Goal: Task Accomplishment & Management: Manage account settings

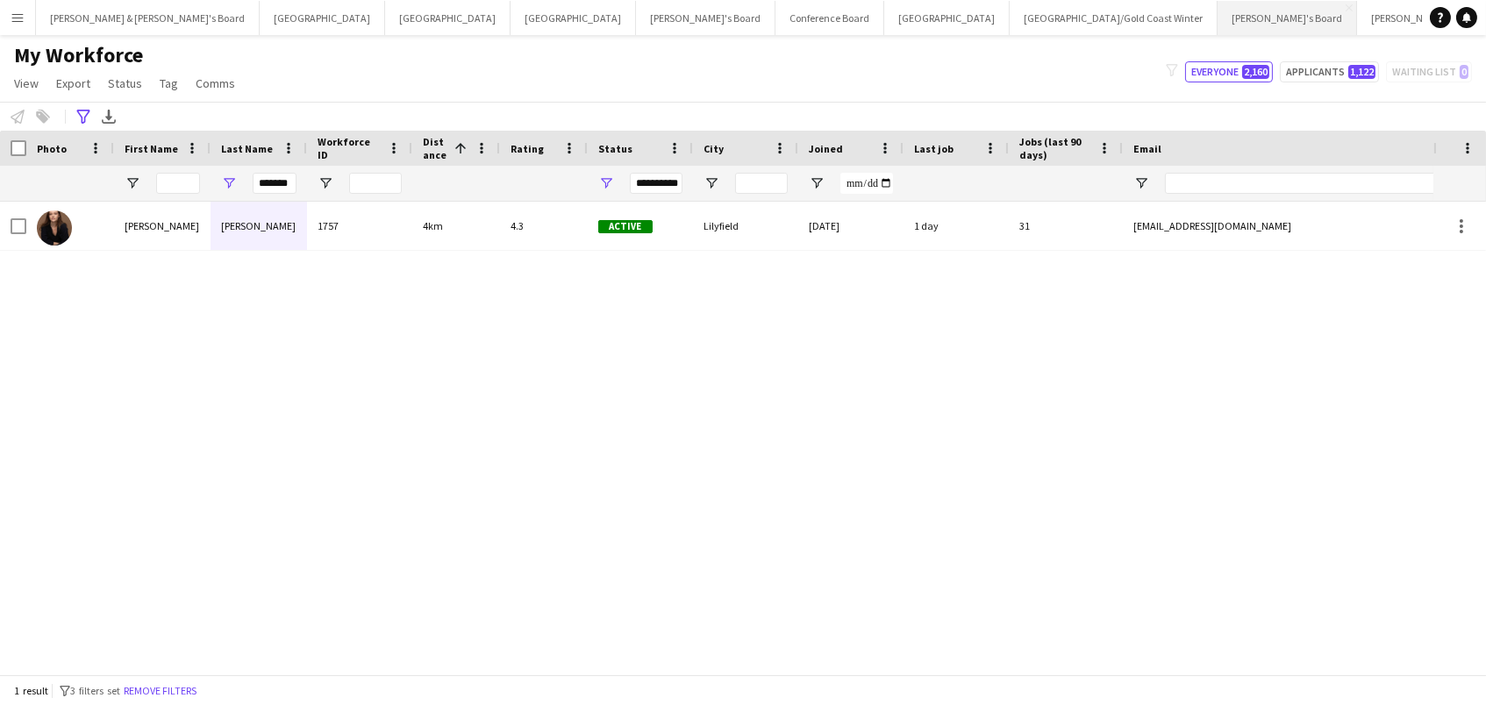
click at [1218, 20] on button "[PERSON_NAME]'s Board Close" at bounding box center [1287, 18] width 139 height 34
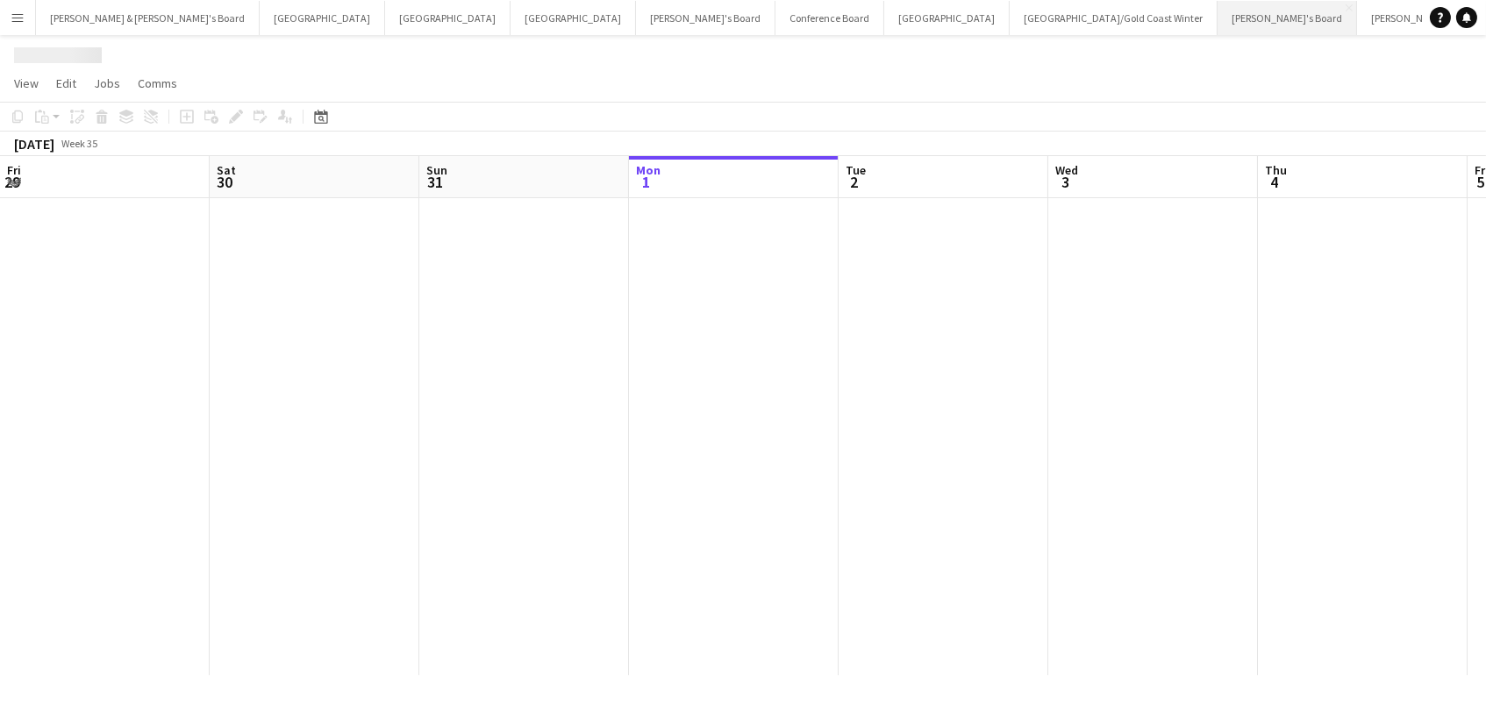
scroll to position [0, 418]
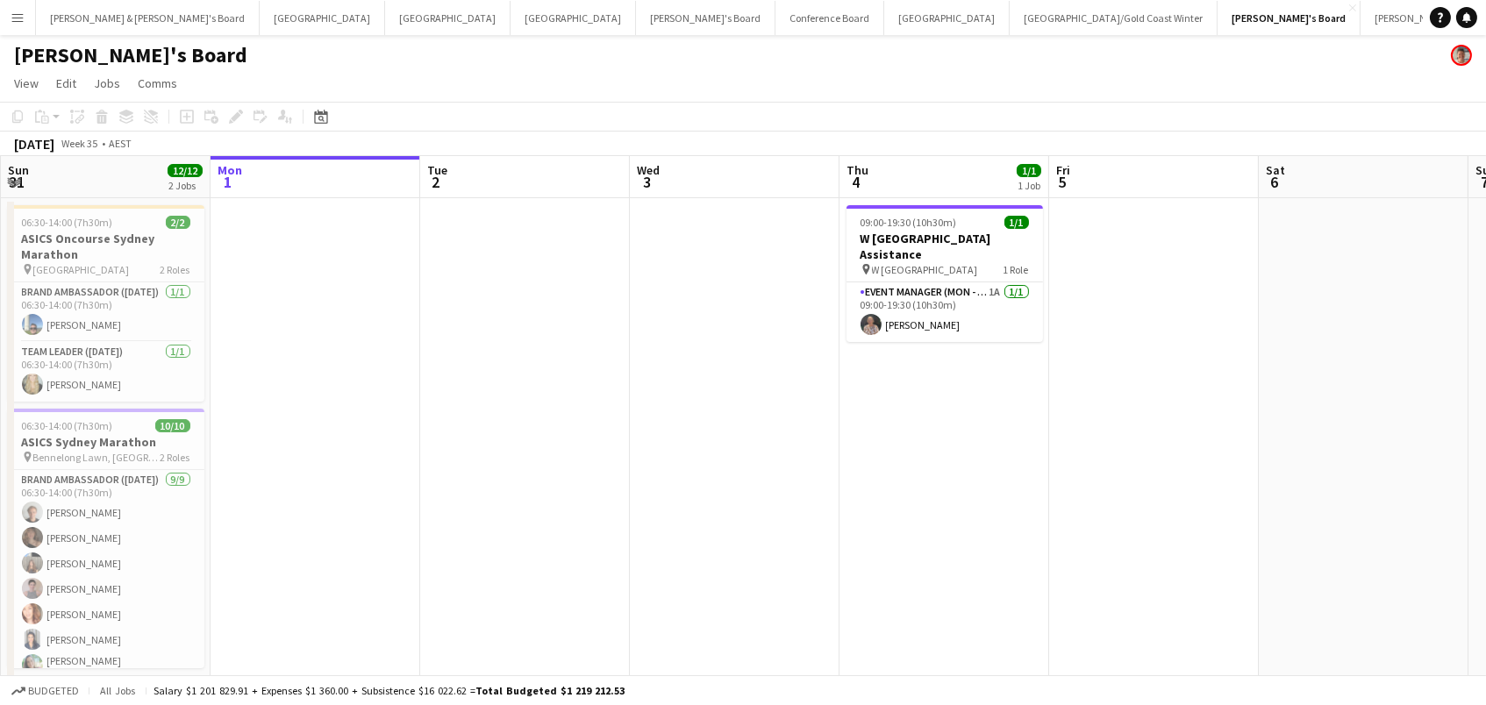
click at [19, 26] on button "Menu" at bounding box center [17, 17] width 35 height 35
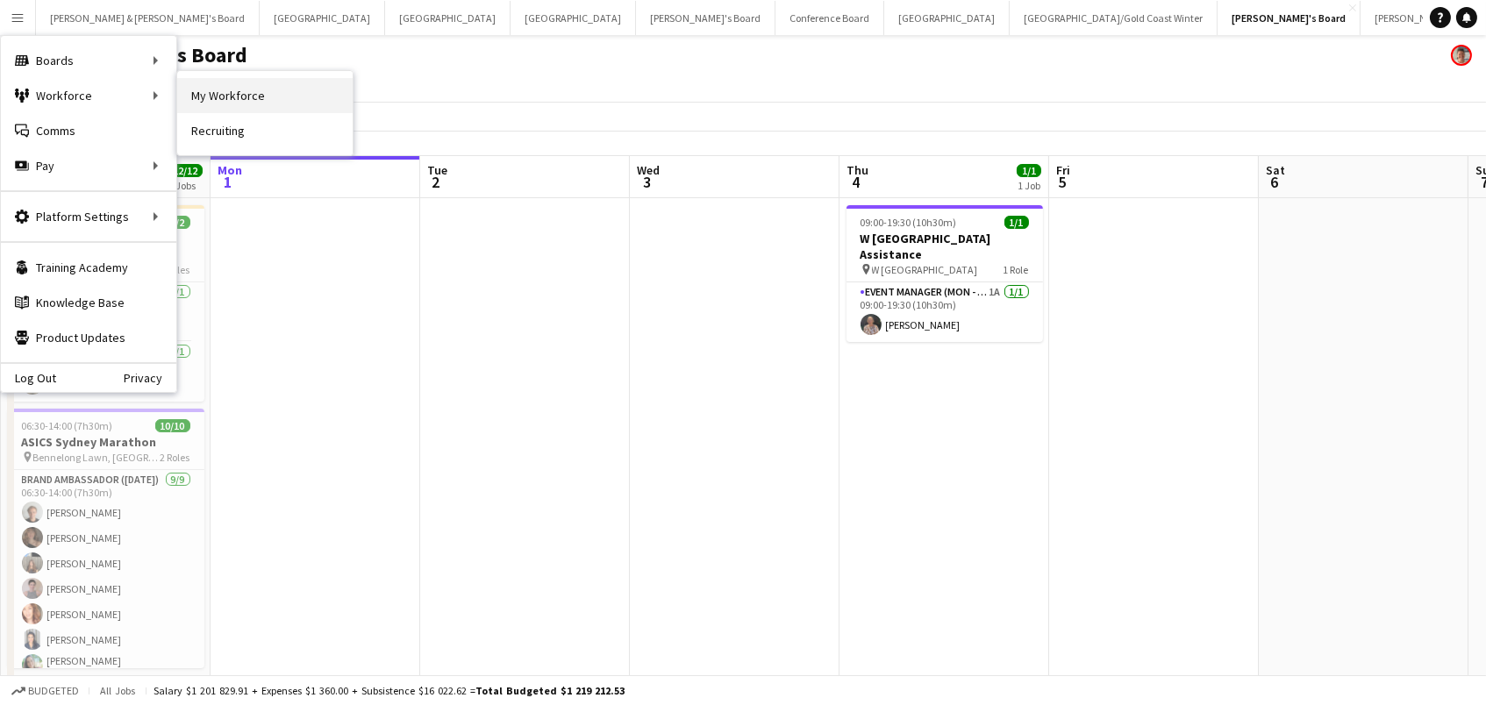
click at [289, 91] on link "My Workforce" at bounding box center [264, 95] width 175 height 35
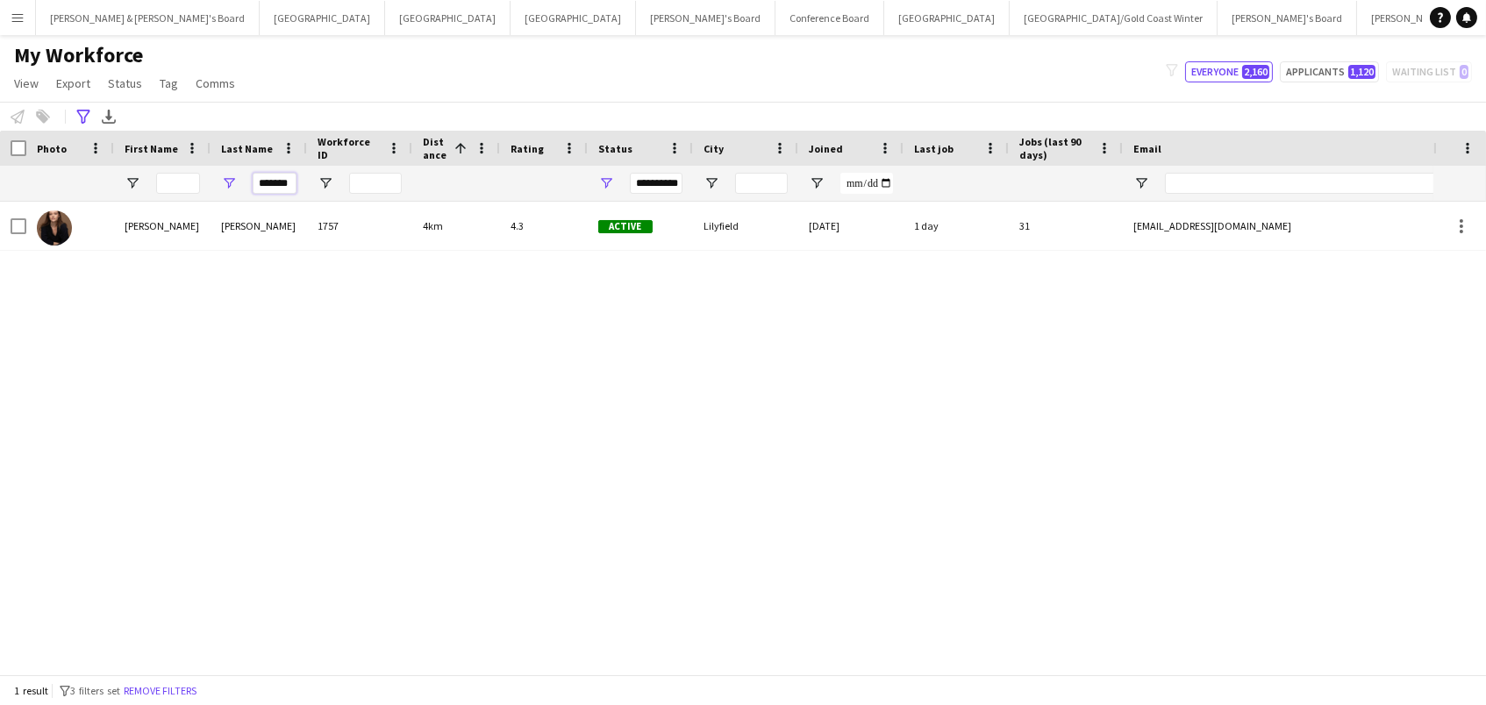
drag, startPoint x: 290, startPoint y: 180, endPoint x: 57, endPoint y: 166, distance: 233.8
click at [72, 168] on div "**********" at bounding box center [995, 183] width 1990 height 35
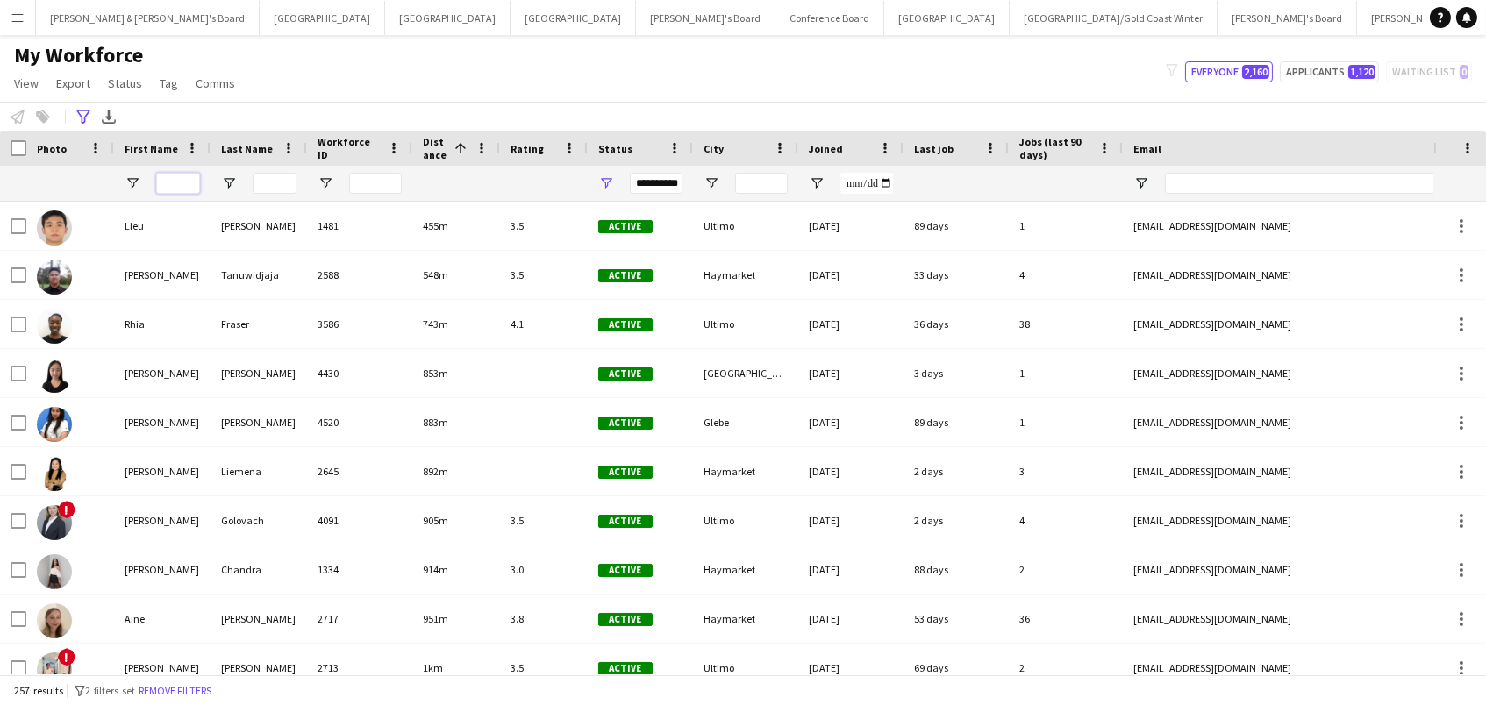
click at [174, 177] on input "First Name Filter Input" at bounding box center [178, 183] width 44 height 21
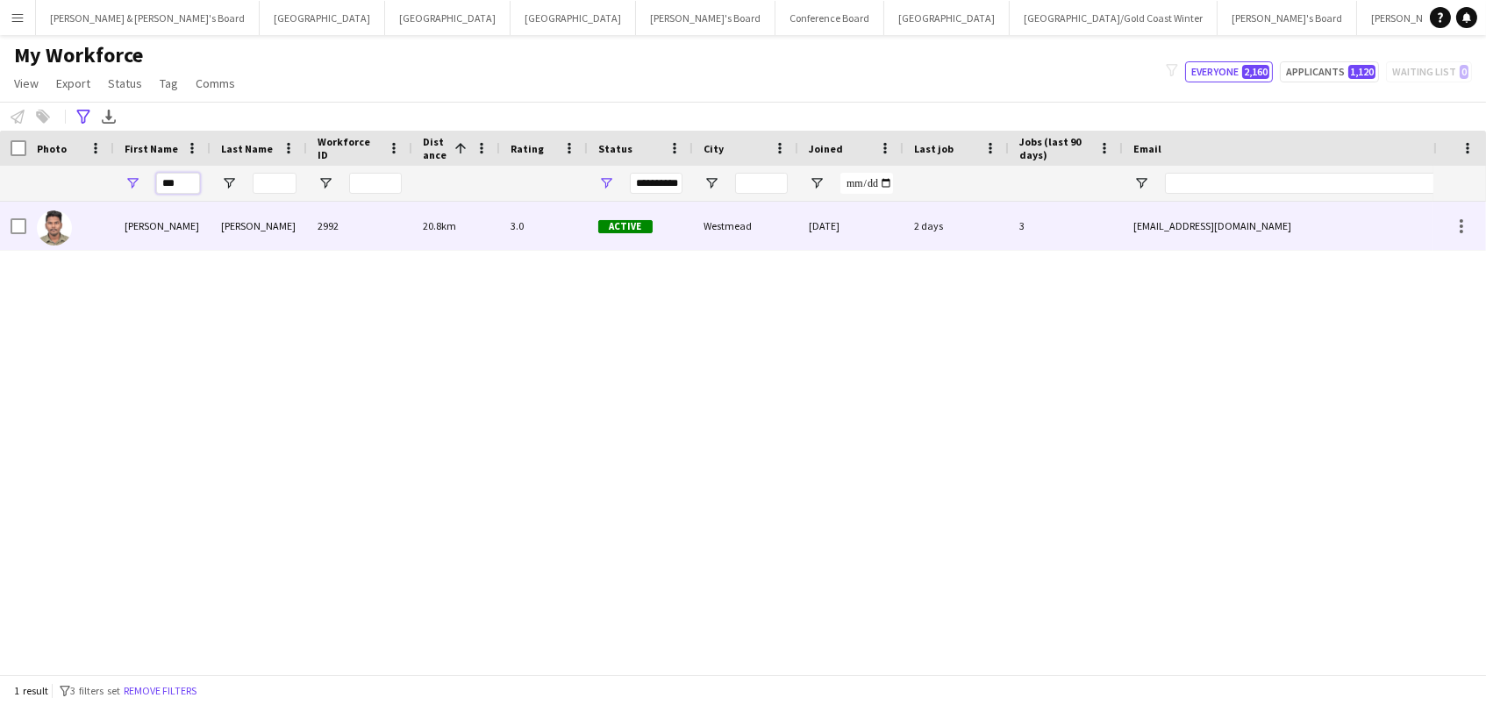
type input "***"
drag, startPoint x: 214, startPoint y: 201, endPoint x: 268, endPoint y: 206, distance: 53.8
click at [268, 206] on div "[PERSON_NAME]" at bounding box center [259, 226] width 96 height 48
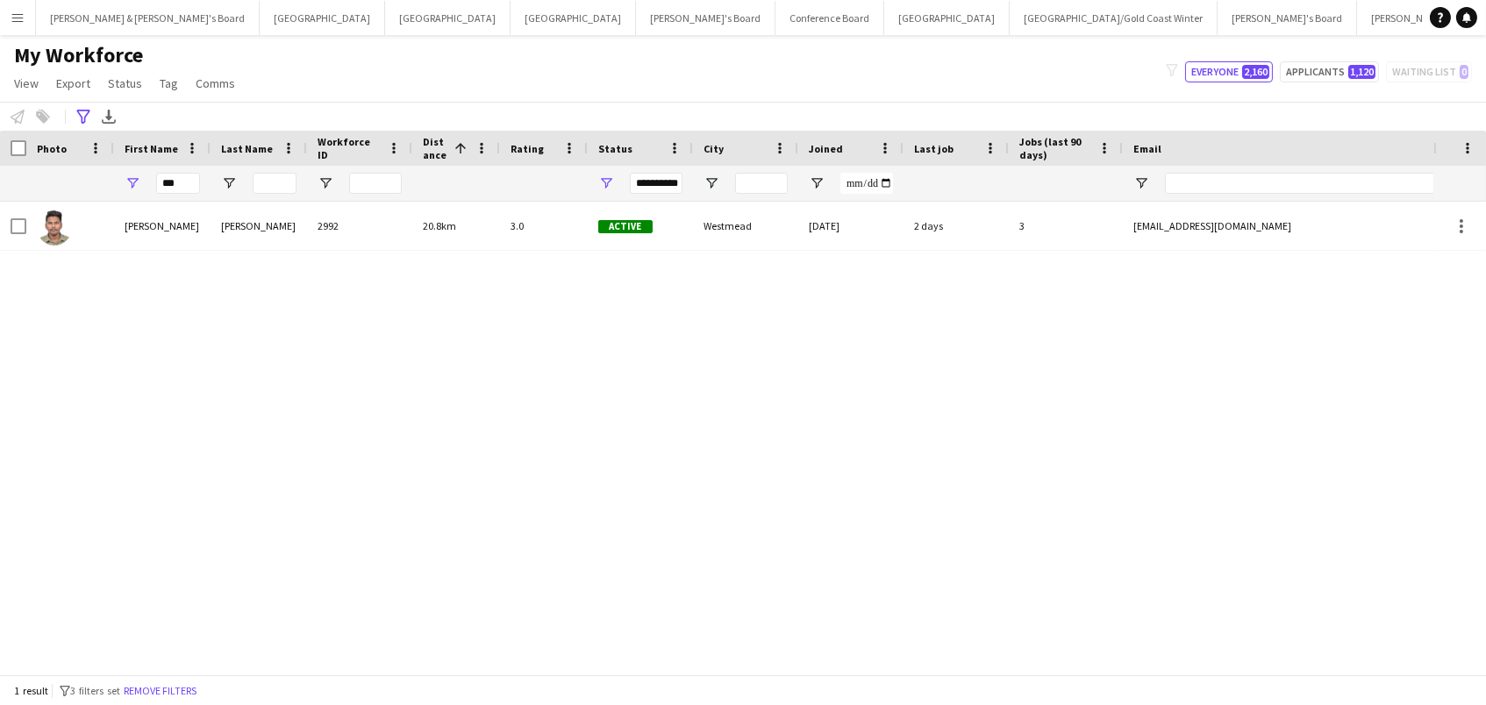
click at [11, 20] on app-icon "Menu" at bounding box center [18, 18] width 14 height 14
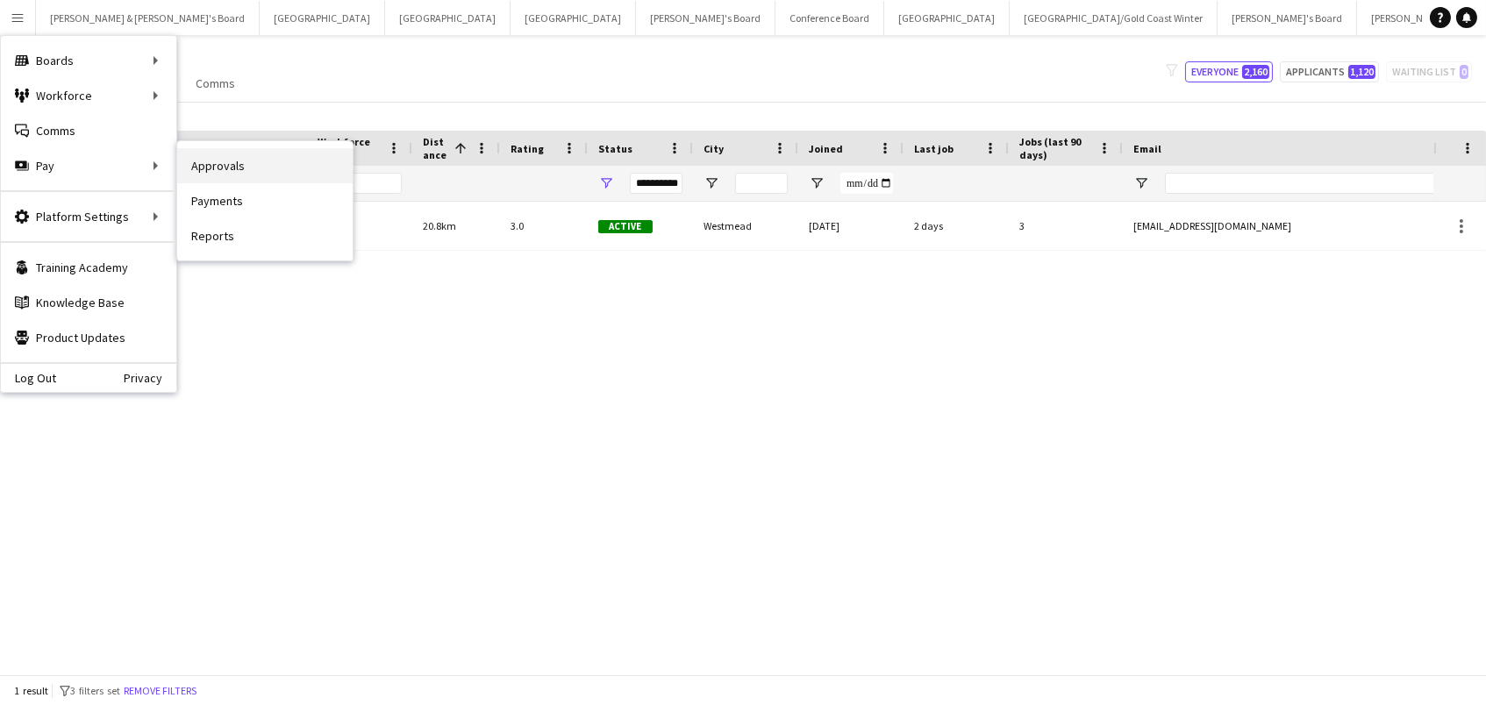
click at [230, 154] on link "Approvals" at bounding box center [264, 165] width 175 height 35
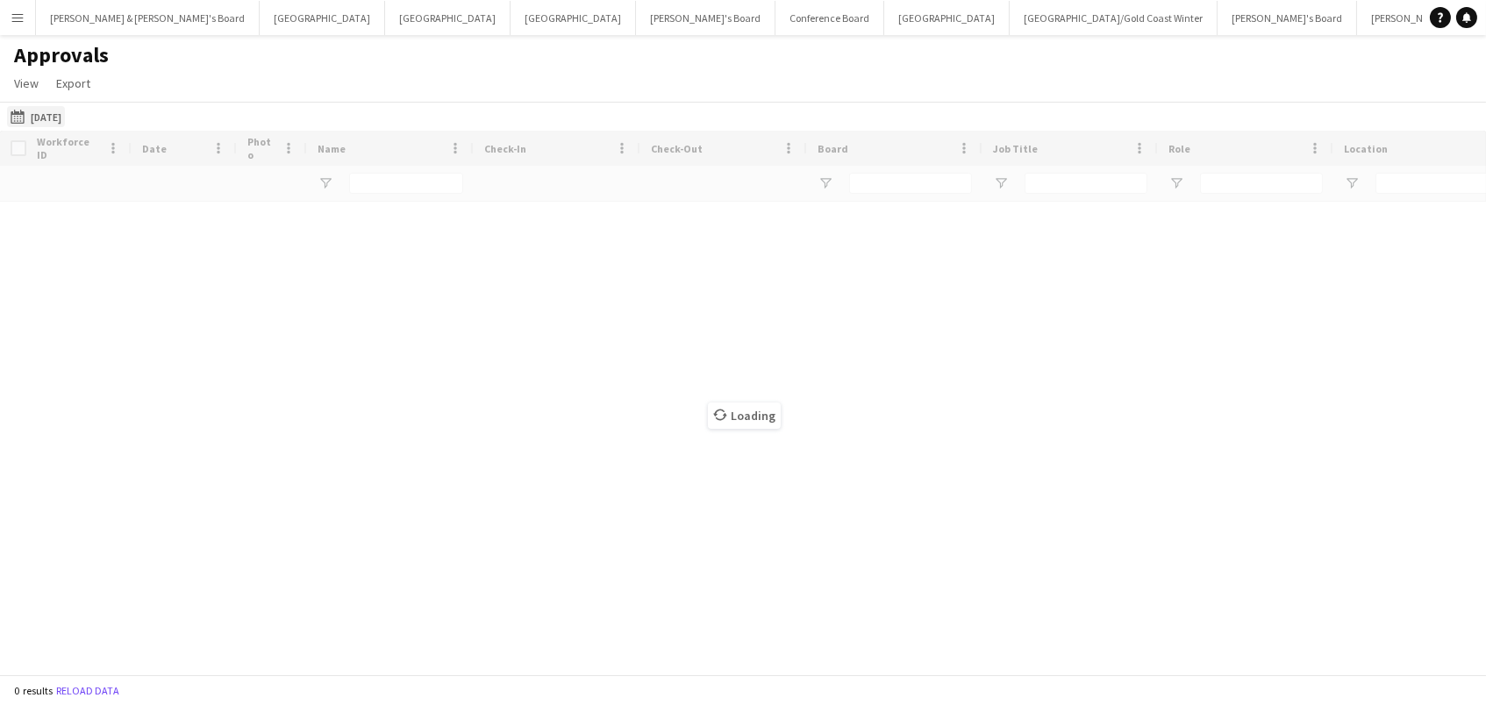
click at [59, 121] on button "[DATE] [DATE]" at bounding box center [36, 116] width 58 height 21
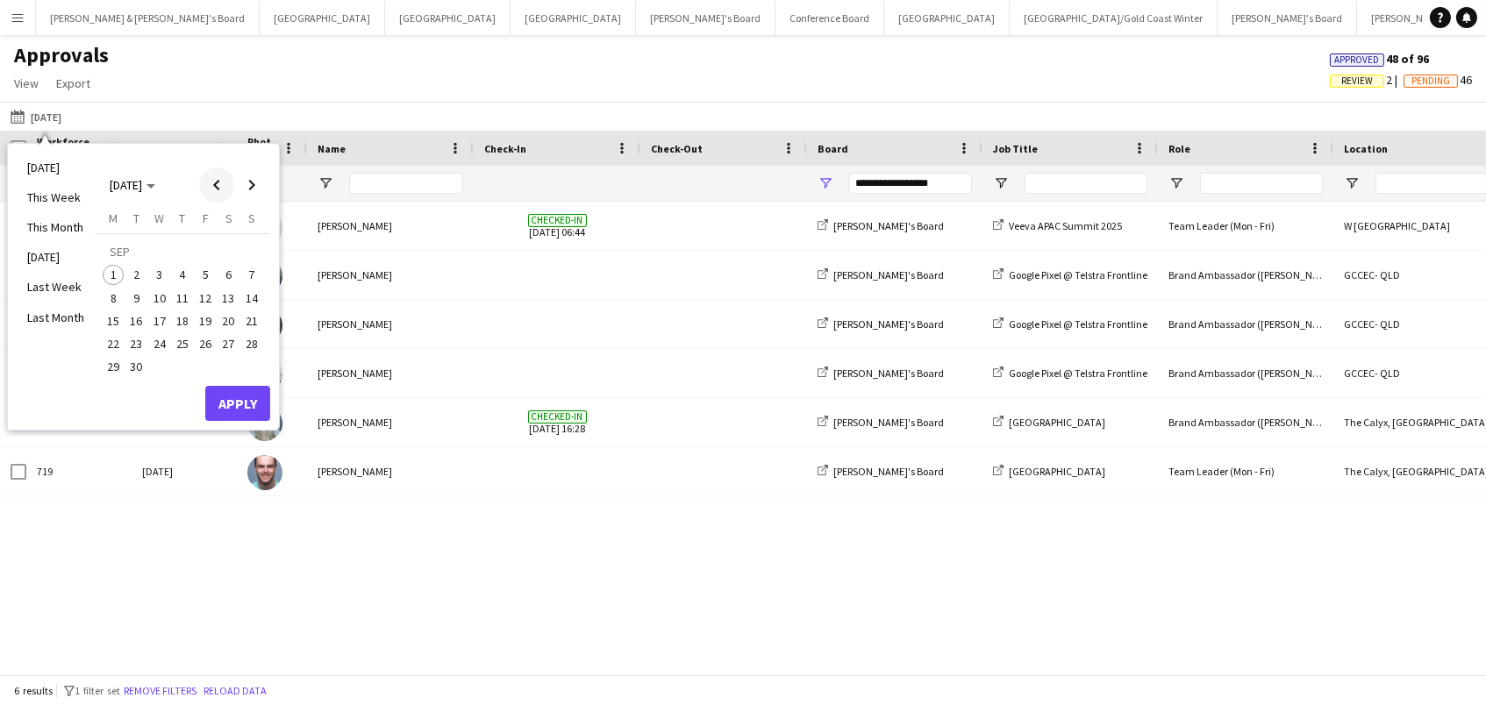
click at [215, 194] on span "Previous month" at bounding box center [216, 185] width 35 height 35
click at [232, 328] on span "23" at bounding box center [228, 325] width 21 height 21
click at [232, 377] on button "Apply" at bounding box center [237, 384] width 65 height 35
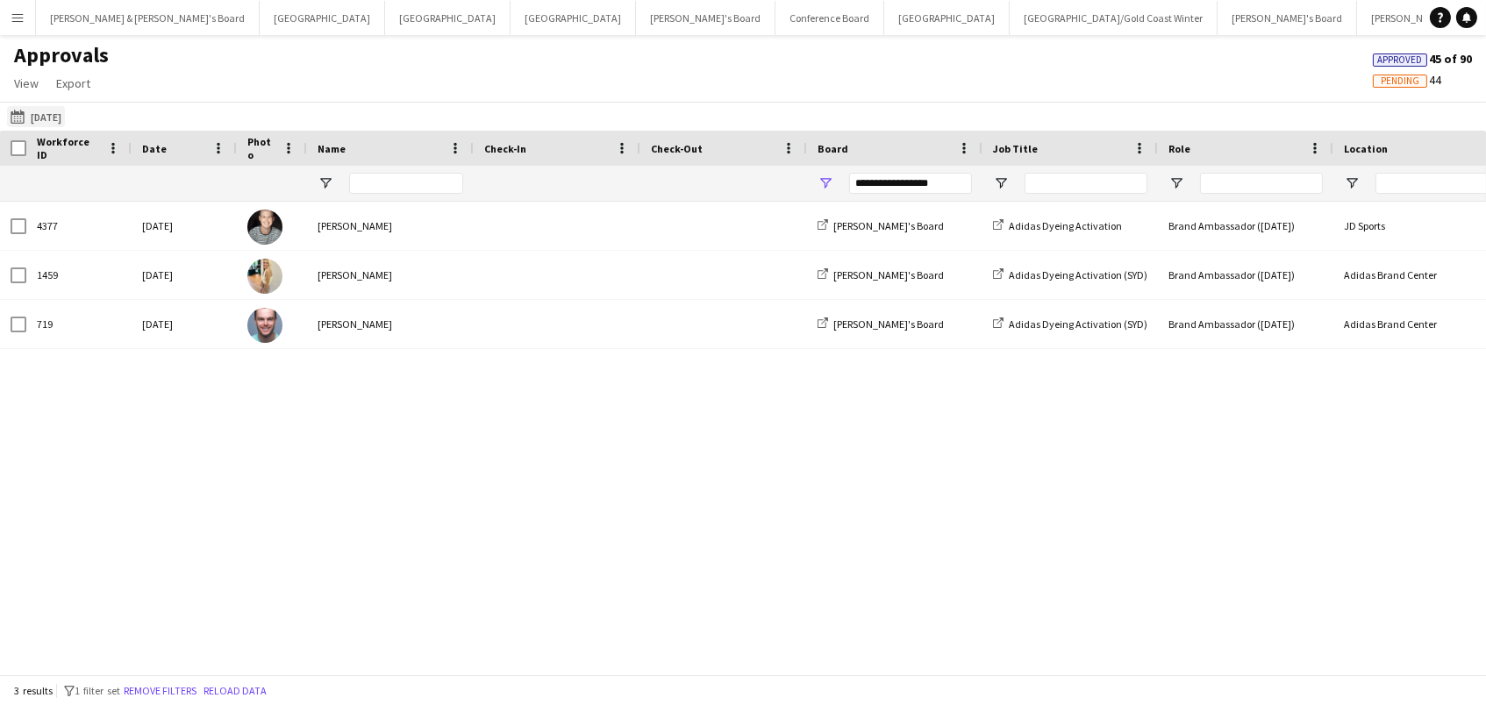
click at [65, 110] on button "[DATE] [DATE]" at bounding box center [36, 116] width 58 height 21
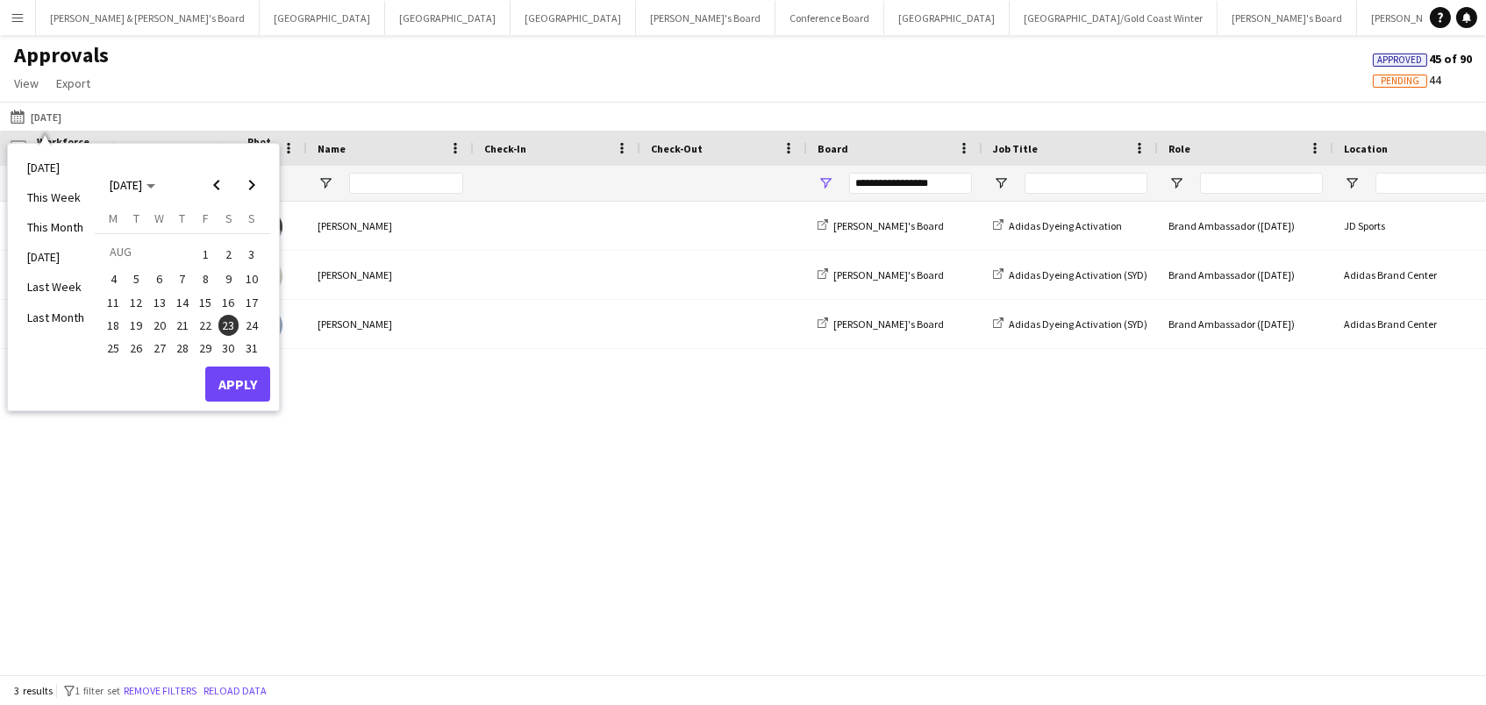
click at [225, 346] on span "30" at bounding box center [228, 348] width 21 height 21
click at [237, 376] on button "Apply" at bounding box center [237, 384] width 65 height 35
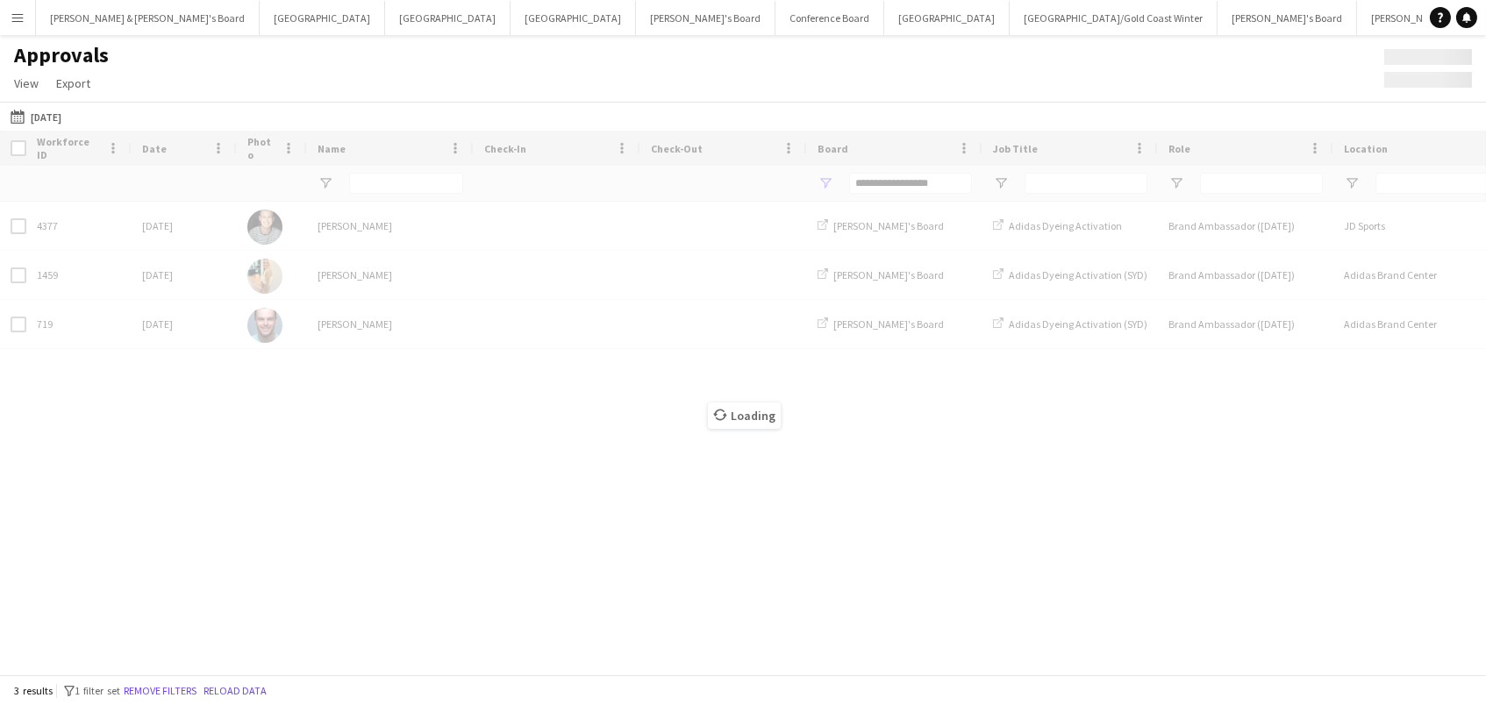
type input "***"
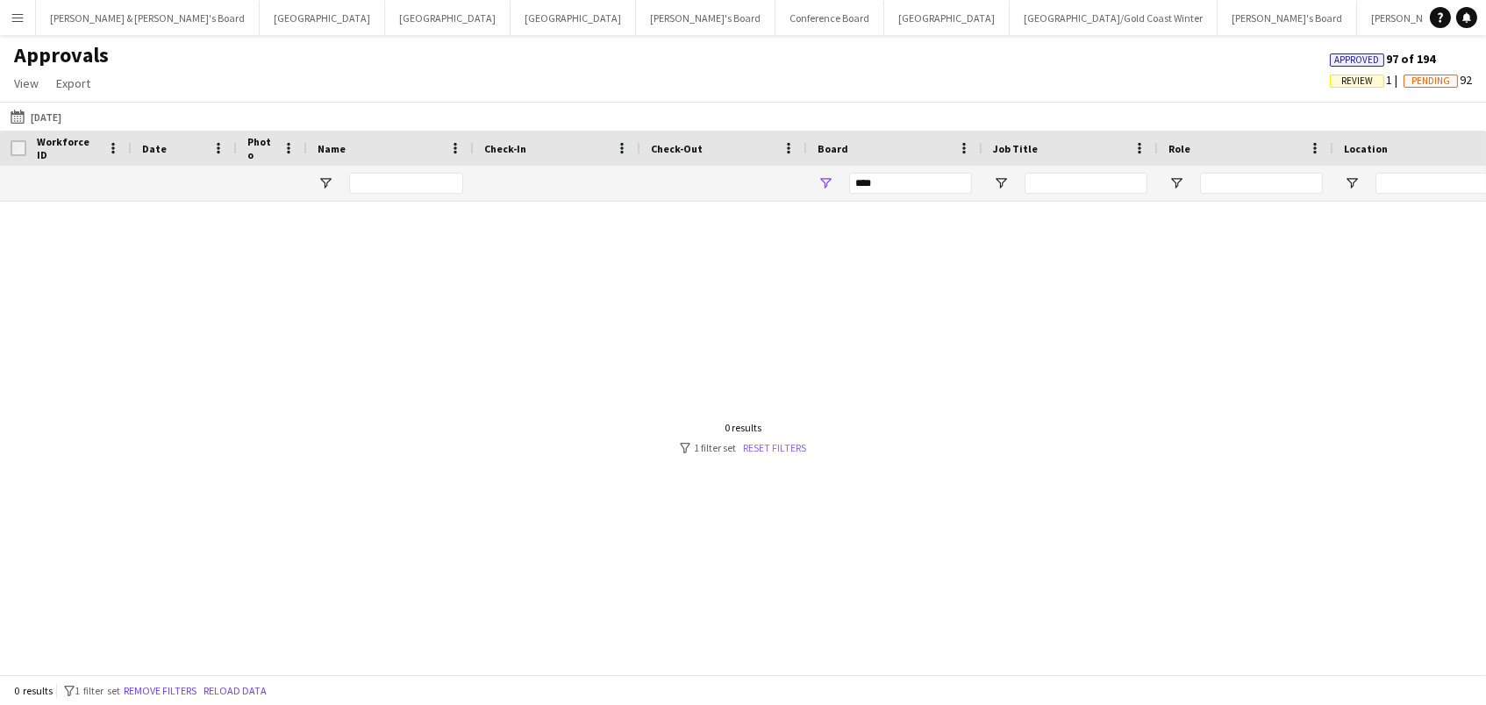
click at [771, 451] on link "Reset filters" at bounding box center [774, 447] width 63 height 13
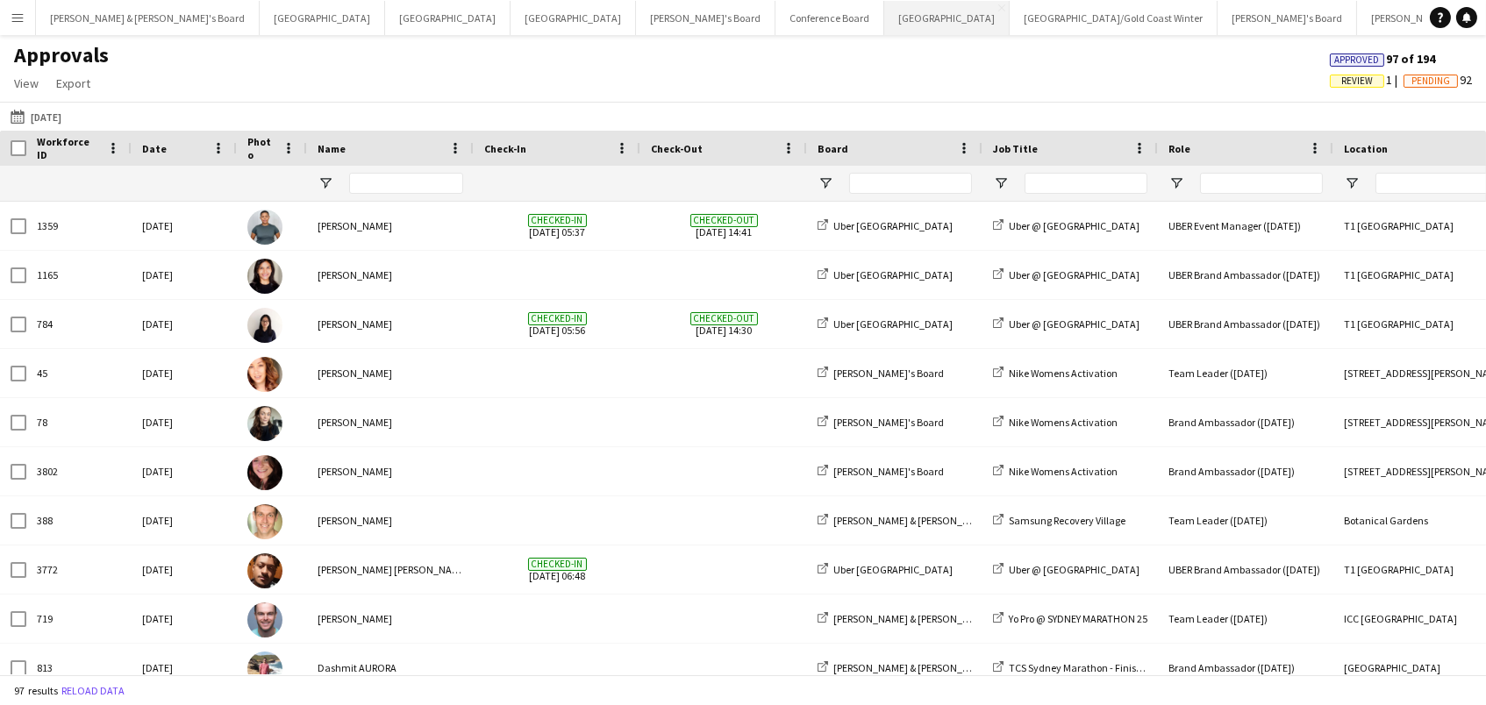
click at [884, 13] on button "Sydney Close" at bounding box center [946, 18] width 125 height 34
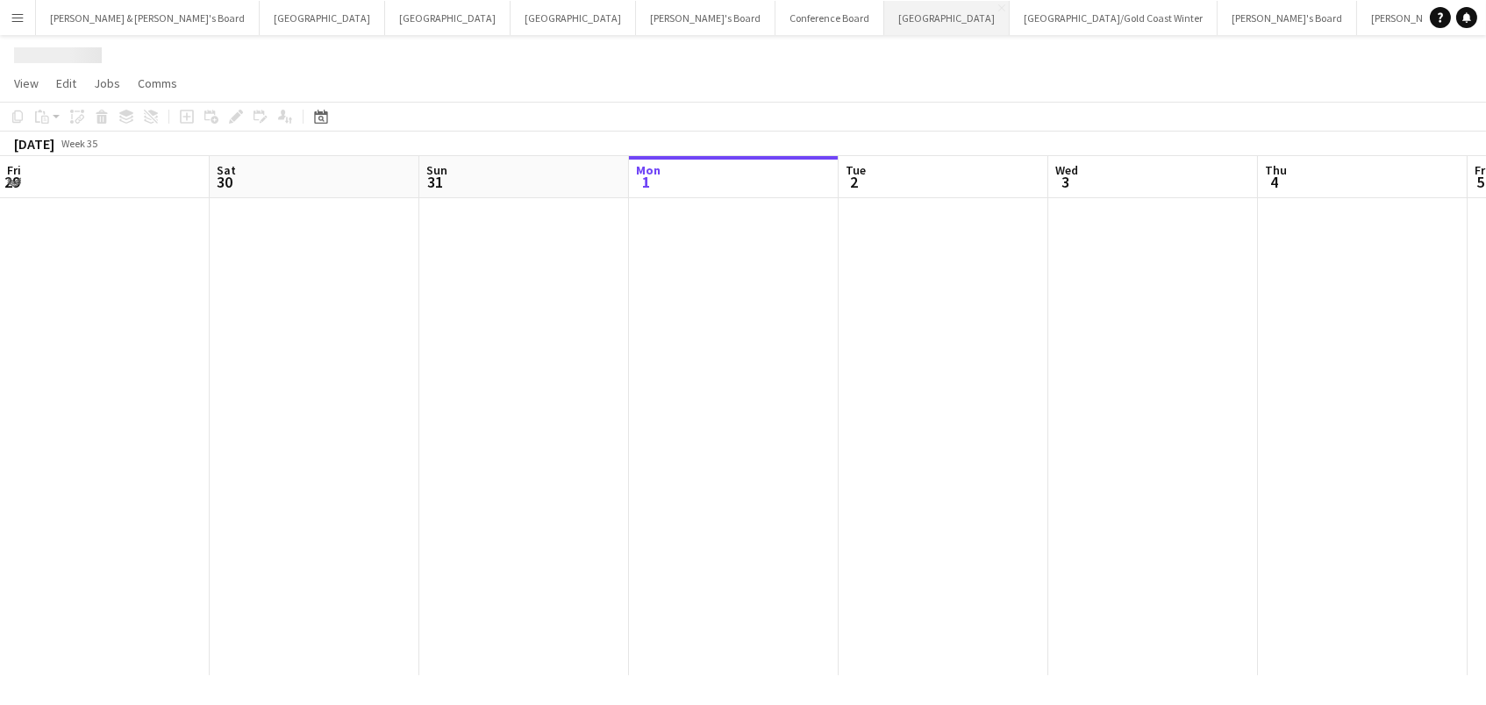
click at [884, 13] on button "Sydney Close" at bounding box center [946, 18] width 125 height 34
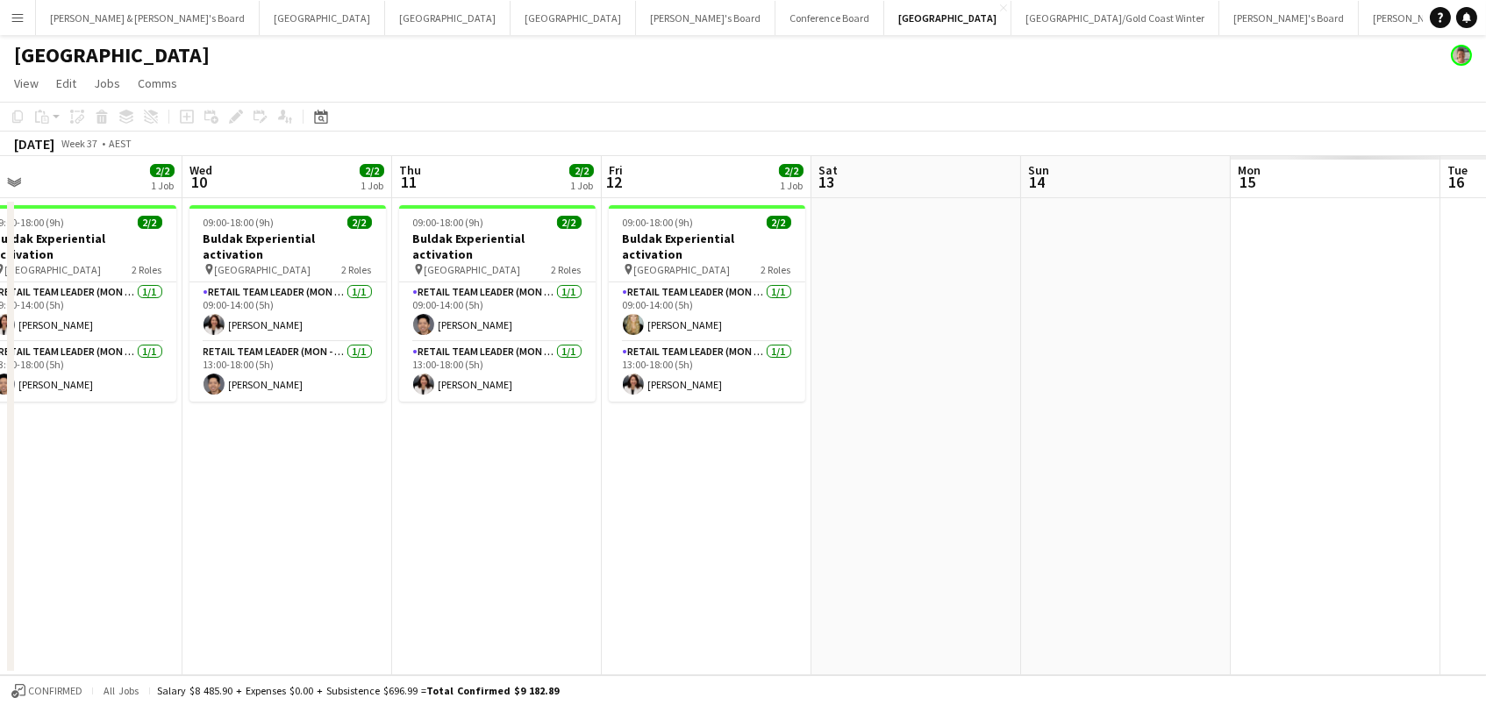
scroll to position [0, 511]
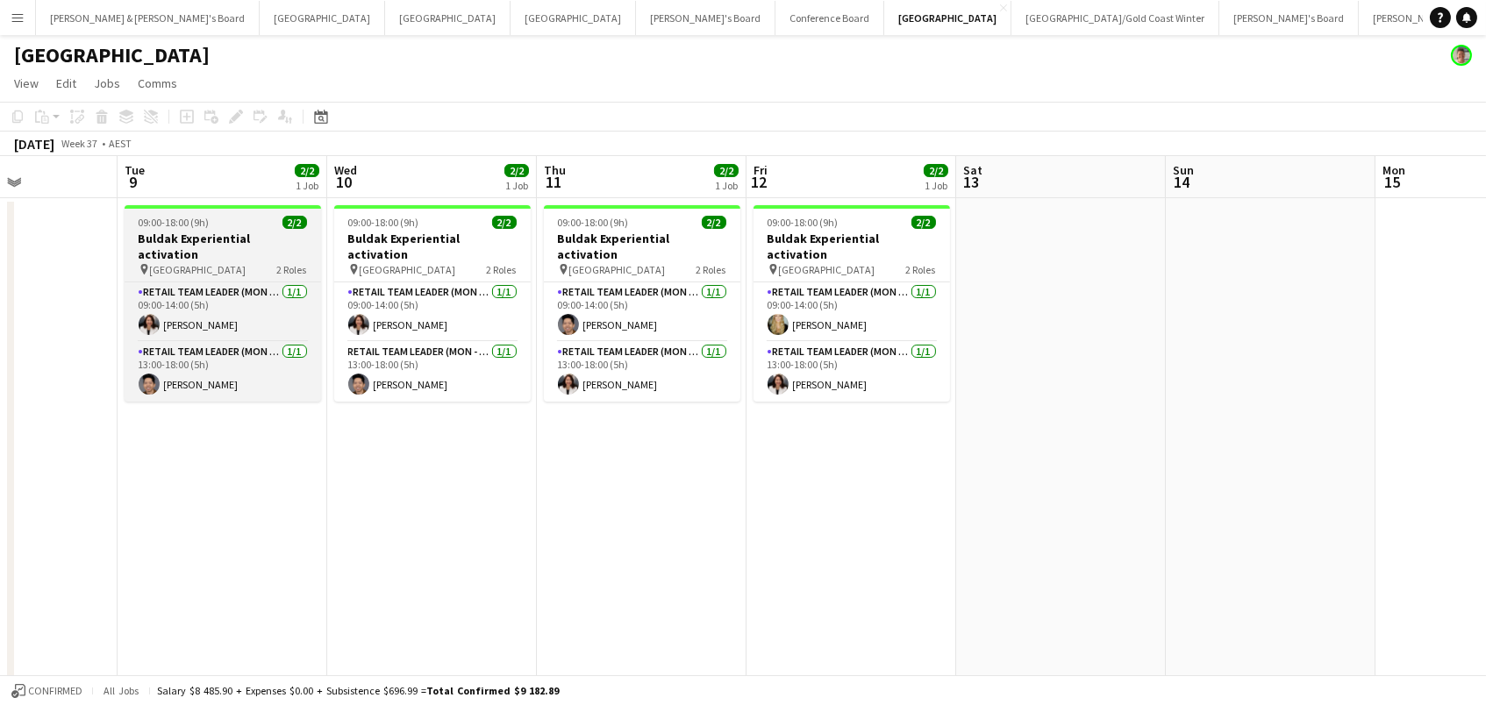
click at [178, 236] on h3 "Buldak Experiential activation" at bounding box center [223, 247] width 196 height 32
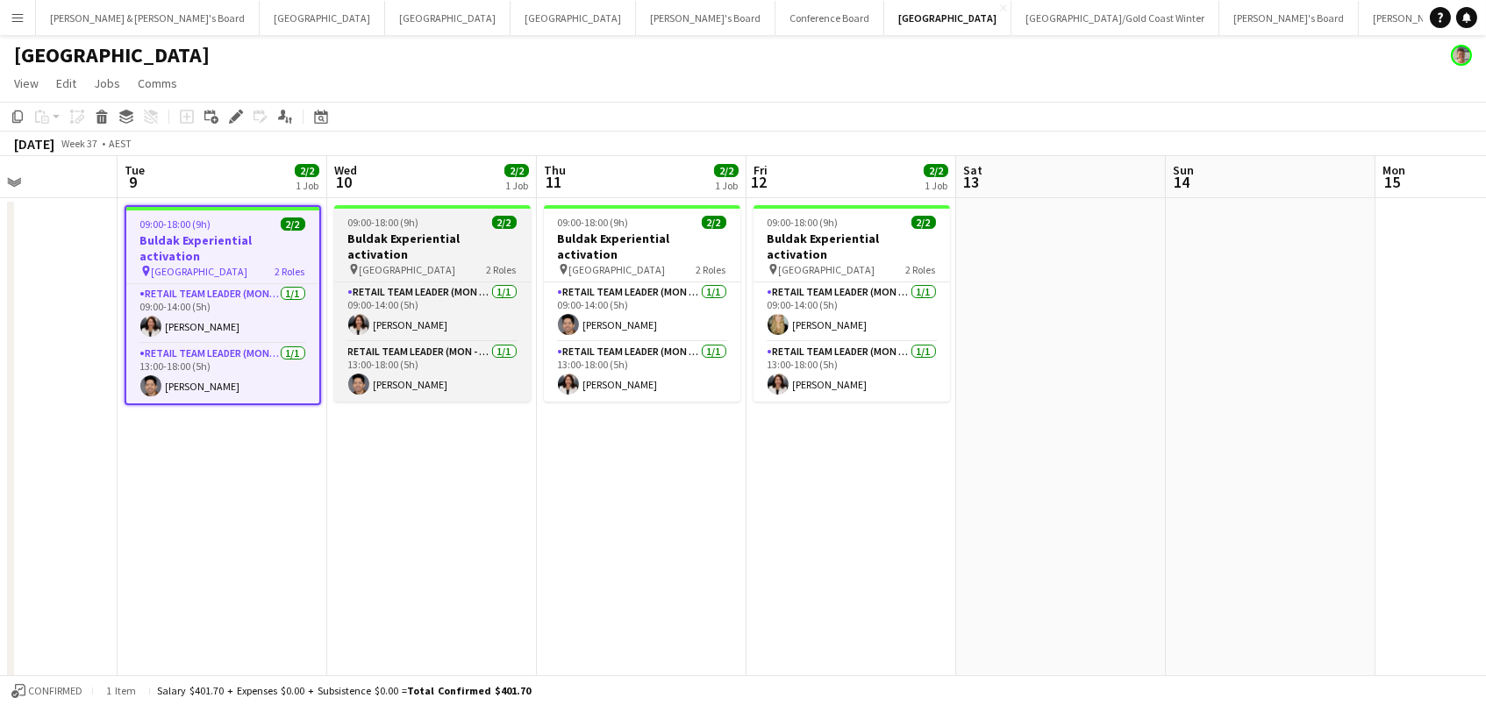
click at [395, 229] on app-job-card "09:00-18:00 (9h) 2/2 Buldak Experiential activation pin Bondi Junction Westfiel…" at bounding box center [432, 303] width 196 height 196
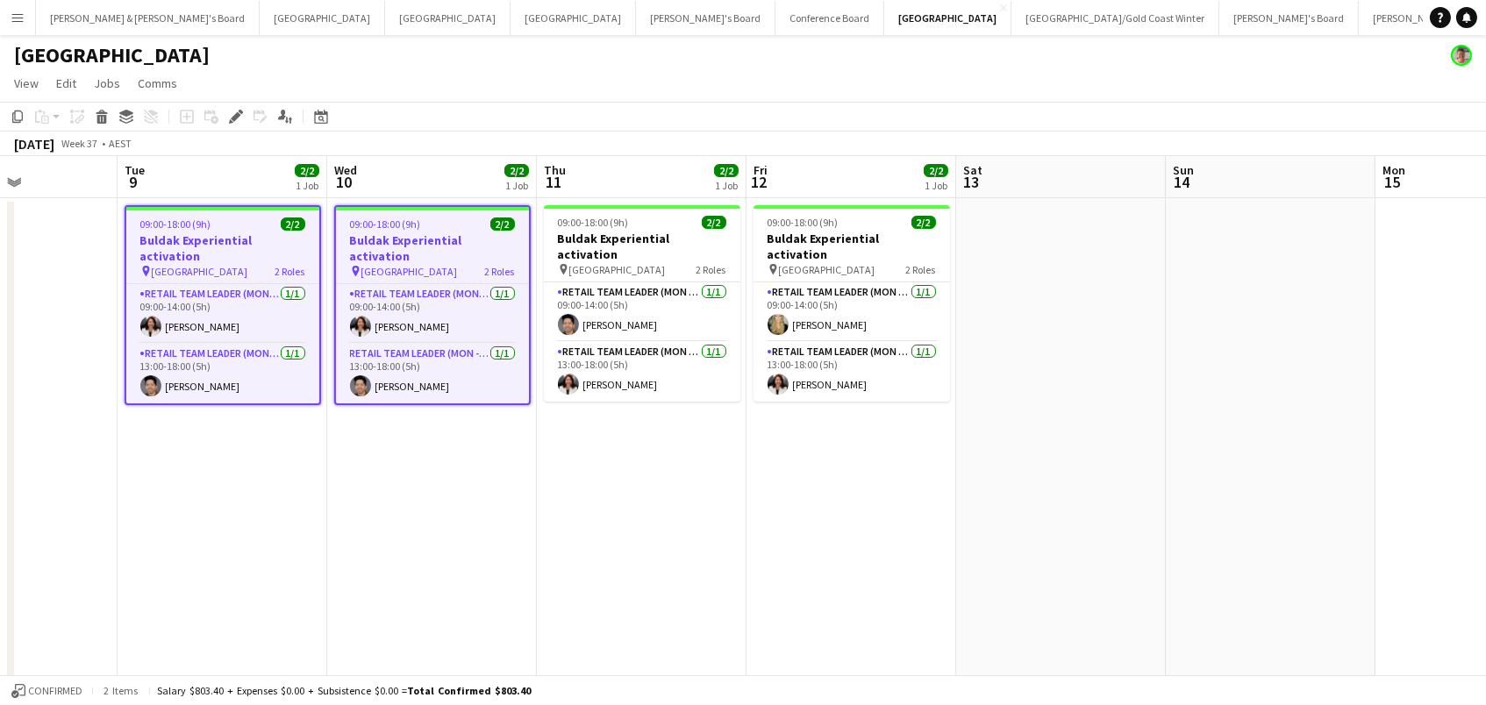
drag, startPoint x: 630, startPoint y: 229, endPoint x: 691, endPoint y: 225, distance: 61.6
click at [670, 225] on app-calendar-viewport "Sat 6 Sun 7 Mon 8 Tue 9 2/2 1 Job Wed 10 2/2 1 Job Thu 11 2/2 1 Job Fri 12 2/2 …" at bounding box center [743, 527] width 1486 height 743
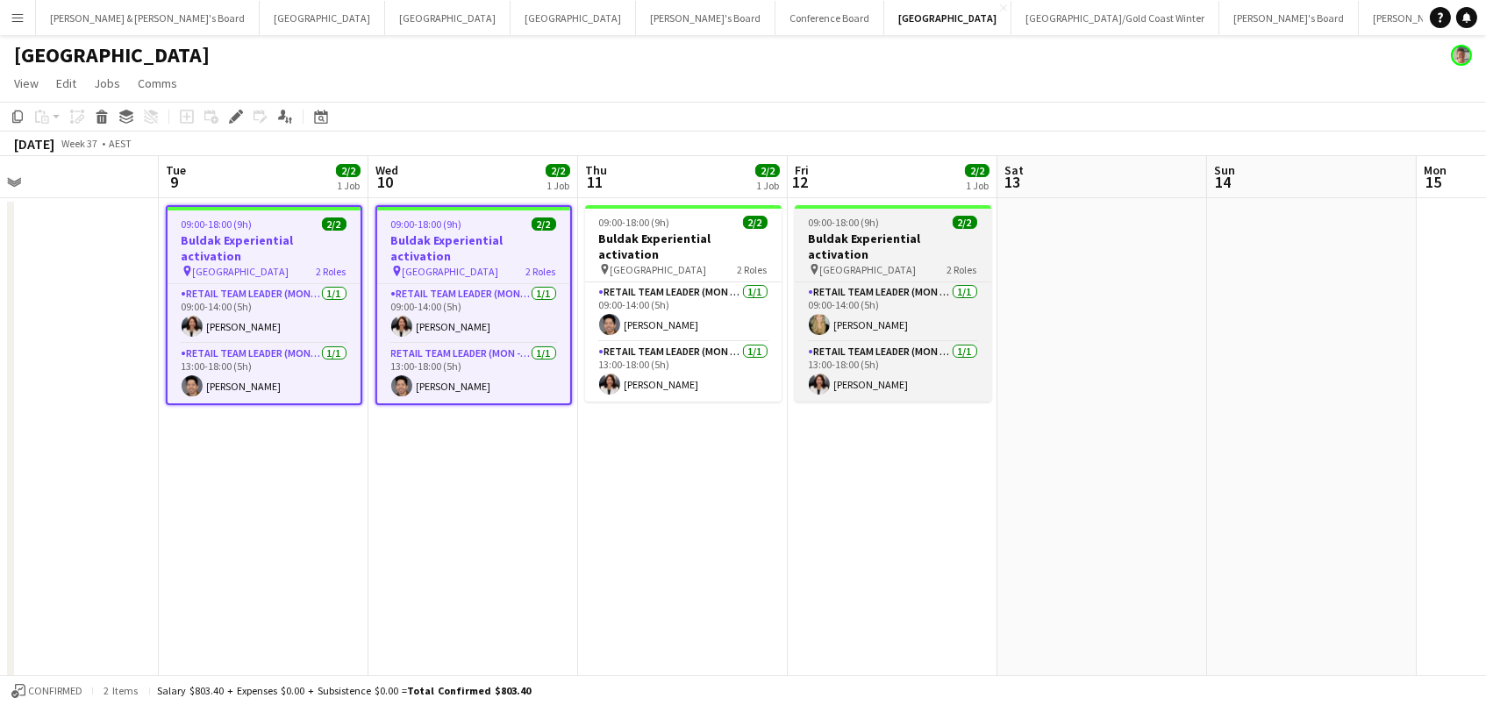
click at [849, 229] on app-job-card "09:00-18:00 (9h) 2/2 Buldak Experiential activation pin Bondi Junction Westfiel…" at bounding box center [893, 303] width 196 height 196
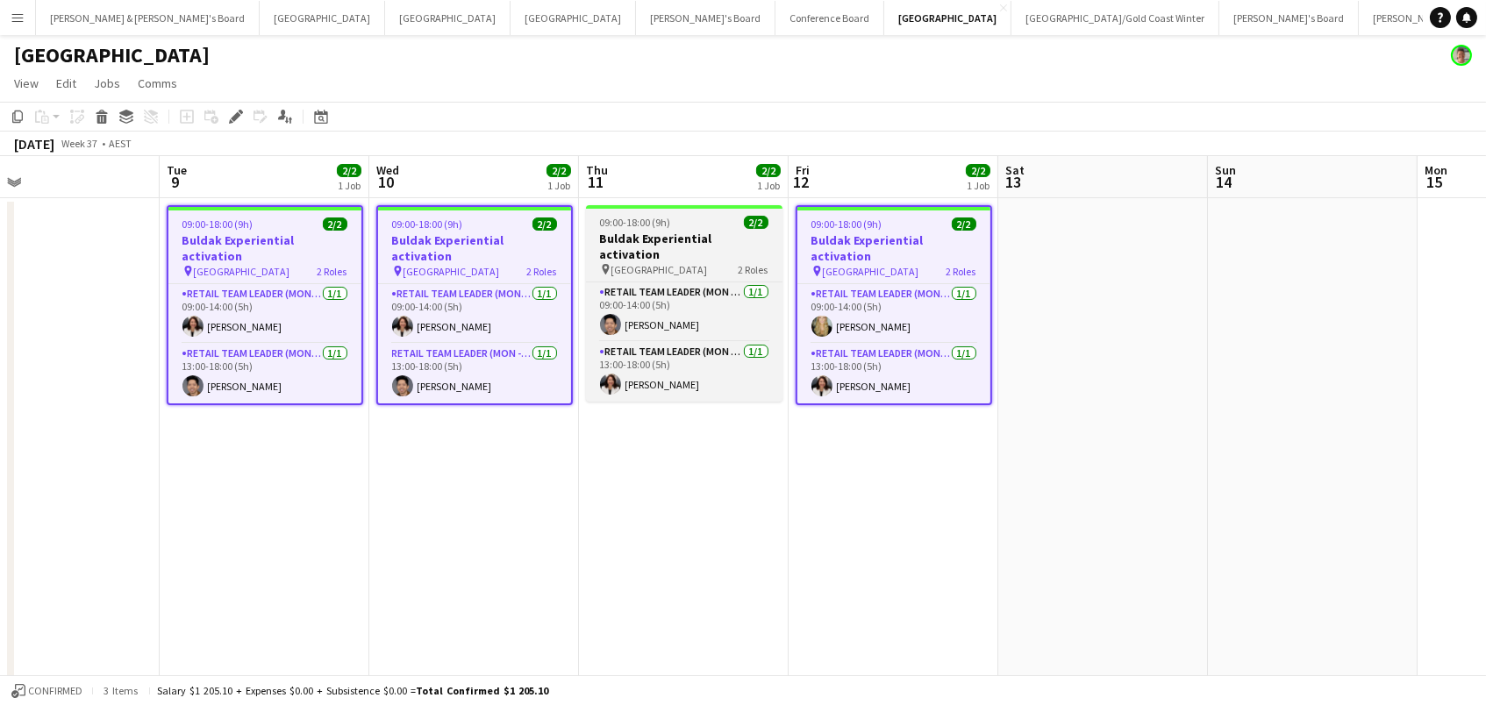
drag, startPoint x: 715, startPoint y: 232, endPoint x: 656, endPoint y: 226, distance: 59.0
click at [715, 232] on h3 "Buldak Experiential activation" at bounding box center [684, 247] width 196 height 32
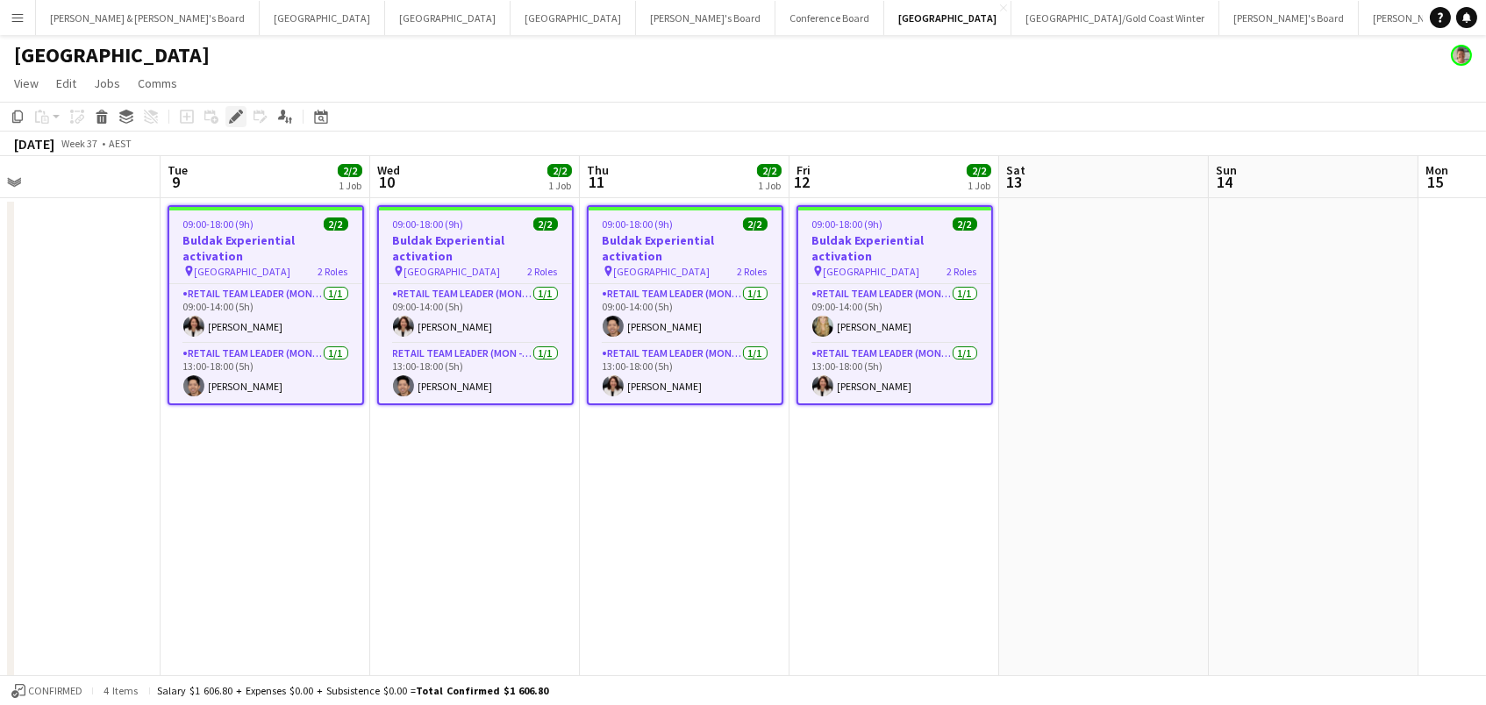
click at [239, 115] on icon "Edit" at bounding box center [236, 117] width 14 height 14
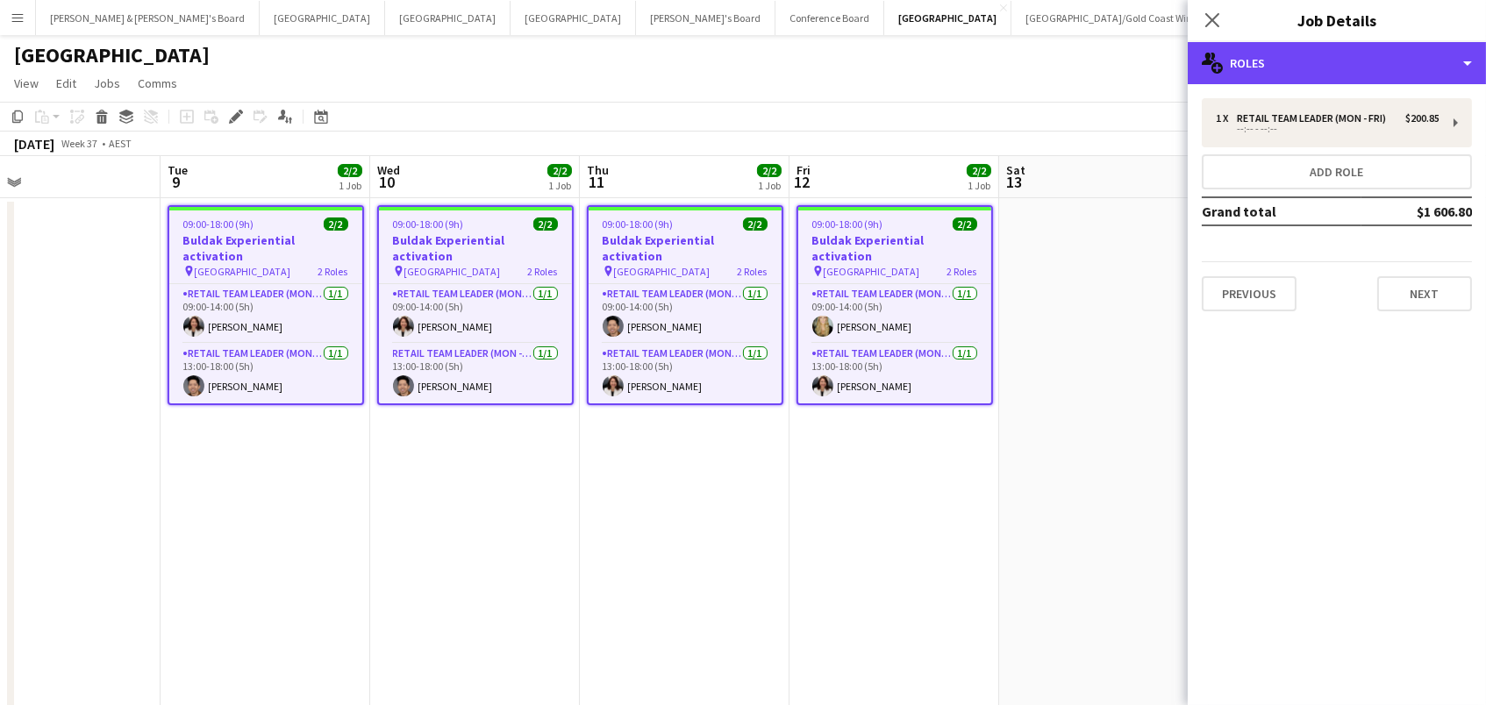
drag, startPoint x: 1332, startPoint y: 52, endPoint x: 1367, endPoint y: 154, distance: 108.5
click at [1332, 52] on div "multiple-users-add Roles" at bounding box center [1337, 63] width 298 height 42
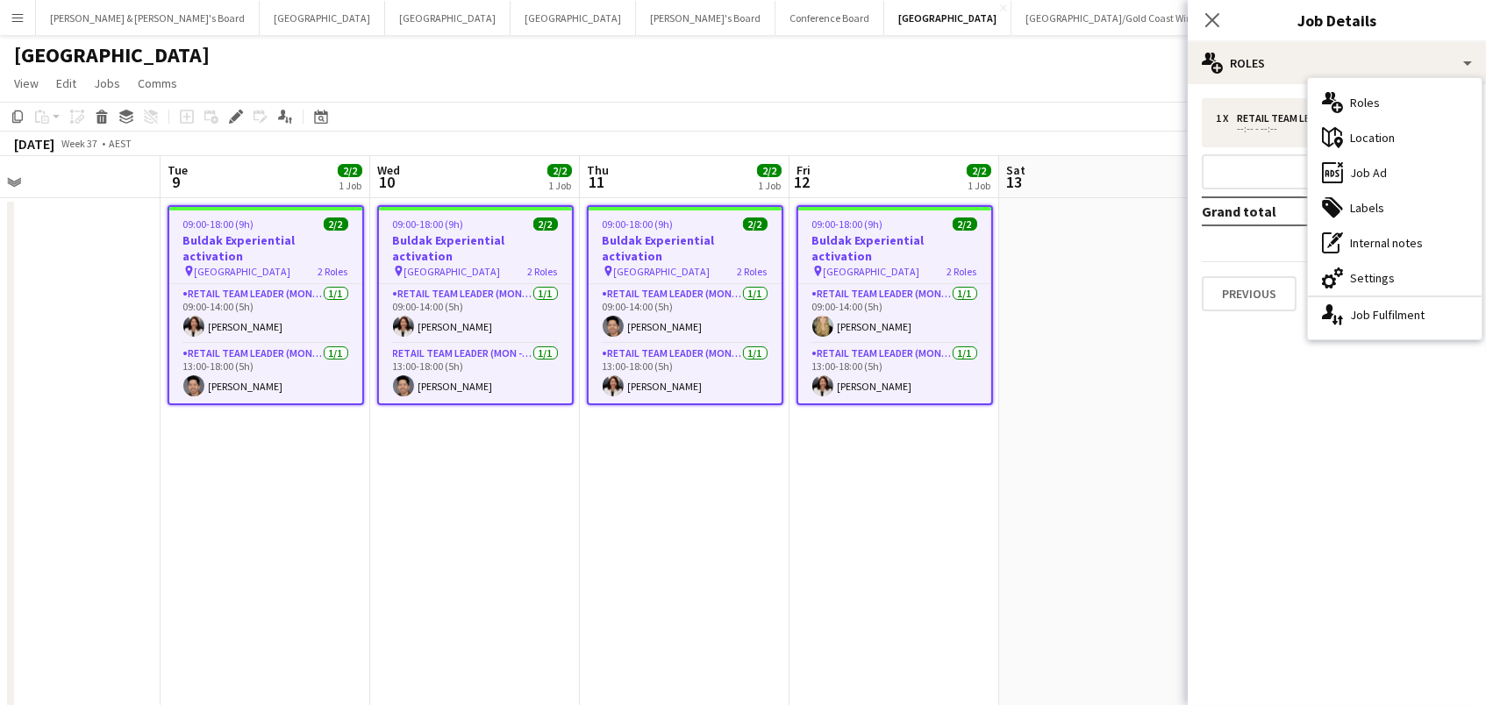
click at [1395, 283] on div "cog-double-3 Settings" at bounding box center [1395, 278] width 174 height 35
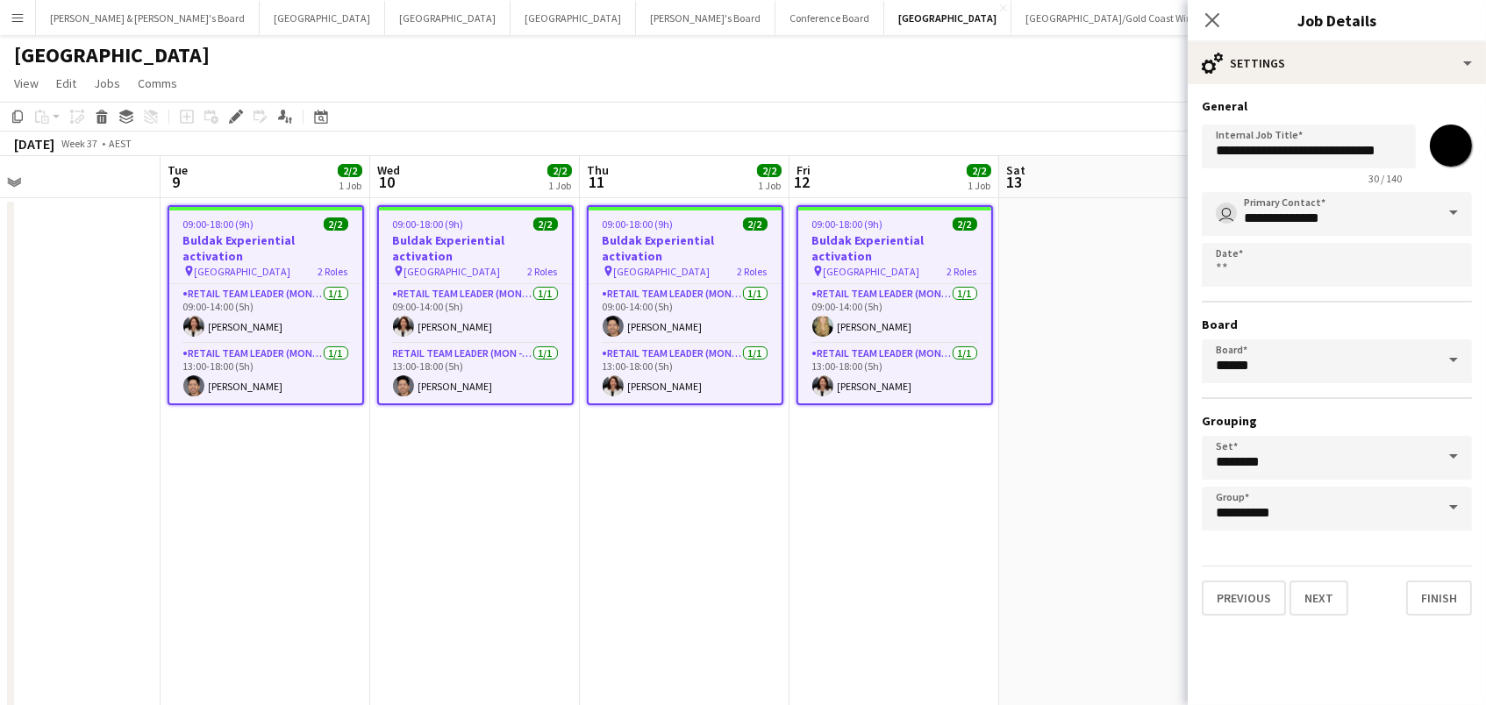
click at [1447, 167] on div "**********" at bounding box center [1337, 152] width 270 height 68
click at [1454, 154] on input "*******" at bounding box center [1450, 145] width 63 height 63
type input "*******"
click at [1144, 311] on app-date-cell at bounding box center [1104, 548] width 210 height 701
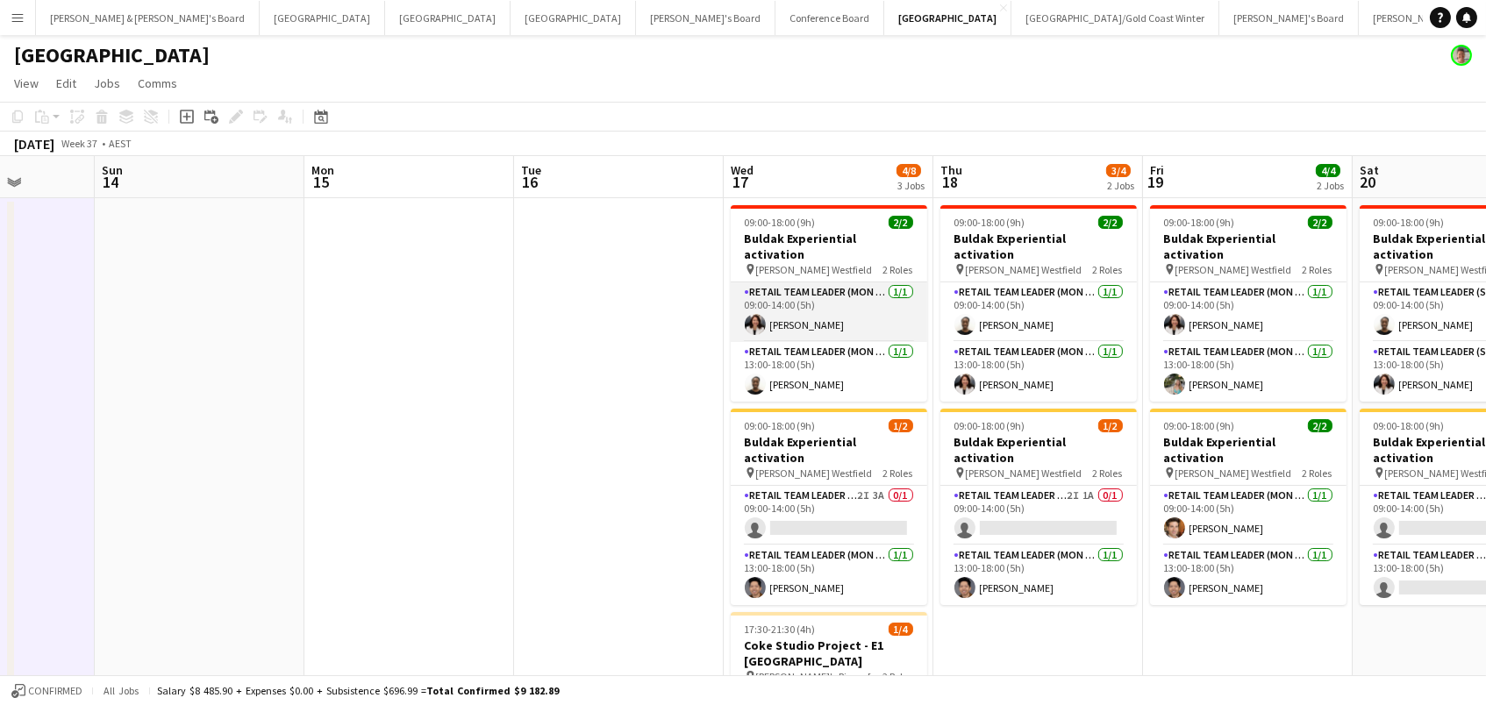
scroll to position [0, 554]
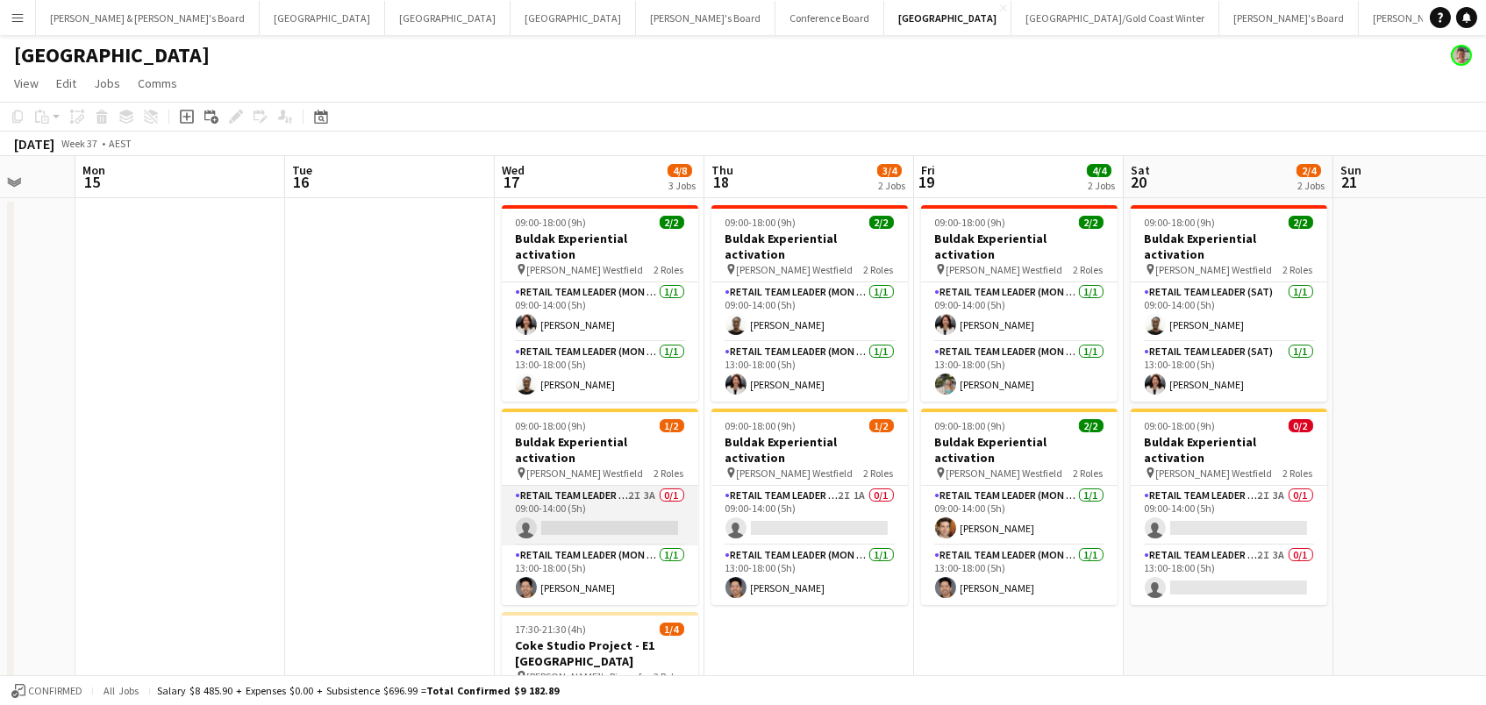
drag, startPoint x: 605, startPoint y: 471, endPoint x: 669, endPoint y: 488, distance: 66.2
click at [605, 486] on app-card-role "RETAIL Team Leader (Mon - Fri) 2I 3A 0/1 09:00-14:00 (5h) single-neutral-actions" at bounding box center [600, 516] width 196 height 60
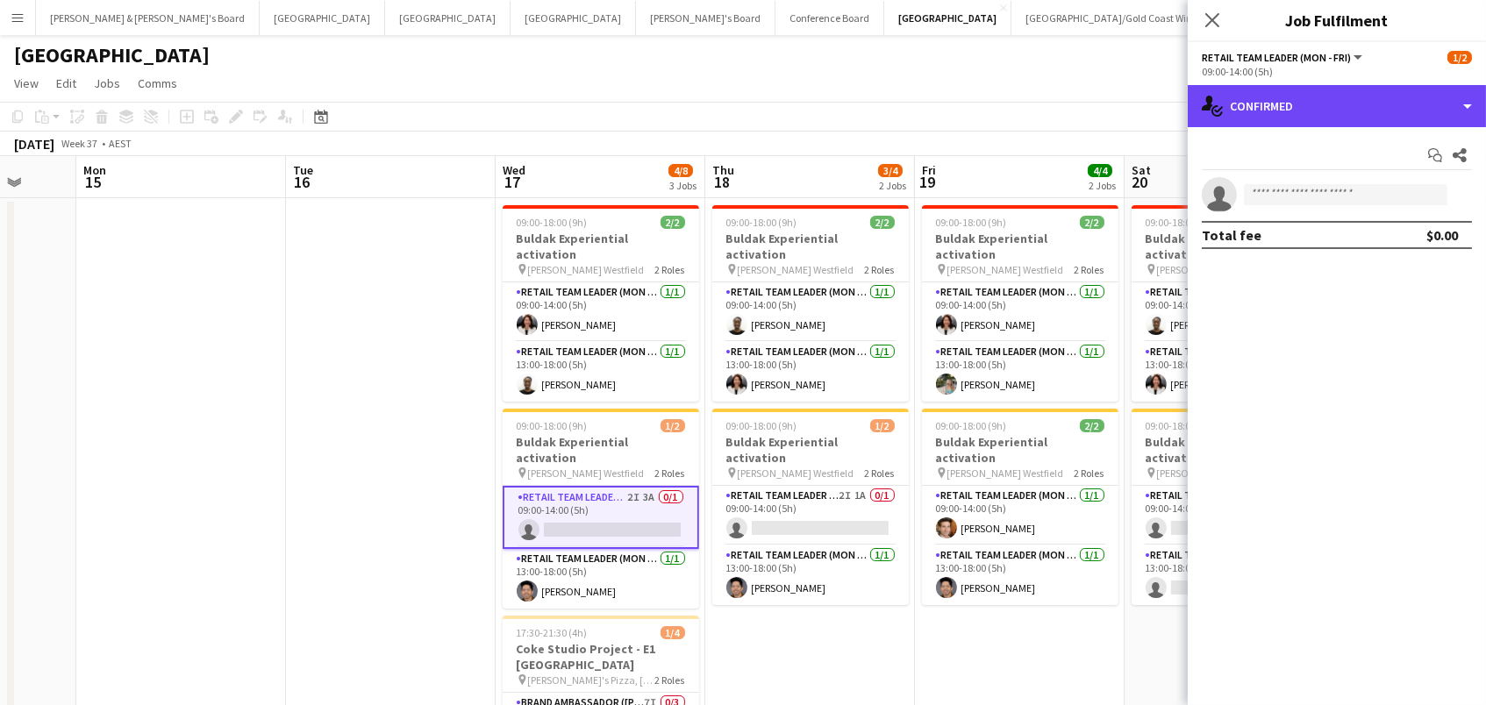
drag, startPoint x: 1311, startPoint y: 90, endPoint x: 1313, endPoint y: 247, distance: 156.2
click at [1311, 90] on div "single-neutral-actions-check-2 Confirmed" at bounding box center [1337, 106] width 298 height 42
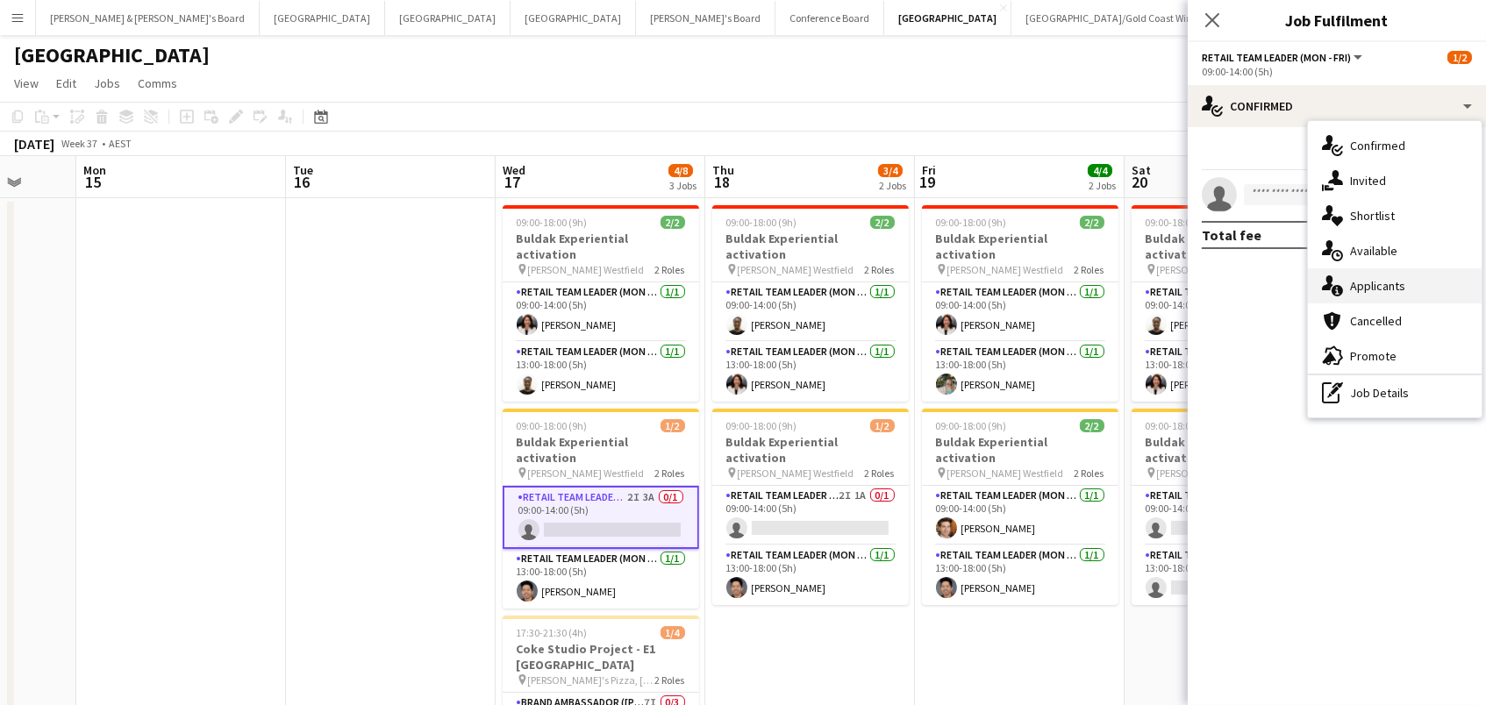
click at [1357, 282] on div "single-neutral-actions-information Applicants" at bounding box center [1395, 285] width 174 height 35
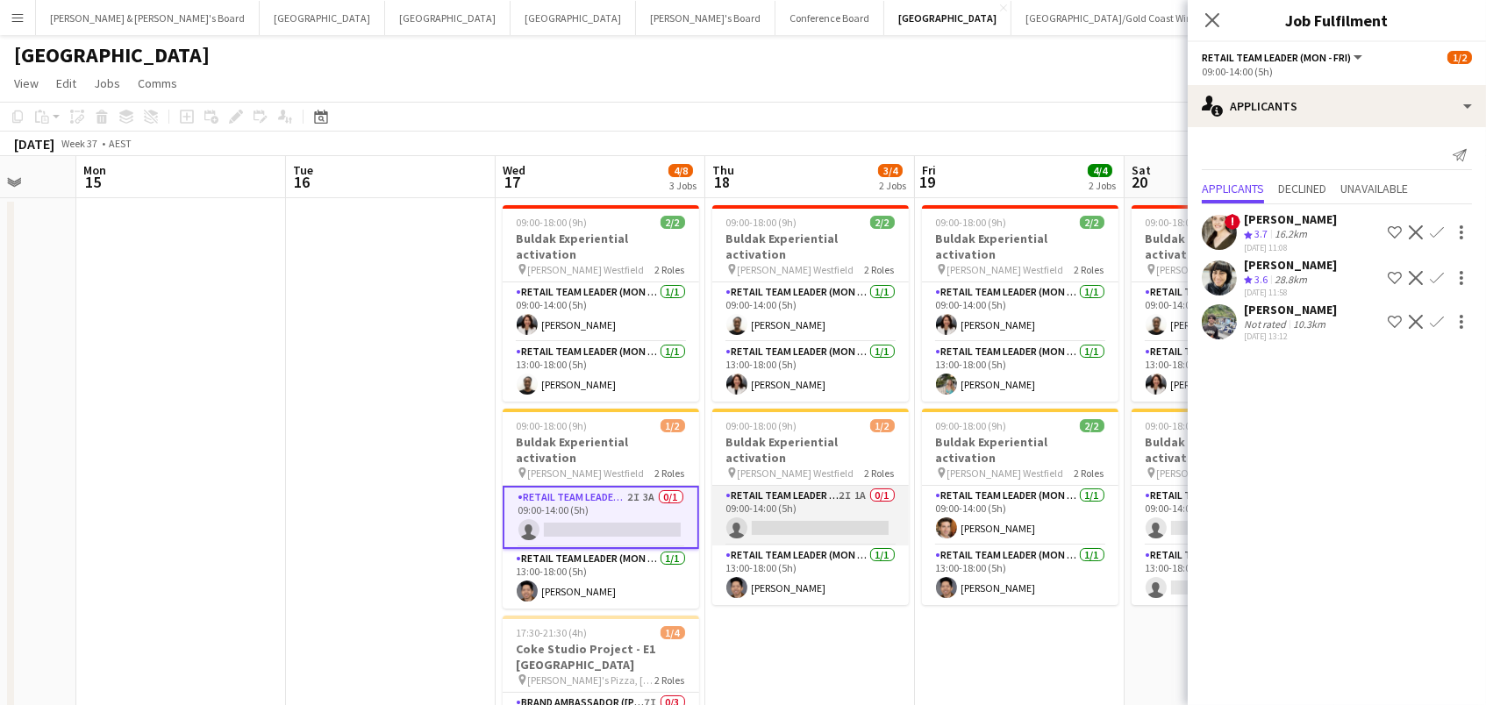
click at [839, 495] on app-card-role "RETAIL Team Leader (Mon - Fri) 2I 1A 0/1 09:00-14:00 (5h) single-neutral-actions" at bounding box center [810, 516] width 196 height 60
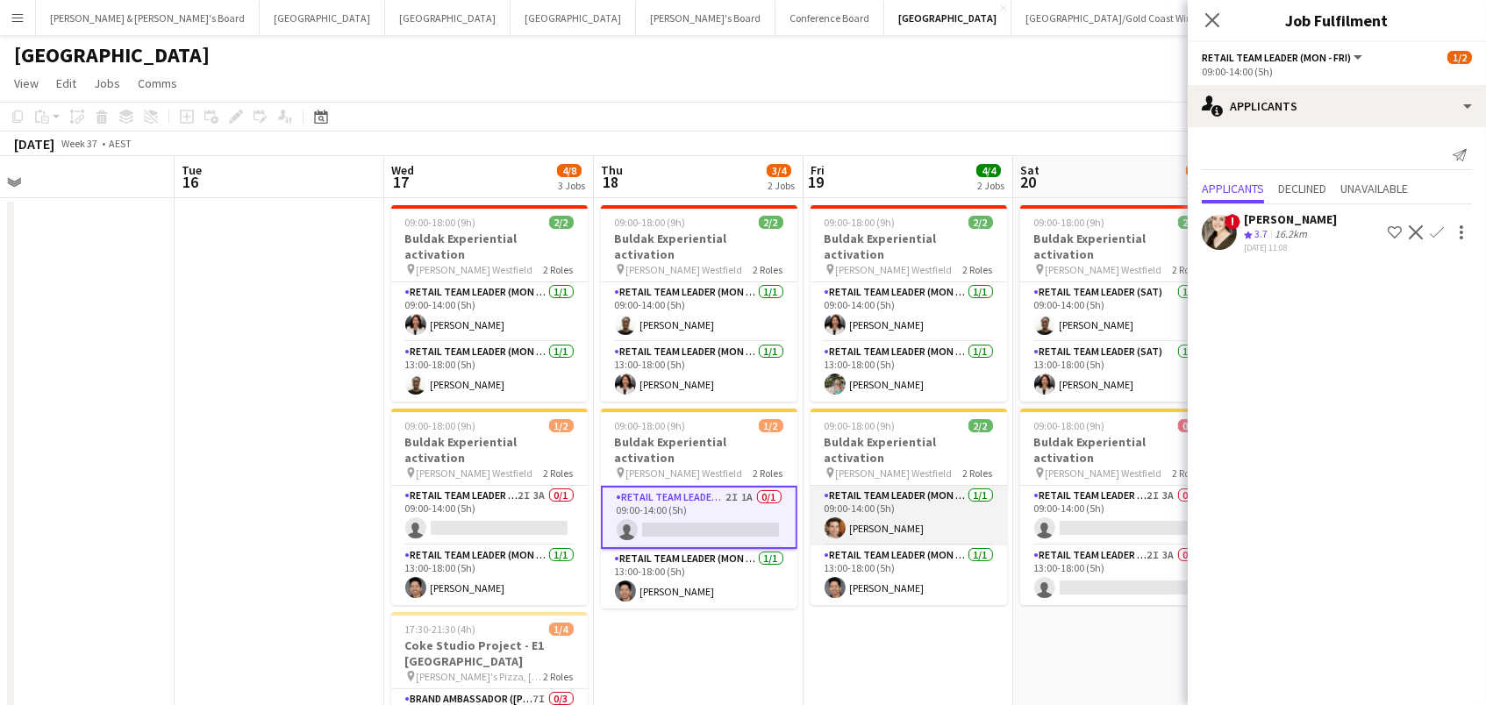
scroll to position [0, 767]
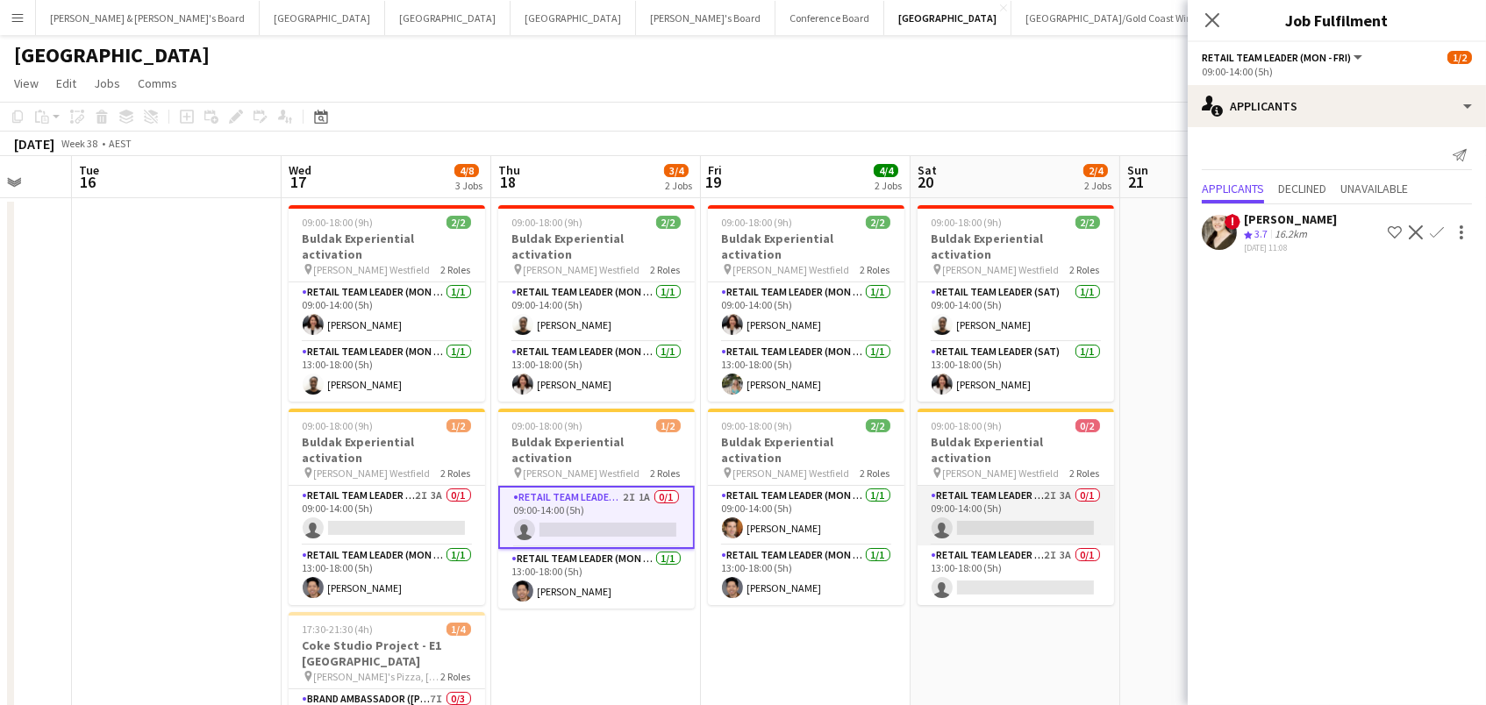
click at [1020, 487] on app-card-role "RETAIL Team Leader (Sat) 2I 3A 0/1 09:00-14:00 (5h) single-neutral-actions" at bounding box center [1016, 516] width 196 height 60
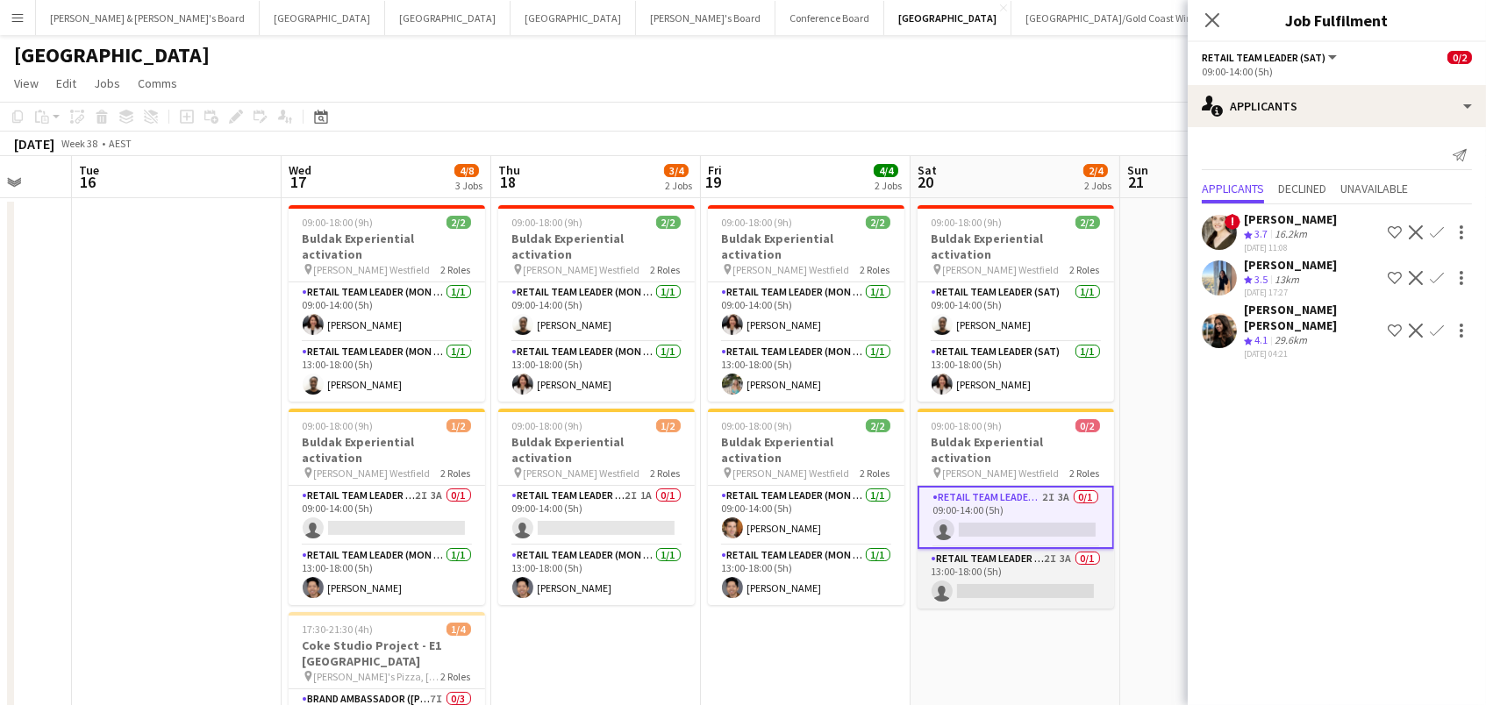
click at [1022, 549] on app-card-role "RETAIL Team Leader (Sat) 2I 3A 0/1 13:00-18:00 (5h) single-neutral-actions" at bounding box center [1016, 579] width 196 height 60
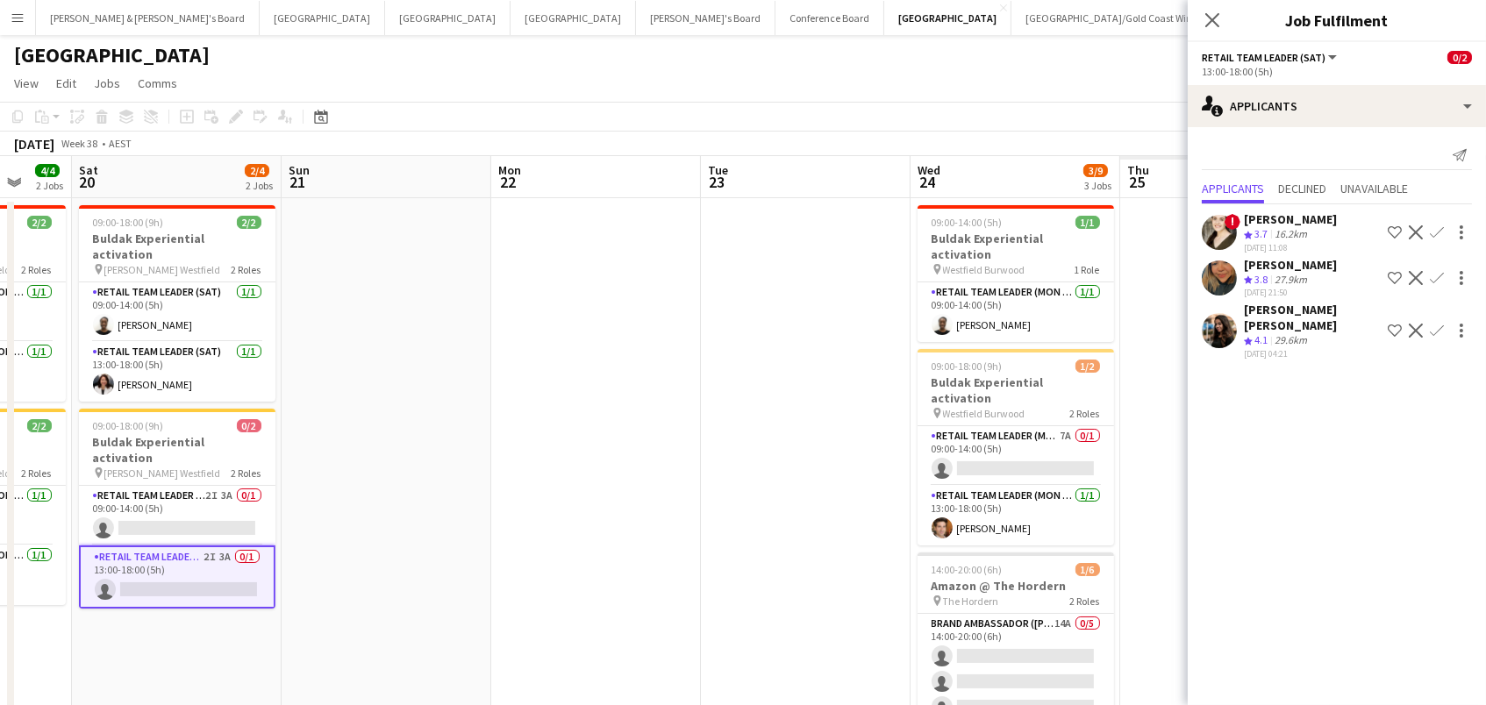
scroll to position [0, 858]
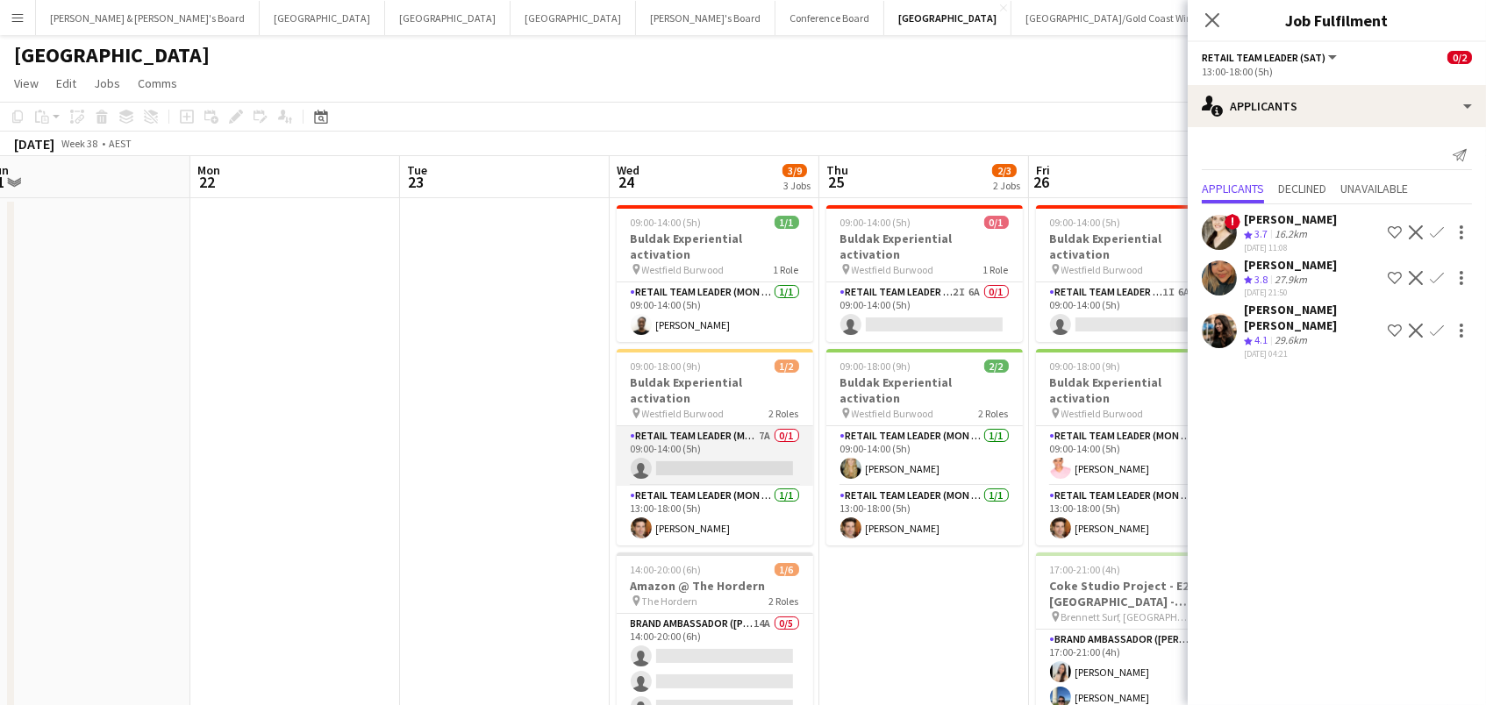
click at [751, 426] on app-card-role "RETAIL Team Leader (Mon - Fri) 7A 0/1 09:00-14:00 (5h) single-neutral-actions" at bounding box center [715, 456] width 196 height 60
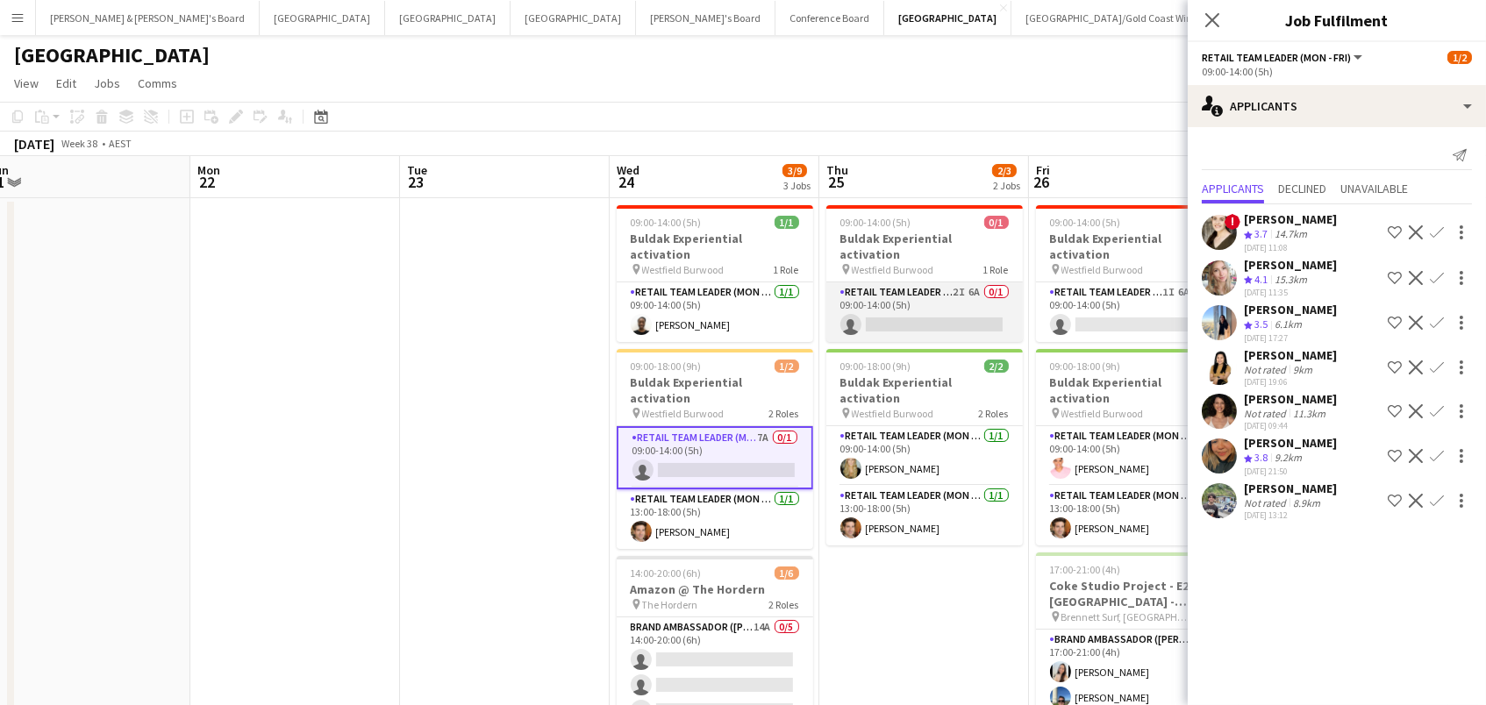
click at [884, 312] on app-card-role "RETAIL Team Leader (Mon - Fri) 2I 6A 0/1 09:00-14:00 (5h) single-neutral-actions" at bounding box center [924, 312] width 196 height 60
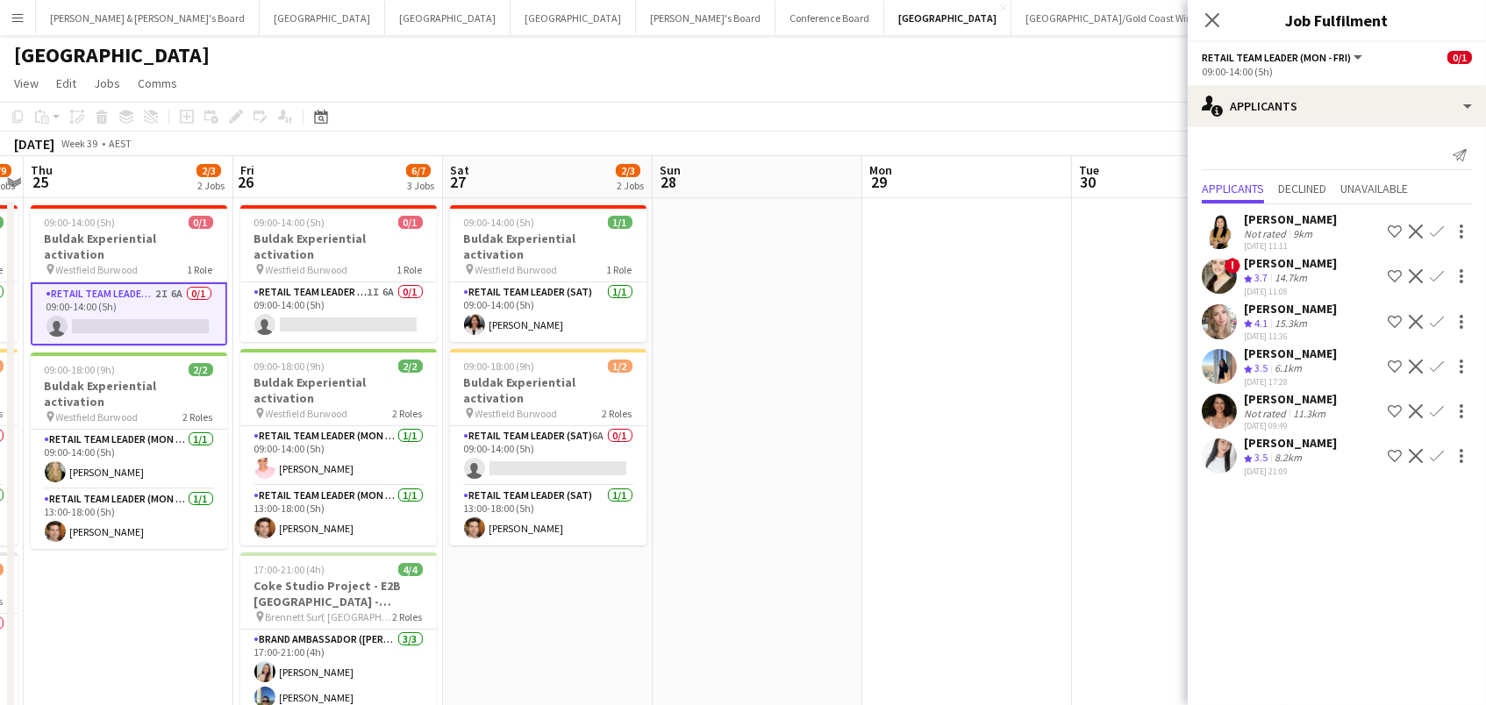
scroll to position [0, 805]
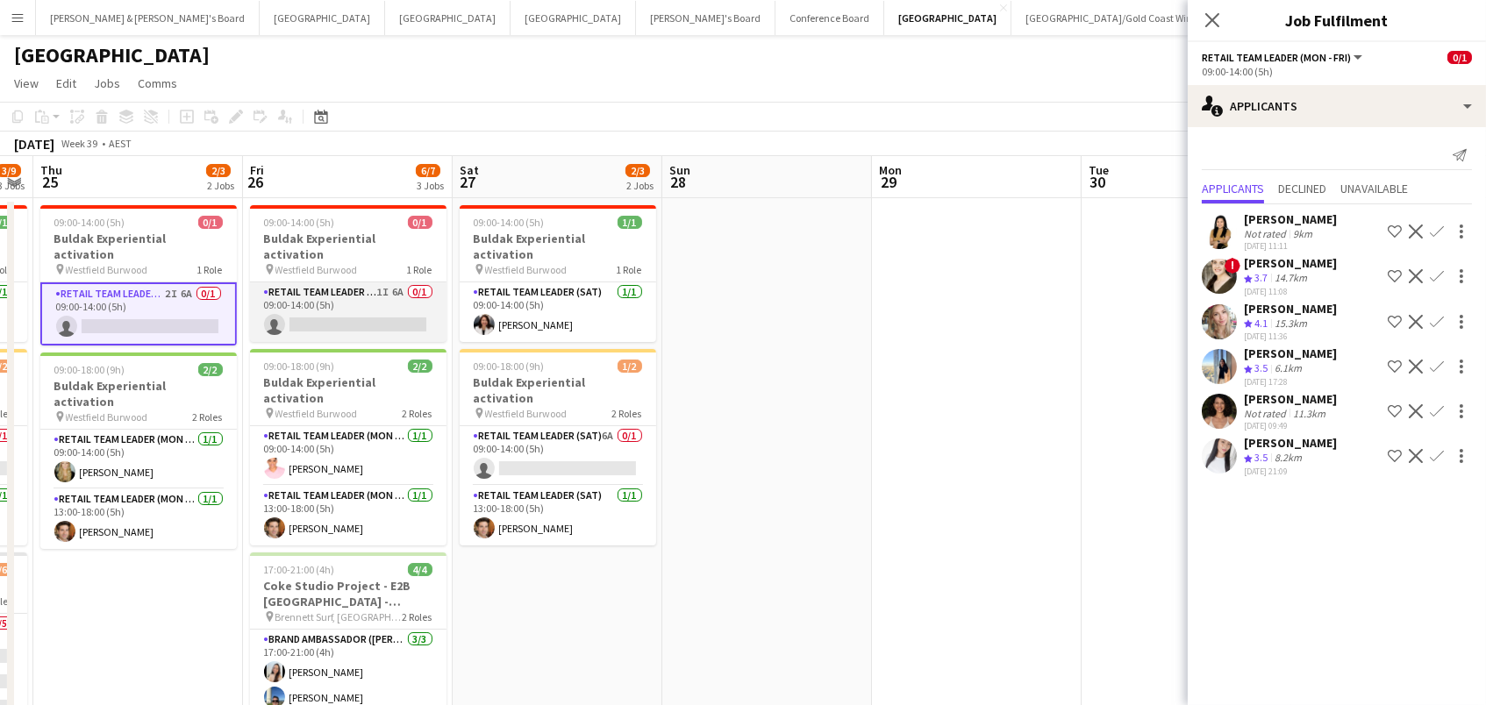
drag, startPoint x: 332, startPoint y: 295, endPoint x: 350, endPoint y: 284, distance: 21.2
click at [343, 289] on app-calendar-viewport "Sun 21 Mon 22 Tue 23 Wed 24 3/9 3 Jobs Thu 25 2/3 2 Jobs Fri 26 6/7 3 Jobs Sat …" at bounding box center [743, 527] width 1486 height 743
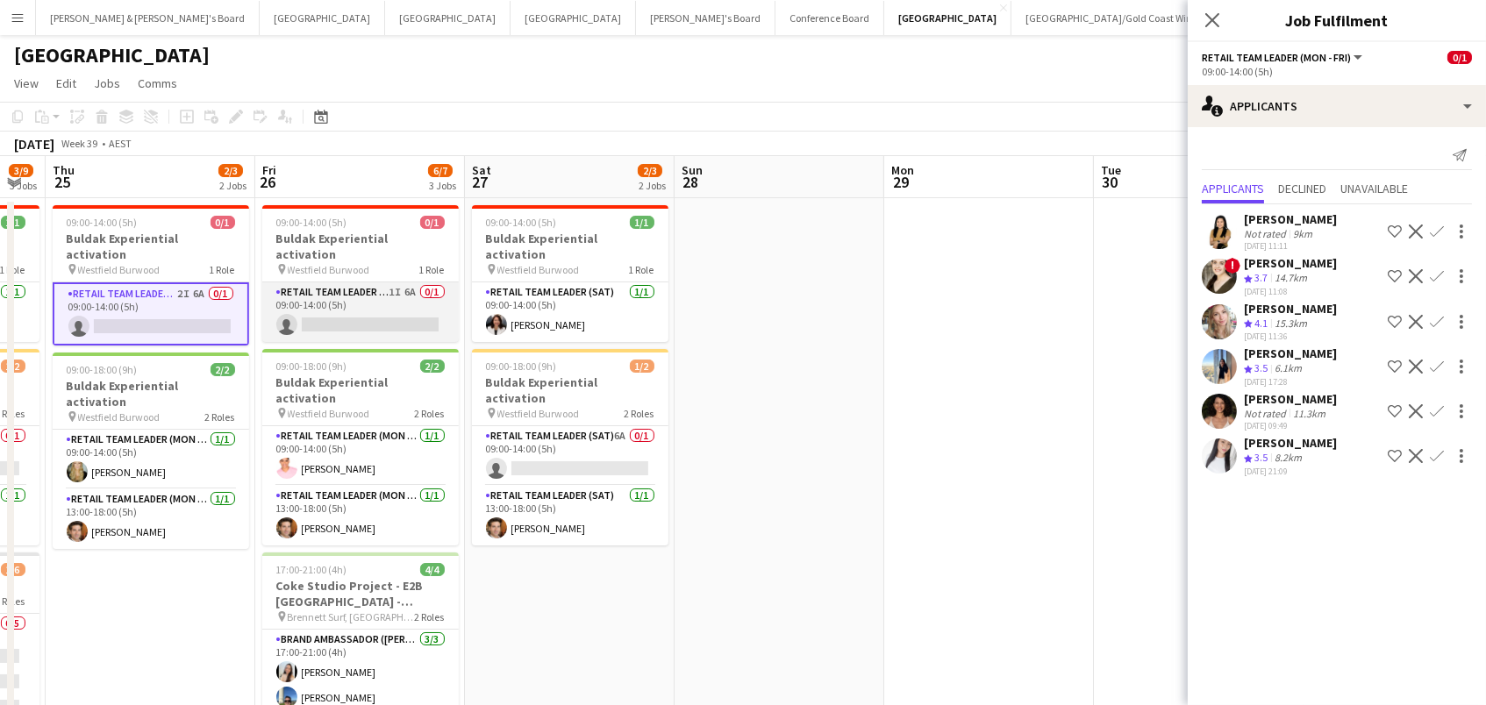
click at [411, 312] on app-card-role "RETAIL Team Leader (Mon - Fri) 1I 6A 0/1 09:00-14:00 (5h) single-neutral-actions" at bounding box center [360, 312] width 196 height 60
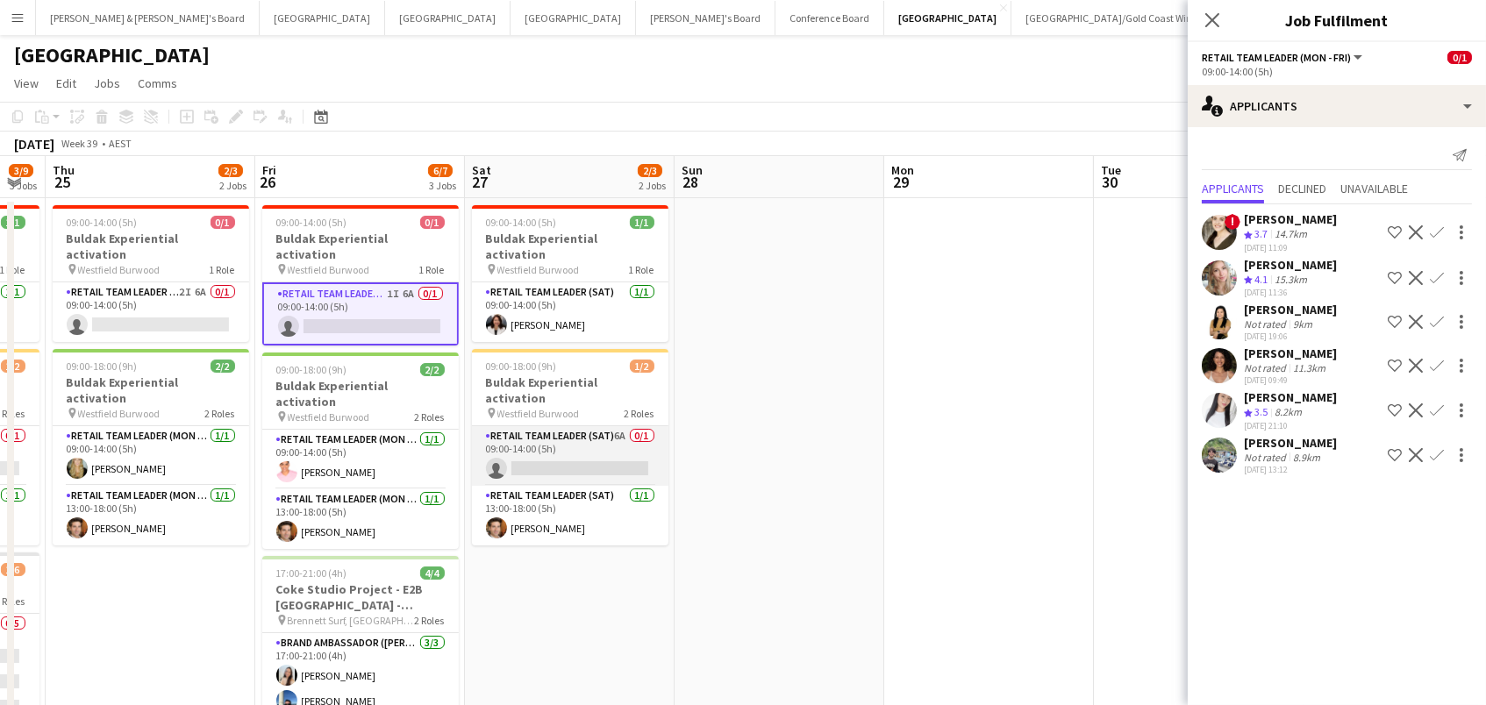
click at [627, 426] on app-card-role "RETAIL Team Leader (Sat) 6A 0/1 09:00-14:00 (5h) single-neutral-actions" at bounding box center [570, 456] width 196 height 60
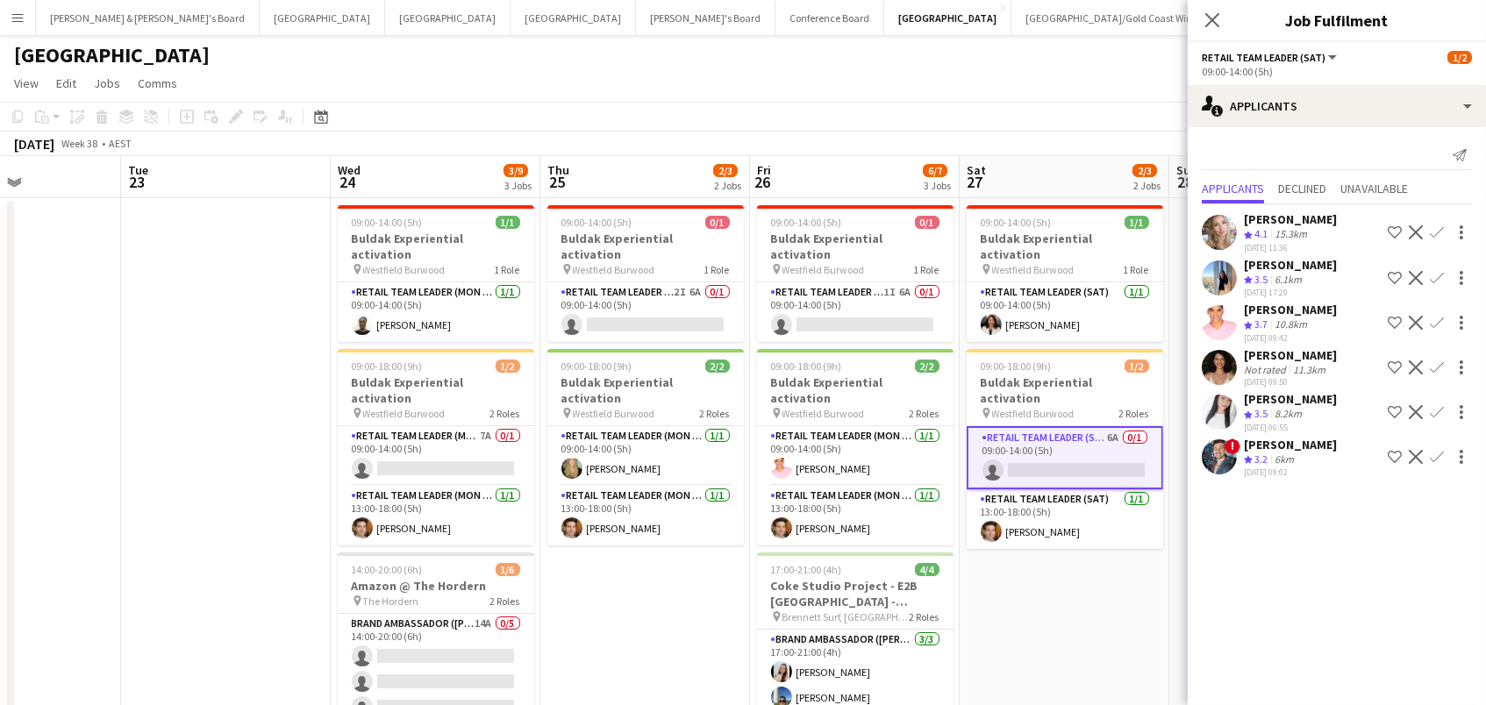
scroll to position [0, 782]
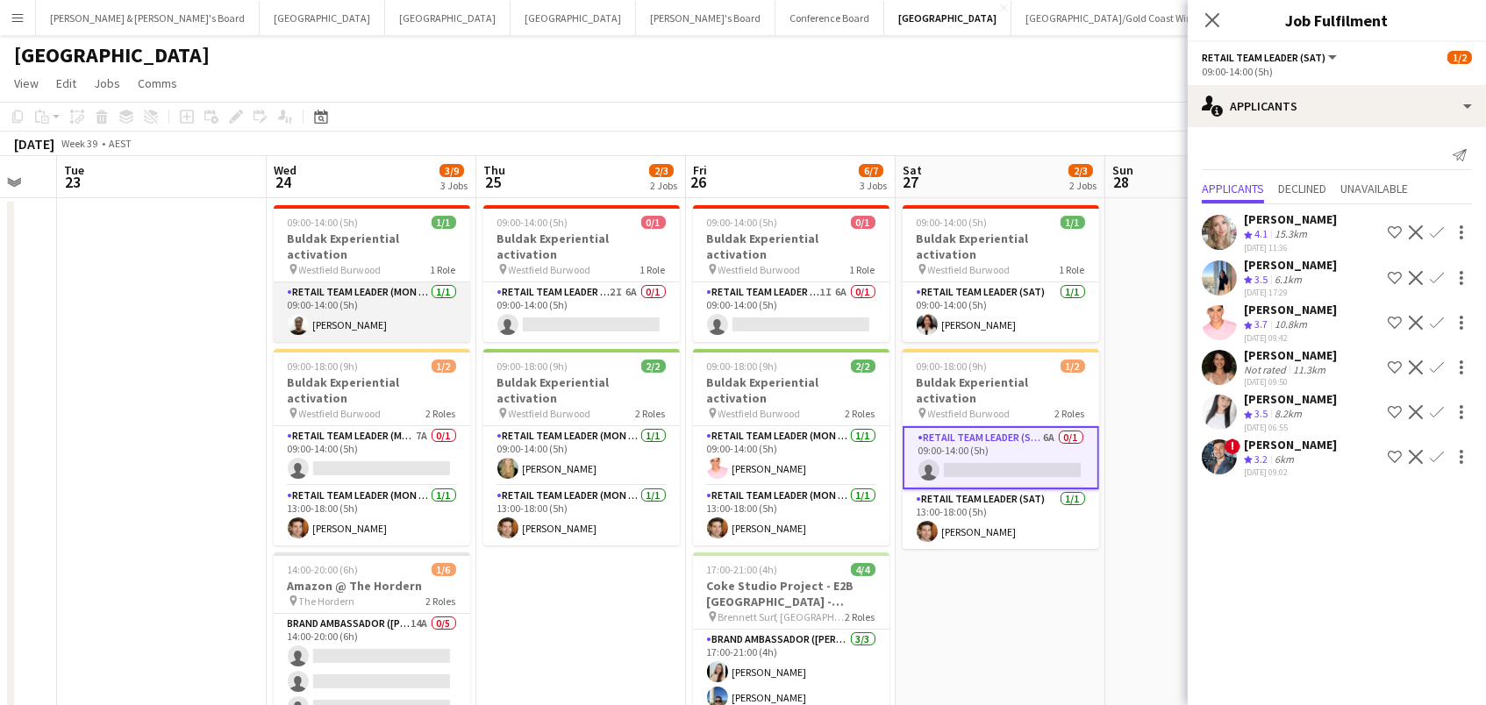
click at [398, 307] on app-card-role "RETAIL Team Leader (Mon - Fri) [DATE] 09:00-14:00 (5h) [PERSON_NAME]" at bounding box center [372, 312] width 196 height 60
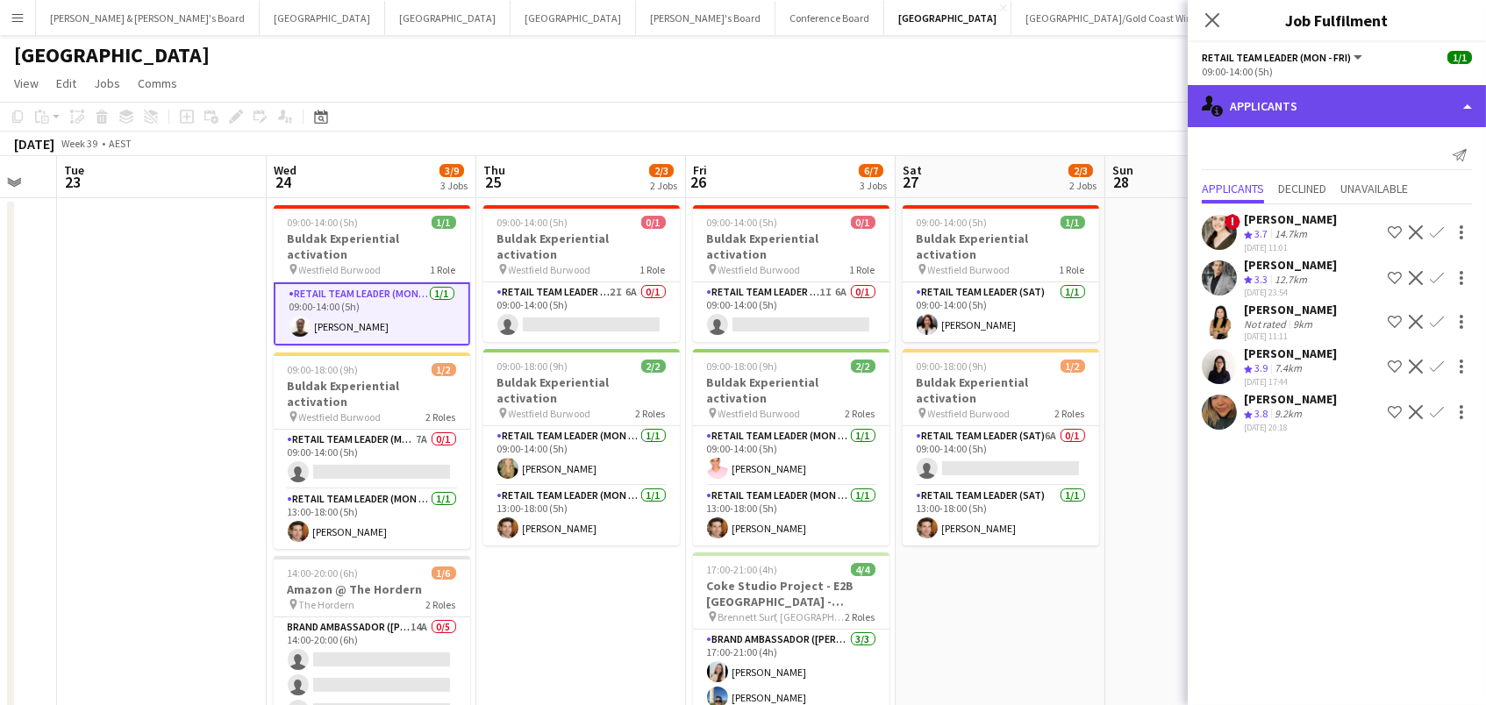
click at [1265, 87] on div "single-neutral-actions-information Applicants" at bounding box center [1337, 106] width 298 height 42
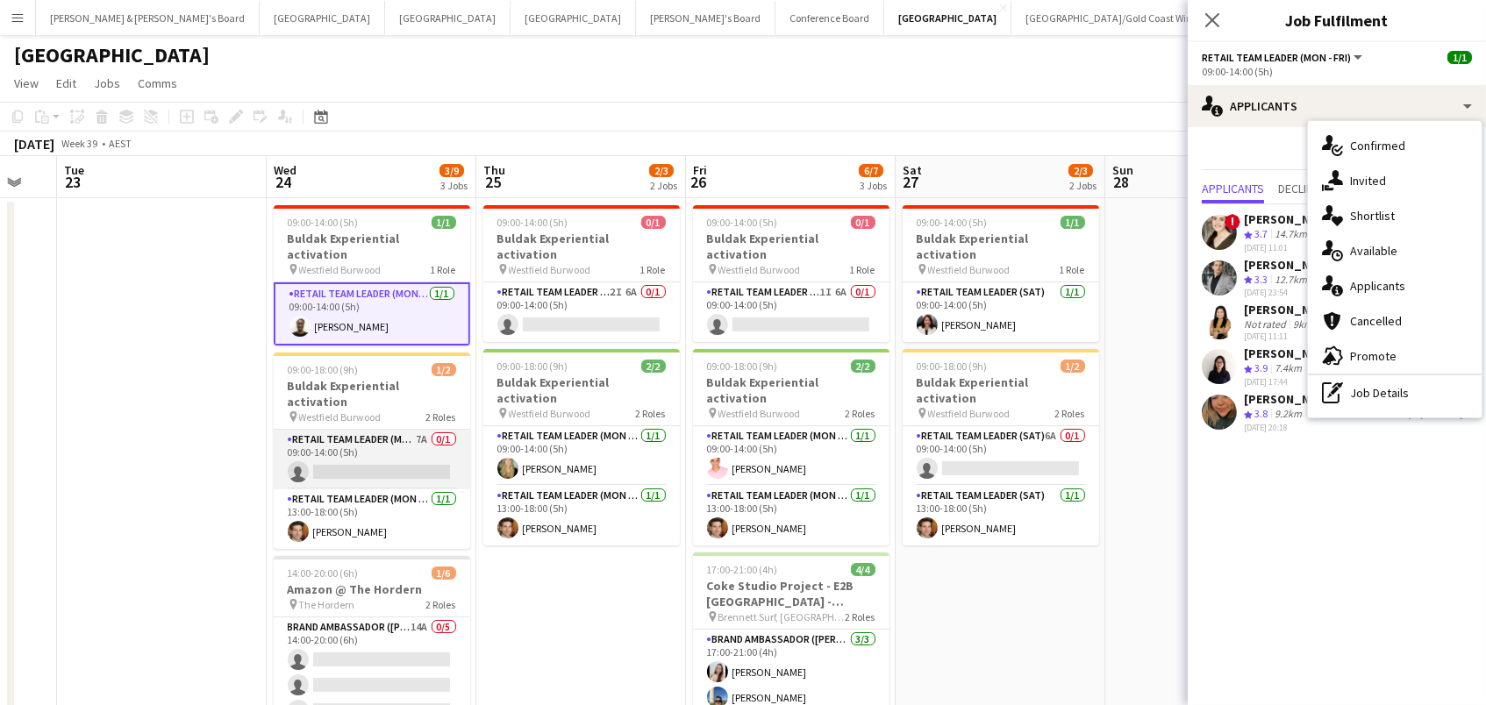
click at [378, 430] on app-card-role "RETAIL Team Leader (Mon - Fri) 7A 0/1 09:00-14:00 (5h) single-neutral-actions" at bounding box center [372, 460] width 196 height 60
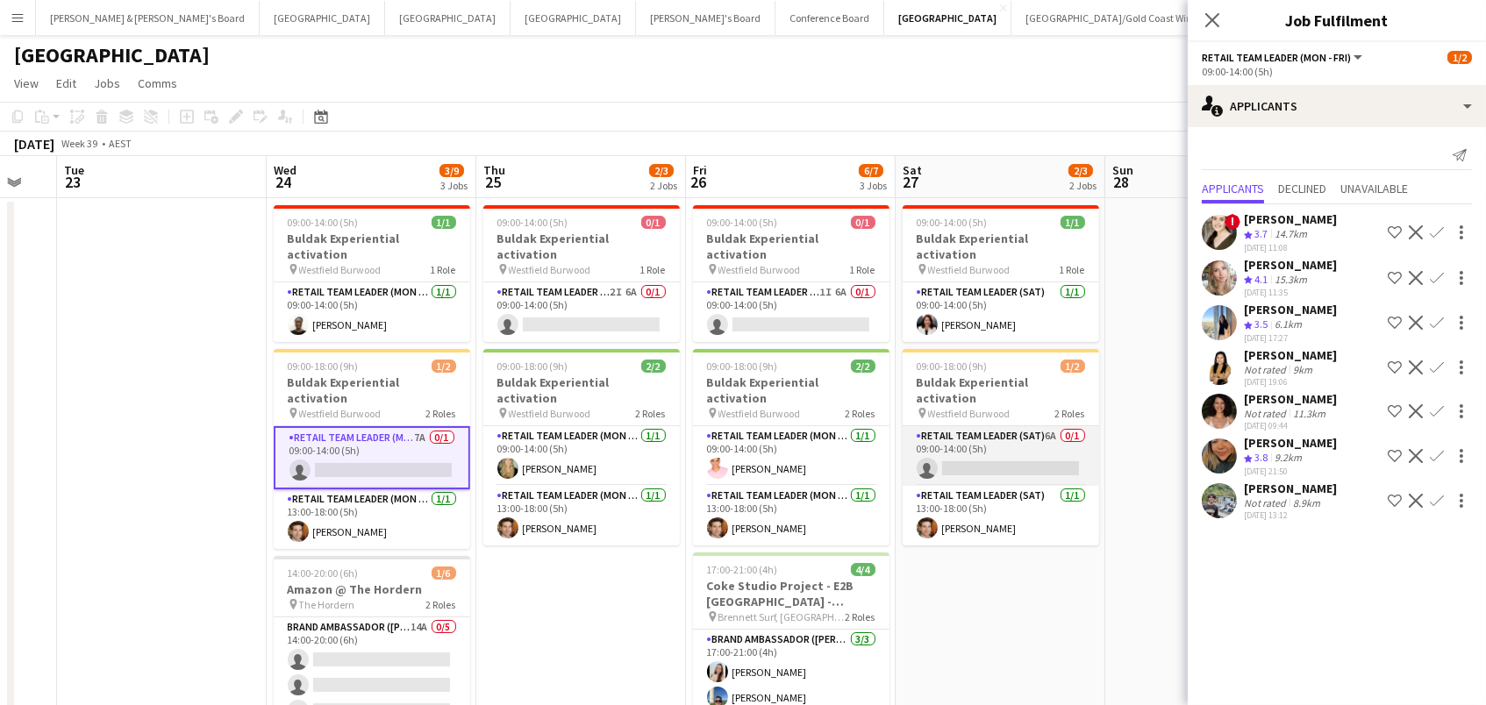
click at [975, 433] on app-card-role "RETAIL Team Leader (Sat) 6A 0/1 09:00-14:00 (5h) single-neutral-actions" at bounding box center [1001, 456] width 196 height 60
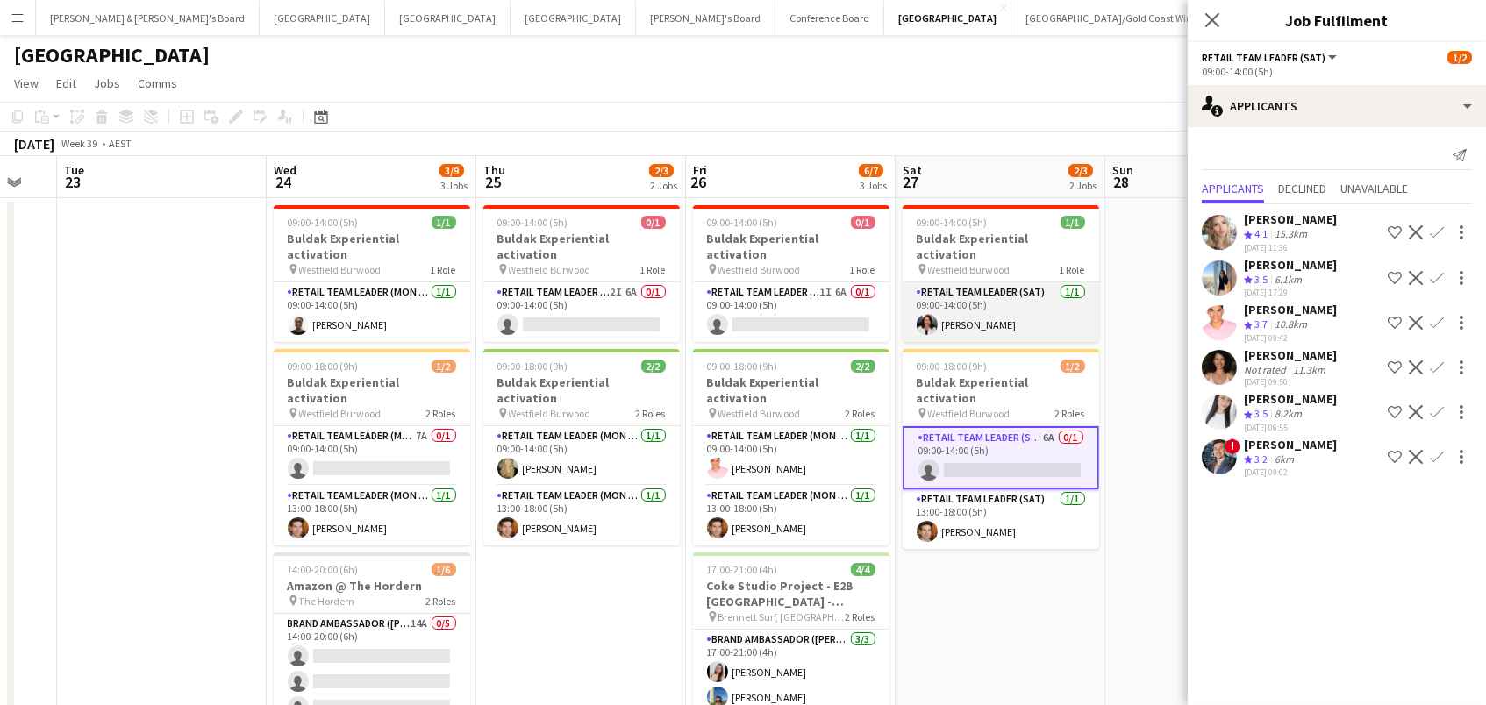
click at [984, 297] on app-card-role "RETAIL Team Leader (Sat) [DATE] 09:00-14:00 (5h) [PERSON_NAME]" at bounding box center [1001, 312] width 196 height 60
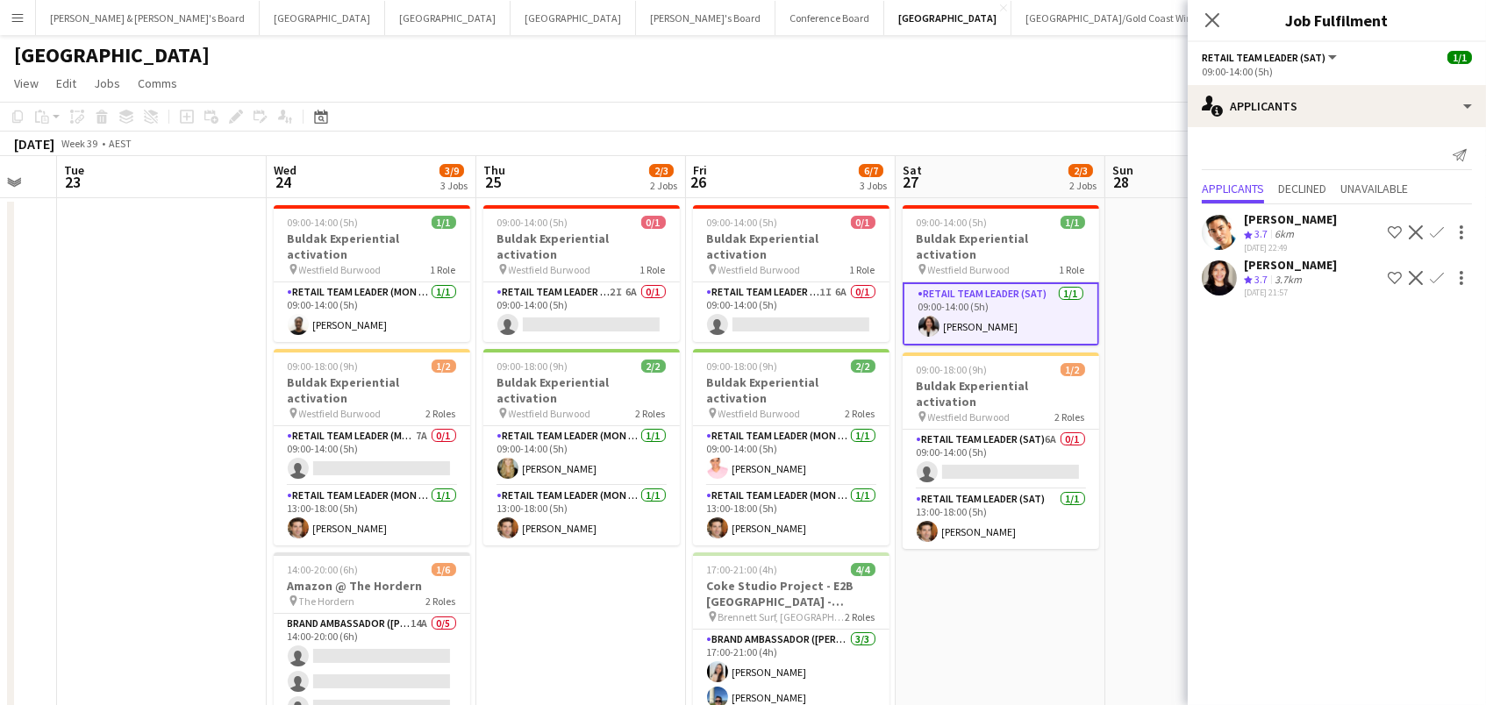
click at [973, 300] on app-card-role "RETAIL Team Leader (Sat) [DATE] 09:00-14:00 (5h) [PERSON_NAME]" at bounding box center [1001, 313] width 196 height 63
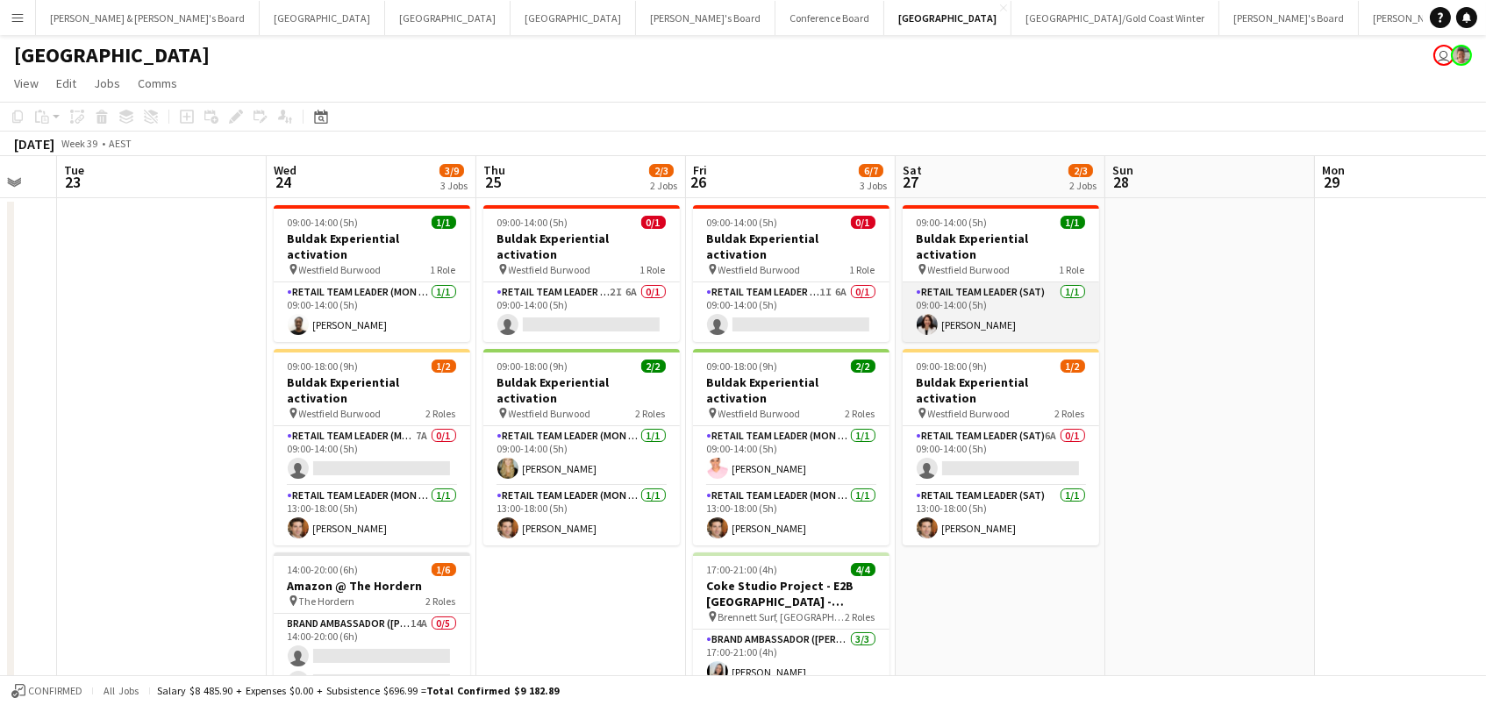
click at [973, 300] on app-card-role "RETAIL Team Leader (Sat) [DATE] 09:00-14:00 (5h) [PERSON_NAME]" at bounding box center [1001, 312] width 196 height 60
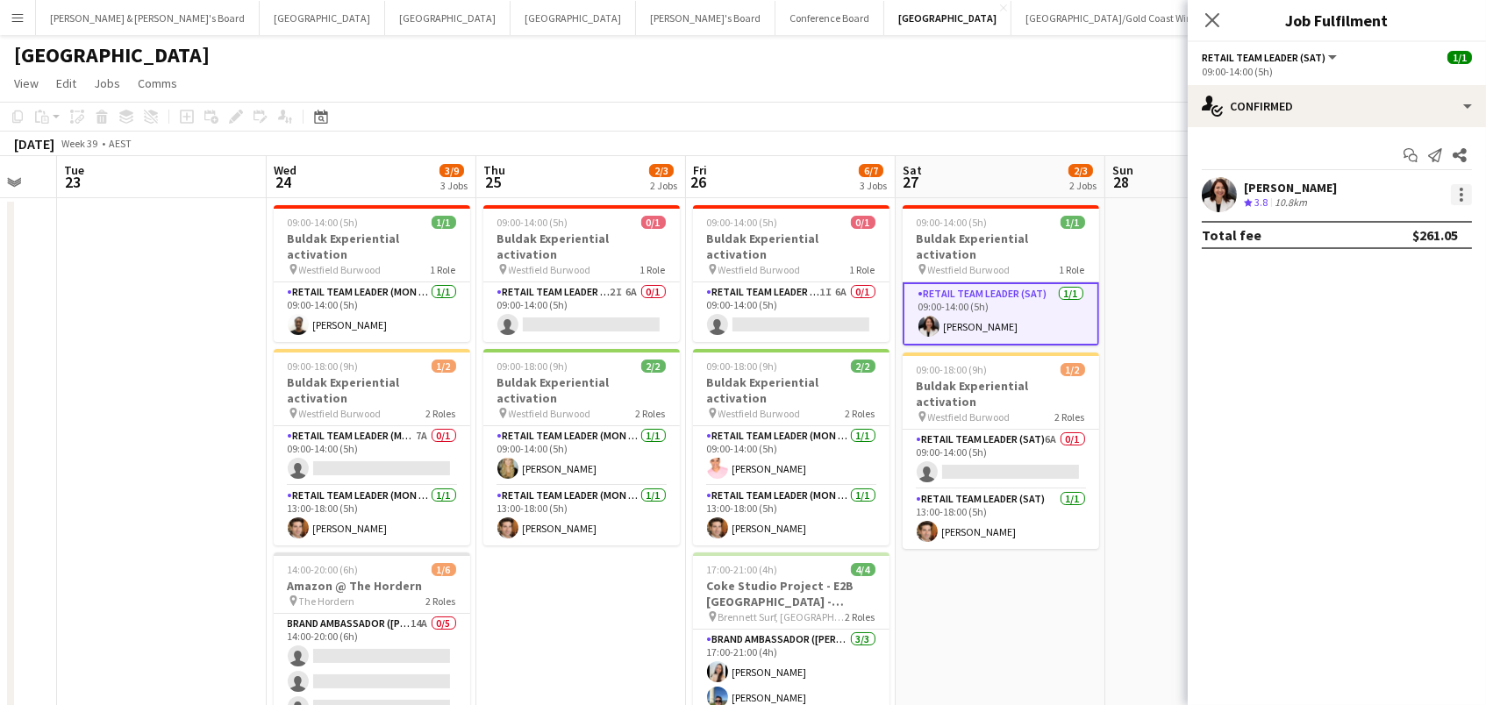
click at [1471, 191] on div at bounding box center [1461, 194] width 21 height 21
click at [1442, 259] on button "Switch crew" at bounding box center [1404, 268] width 137 height 42
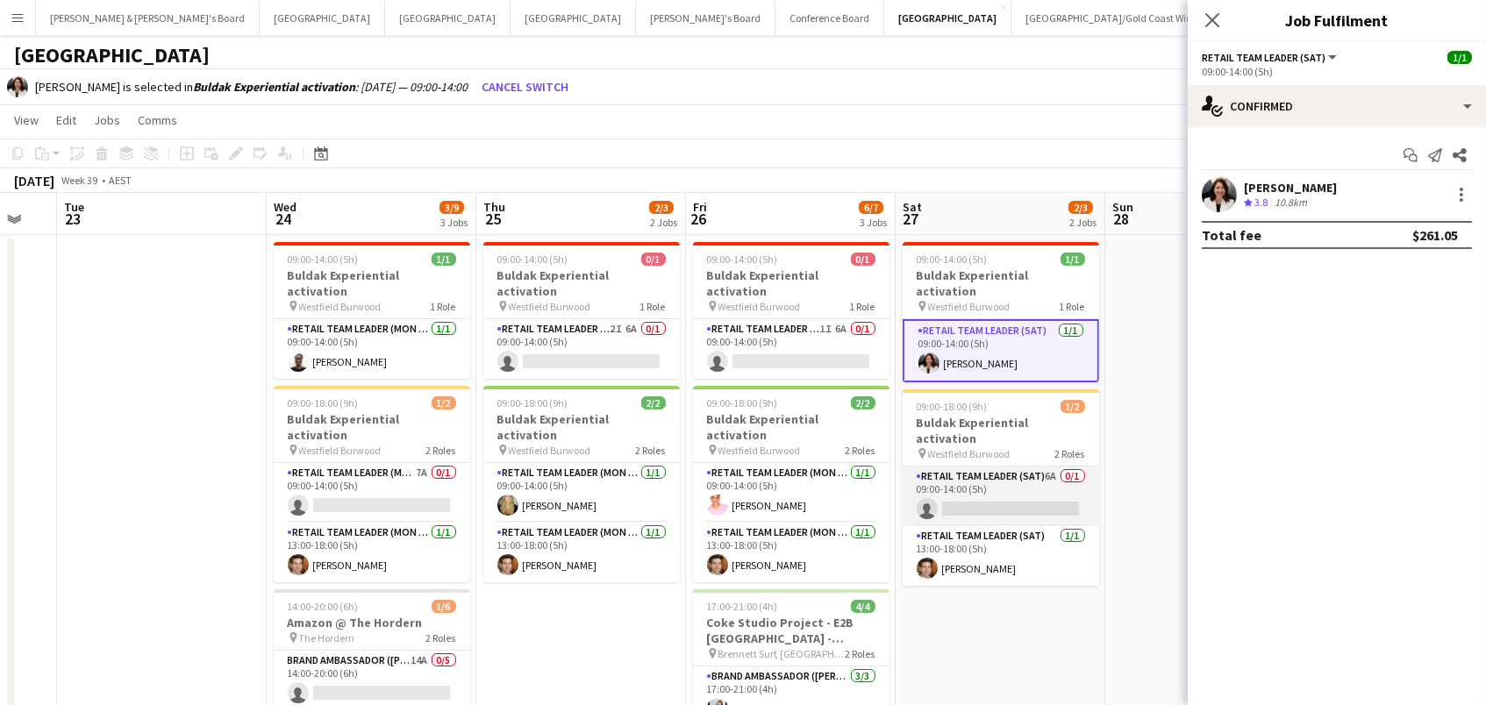
click at [974, 468] on app-card-role "RETAIL Team Leader (Sat) 6A 0/1 09:00-14:00 (5h) single-neutral-actions" at bounding box center [1001, 497] width 196 height 60
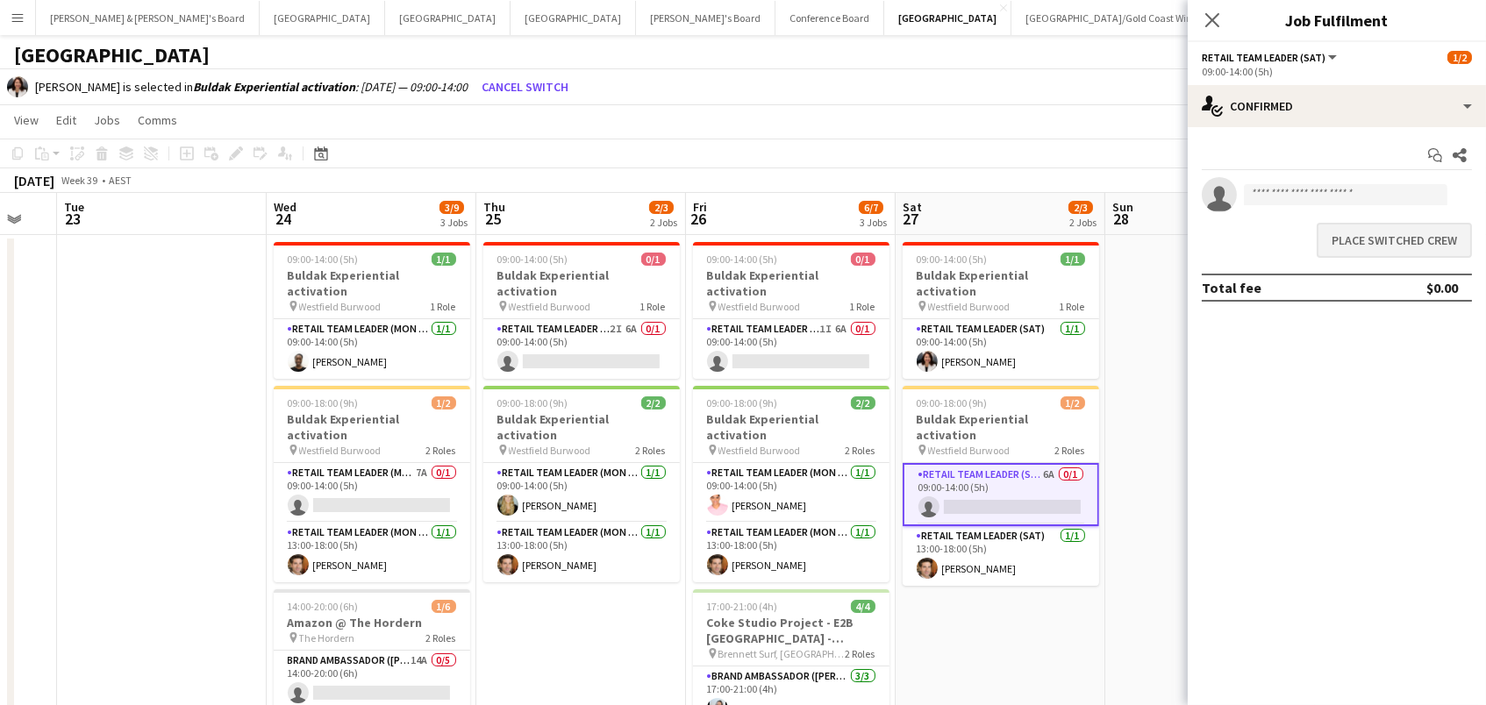
click at [1365, 231] on button "Place switched crew" at bounding box center [1394, 240] width 155 height 35
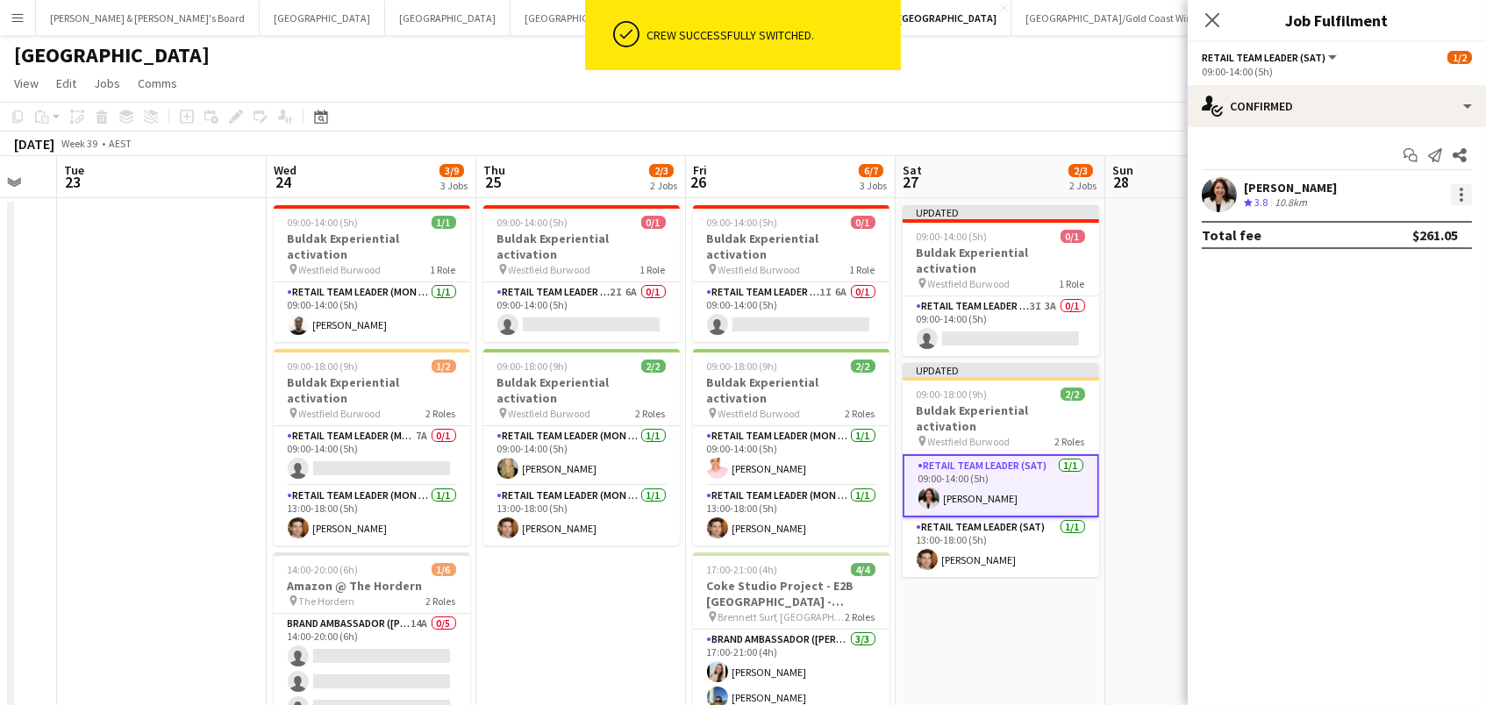
click at [1464, 197] on div at bounding box center [1461, 194] width 21 height 21
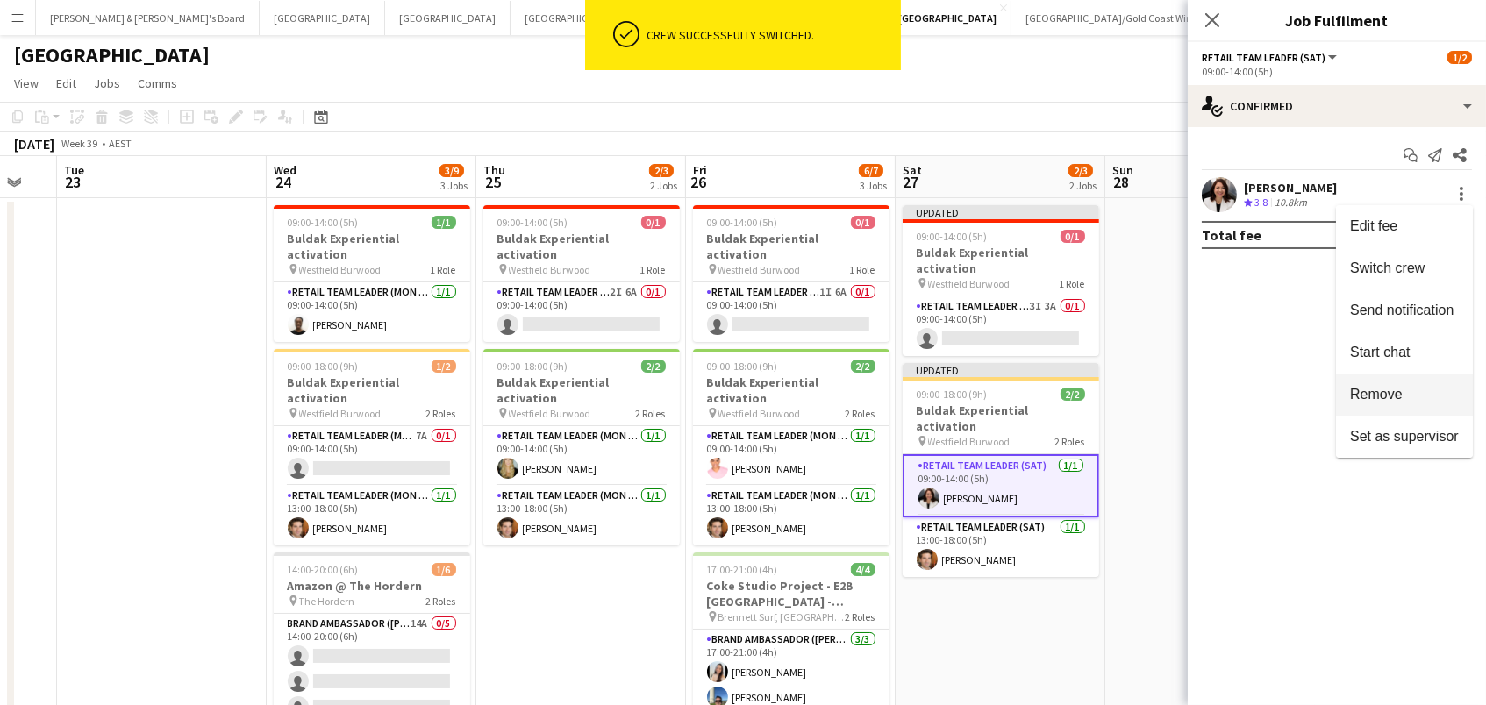
click at [1443, 393] on span "Remove" at bounding box center [1404, 395] width 109 height 16
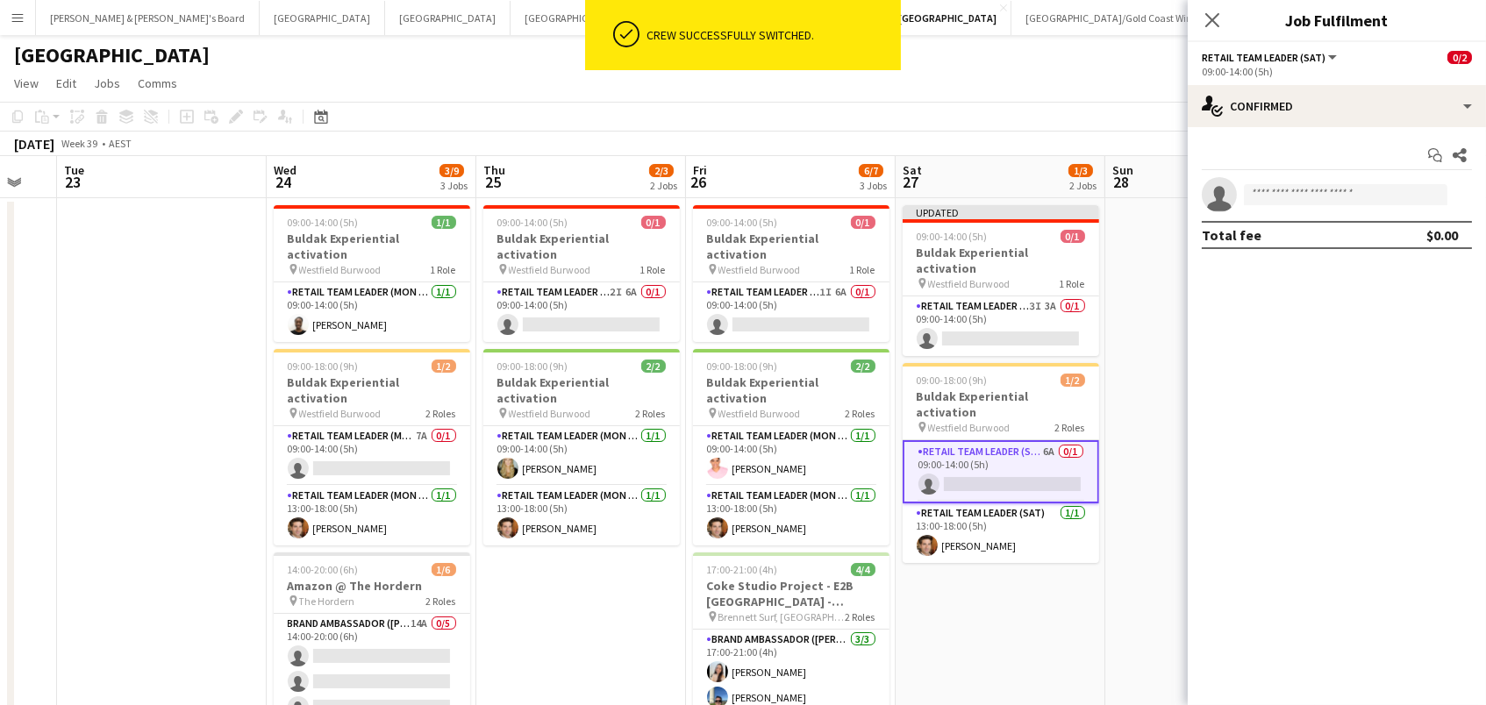
click at [1262, 78] on app-options-switcher "RETAIL Team Leader (Sat) All roles RETAIL Team Leader (Sat) 0/2 09:00-14:00 (5h)" at bounding box center [1337, 63] width 298 height 43
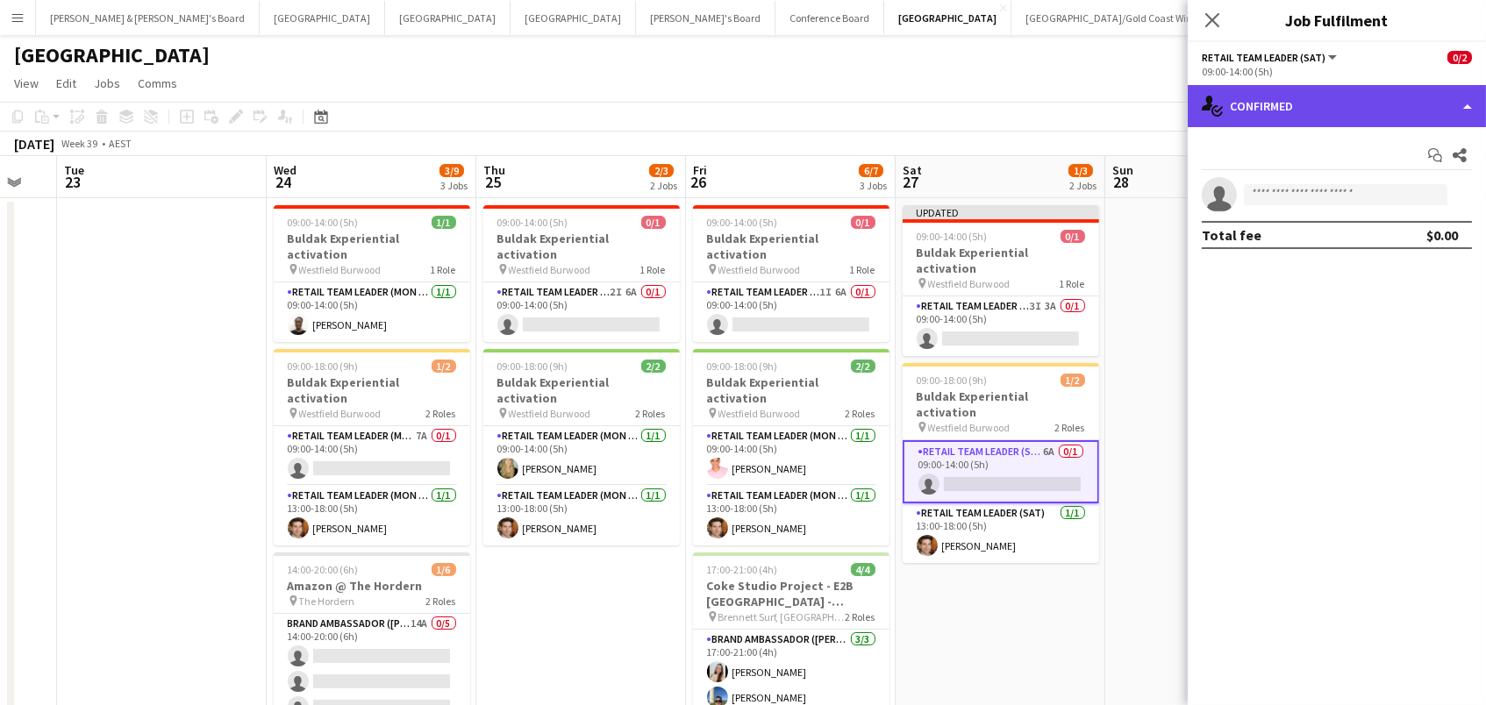
click at [1265, 107] on div "single-neutral-actions-check-2 Confirmed" at bounding box center [1337, 106] width 298 height 42
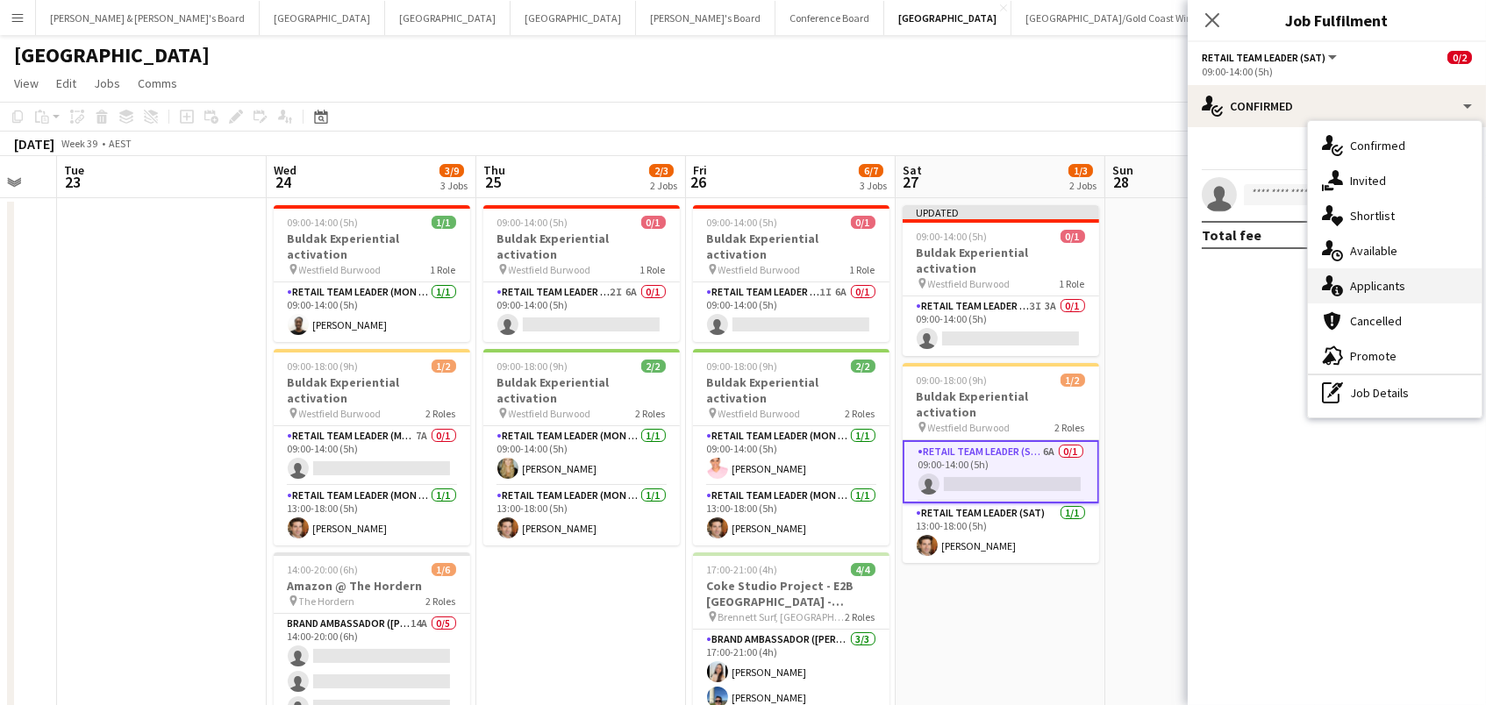
click at [1349, 289] on div "single-neutral-actions-information Applicants" at bounding box center [1395, 285] width 174 height 35
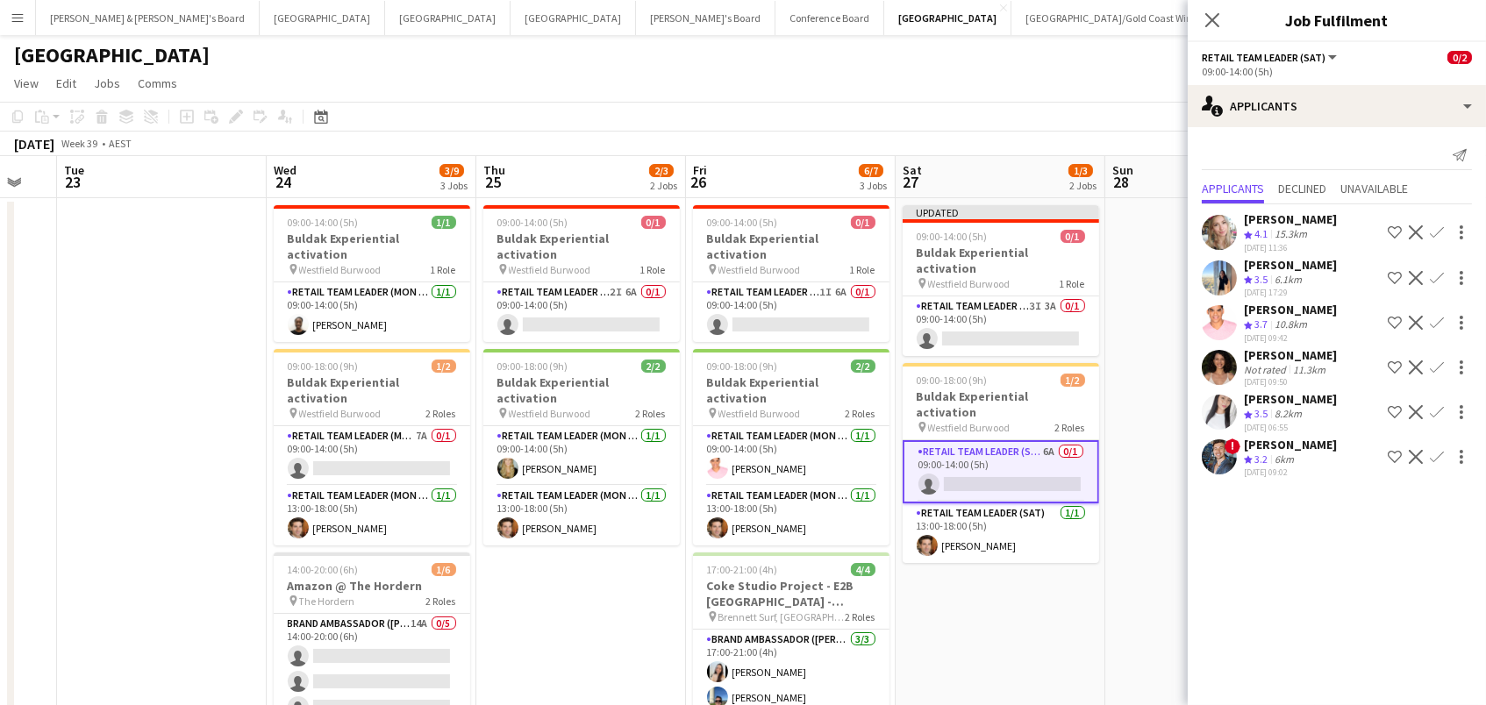
click at [1438, 316] on app-icon "Confirm" at bounding box center [1437, 323] width 14 height 14
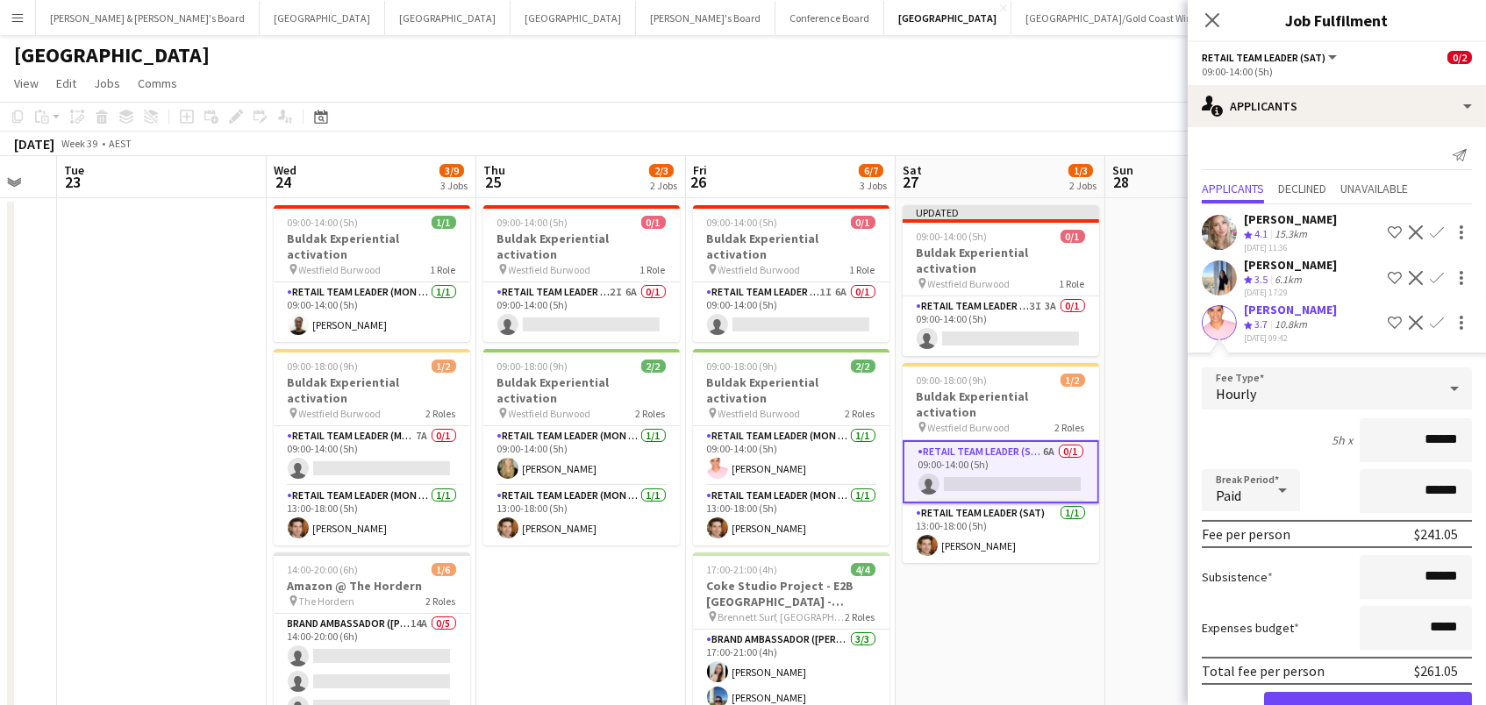
click at [1330, 697] on button "Confirm" at bounding box center [1368, 709] width 208 height 35
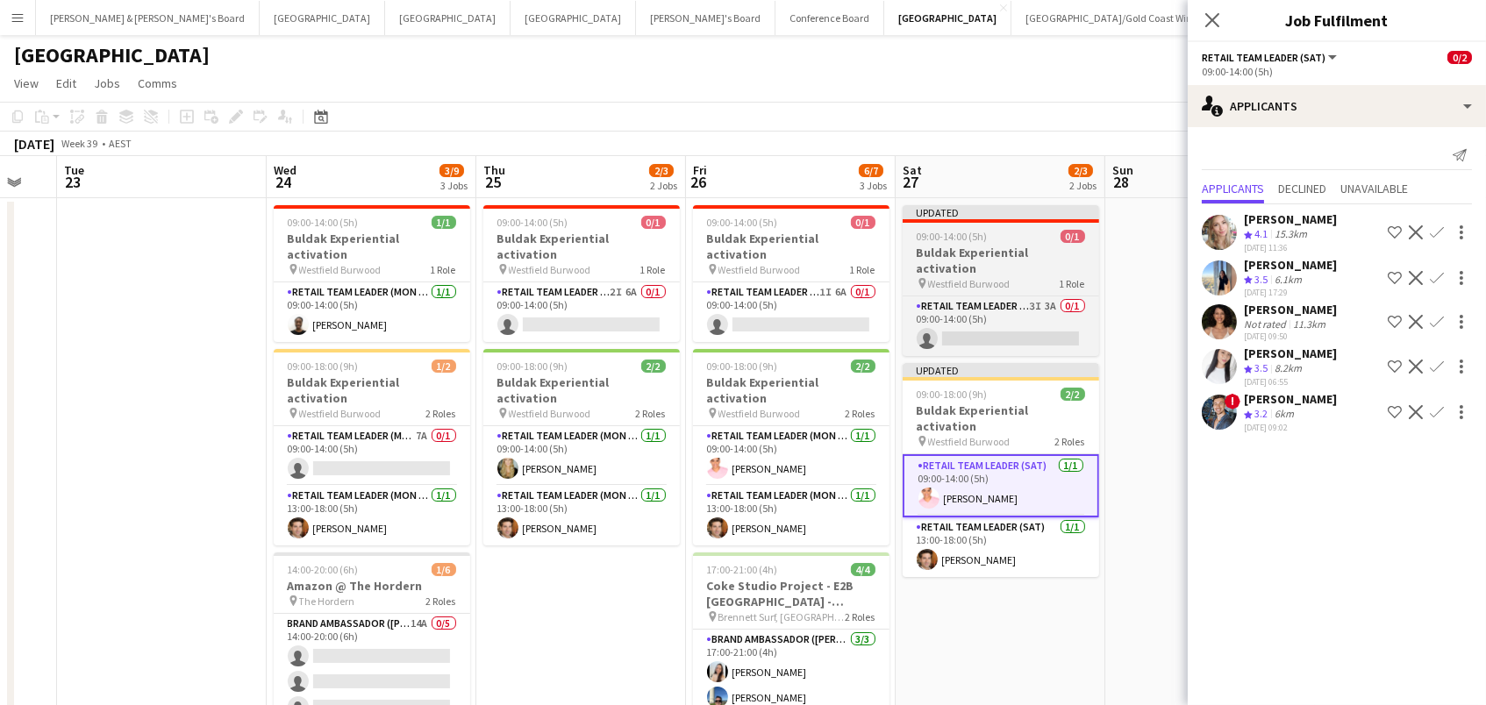
click at [1031, 241] on div "09:00-14:00 (5h) 0/1" at bounding box center [1001, 236] width 196 height 13
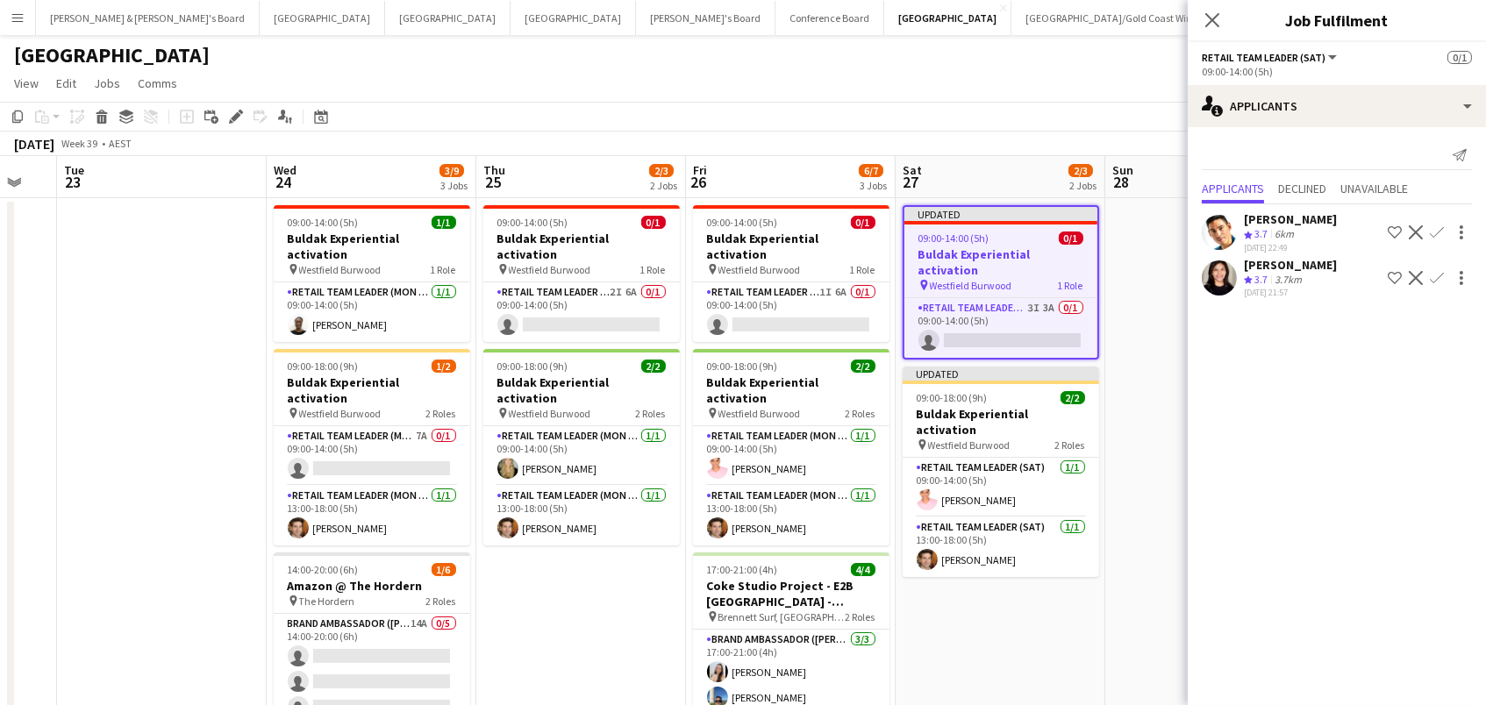
drag, startPoint x: 816, startPoint y: 232, endPoint x: 744, endPoint y: 237, distance: 72.1
click at [786, 234] on app-calendar-viewport "Fri 19 4/4 2 Jobs Sat 20 2/4 2 Jobs Sun 21 Mon 22 Tue 23 Wed 24 3/9 3 Jobs Thu …" at bounding box center [743, 527] width 1486 height 743
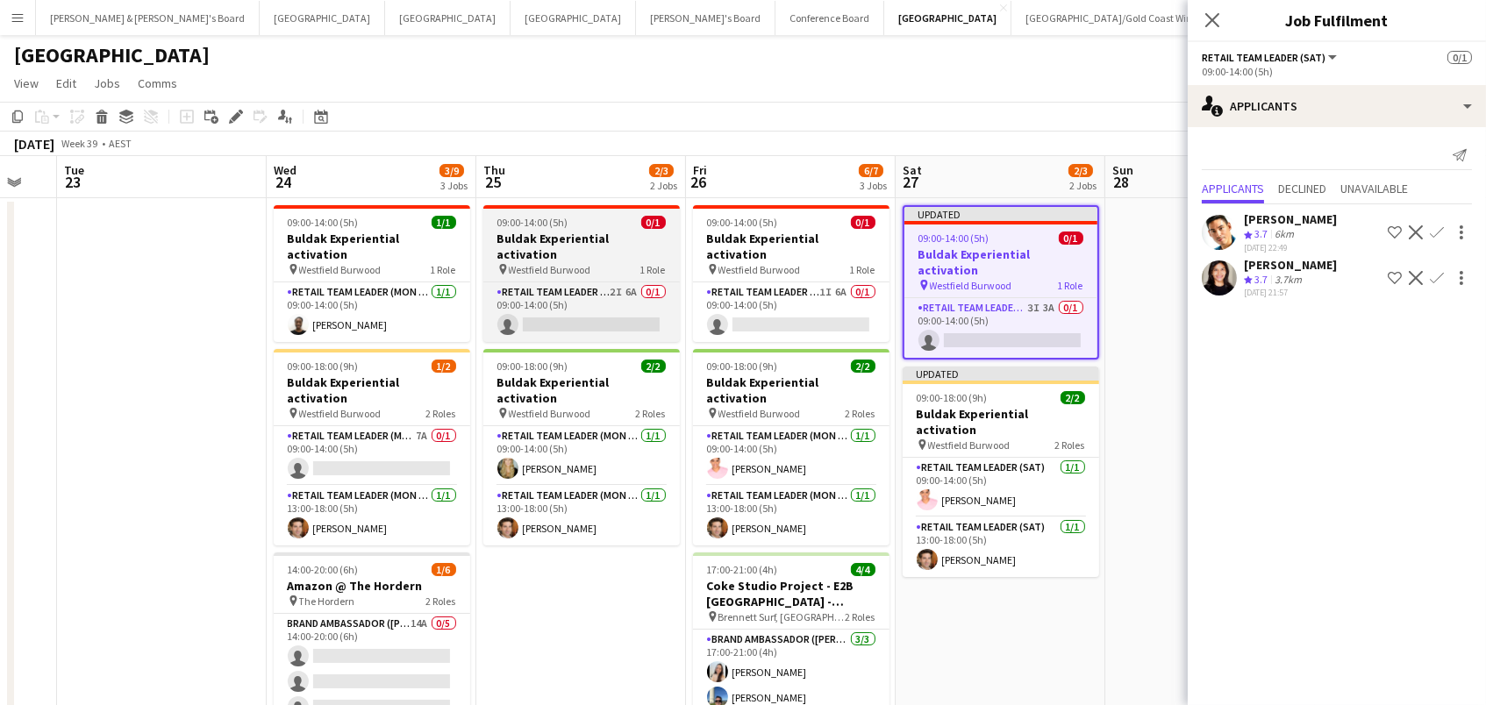
scroll to position [0, 811]
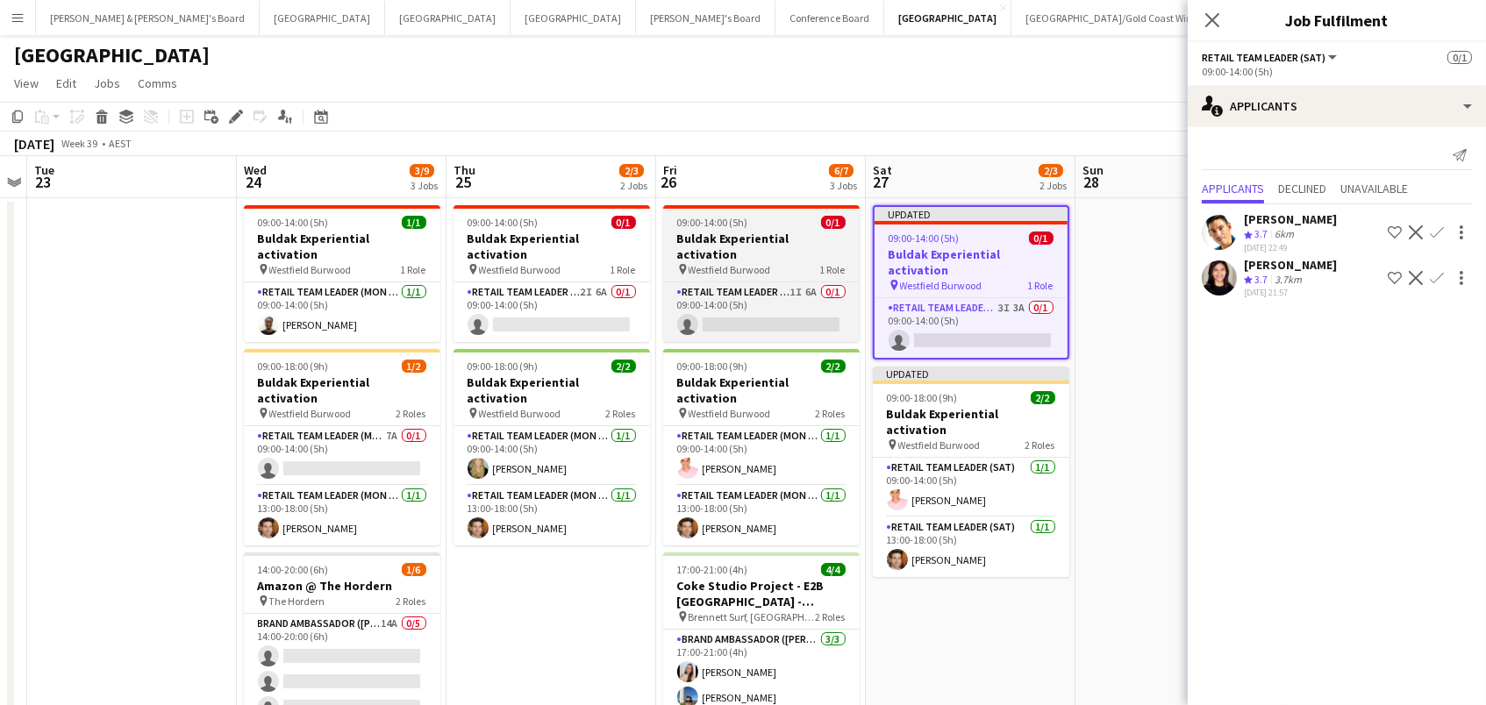
click at [819, 229] on app-job-card "09:00-14:00 (5h) 0/1 Buldak Experiential activation pin Westfield Burwood 1 Rol…" at bounding box center [761, 273] width 196 height 137
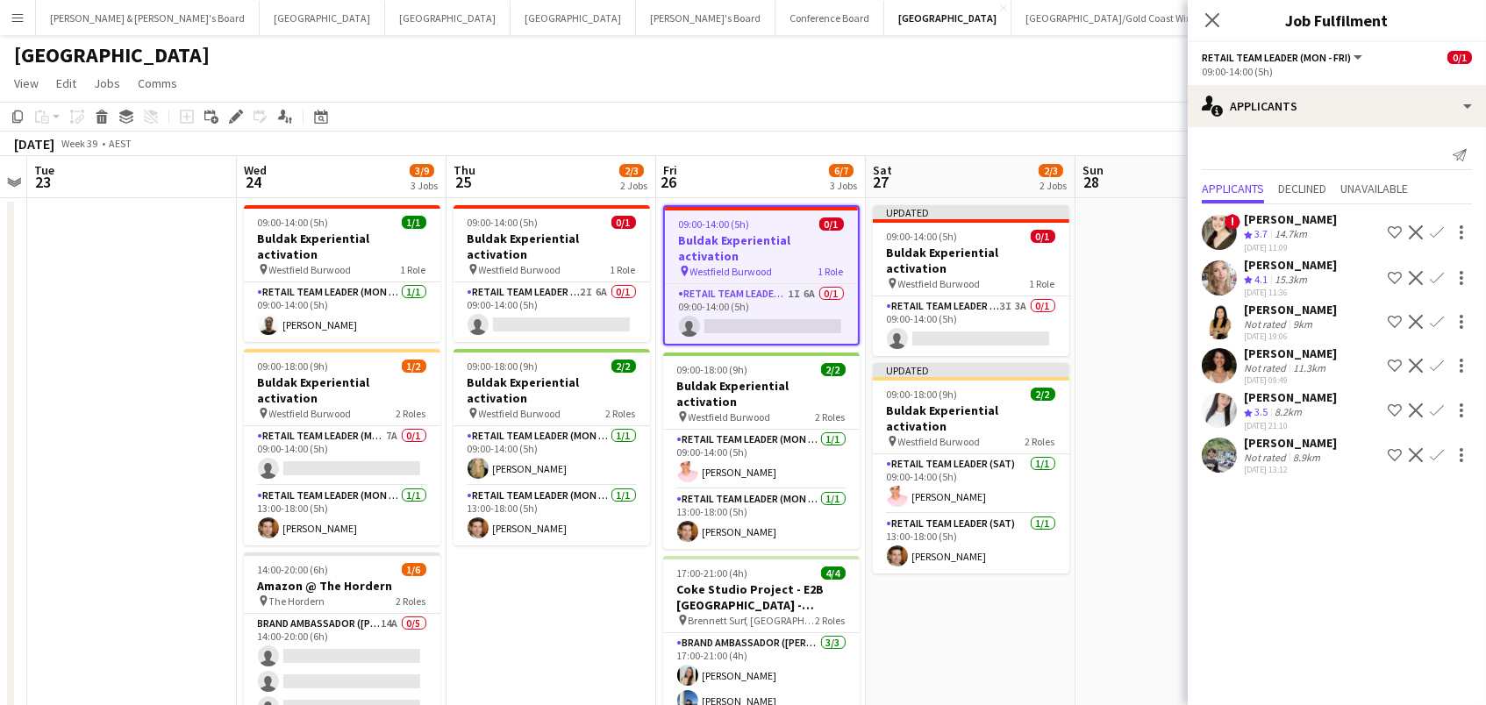
drag, startPoint x: 908, startPoint y: 242, endPoint x: 709, endPoint y: 221, distance: 200.2
click at [909, 242] on span "09:00-14:00 (5h)" at bounding box center [922, 236] width 71 height 13
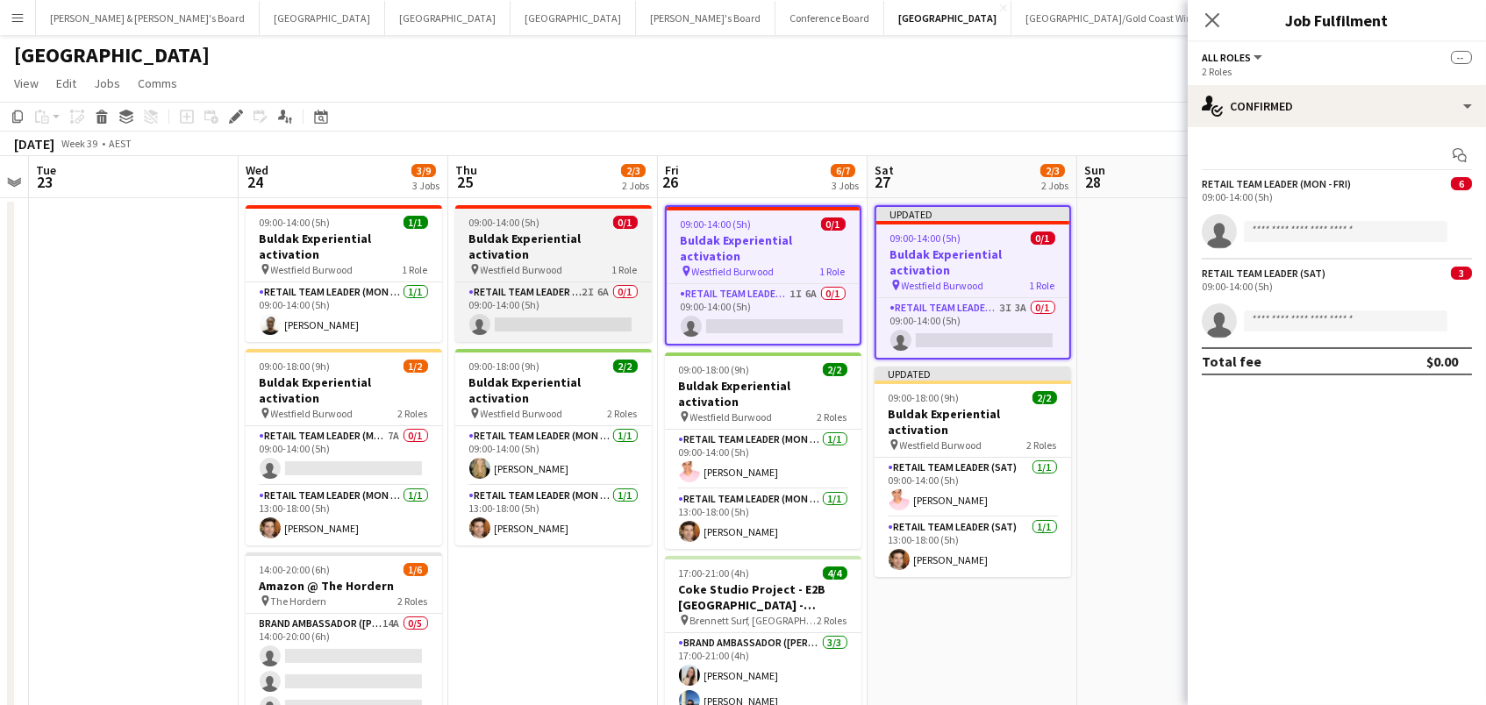
drag, startPoint x: 577, startPoint y: 243, endPoint x: 562, endPoint y: 241, distance: 15.0
click at [575, 243] on h3 "Buldak Experiential activation" at bounding box center [553, 247] width 196 height 32
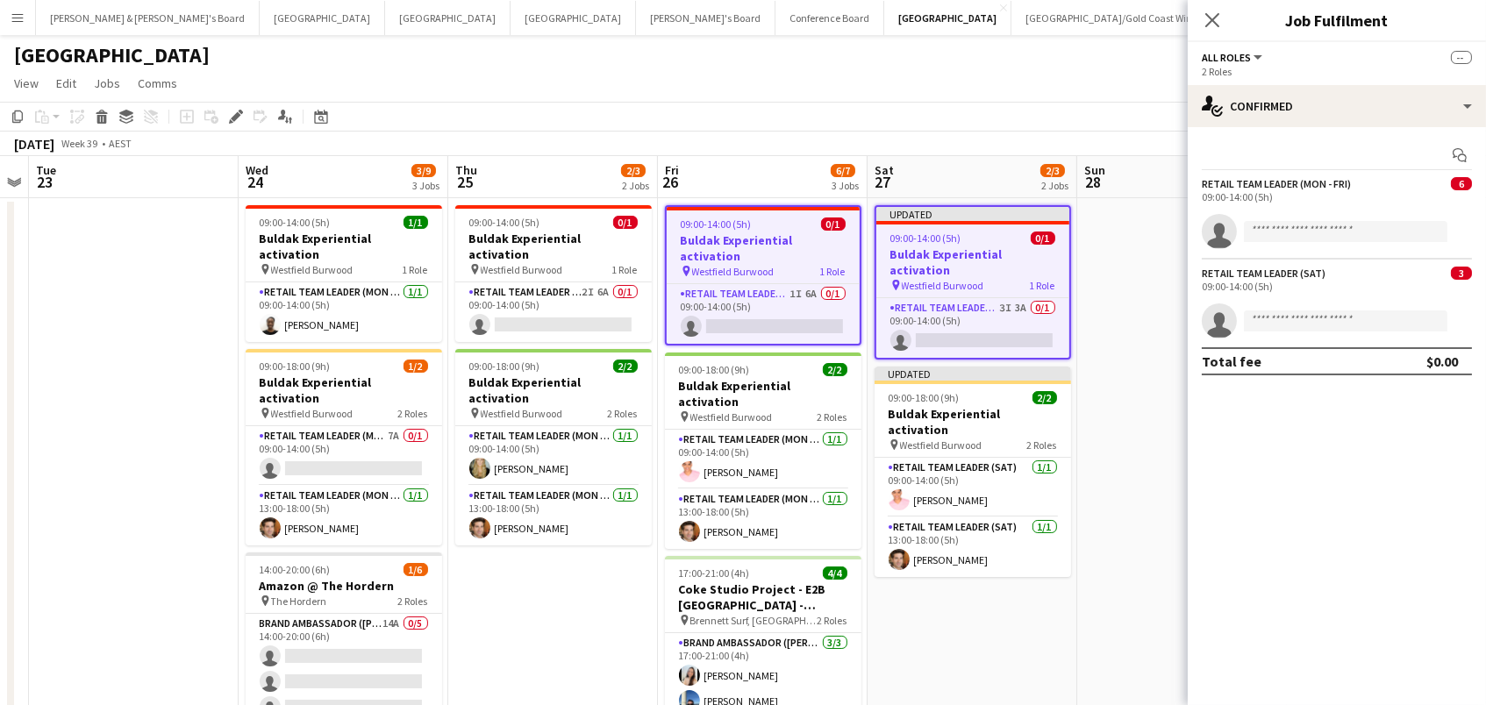
scroll to position [0, 811]
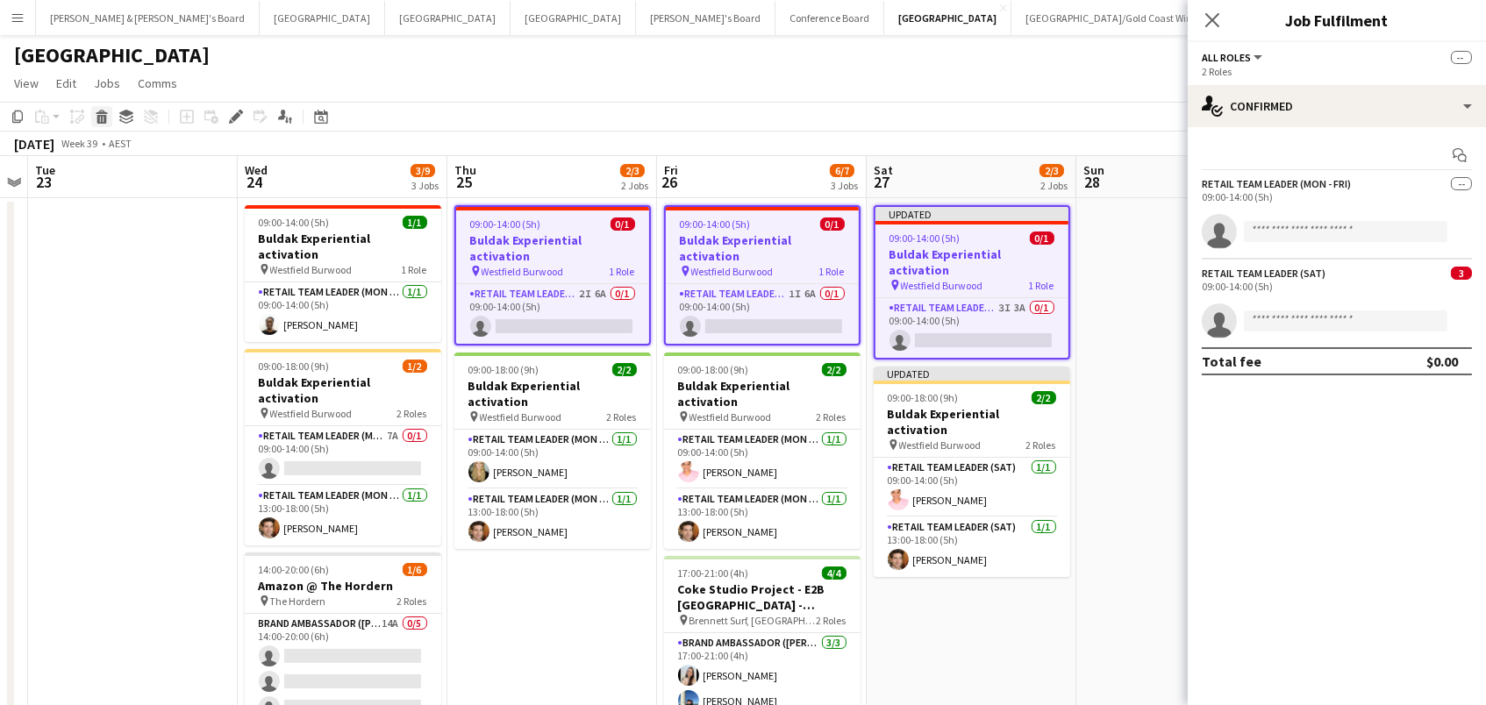
click at [107, 110] on icon "Delete" at bounding box center [102, 117] width 14 height 14
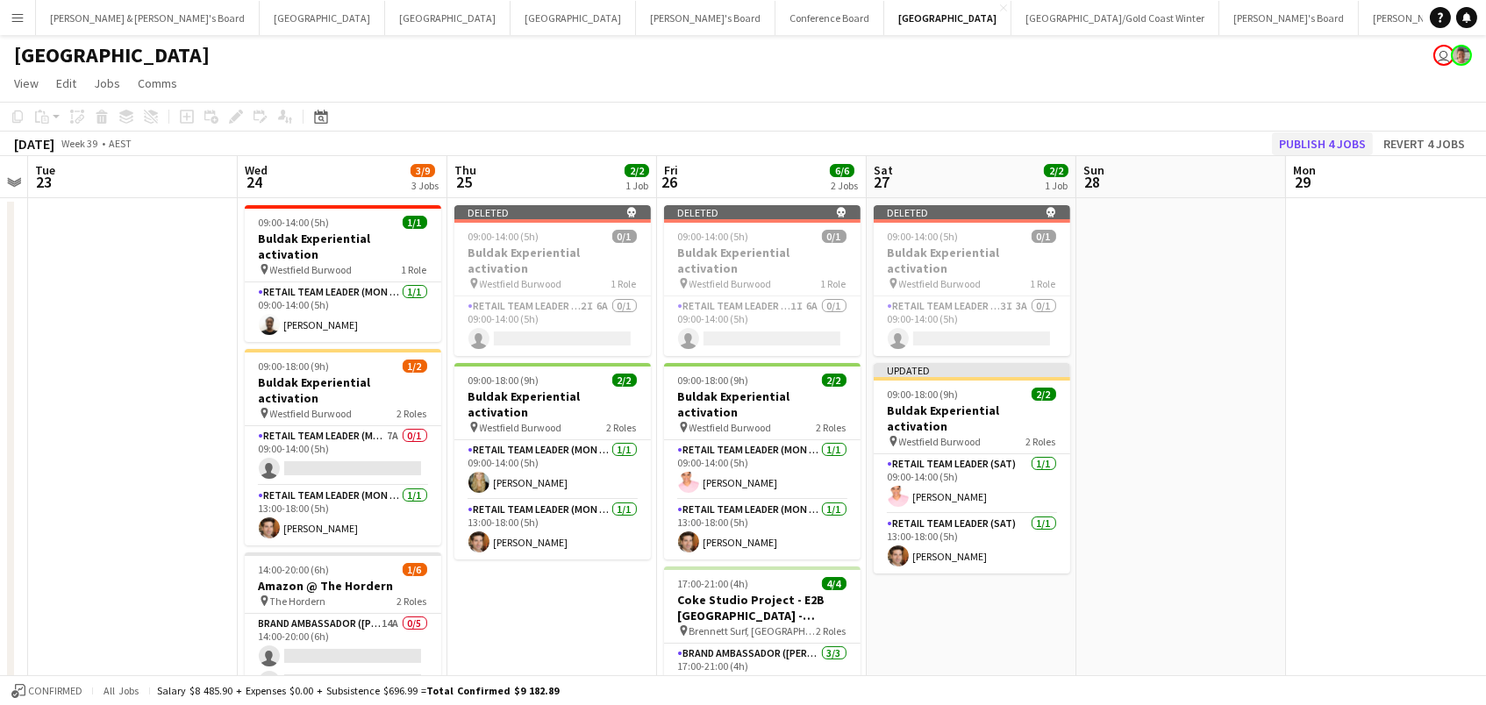
click at [1334, 139] on button "Publish 4 jobs" at bounding box center [1322, 143] width 101 height 23
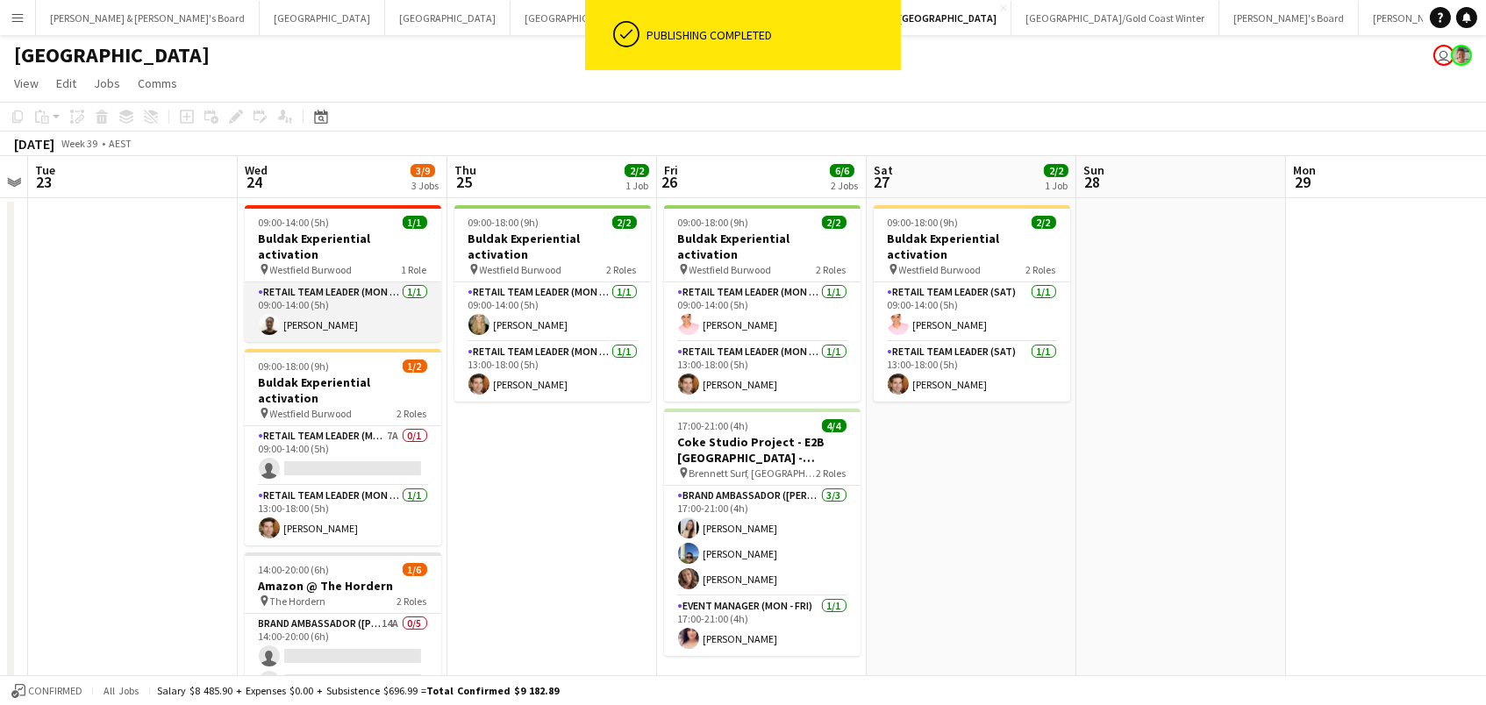
click at [358, 297] on app-card-role "RETAIL Team Leader (Mon - Fri) [DATE] 09:00-14:00 (5h) [PERSON_NAME]" at bounding box center [343, 312] width 196 height 60
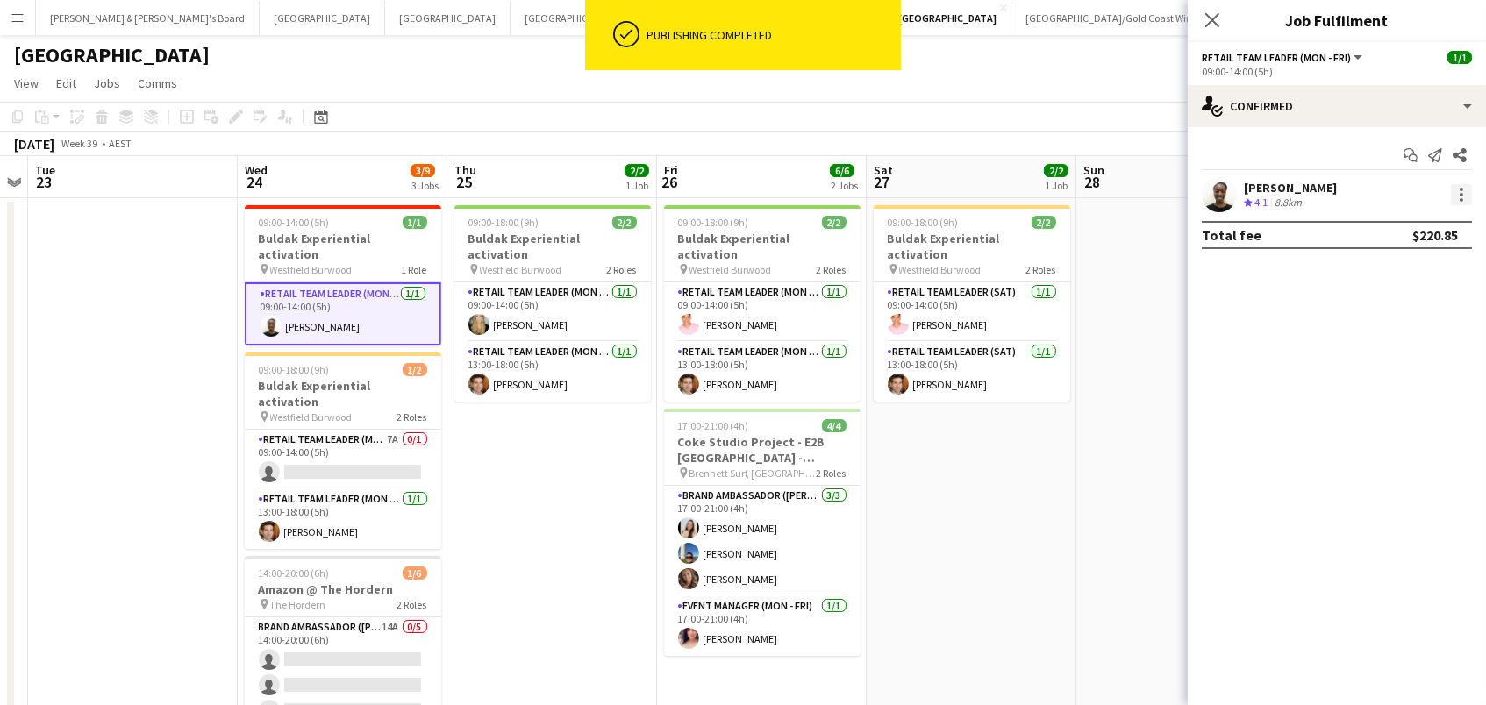
click at [1462, 193] on div at bounding box center [1462, 195] width 4 height 4
click at [1400, 271] on span "Switch crew" at bounding box center [1387, 268] width 75 height 15
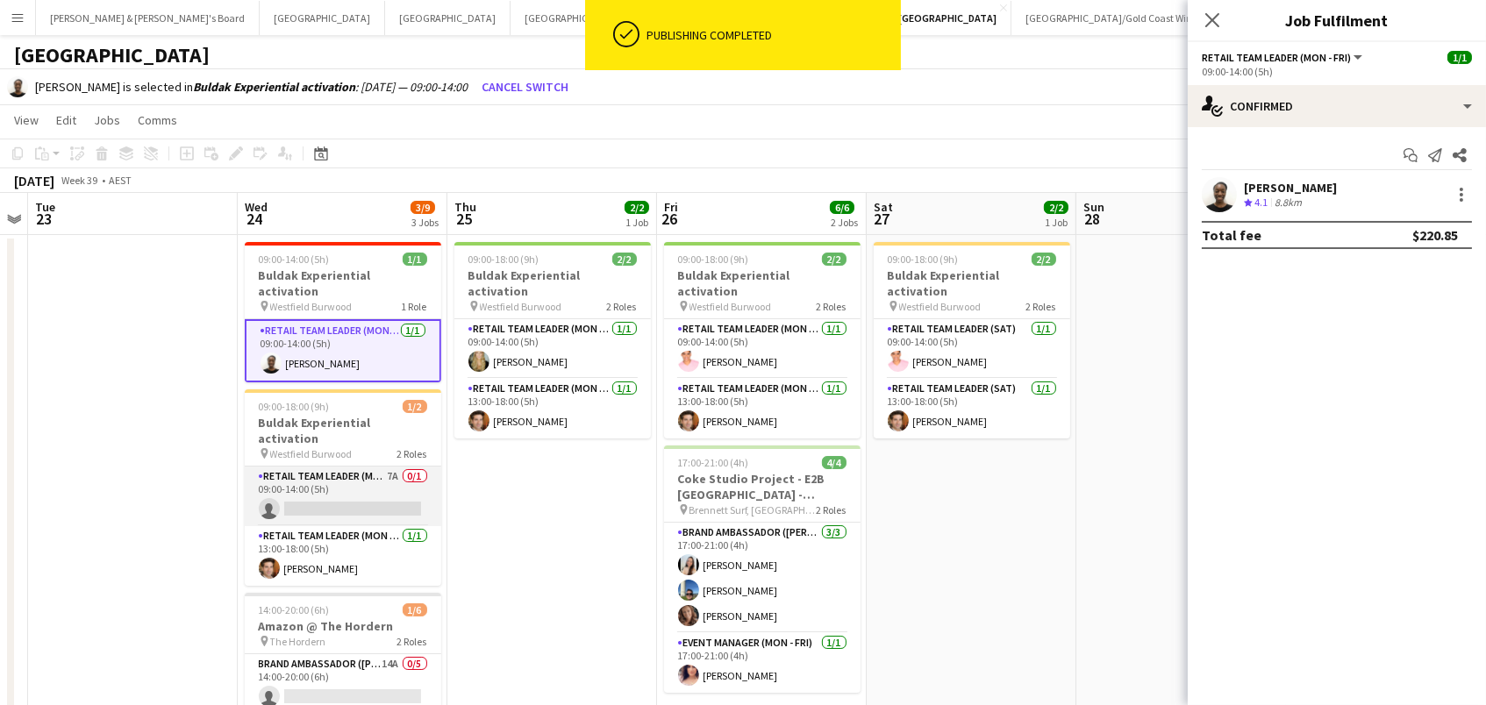
click at [379, 467] on app-card-role "RETAIL Team Leader (Mon - Fri) 7A 0/1 09:00-14:00 (5h) single-neutral-actions" at bounding box center [343, 497] width 196 height 60
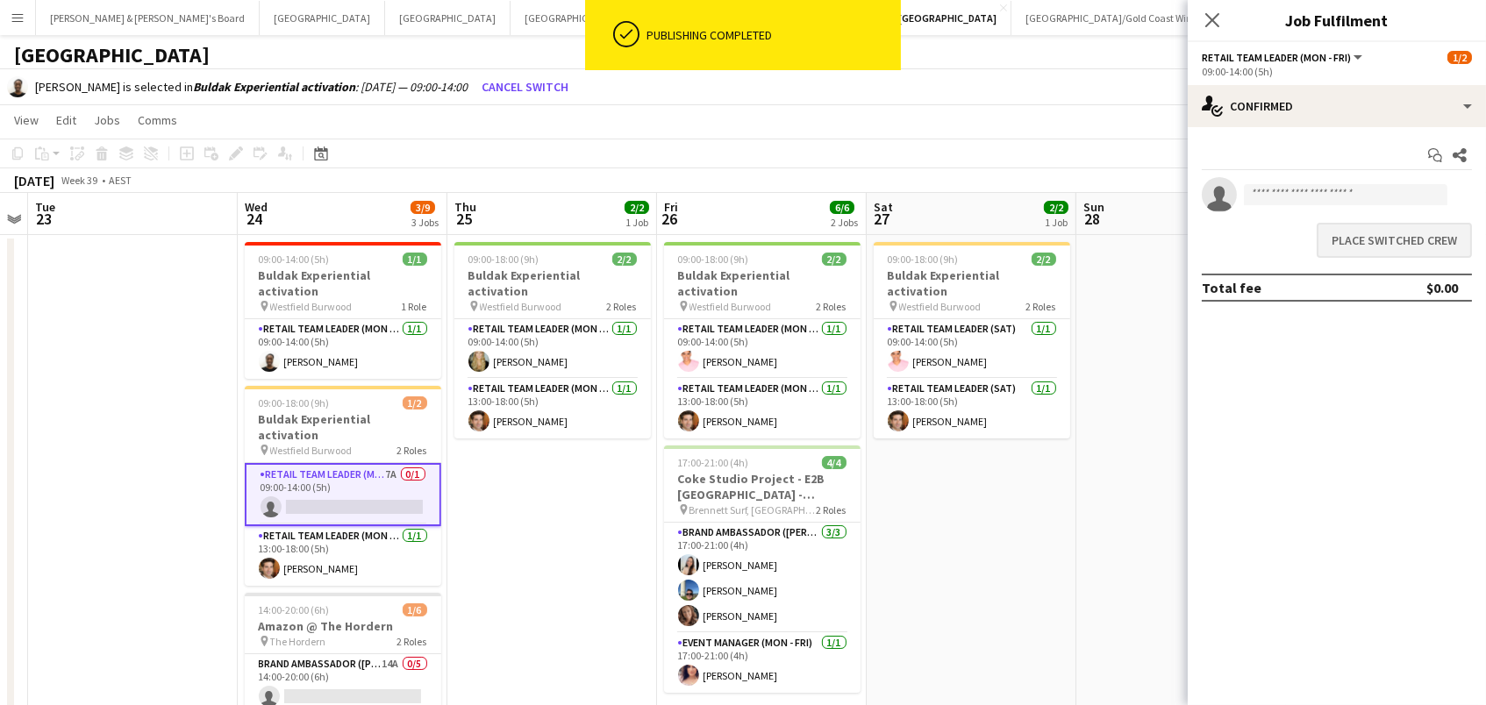
click at [1406, 253] on button "Place switched crew" at bounding box center [1394, 240] width 155 height 35
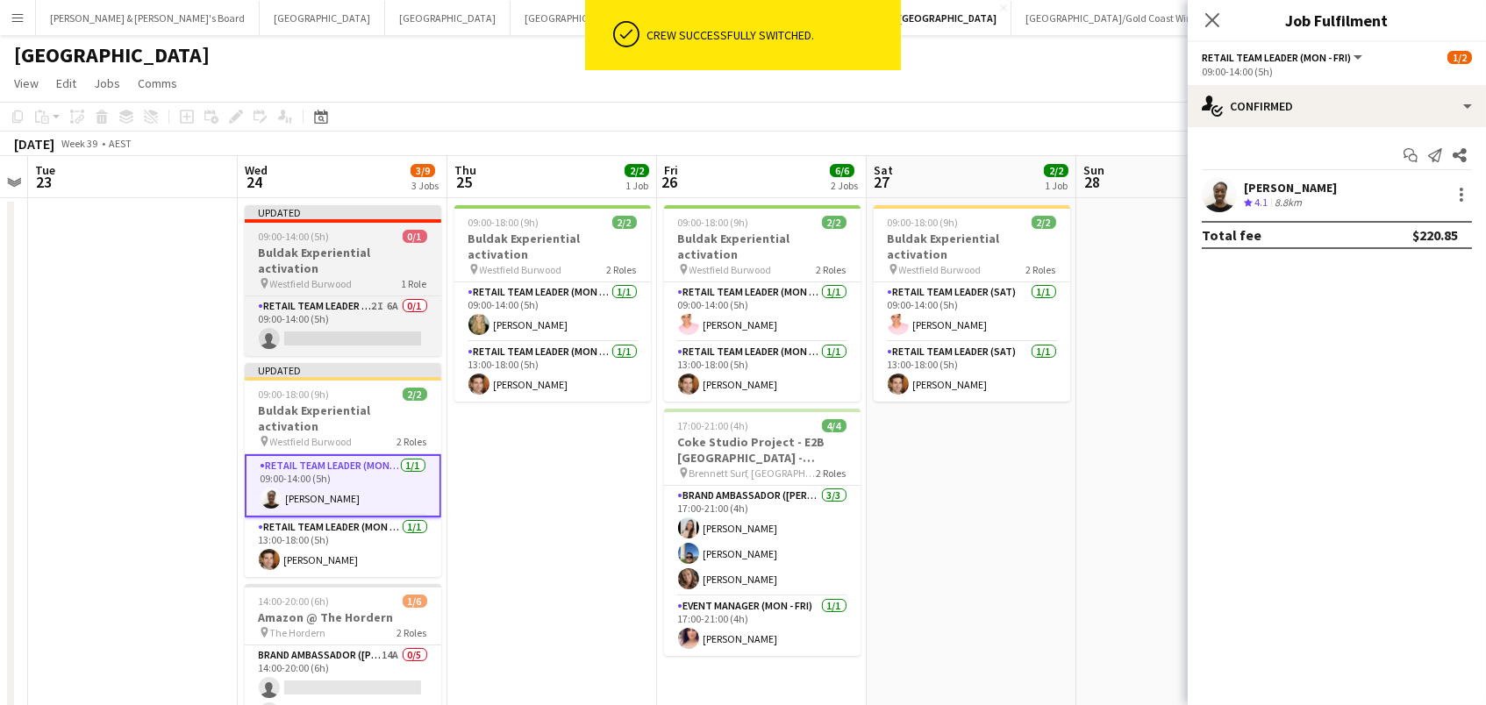
click at [334, 255] on h3 "Buldak Experiential activation" at bounding box center [343, 261] width 196 height 32
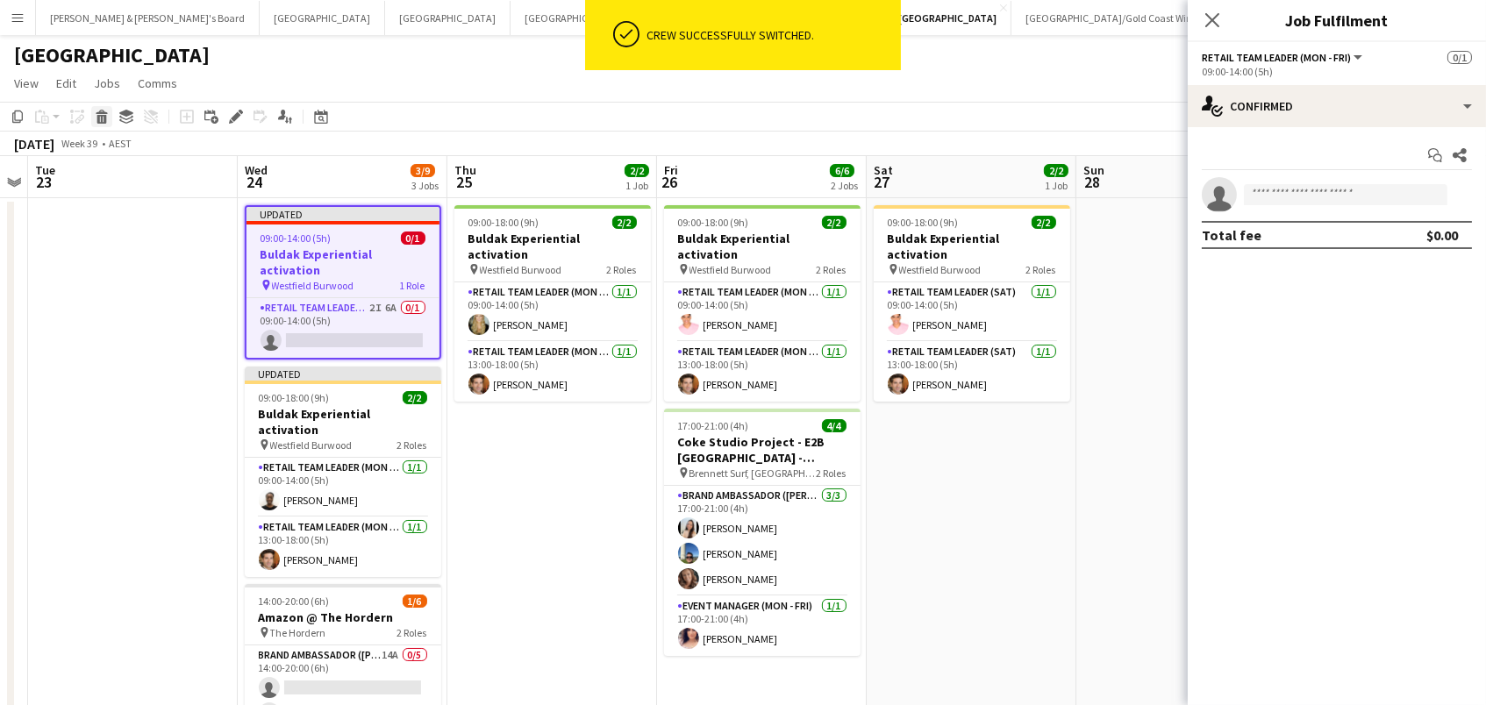
click at [98, 110] on icon at bounding box center [101, 112] width 11 height 4
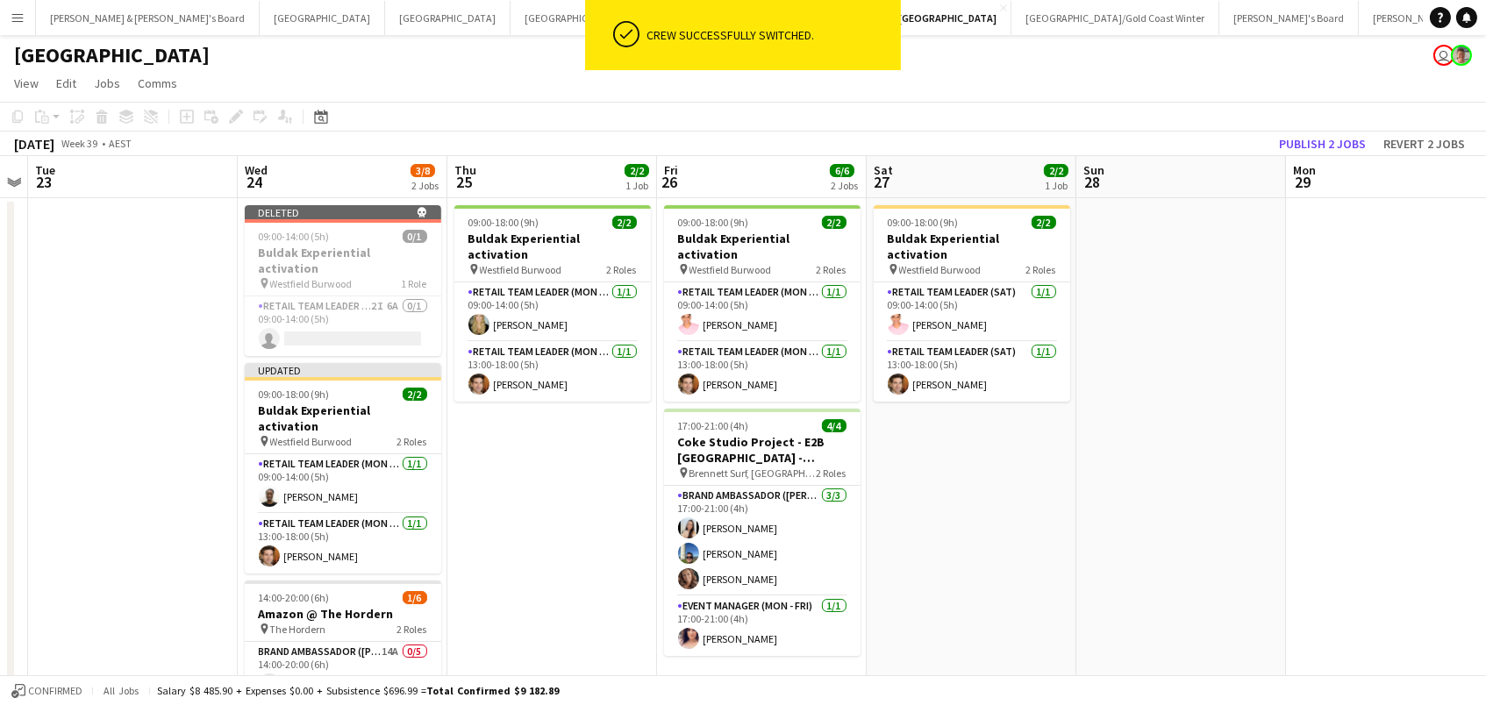
drag, startPoint x: 1338, startPoint y: 139, endPoint x: 537, endPoint y: 118, distance: 801.2
click at [1337, 139] on button "Publish 2 jobs" at bounding box center [1322, 143] width 101 height 23
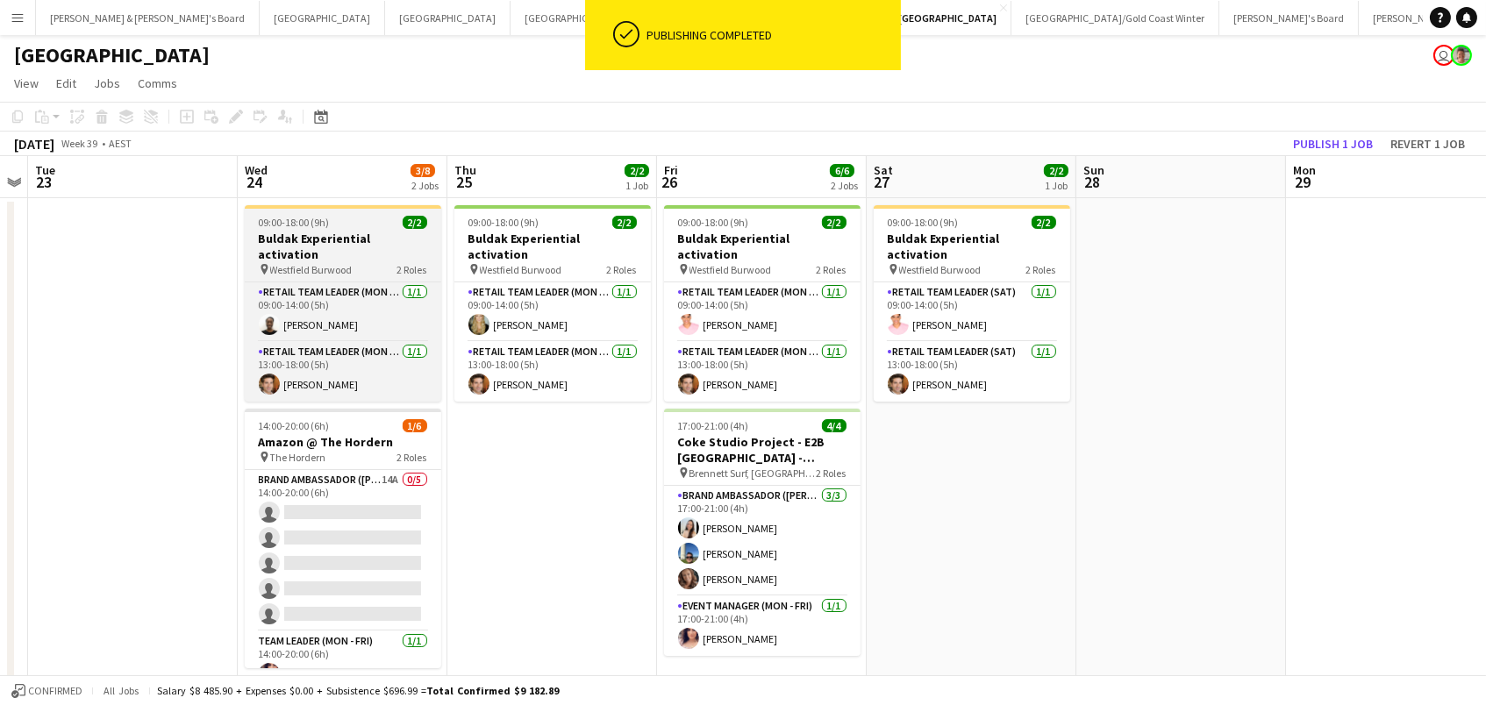
click at [371, 262] on div "pin Westfield Burwood 2 Roles" at bounding box center [343, 269] width 196 height 14
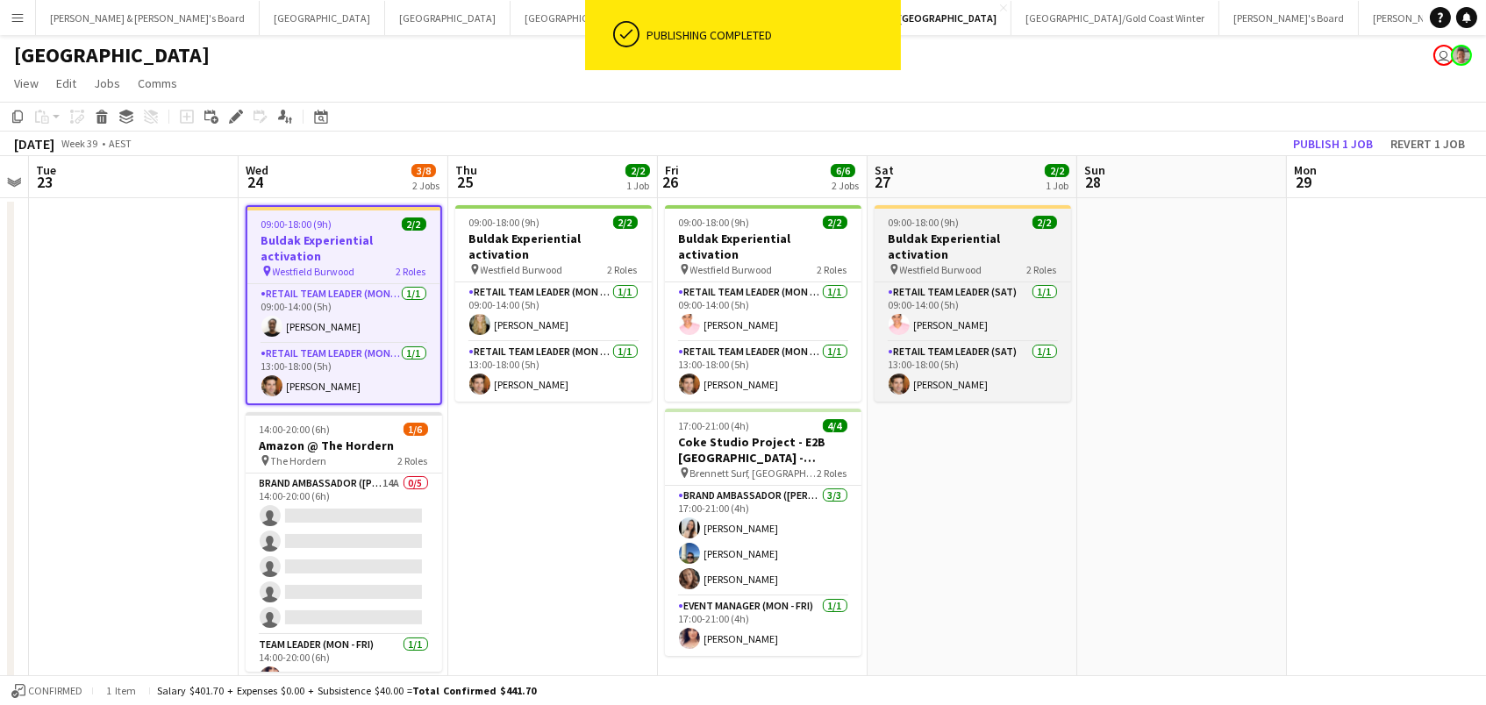
click at [1051, 232] on h3 "Buldak Experiential activation" at bounding box center [973, 247] width 196 height 32
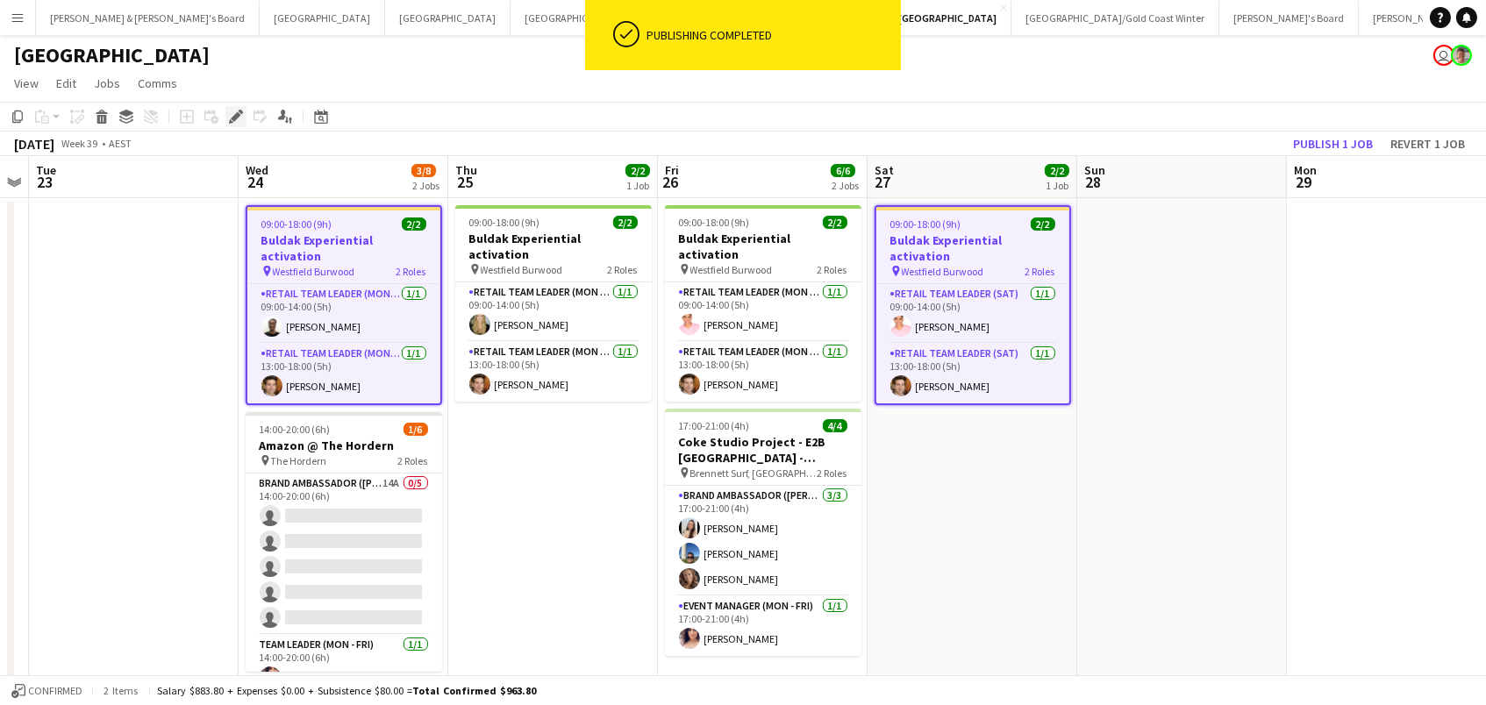
click at [230, 115] on icon "Edit" at bounding box center [236, 117] width 14 height 14
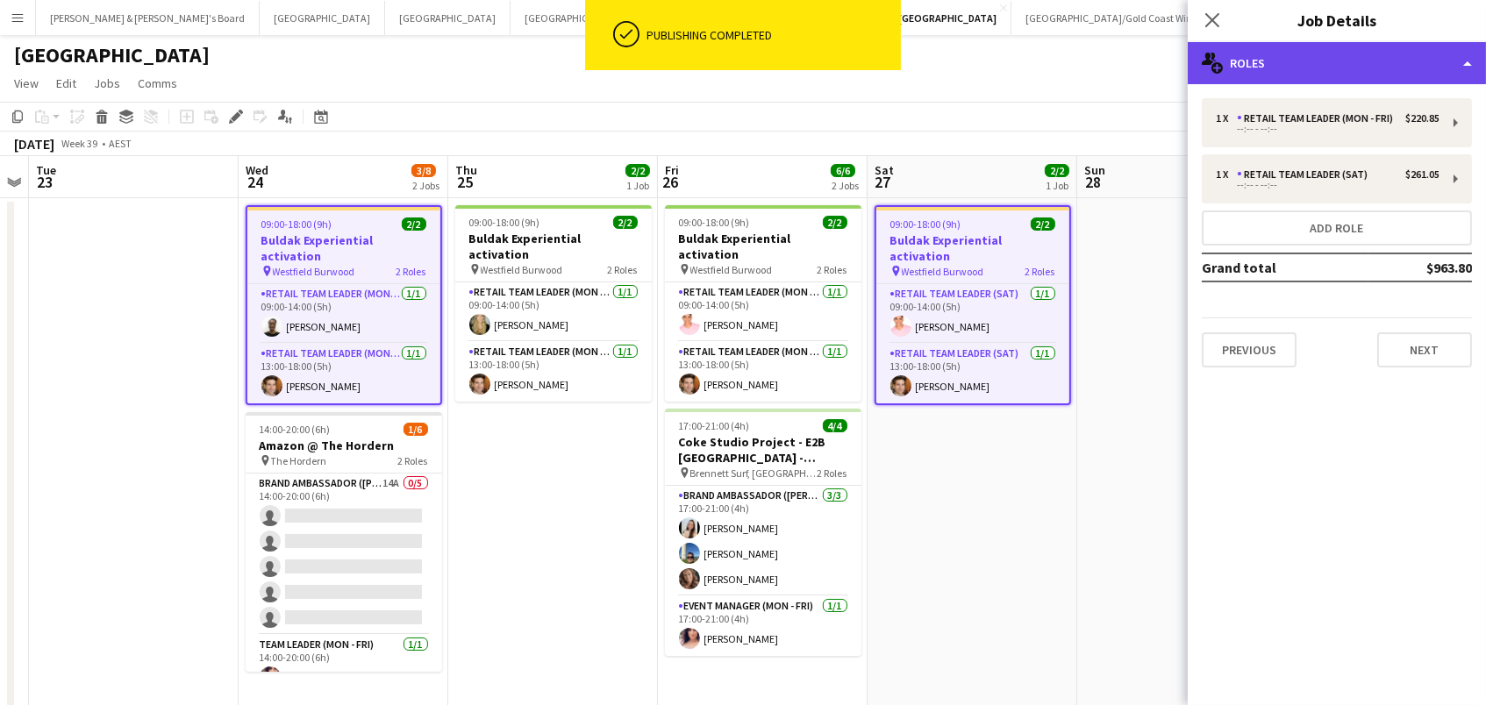
click at [1390, 69] on div "multiple-users-add Roles" at bounding box center [1337, 63] width 298 height 42
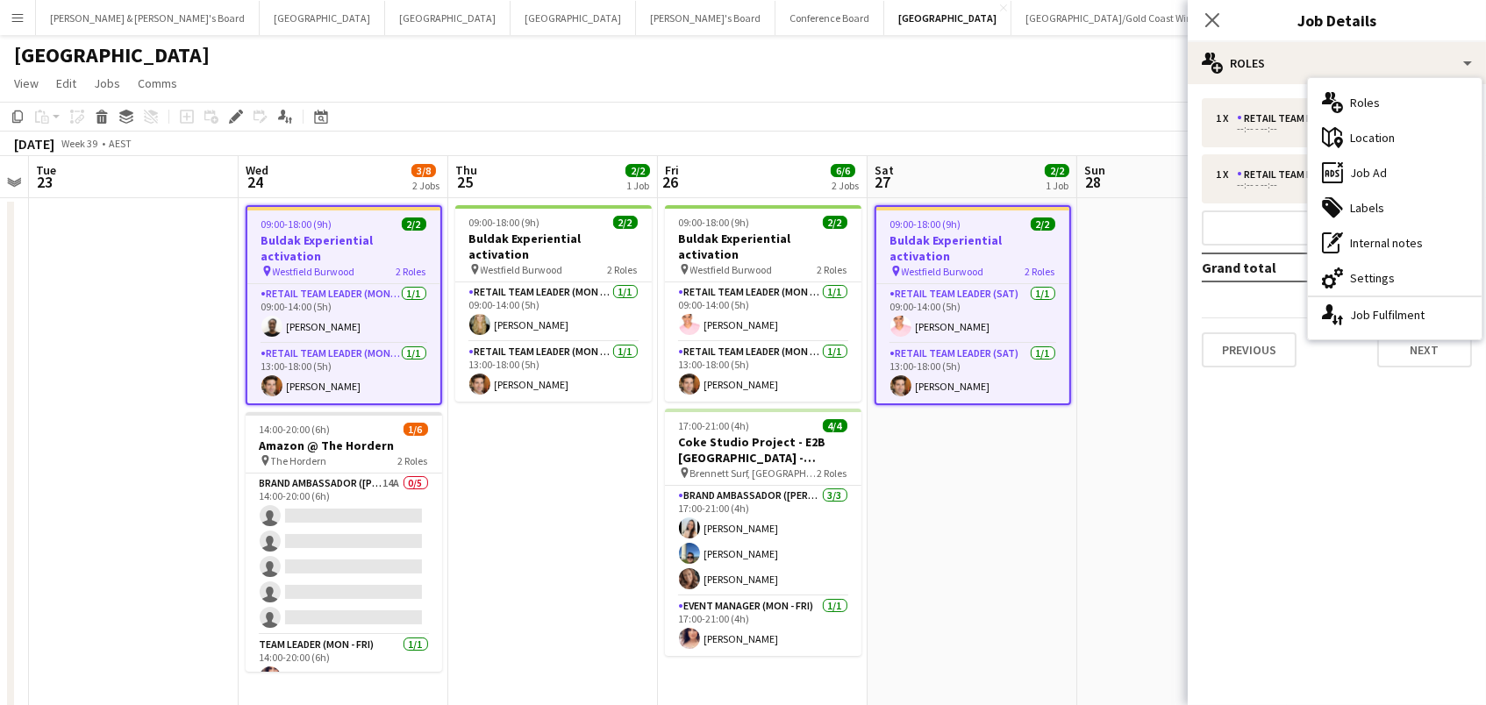
click at [1424, 271] on div "cog-double-3 Settings" at bounding box center [1395, 278] width 174 height 35
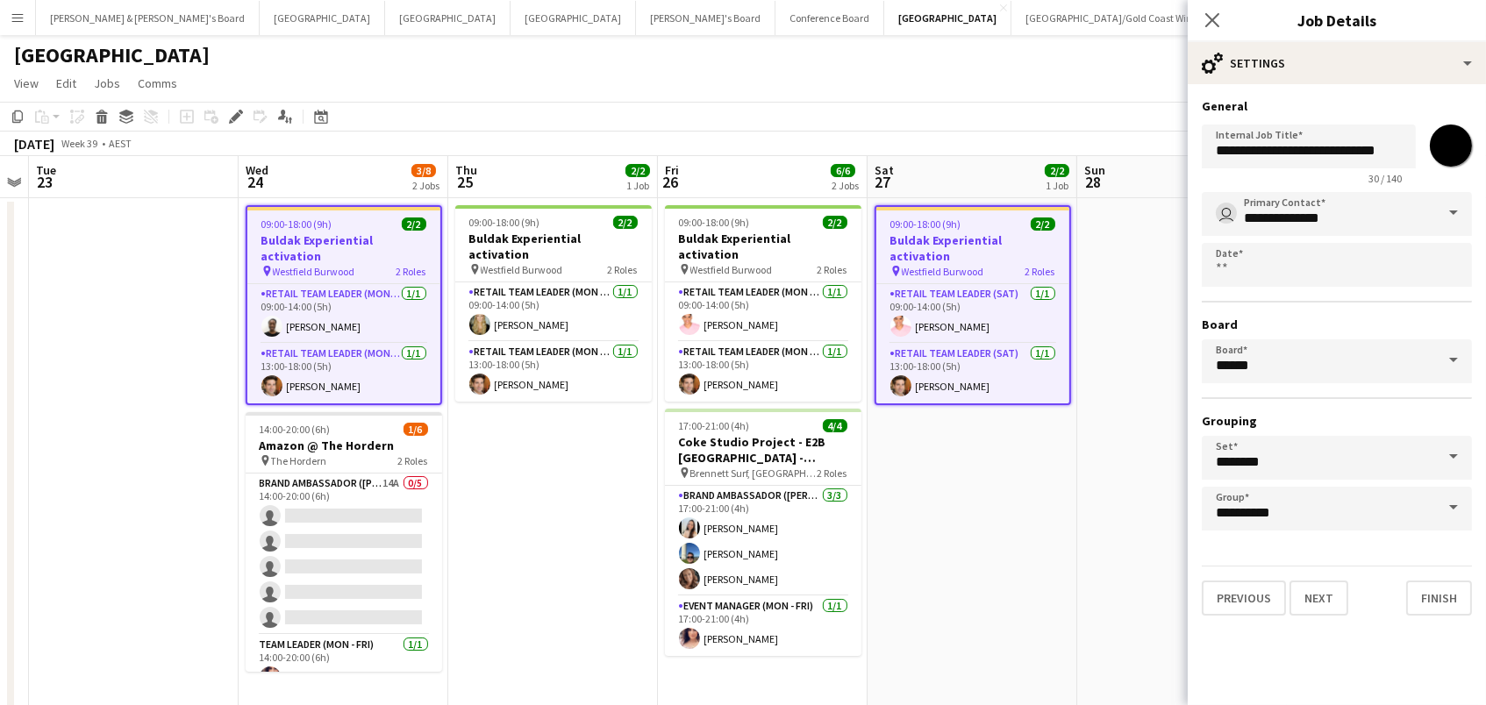
click at [1454, 148] on input "*******" at bounding box center [1450, 145] width 63 height 63
type input "*******"
click at [1090, 132] on div "[DATE] Week 39 • AEST Publish 1 job Revert 1 job" at bounding box center [743, 144] width 1486 height 25
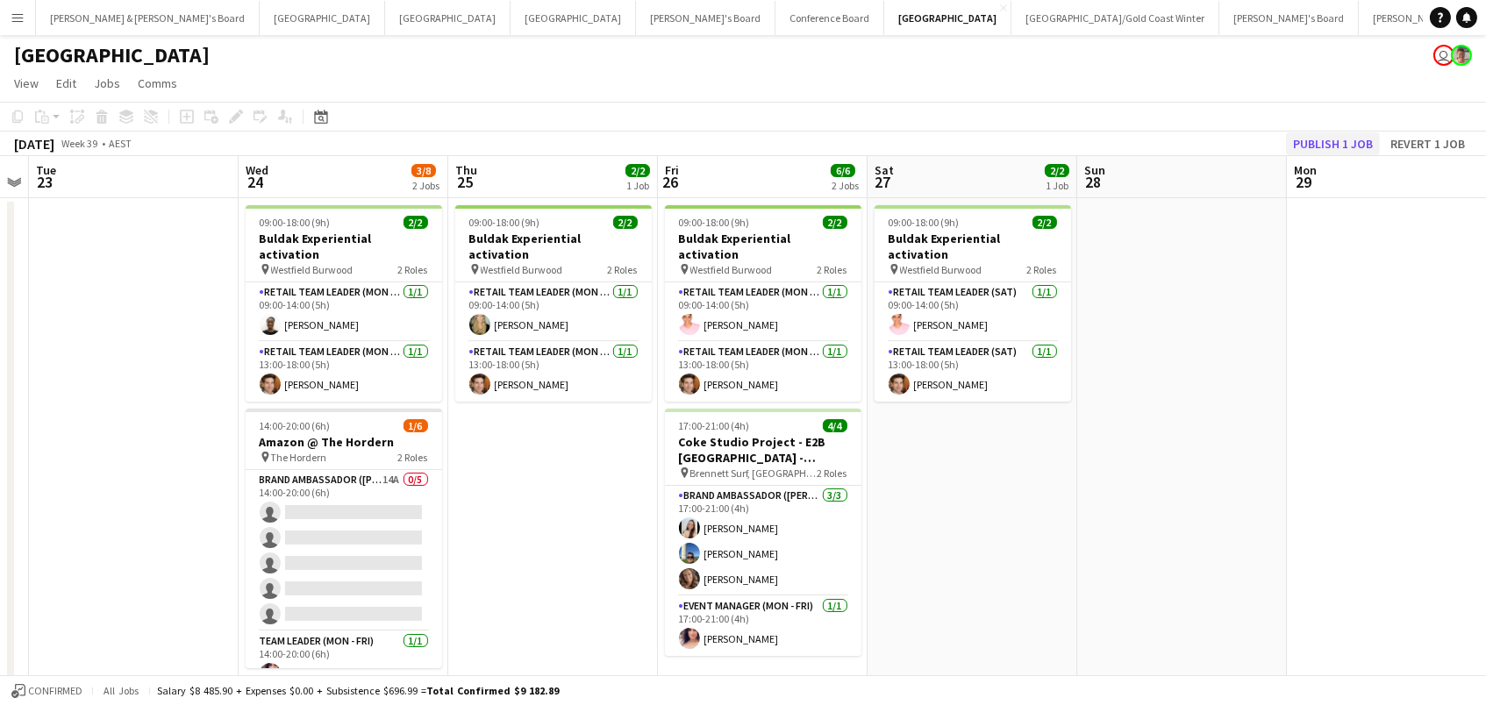
click at [1340, 137] on button "Publish 1 job" at bounding box center [1333, 143] width 94 height 23
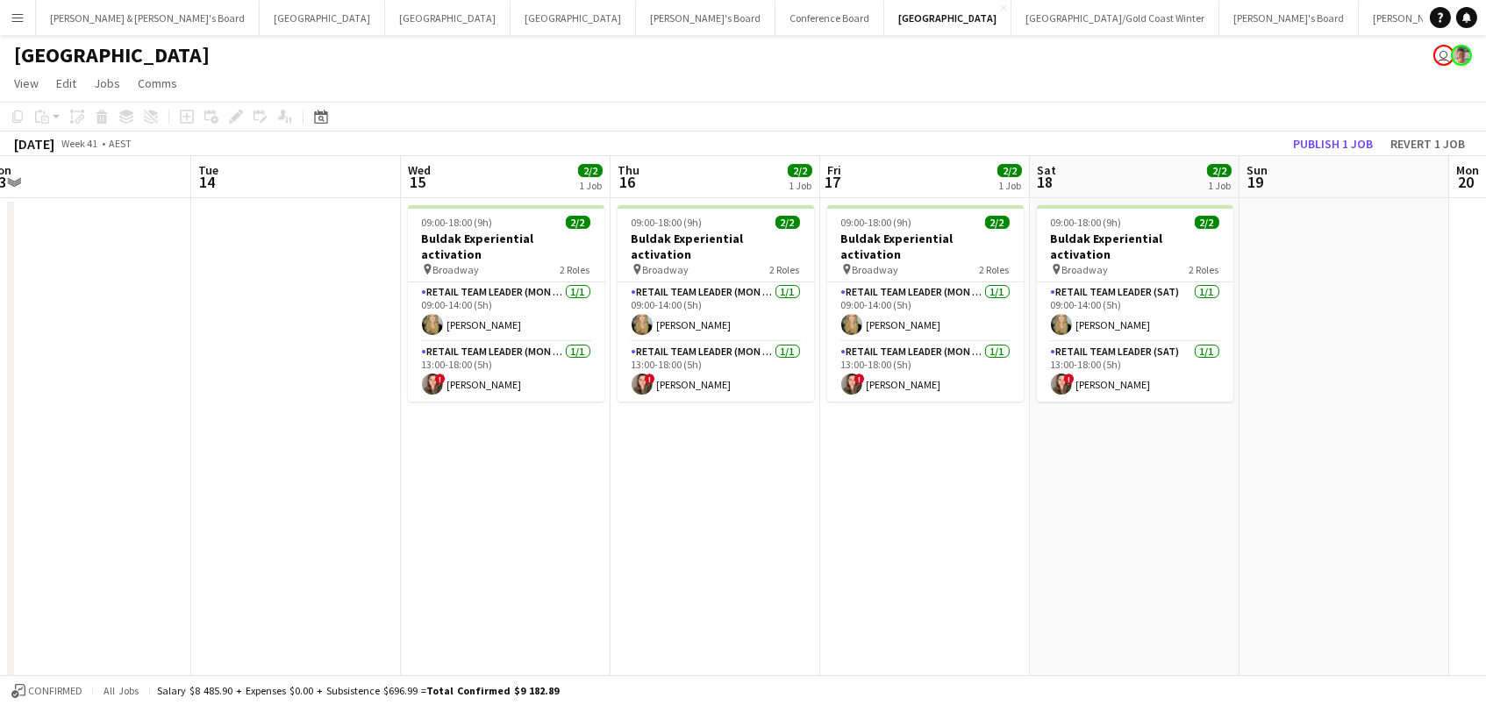
scroll to position [0, 583]
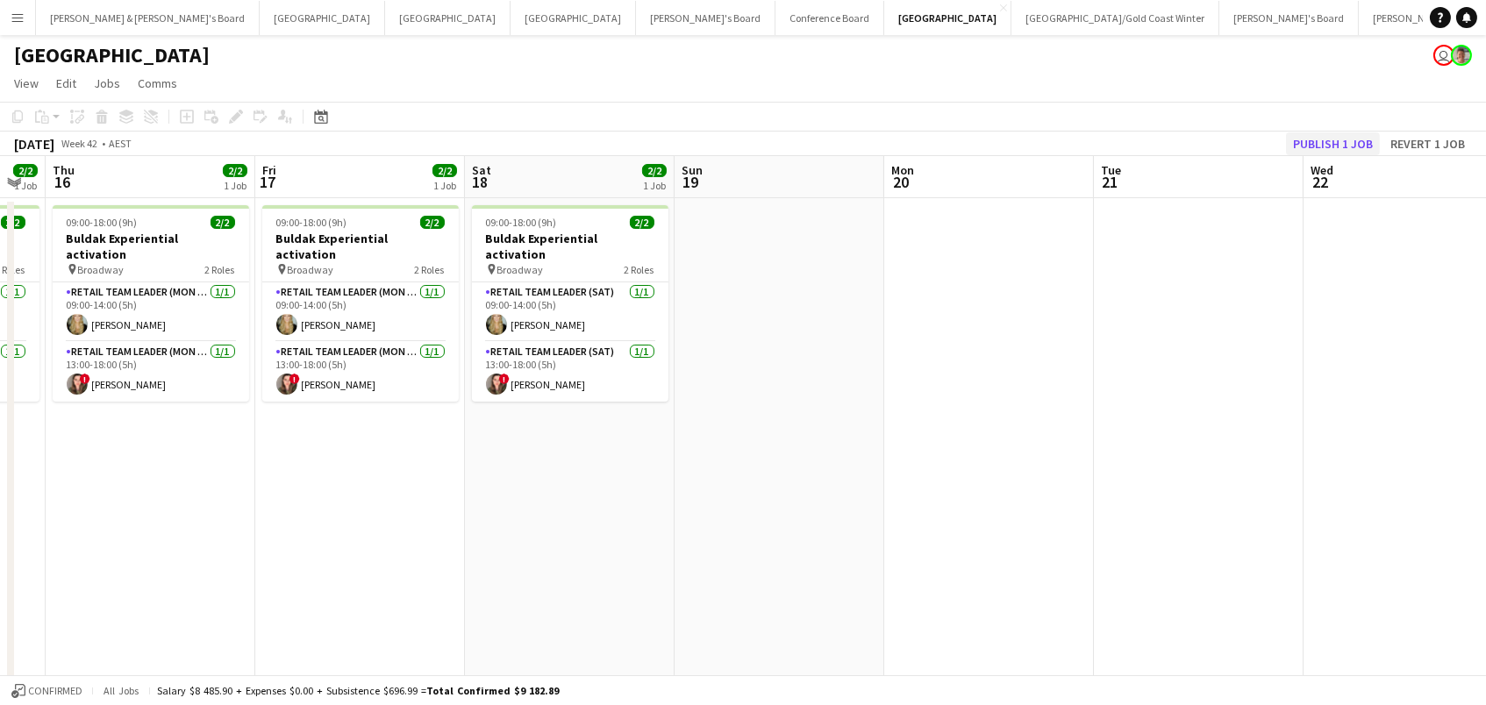
click at [1325, 146] on button "Publish 1 job" at bounding box center [1333, 143] width 94 height 23
click at [1354, 136] on button "Publish 1 job" at bounding box center [1333, 143] width 94 height 23
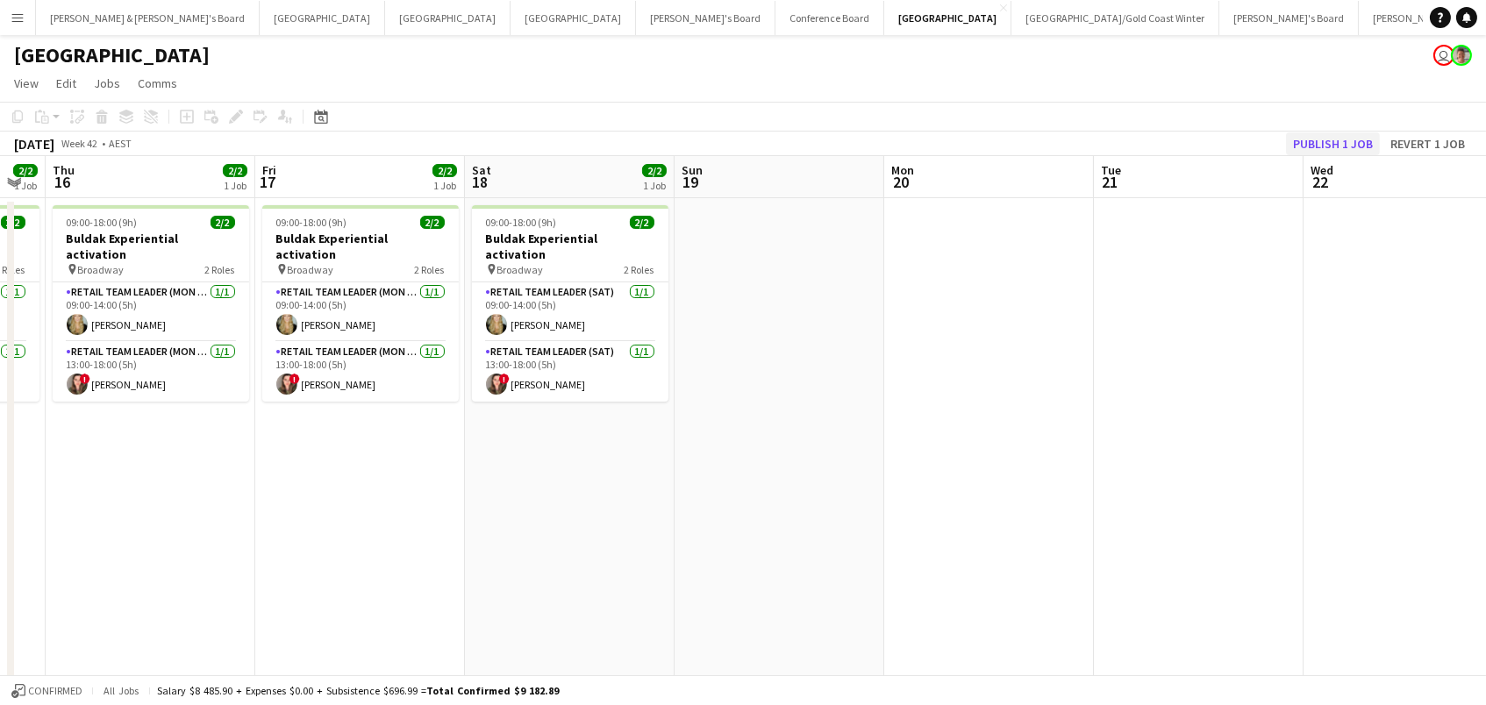
click at [1354, 136] on button "Publish 1 job" at bounding box center [1333, 143] width 94 height 23
click at [1138, 1] on app-navbar "Menu Boards Boards Boards All jobs Status Workforce Workforce My Workforce Recr…" at bounding box center [743, 17] width 1486 height 35
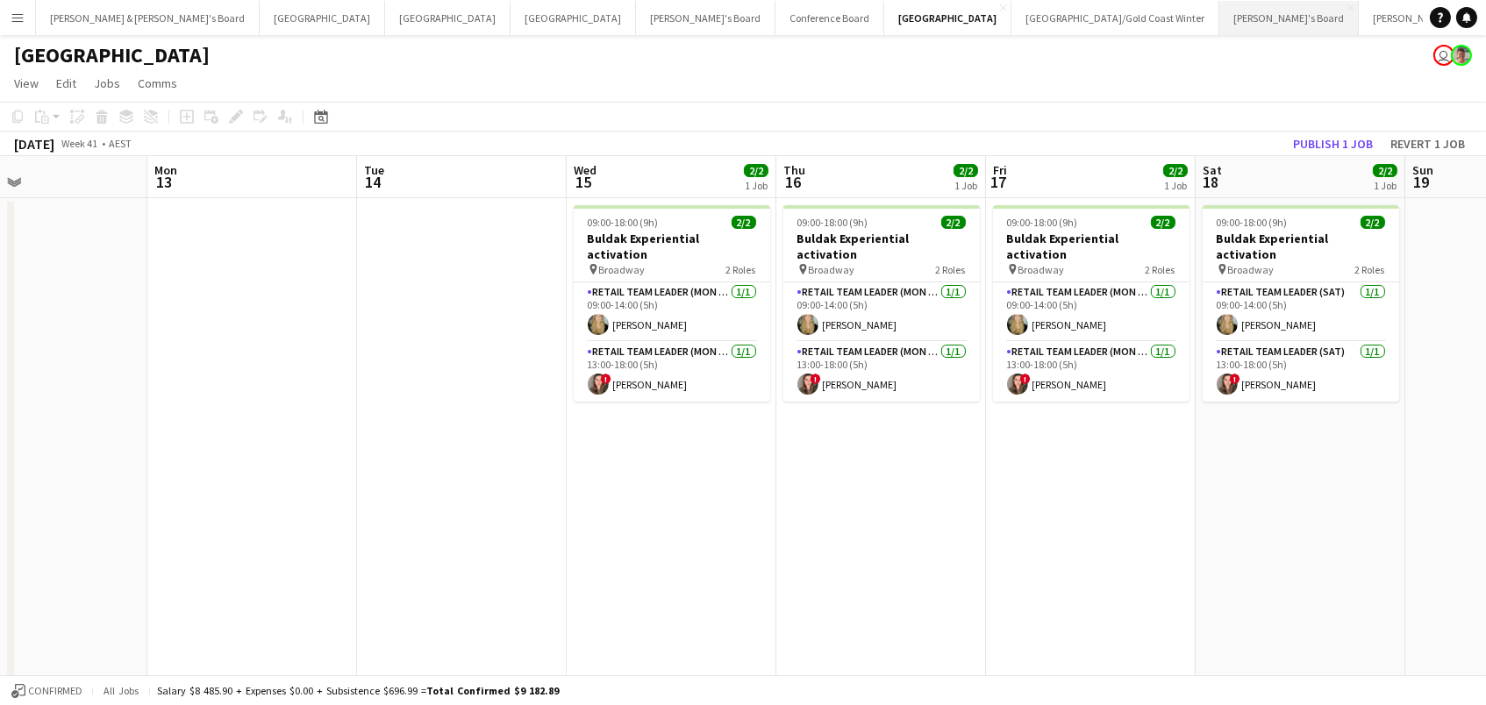
click at [1219, 12] on button "[PERSON_NAME]'s Board Close" at bounding box center [1288, 18] width 139 height 34
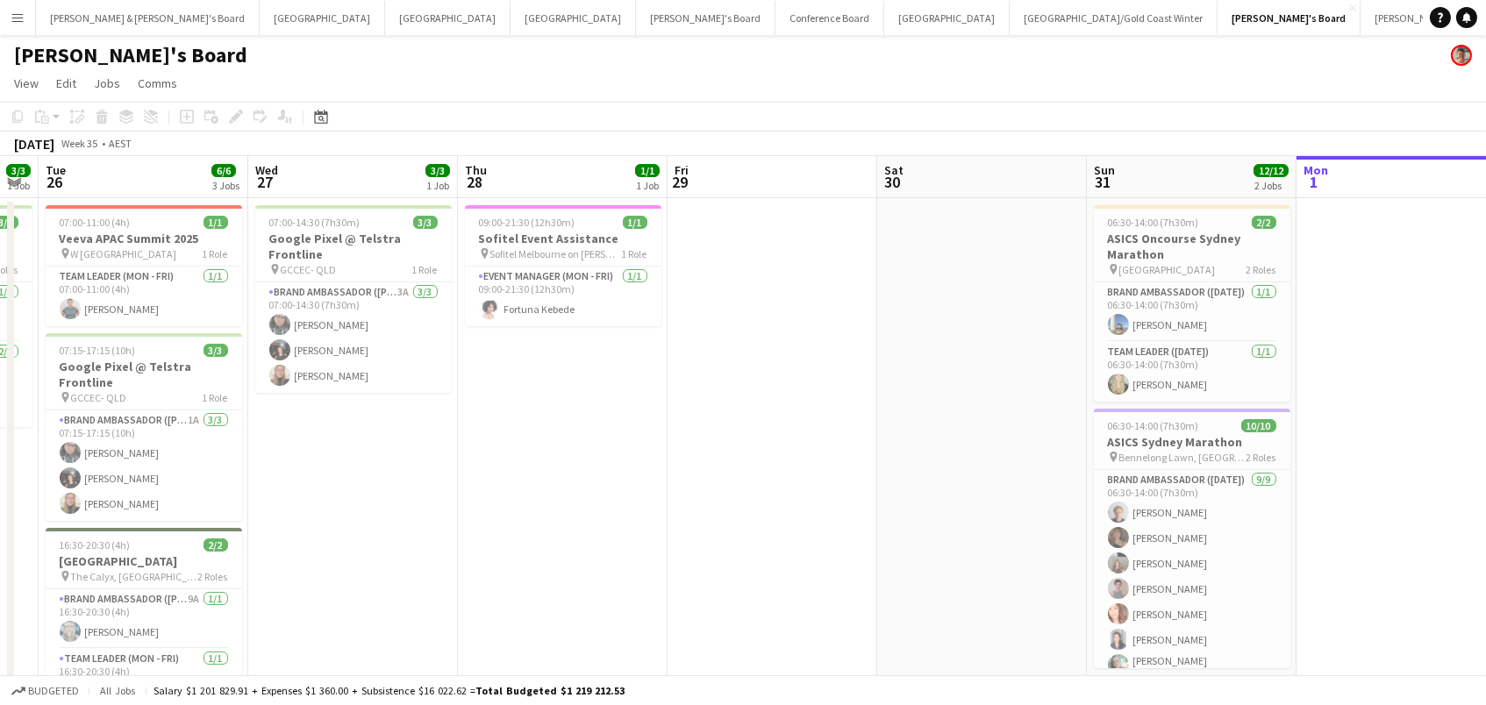
scroll to position [0, 557]
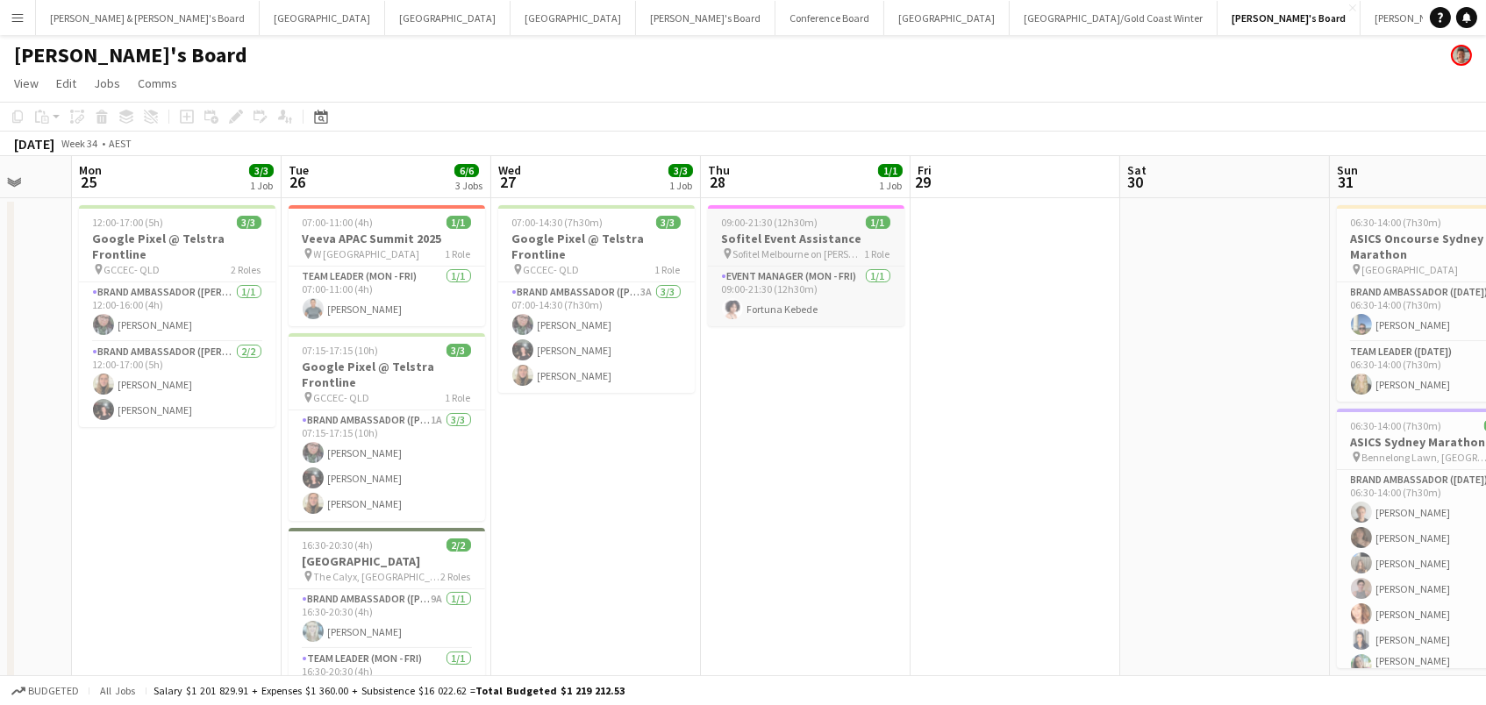
click at [734, 225] on span "09:00-21:30 (12h30m)" at bounding box center [770, 222] width 96 height 13
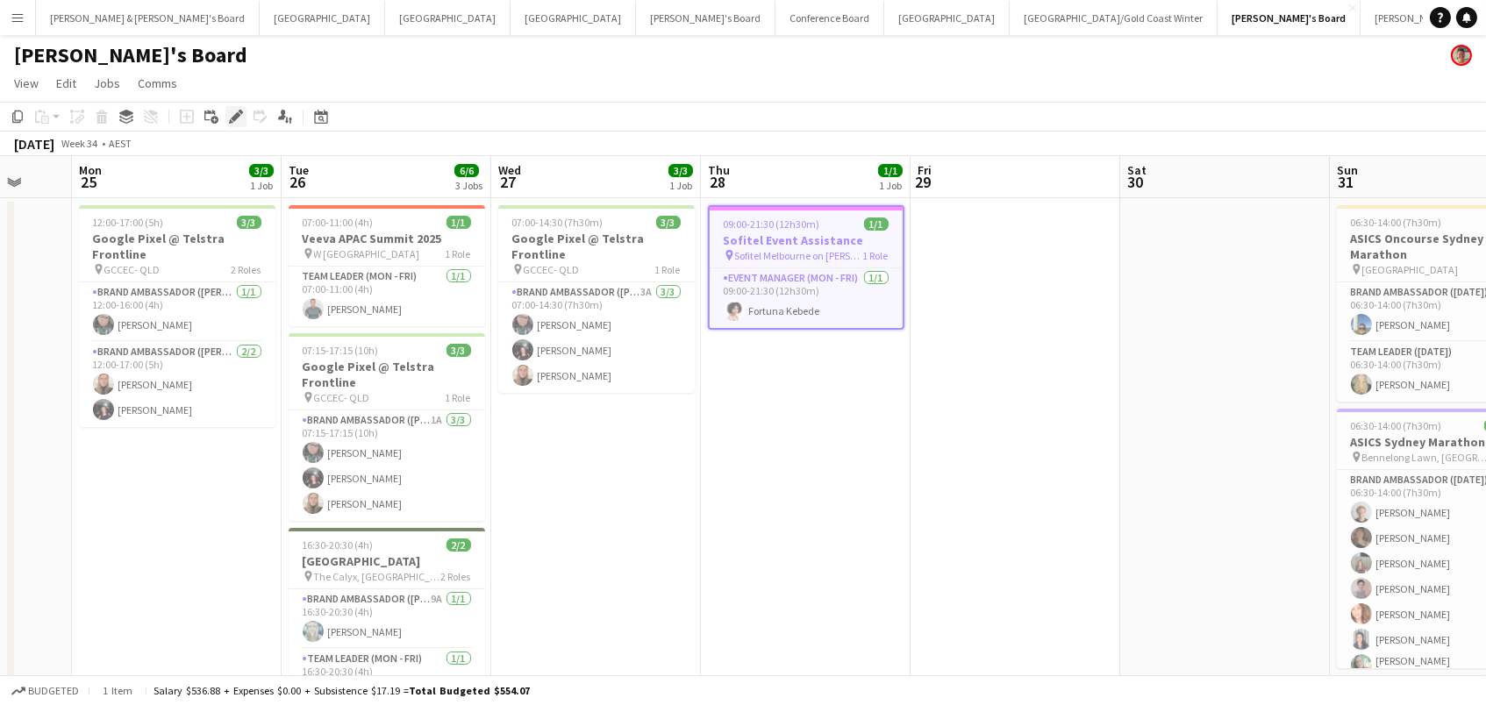
click at [229, 118] on icon "Edit" at bounding box center [236, 117] width 14 height 14
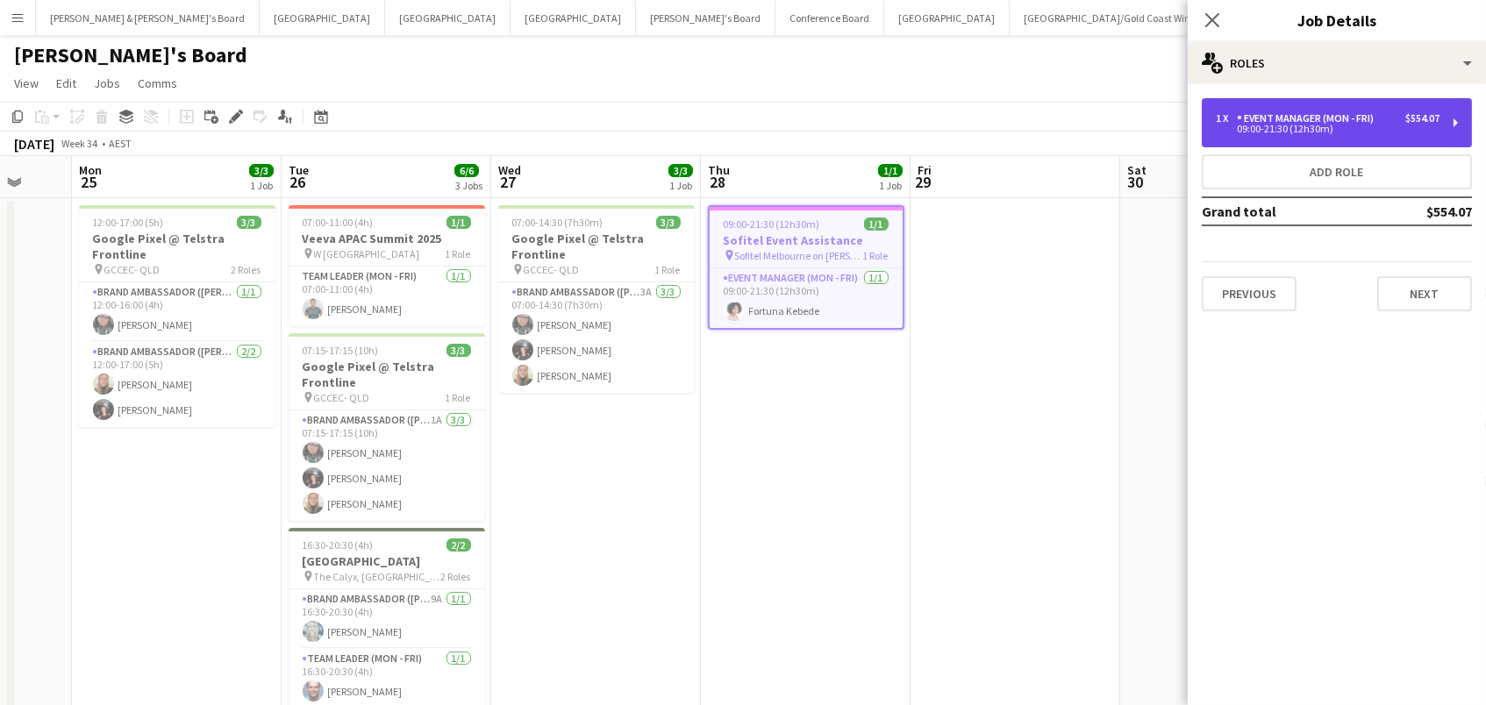
click at [1349, 131] on div "09:00-21:30 (12h30m)" at bounding box center [1328, 129] width 224 height 9
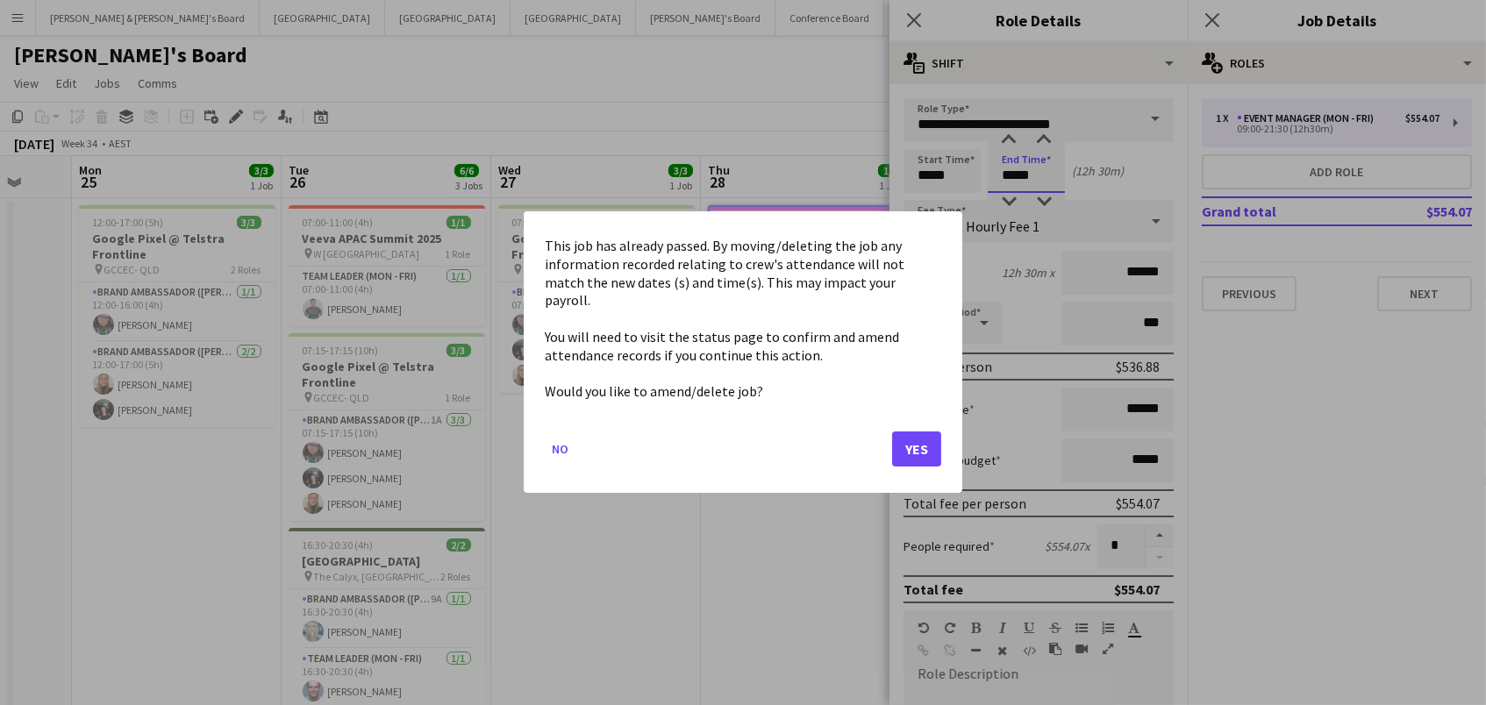
click at [1041, 162] on body "Menu Boards Boards Boards All jobs Status Workforce Workforce My Workforce Recr…" at bounding box center [743, 405] width 1486 height 810
click at [904, 442] on button "Yes" at bounding box center [916, 449] width 49 height 35
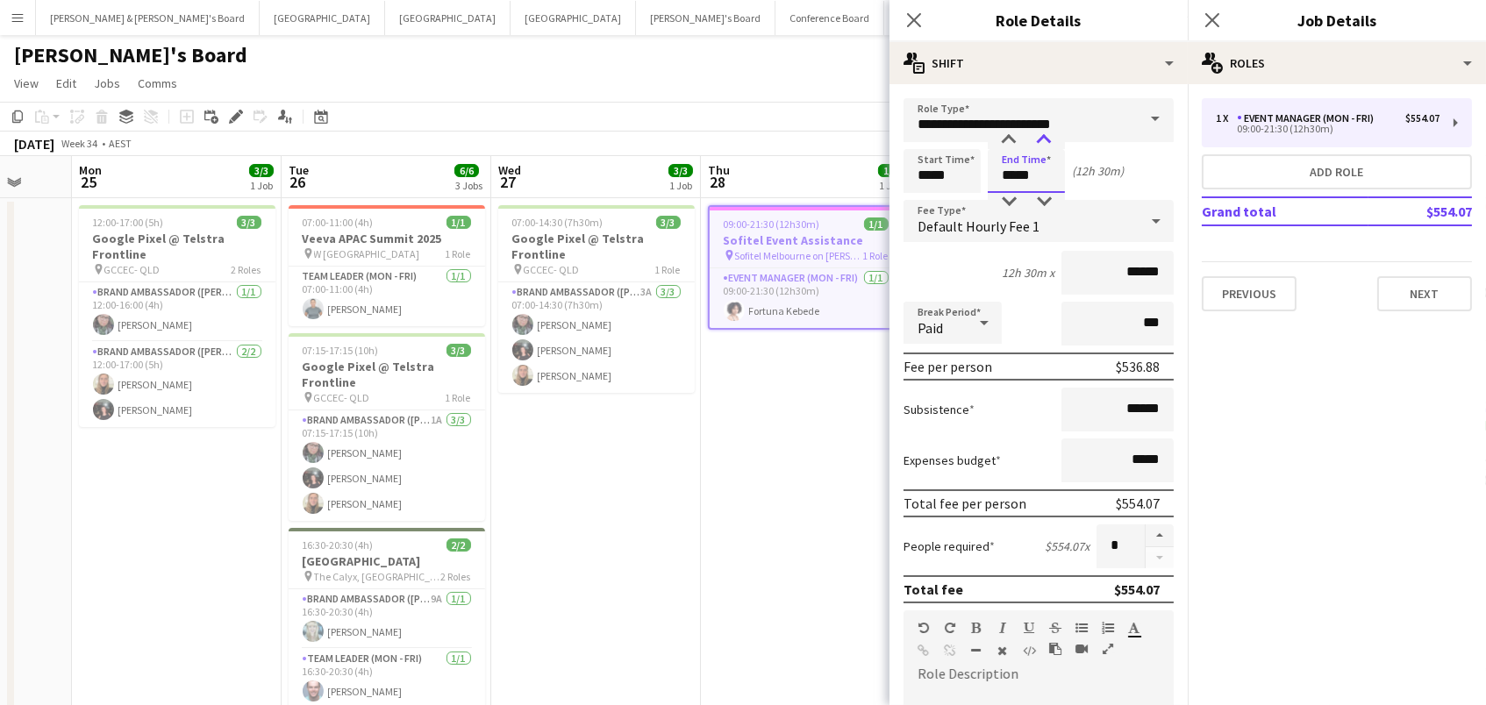
type input "*****"
click at [1047, 132] on div at bounding box center [1043, 141] width 35 height 18
click at [813, 113] on app-toolbar "Copy Paste Paste Command V Paste with crew Command Shift V Paste linked Job [GE…" at bounding box center [743, 117] width 1486 height 30
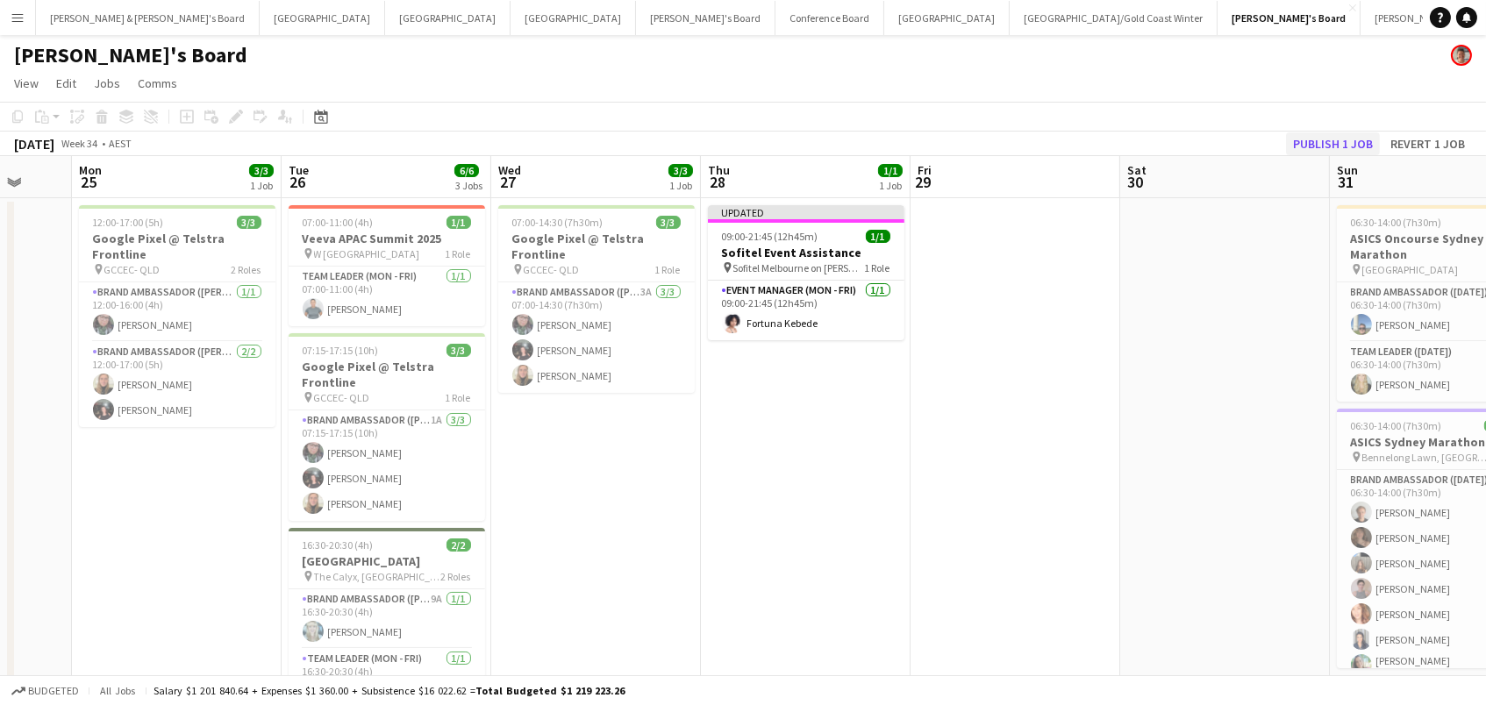
click at [1334, 141] on button "Publish 1 job" at bounding box center [1333, 143] width 94 height 23
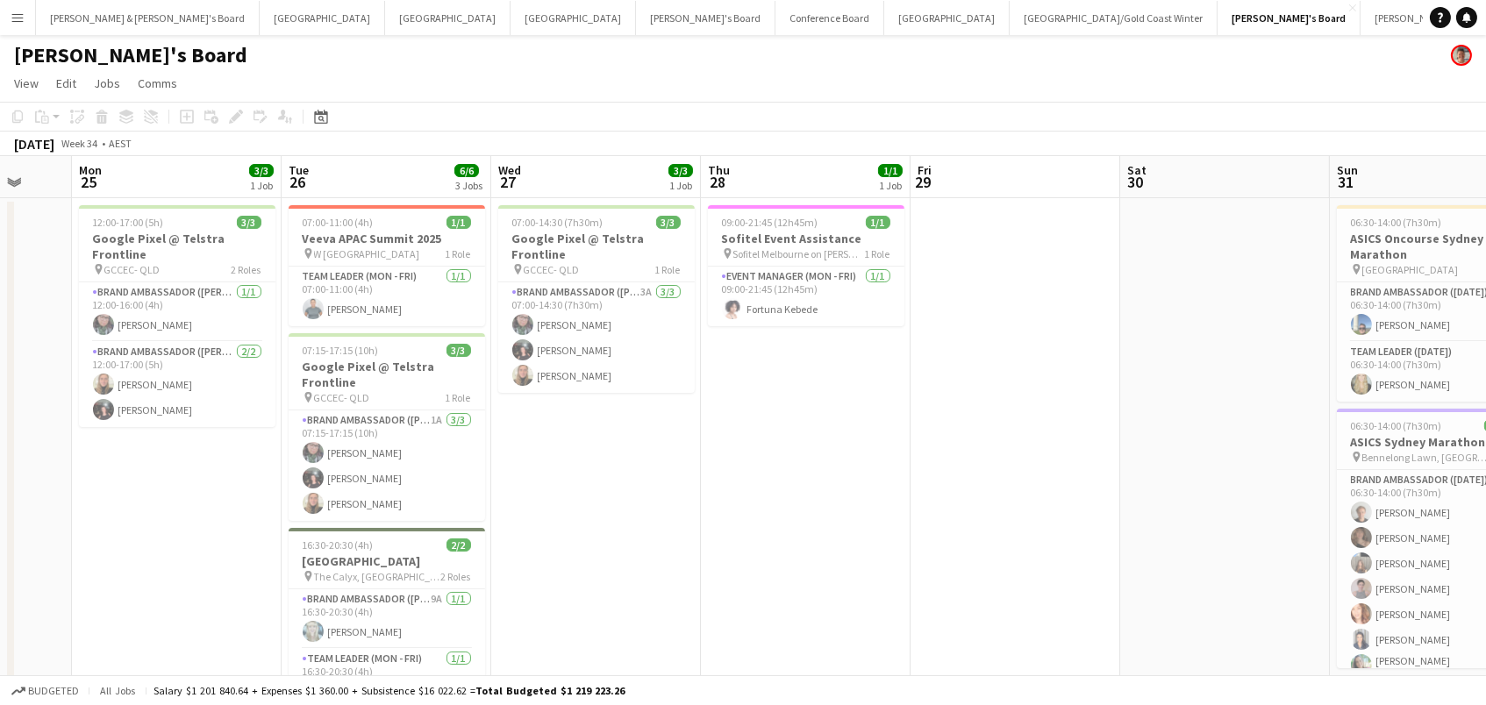
scroll to position [0, 539]
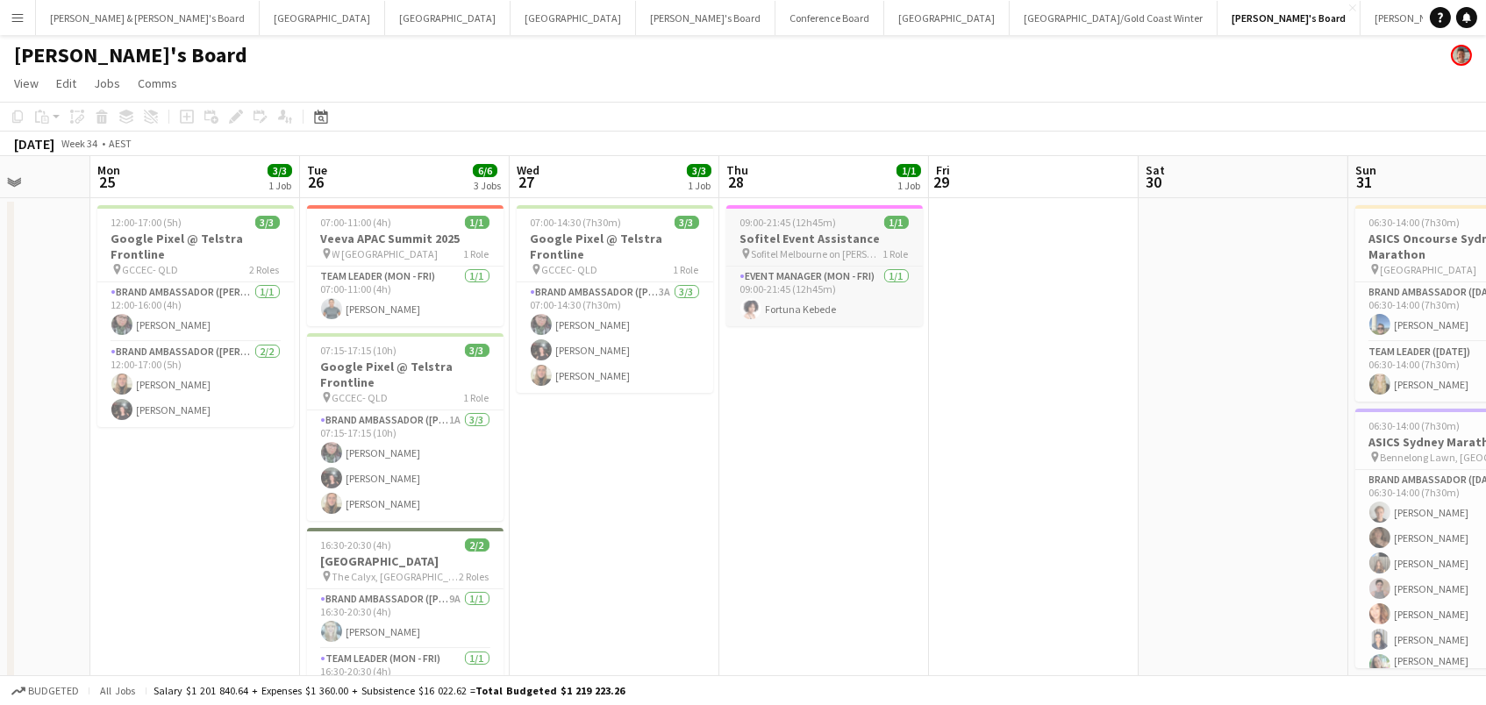
click at [817, 216] on span "09:00-21:45 (12h45m)" at bounding box center [788, 222] width 96 height 13
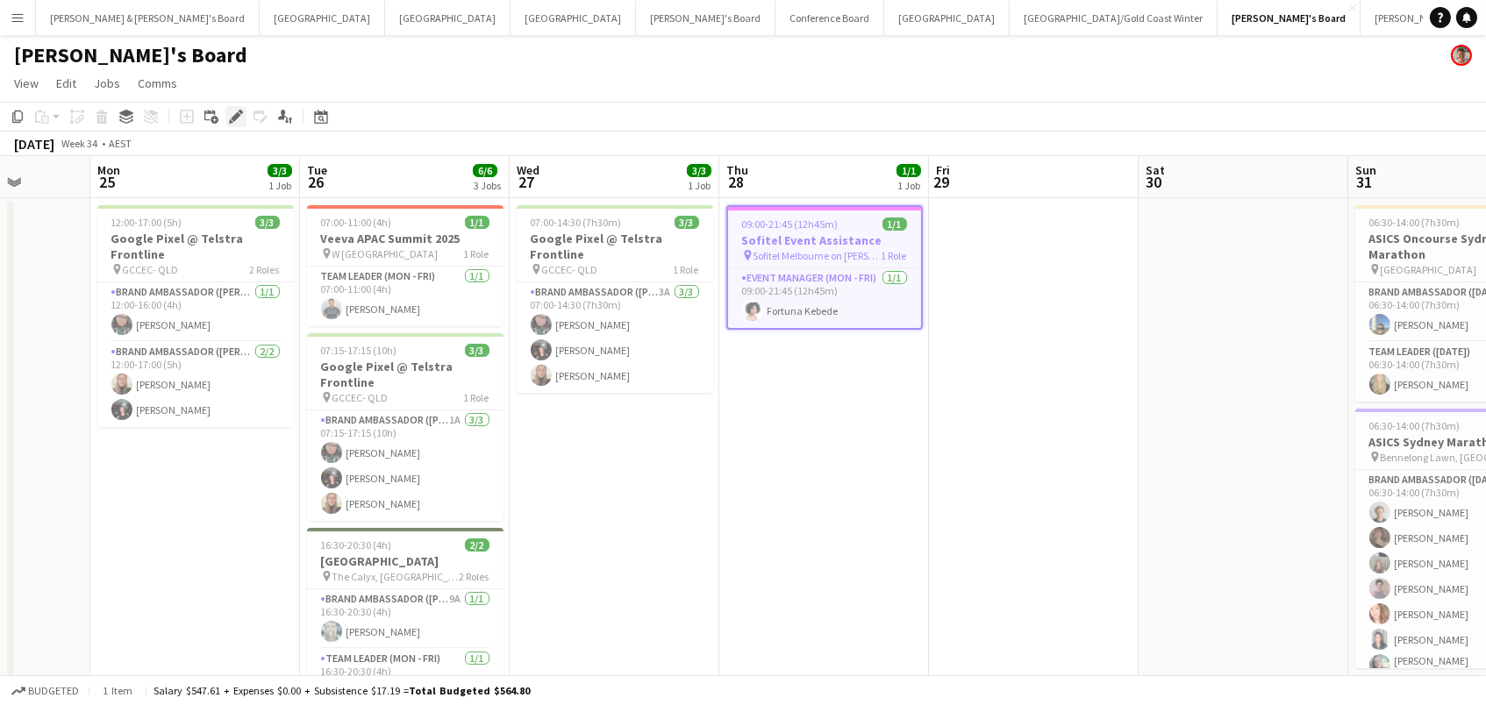
click at [243, 113] on div "Edit" at bounding box center [235, 116] width 21 height 21
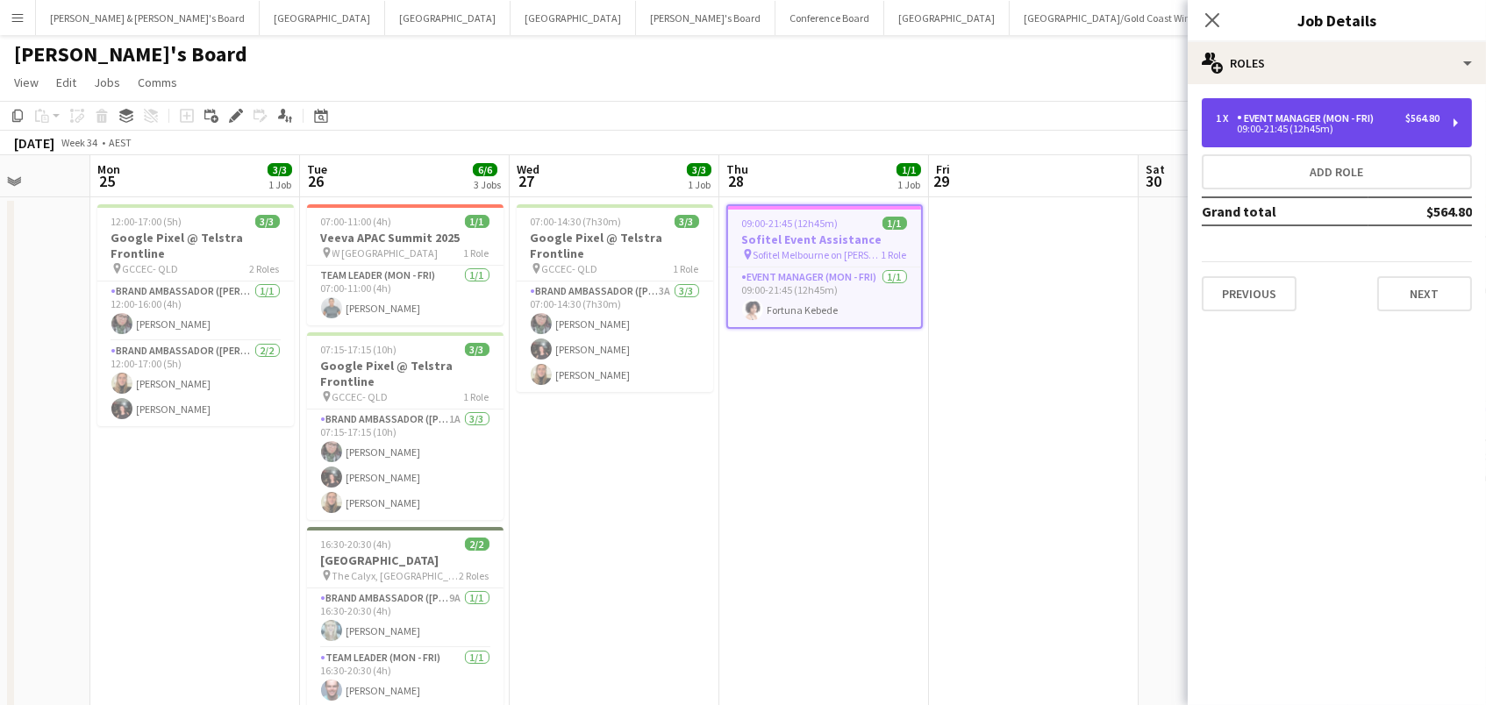
click at [1275, 120] on div "Event Manager (Mon - Fri)" at bounding box center [1309, 118] width 144 height 12
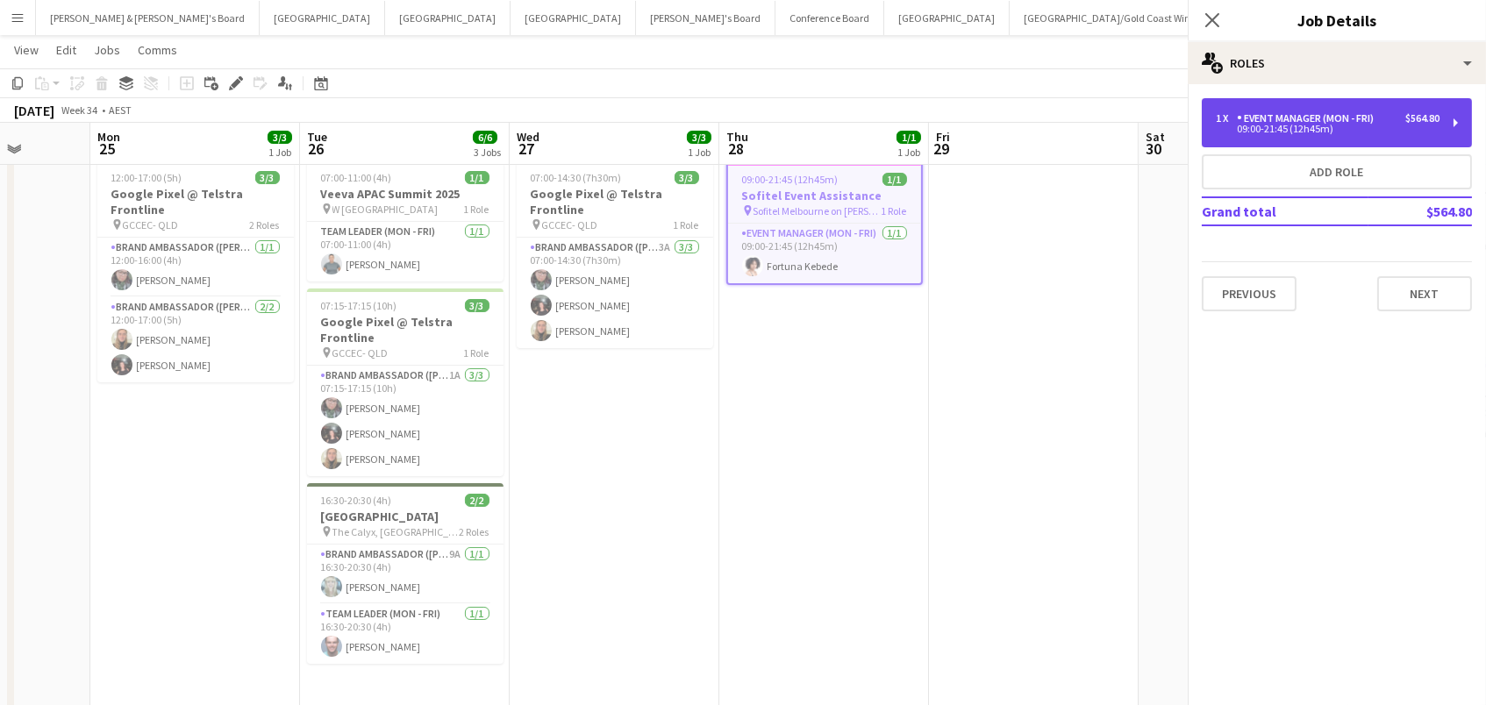
scroll to position [45, 0]
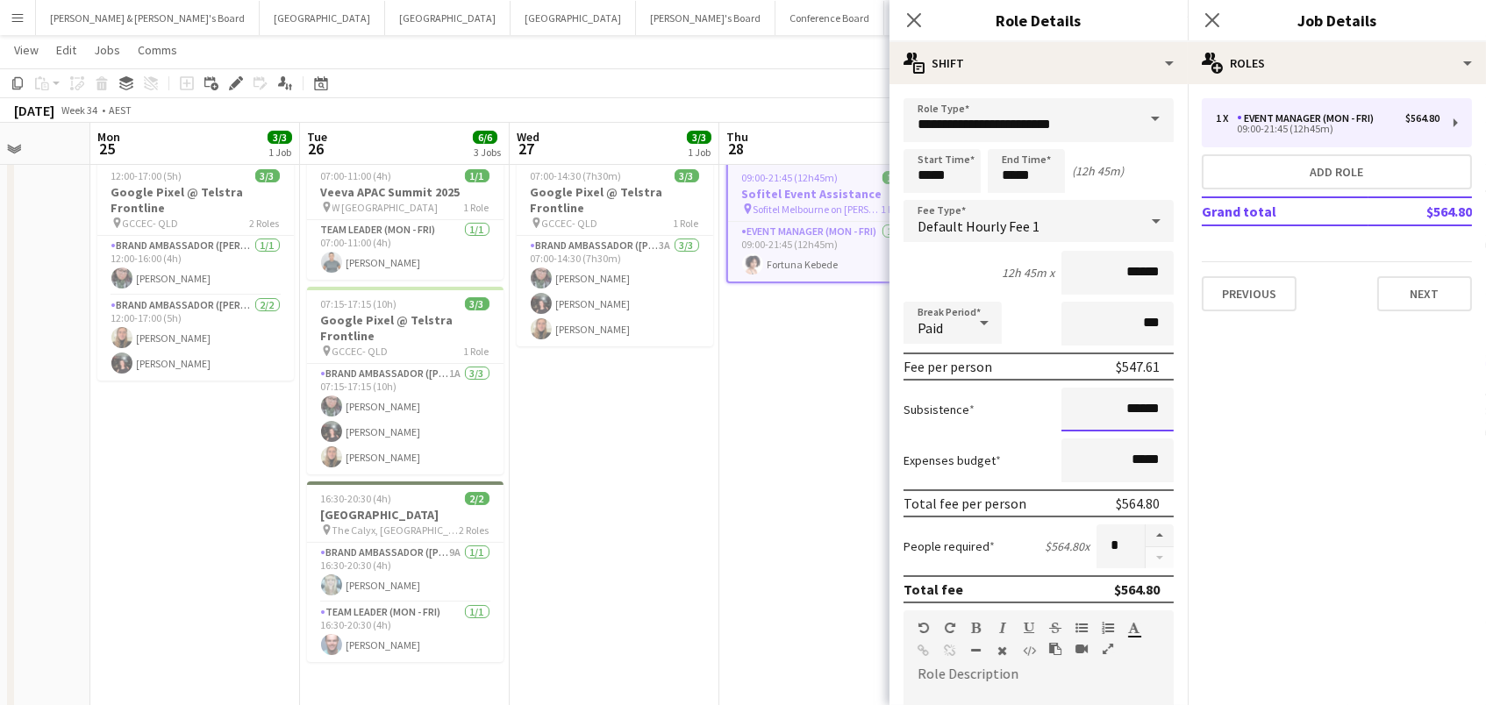
drag, startPoint x: 1157, startPoint y: 401, endPoint x: 1135, endPoint y: 411, distance: 24.0
click at [1135, 411] on input "******" at bounding box center [1117, 410] width 112 height 44
type input "******"
click at [789, 401] on app-date-cell "09:00-21:45 (12h45m) 1/1 Sofitel Event Assistance pin Sofitel Melbourne on [PER…" at bounding box center [824, 443] width 210 height 582
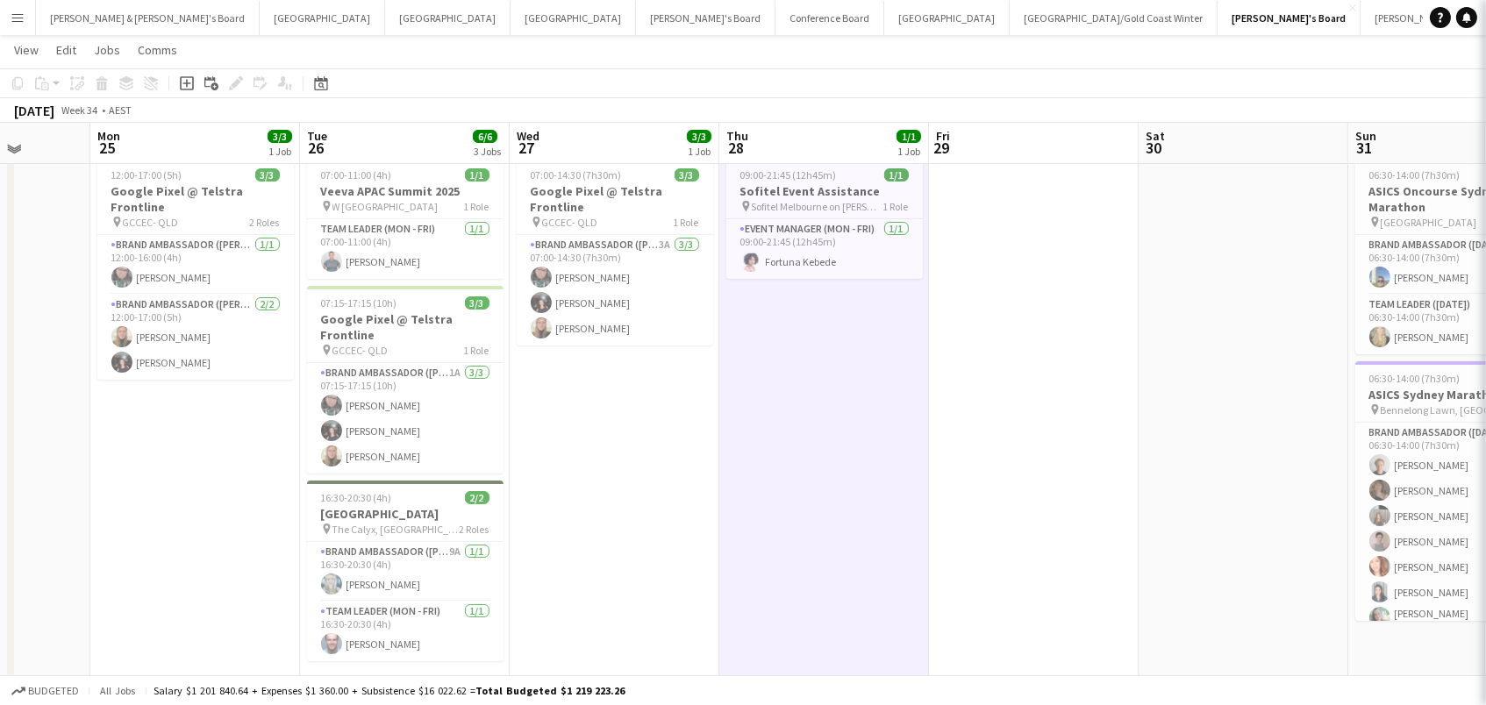
scroll to position [0, 0]
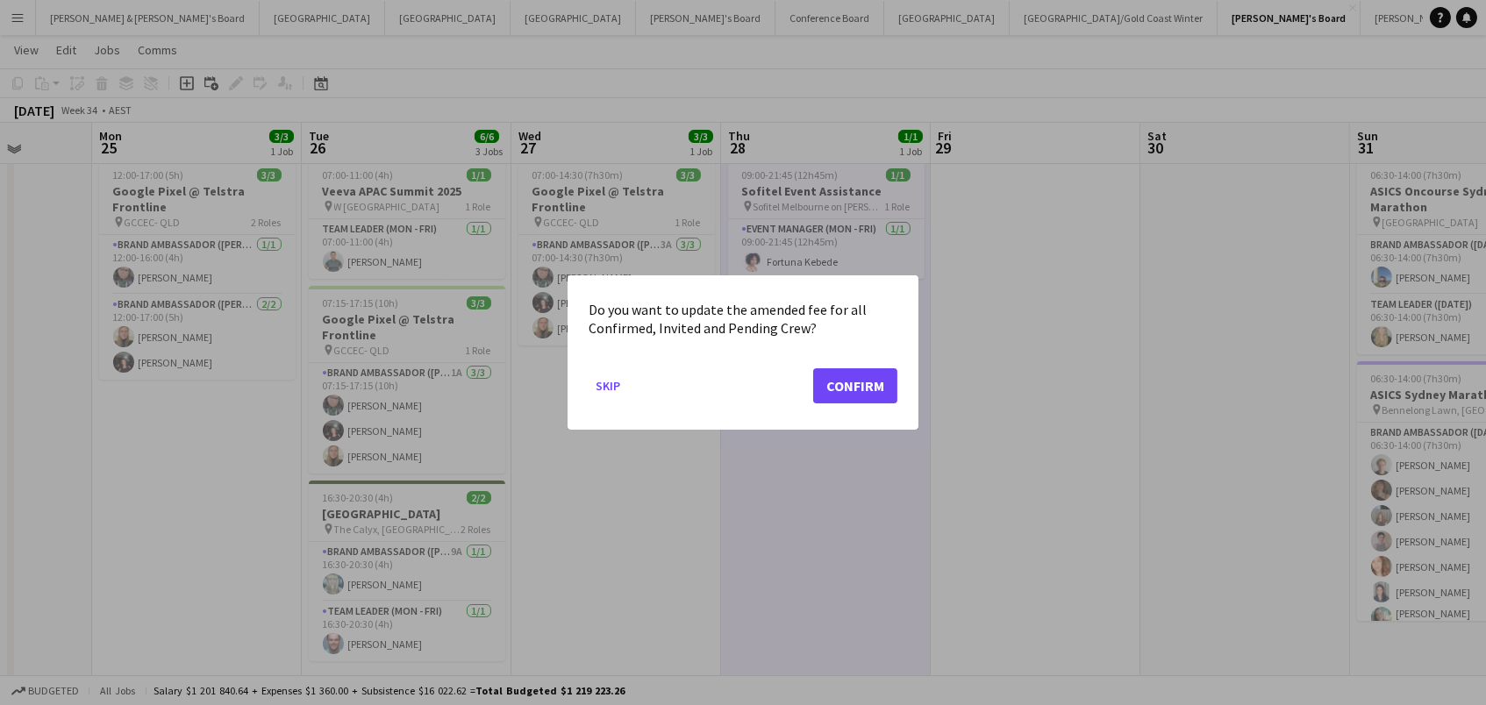
click at [833, 393] on button "Confirm" at bounding box center [855, 385] width 84 height 35
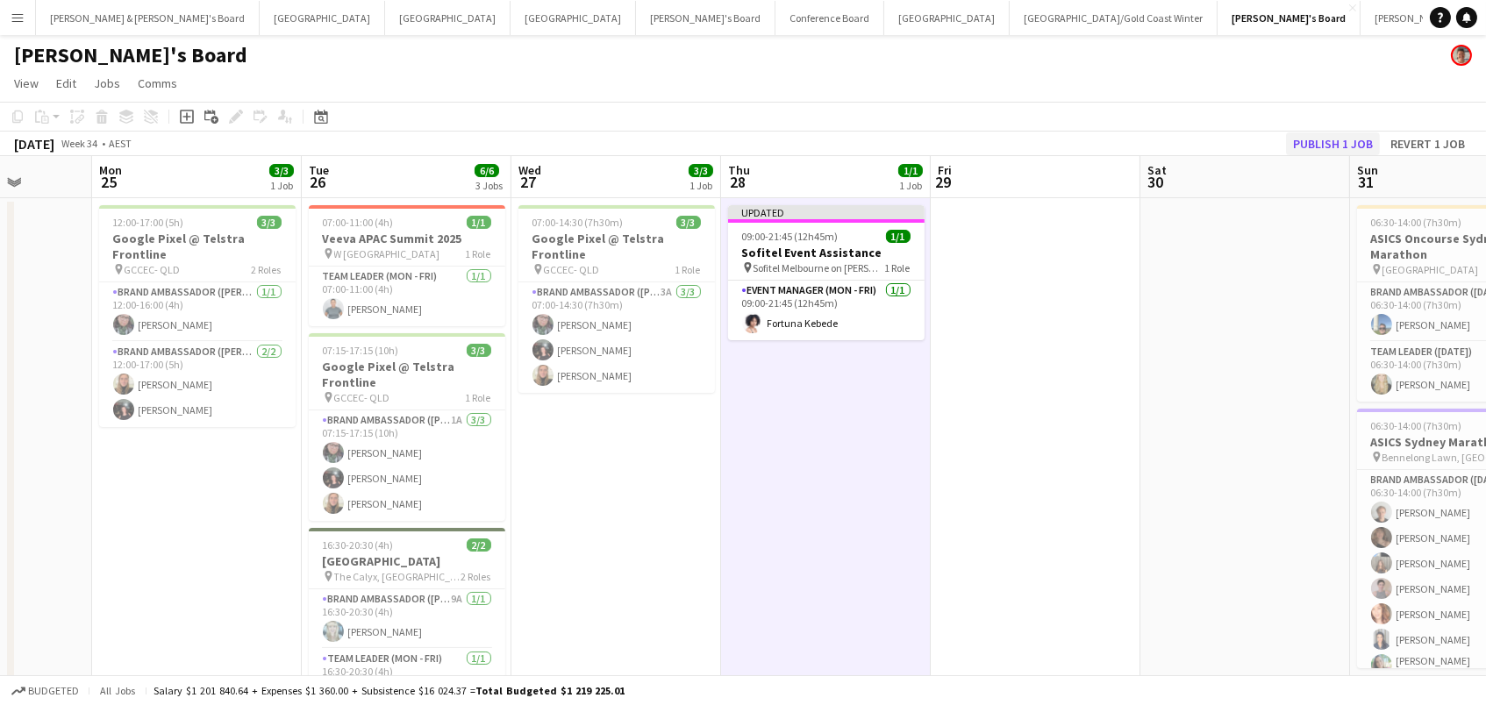
click at [1361, 145] on button "Publish 1 job" at bounding box center [1333, 143] width 94 height 23
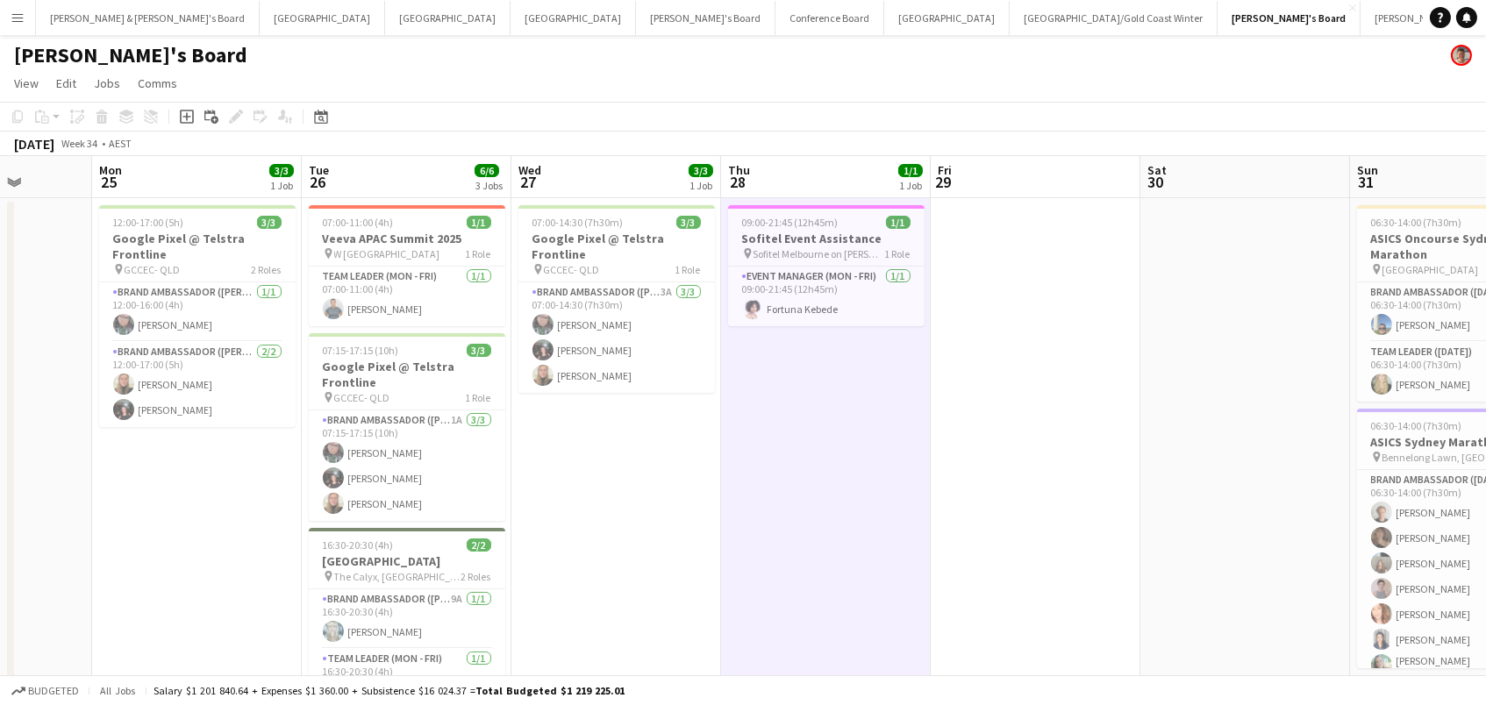
click at [1061, 385] on app-date-cell at bounding box center [1036, 489] width 210 height 582
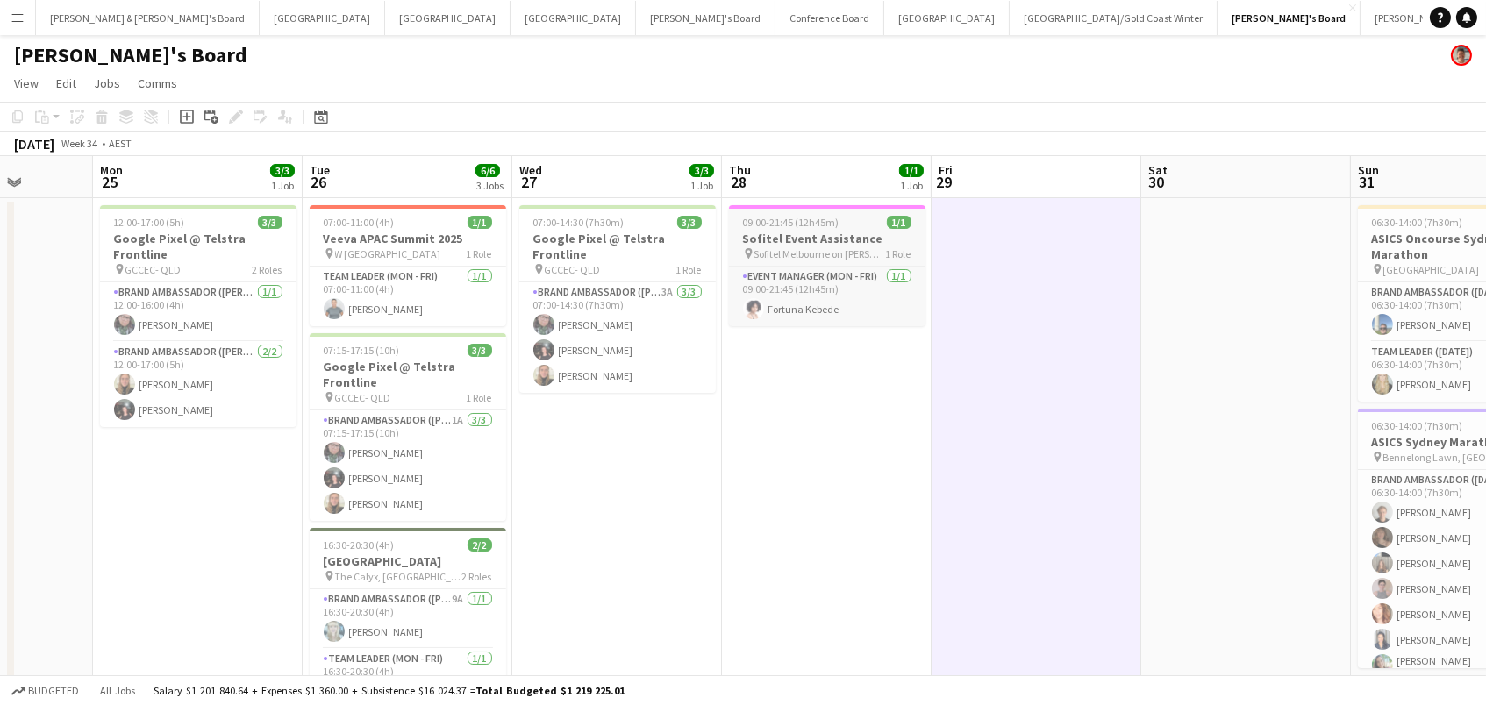
click at [869, 252] on span "Sofitel Melbourne on [PERSON_NAME]" at bounding box center [820, 253] width 132 height 13
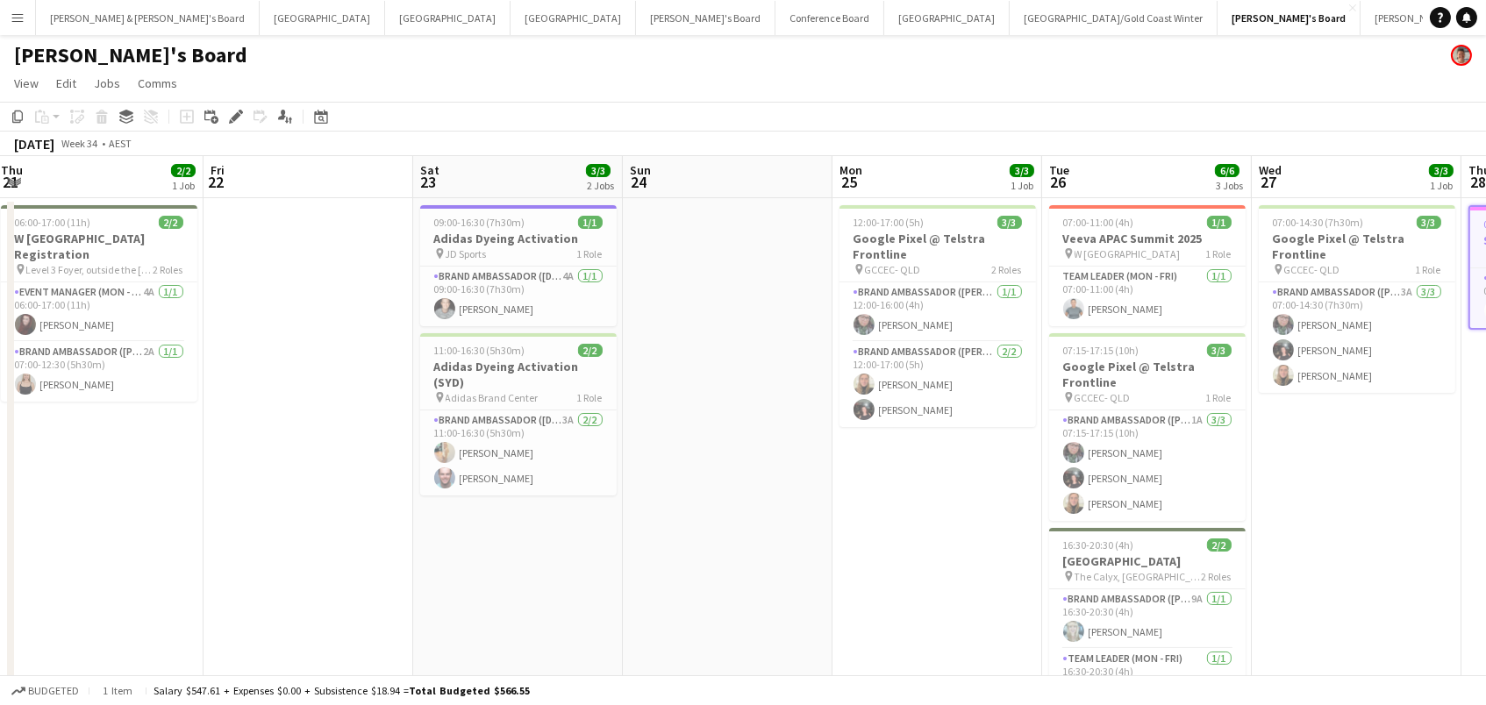
scroll to position [0, 872]
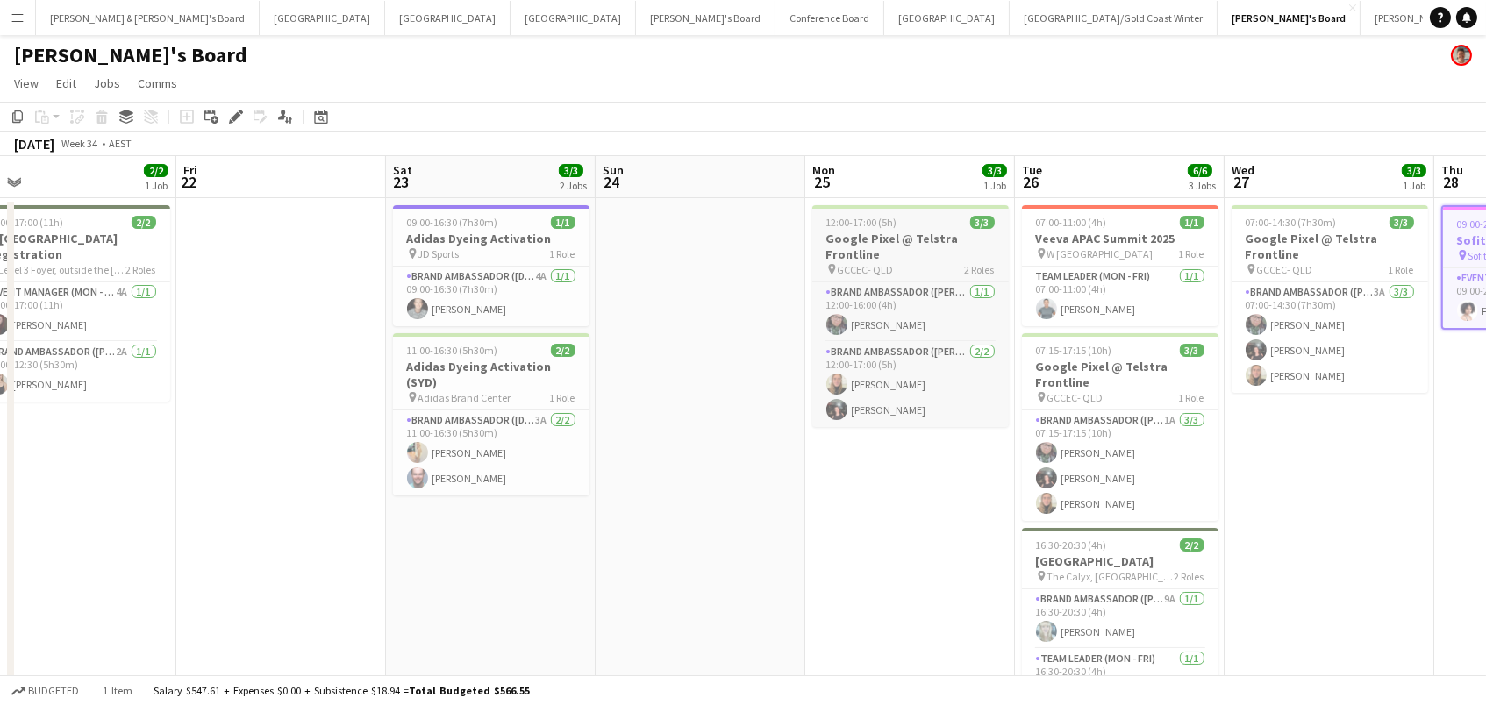
click at [840, 218] on span "12:00-17:00 (5h)" at bounding box center [861, 222] width 71 height 13
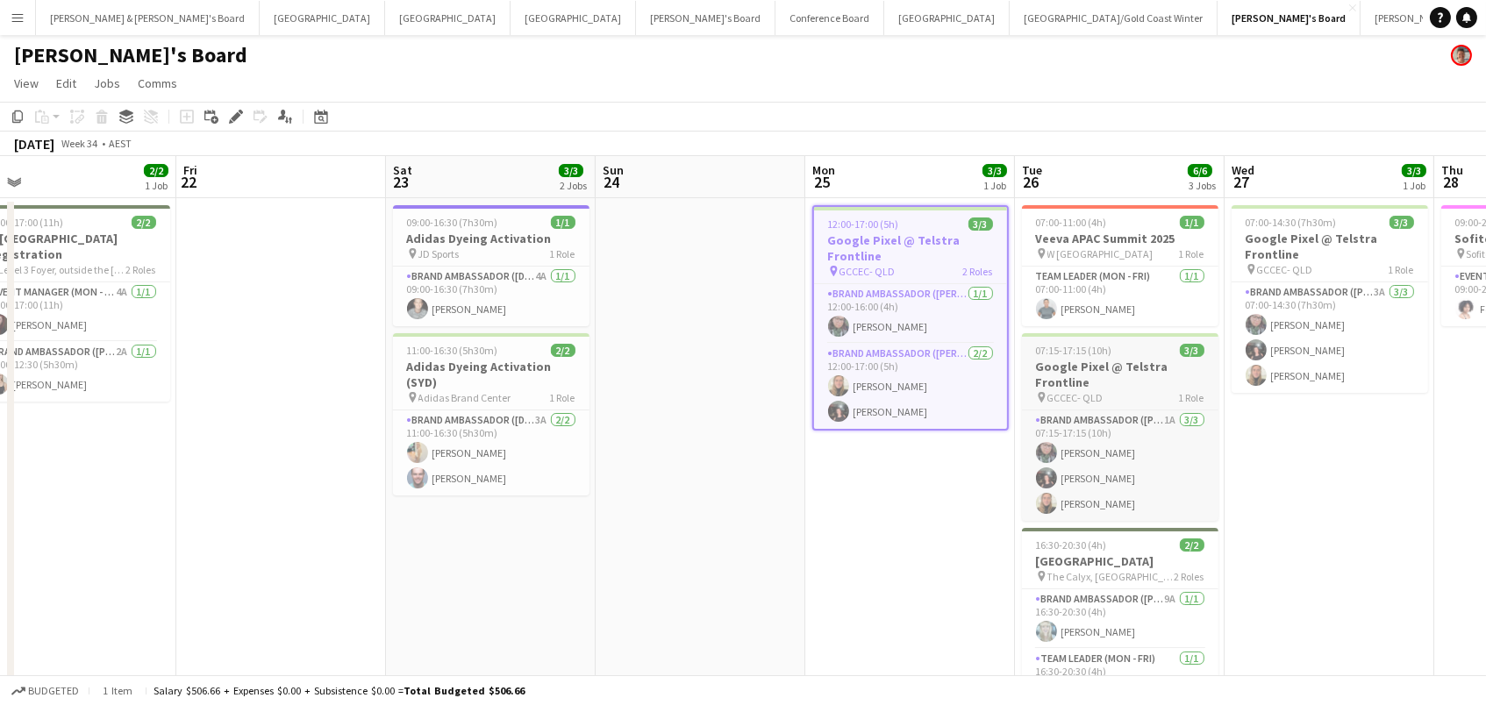
click at [1111, 393] on div "pin GCCEC- QLD 1 Role" at bounding box center [1120, 397] width 196 height 14
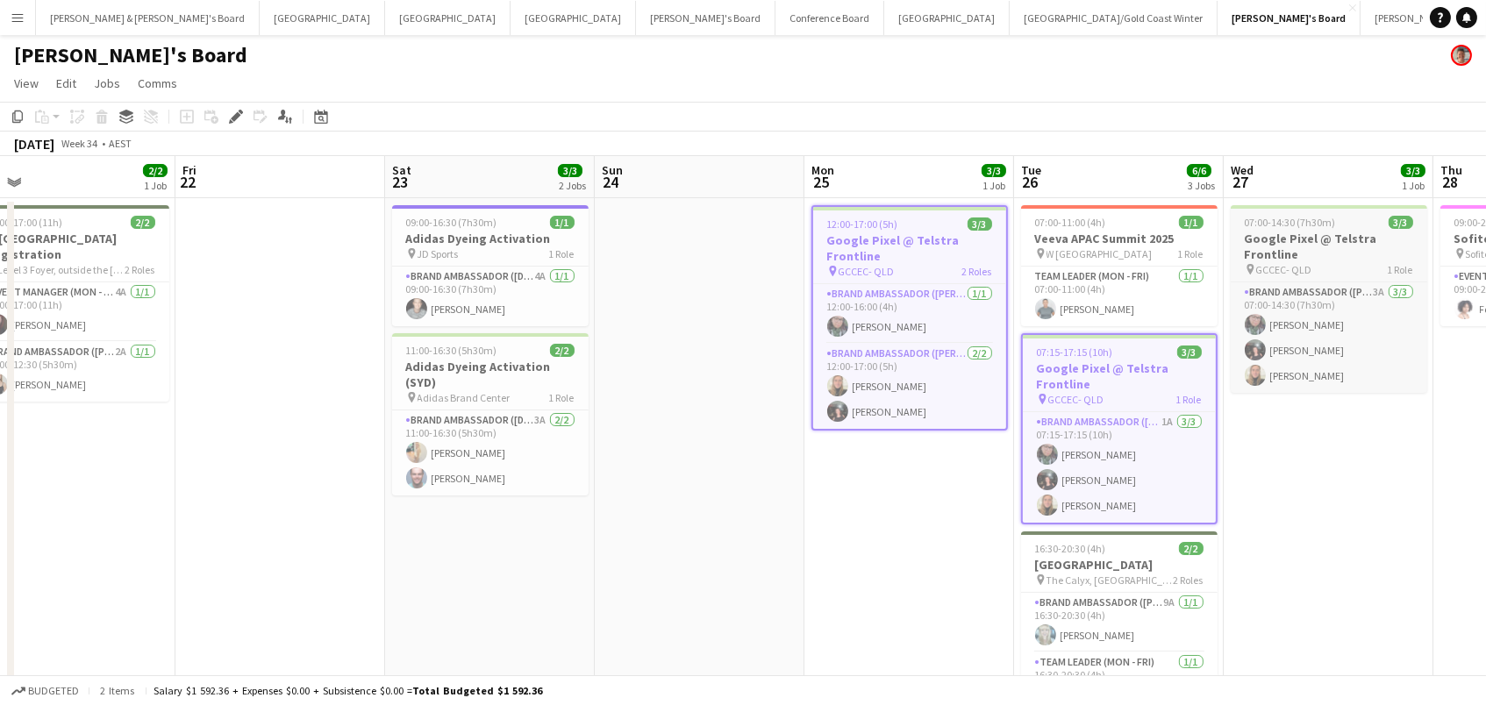
click at [1305, 240] on h3 "Google Pixel @ Telstra Frontline" at bounding box center [1329, 247] width 196 height 32
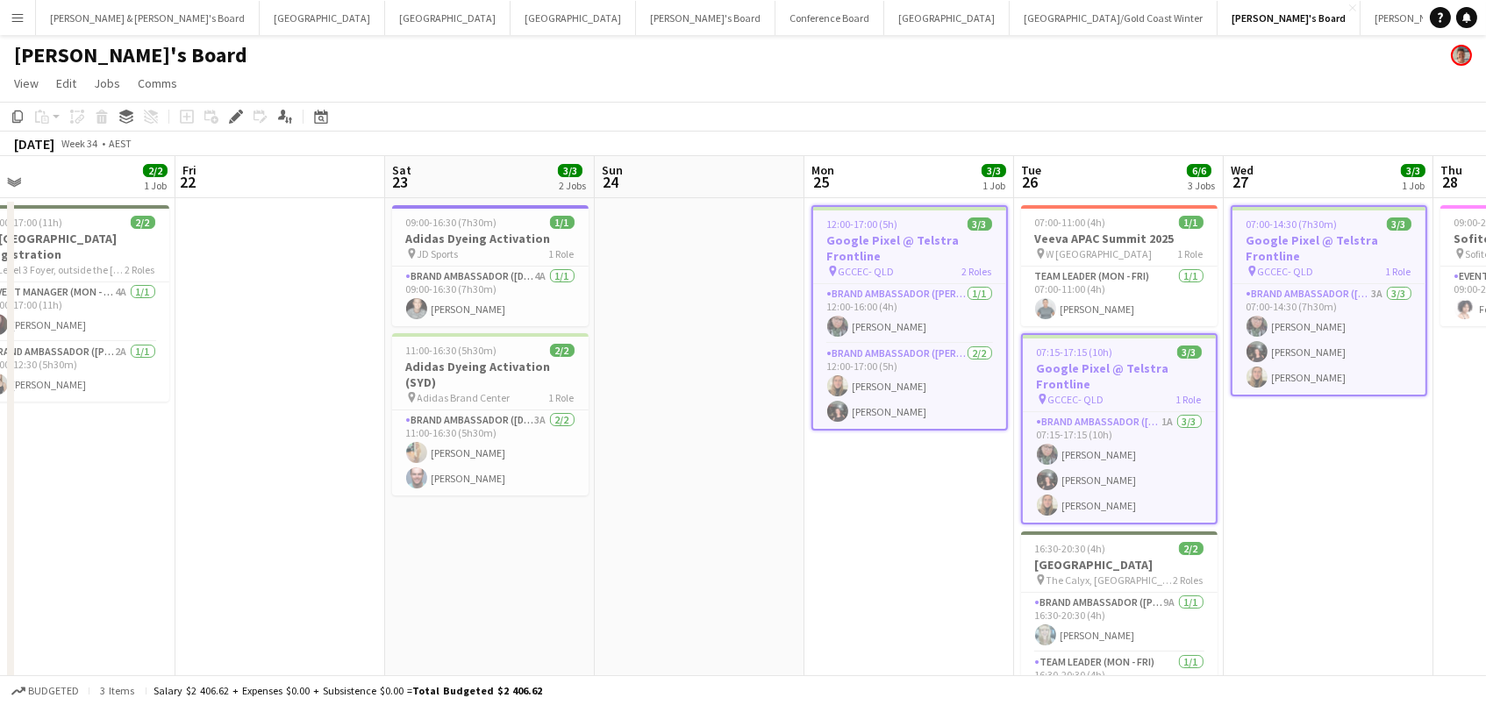
click at [1376, 435] on app-date-cell "07:00-14:30 (7h30m) 3/3 Google Pixel @ Telstra Frontline pin GCCEC- QLD 1 Role …" at bounding box center [1329, 489] width 210 height 582
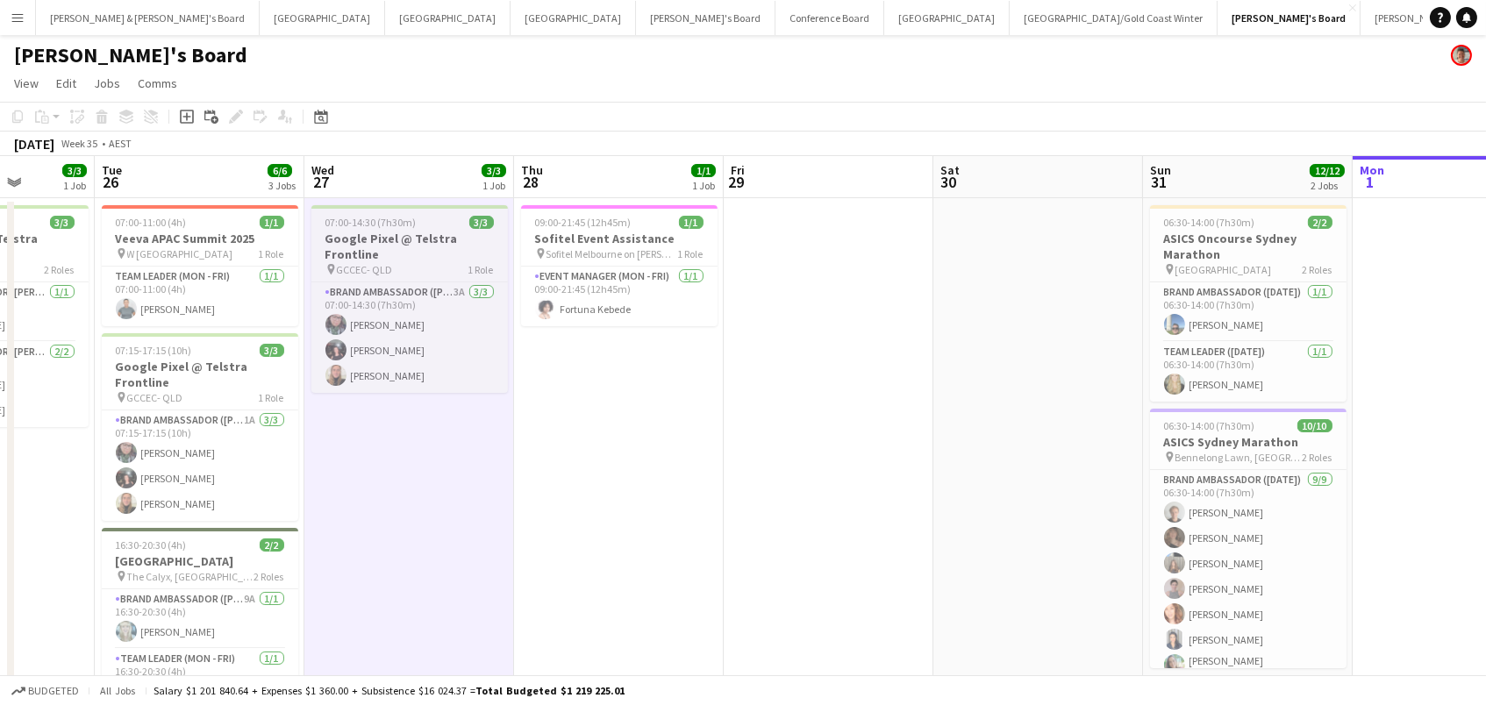
scroll to position [0, 539]
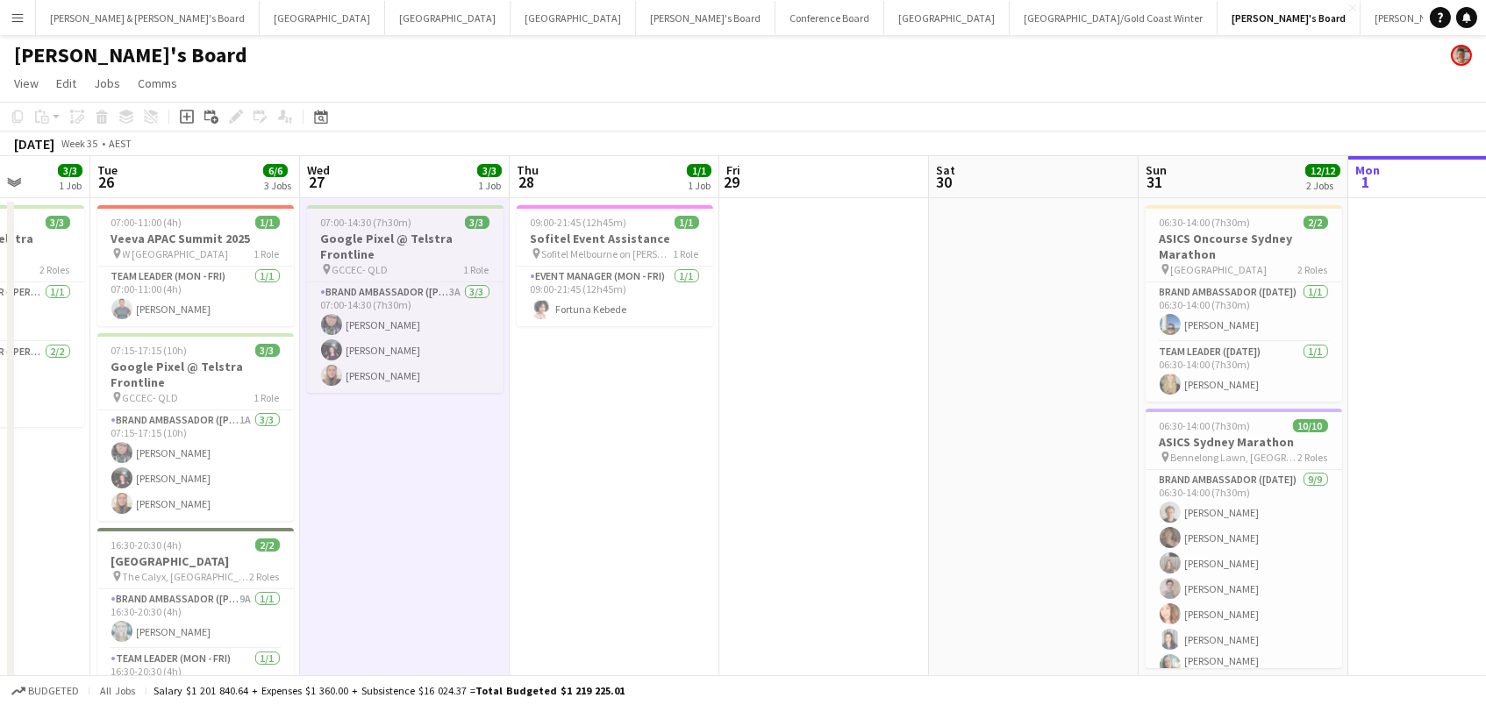
click at [423, 247] on h3 "Google Pixel @ Telstra Frontline" at bounding box center [405, 247] width 196 height 32
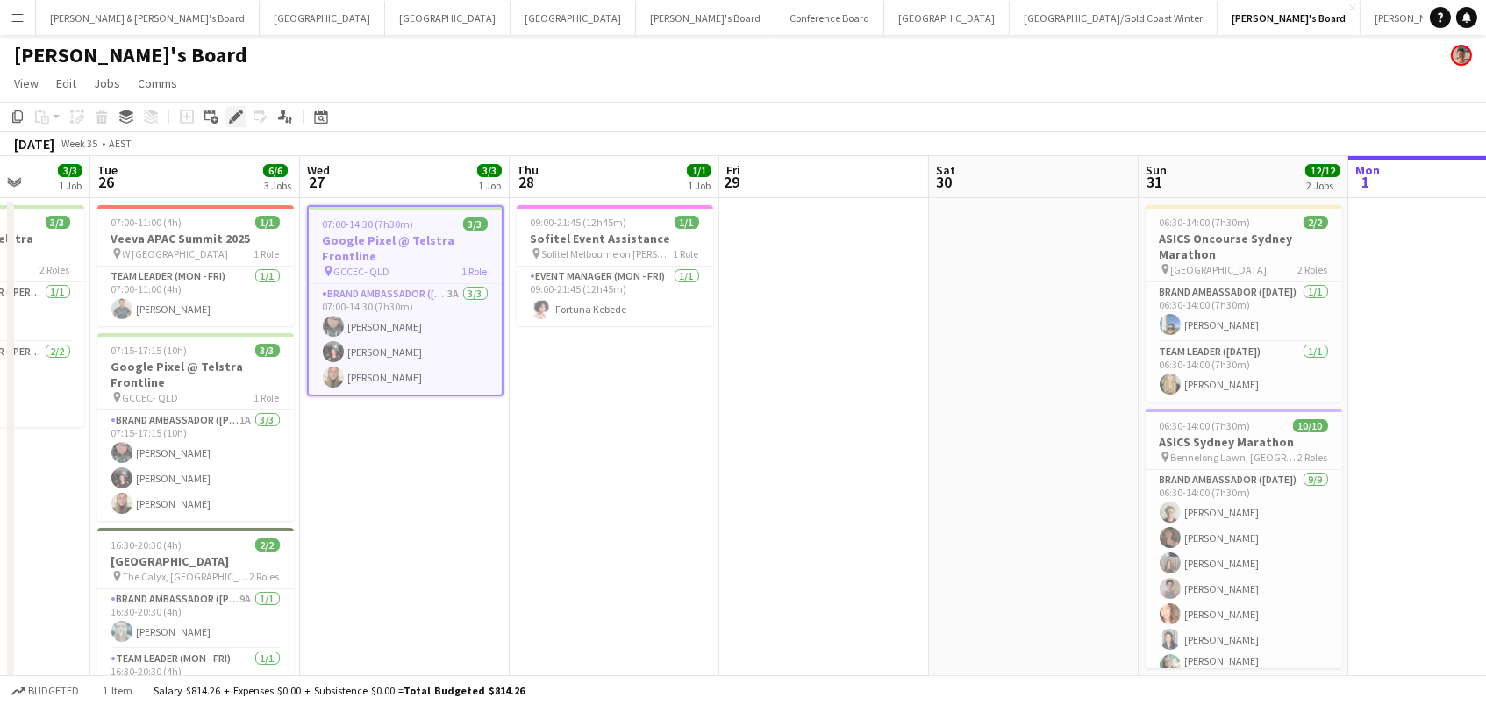
click at [231, 118] on icon at bounding box center [236, 117] width 10 height 10
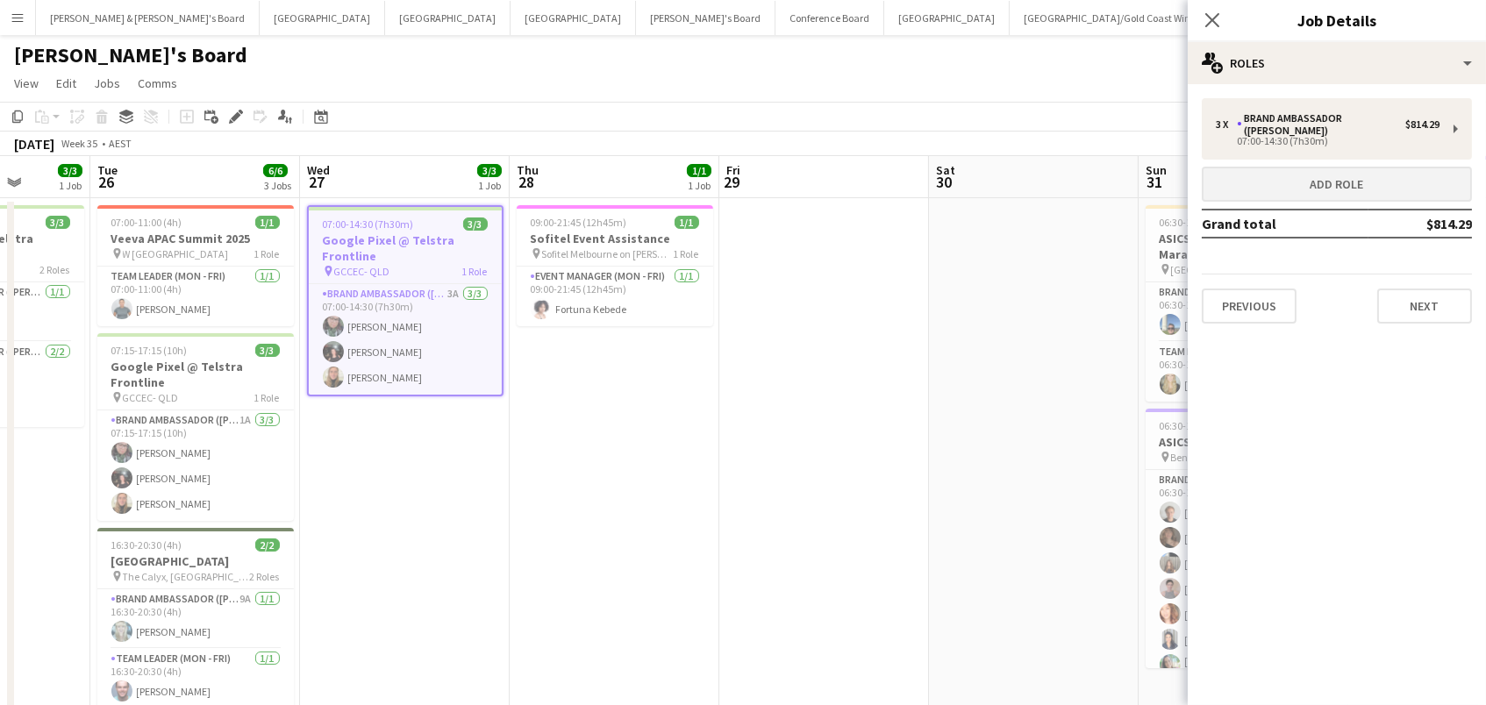
click at [1278, 167] on button "Add role" at bounding box center [1337, 184] width 270 height 35
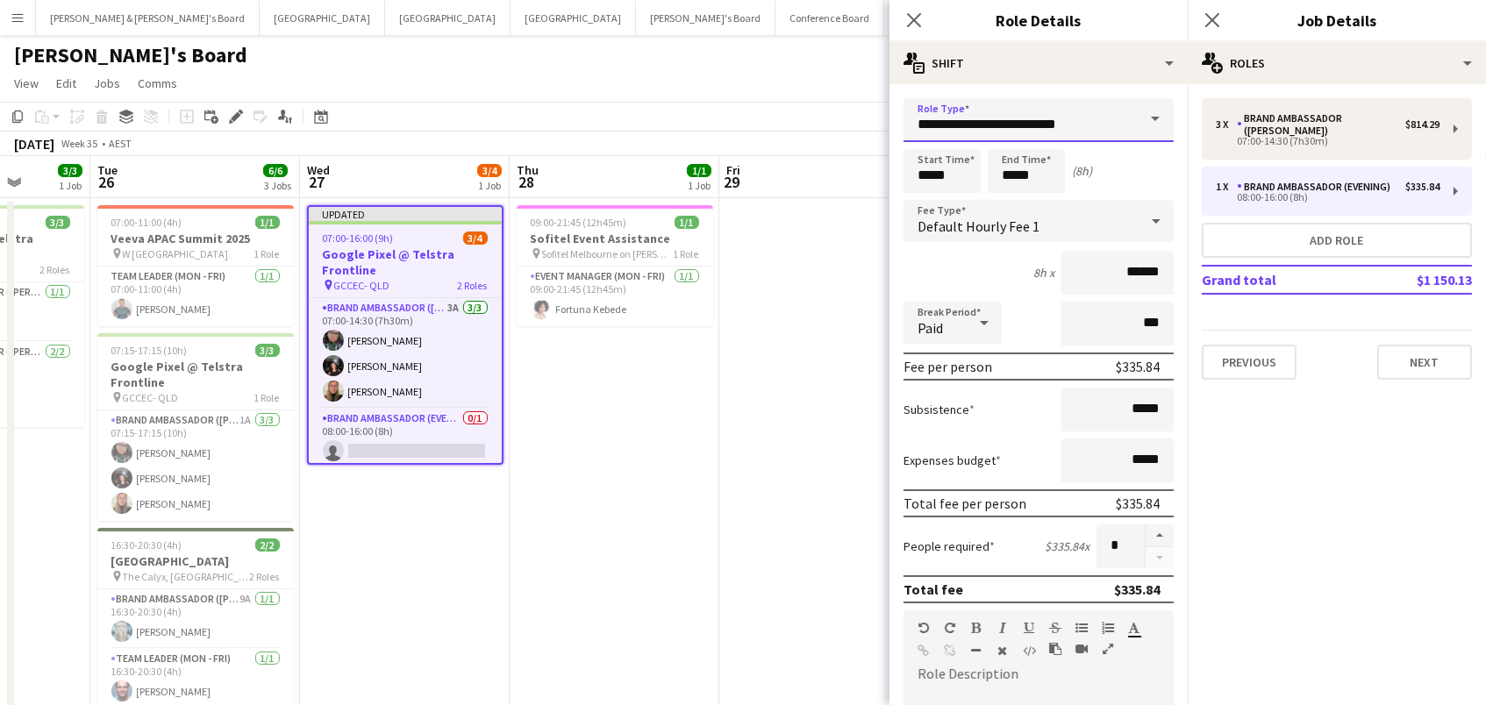
click at [1028, 125] on input "**********" at bounding box center [1039, 120] width 270 height 44
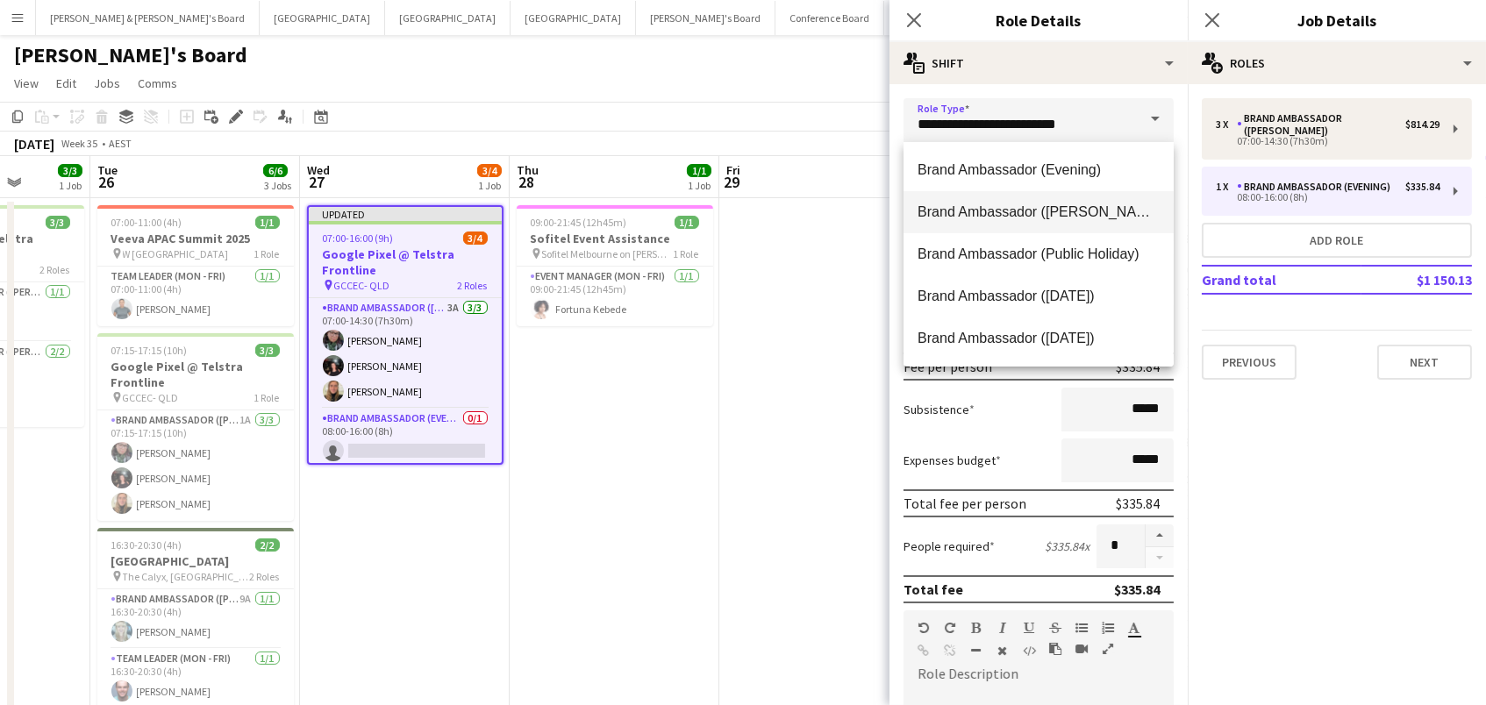
click at [1033, 204] on span "Brand Ambassador ([PERSON_NAME])" at bounding box center [1039, 212] width 242 height 17
type input "**********"
type input "******"
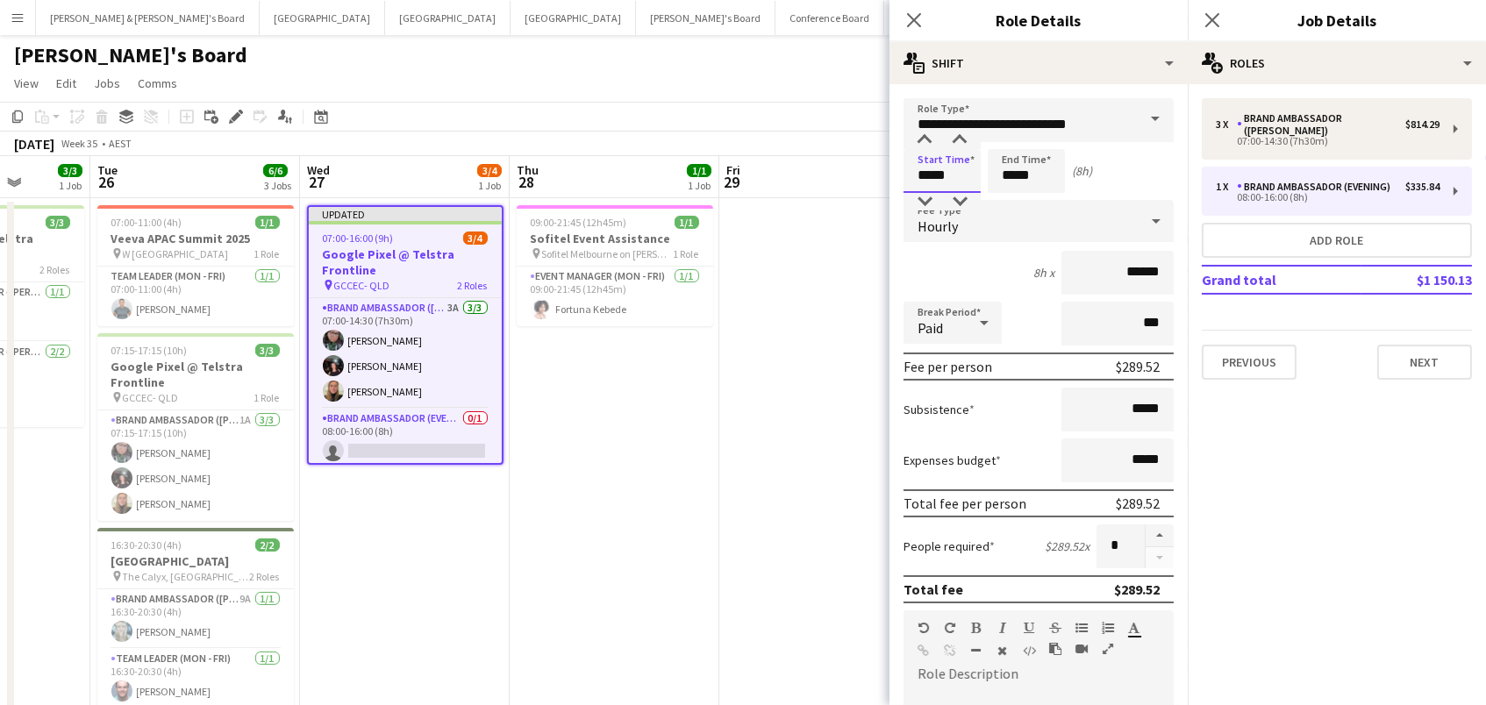
click at [939, 176] on input "*****" at bounding box center [942, 171] width 77 height 44
type input "*****"
click at [923, 204] on div at bounding box center [924, 202] width 35 height 18
click at [998, 178] on input "*****" at bounding box center [1026, 171] width 77 height 44
click at [1006, 199] on div at bounding box center [1008, 202] width 35 height 18
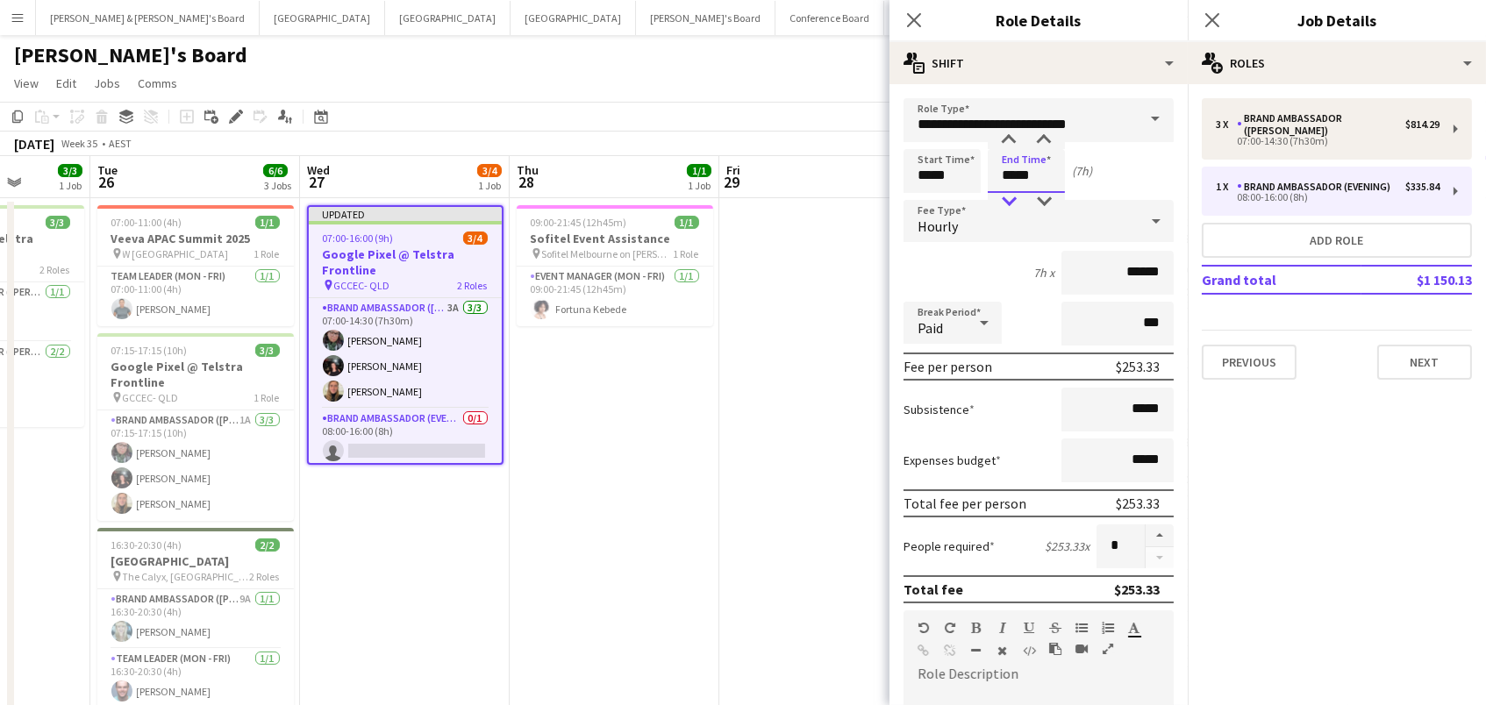
click at [1006, 199] on div at bounding box center [1008, 202] width 35 height 18
click at [1047, 196] on div at bounding box center [1043, 202] width 35 height 18
type input "*****"
click at [1047, 196] on div at bounding box center [1043, 202] width 35 height 18
click at [636, 372] on app-date-cell "09:00-21:45 (12h45m) 1/1 Sofitel Event Assistance pin Sofitel Melbourne on [PER…" at bounding box center [615, 489] width 210 height 582
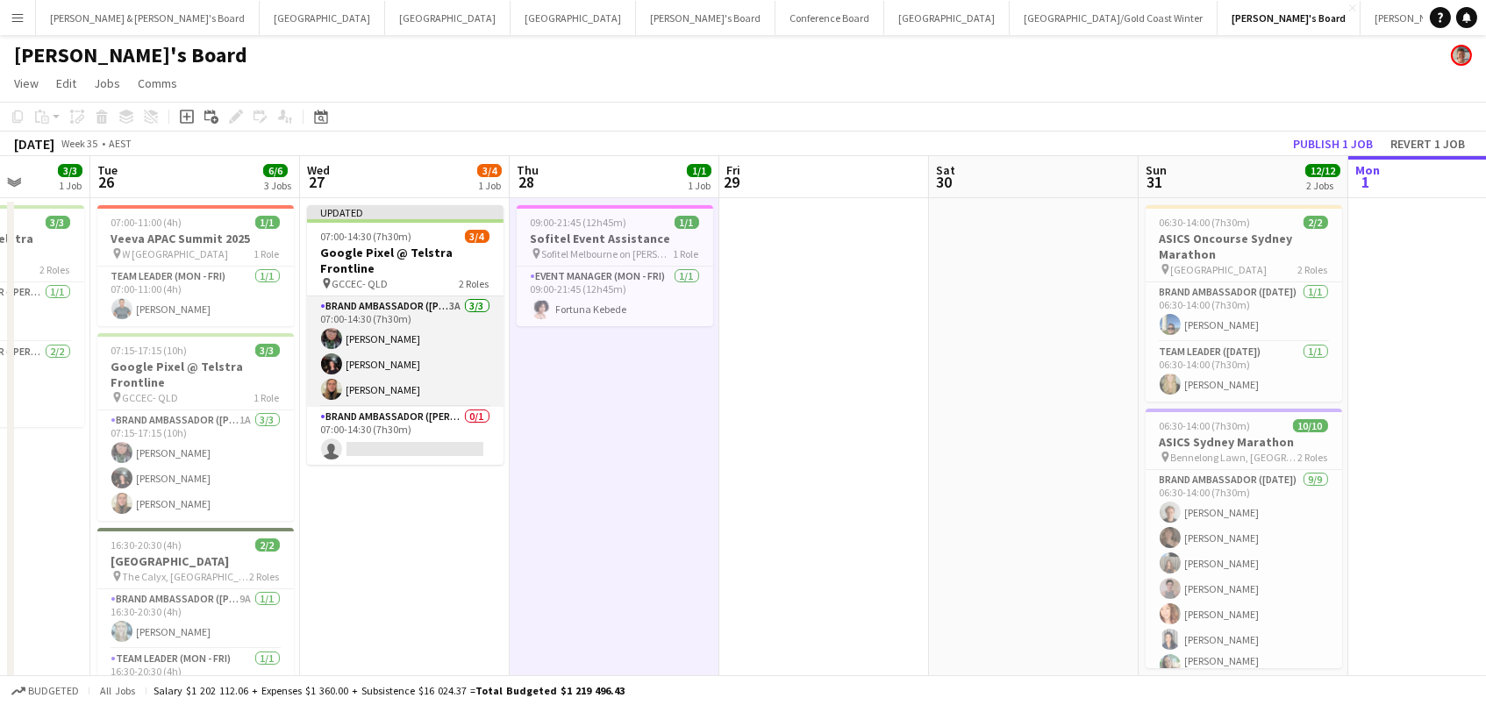
click at [413, 353] on app-card-role "Brand Ambassador (Mon - Fri) 3A [DATE] 07:00-14:30 (7h30m) [PERSON_NAME] [PERSO…" at bounding box center [405, 352] width 196 height 111
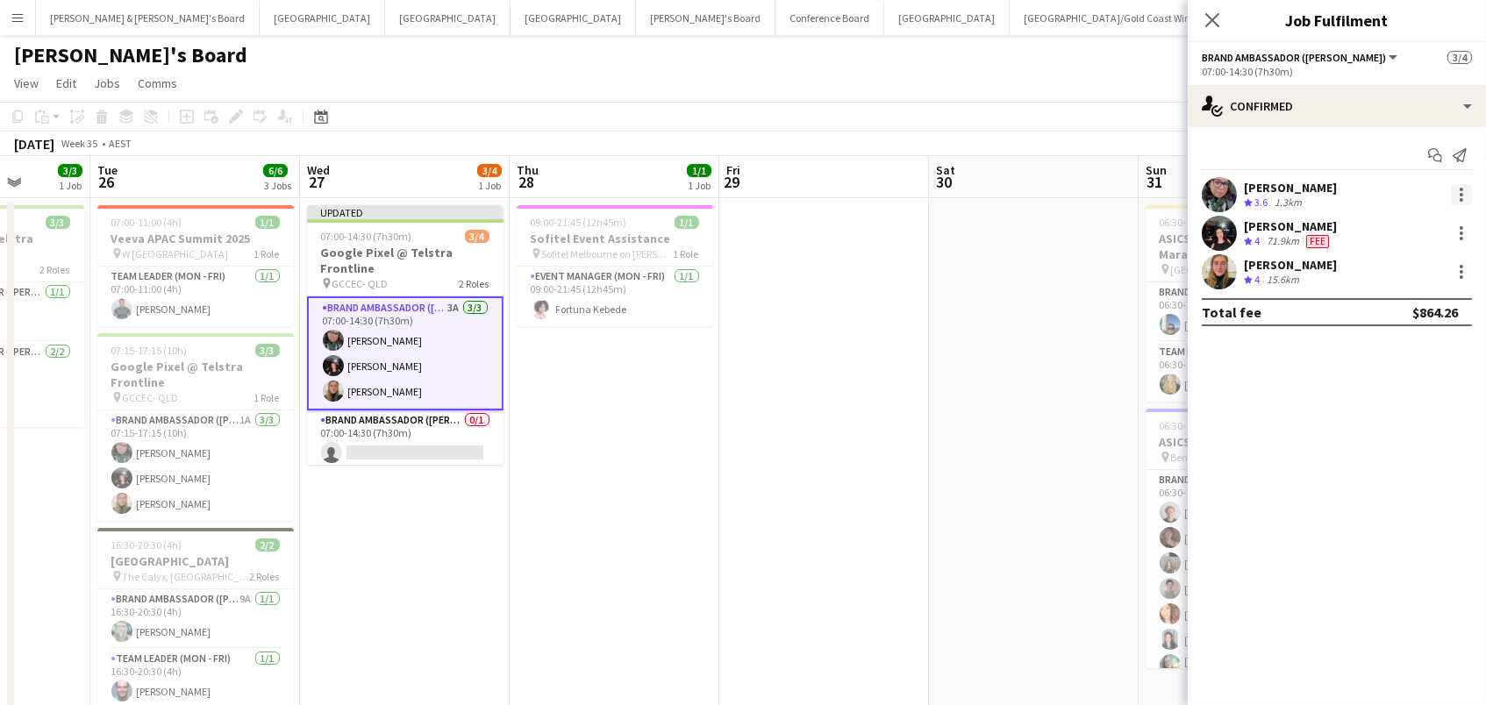
click at [1458, 189] on div at bounding box center [1461, 194] width 21 height 21
click at [1405, 265] on span "Switch crew" at bounding box center [1387, 268] width 75 height 15
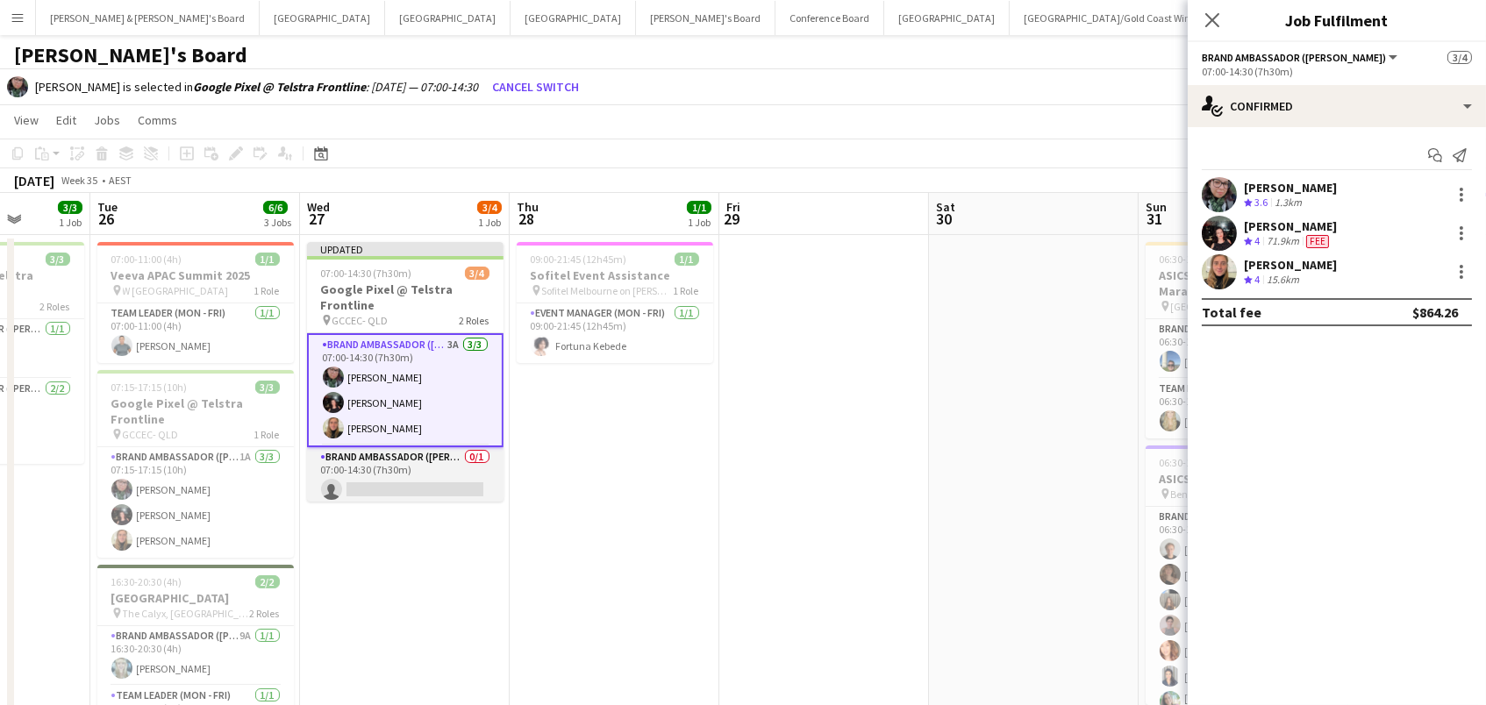
click at [412, 481] on app-card-role "Brand Ambassador (Mon - Fri) 0/1 07:00-14:30 (7h30m) single-neutral-actions" at bounding box center [405, 477] width 196 height 60
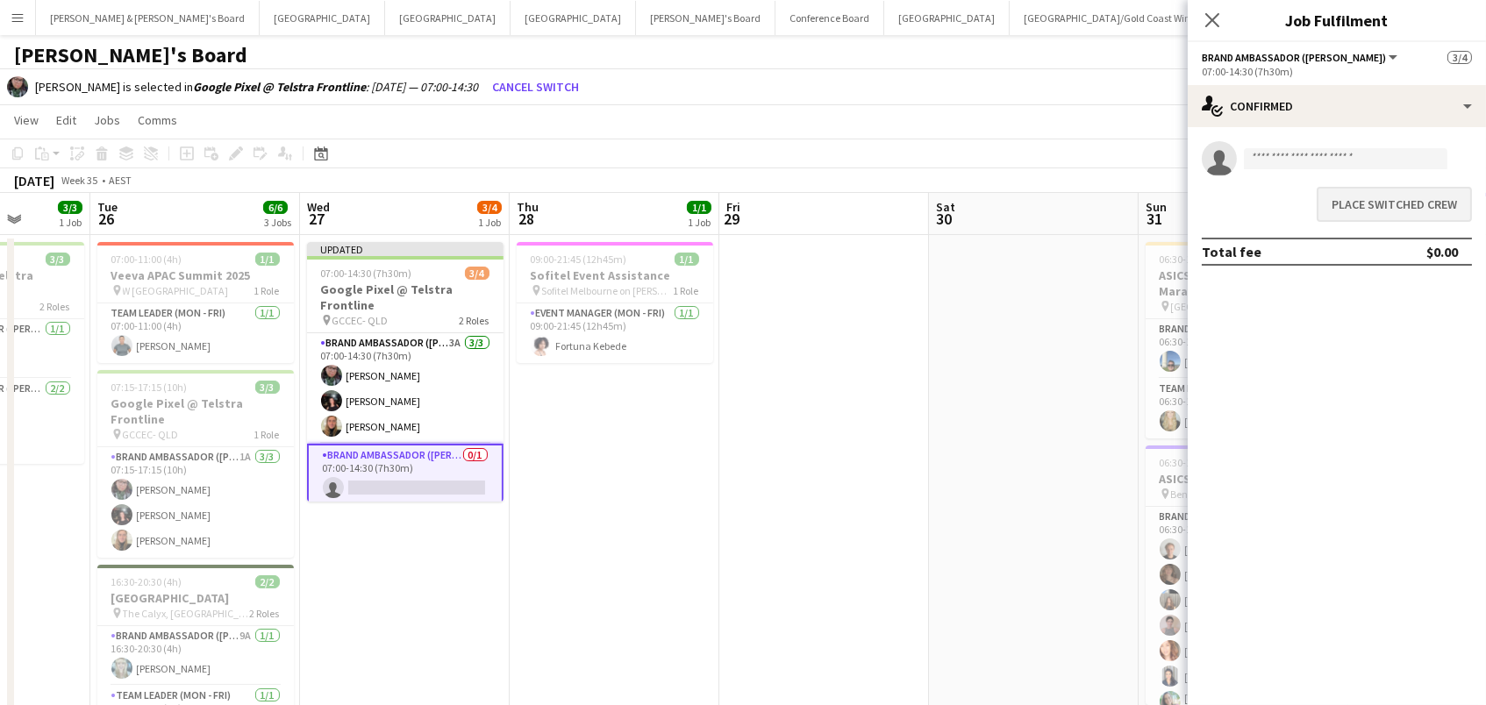
click at [1378, 209] on button "Place switched crew" at bounding box center [1394, 204] width 155 height 35
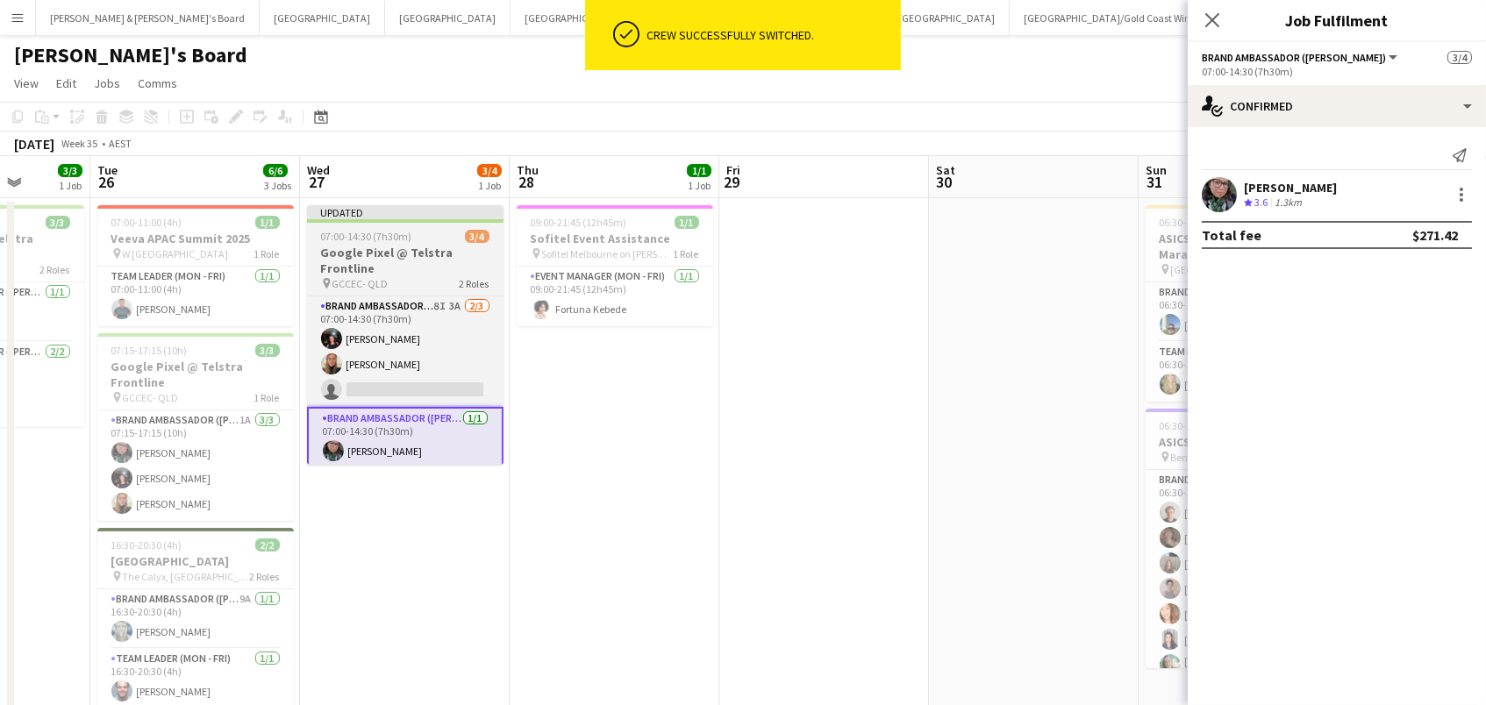
click at [410, 252] on h3 "Google Pixel @ Telstra Frontline" at bounding box center [405, 261] width 196 height 32
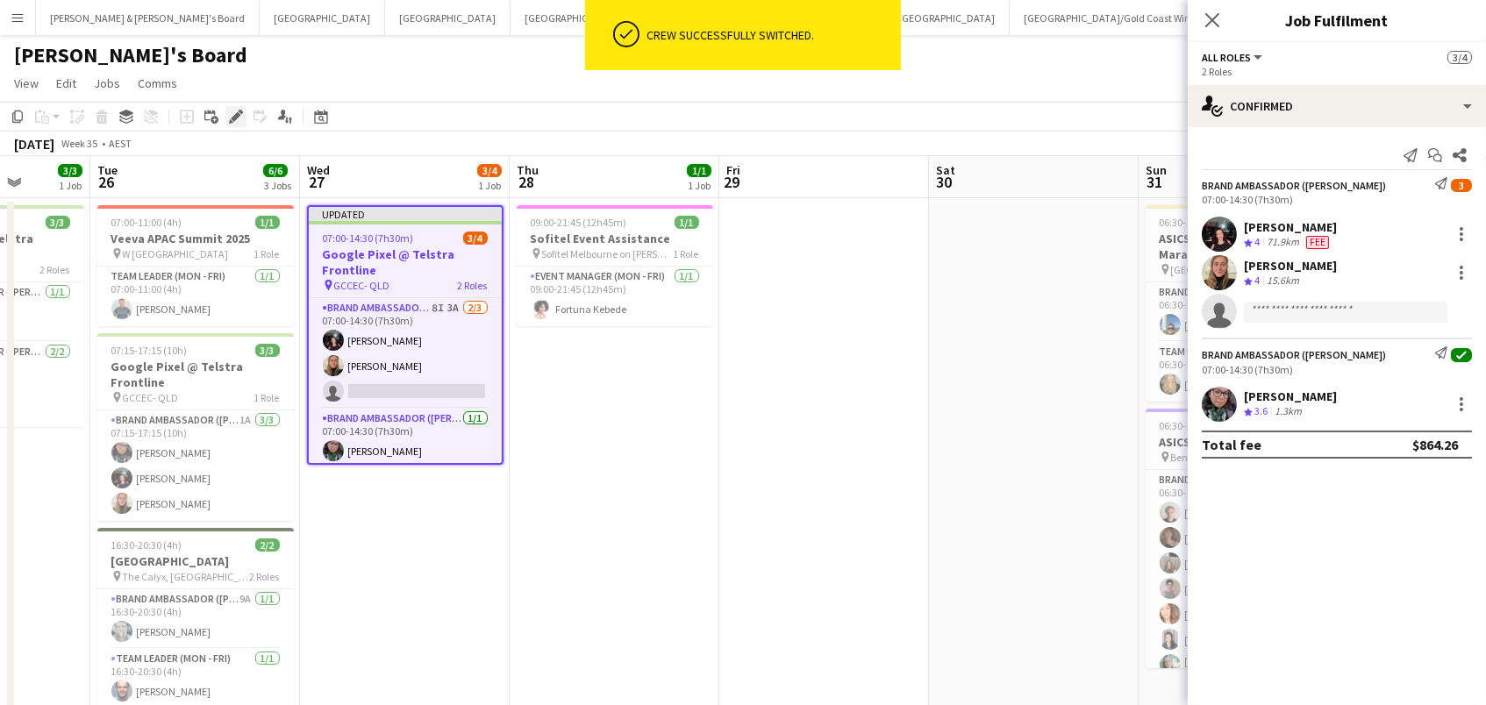
click at [237, 118] on icon "Edit" at bounding box center [236, 117] width 14 height 14
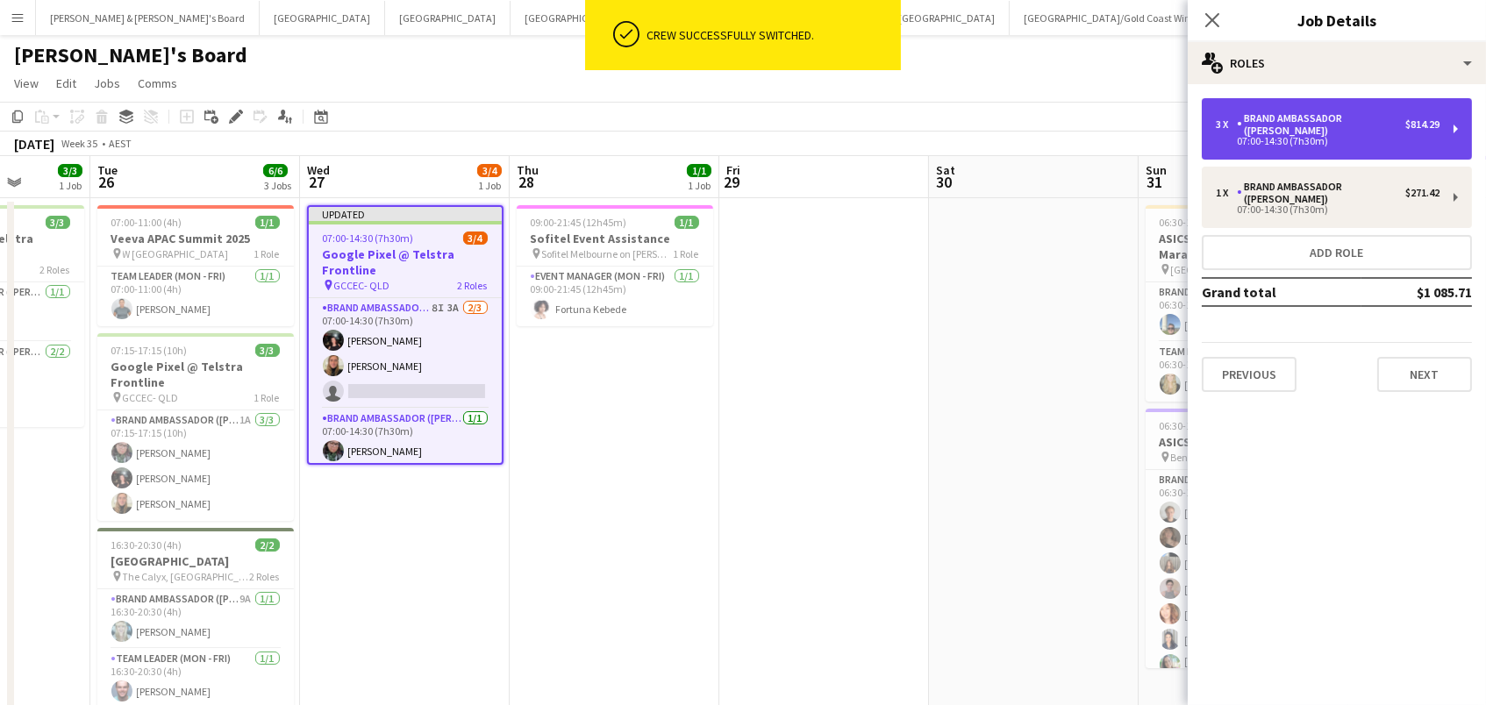
click at [1253, 119] on div "Brand Ambassador ([PERSON_NAME])" at bounding box center [1321, 124] width 168 height 25
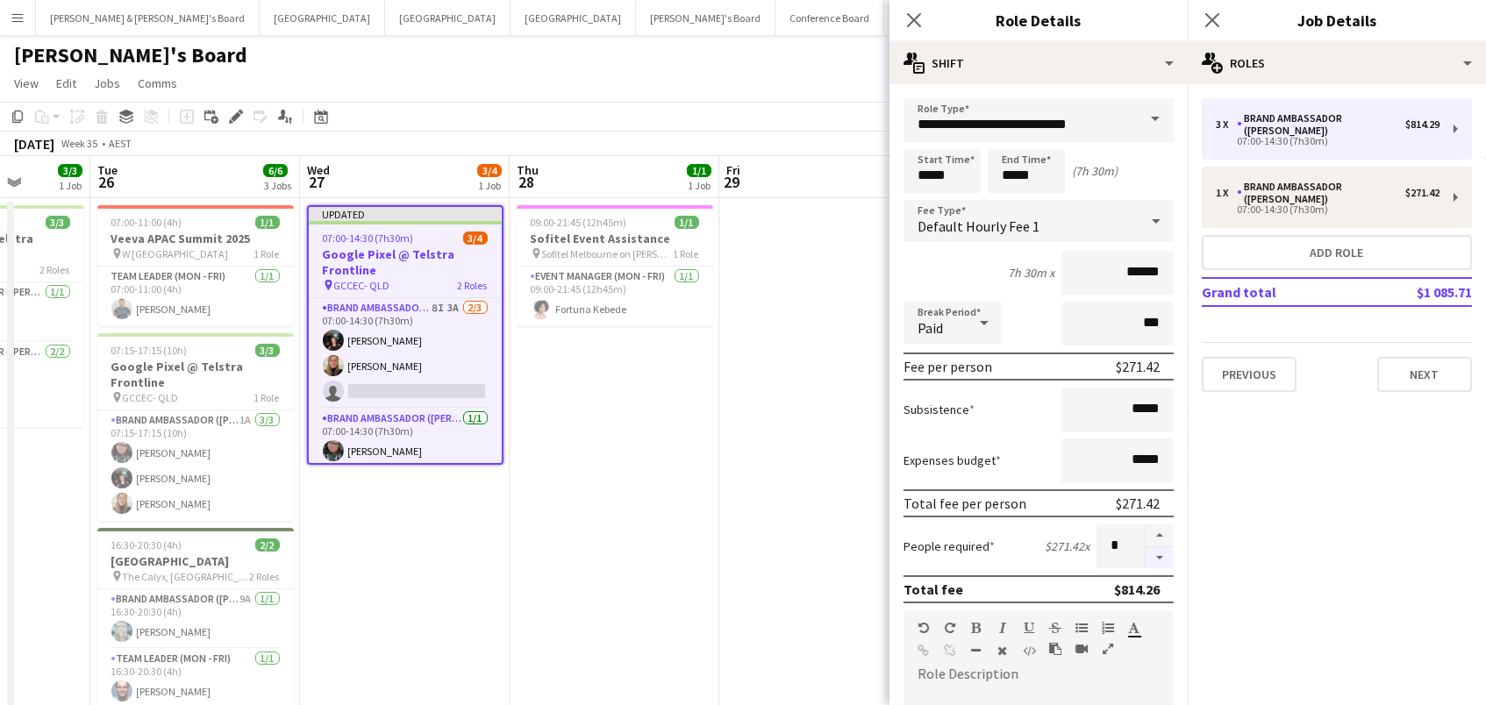
click at [1154, 548] on button "button" at bounding box center [1160, 558] width 28 height 22
type input "*"
click at [1037, 176] on body "Menu Boards Boards Boards All jobs Status Workforce Workforce My Workforce Recr…" at bounding box center [743, 405] width 1486 height 810
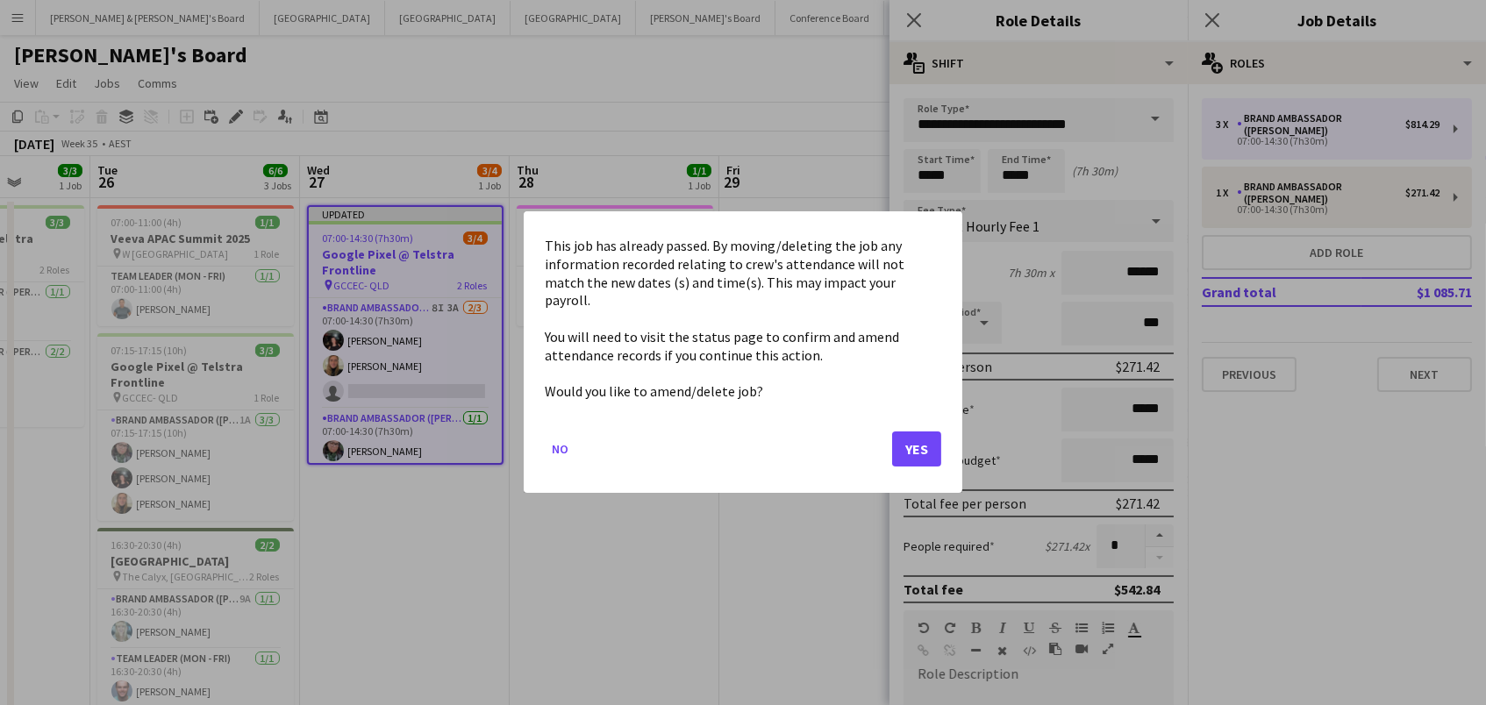
click at [911, 432] on button "Yes" at bounding box center [916, 449] width 49 height 35
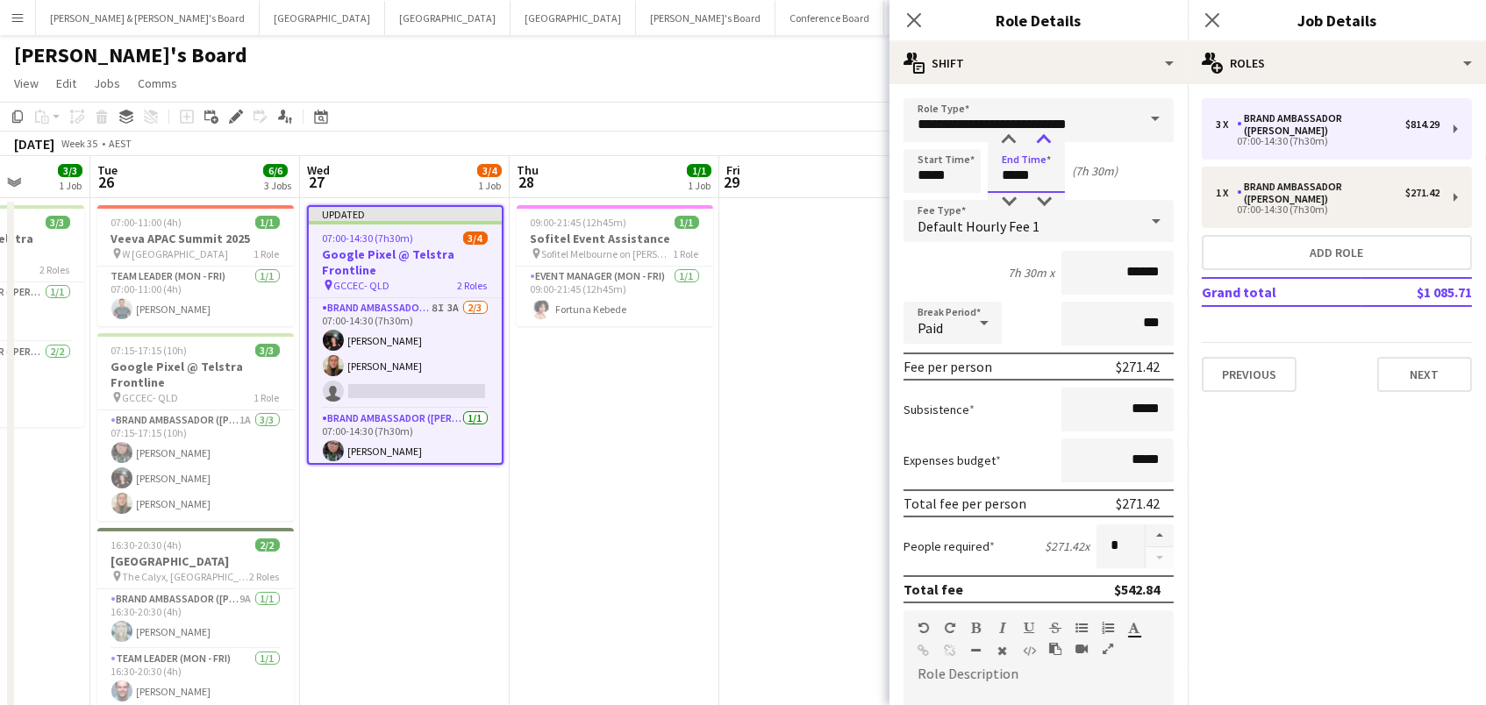
type input "*****"
click at [1034, 139] on div at bounding box center [1043, 141] width 35 height 18
drag, startPoint x: 709, startPoint y: 91, endPoint x: 687, endPoint y: 144, distance: 57.0
click at [708, 91] on app-page-menu "View Day view expanded Day view collapsed Month view Date picker Jump to [DATE]…" at bounding box center [743, 84] width 1486 height 33
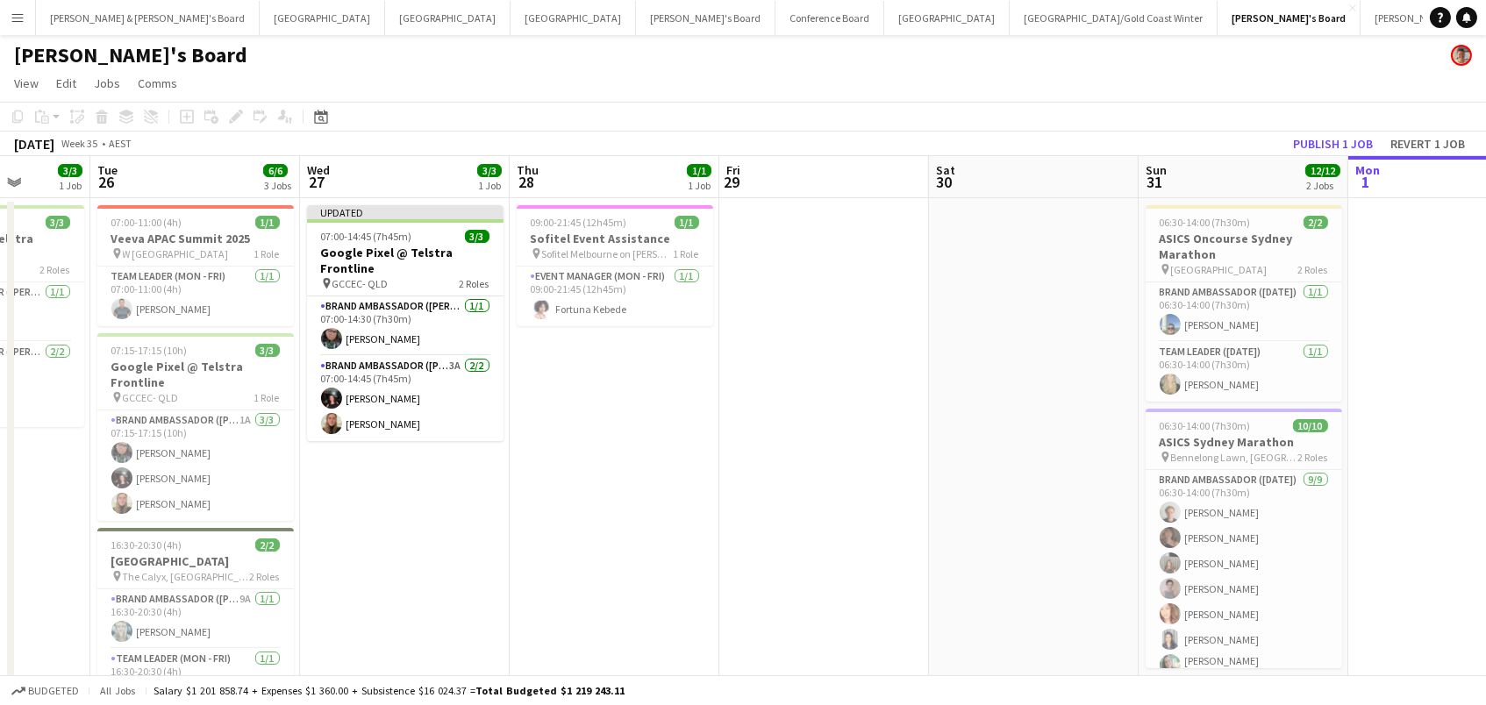
click at [1350, 136] on button "Publish 1 job" at bounding box center [1333, 143] width 94 height 23
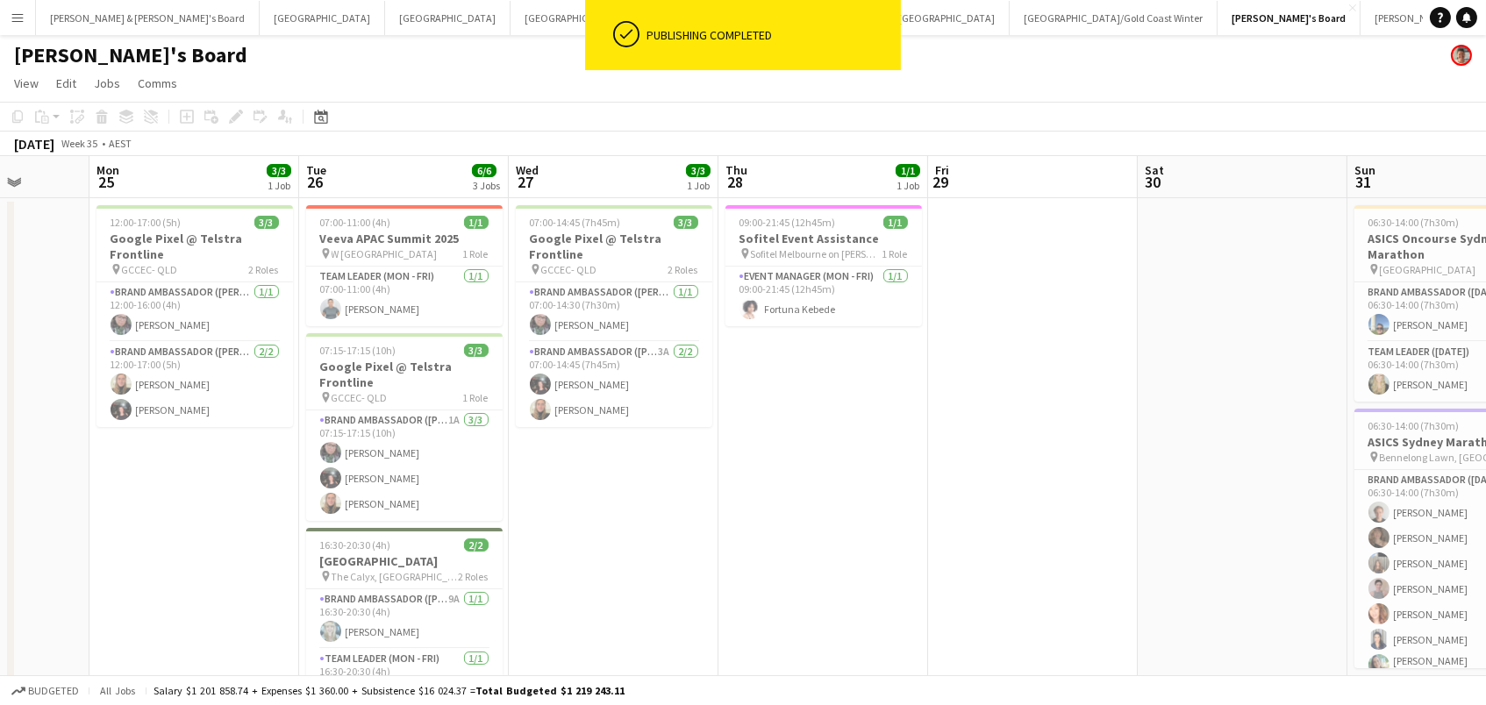
scroll to position [0, 517]
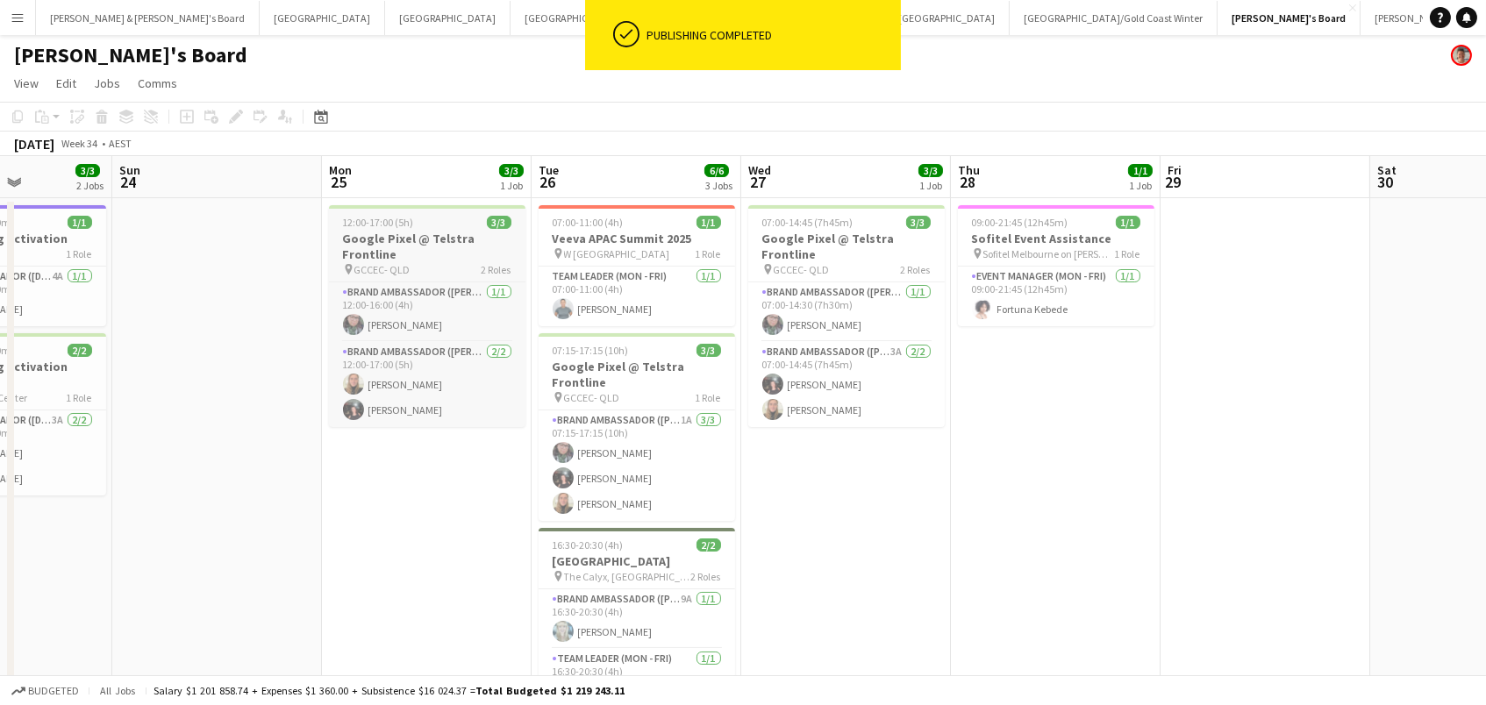
click at [438, 238] on h3 "Google Pixel @ Telstra Frontline" at bounding box center [427, 247] width 196 height 32
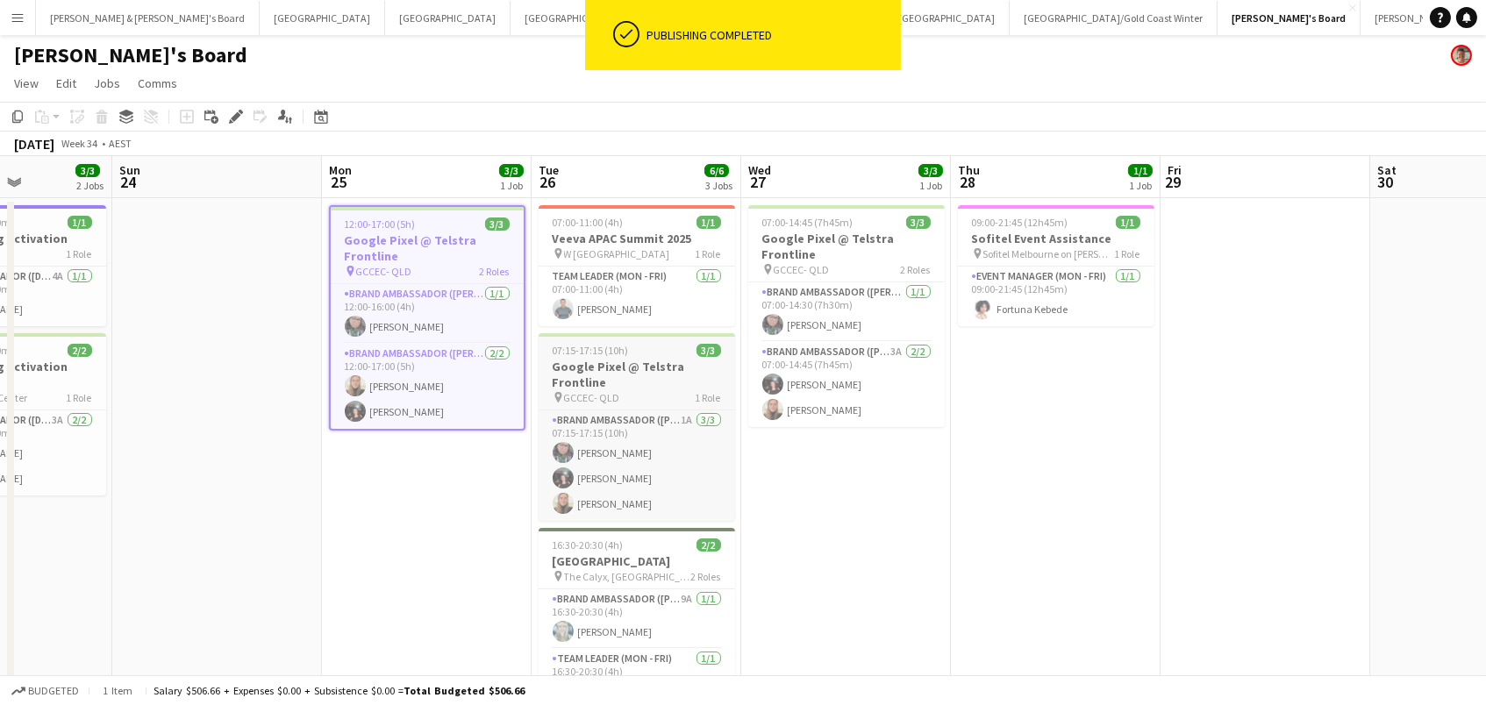
click at [585, 366] on h3 "Google Pixel @ Telstra Frontline" at bounding box center [637, 375] width 196 height 32
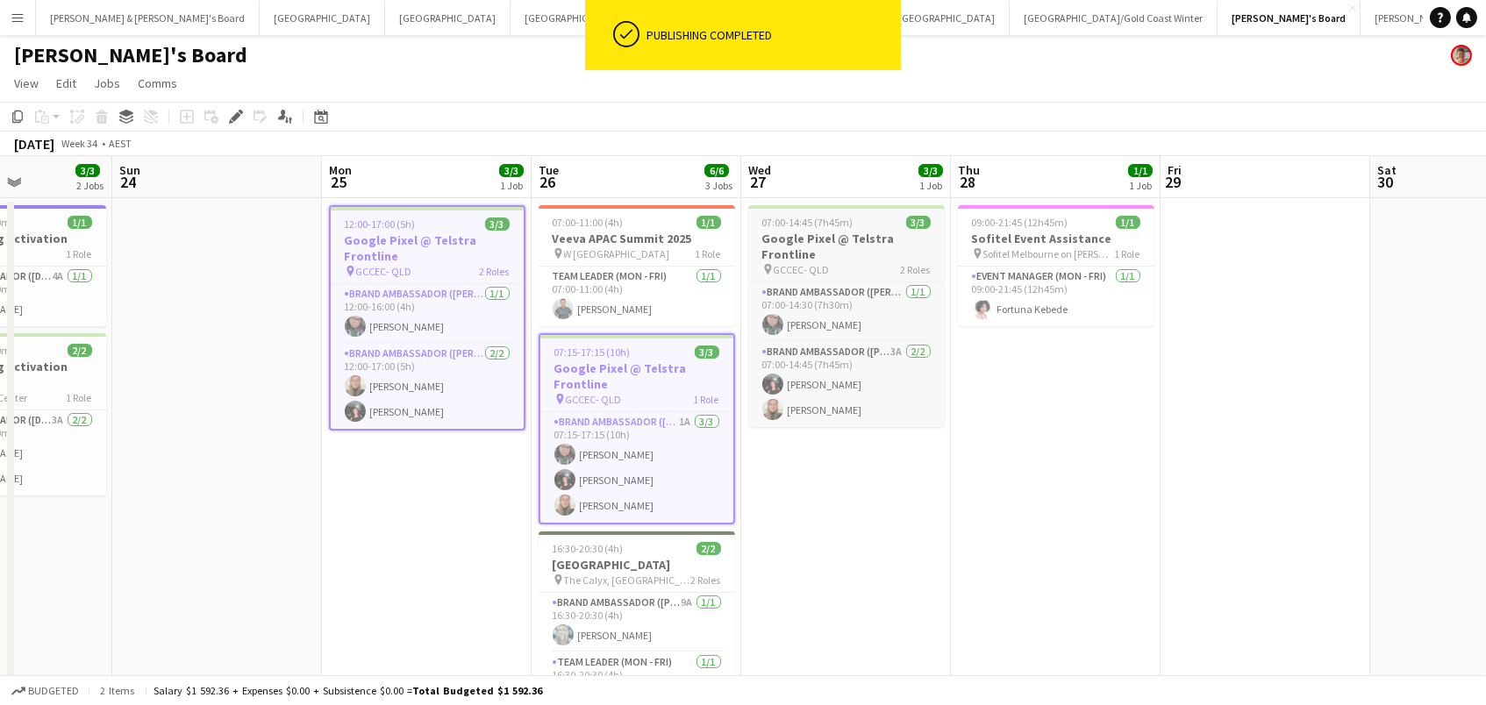
click at [786, 250] on h3 "Google Pixel @ Telstra Frontline" at bounding box center [846, 247] width 196 height 32
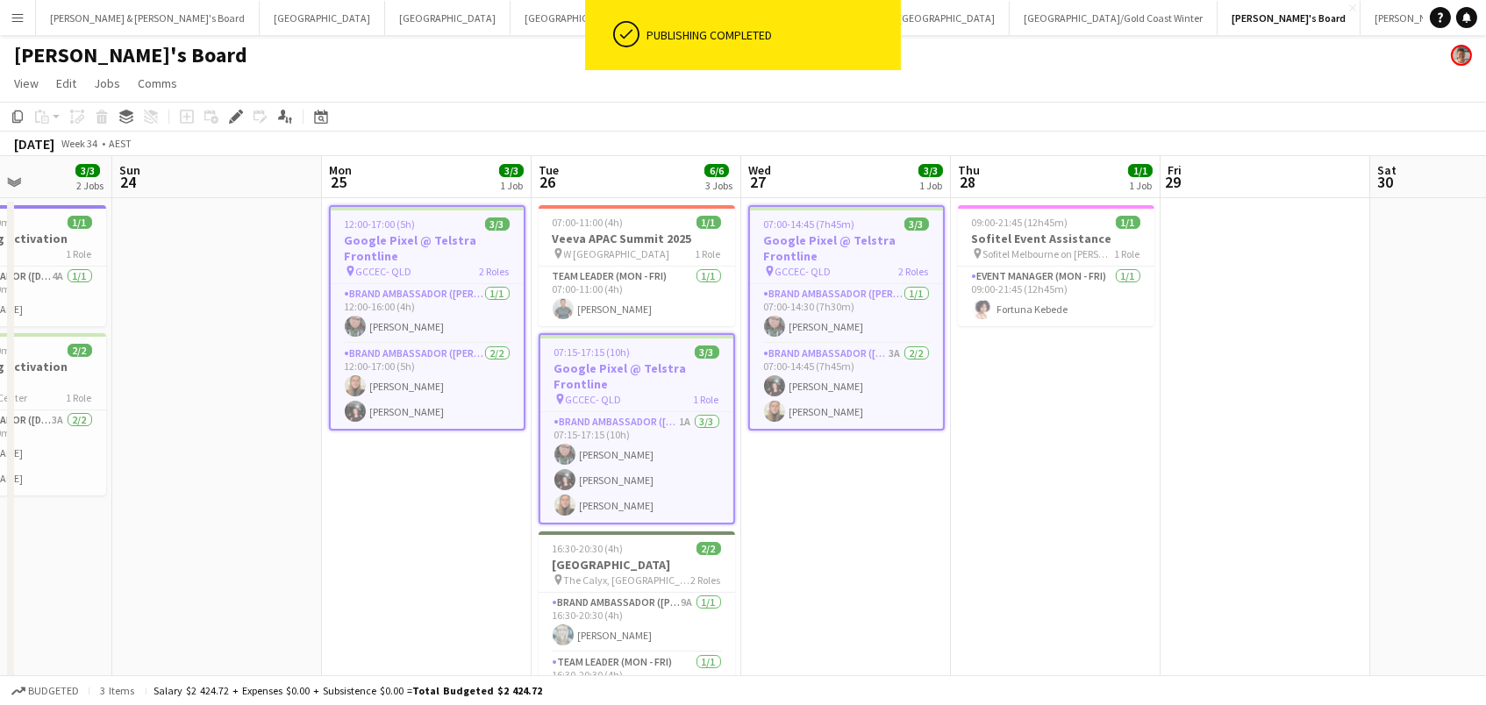
click at [1033, 488] on app-date-cell "09:00-21:45 (12h45m) 1/1 Sofitel Event Assistance pin Sofitel Melbourne on [PER…" at bounding box center [1056, 489] width 210 height 582
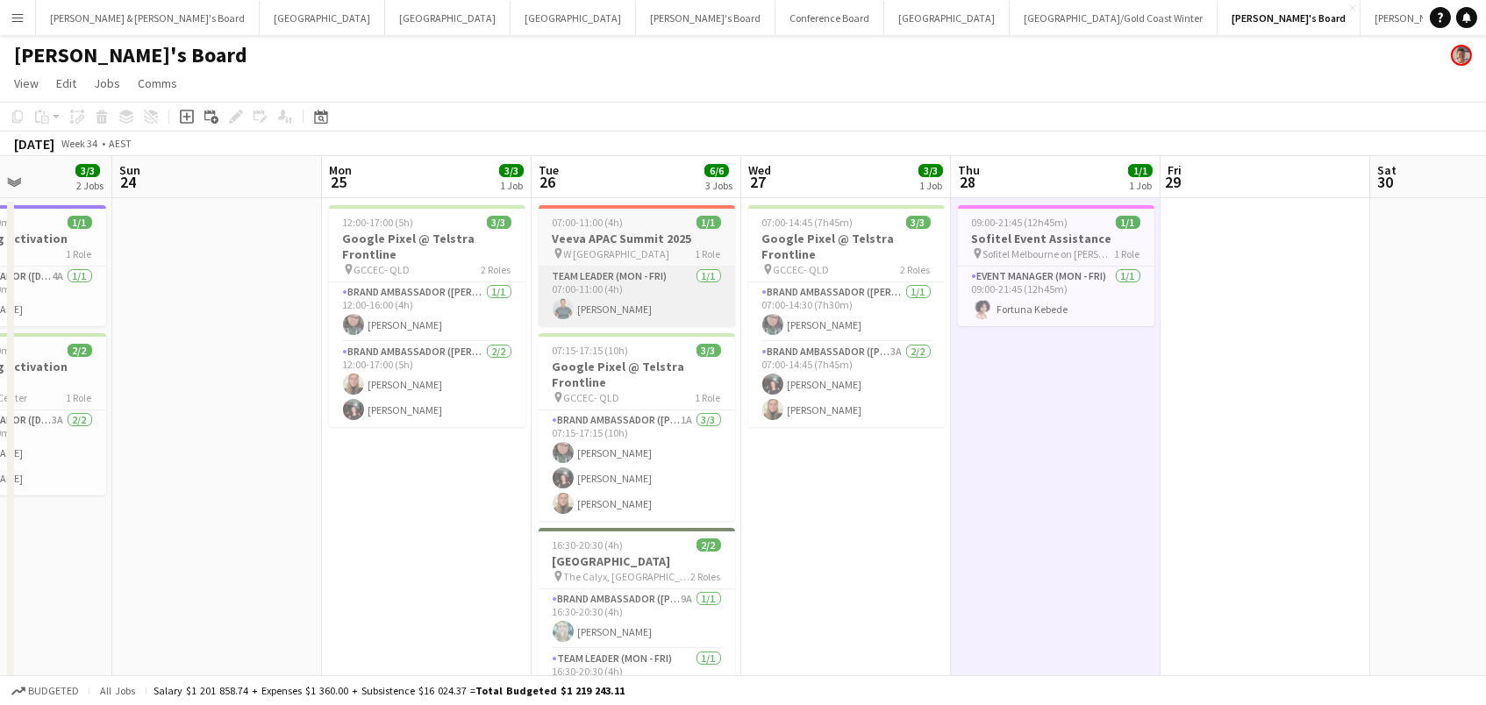
click at [803, 237] on app-calendar-viewport "Thu 21 2/2 1 Job Fri 22 Sat 23 3/3 2 Jobs Sun 24 Mon 25 3/3 1 Job Tue 26 6/6 3 …" at bounding box center [743, 468] width 1486 height 624
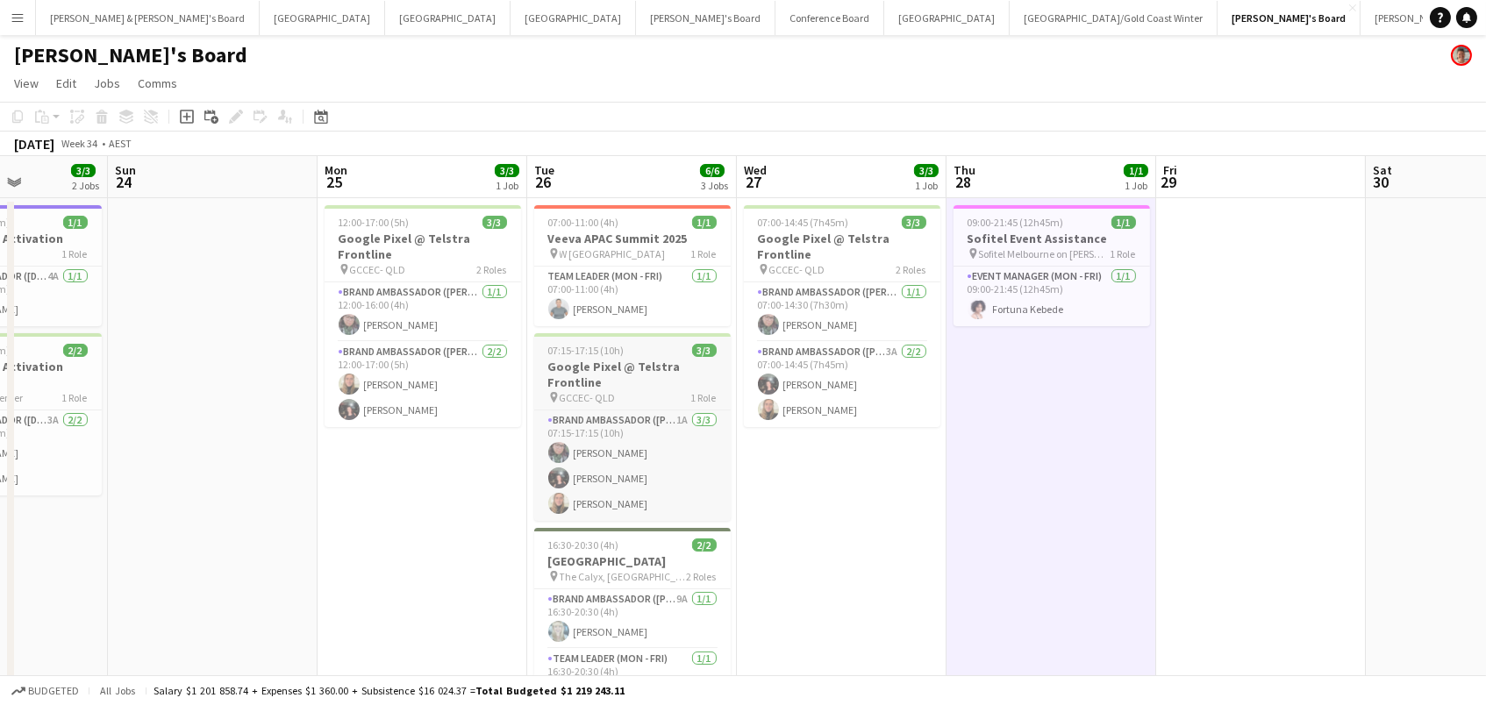
click at [586, 378] on h3 "Google Pixel @ Telstra Frontline" at bounding box center [632, 375] width 196 height 32
click at [414, 254] on h3 "Google Pixel @ Telstra Frontline" at bounding box center [424, 247] width 196 height 32
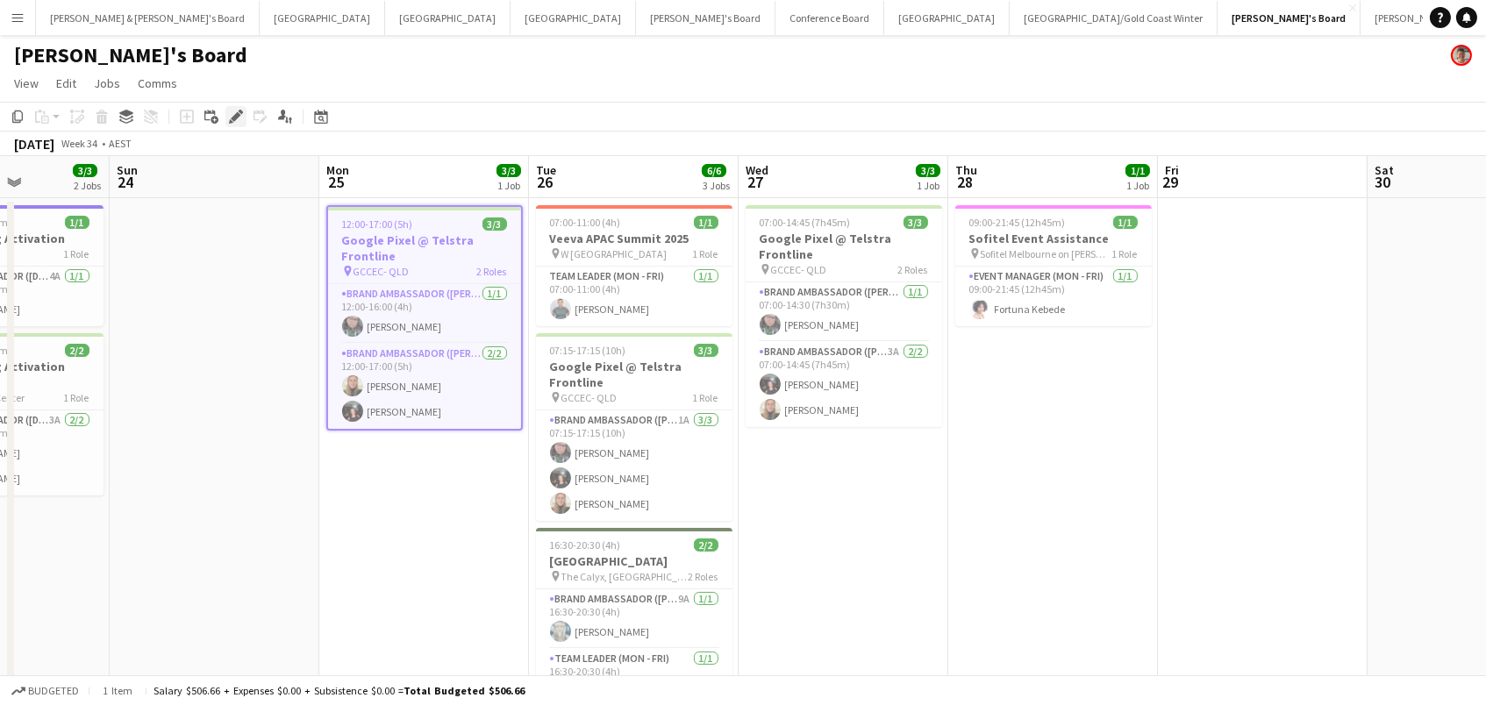
click at [237, 110] on icon "Edit" at bounding box center [236, 117] width 14 height 14
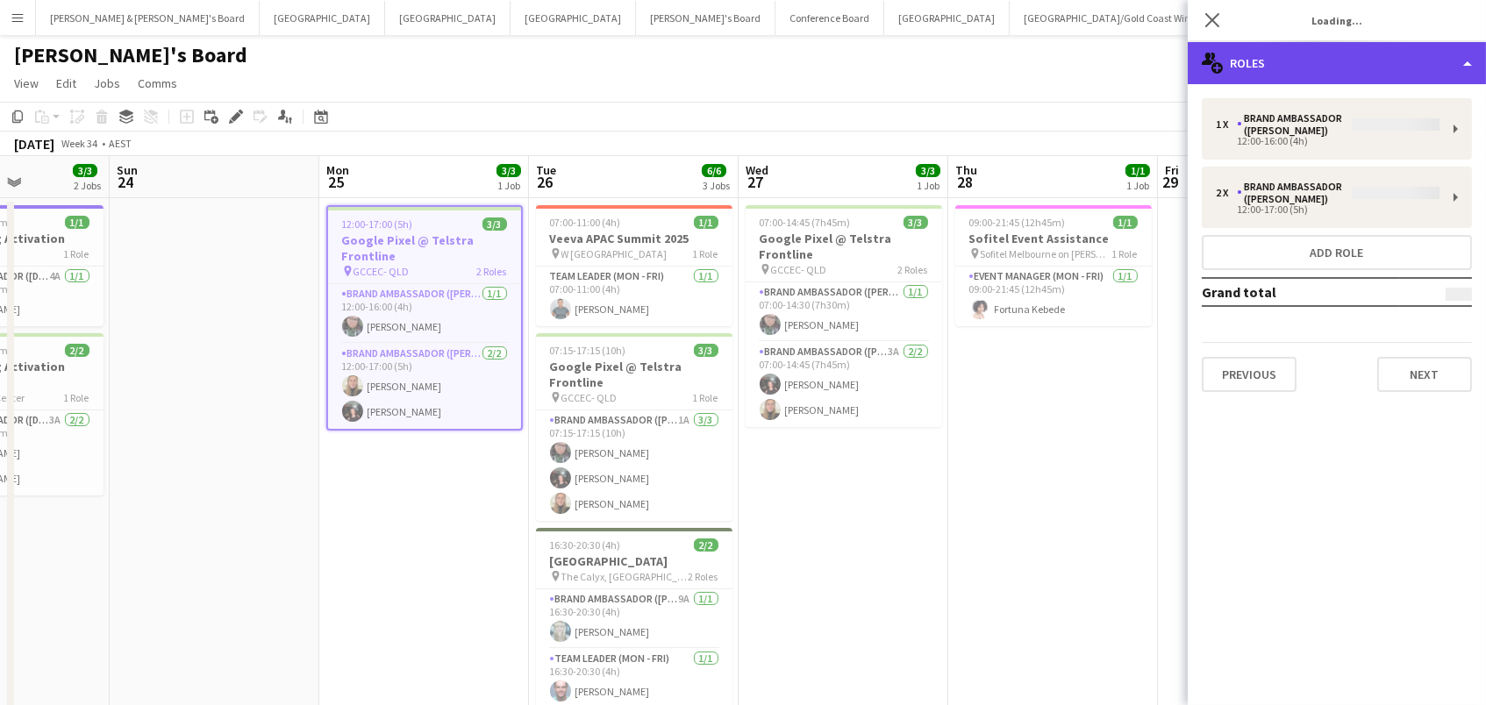
click at [1368, 62] on div "multiple-users-add Roles" at bounding box center [1337, 63] width 298 height 42
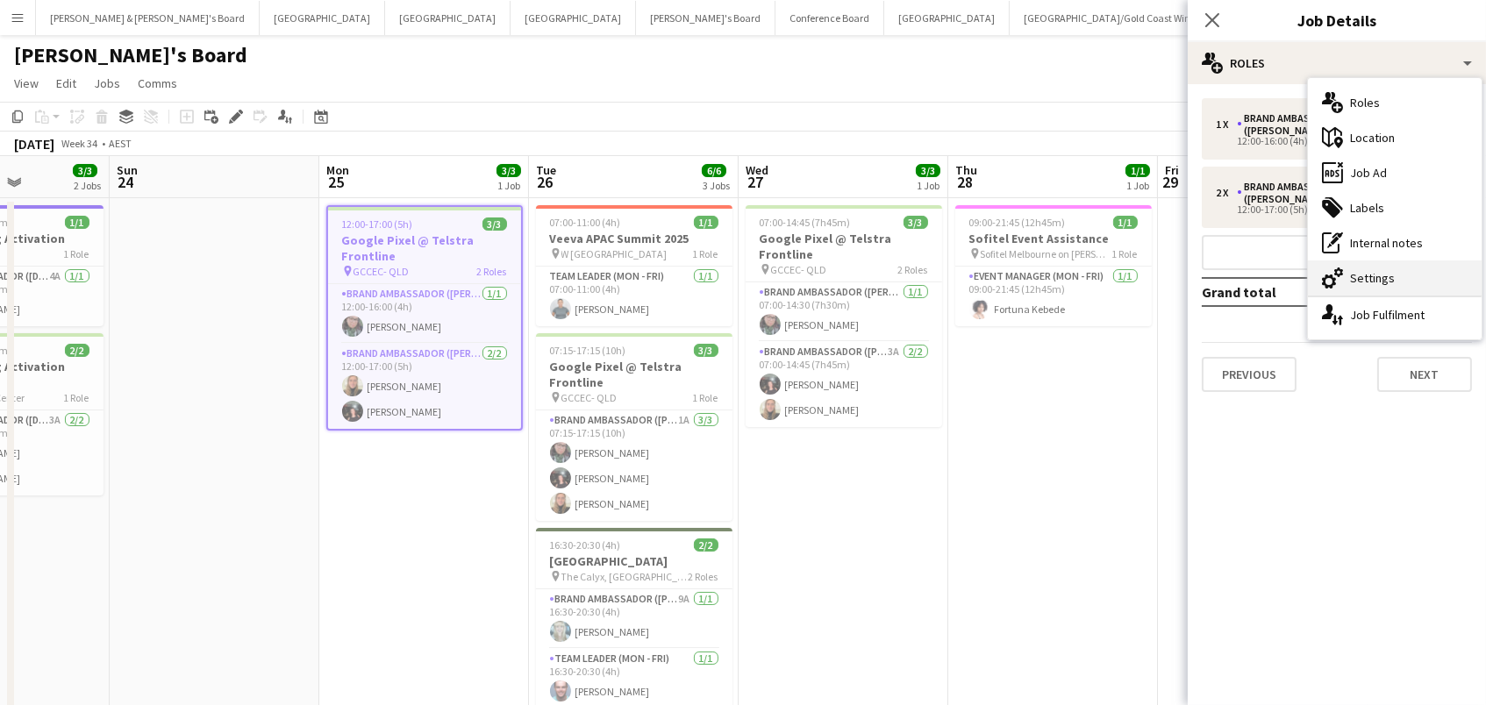
click at [1375, 289] on div "cog-double-3 Settings" at bounding box center [1395, 278] width 174 height 35
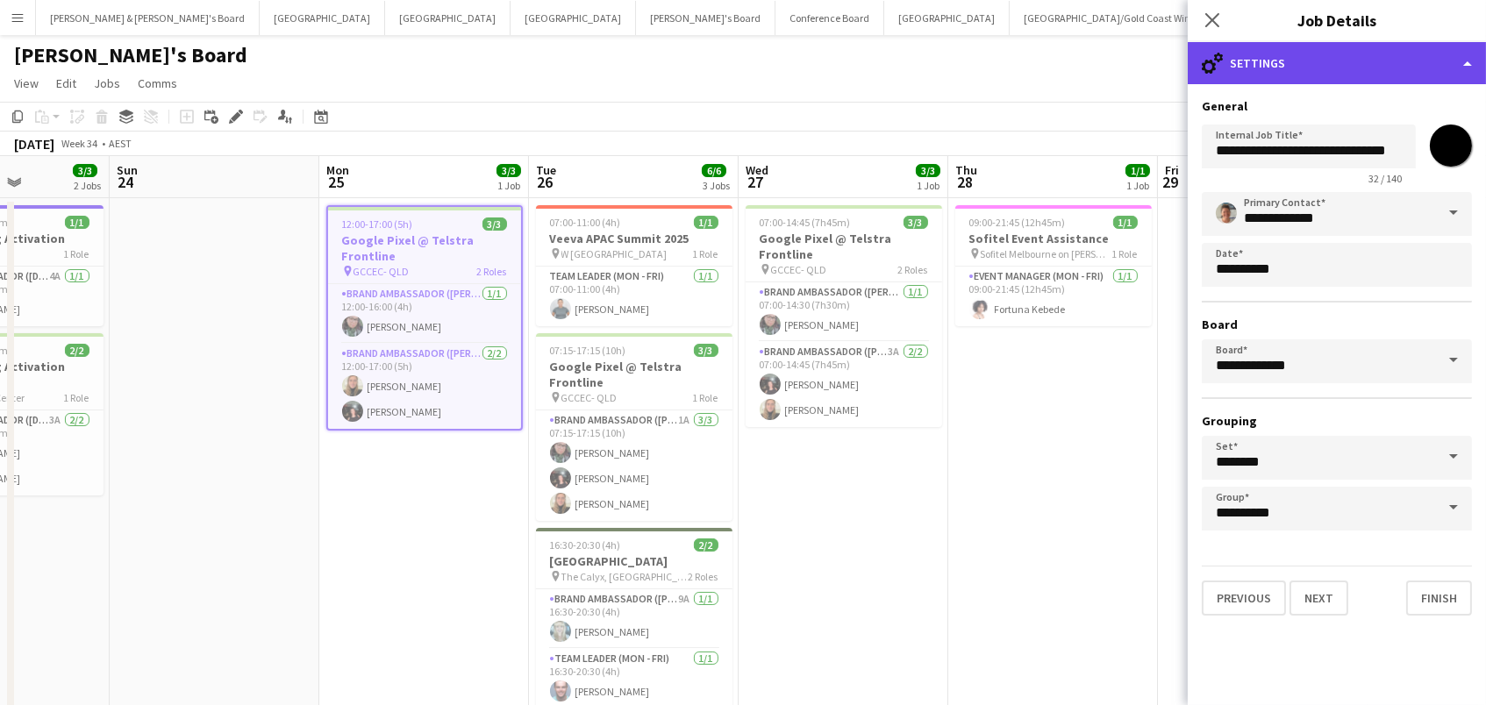
click at [1353, 55] on div "cog-double-3 Settings" at bounding box center [1337, 63] width 298 height 42
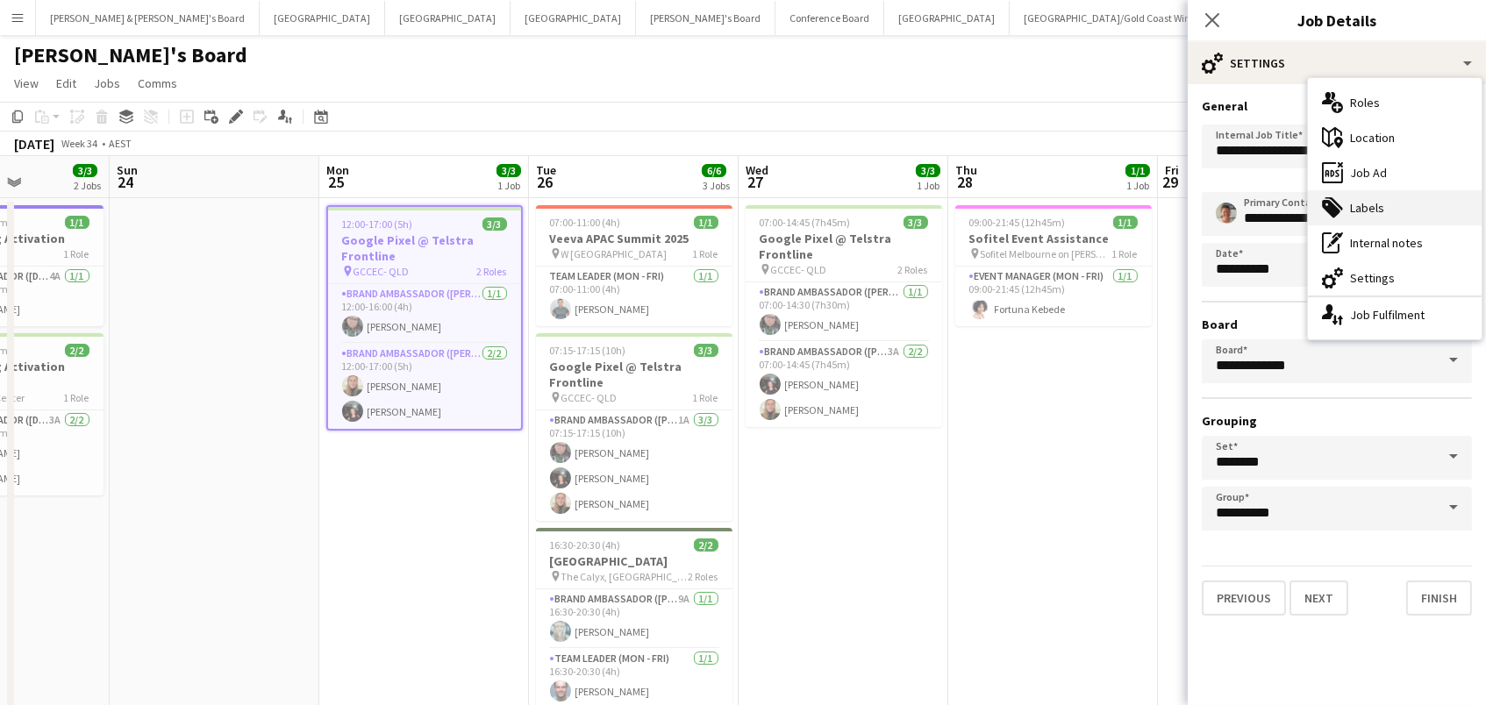
click at [1383, 195] on div "tags-double Labels" at bounding box center [1395, 207] width 174 height 35
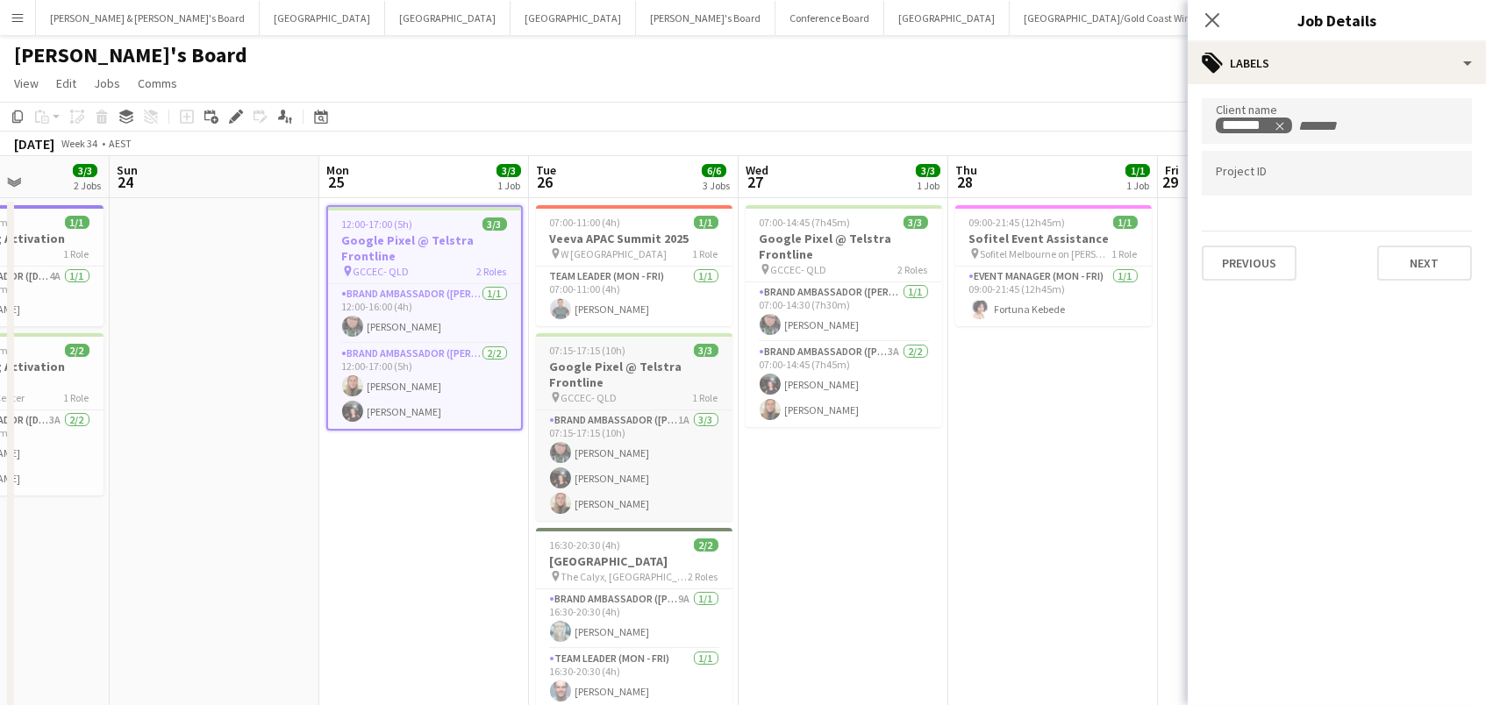
click at [670, 352] on div "07:15-17:15 (10h) 3/3" at bounding box center [634, 350] width 196 height 13
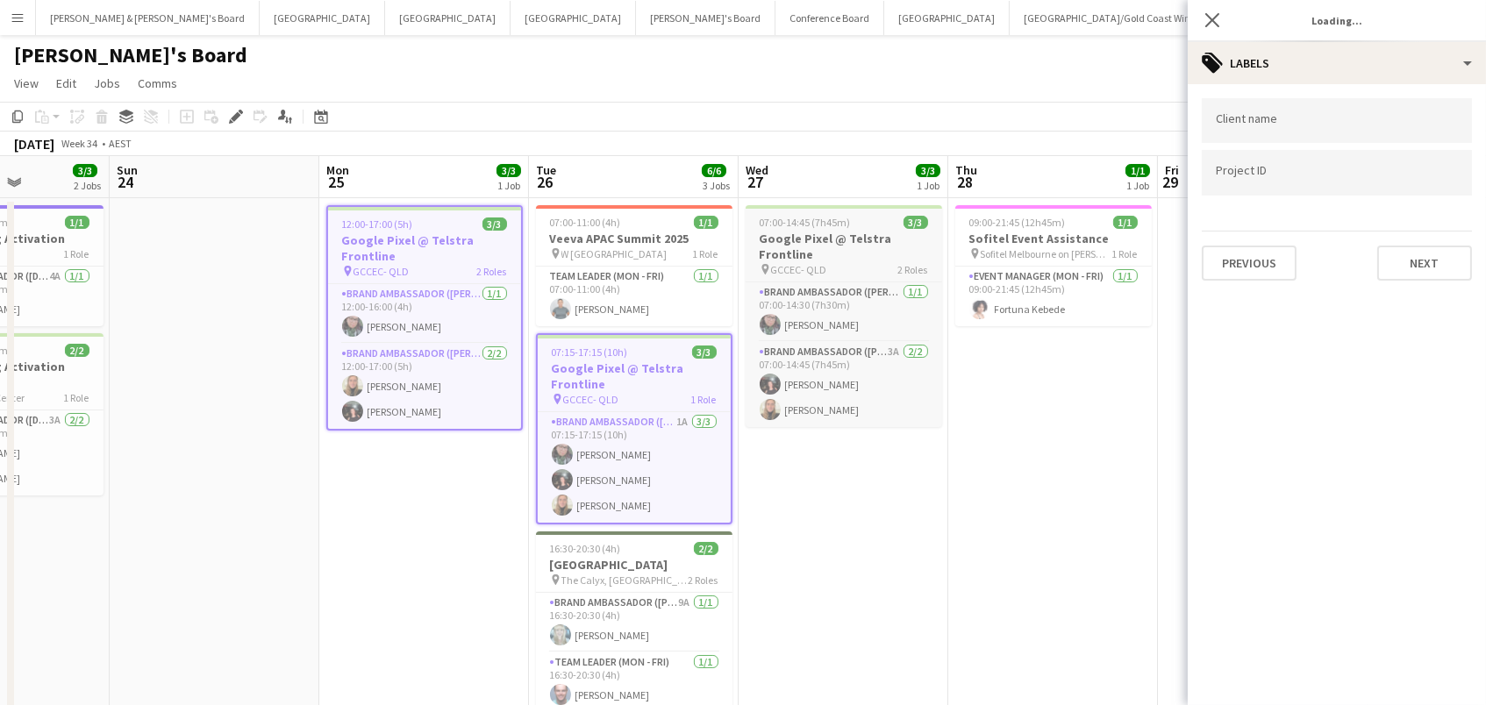
click at [813, 242] on h3 "Google Pixel @ Telstra Frontline" at bounding box center [844, 247] width 196 height 32
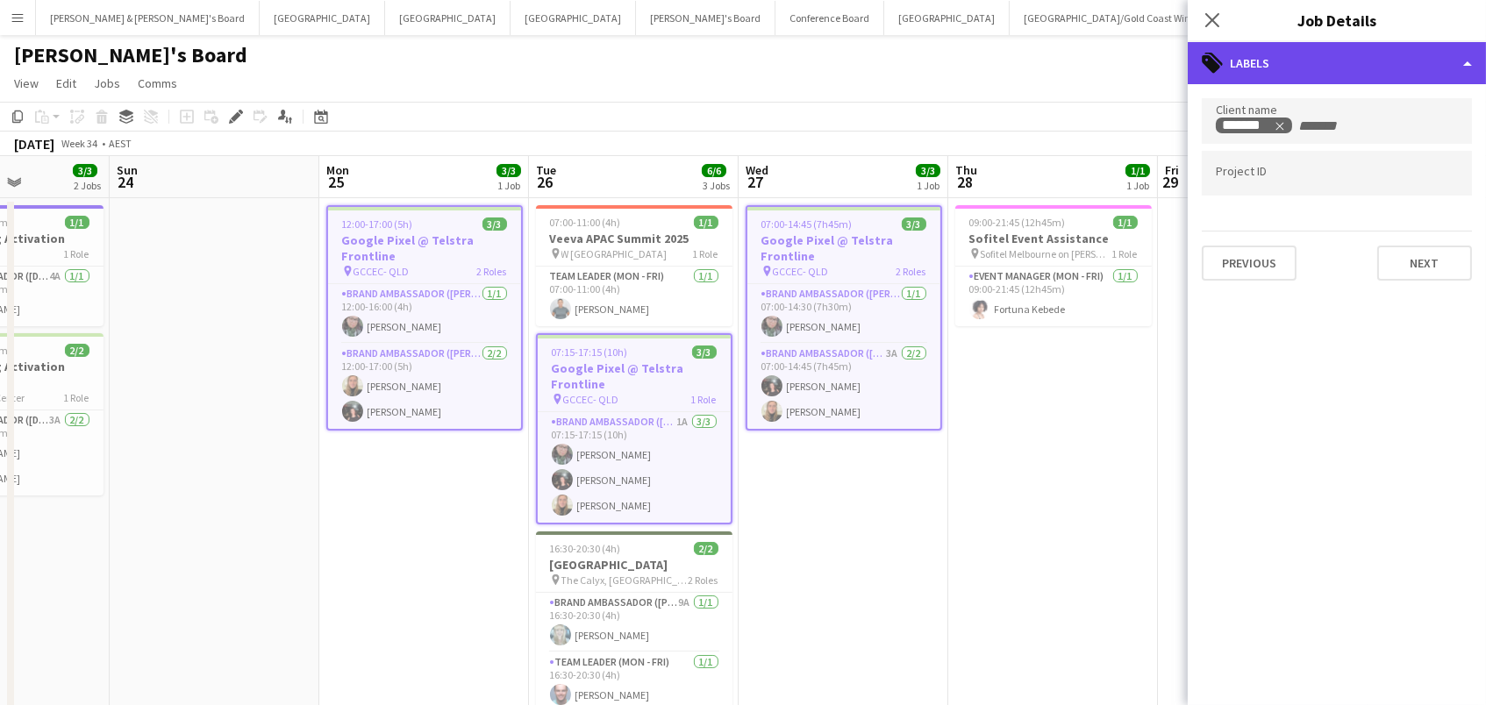
click at [1254, 57] on div "tags-double Labels" at bounding box center [1337, 63] width 298 height 42
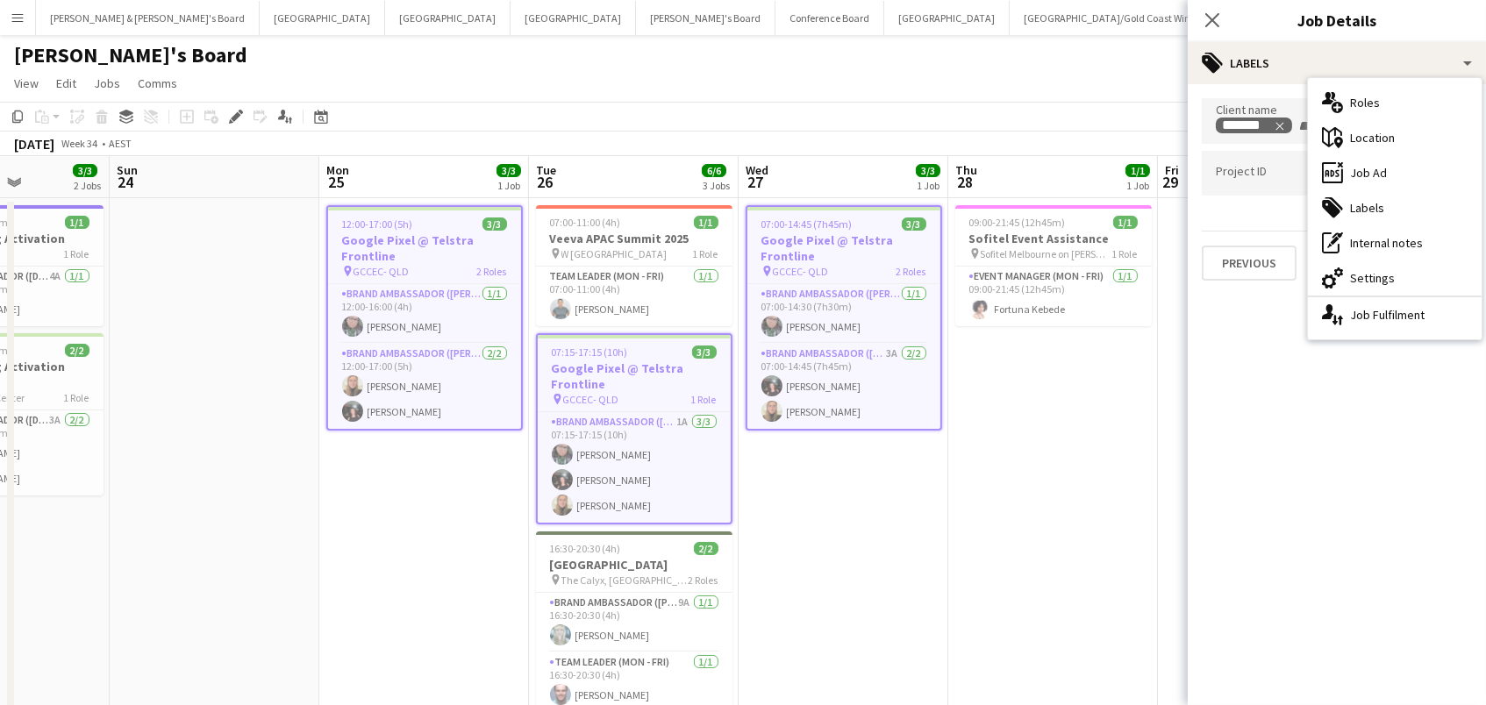
drag, startPoint x: 1375, startPoint y: 271, endPoint x: 1376, endPoint y: 172, distance: 99.1
click at [1375, 271] on div "cog-double-3 Settings" at bounding box center [1395, 278] width 174 height 35
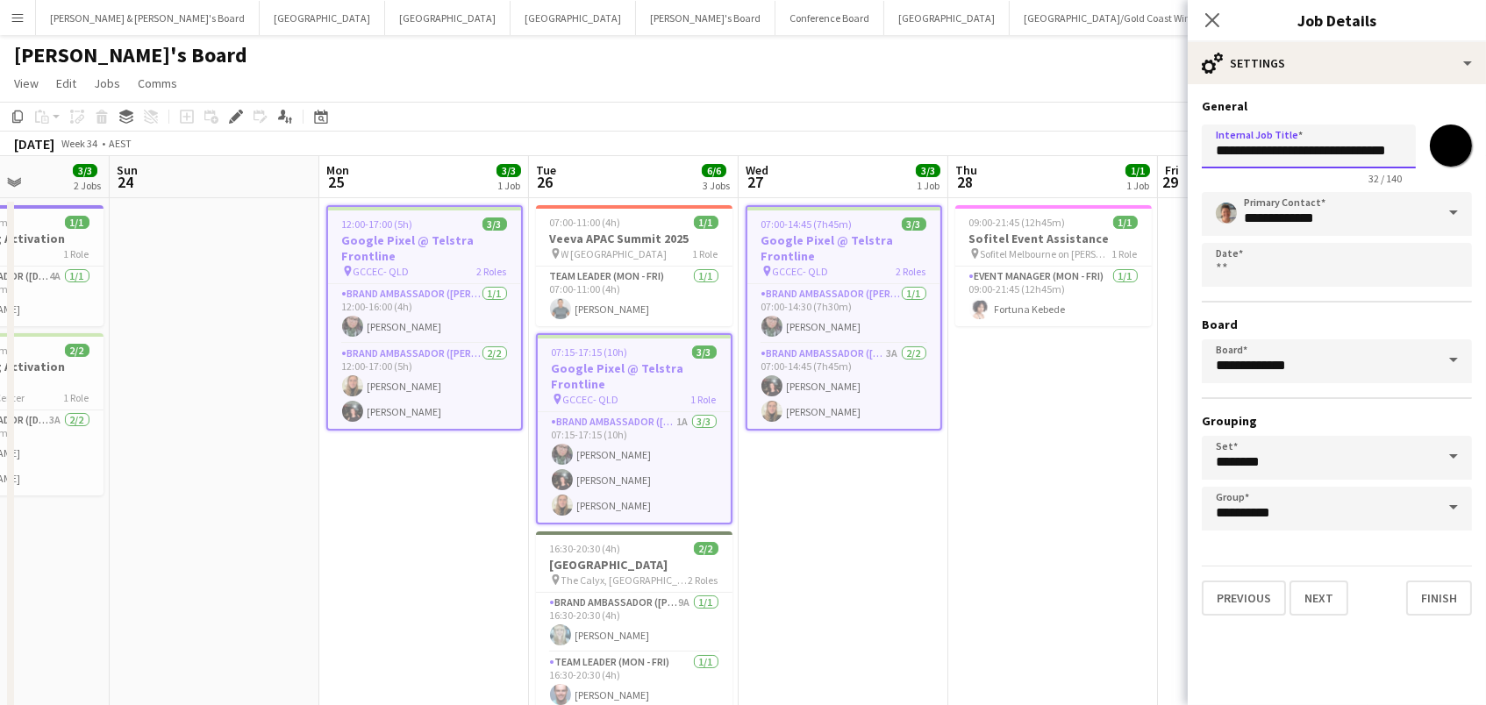
click at [1389, 145] on input "**********" at bounding box center [1309, 147] width 214 height 44
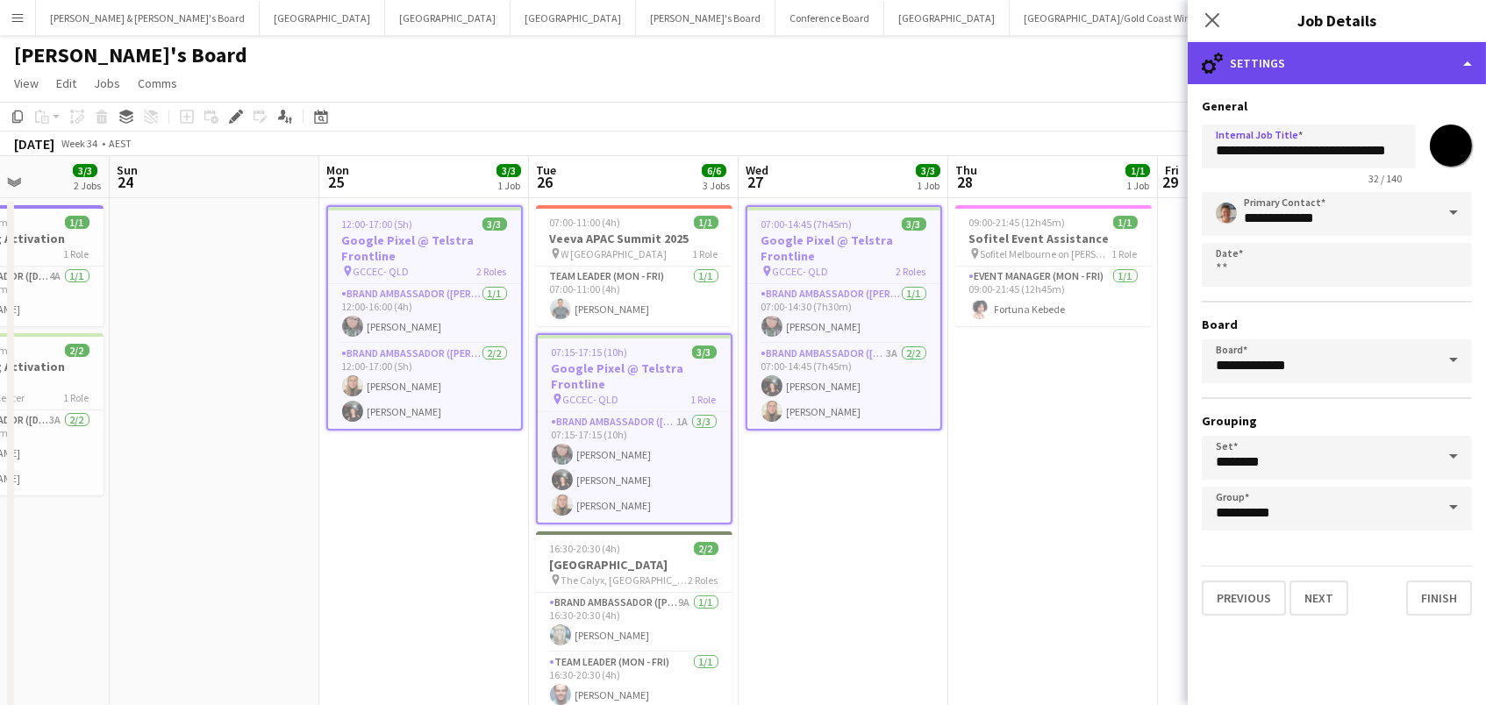
click at [1367, 47] on div "cog-double-3 Settings" at bounding box center [1337, 63] width 298 height 42
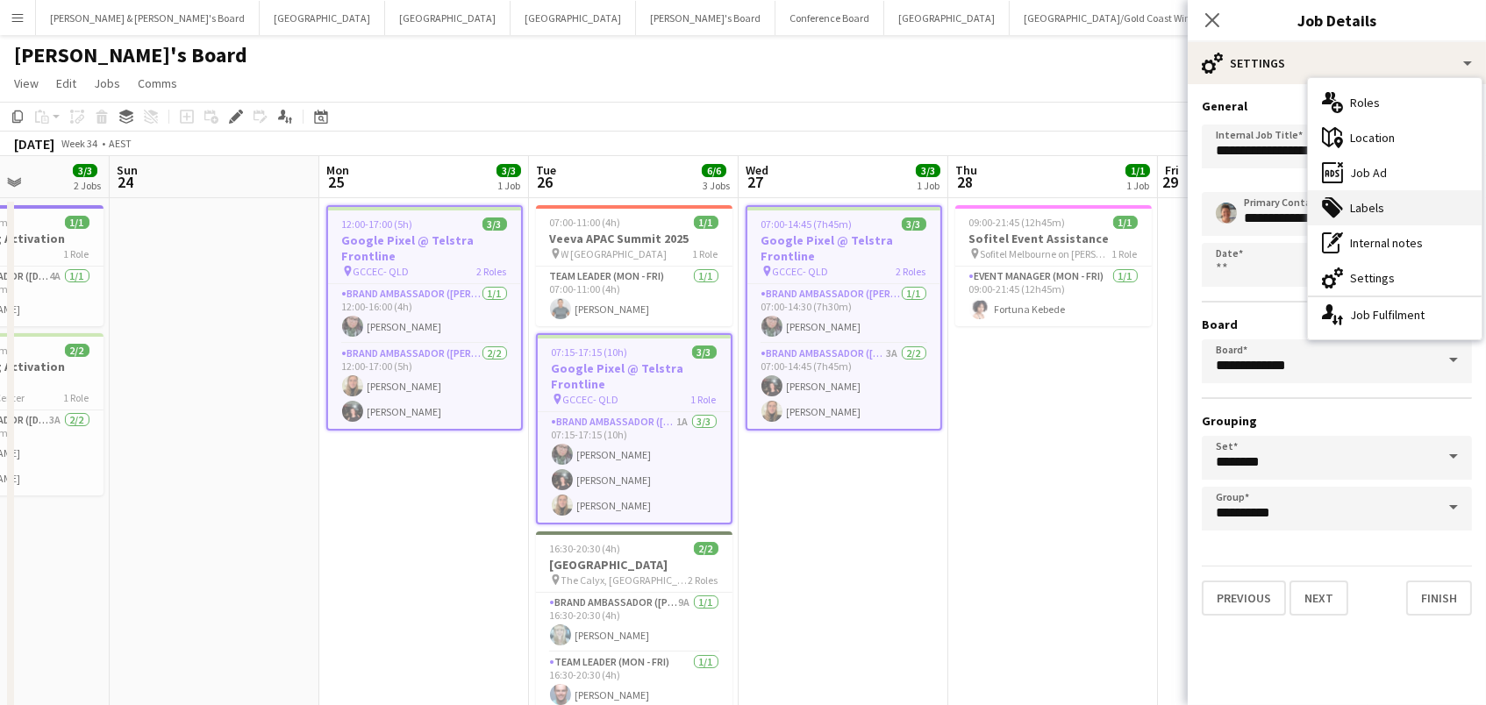
click at [1395, 202] on div "tags-double Labels" at bounding box center [1395, 207] width 174 height 35
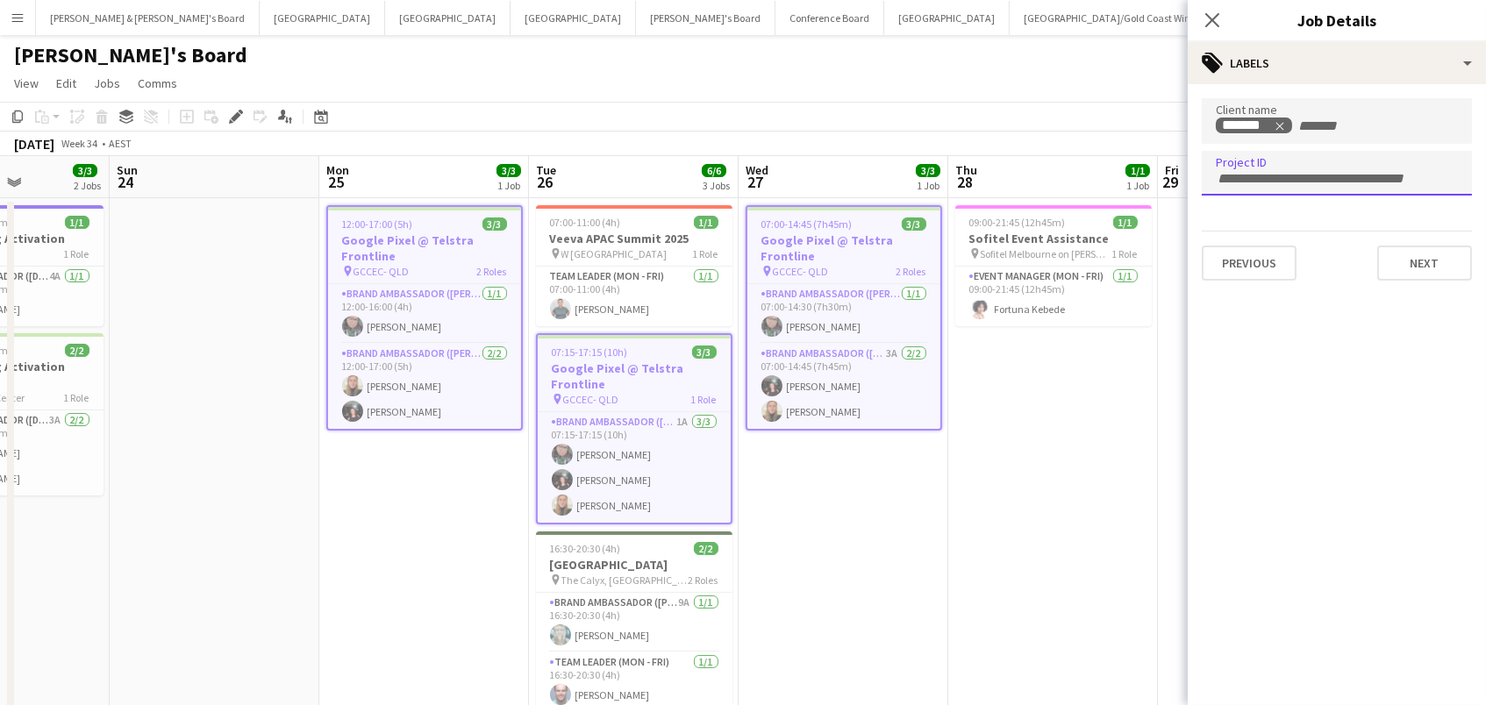
click at [1259, 172] on input "Type to search project ID labels..." at bounding box center [1337, 179] width 242 height 16
paste input "******"
type input "******"
click at [940, 96] on app-page-menu "View Day view expanded Day view collapsed Month view Date picker Jump to [DATE]…" at bounding box center [743, 84] width 1486 height 33
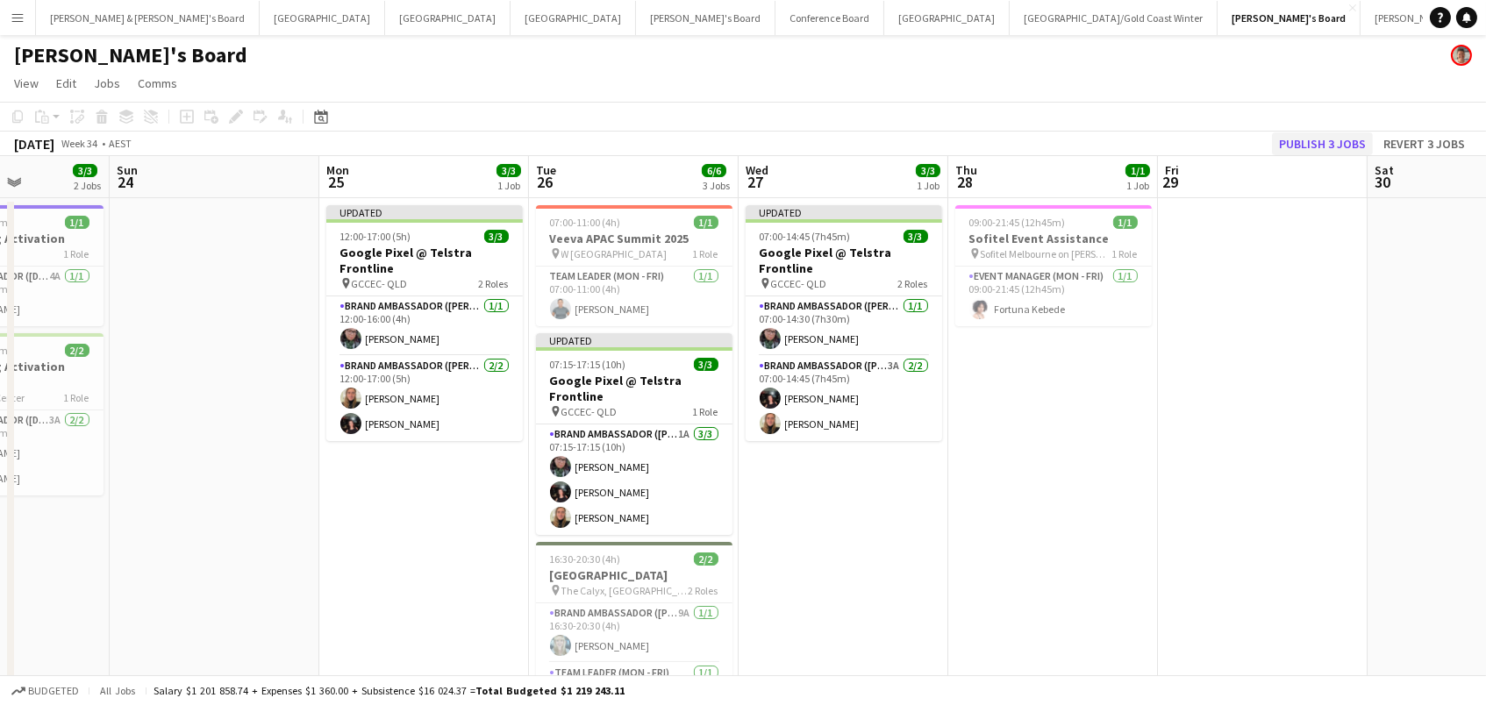
click at [1314, 145] on button "Publish 3 jobs" at bounding box center [1322, 143] width 101 height 23
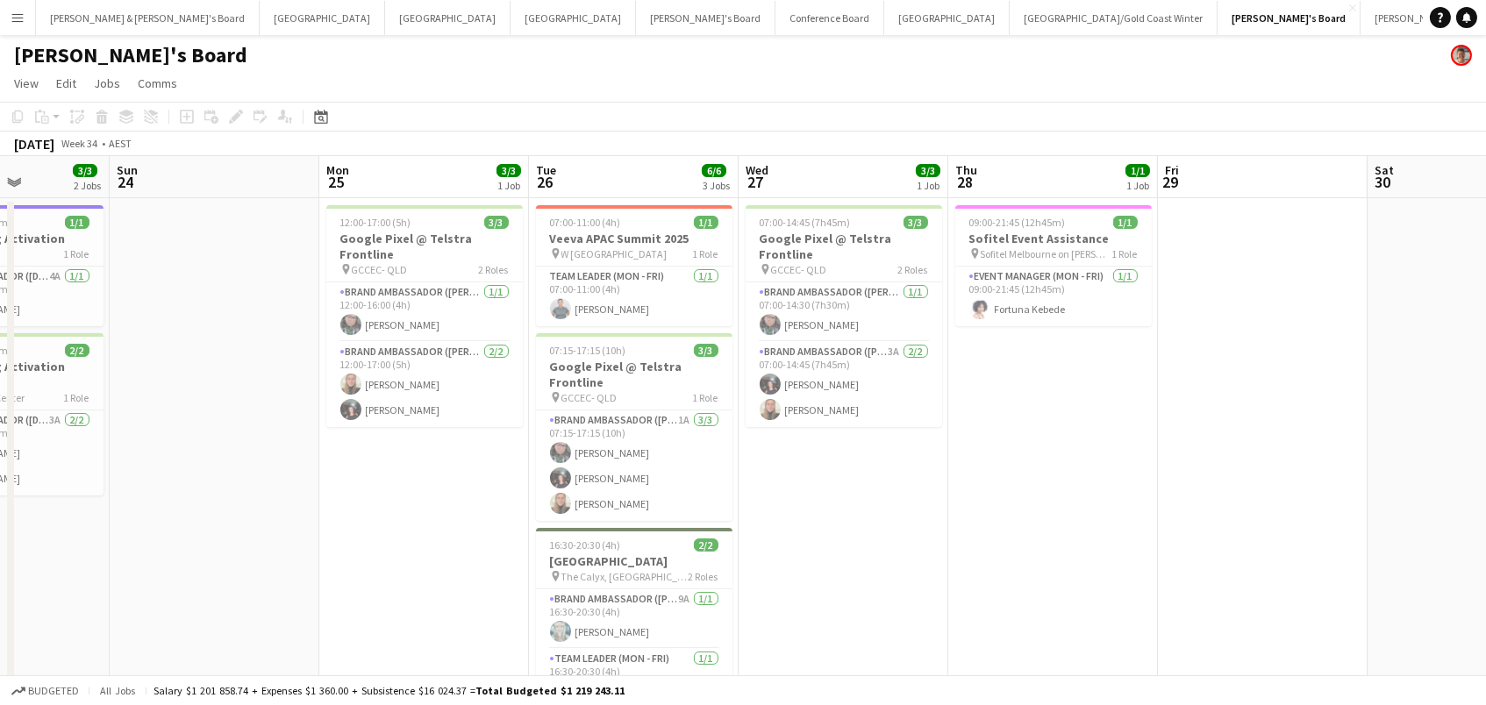
click at [9, 17] on button "Menu" at bounding box center [17, 17] width 35 height 35
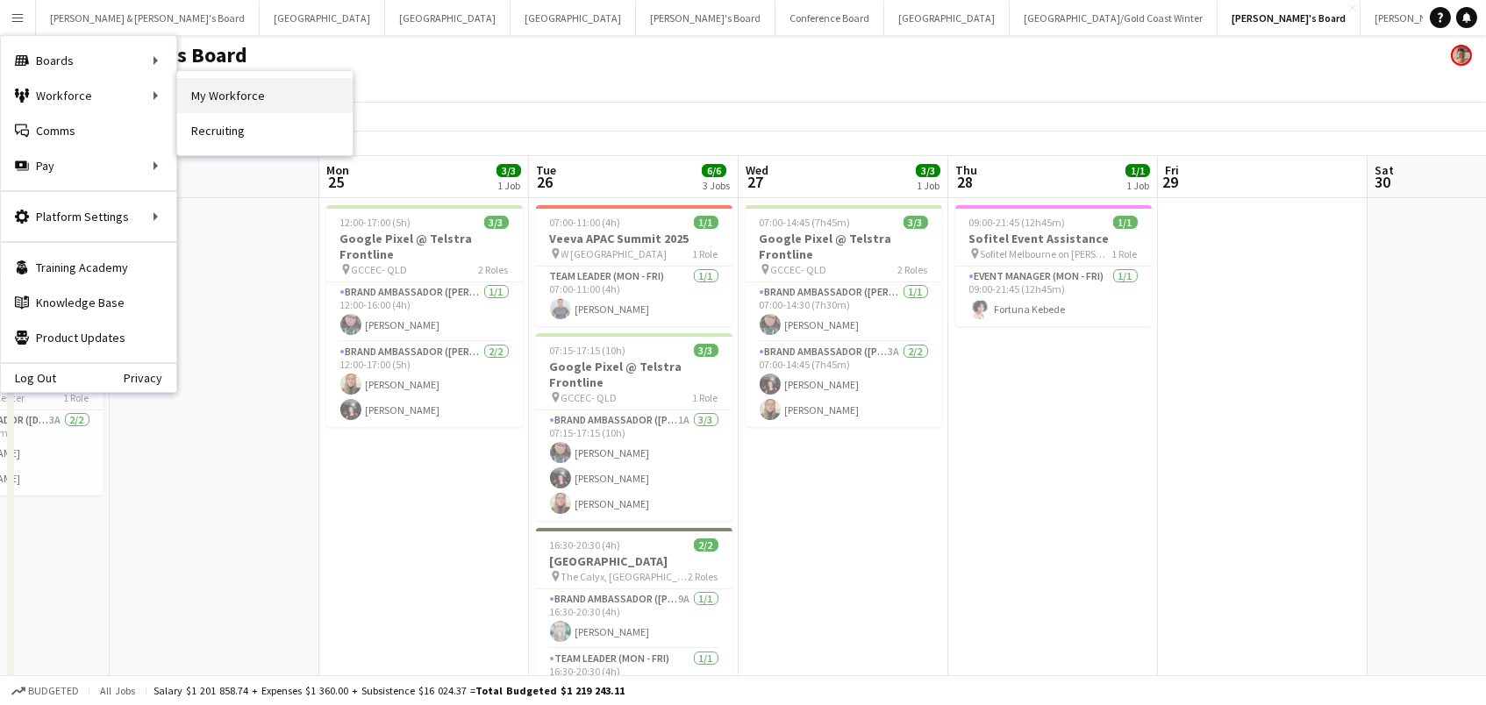
click at [288, 97] on link "My Workforce" at bounding box center [264, 95] width 175 height 35
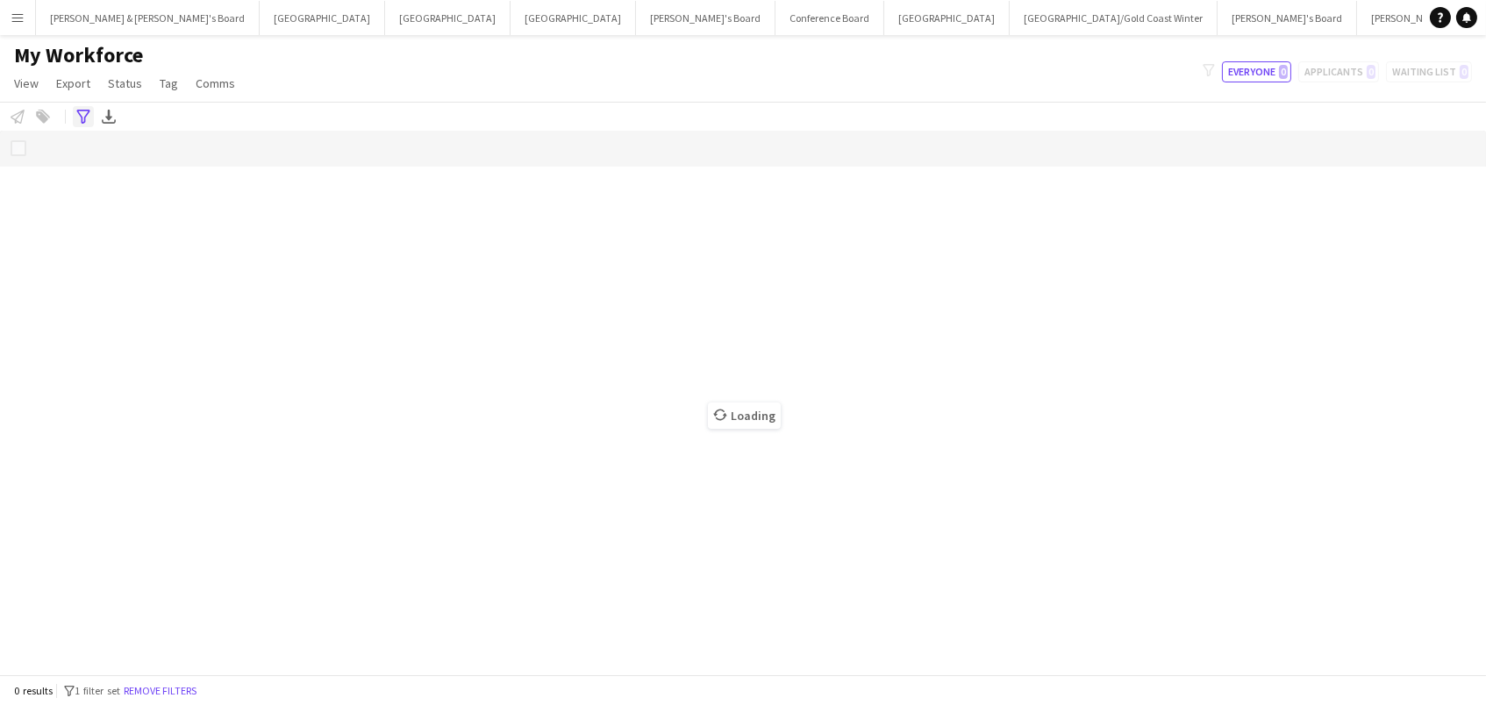
click at [79, 113] on icon at bounding box center [82, 117] width 13 height 14
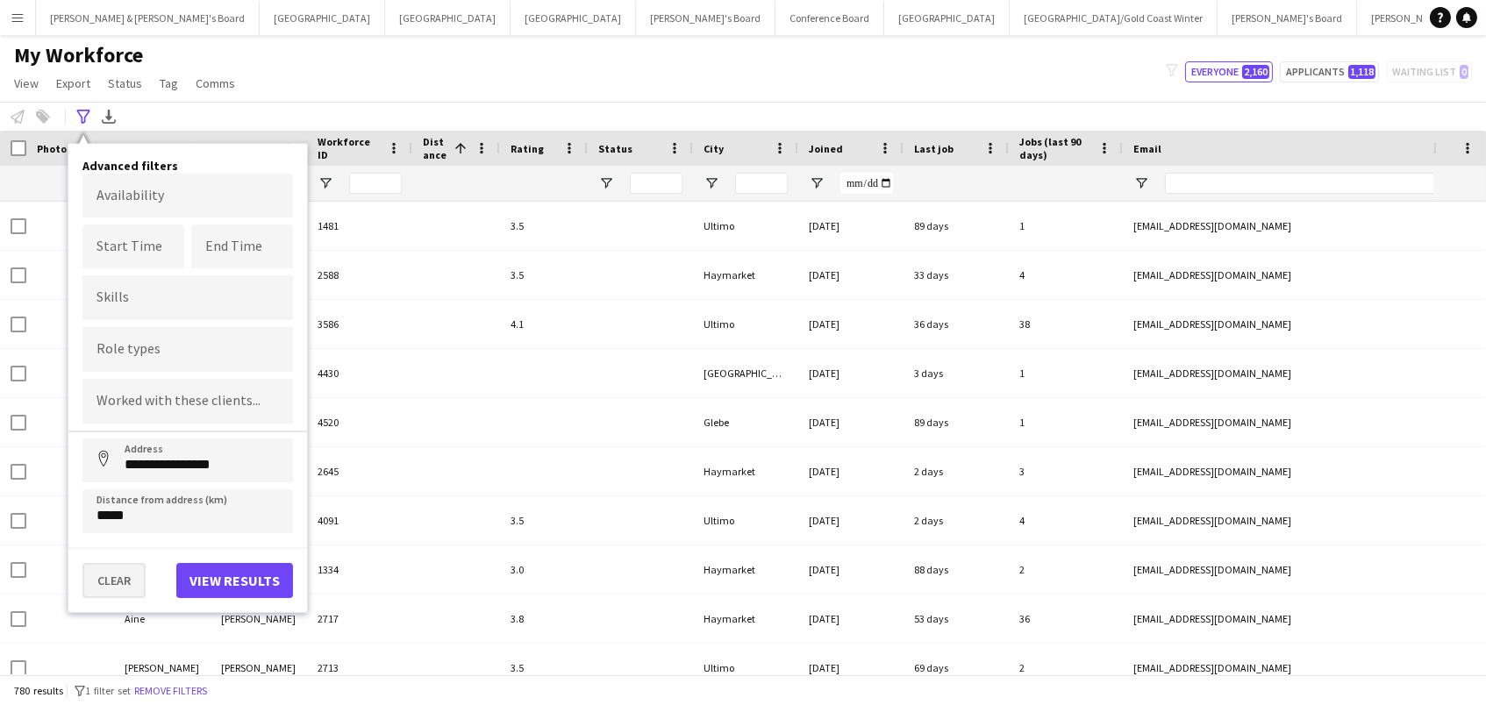
type input "***"
type input "**********"
click at [127, 576] on button "Clear" at bounding box center [113, 580] width 63 height 35
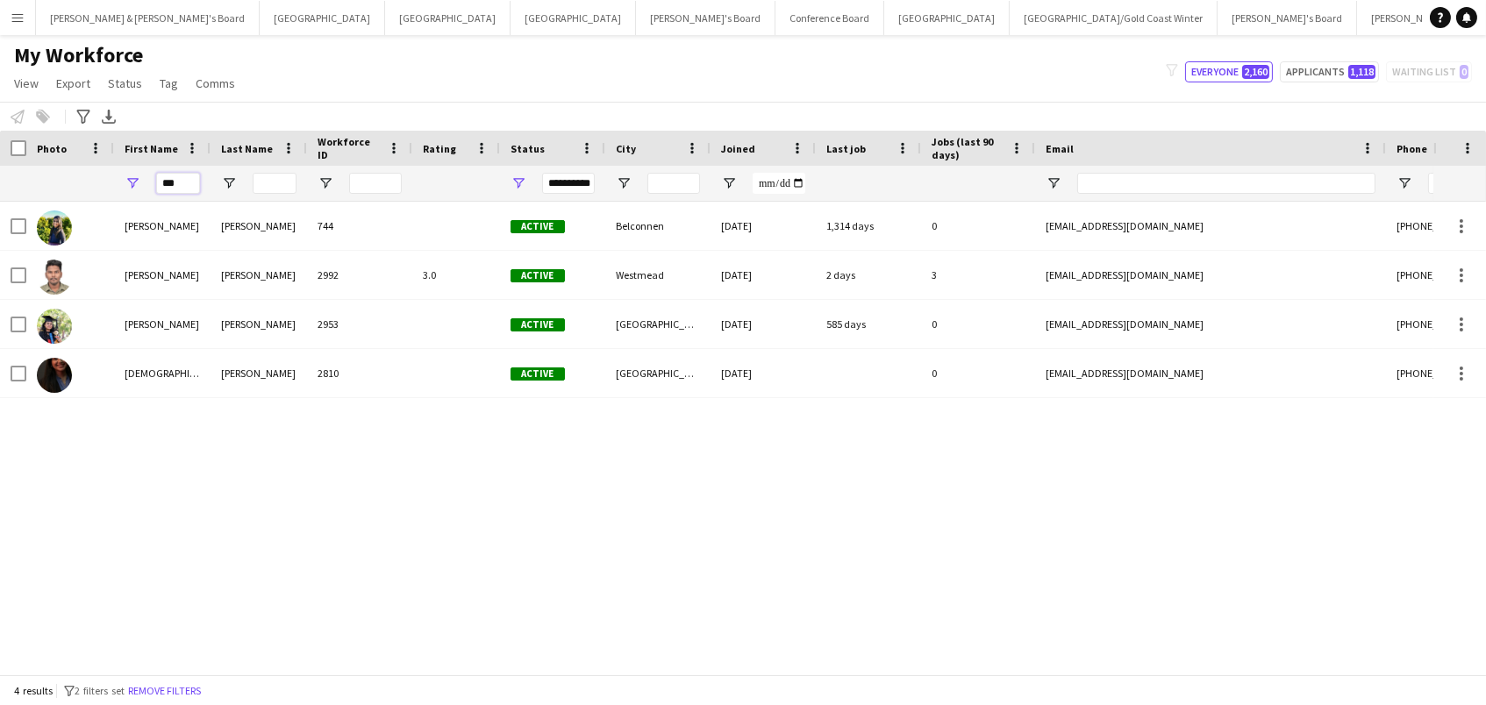
click at [0, 133] on html "Menu Boards Boards Boards All jobs Status Workforce Workforce My Workforce Recr…" at bounding box center [743, 352] width 1486 height 705
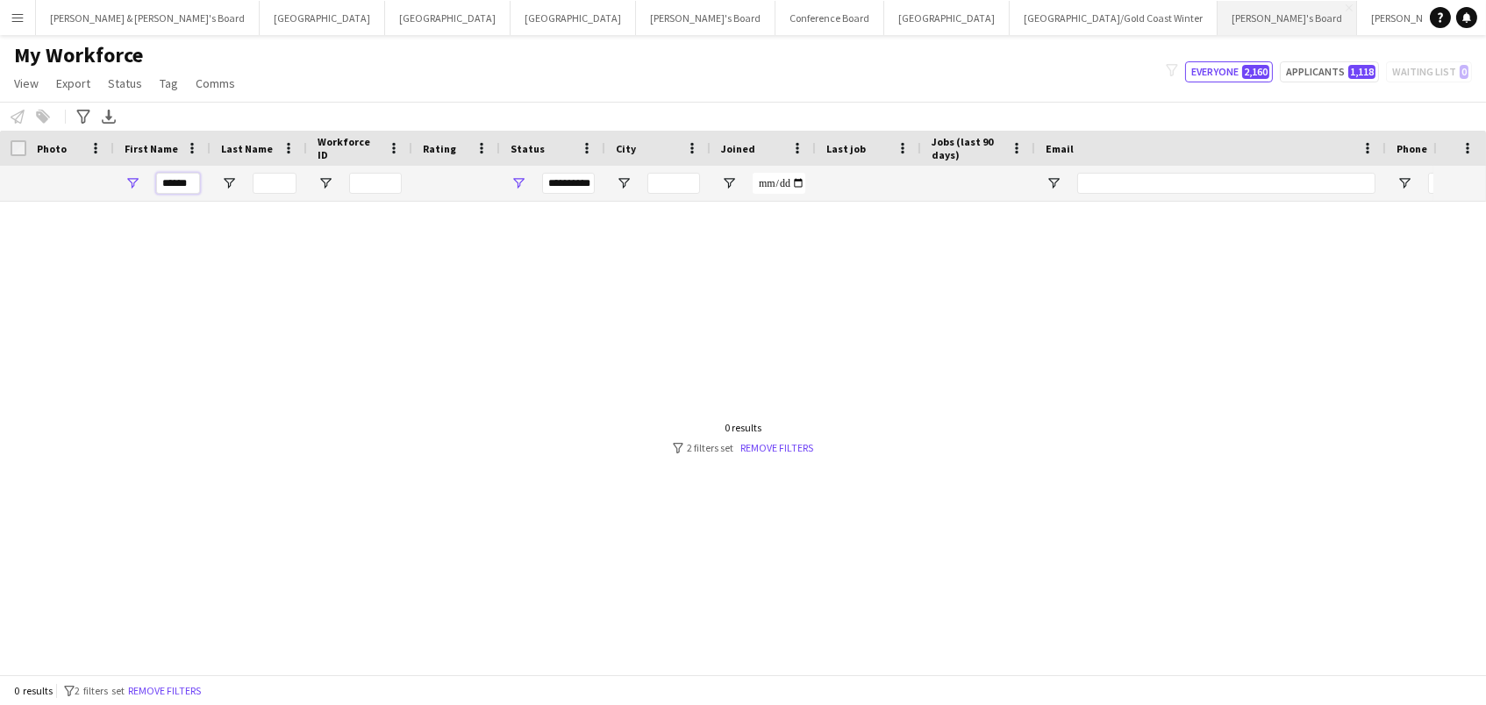
type input "******"
click at [1218, 17] on button "[PERSON_NAME]'s Board Close" at bounding box center [1287, 18] width 139 height 34
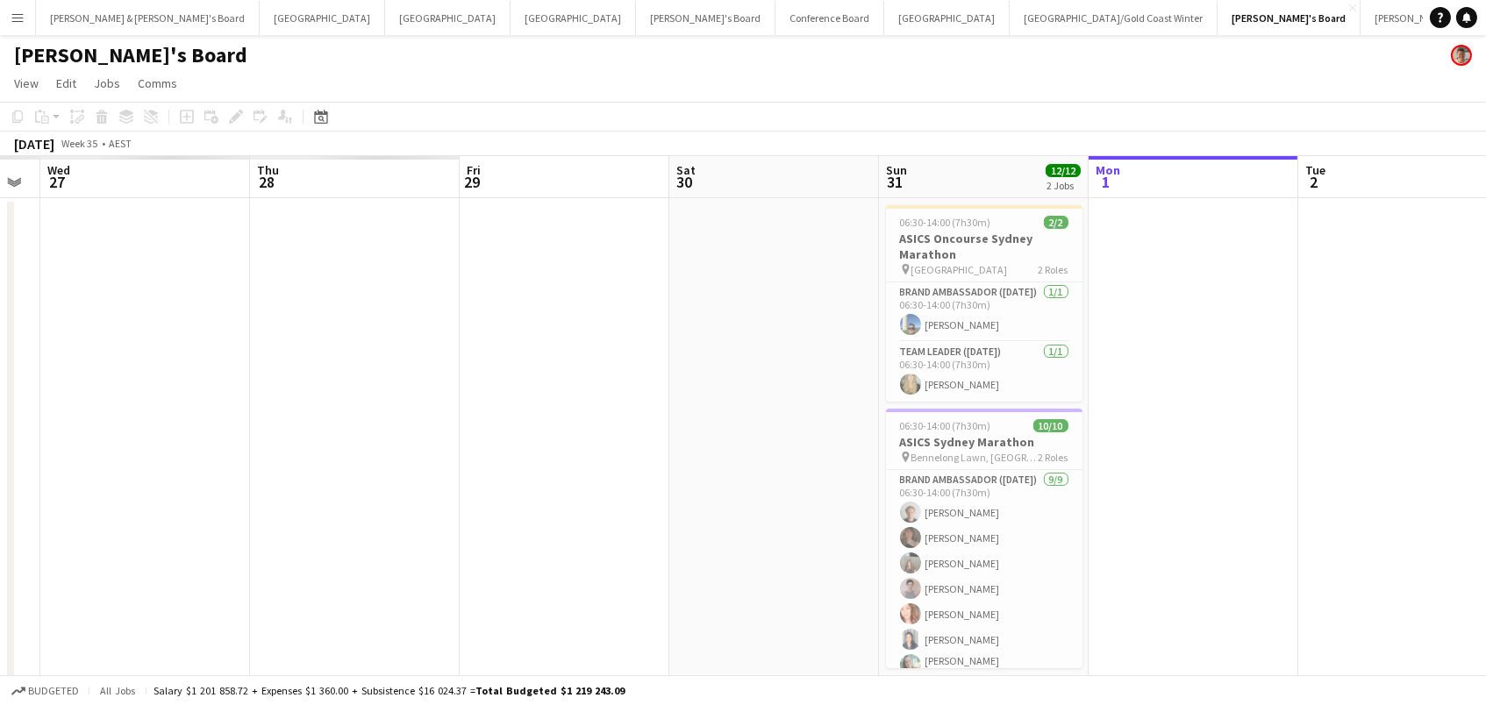
scroll to position [0, 531]
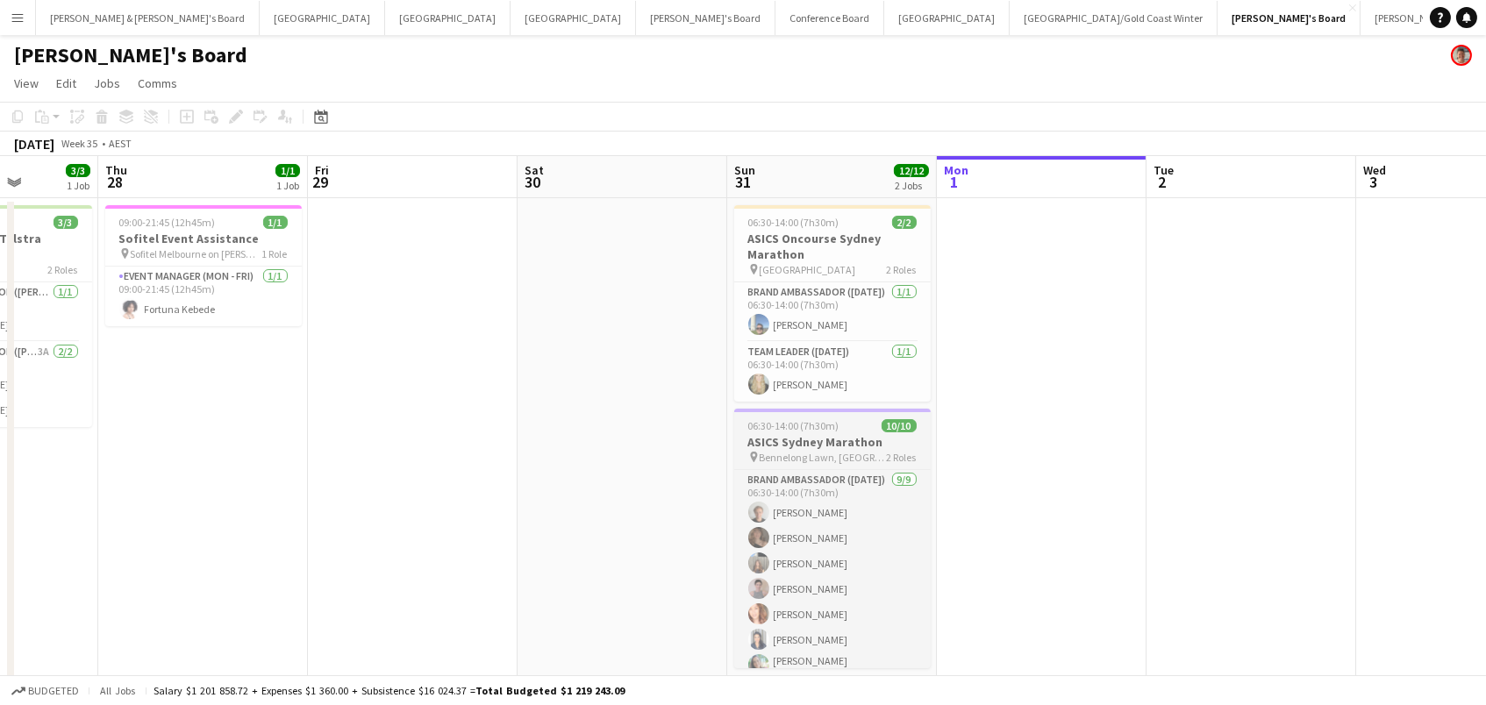
click at [843, 428] on div "06:30-14:00 (7h30m) 10/10" at bounding box center [832, 425] width 196 height 13
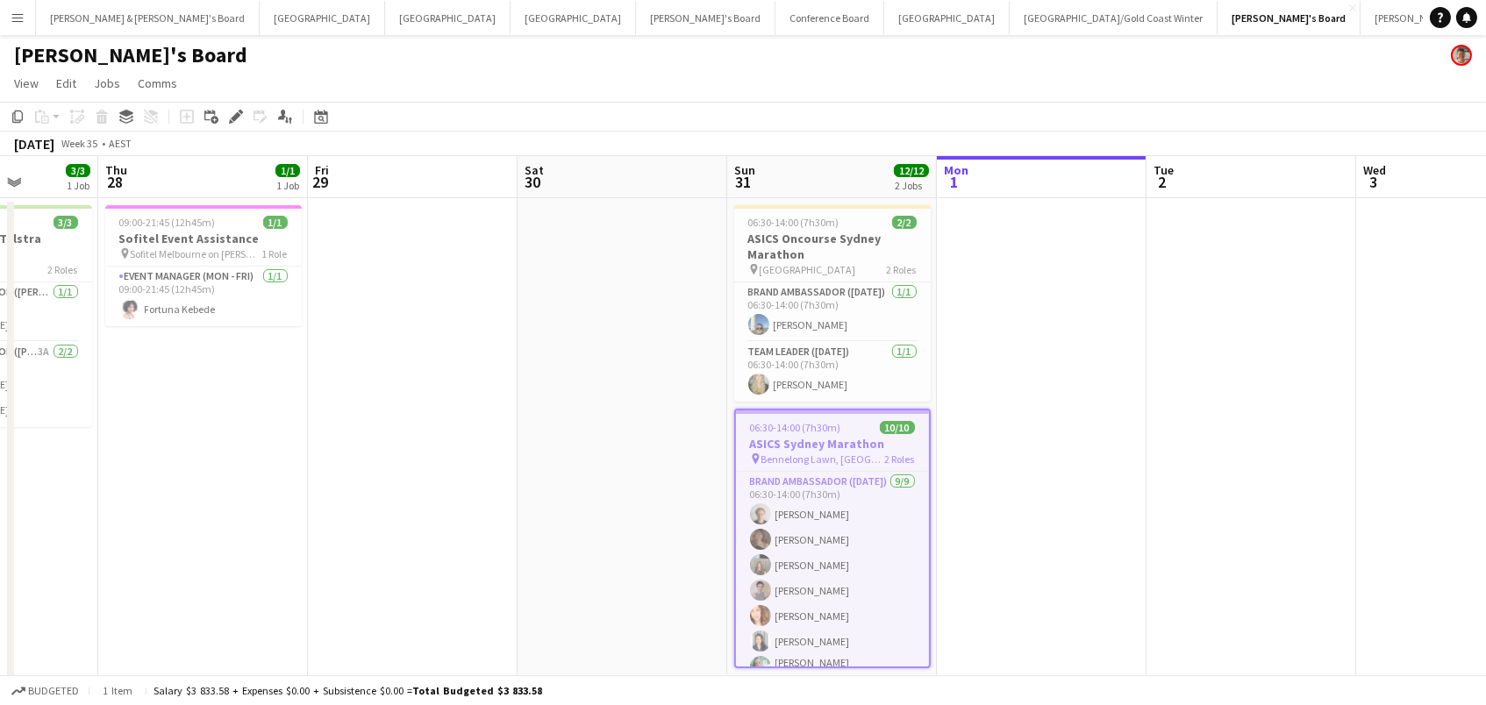
click at [236, 119] on icon "Edit" at bounding box center [236, 117] width 14 height 14
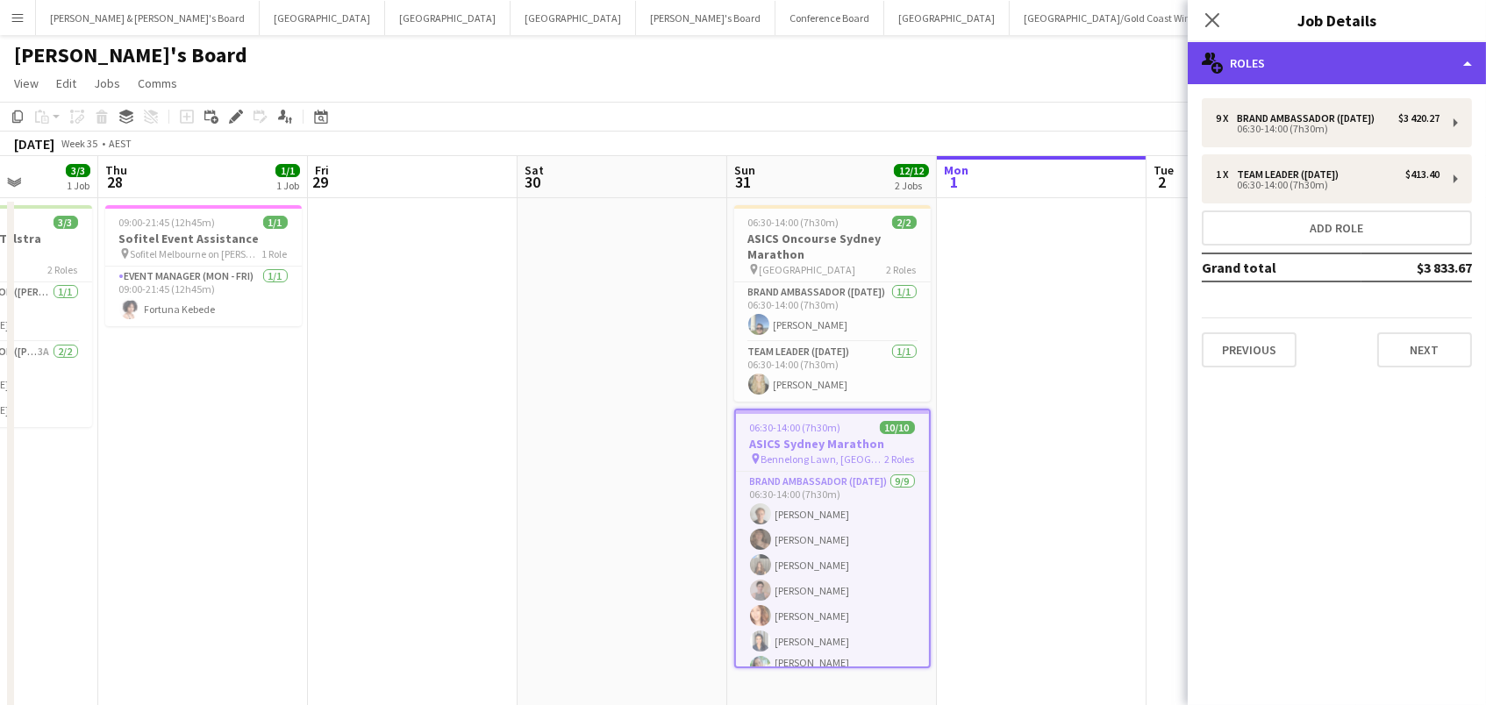
click at [1261, 47] on div "multiple-users-add Roles" at bounding box center [1337, 63] width 298 height 42
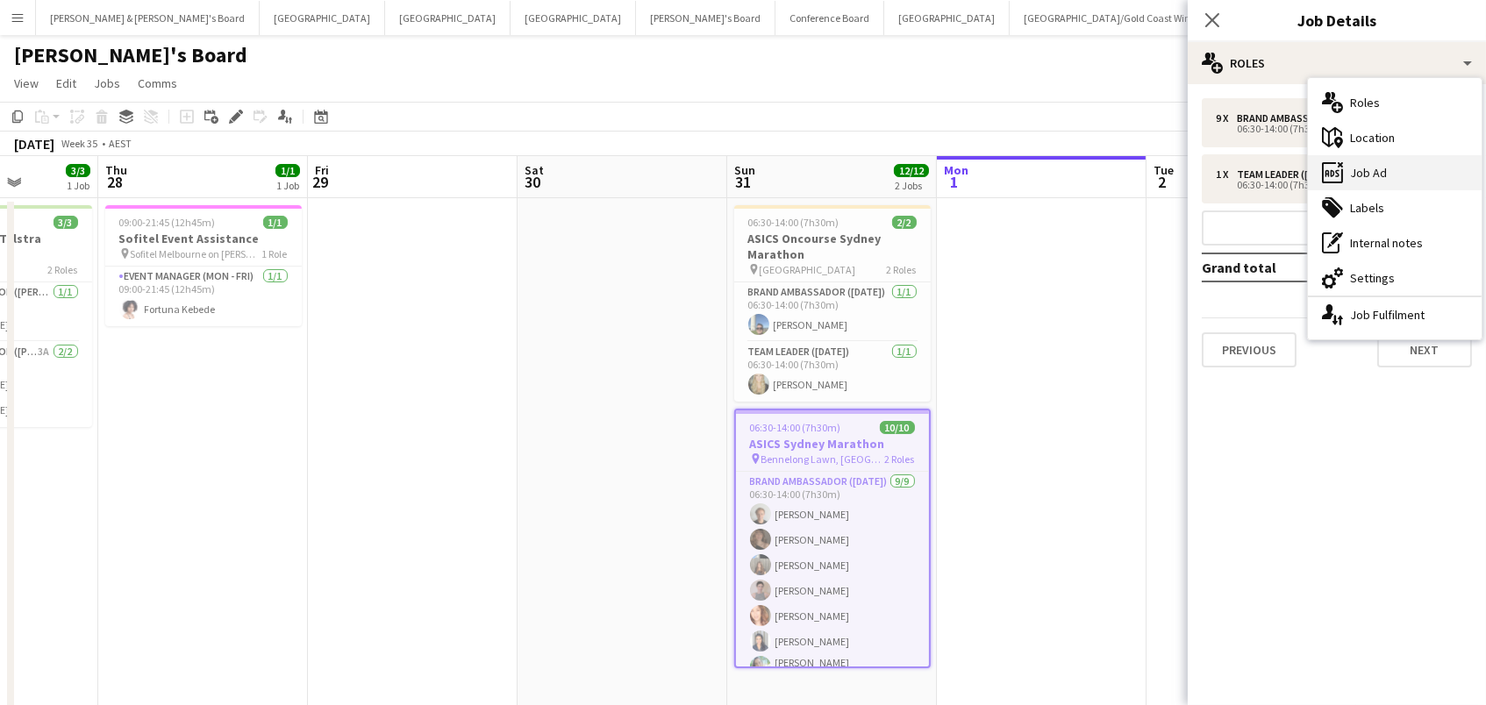
click at [1379, 168] on div "ads-window Job Ad" at bounding box center [1395, 172] width 174 height 35
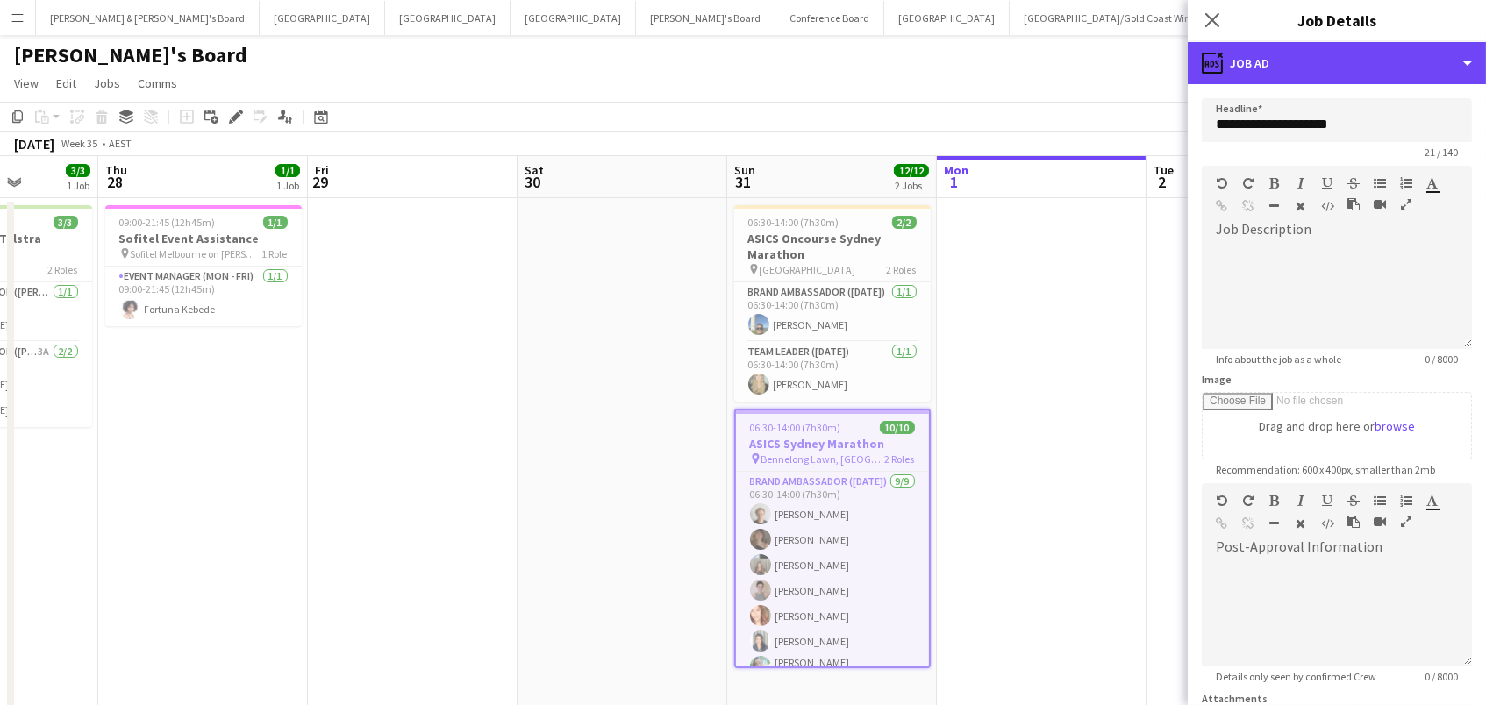
drag, startPoint x: 1364, startPoint y: 69, endPoint x: 1367, endPoint y: 149, distance: 79.9
click at [1363, 69] on div "ads-window Job Ad" at bounding box center [1337, 63] width 298 height 42
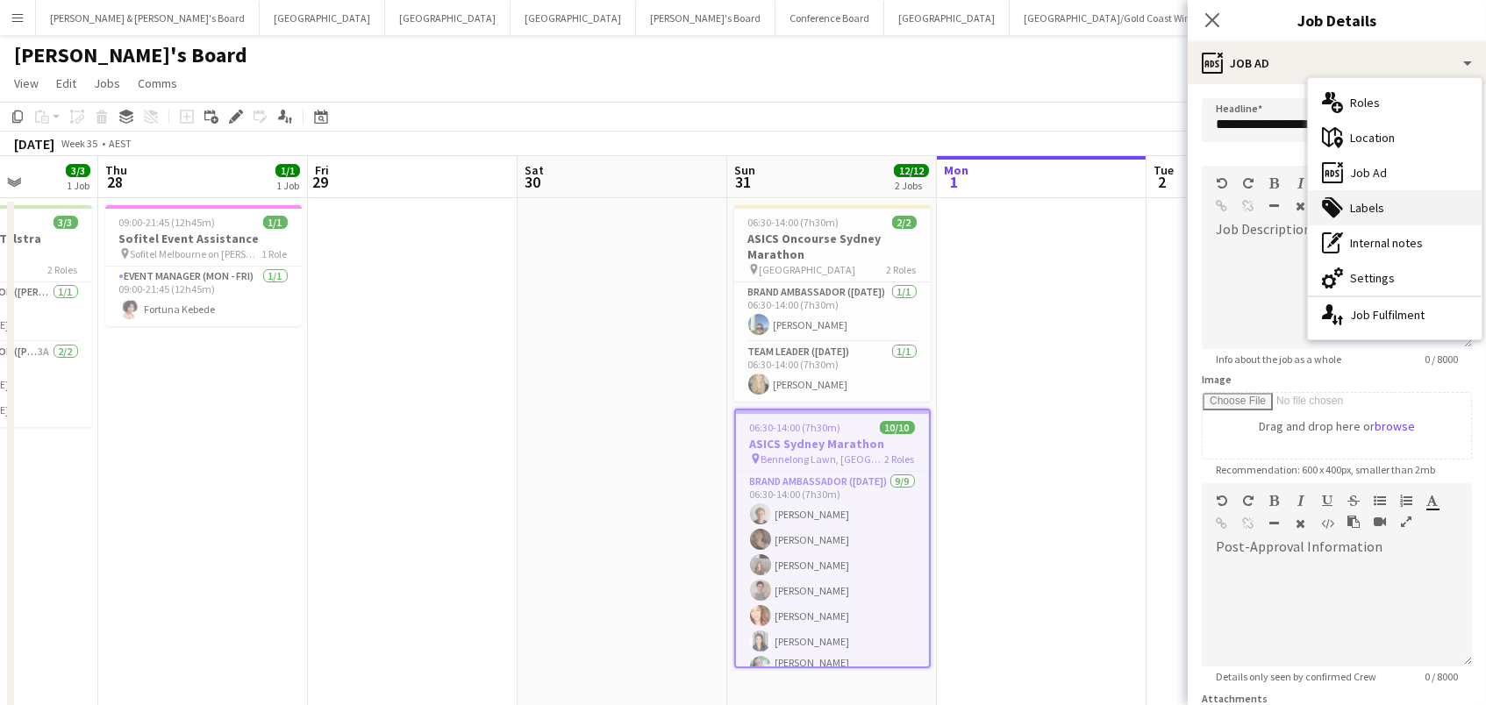
click at [1389, 209] on div "tags-double Labels" at bounding box center [1395, 207] width 174 height 35
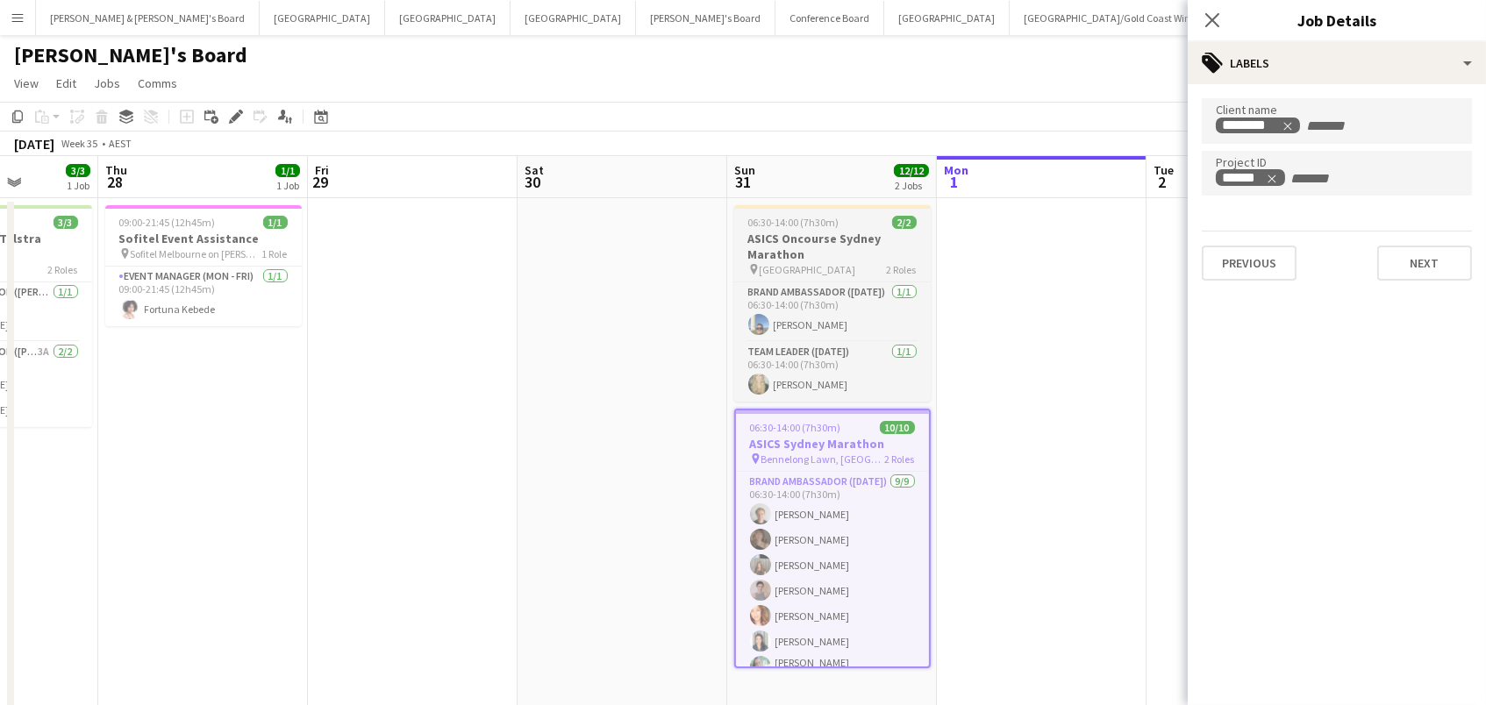
click at [832, 270] on span "[GEOGRAPHIC_DATA]" at bounding box center [808, 269] width 96 height 13
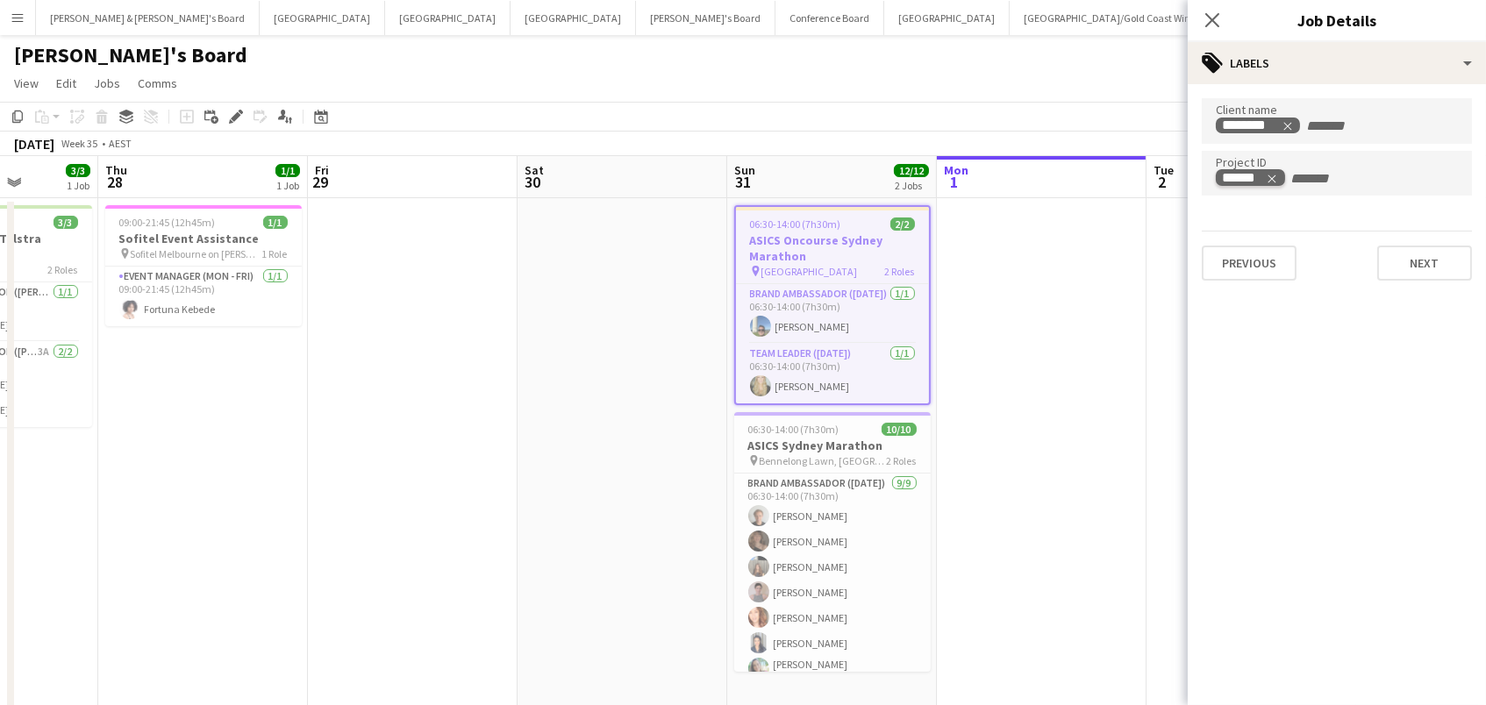
click at [1275, 175] on icon "Remove tag" at bounding box center [1272, 179] width 8 height 8
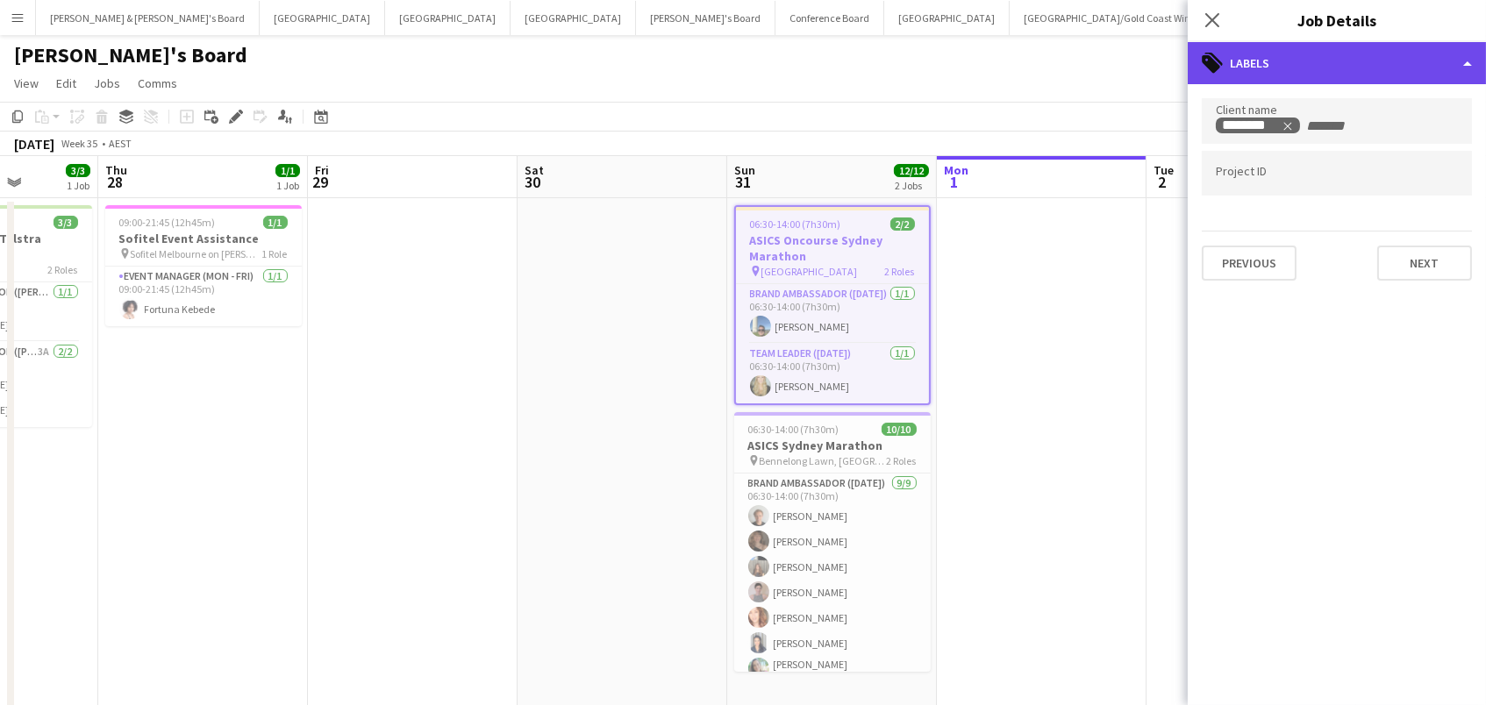
click at [1309, 51] on div "tags-double Labels" at bounding box center [1337, 63] width 298 height 42
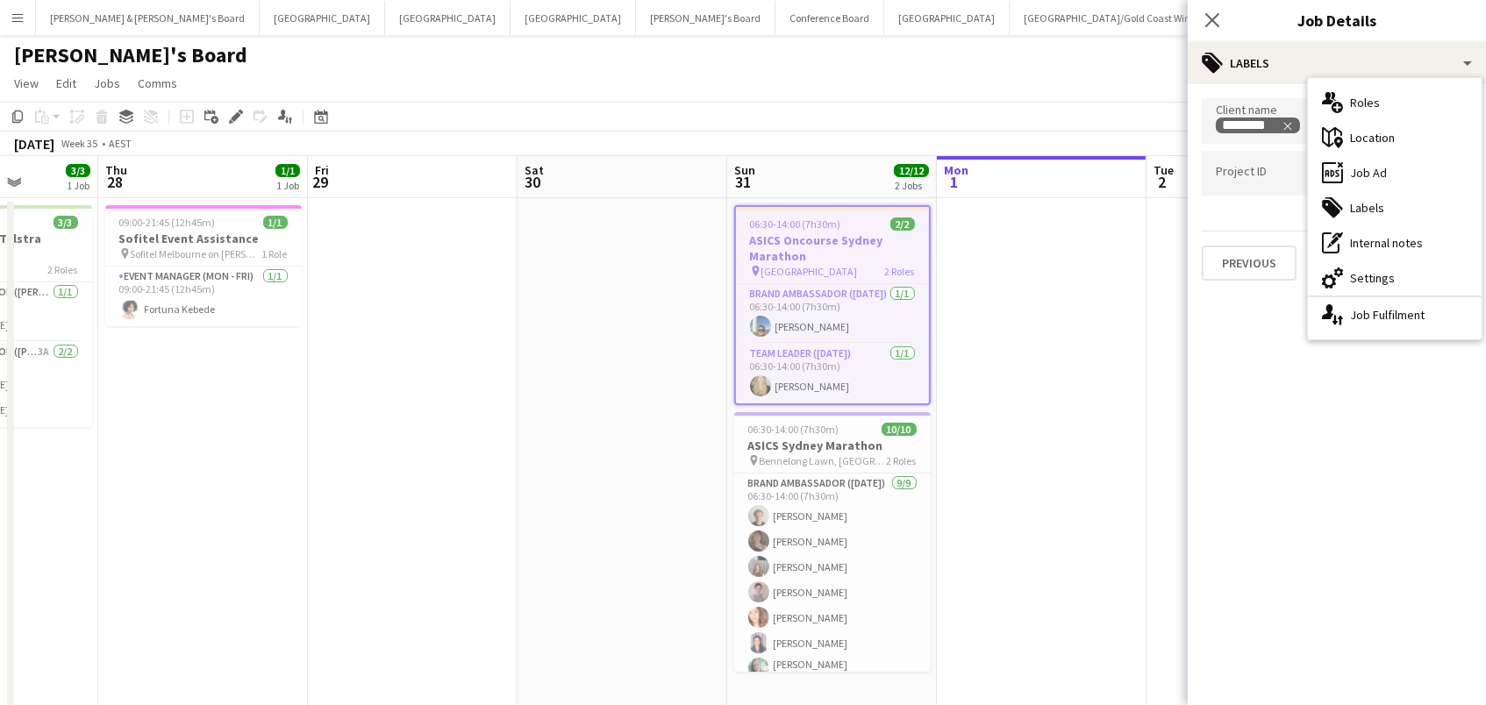
drag, startPoint x: 1371, startPoint y: 282, endPoint x: 1368, endPoint y: 247, distance: 35.3
click at [1369, 280] on div "cog-double-3 Settings" at bounding box center [1395, 278] width 174 height 35
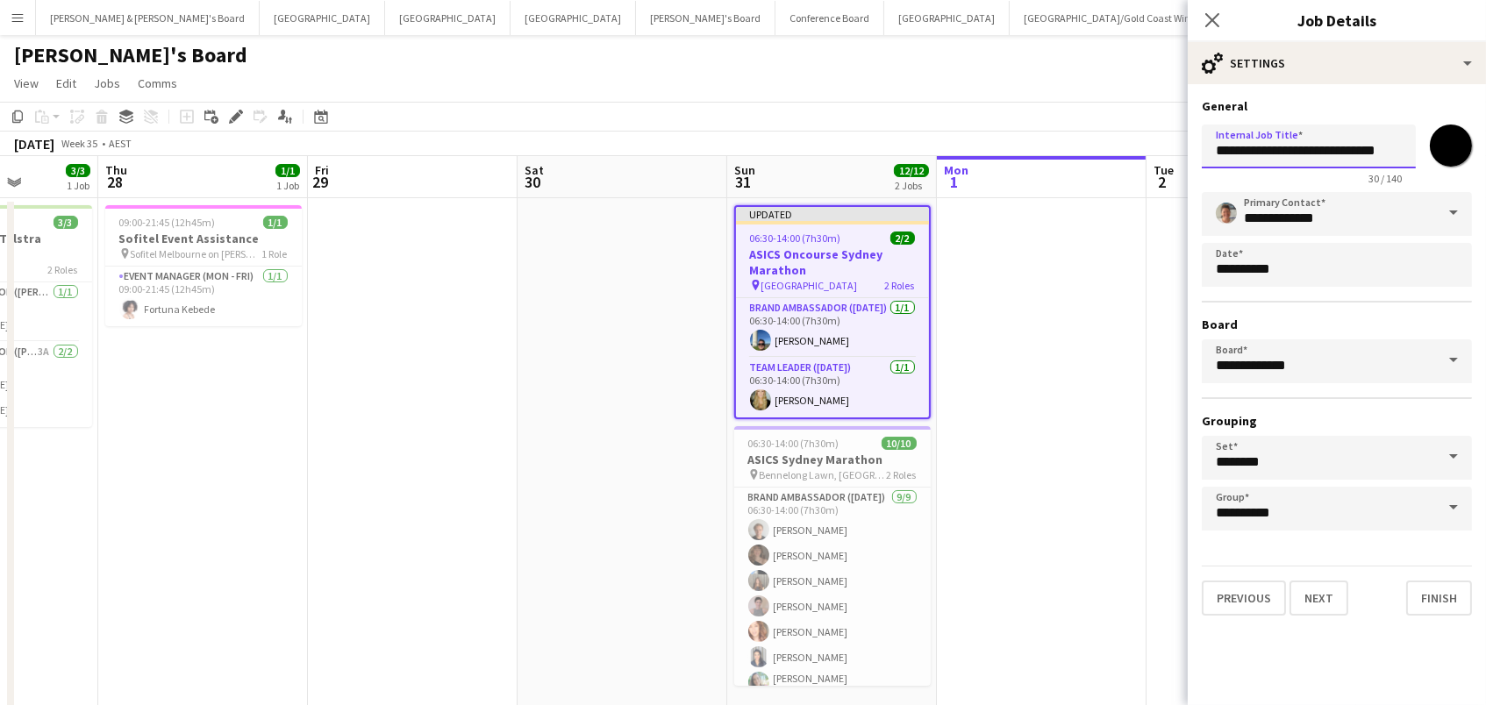
click at [1393, 147] on input "**********" at bounding box center [1309, 147] width 214 height 44
click at [1333, 148] on input "**********" at bounding box center [1309, 147] width 214 height 44
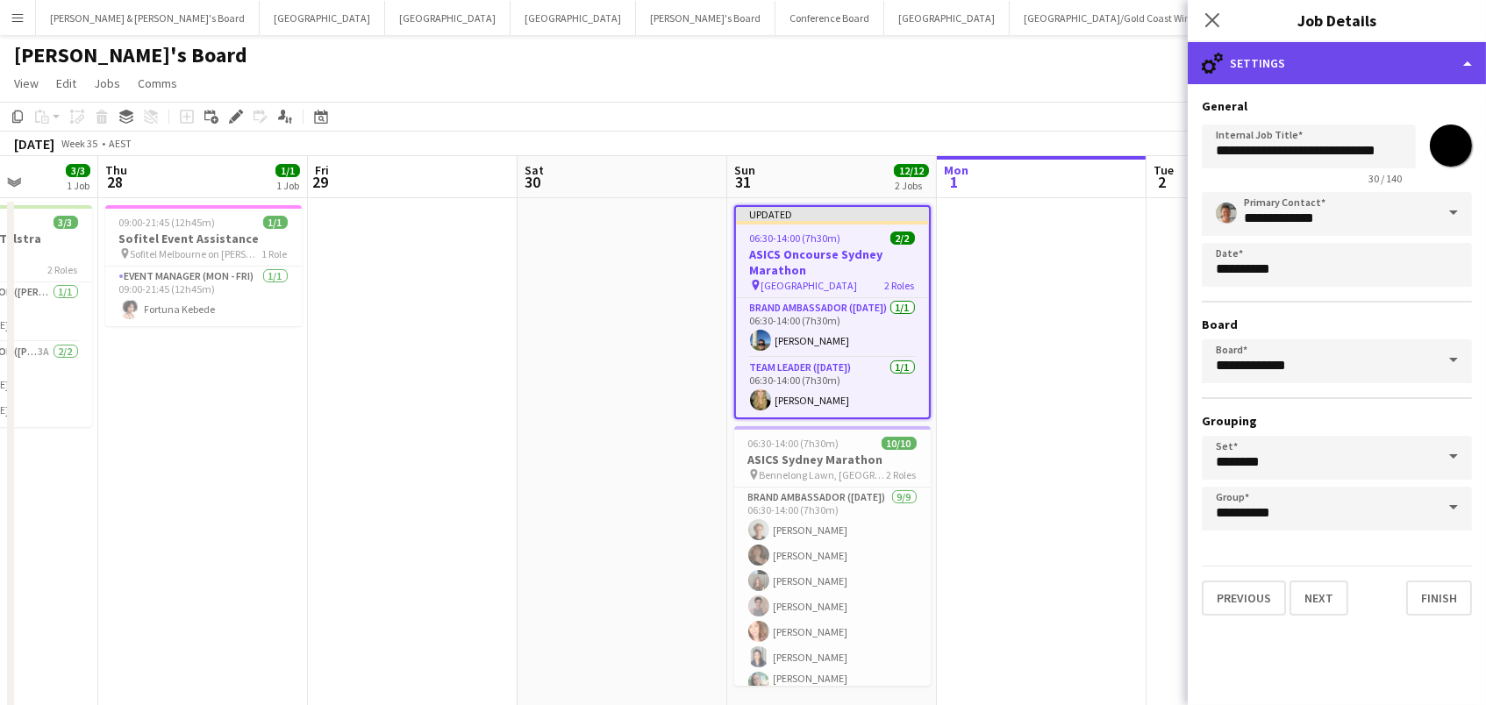
click at [1297, 63] on div "cog-double-3 Settings" at bounding box center [1337, 63] width 298 height 42
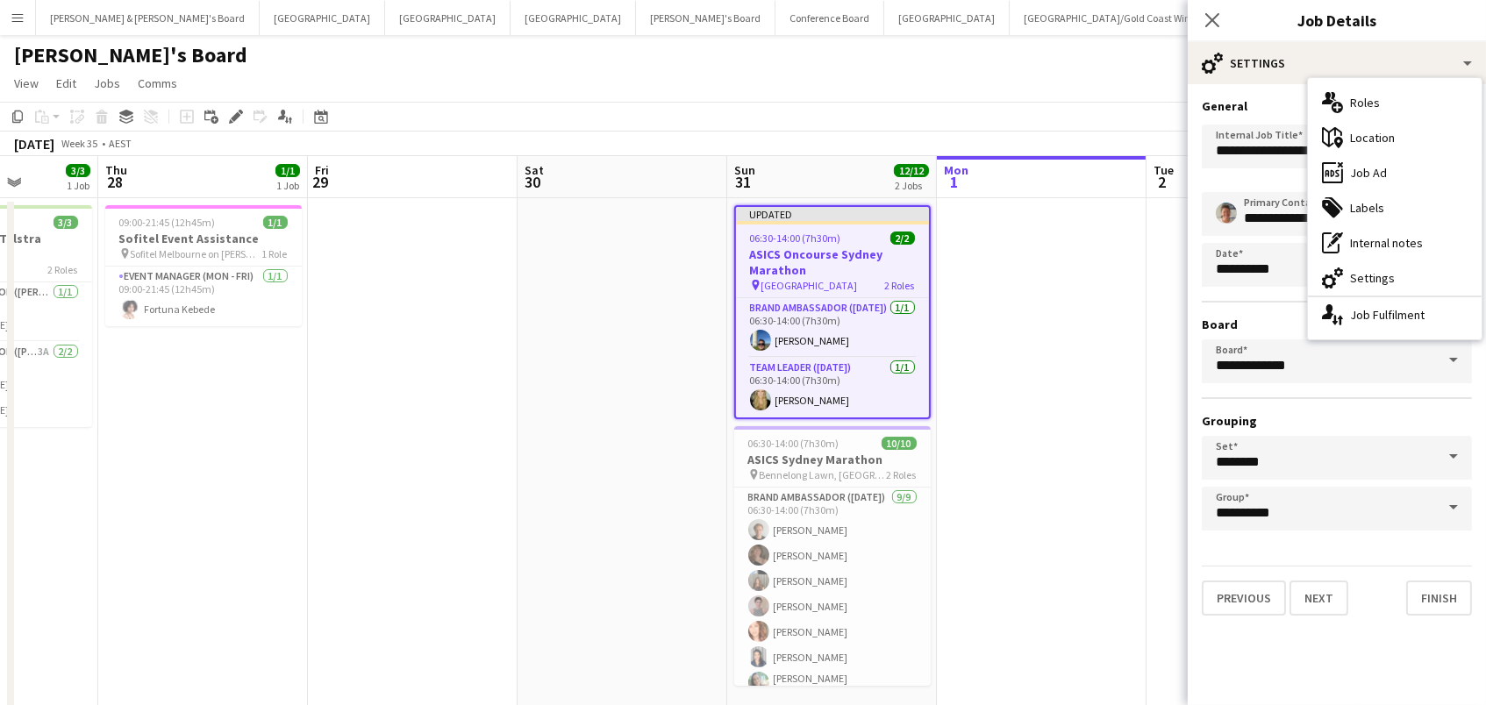
click at [1353, 194] on div "tags-double Labels" at bounding box center [1395, 207] width 174 height 35
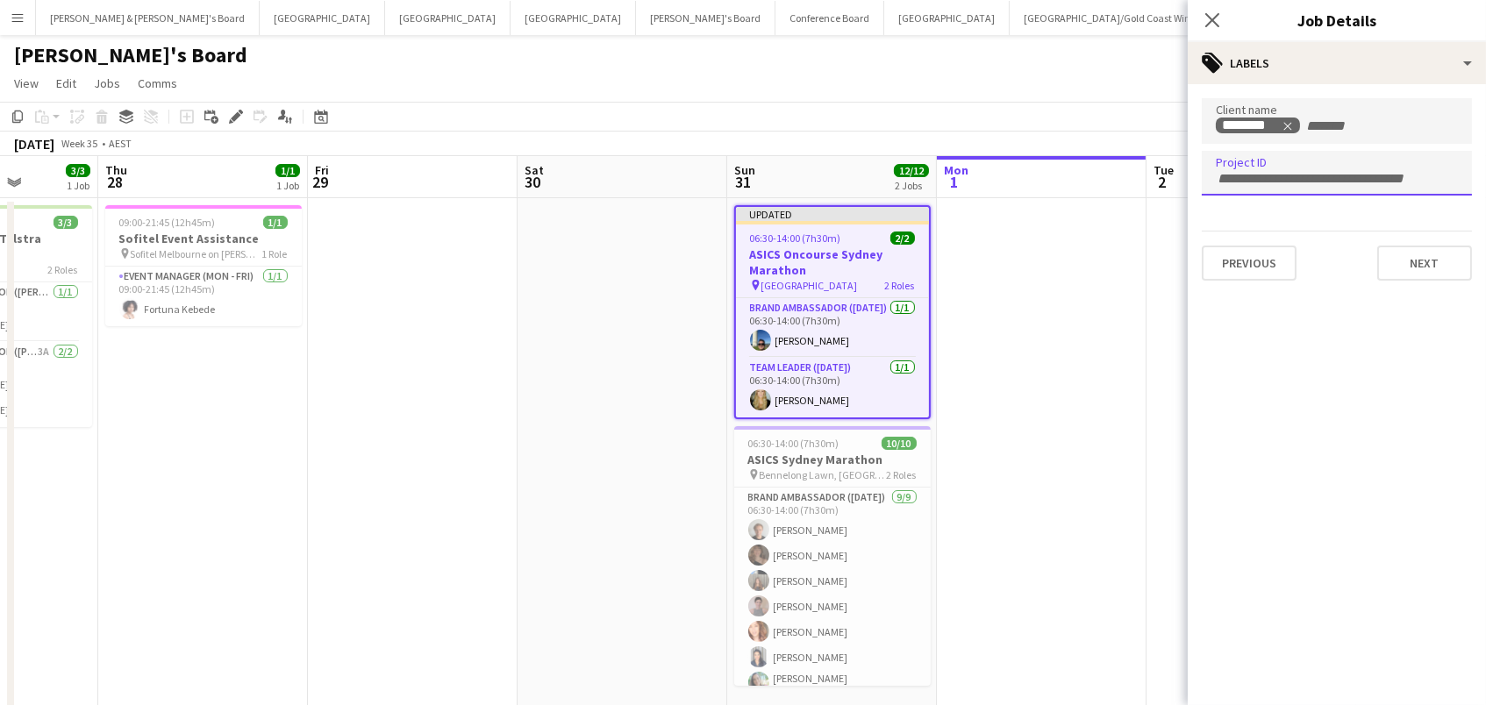
click at [1244, 175] on input "Type to search project ID labels..." at bounding box center [1337, 179] width 242 height 16
paste input "******"
type input "******"
click at [1129, 100] on app-page-menu "View Day view expanded Day view collapsed Month view Date picker Jump to [DATE]…" at bounding box center [743, 84] width 1486 height 33
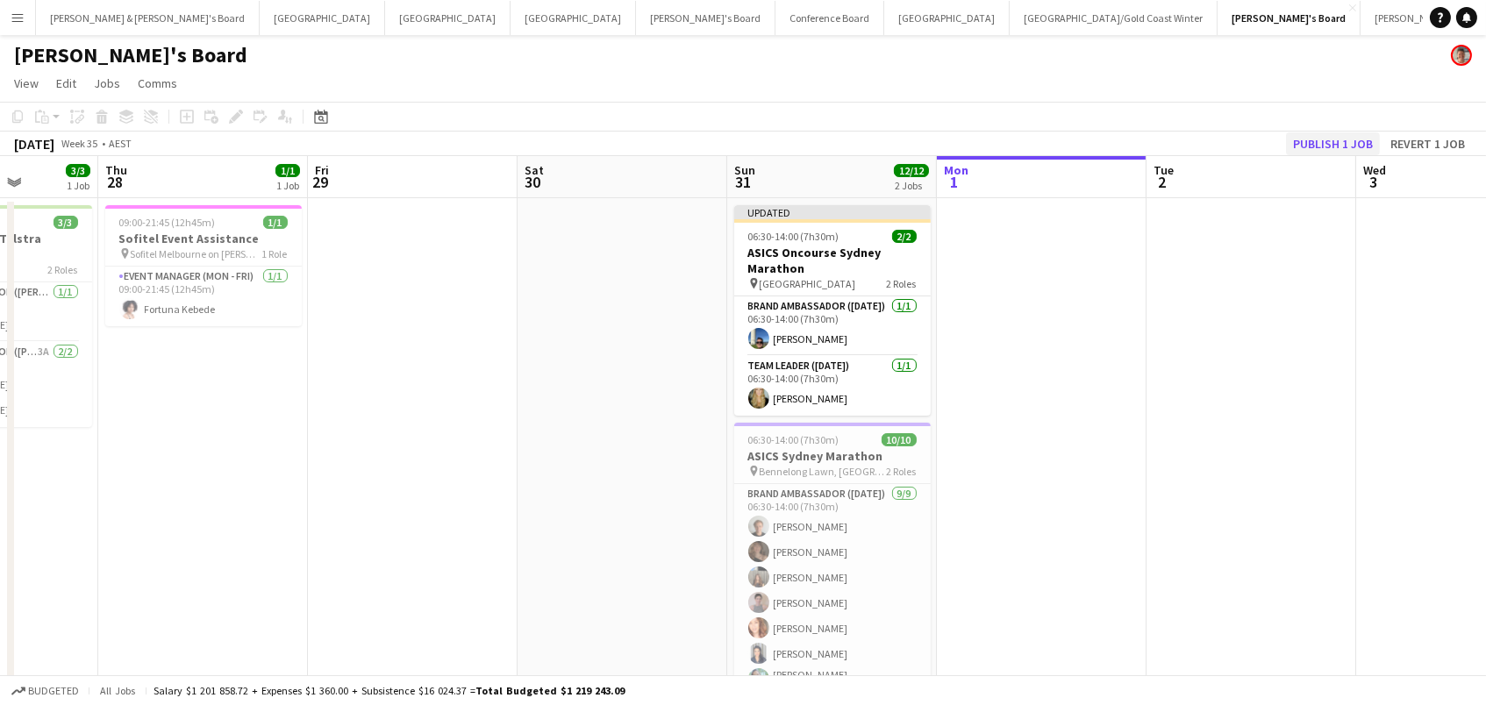
click at [1350, 137] on button "Publish 1 job" at bounding box center [1333, 143] width 94 height 23
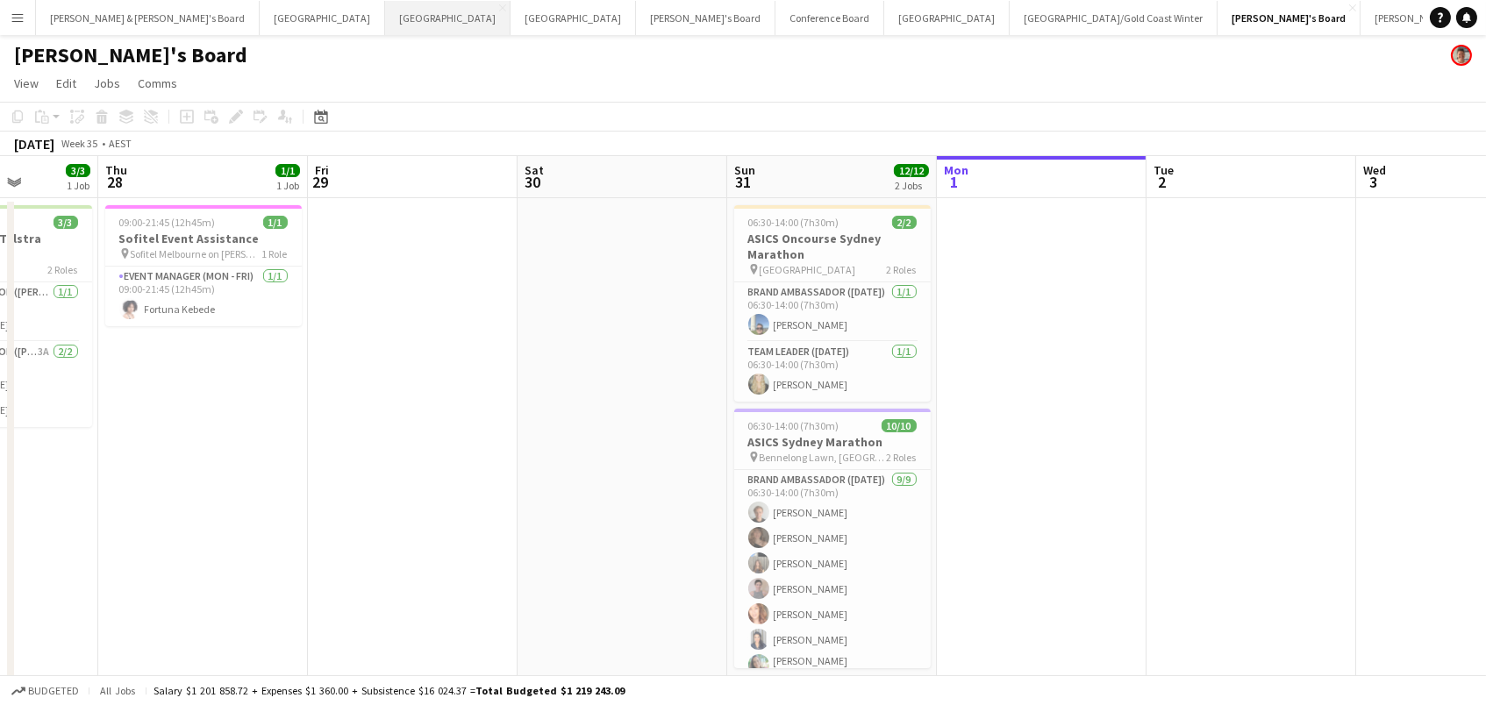
click at [385, 20] on button "Perth Close" at bounding box center [447, 18] width 125 height 34
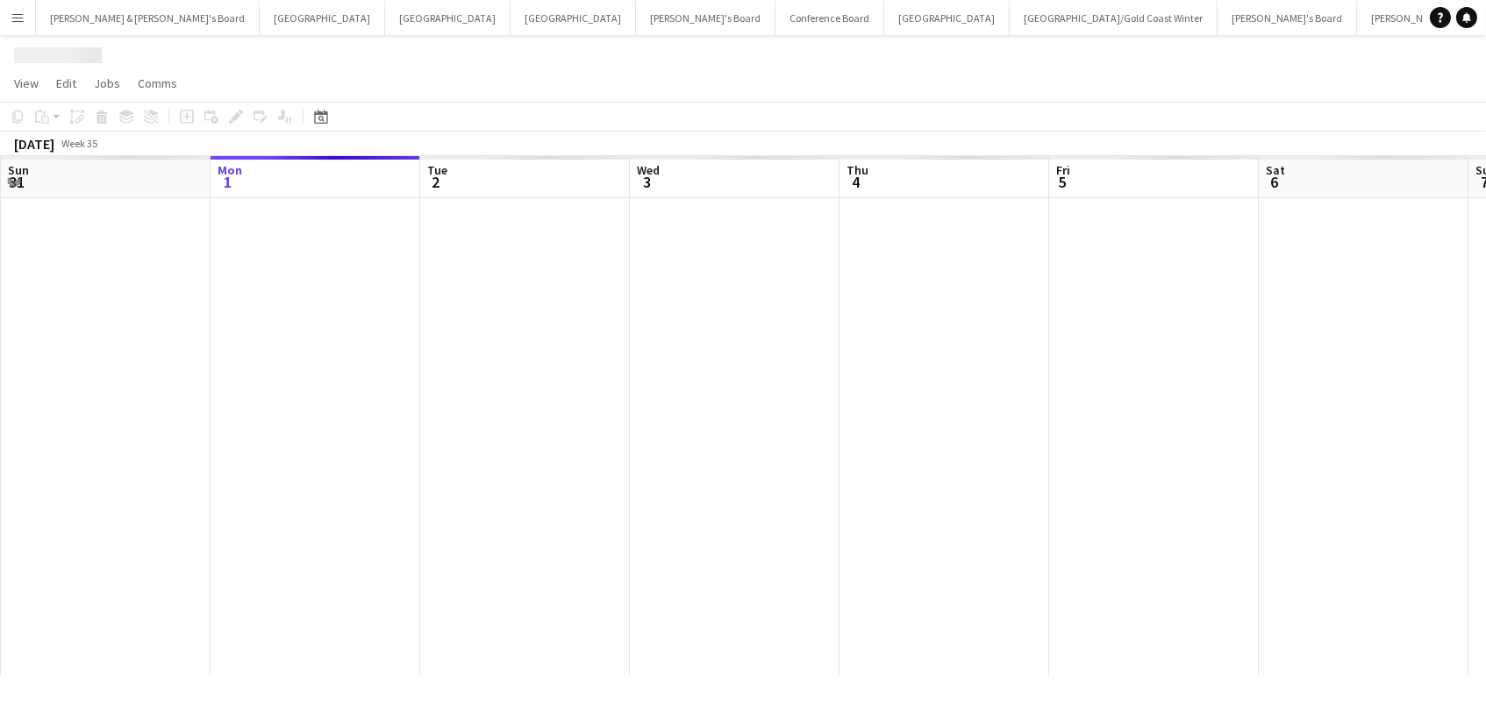
scroll to position [0, 872]
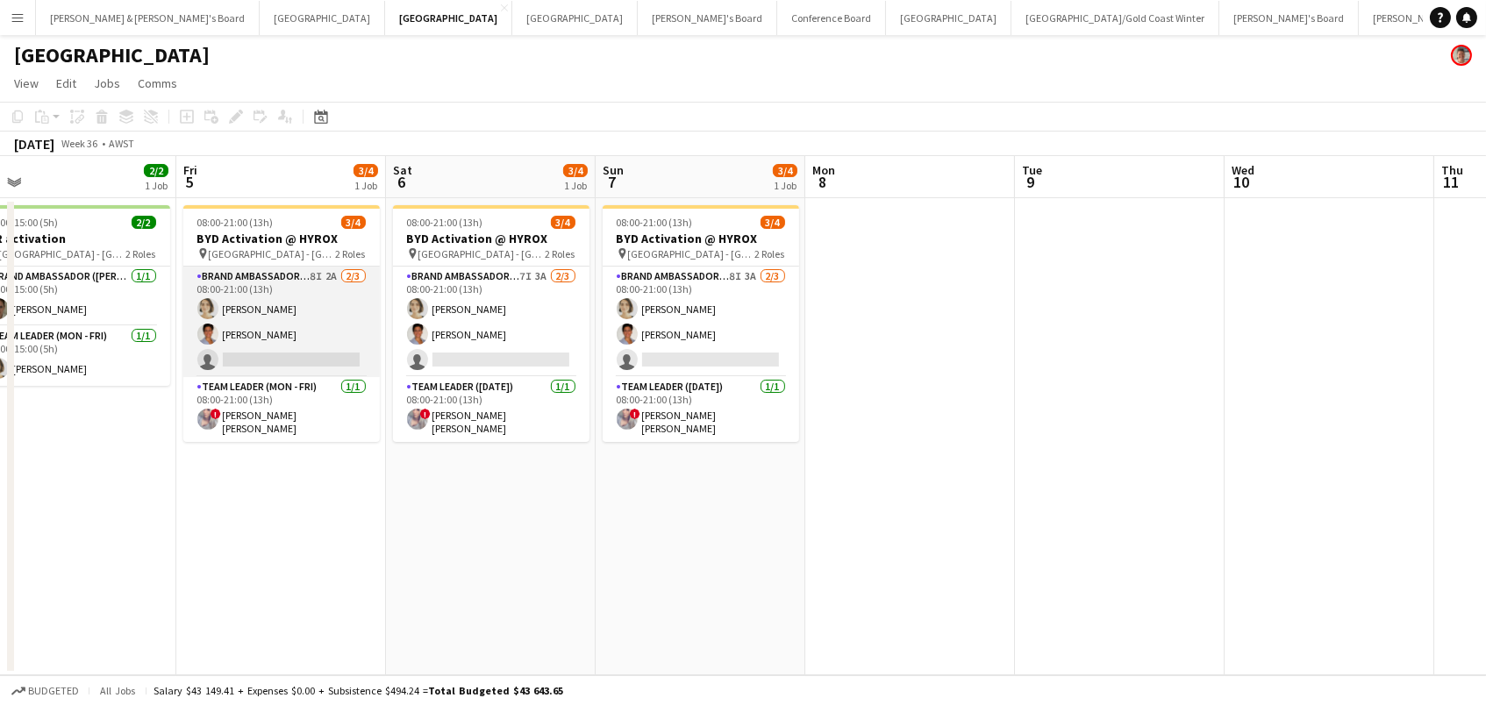
click at [282, 357] on app-card-role "Brand Ambassador (Mon - Fri) 8I 2A [DATE] 08:00-21:00 (13h) [PERSON_NAME] yahel…" at bounding box center [281, 322] width 196 height 111
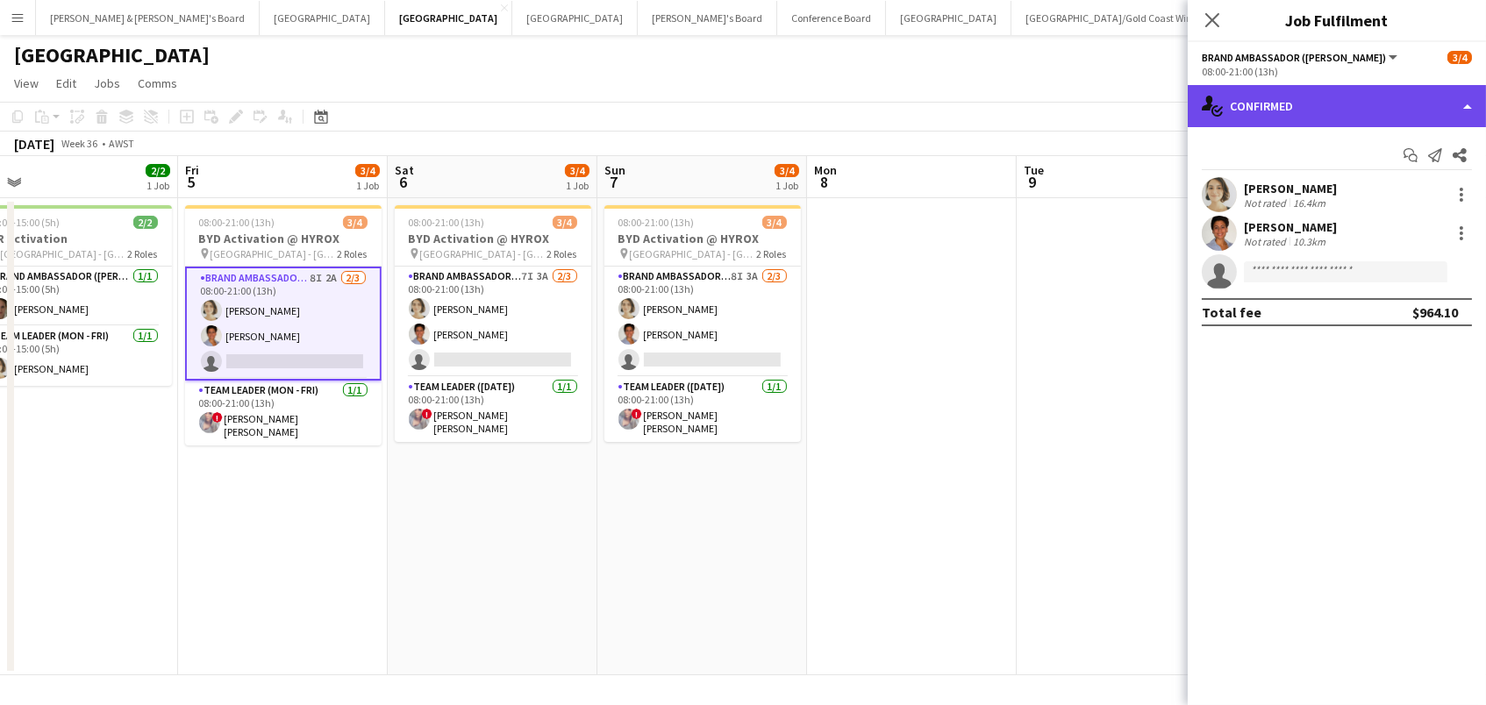
click at [1261, 116] on div "single-neutral-actions-check-2 Confirmed" at bounding box center [1337, 106] width 298 height 42
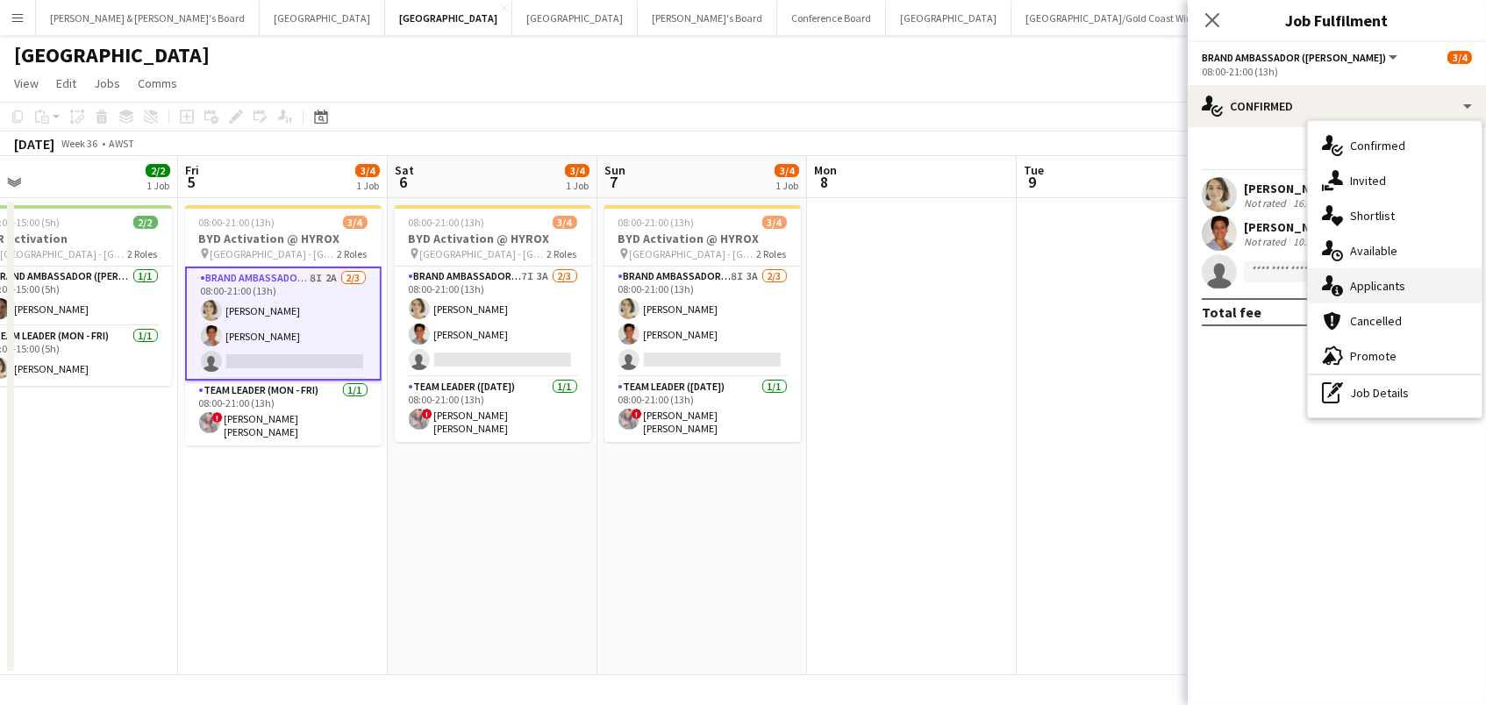
click at [1425, 290] on div "single-neutral-actions-information Applicants" at bounding box center [1395, 285] width 174 height 35
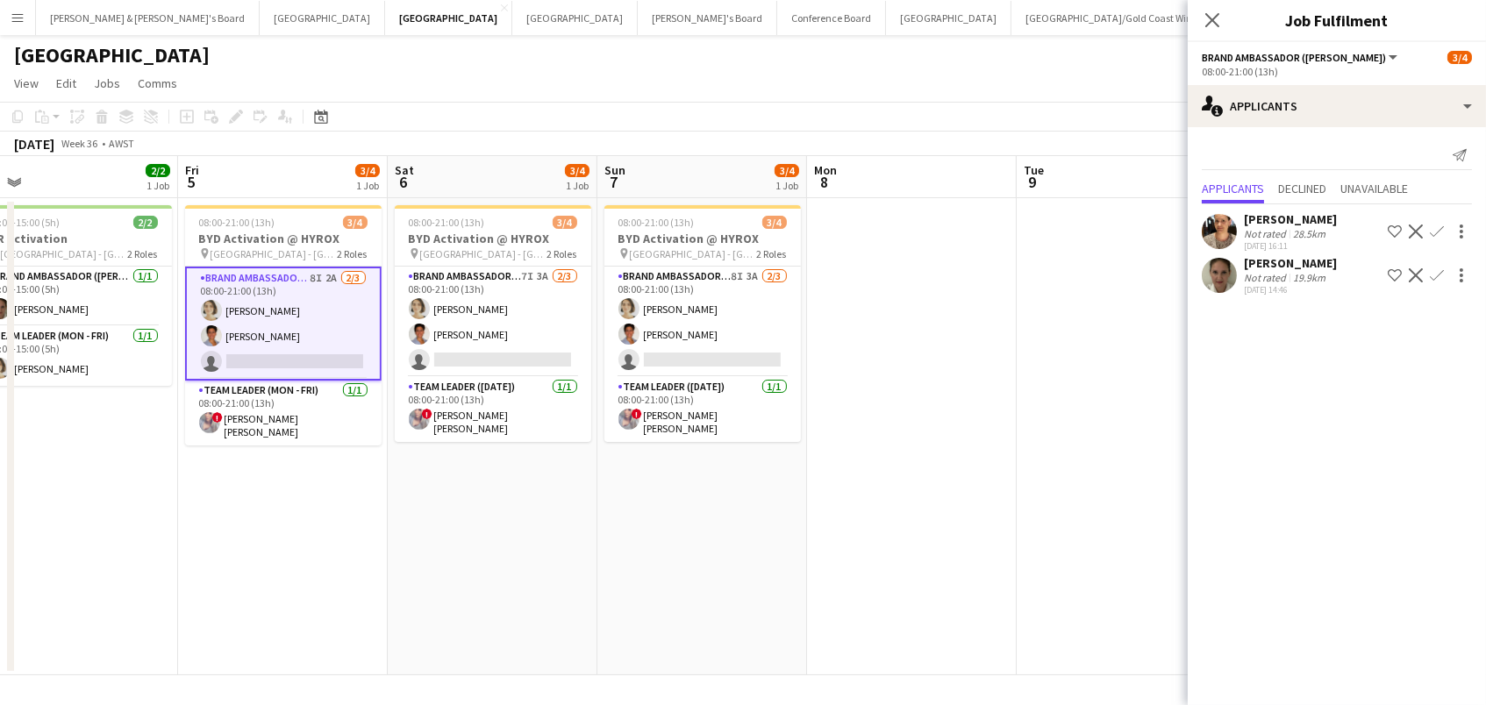
click at [1437, 225] on app-icon "Confirm" at bounding box center [1437, 232] width 14 height 14
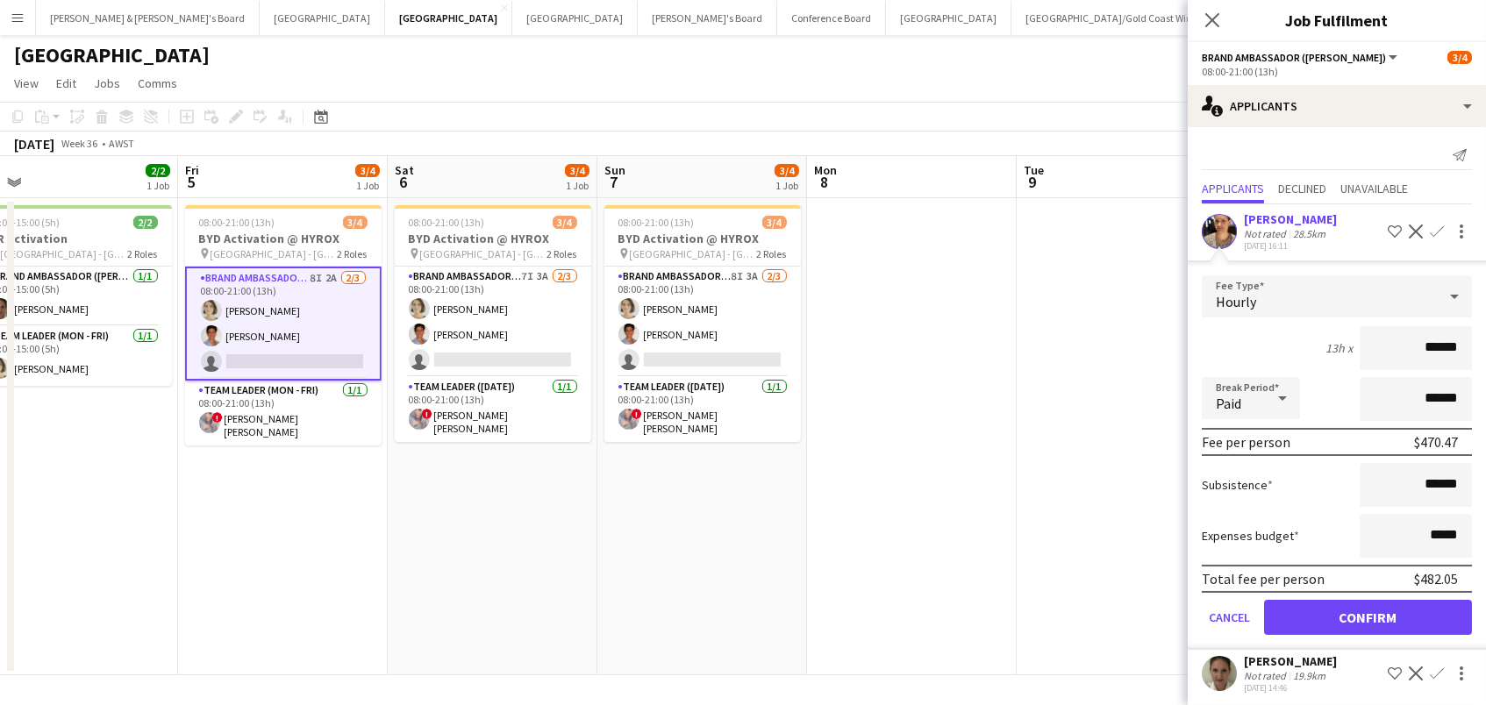
click at [1368, 614] on button "Confirm" at bounding box center [1368, 617] width 208 height 35
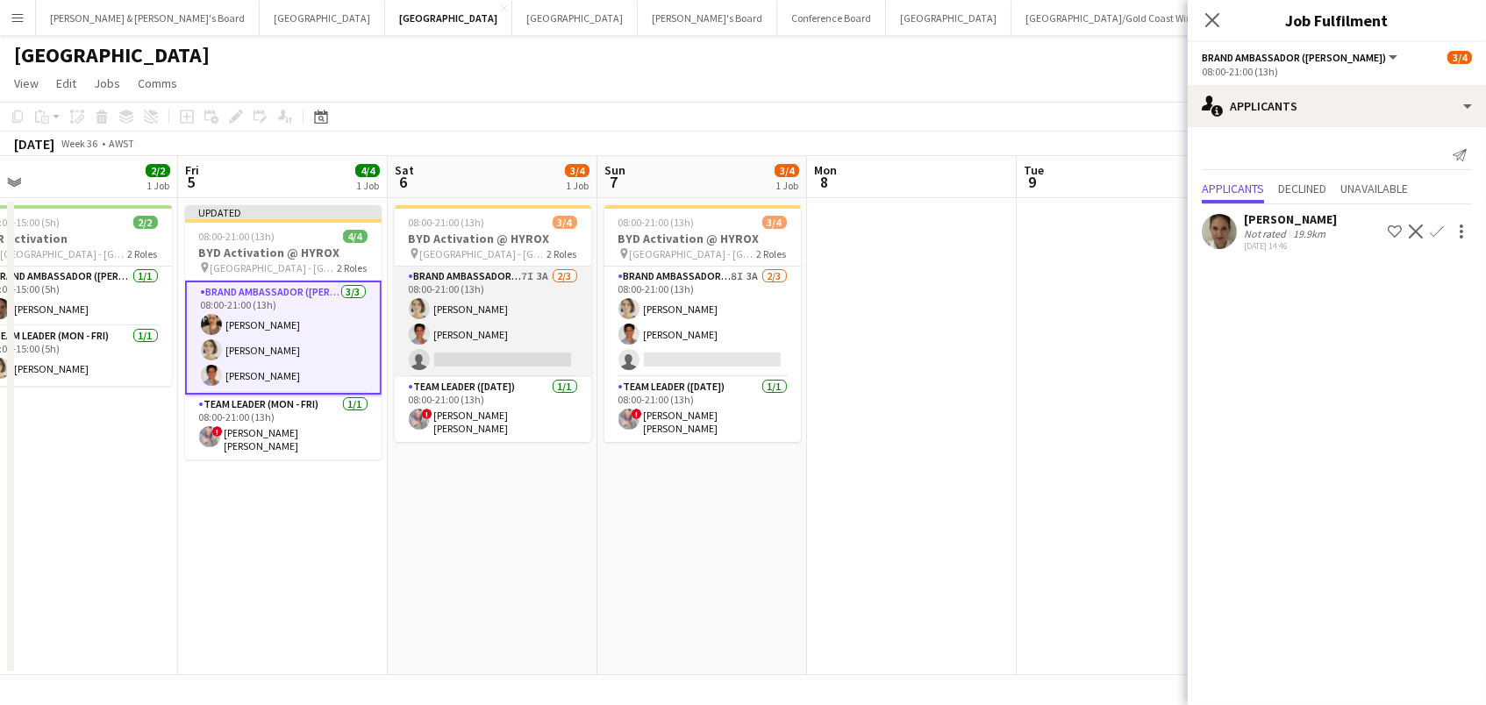
click at [500, 306] on app-card-role "Brand Ambassador ([DATE]) 7I 3A [DATE] 08:00-21:00 (13h) [PERSON_NAME] yahelle …" at bounding box center [493, 322] width 196 height 111
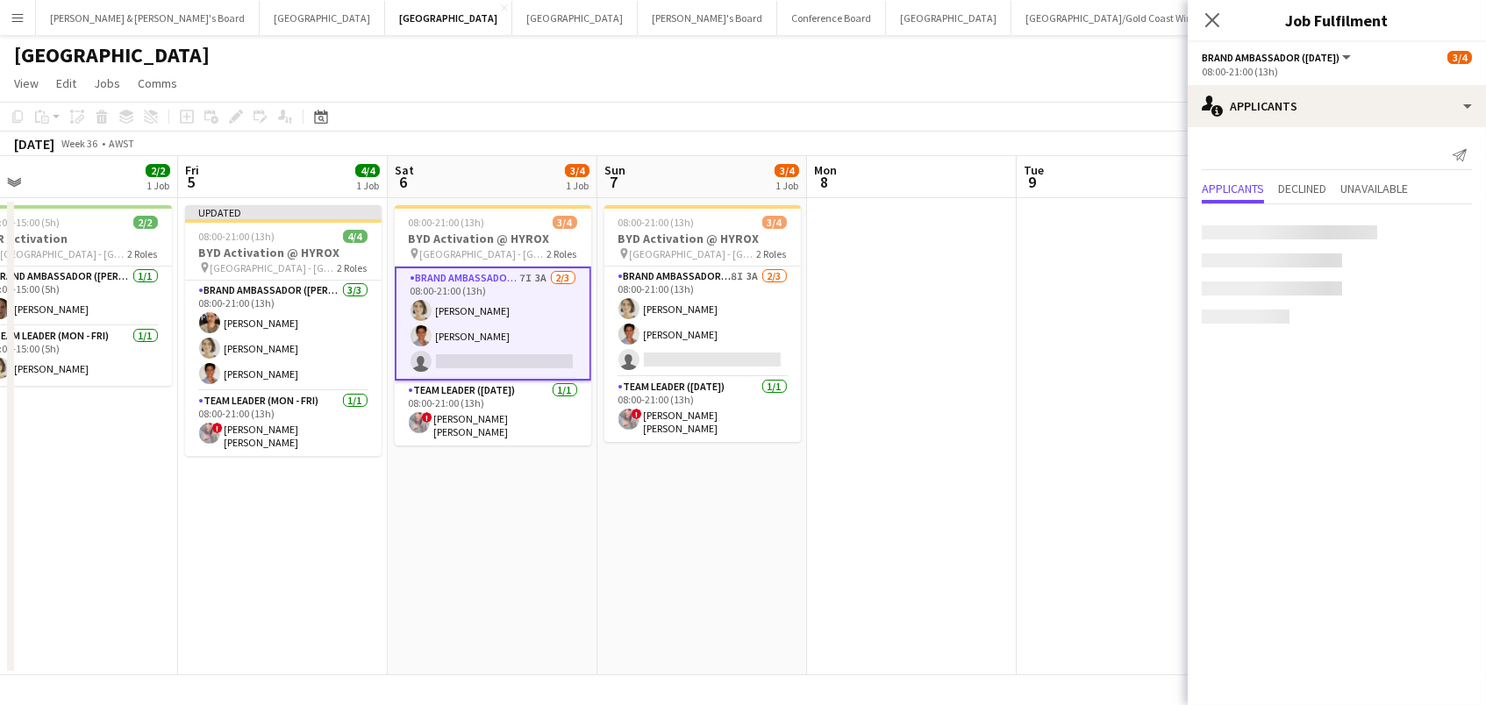
scroll to position [0, 868]
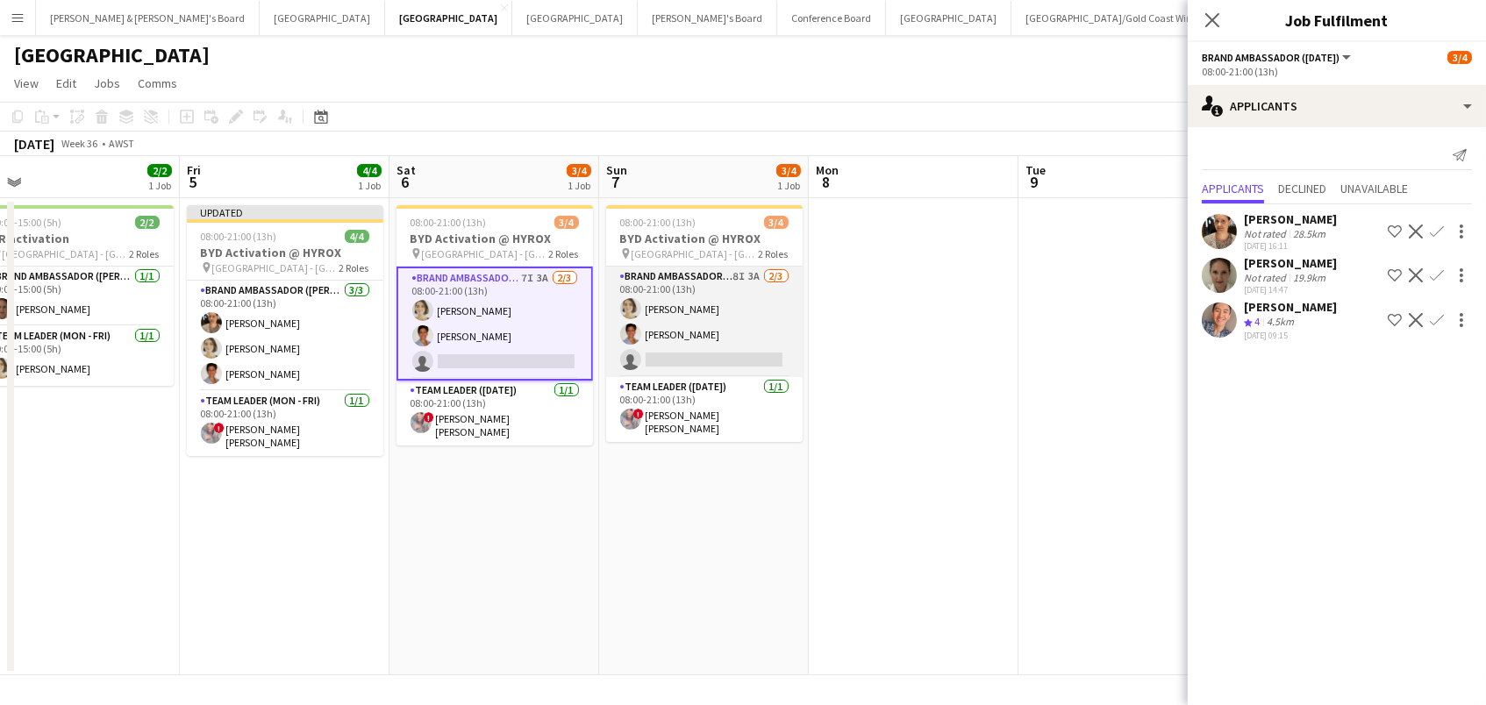
click at [682, 329] on app-card-role "Brand Ambassador ([DATE]) 8I 3A [DATE] 08:00-21:00 (13h) [PERSON_NAME] yahelle …" at bounding box center [704, 322] width 196 height 111
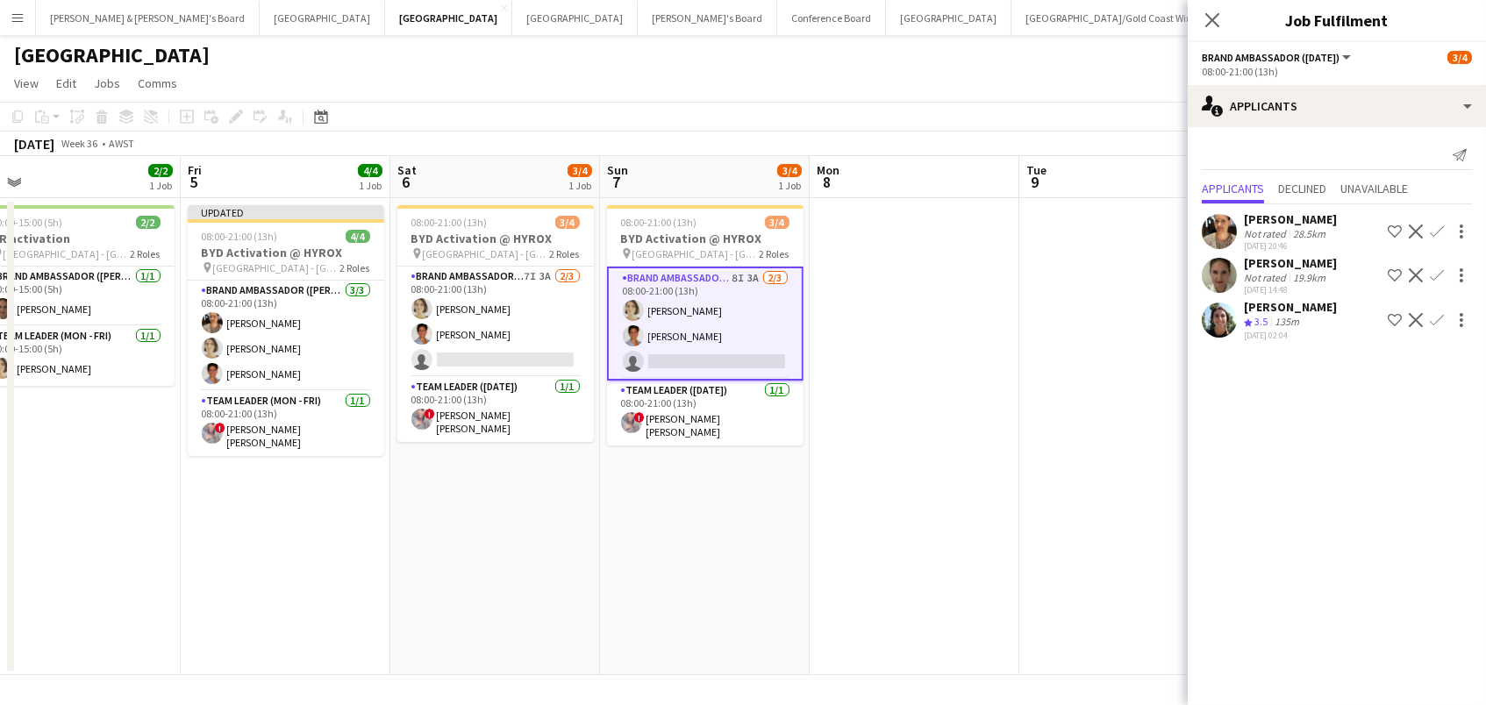
click at [1440, 225] on app-icon "Confirm" at bounding box center [1437, 232] width 14 height 14
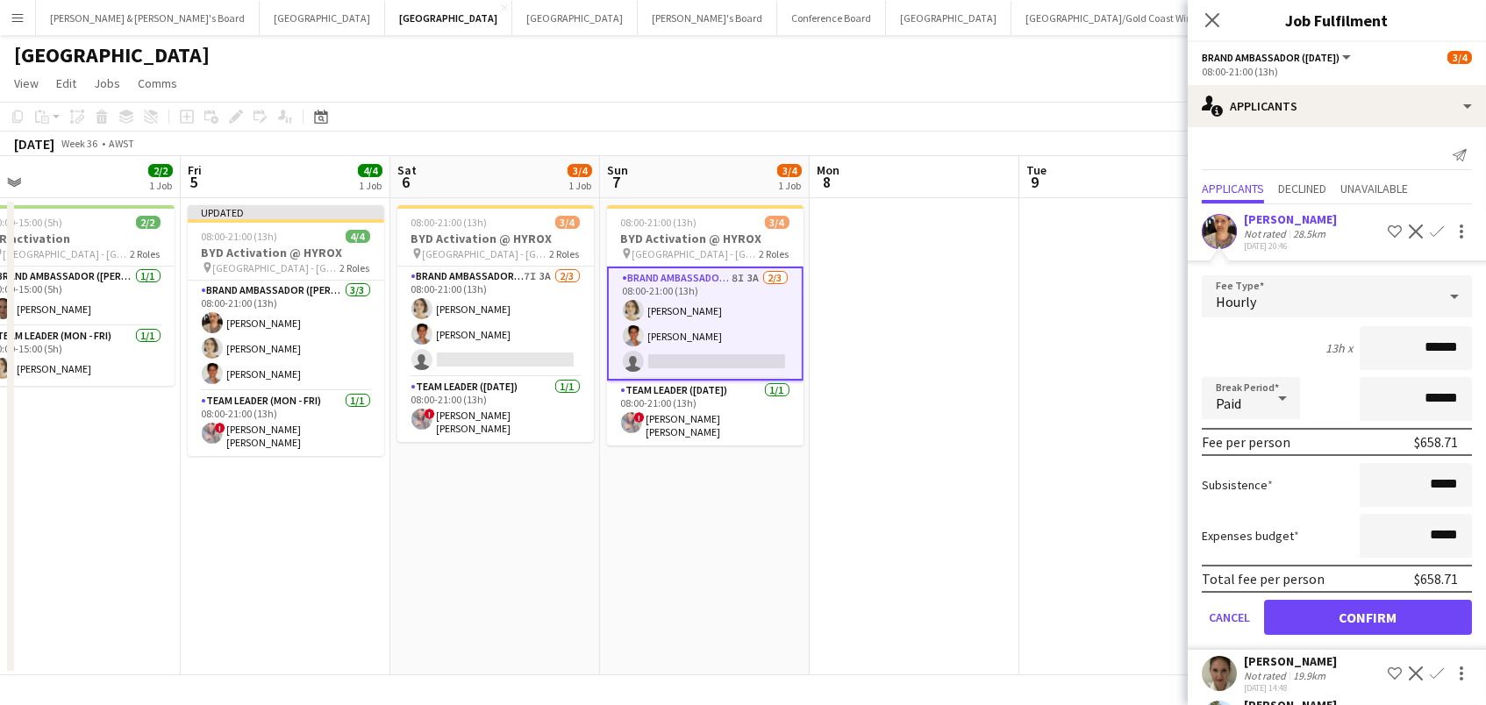
click at [1368, 614] on button "Confirm" at bounding box center [1368, 617] width 208 height 35
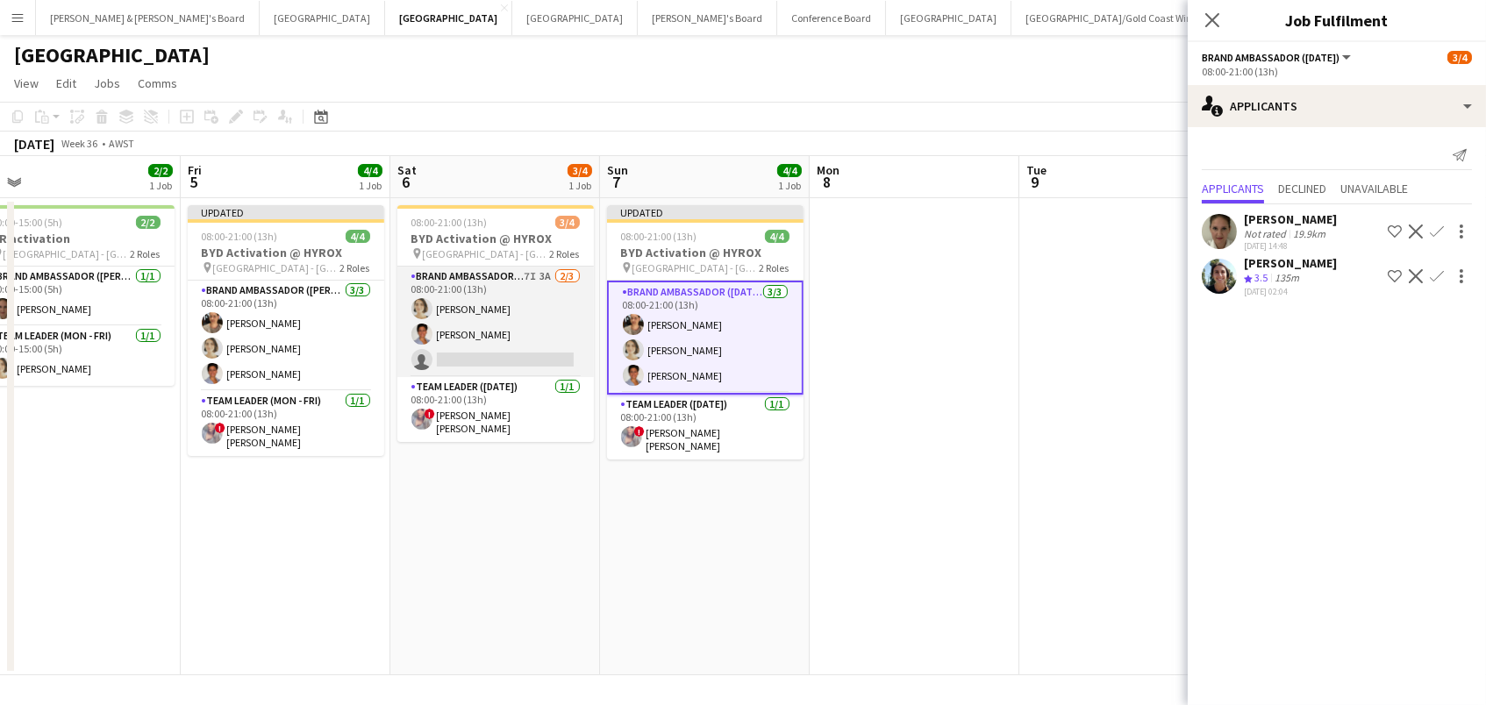
click at [536, 300] on app-card-role "Brand Ambassador ([DATE]) 7I 3A [DATE] 08:00-21:00 (13h) [PERSON_NAME] yahelle …" at bounding box center [495, 322] width 196 height 111
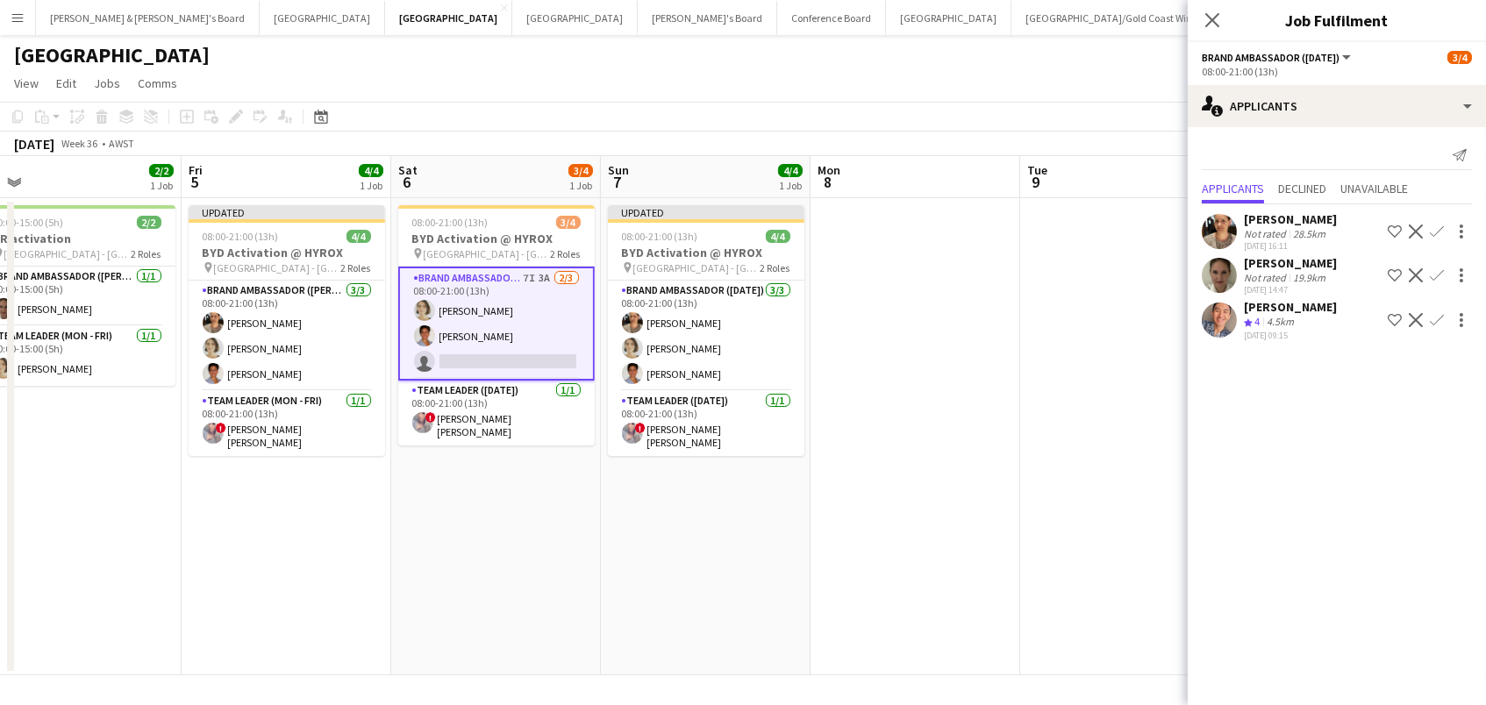
click at [1445, 312] on button "Confirm" at bounding box center [1436, 320] width 21 height 21
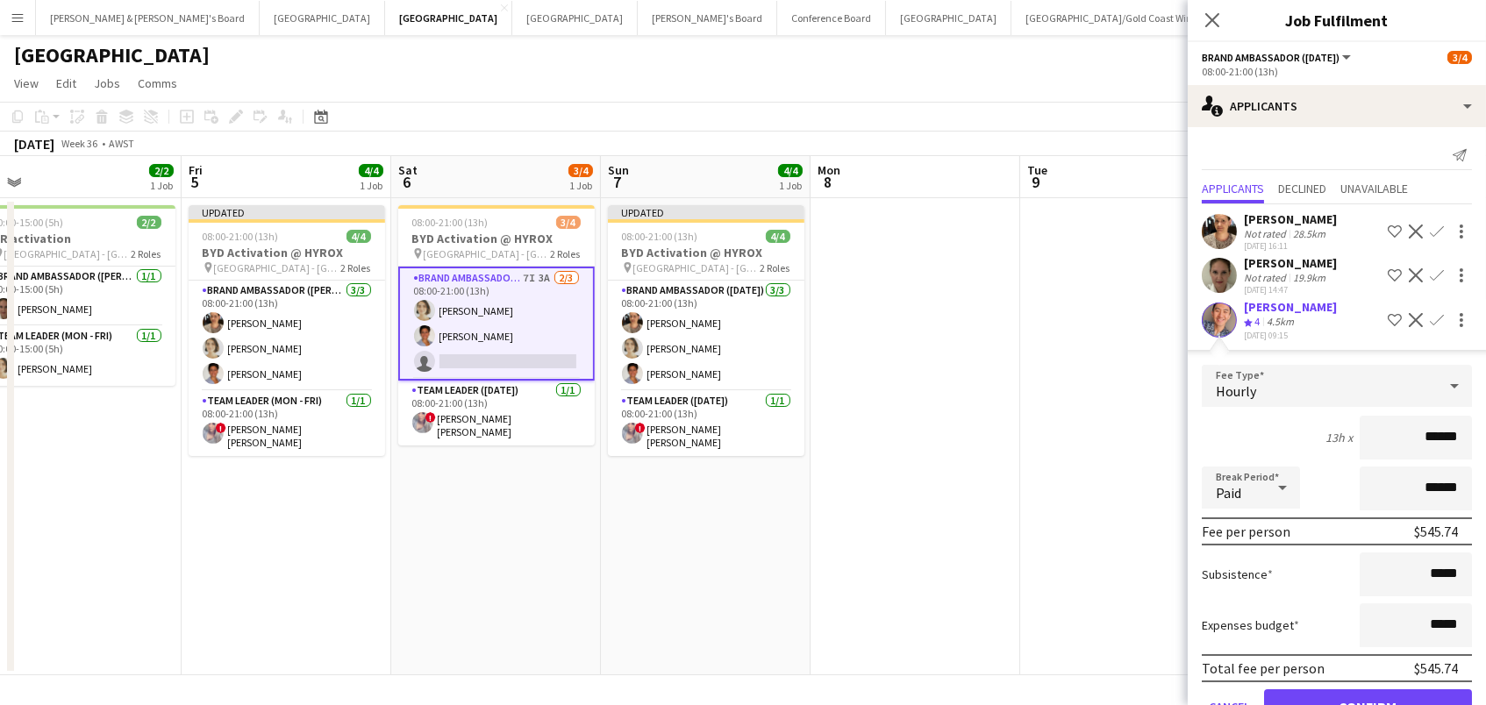
click at [1368, 700] on button "Confirm" at bounding box center [1368, 707] width 208 height 35
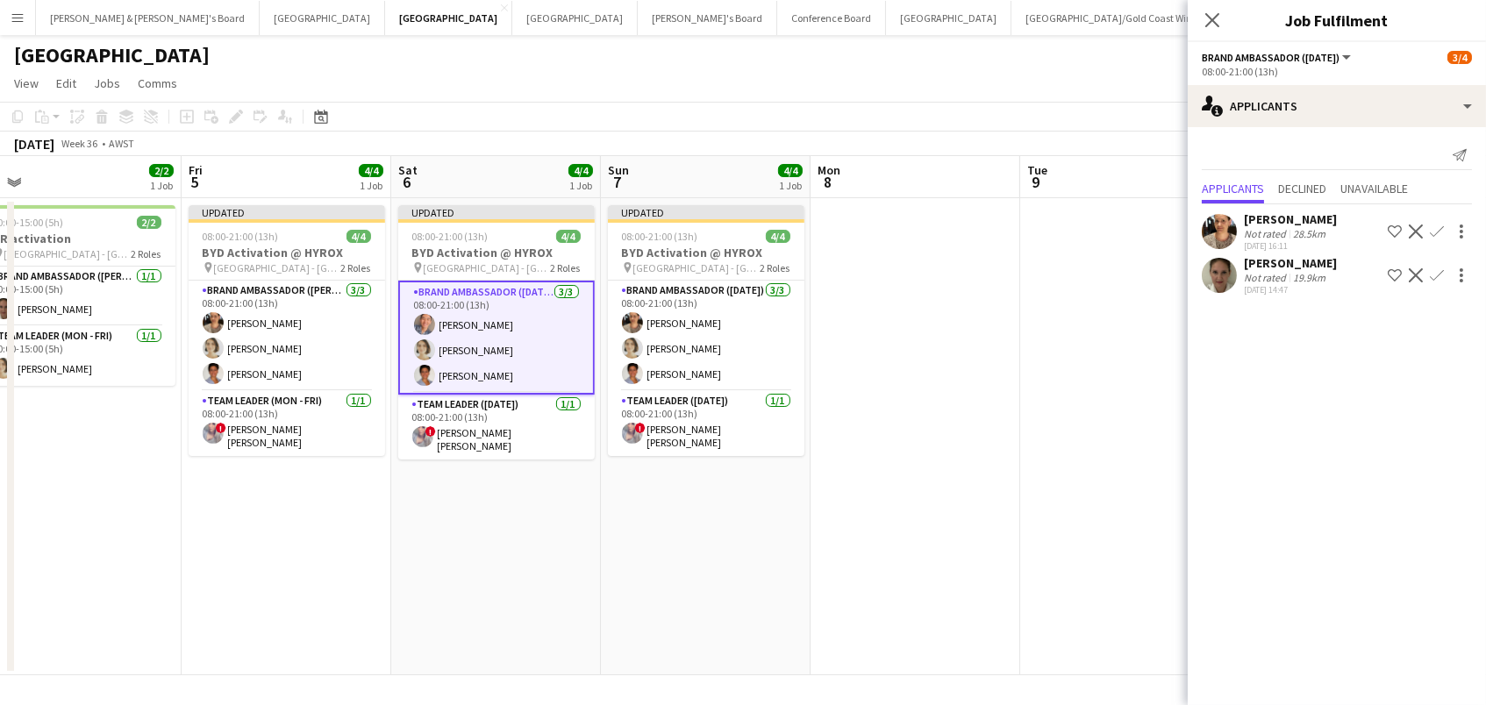
click at [1010, 359] on app-date-cell at bounding box center [916, 436] width 210 height 477
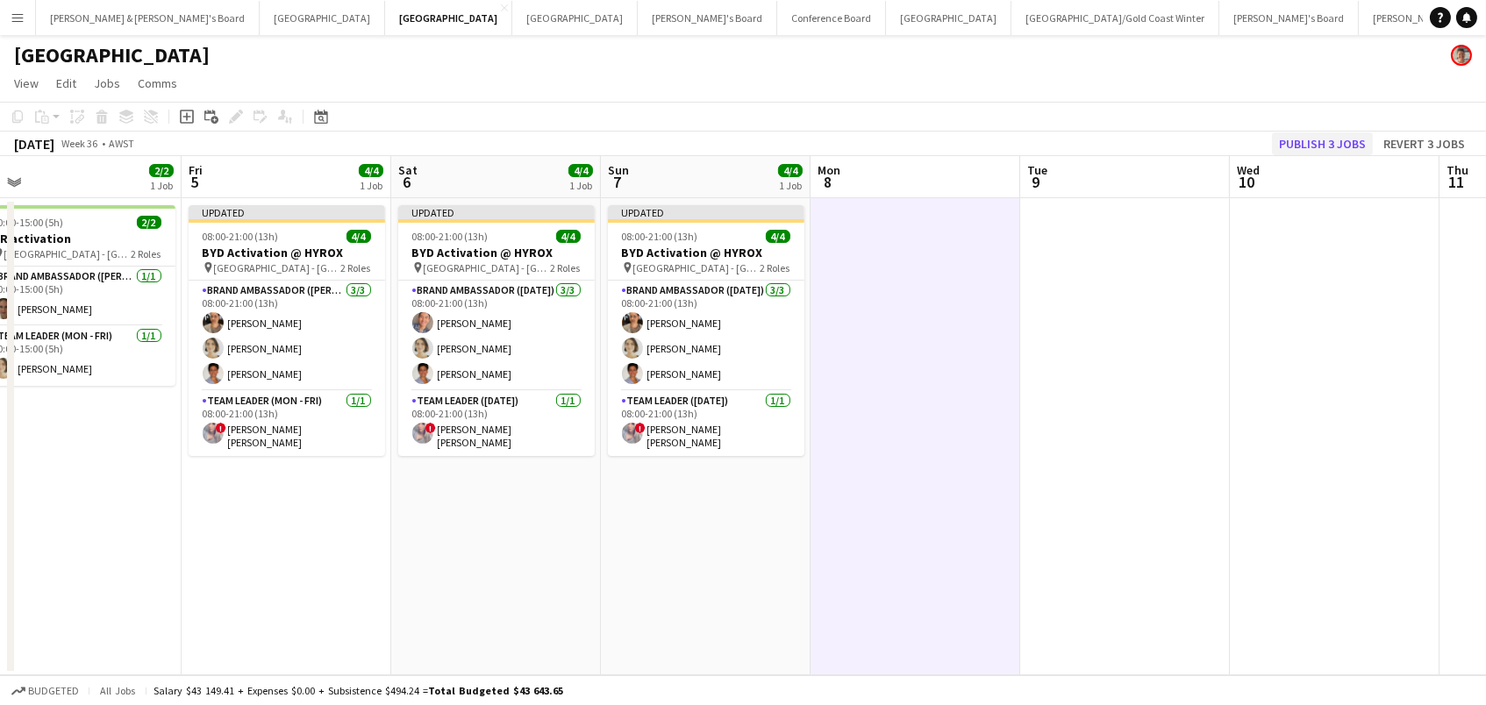
click at [1340, 143] on button "Publish 3 jobs" at bounding box center [1322, 143] width 101 height 23
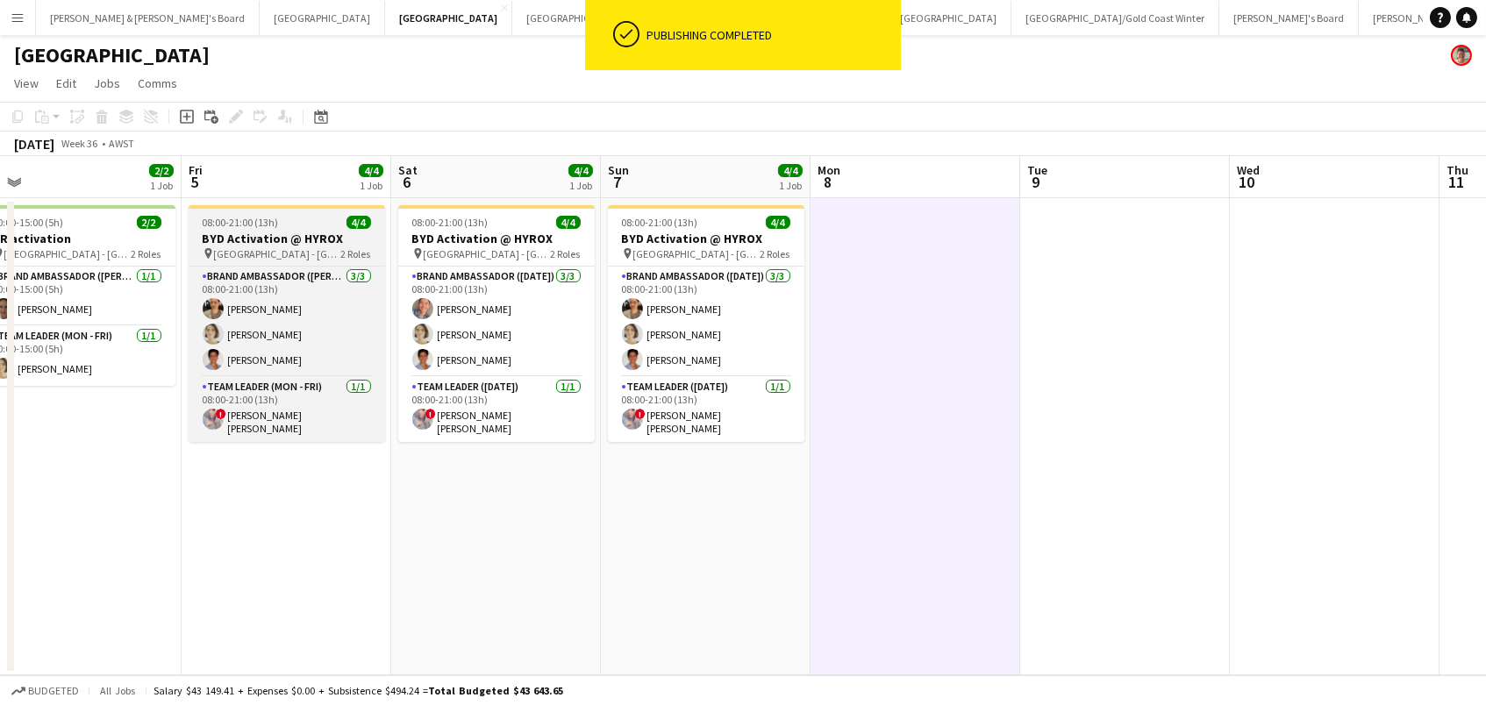
click at [287, 234] on h3 "BYD Activation @ HYROX" at bounding box center [287, 239] width 196 height 16
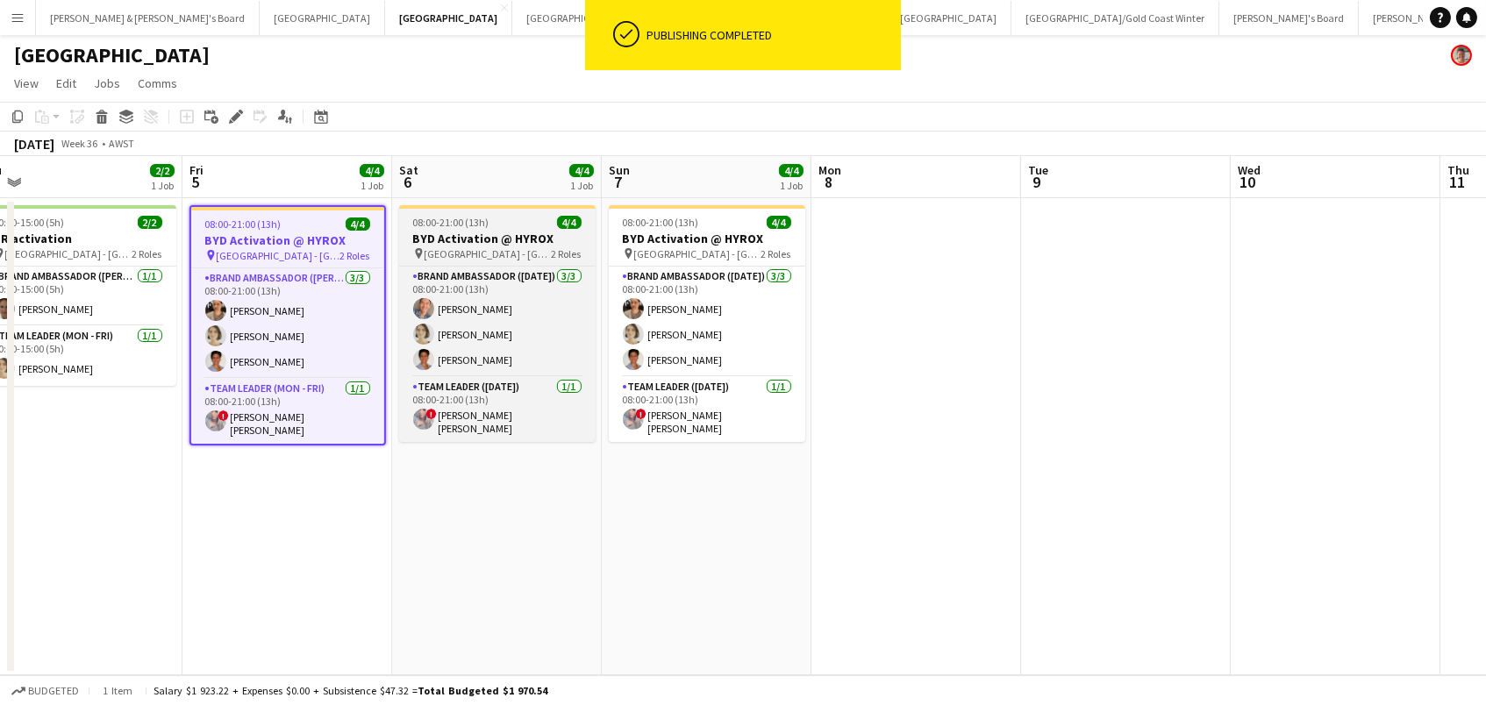
click at [455, 237] on h3 "BYD Activation @ HYROX" at bounding box center [497, 239] width 196 height 16
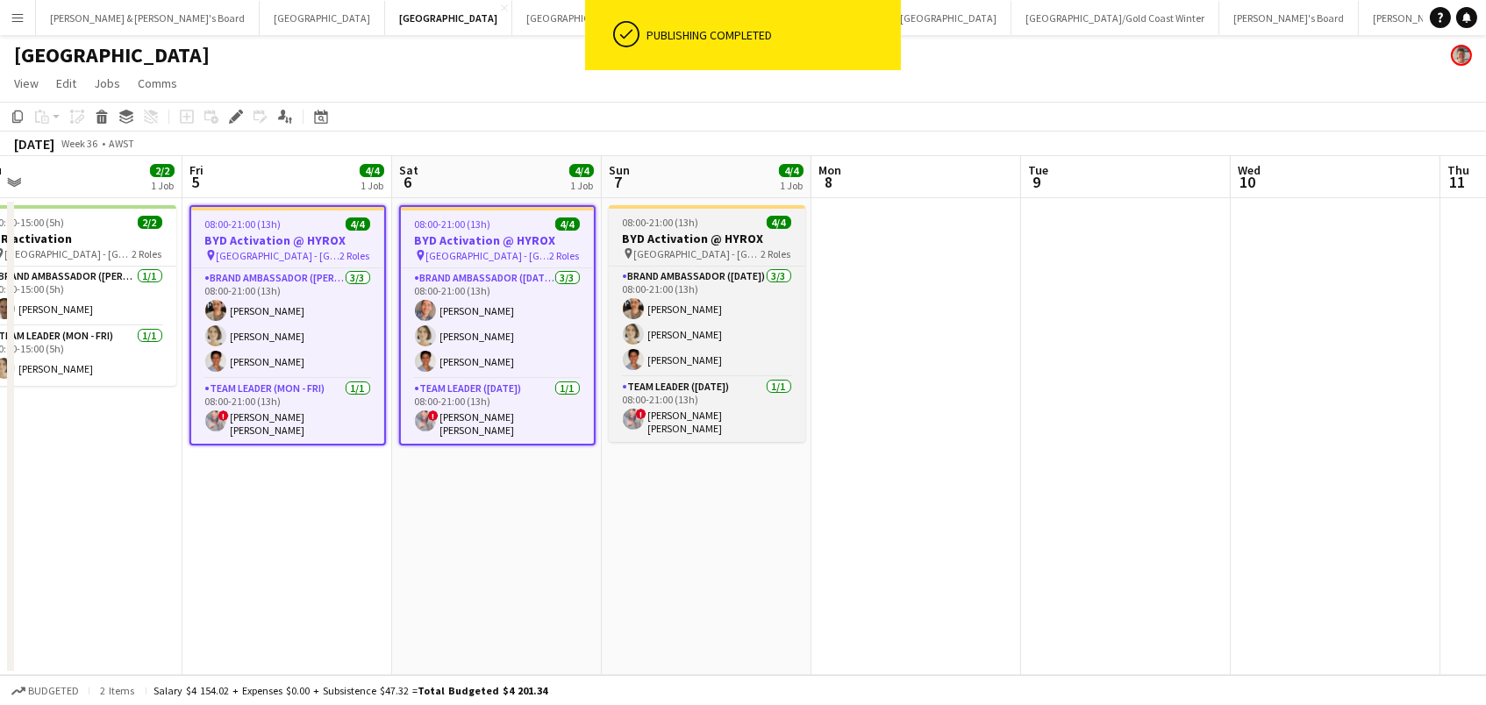
click at [668, 235] on h3 "BYD Activation @ HYROX" at bounding box center [707, 239] width 196 height 16
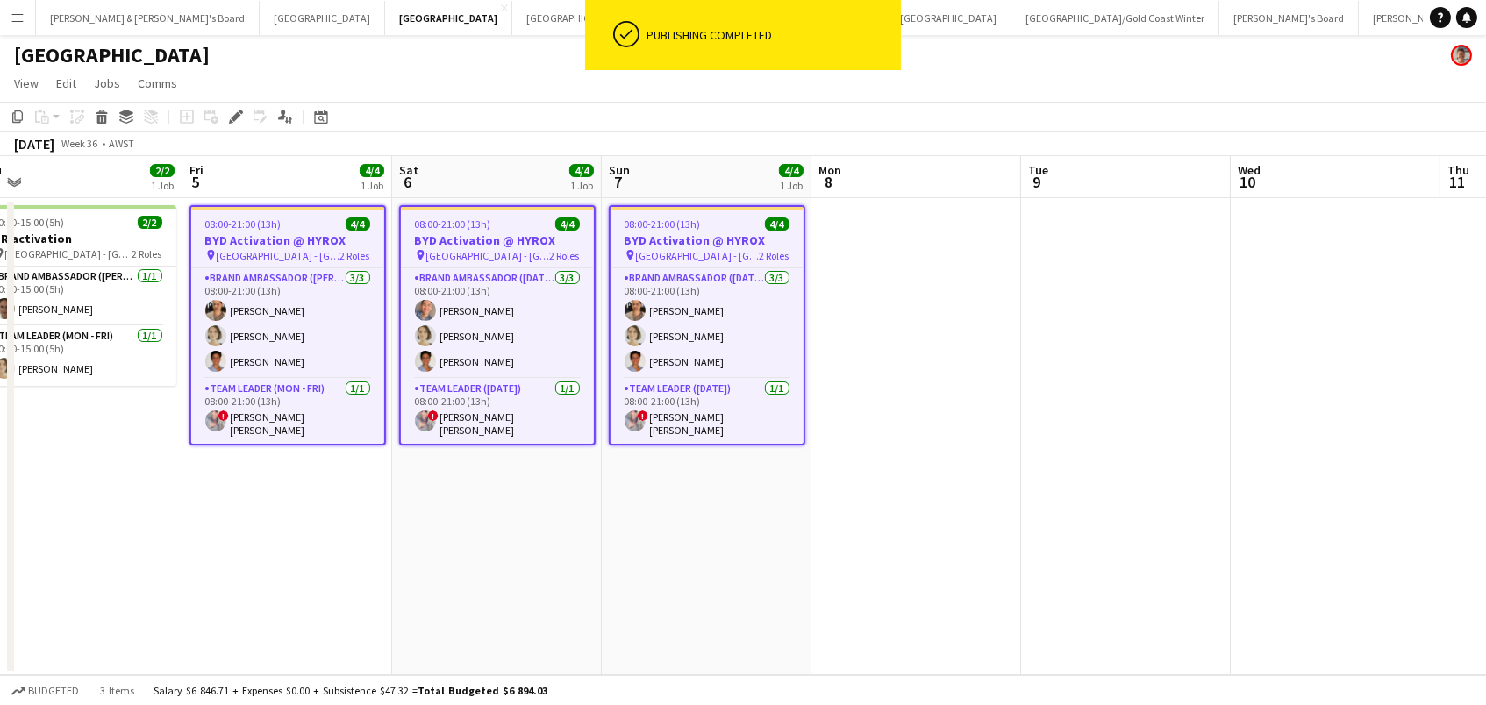
scroll to position [0, 864]
click at [242, 109] on div "Edit" at bounding box center [235, 116] width 21 height 21
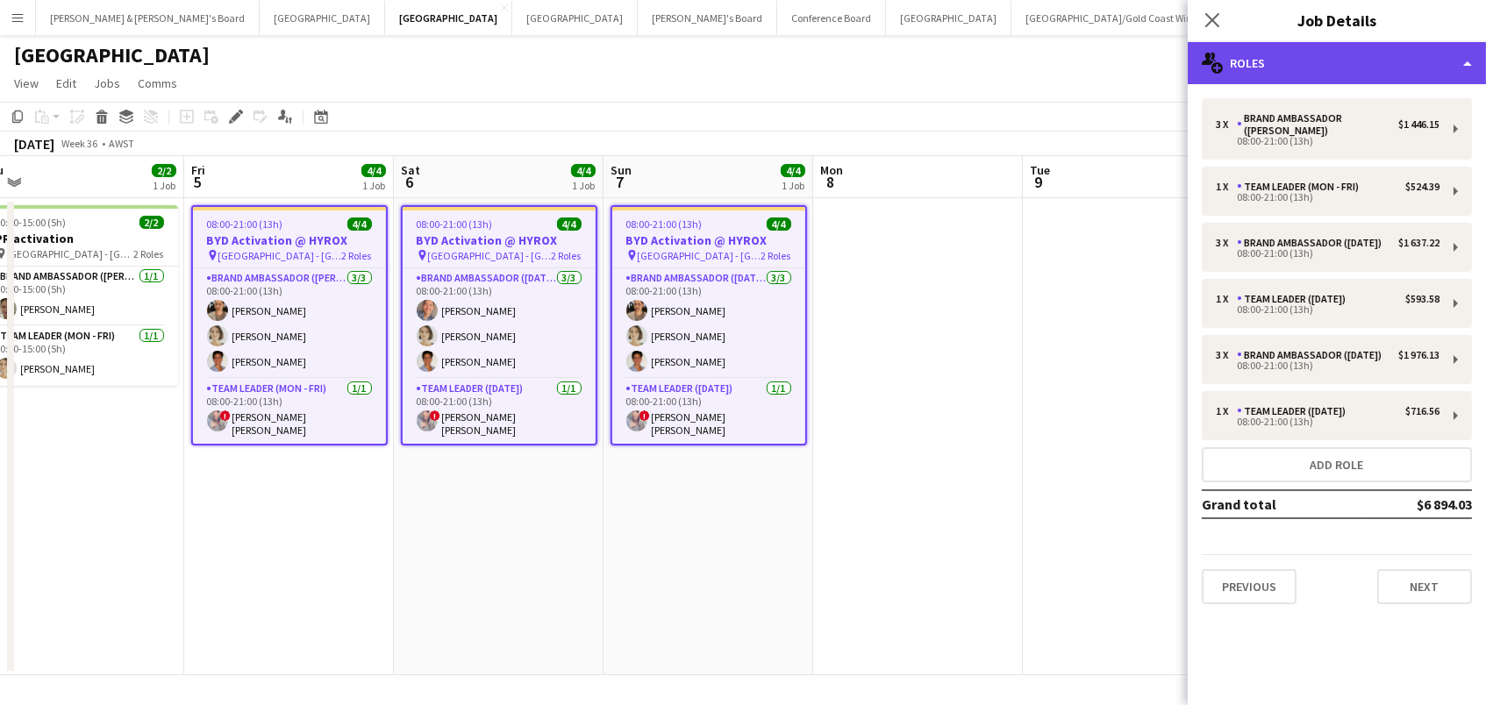
click at [1331, 52] on div "multiple-users-add Roles" at bounding box center [1337, 63] width 298 height 42
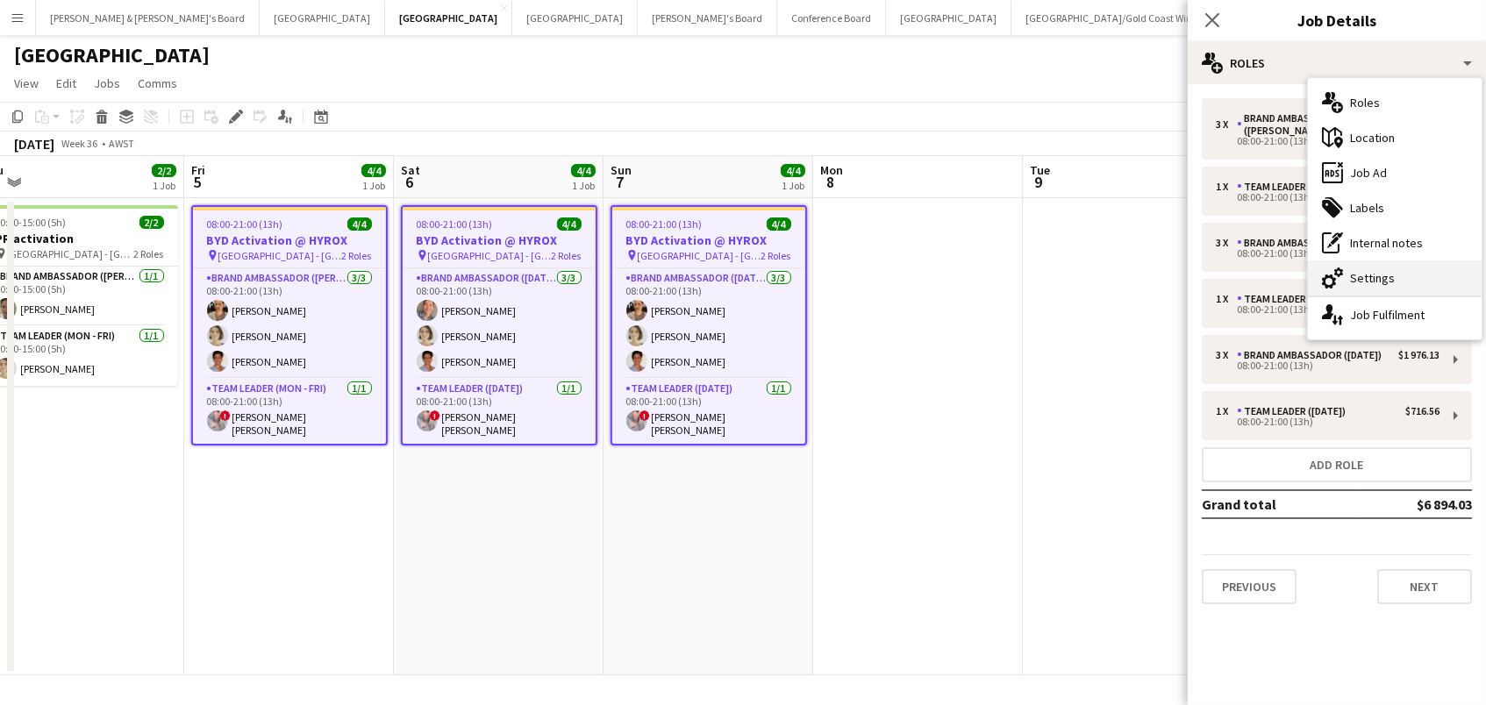
click at [1427, 273] on div "cog-double-3 Settings" at bounding box center [1395, 278] width 174 height 35
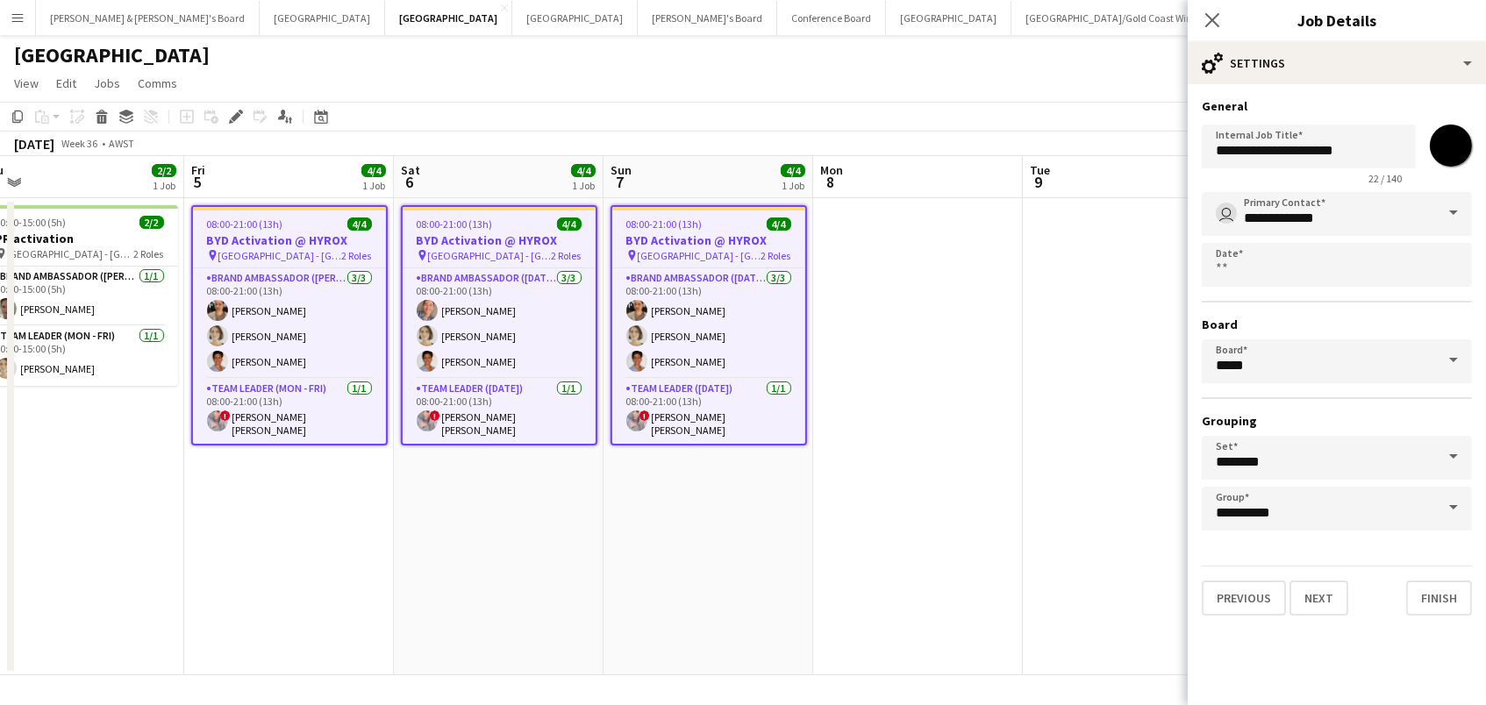
click at [1447, 149] on input "*******" at bounding box center [1450, 145] width 63 height 63
type input "*******"
click at [954, 294] on app-date-cell at bounding box center [918, 436] width 210 height 477
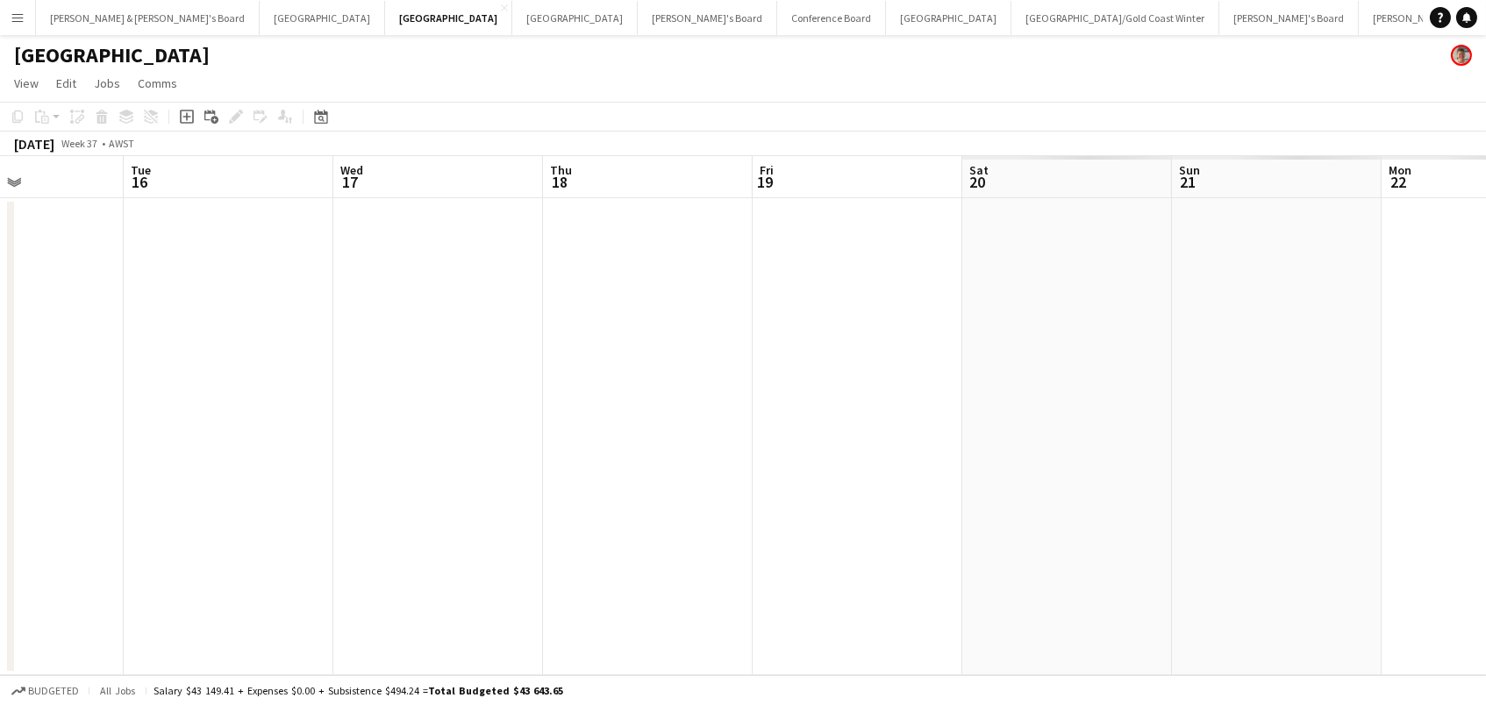
scroll to position [0, 504]
click at [260, 13] on button "Adelaide Close" at bounding box center [322, 18] width 125 height 34
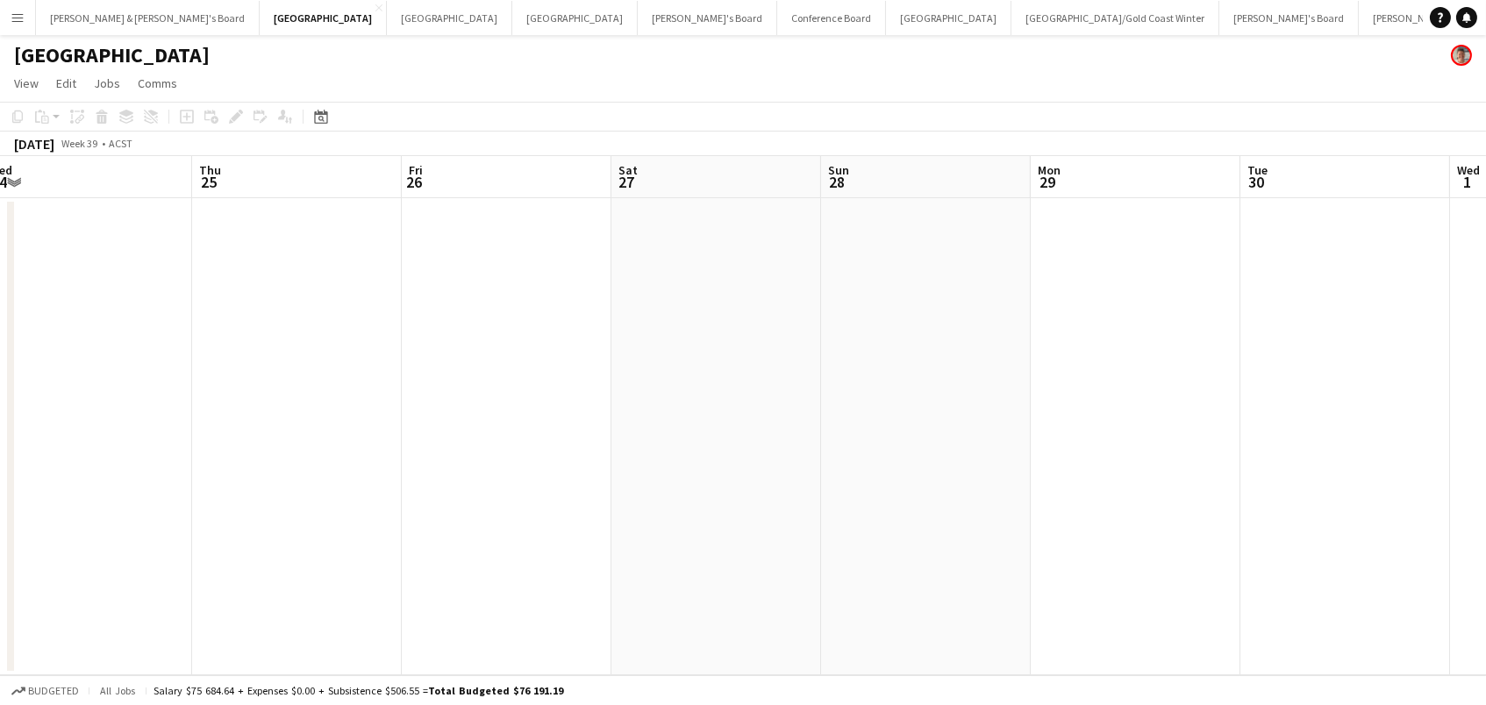
scroll to position [0, 790]
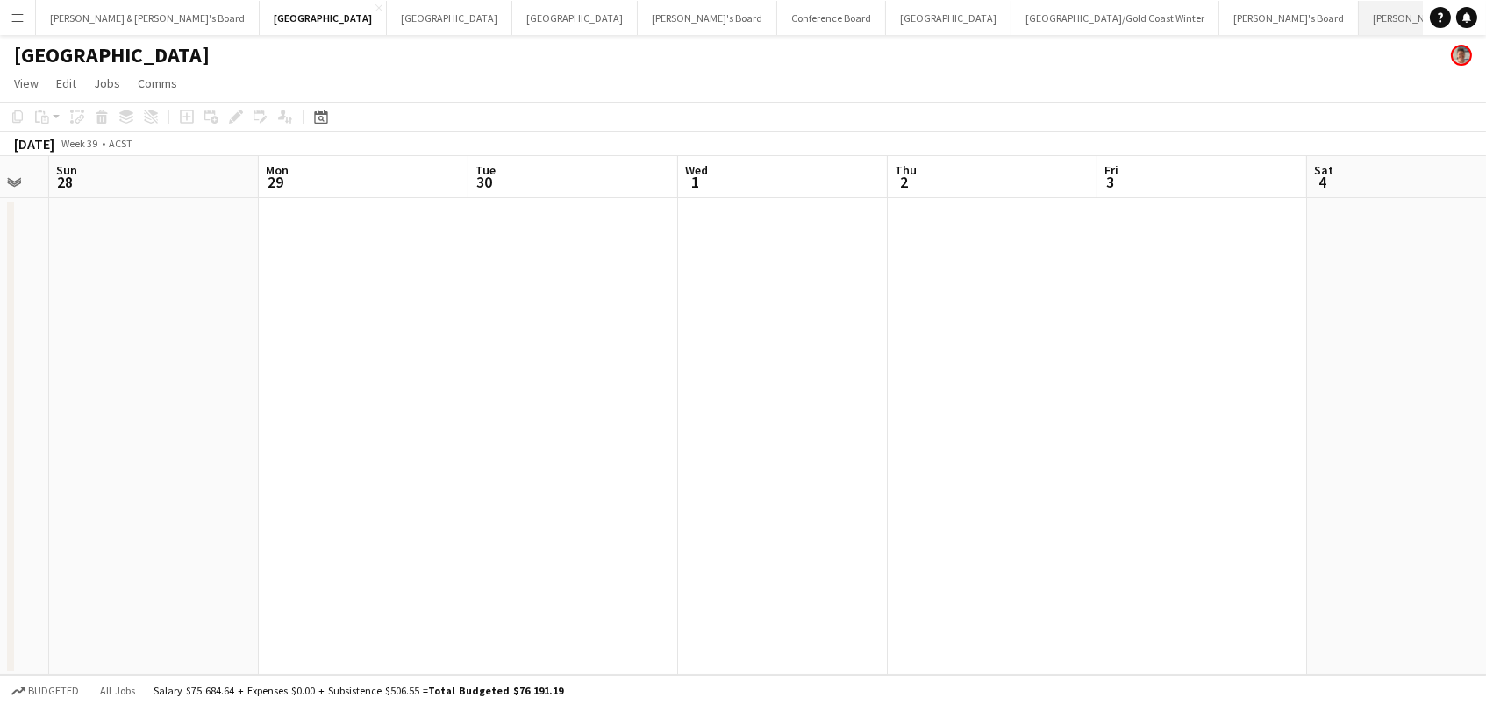
click at [1359, 20] on button "[PERSON_NAME] & [PERSON_NAME]'s Board Close" at bounding box center [1471, 18] width 224 height 34
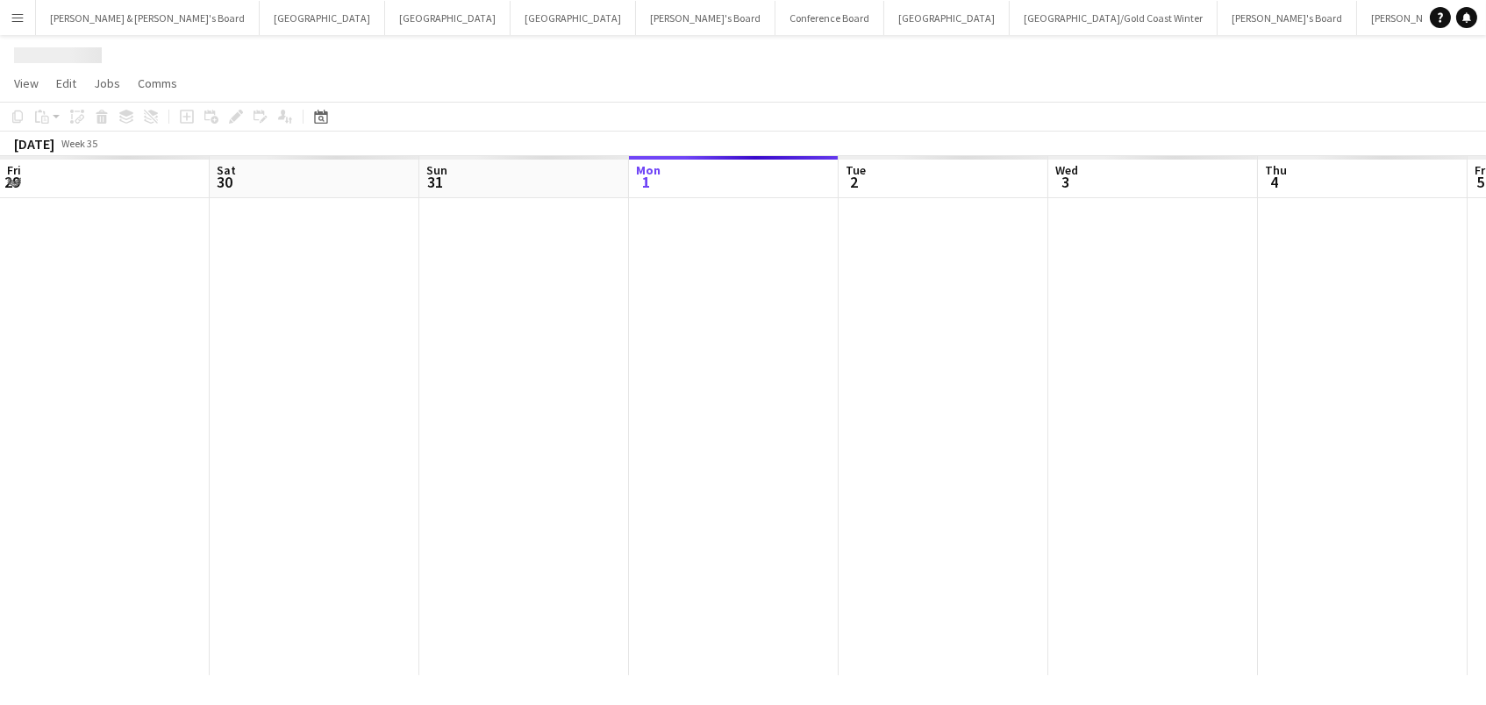
scroll to position [0, 418]
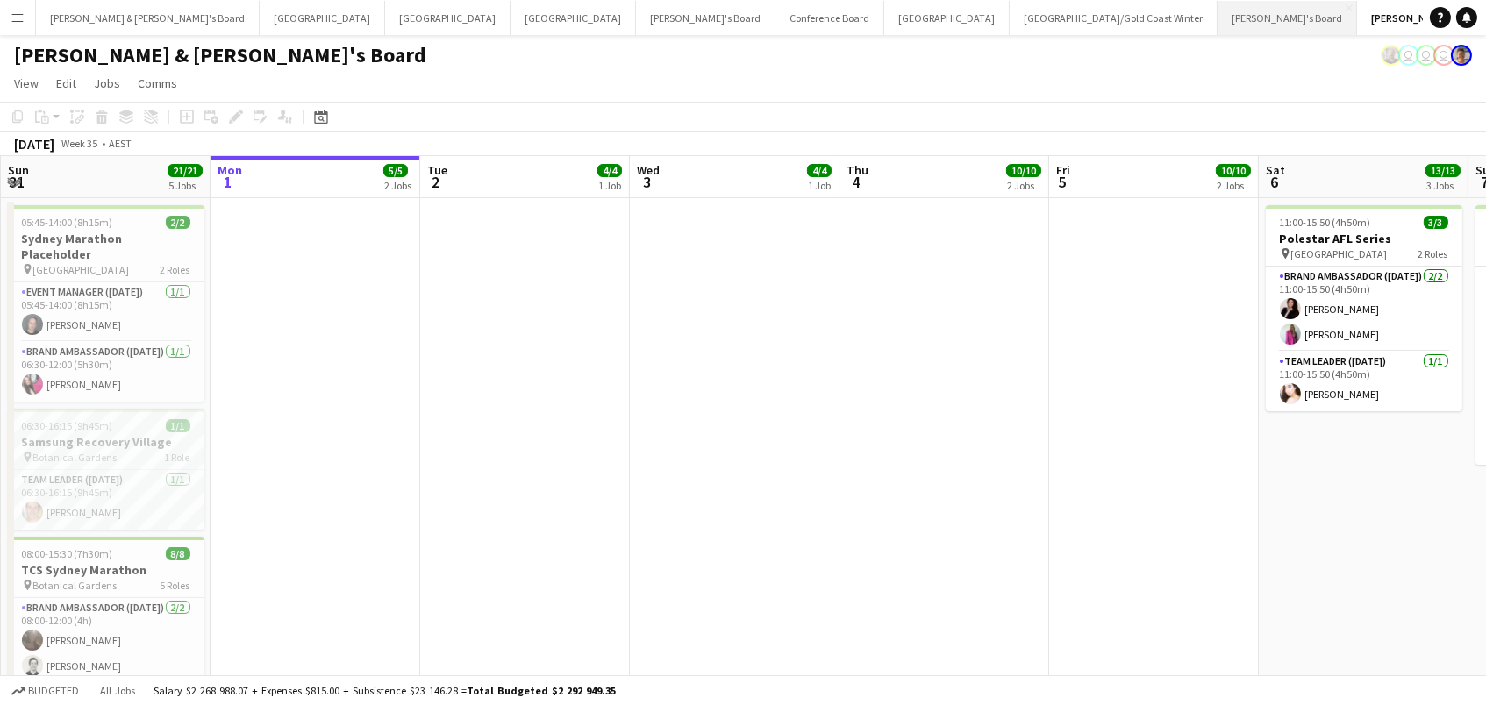
click at [1218, 19] on button "[PERSON_NAME]'s Board Close" at bounding box center [1287, 18] width 139 height 34
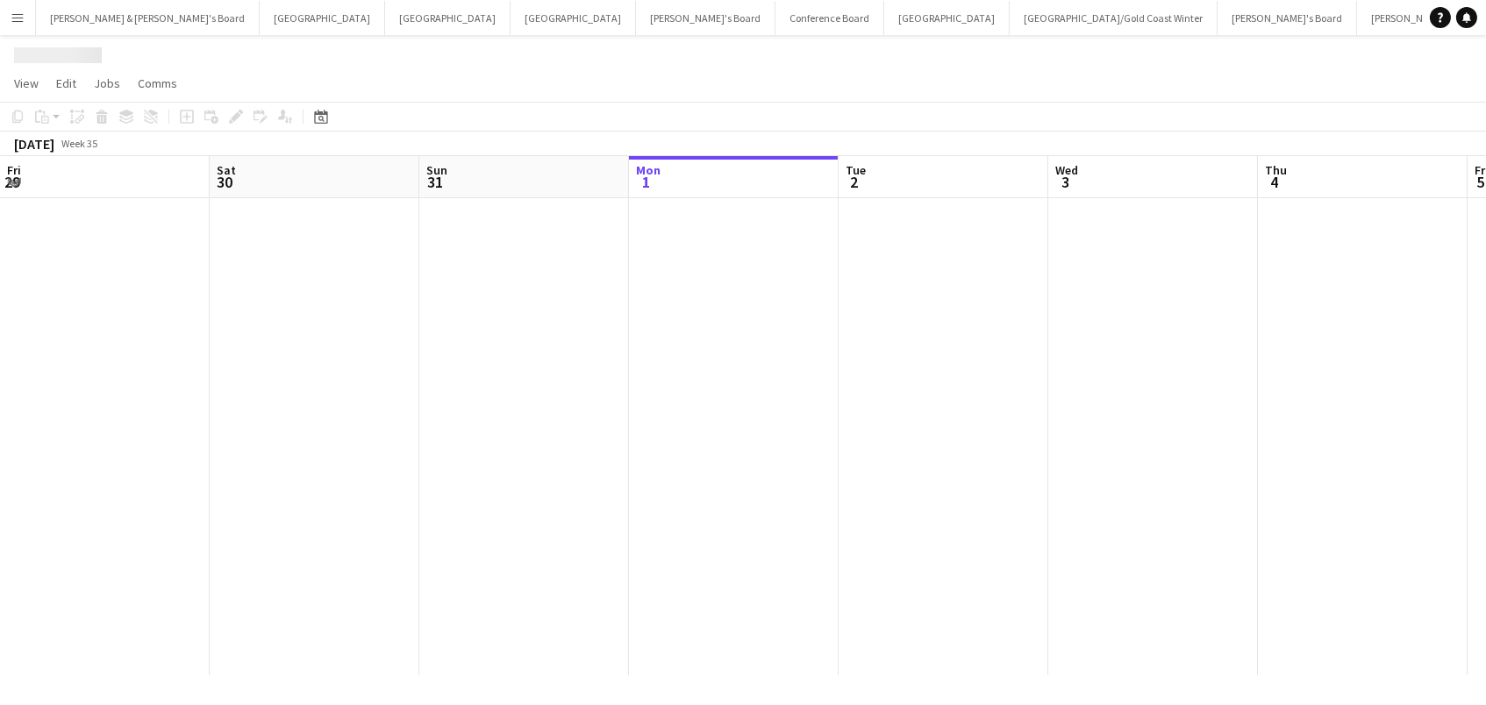
scroll to position [0, 418]
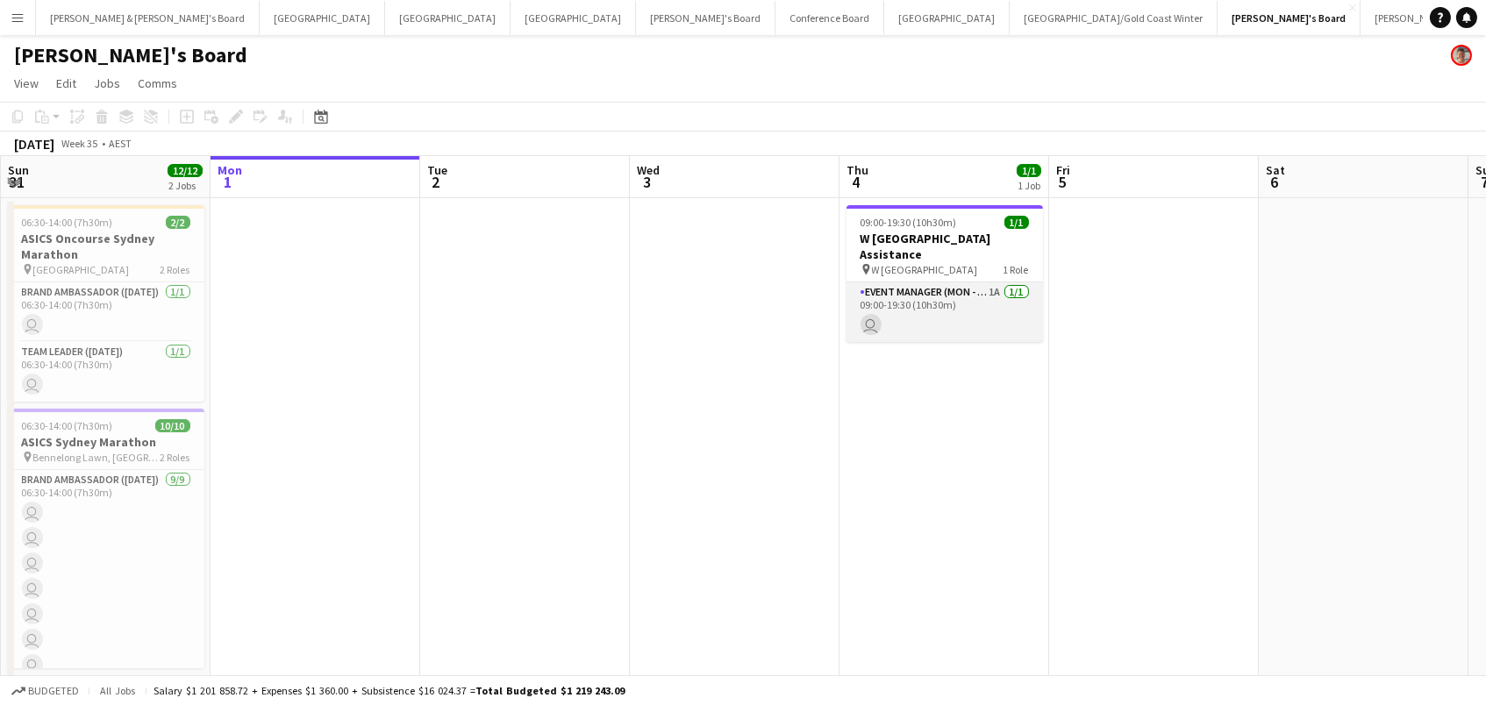
click at [916, 294] on app-card-role "Event Manager (Mon - Fri) 1A [DATE] 09:00-19:30 (10h30m) user" at bounding box center [945, 312] width 196 height 60
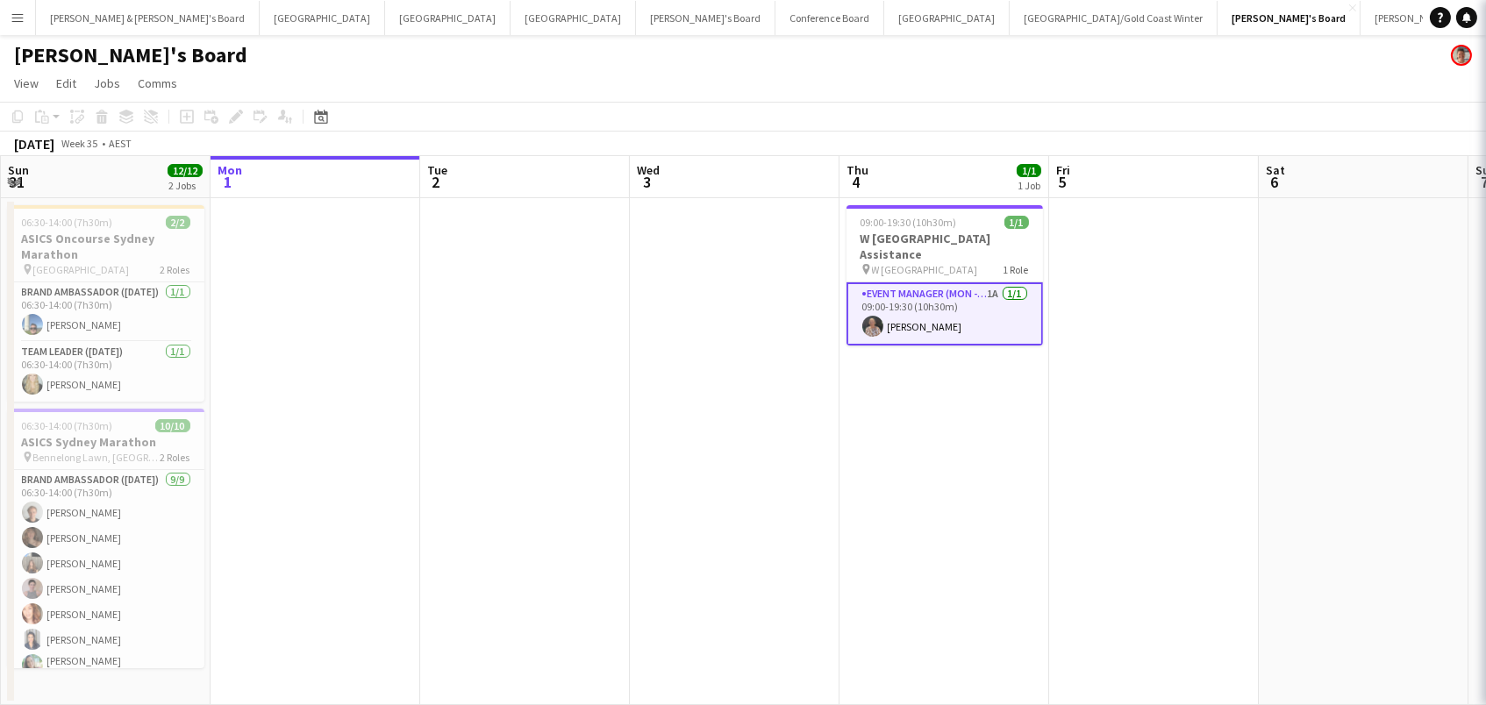
scroll to position [0, 418]
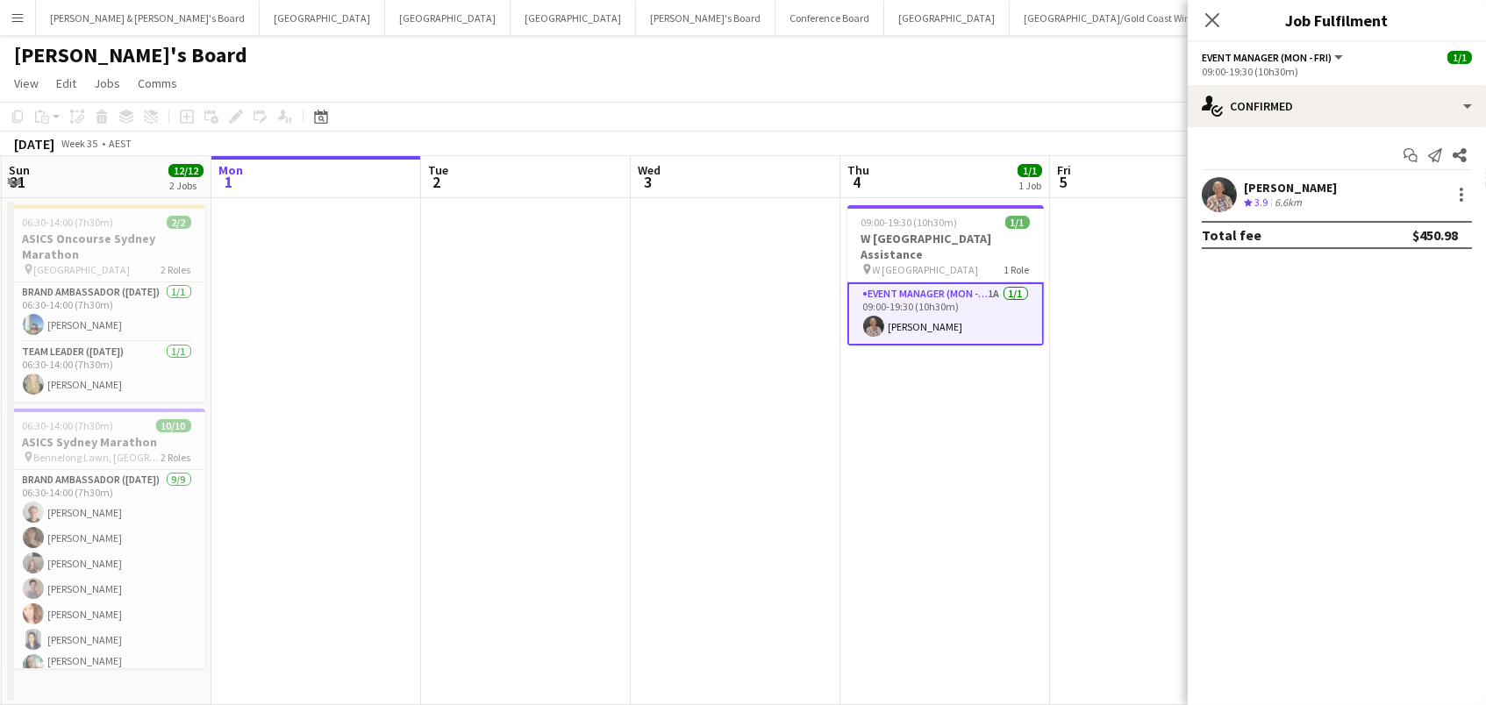
click at [1236, 182] on div at bounding box center [1219, 194] width 35 height 35
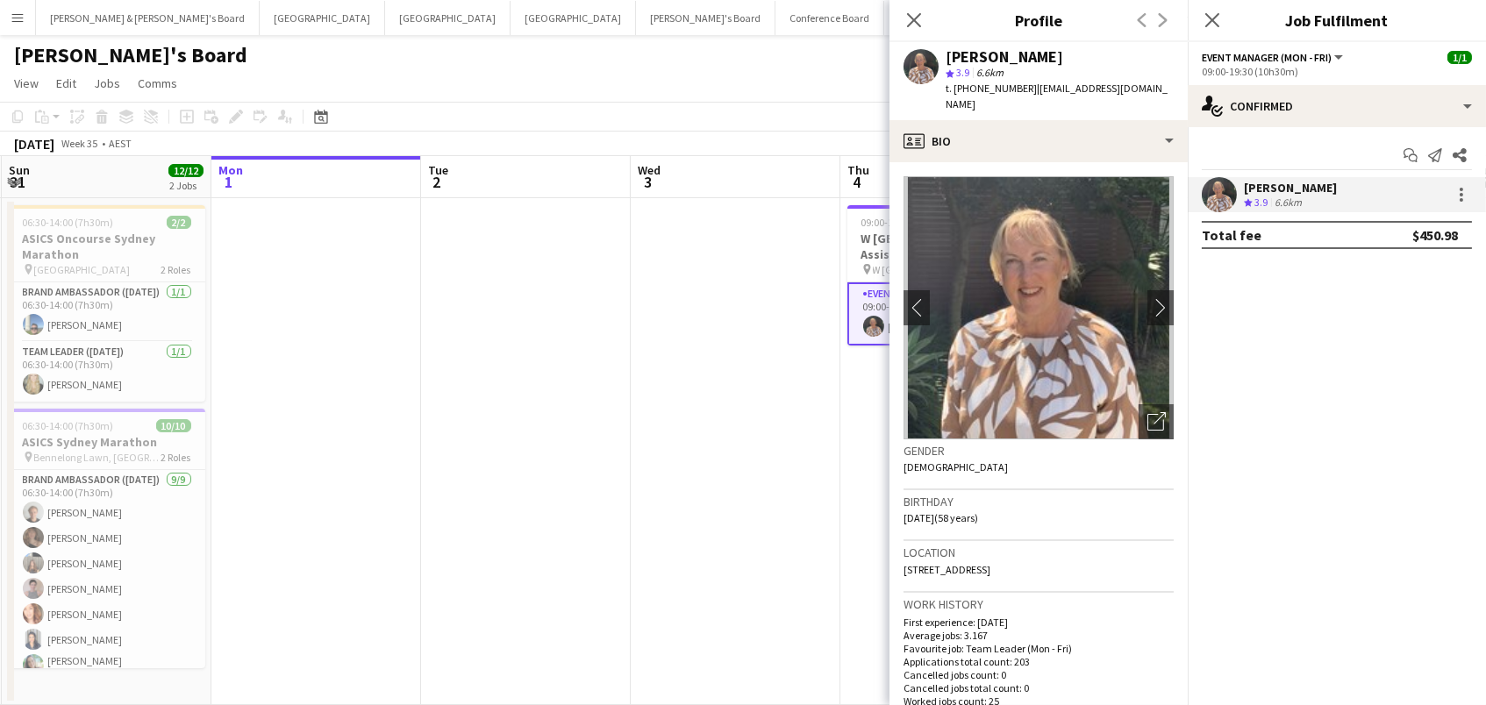
click at [1004, 89] on span "t. [PHONE_NUMBER]" at bounding box center [991, 88] width 91 height 13
copy span "61407921183"
click at [910, 16] on icon at bounding box center [913, 19] width 17 height 17
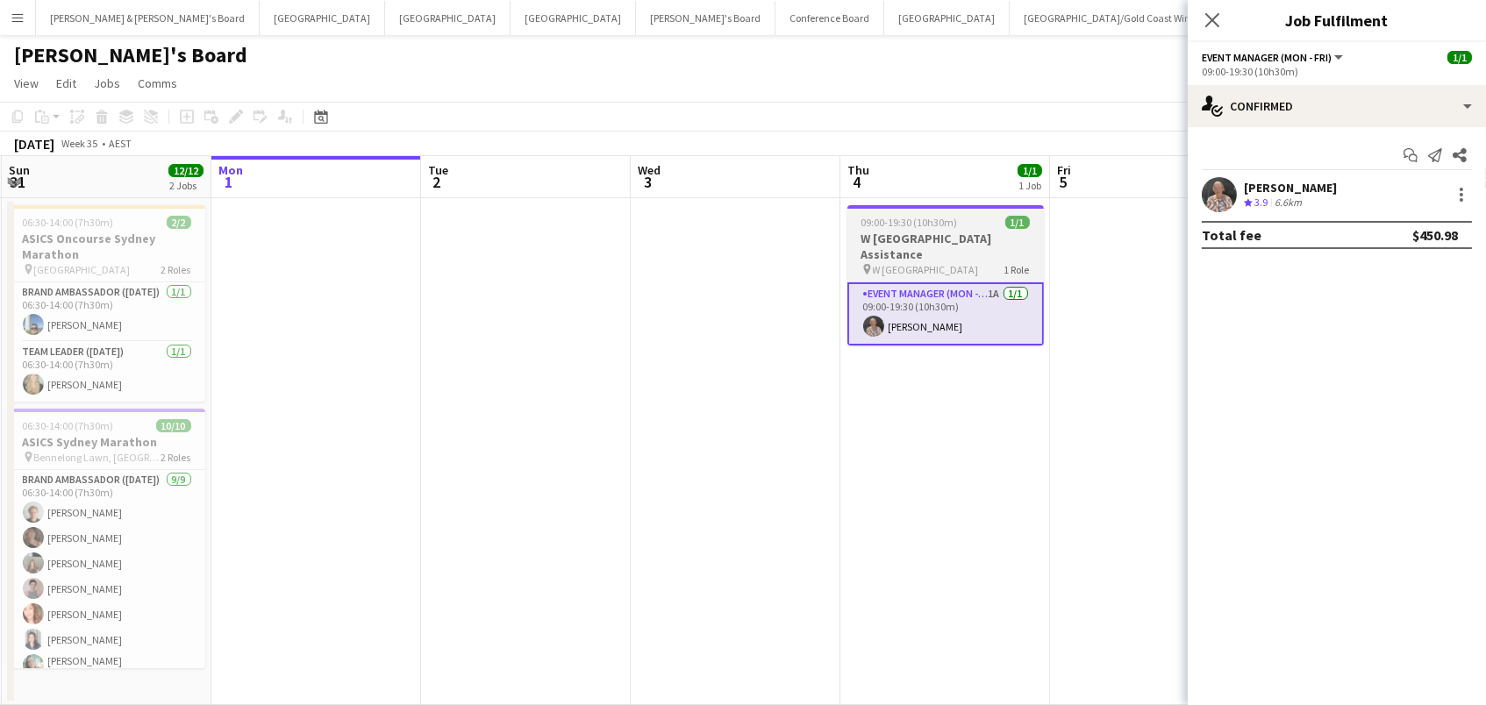
click at [979, 218] on div "09:00-19:30 (10h30m) 1/1" at bounding box center [945, 222] width 196 height 13
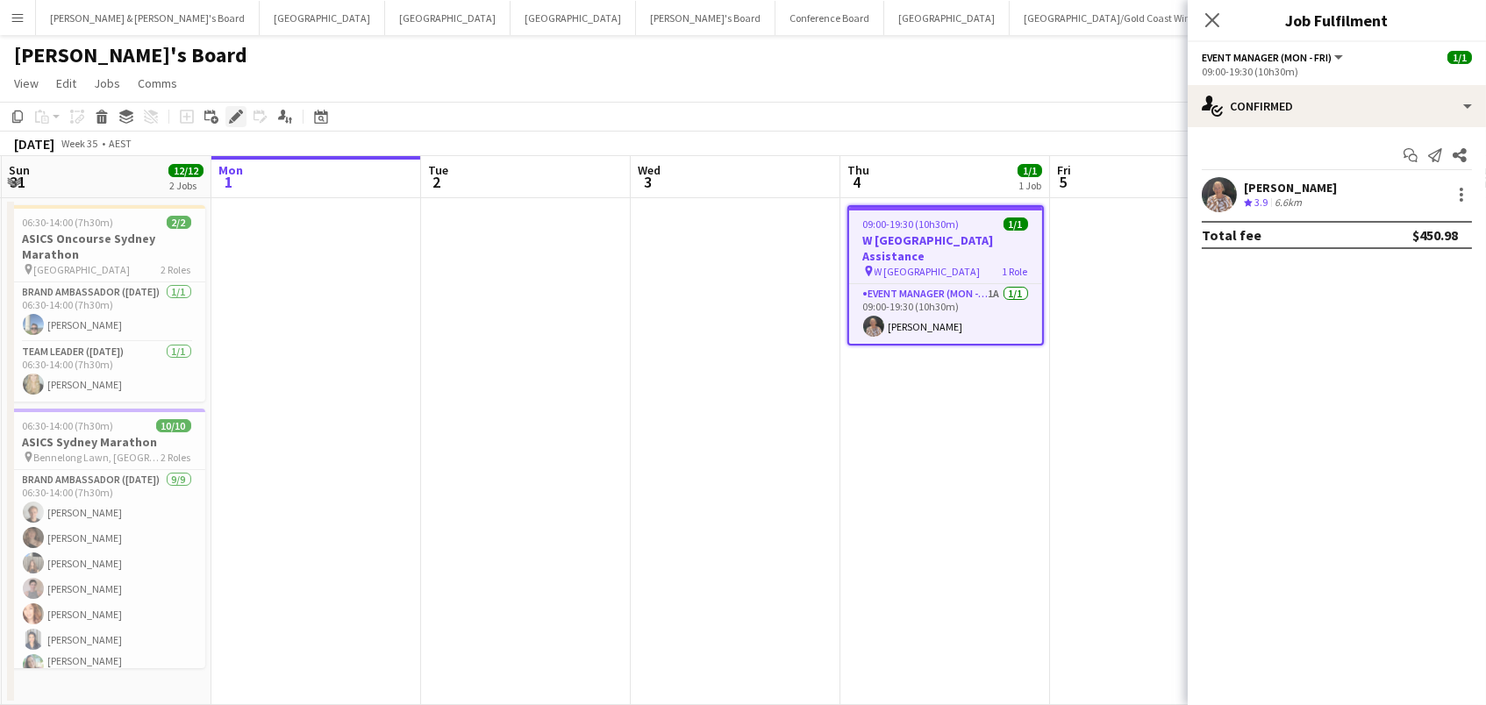
click at [239, 110] on icon at bounding box center [241, 112] width 4 height 4
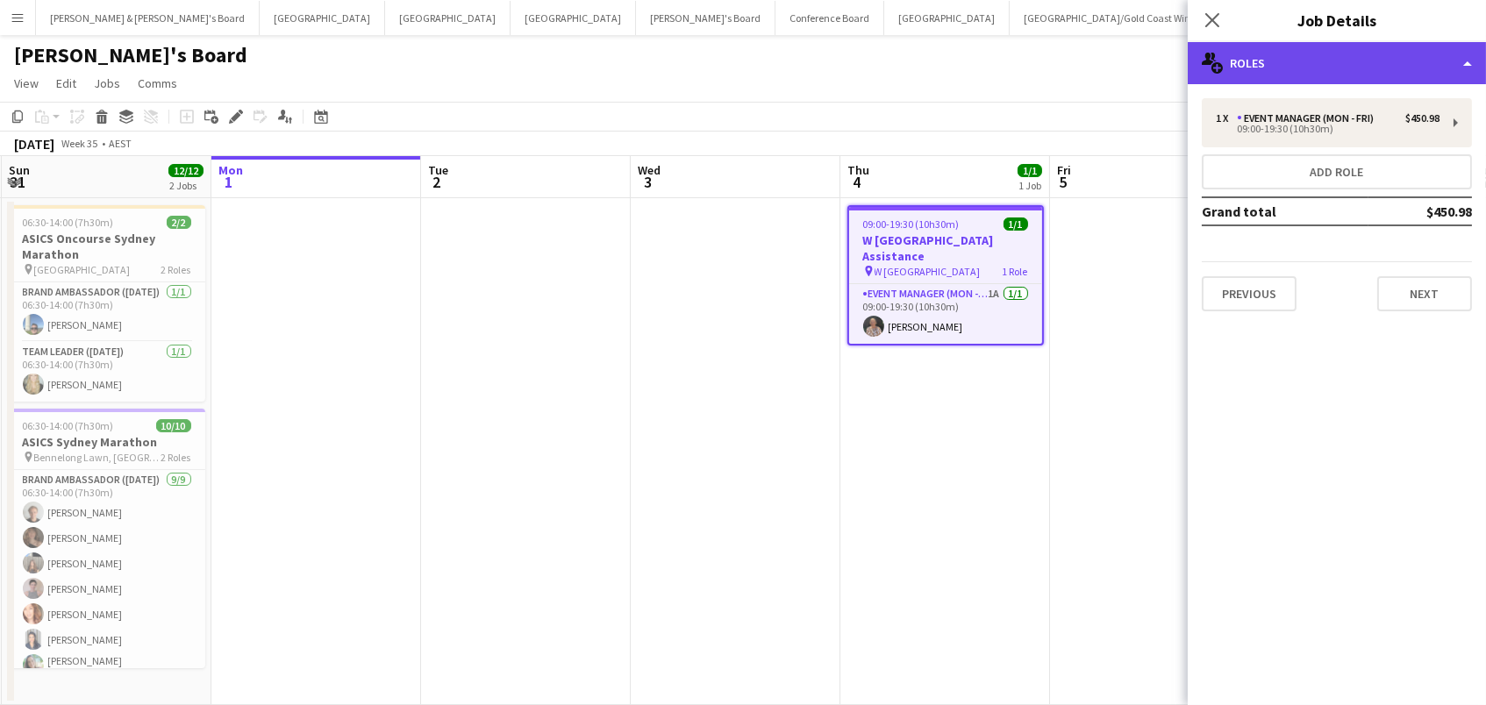
click at [1355, 44] on div "multiple-users-add Roles" at bounding box center [1337, 63] width 298 height 42
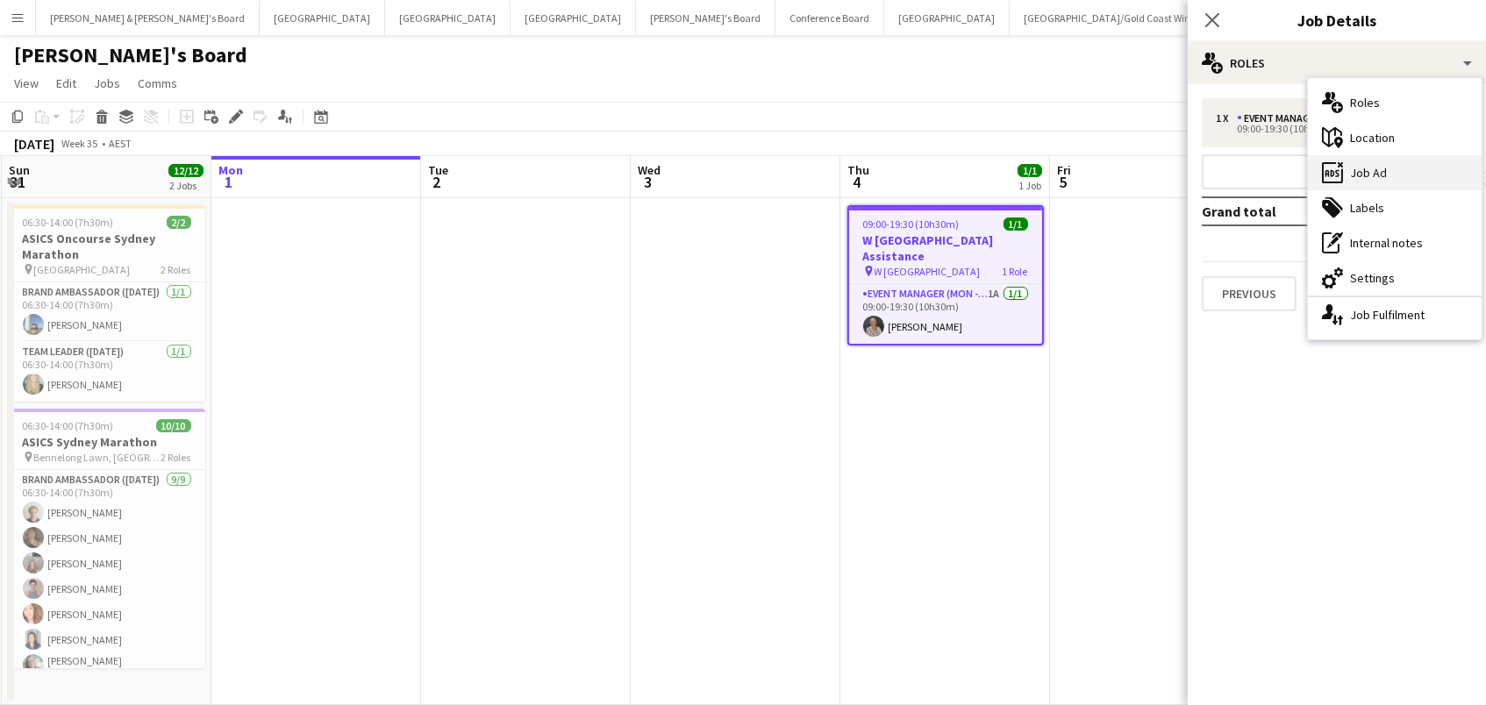
click at [1381, 177] on div "ads-window Job Ad" at bounding box center [1395, 172] width 174 height 35
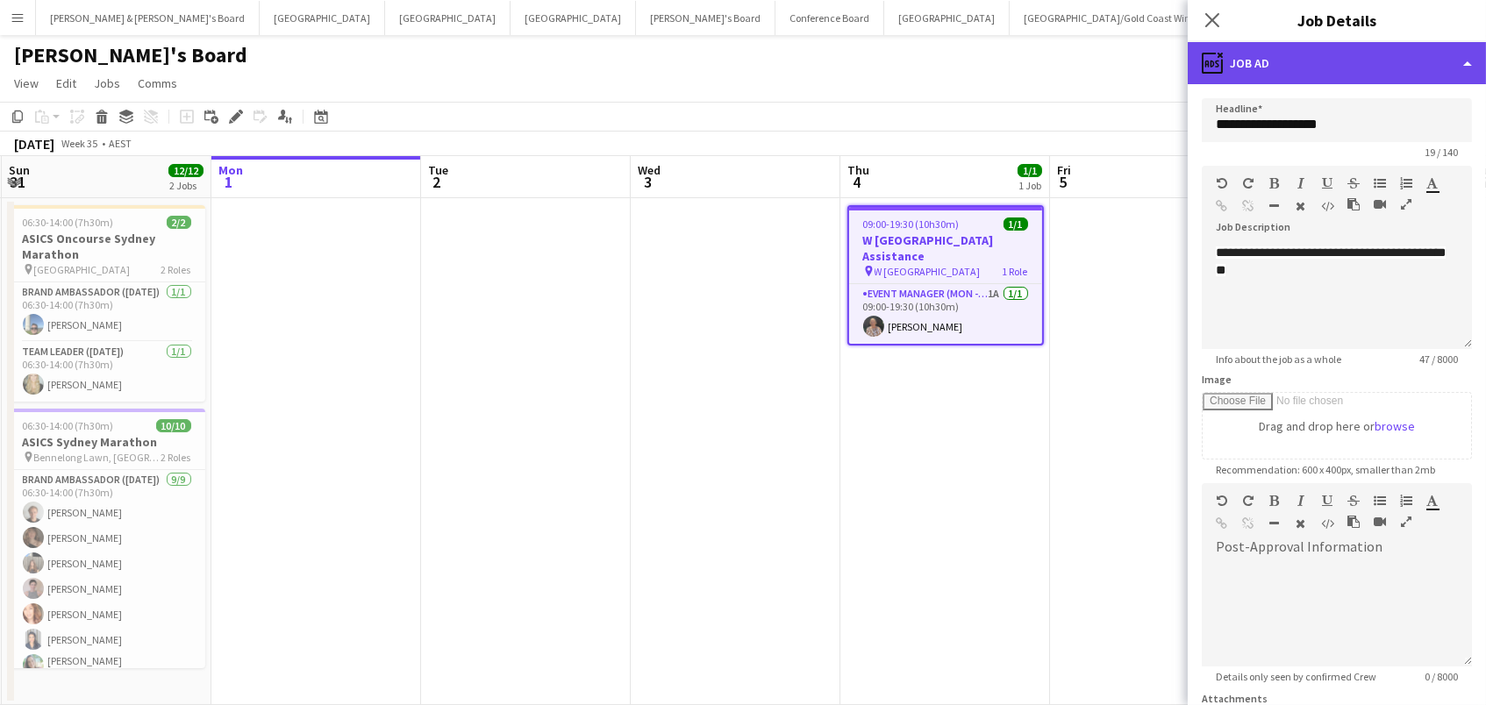
click at [1229, 66] on div "ads-window Job Ad" at bounding box center [1337, 63] width 298 height 42
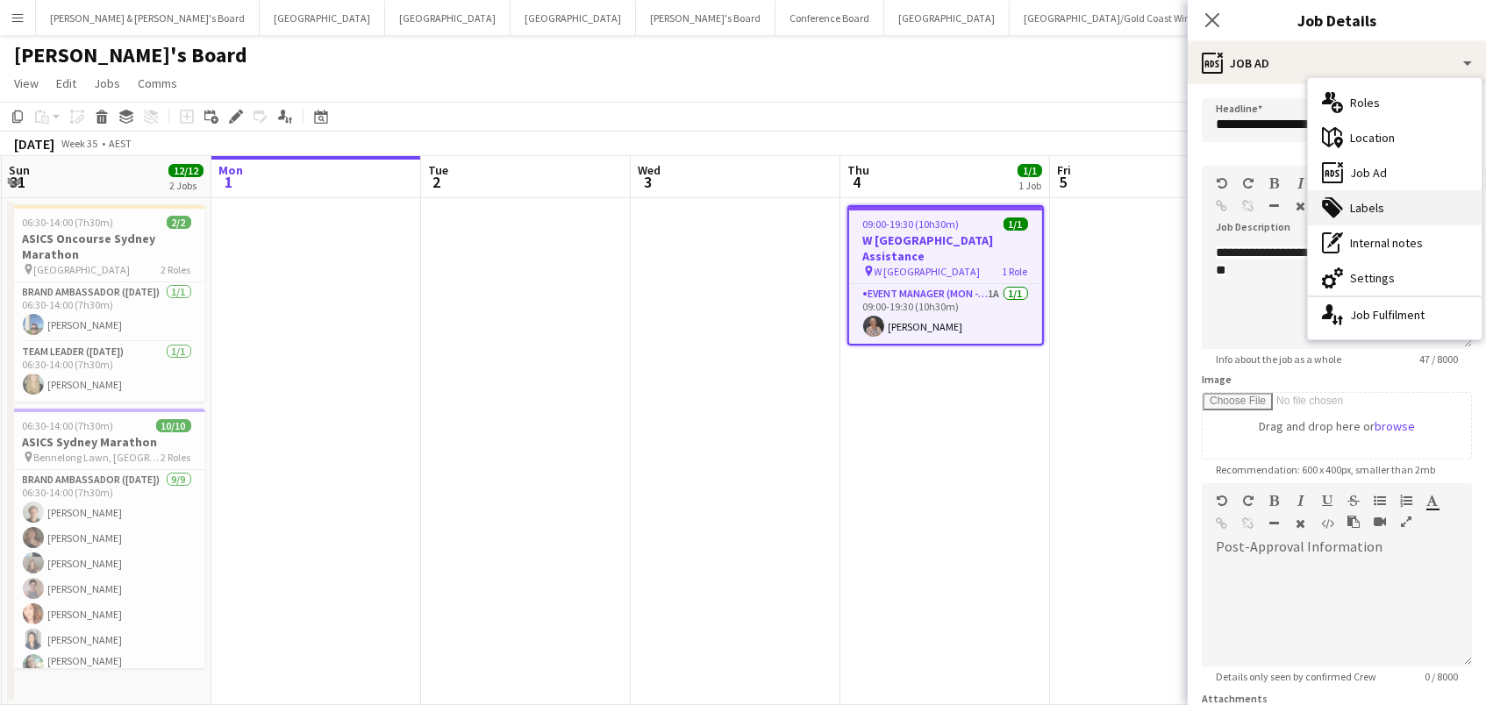
click at [1363, 199] on div "tags-double Labels" at bounding box center [1395, 207] width 174 height 35
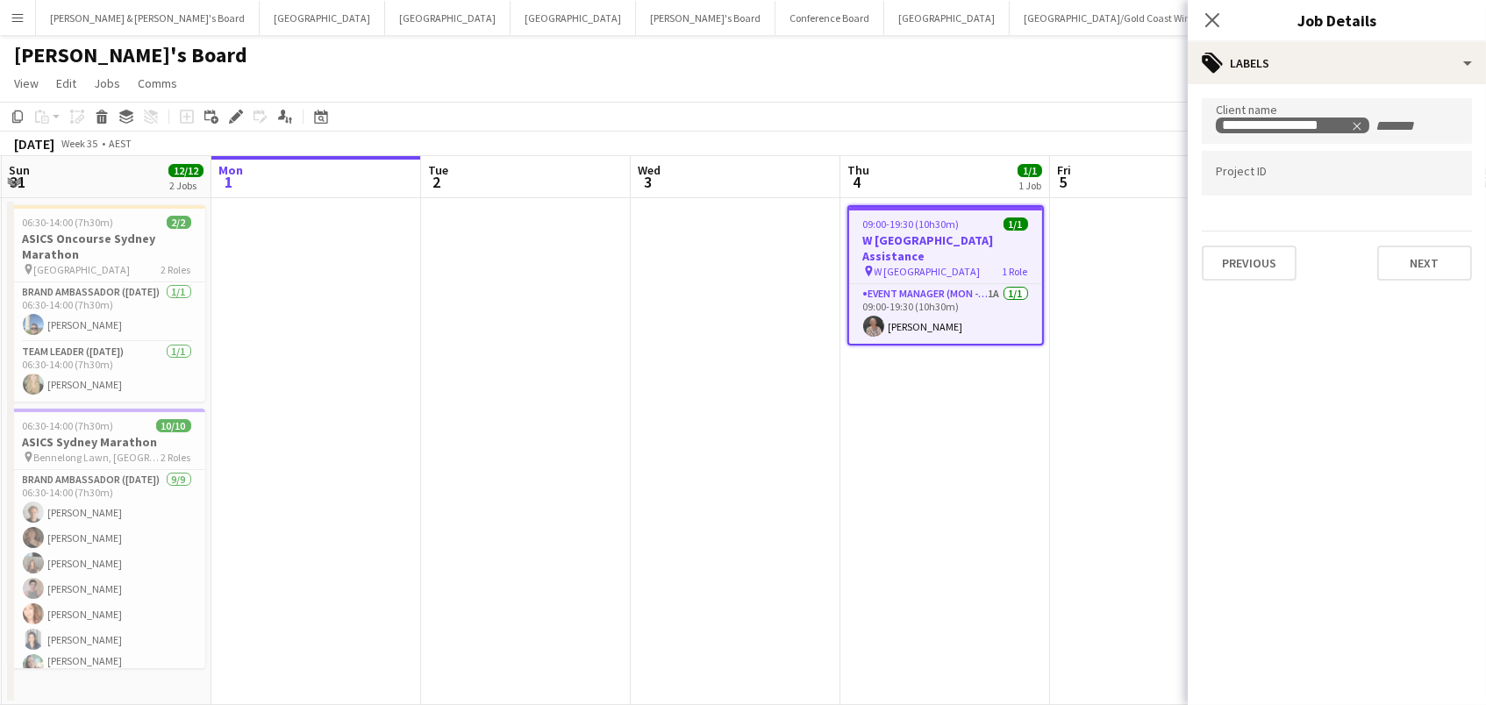
click at [1294, 184] on div at bounding box center [1337, 173] width 270 height 45
paste input "******"
type input "******"
click at [832, 115] on app-toolbar "Copy Paste Paste Command V Paste with crew Command Shift V Paste linked Job [GE…" at bounding box center [743, 117] width 1486 height 30
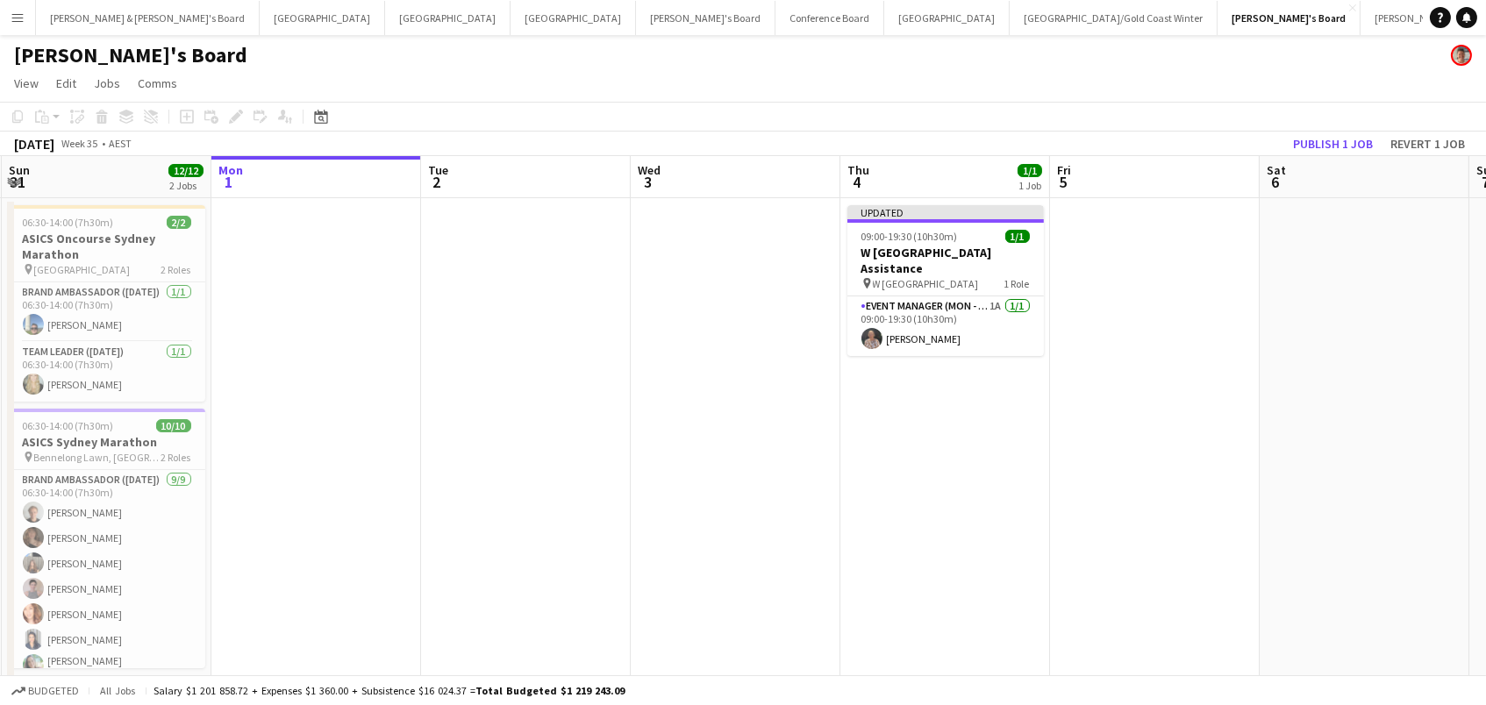
drag, startPoint x: 1336, startPoint y: 142, endPoint x: 1192, endPoint y: 194, distance: 152.9
click at [1335, 142] on button "Publish 1 job" at bounding box center [1333, 143] width 94 height 23
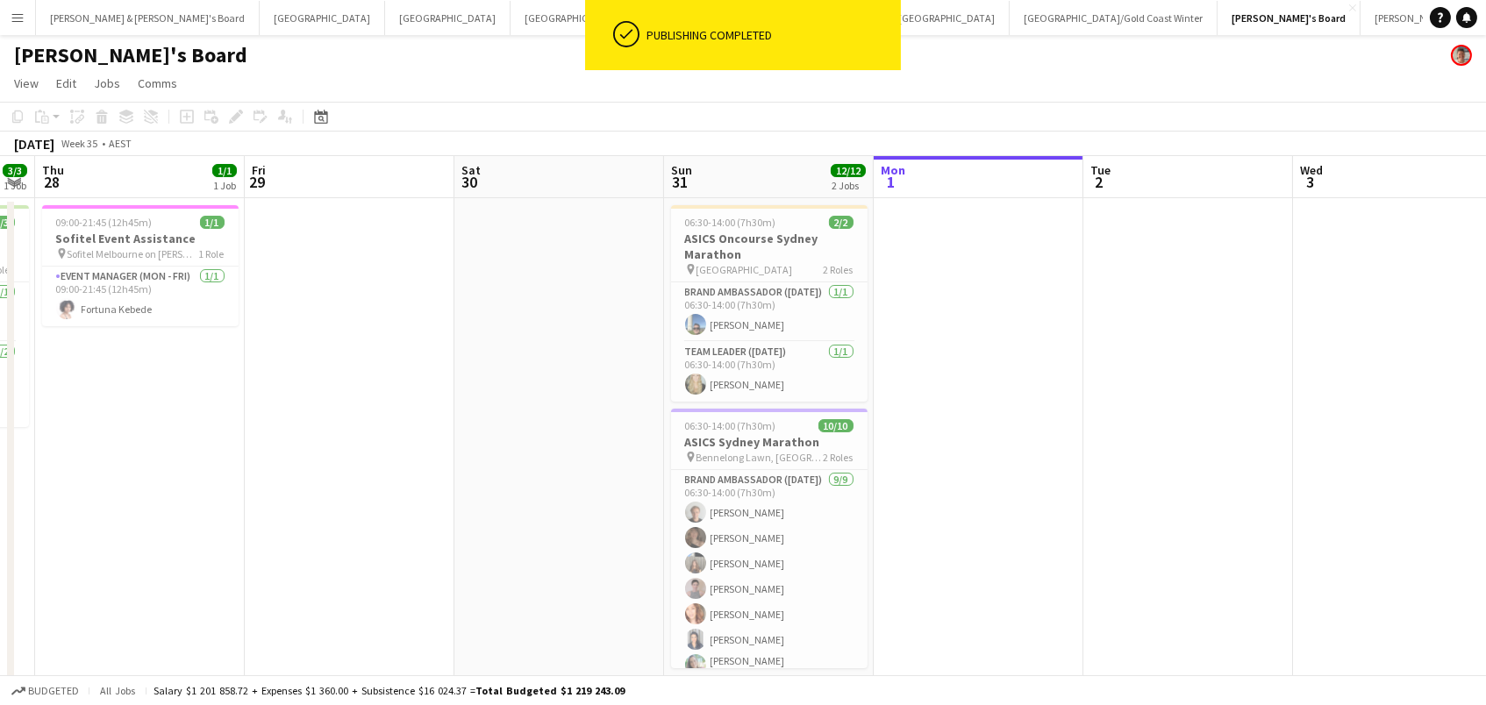
scroll to position [0, 389]
click at [79, 221] on span "09:00-21:45 (12h45m)" at bounding box center [100, 222] width 96 height 13
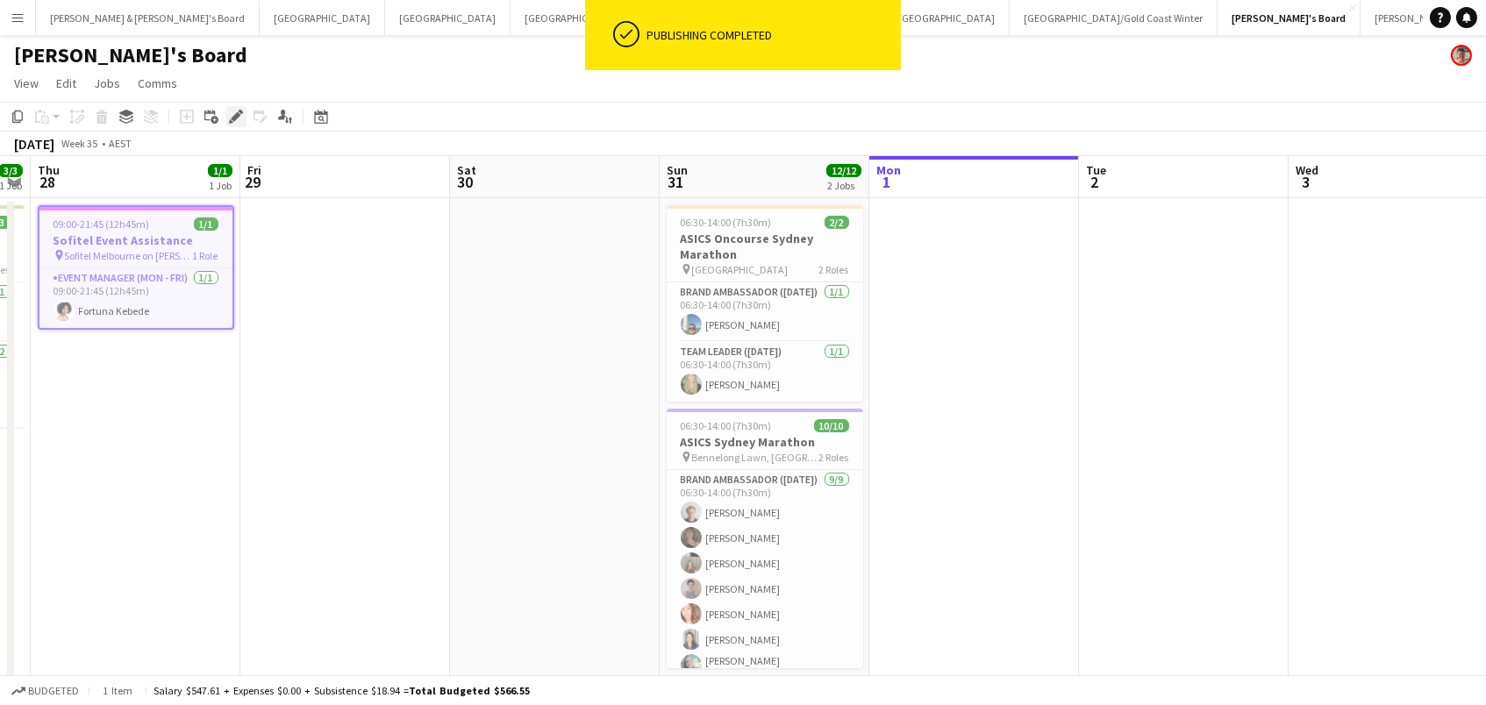
click at [230, 115] on icon "Edit" at bounding box center [236, 117] width 14 height 14
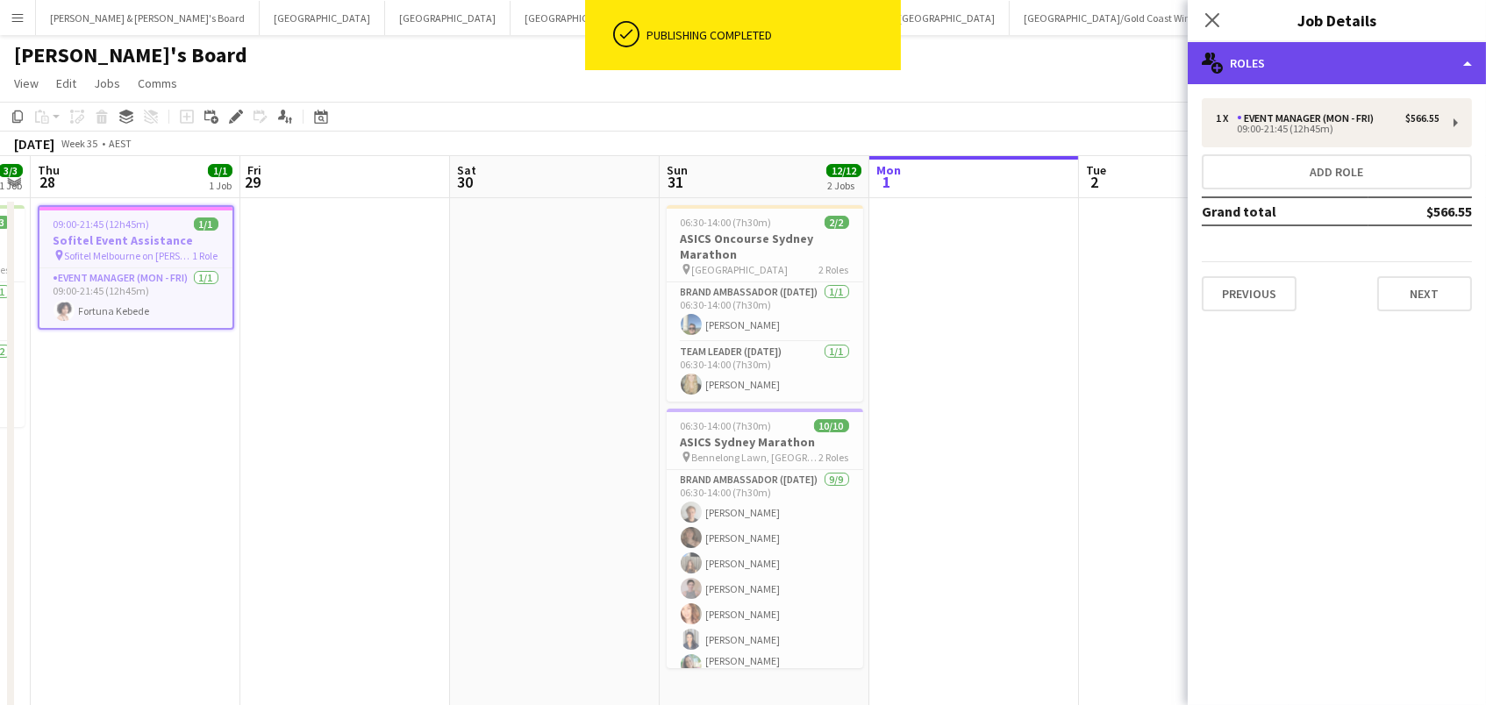
click at [1245, 55] on div "multiple-users-add Roles" at bounding box center [1337, 63] width 298 height 42
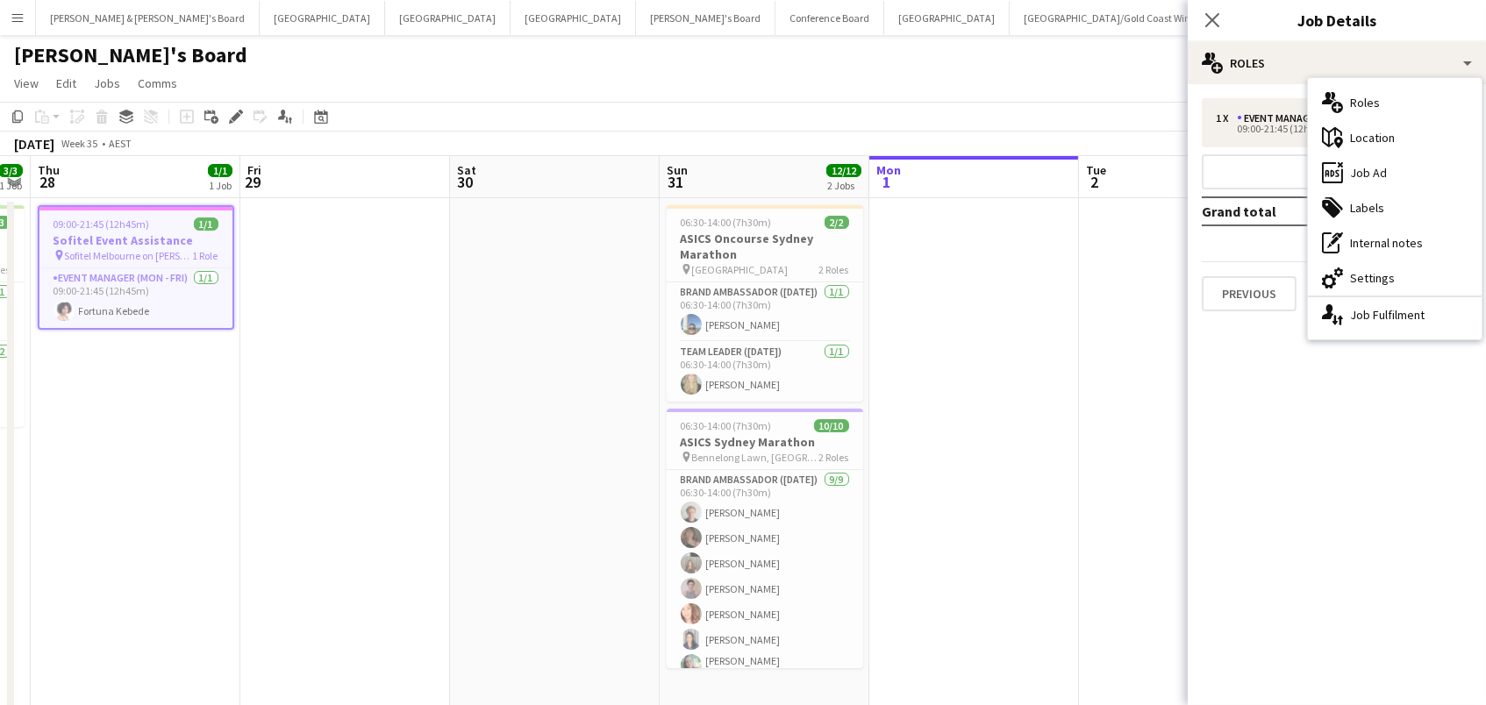
drag, startPoint x: 1354, startPoint y: 196, endPoint x: 1352, endPoint y: 178, distance: 18.5
click at [1354, 196] on div "tags-double Labels" at bounding box center [1395, 207] width 174 height 35
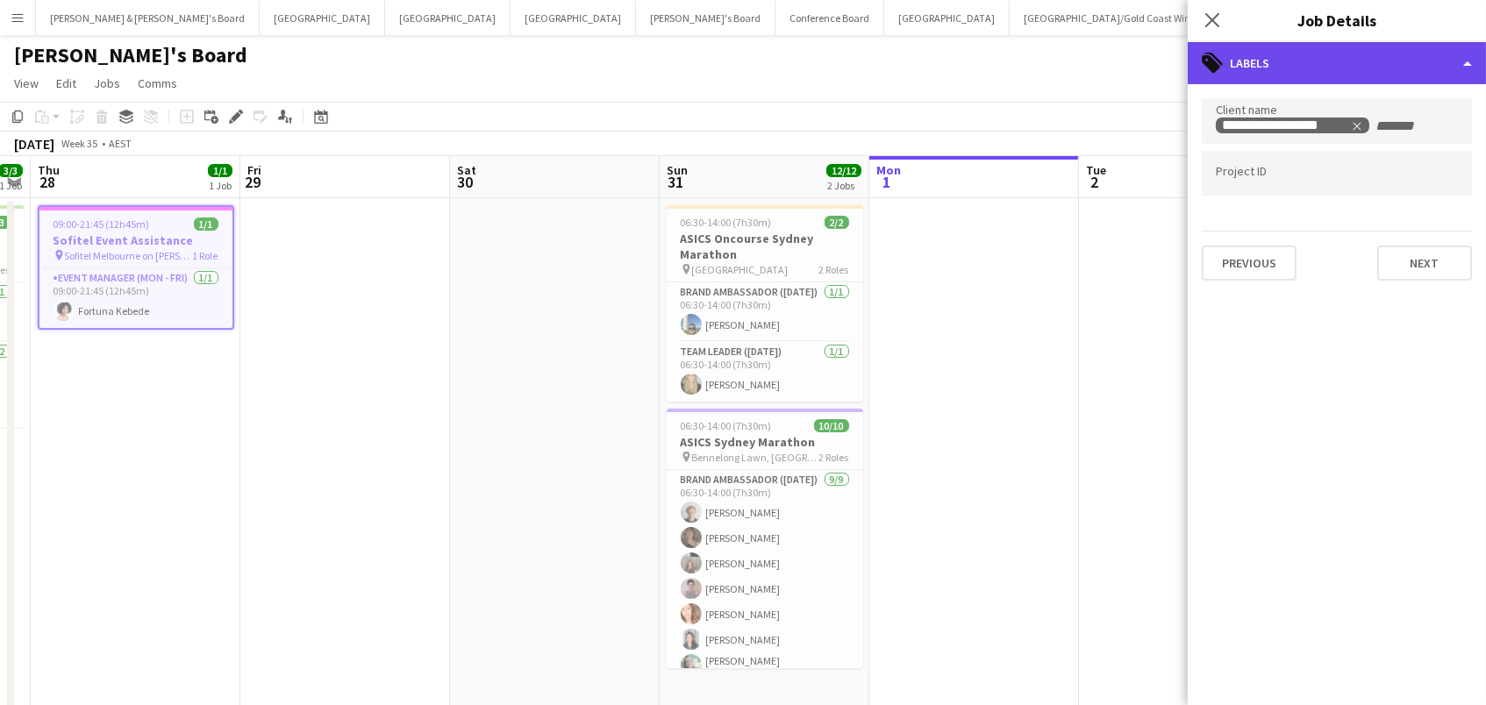
click at [1349, 77] on div "tags-double Labels" at bounding box center [1337, 63] width 298 height 42
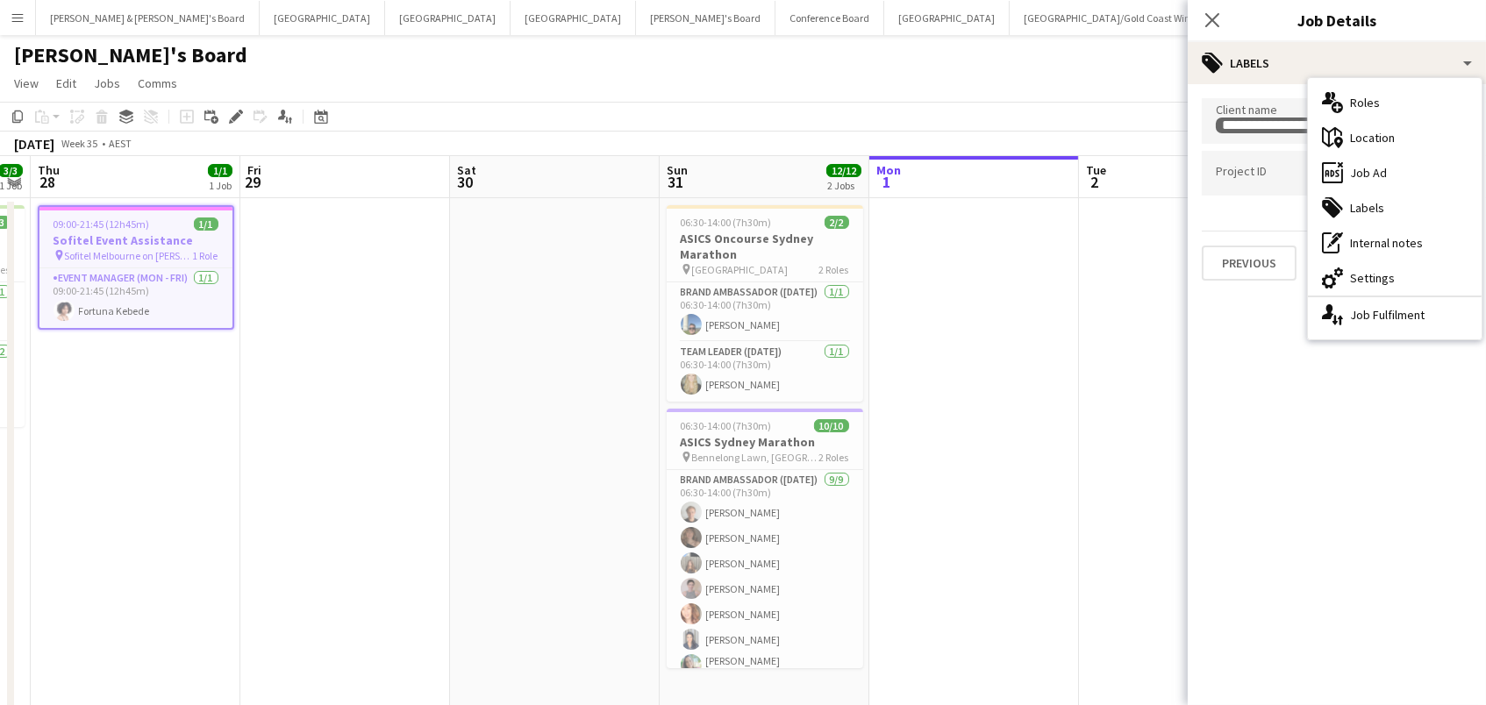
click at [1390, 272] on div "cog-double-3 Settings" at bounding box center [1395, 278] width 174 height 35
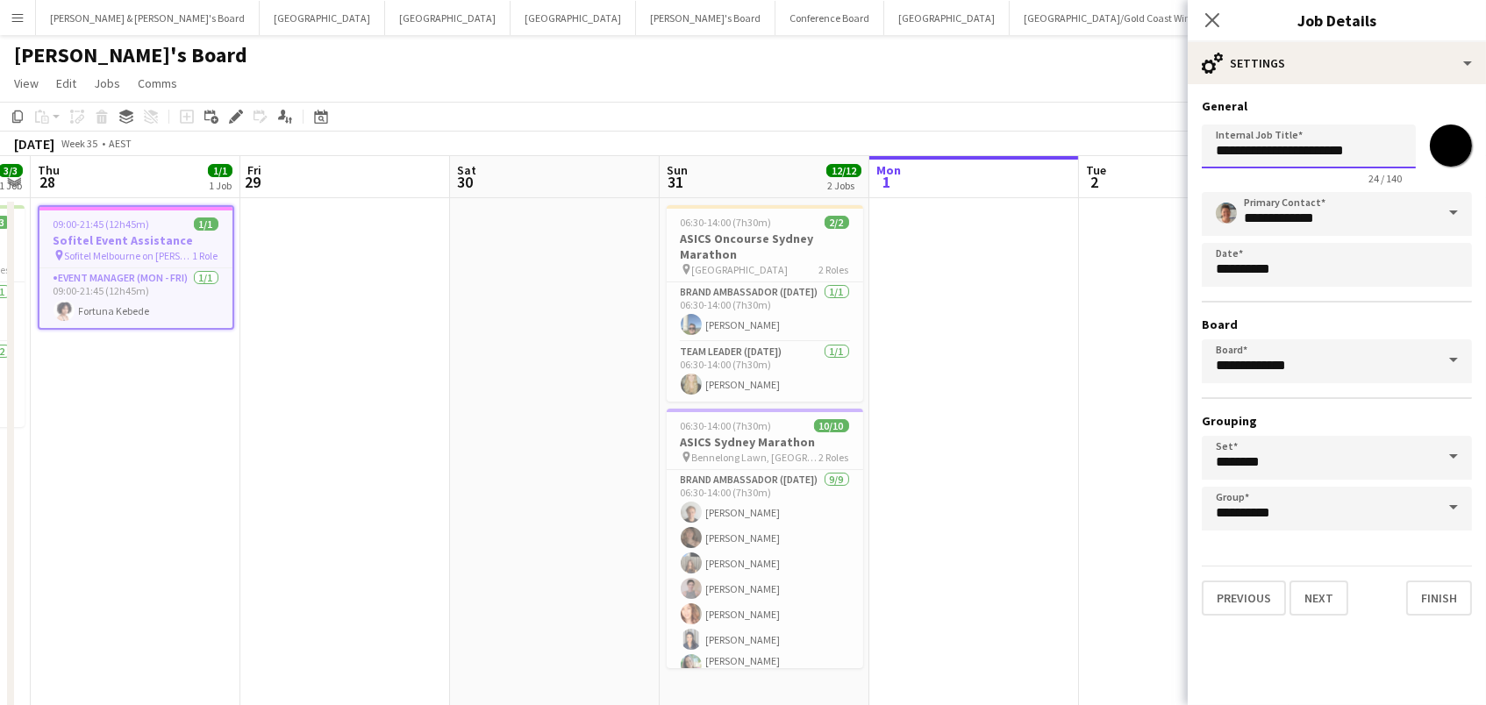
drag, startPoint x: 1388, startPoint y: 150, endPoint x: 907, endPoint y: 91, distance: 484.3
click at [907, 91] on body "Menu Boards Boards Boards All jobs Status Workforce Workforce My Workforce Recr…" at bounding box center [743, 405] width 1486 height 810
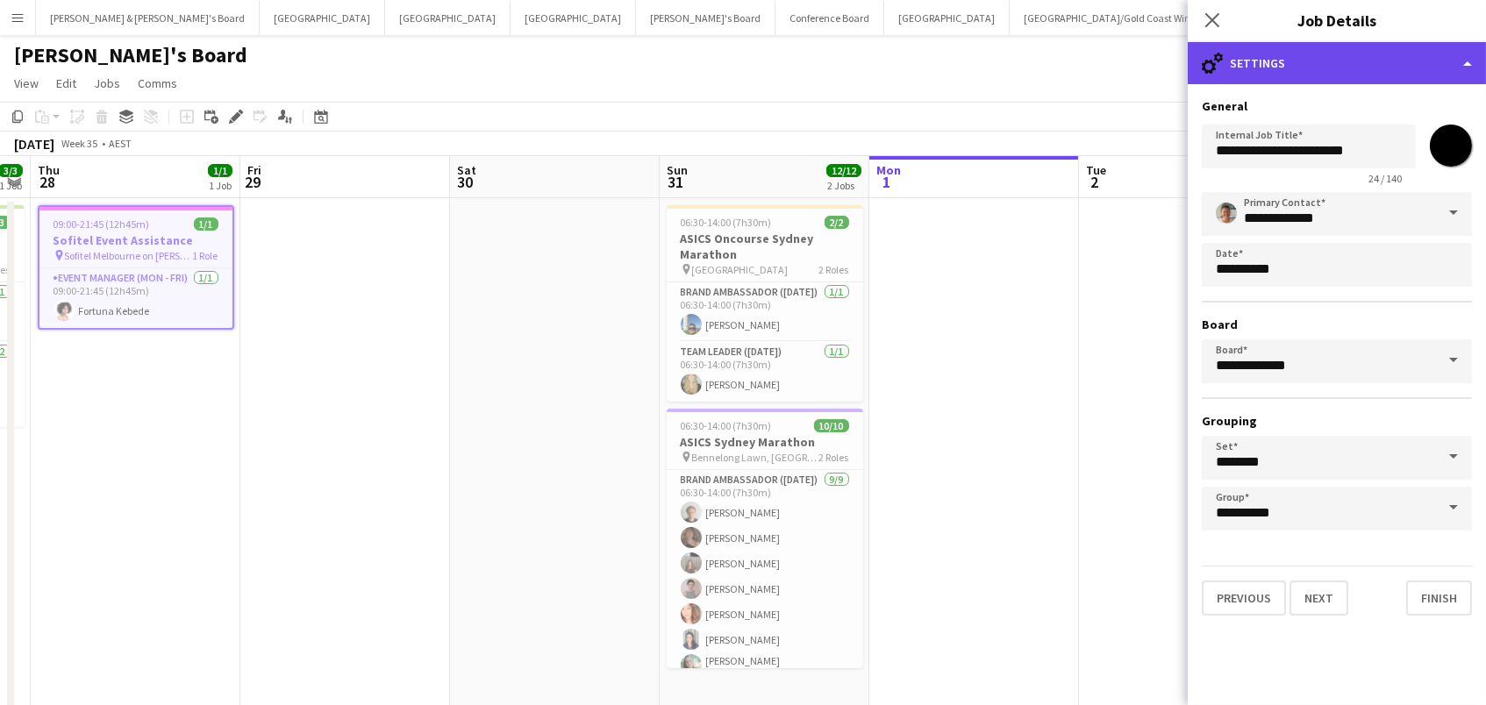
click at [1288, 71] on div "cog-double-3 Settings" at bounding box center [1337, 63] width 298 height 42
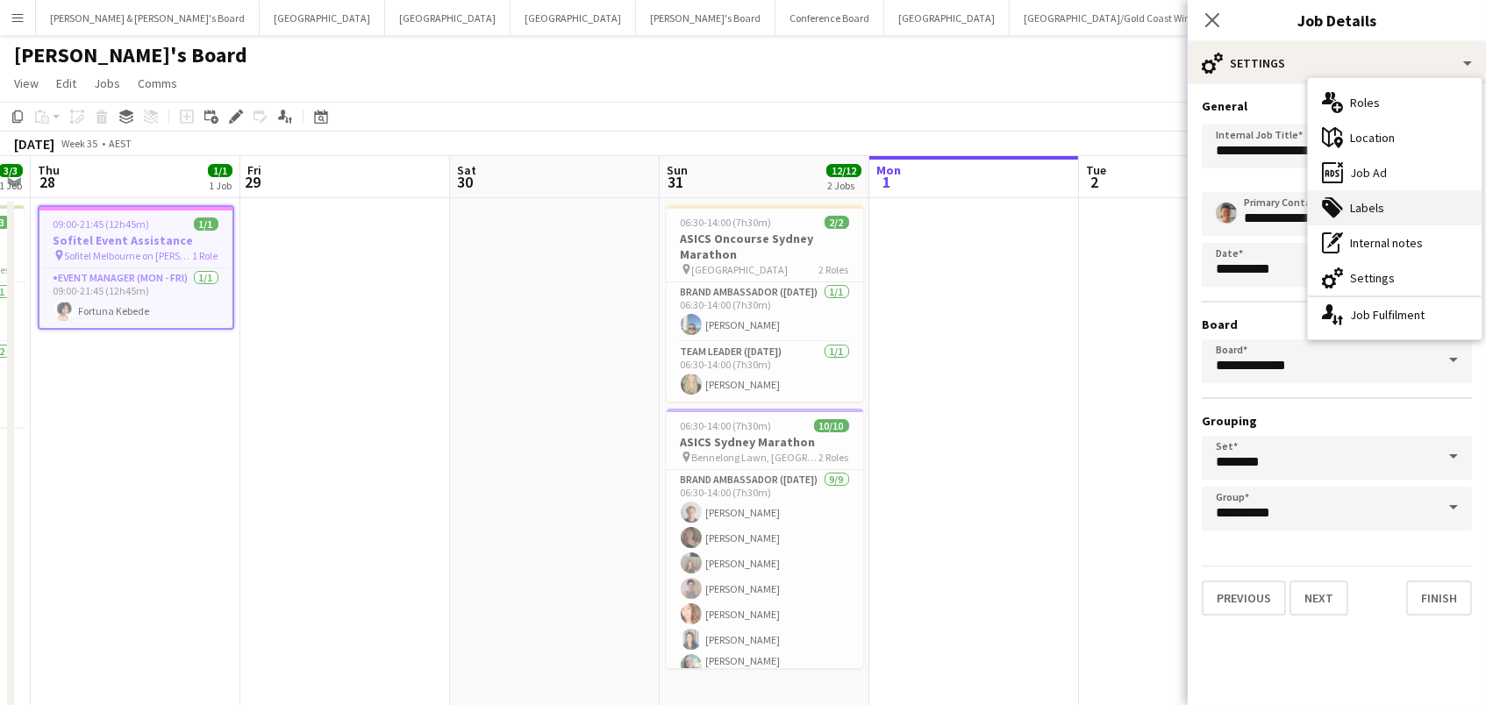
click at [1359, 205] on div "tags-double Labels" at bounding box center [1395, 207] width 174 height 35
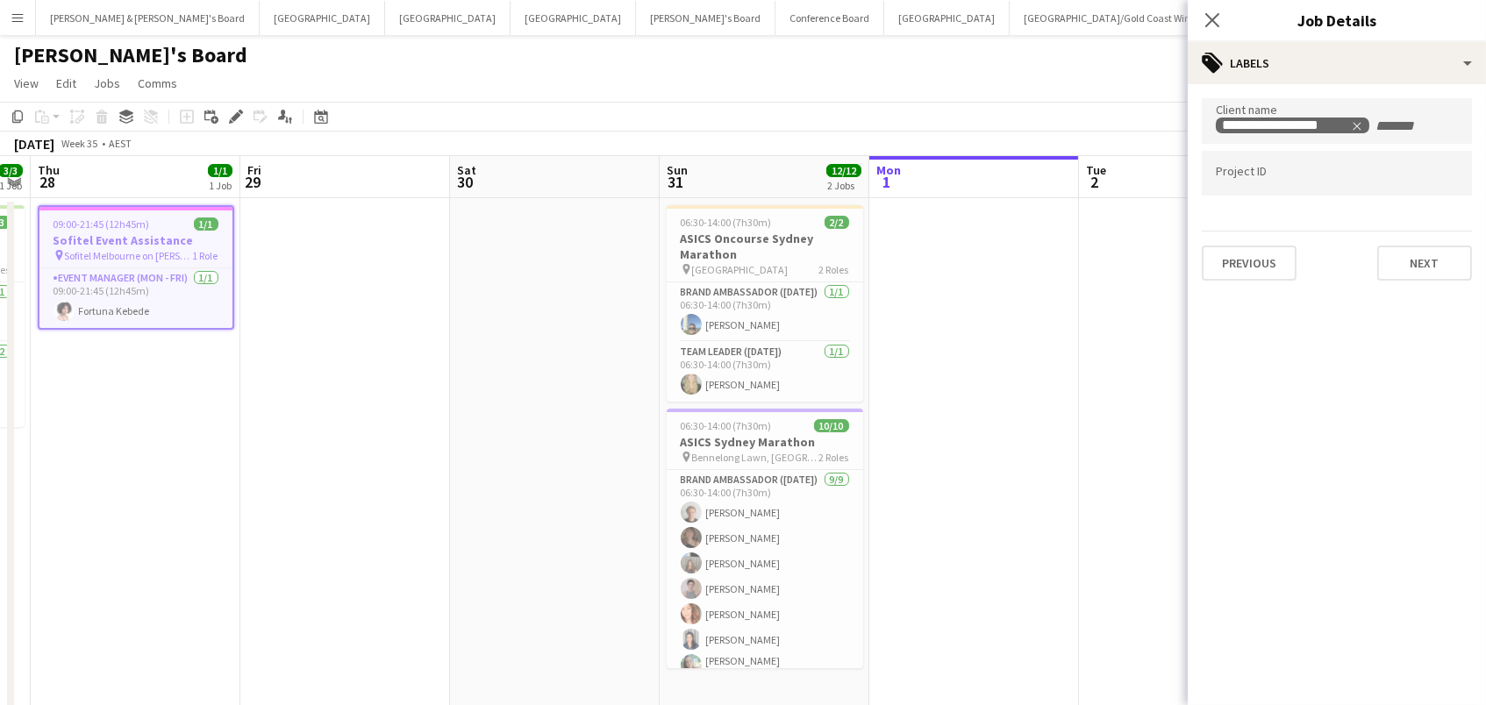
click at [1239, 162] on div at bounding box center [1337, 173] width 270 height 45
paste input "******"
type input "******"
click at [1166, 148] on div "[DATE] Week 35 • AEST" at bounding box center [743, 144] width 1486 height 25
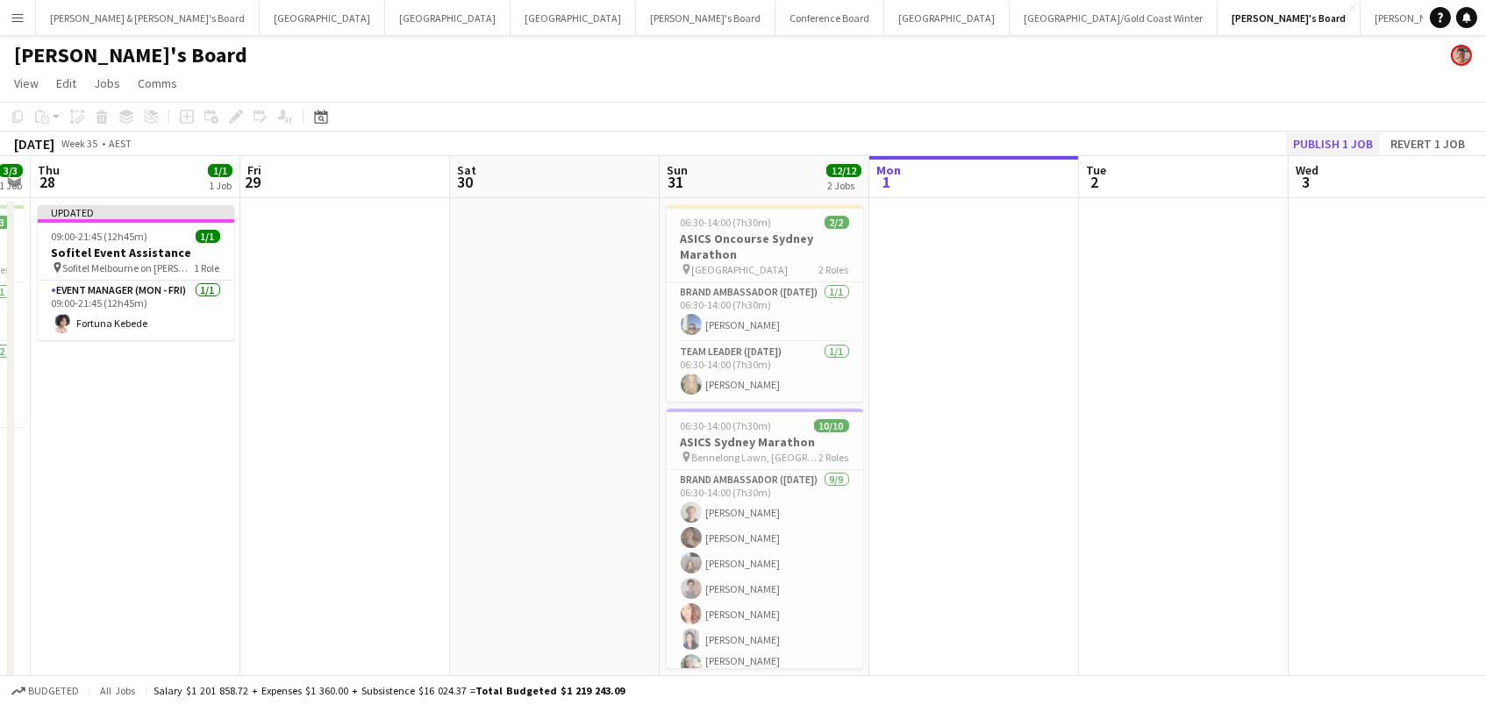
click at [1340, 132] on button "Publish 1 job" at bounding box center [1333, 143] width 94 height 23
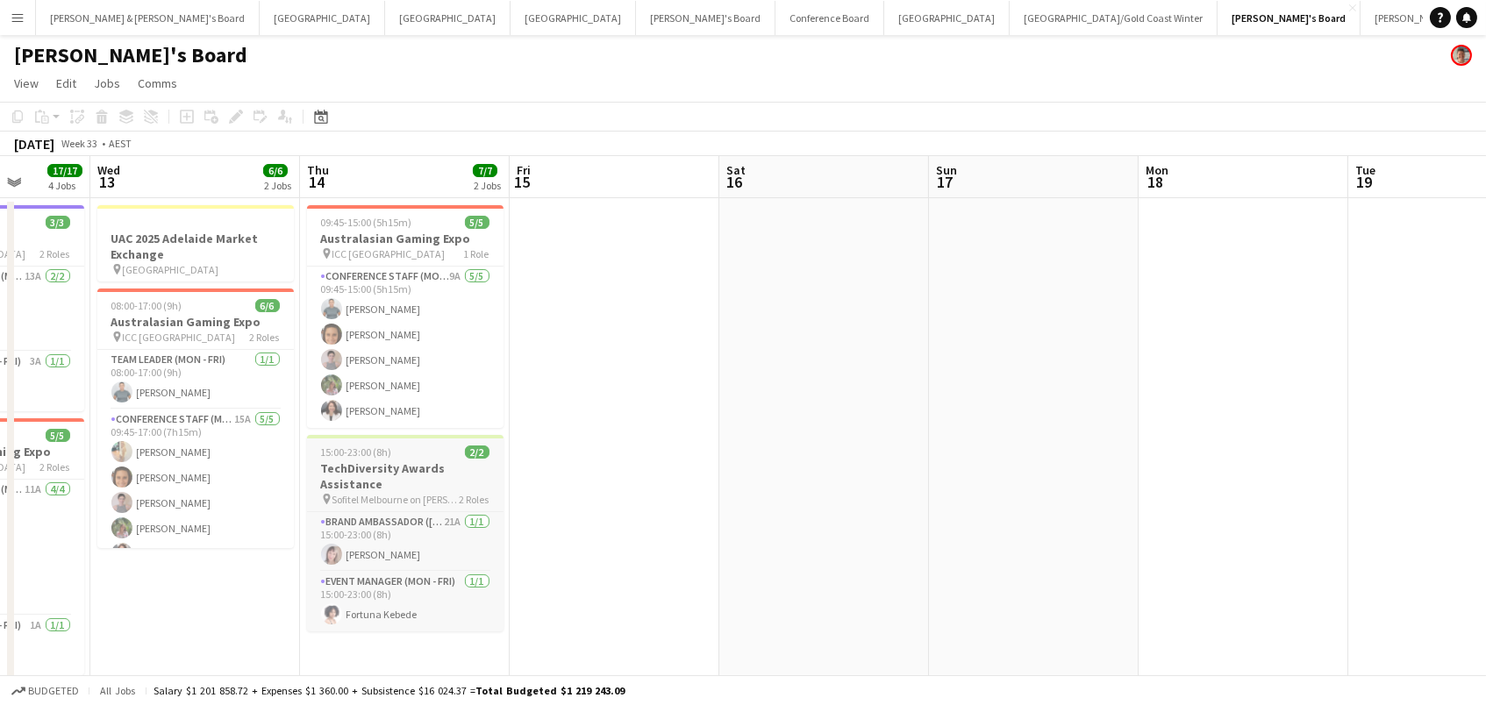
click at [403, 471] on h3 "TechDiversity Awards Assistance" at bounding box center [405, 477] width 196 height 32
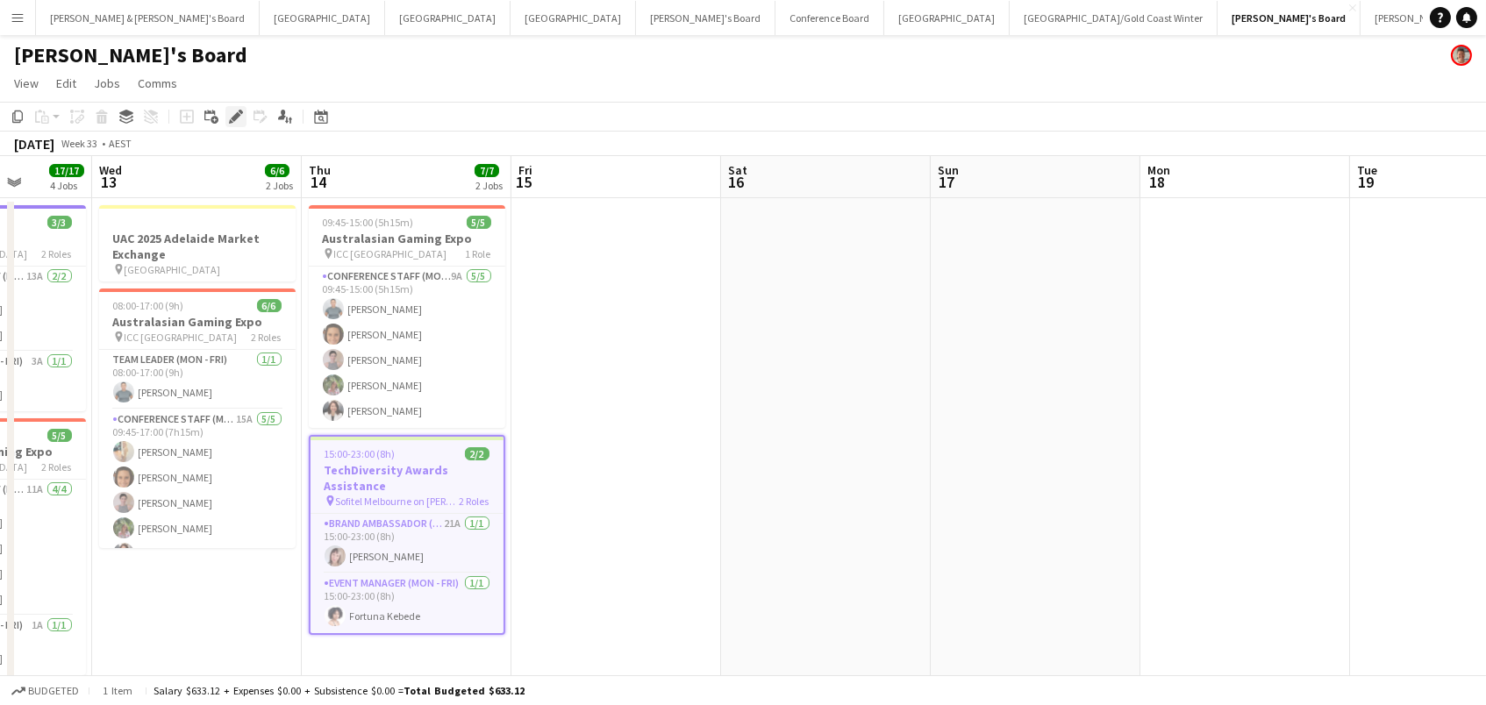
click at [232, 113] on icon "Edit" at bounding box center [236, 117] width 14 height 14
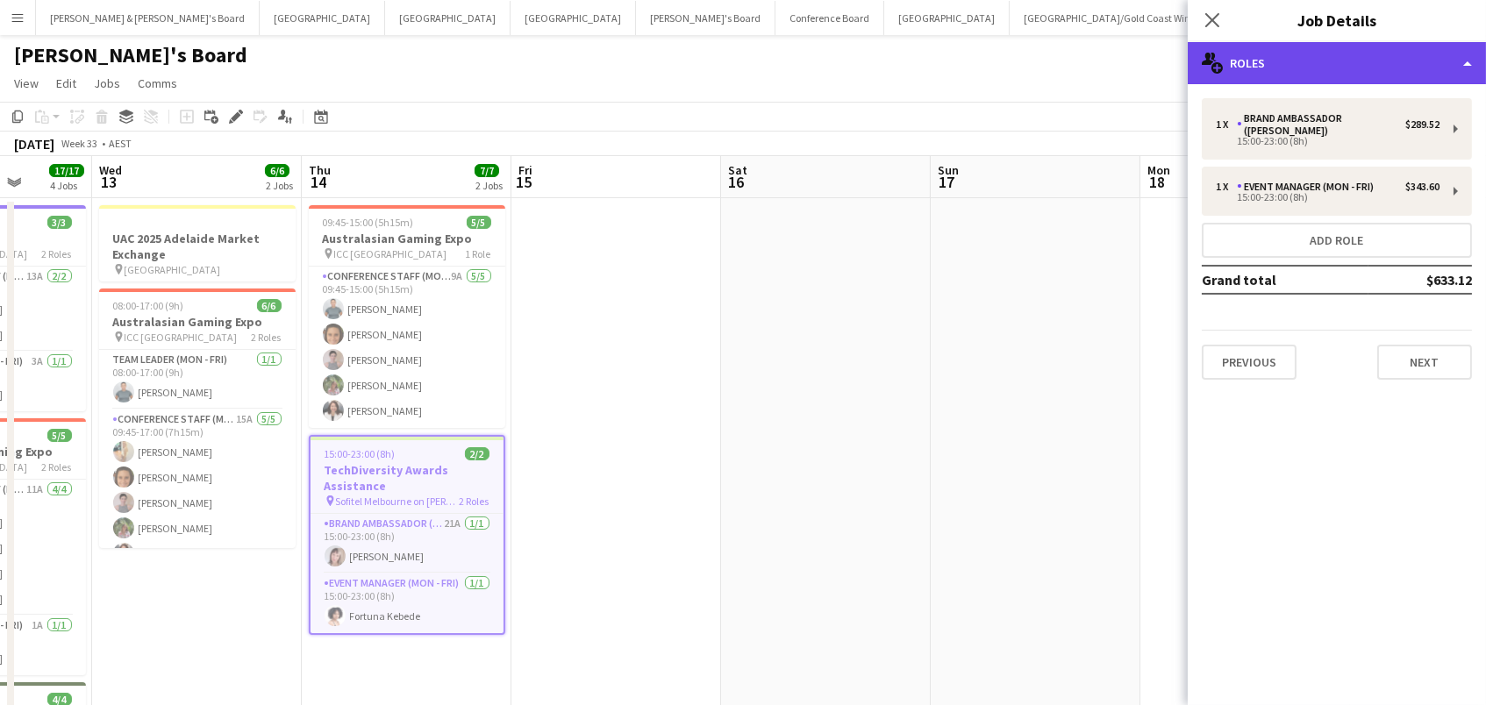
click at [1250, 59] on div "multiple-users-add Roles" at bounding box center [1337, 63] width 298 height 42
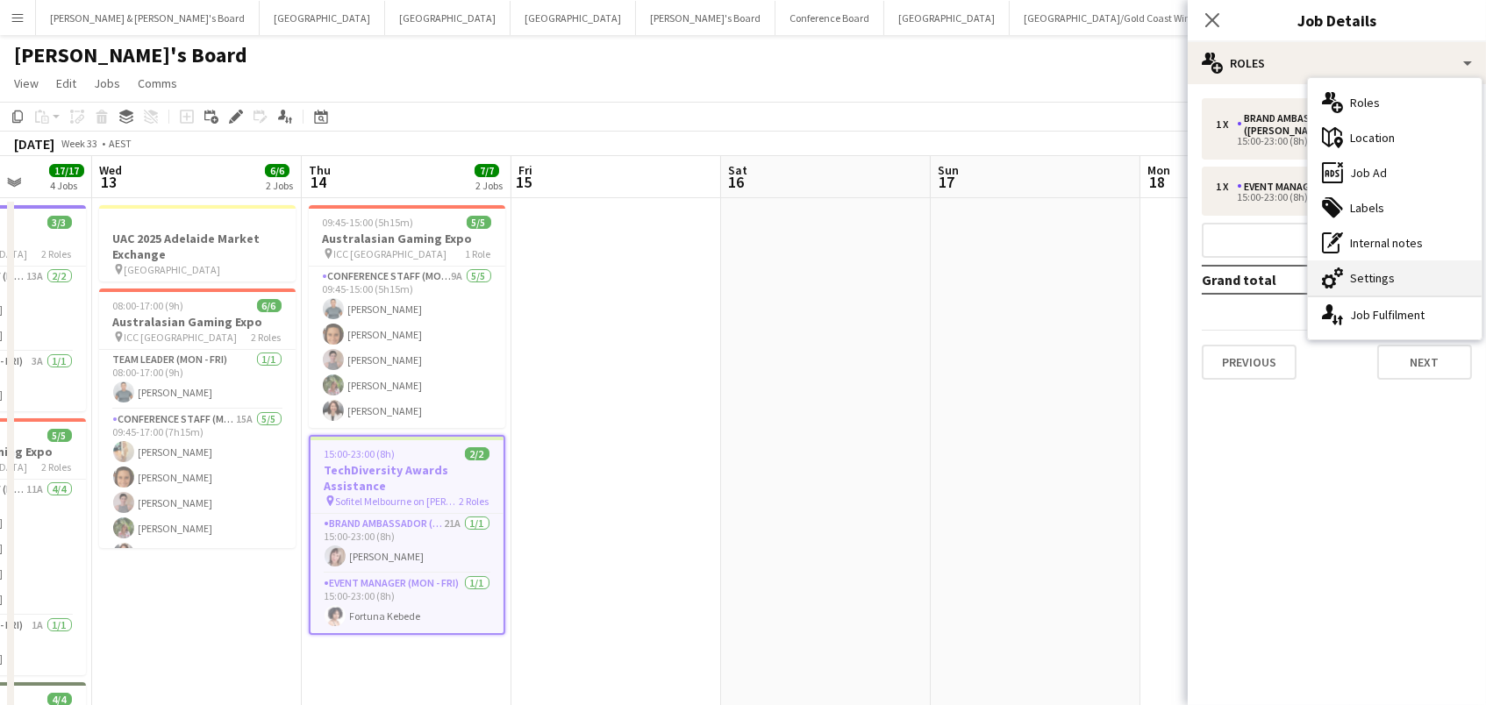
click at [1447, 283] on div "cog-double-3 Settings" at bounding box center [1395, 278] width 174 height 35
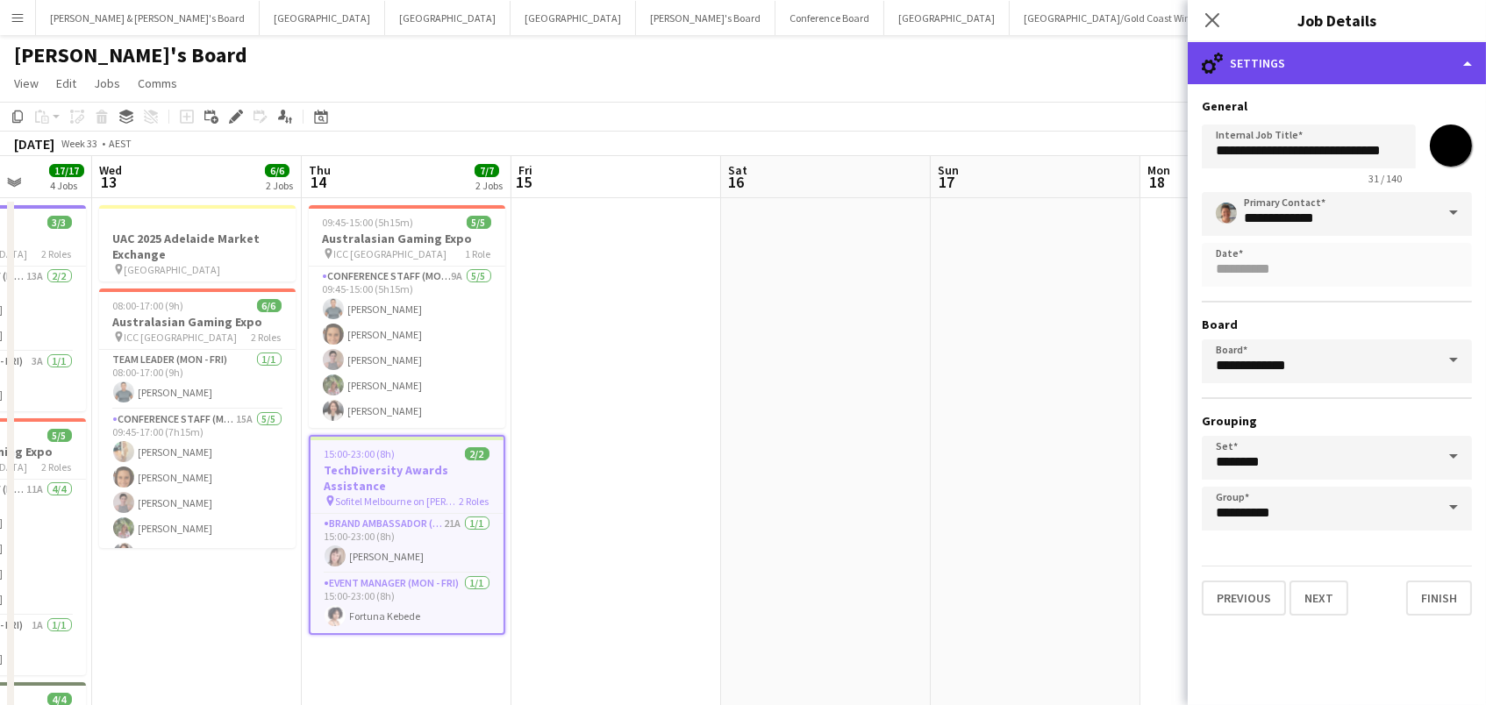
click at [1390, 51] on div "cog-double-3 Settings" at bounding box center [1337, 63] width 298 height 42
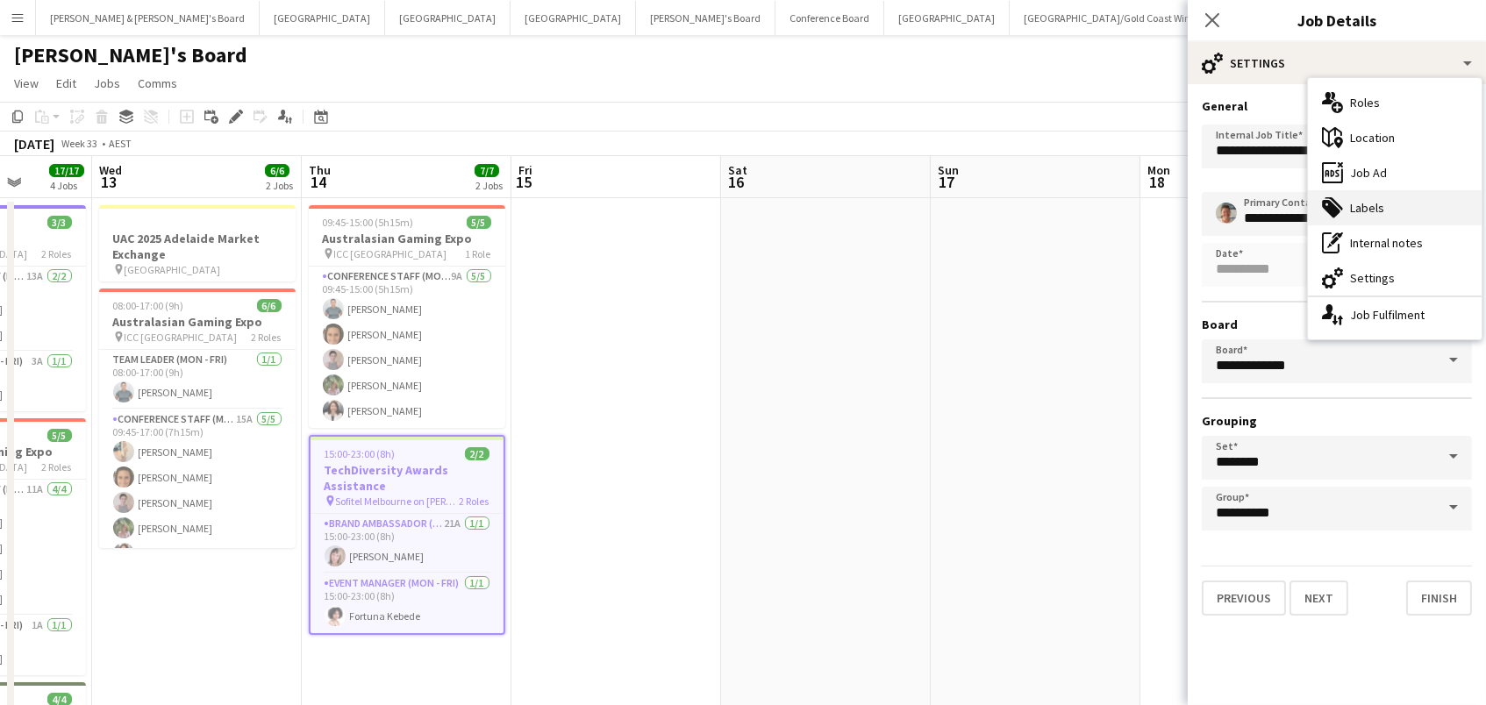
click at [1411, 210] on div "tags-double Labels" at bounding box center [1395, 207] width 174 height 35
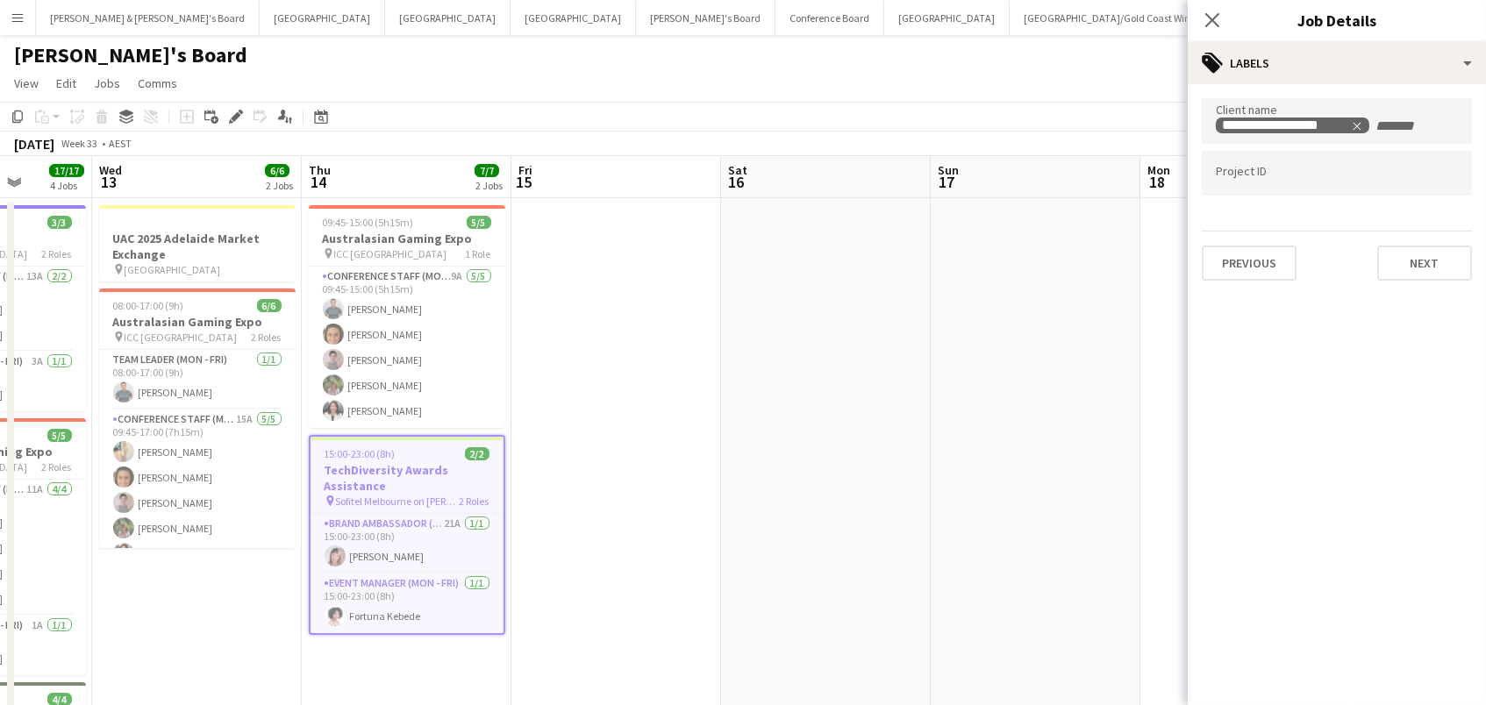
click at [1236, 177] on input "Type to search project ID labels..." at bounding box center [1337, 174] width 242 height 16
paste input "******"
type input "******"
click at [1012, 96] on app-page-menu "View Day view expanded Day view collapsed Month view Date picker Jump to [DATE]…" at bounding box center [743, 84] width 1486 height 33
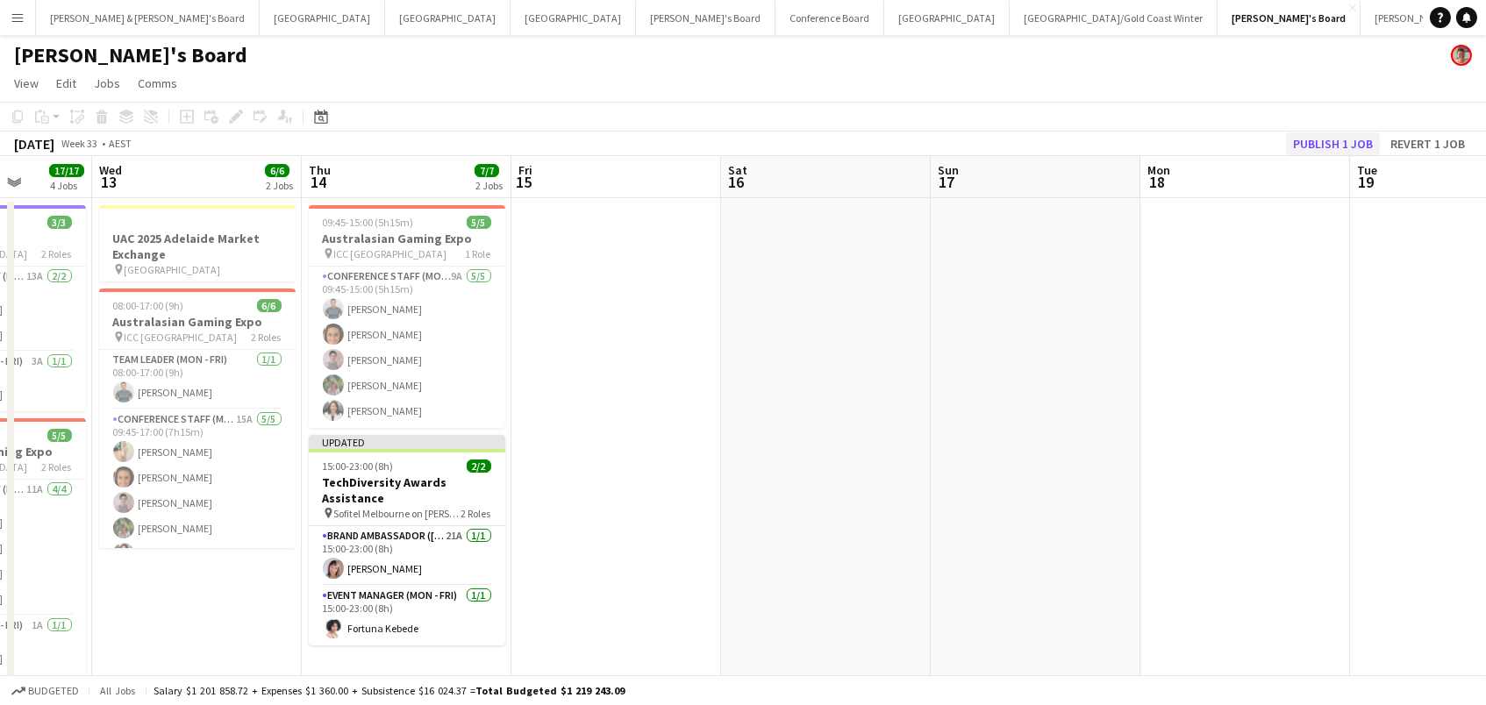
click at [1344, 142] on button "Publish 1 job" at bounding box center [1333, 143] width 94 height 23
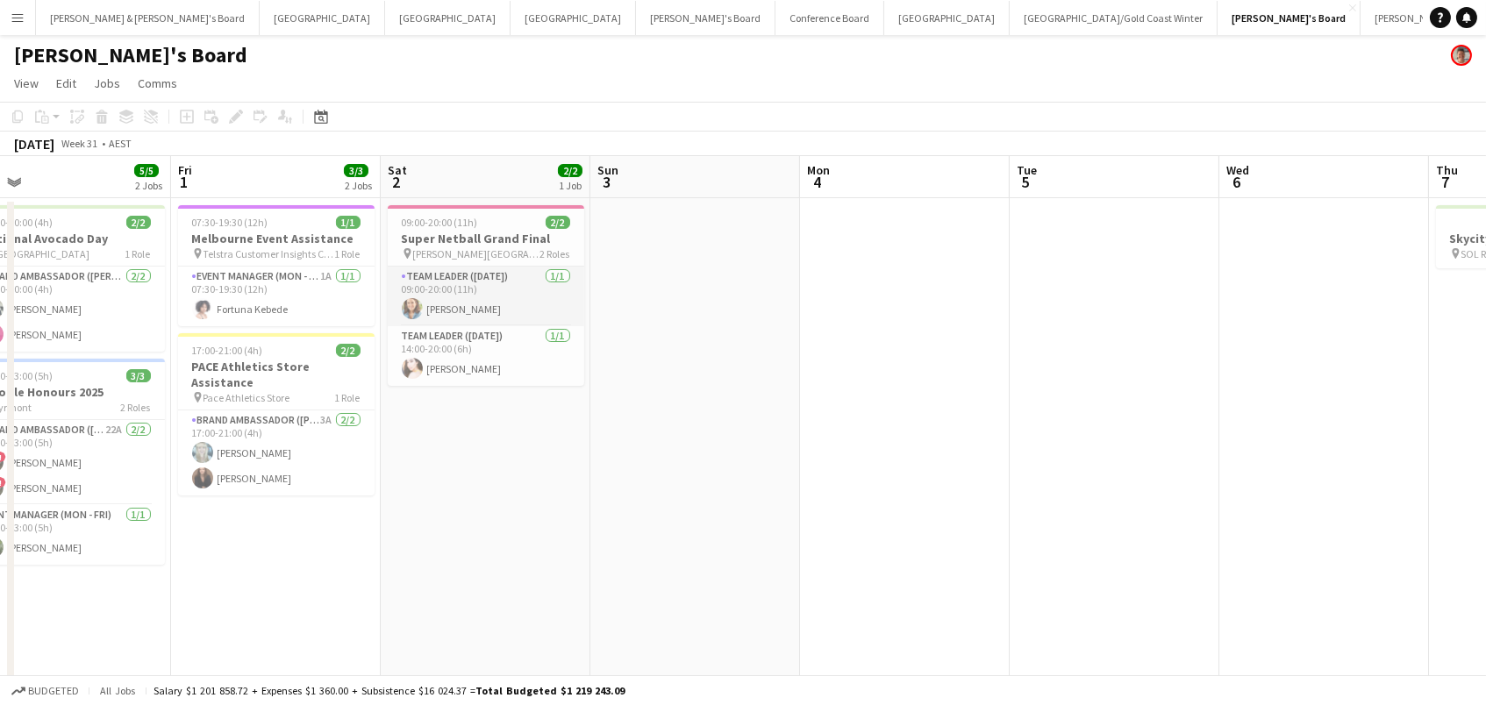
scroll to position [0, 432]
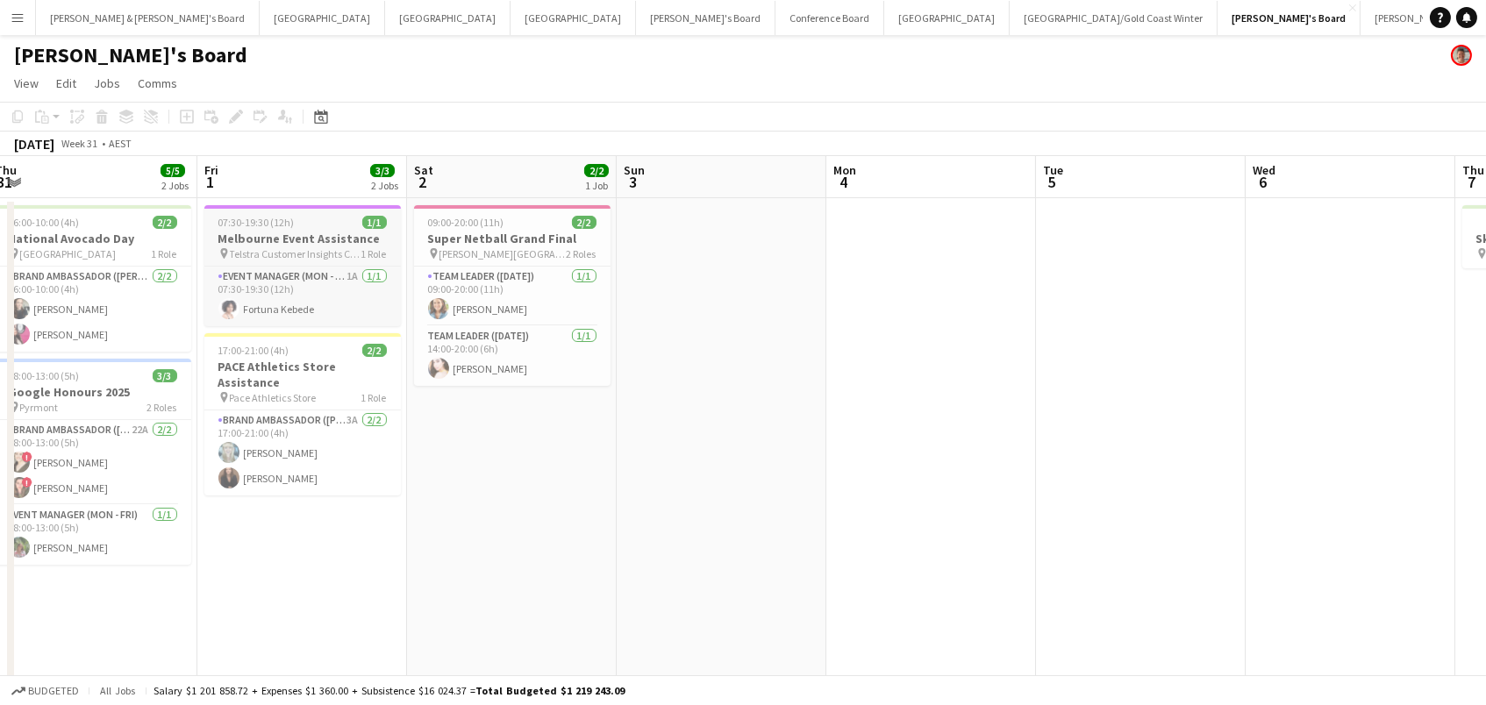
click at [285, 247] on div "pin Telstra​ Customer Insights Centre, [GEOGRAPHIC_DATA] 1 Role" at bounding box center [302, 254] width 196 height 14
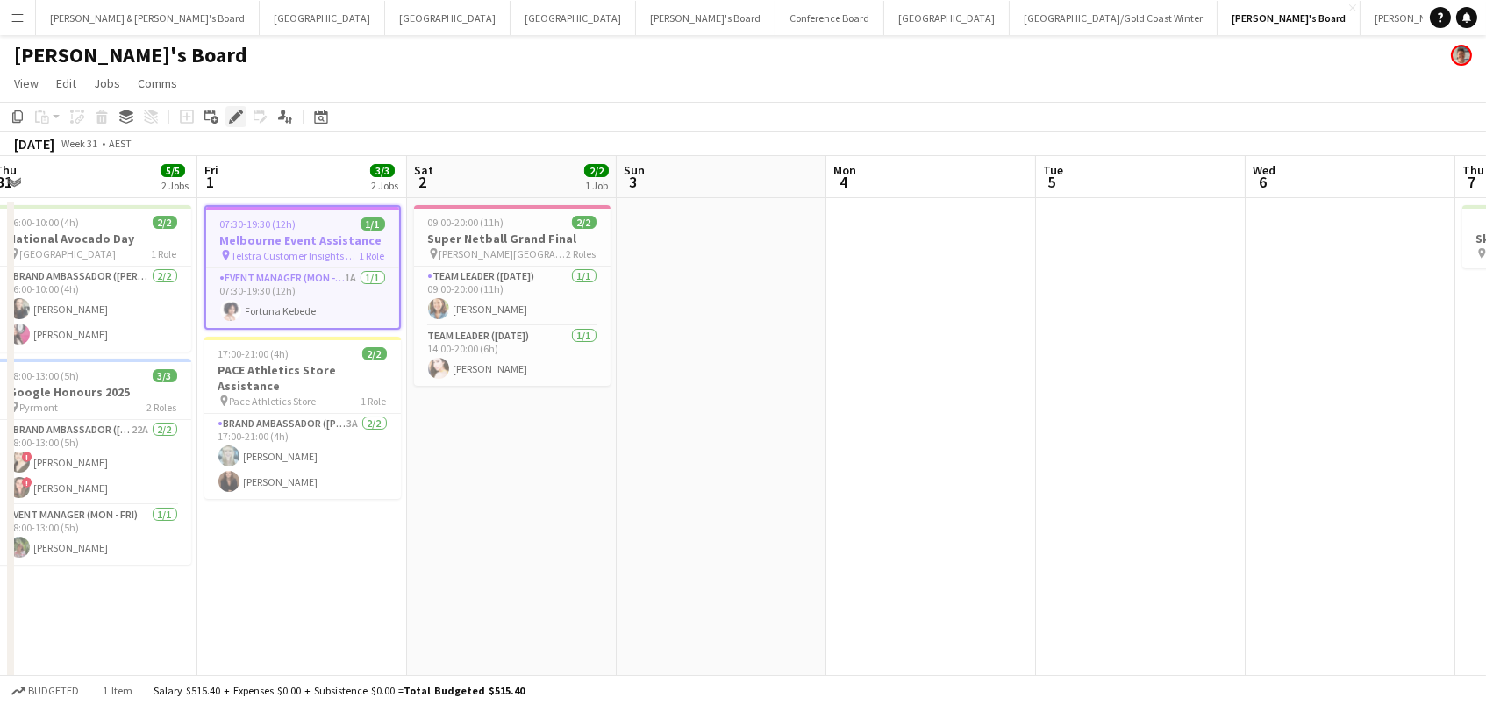
click at [232, 118] on icon at bounding box center [236, 117] width 10 height 10
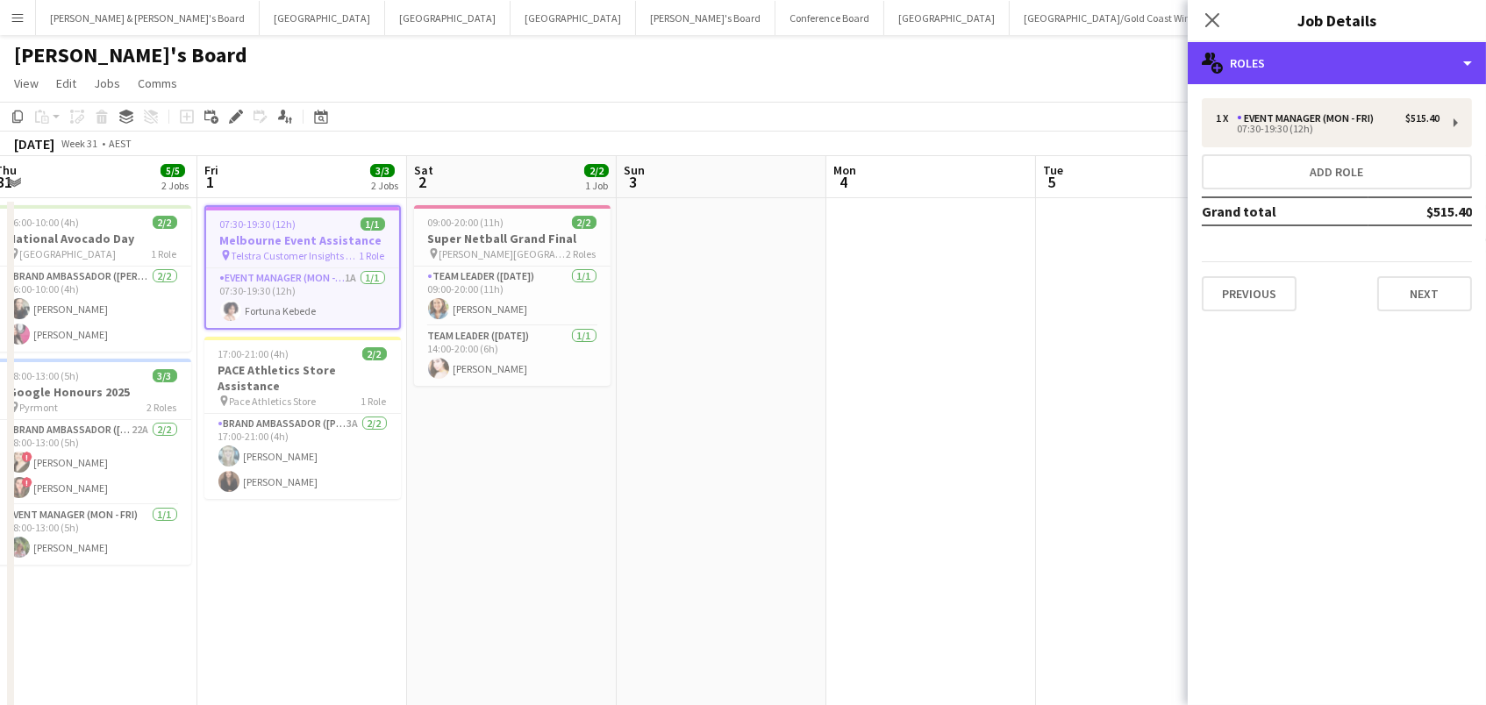
drag, startPoint x: 1419, startPoint y: 75, endPoint x: 1424, endPoint y: 104, distance: 29.3
click at [1418, 74] on div "multiple-users-add Roles" at bounding box center [1337, 63] width 298 height 42
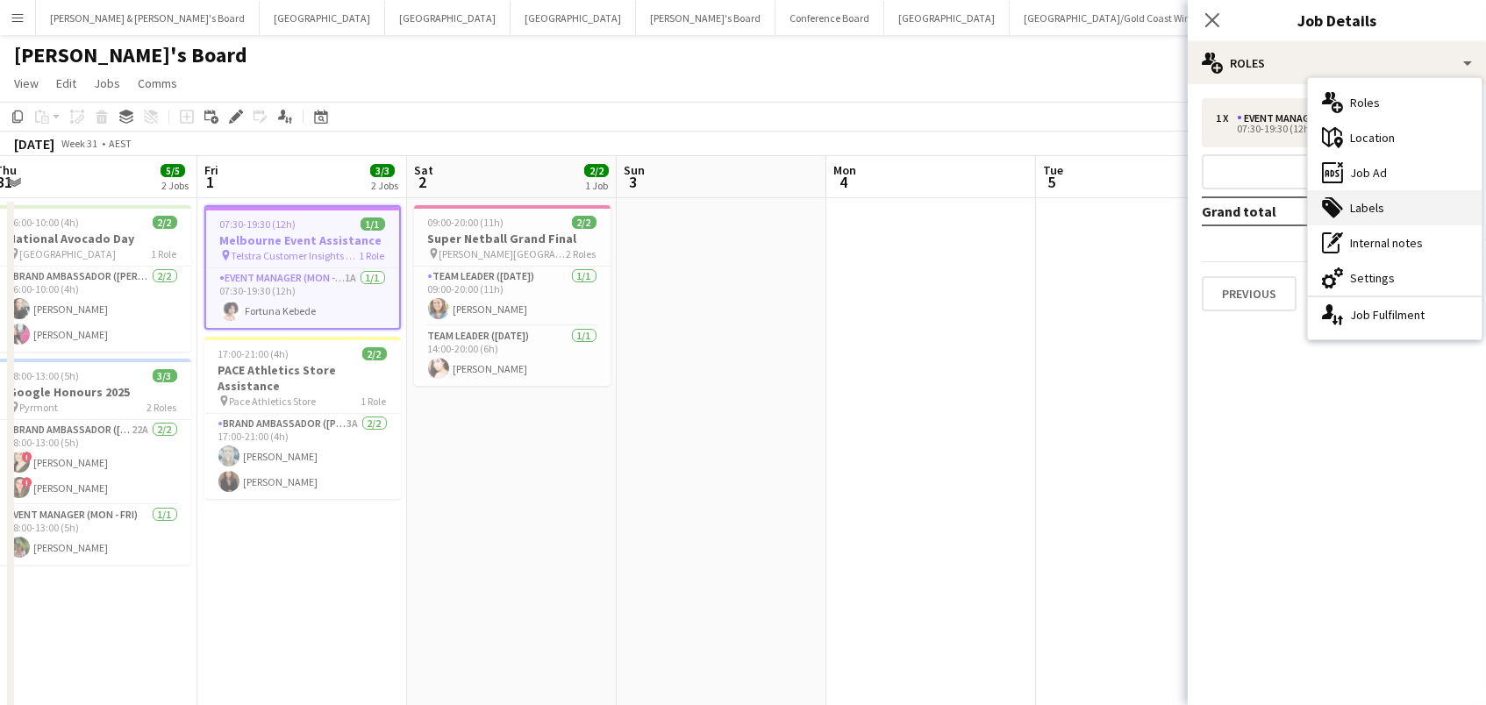
click at [1414, 205] on div "tags-double Labels" at bounding box center [1395, 207] width 174 height 35
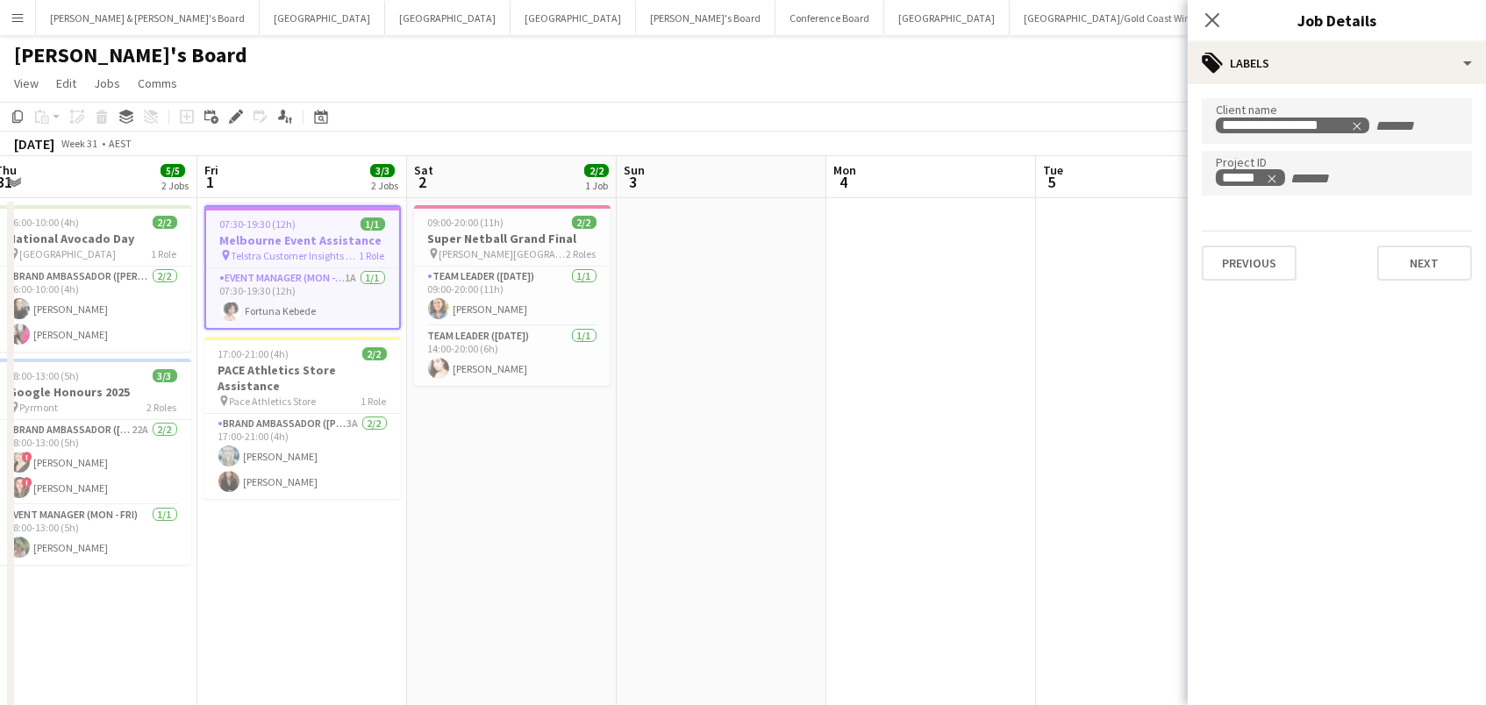
drag, startPoint x: 855, startPoint y: 57, endPoint x: 866, endPoint y: 55, distance: 10.7
click at [855, 57] on div "[PERSON_NAME]'s Board" at bounding box center [743, 51] width 1486 height 33
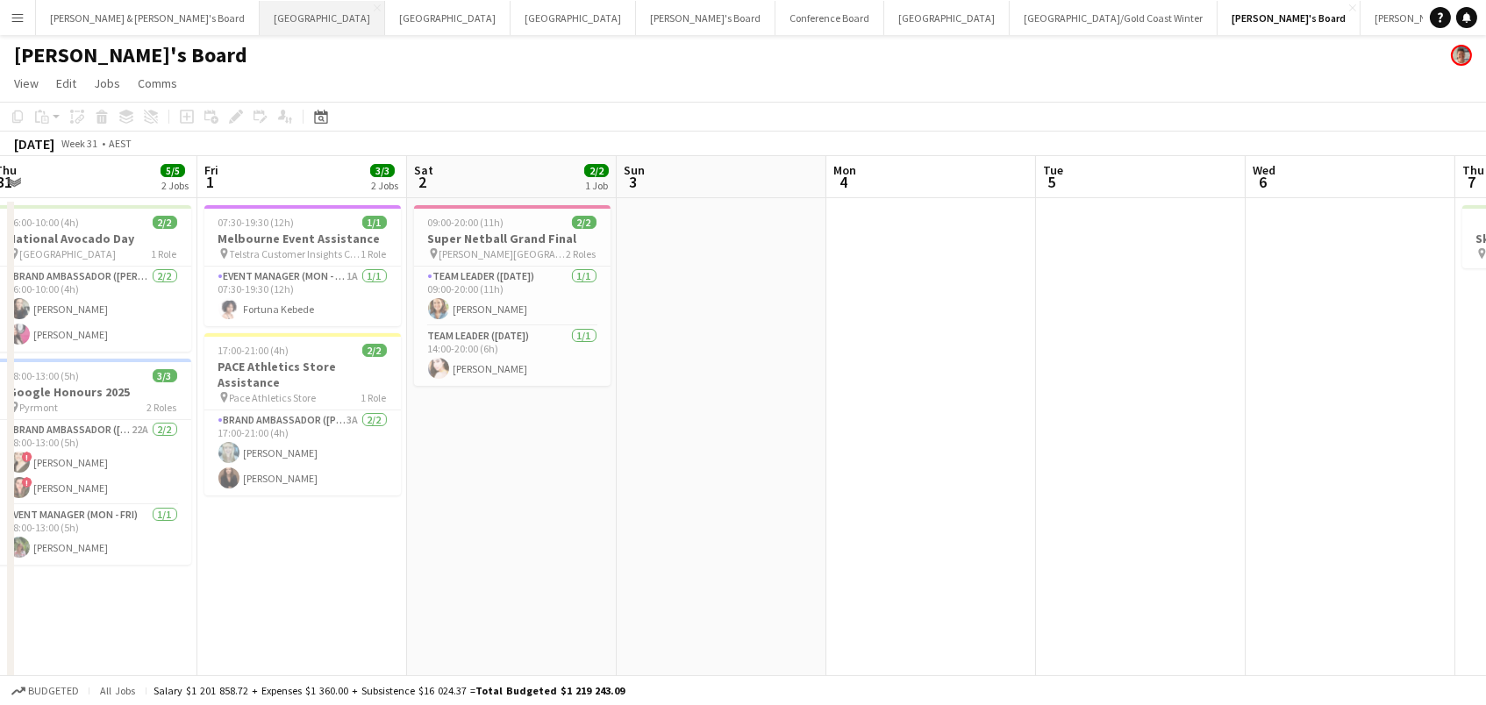
click at [260, 16] on button "Adelaide Close" at bounding box center [322, 18] width 125 height 34
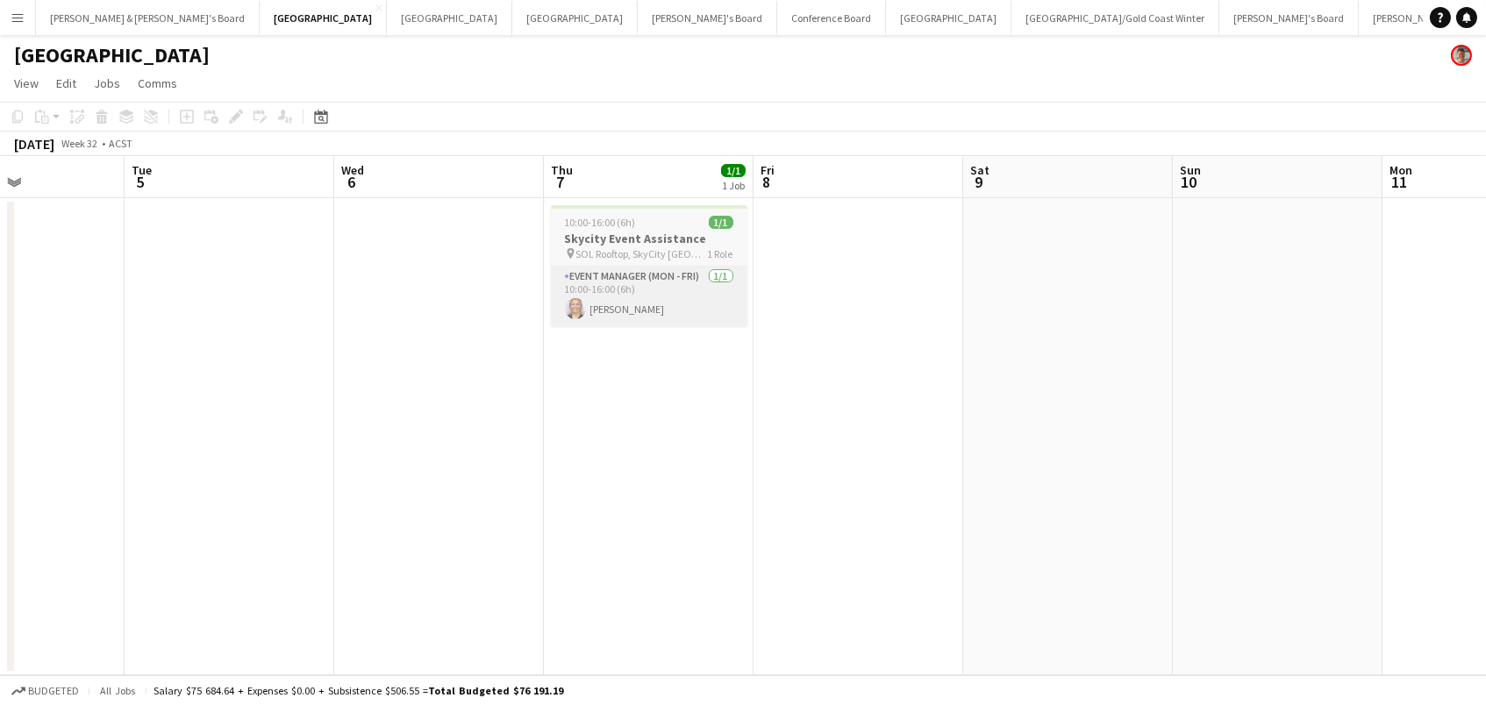
scroll to position [0, 483]
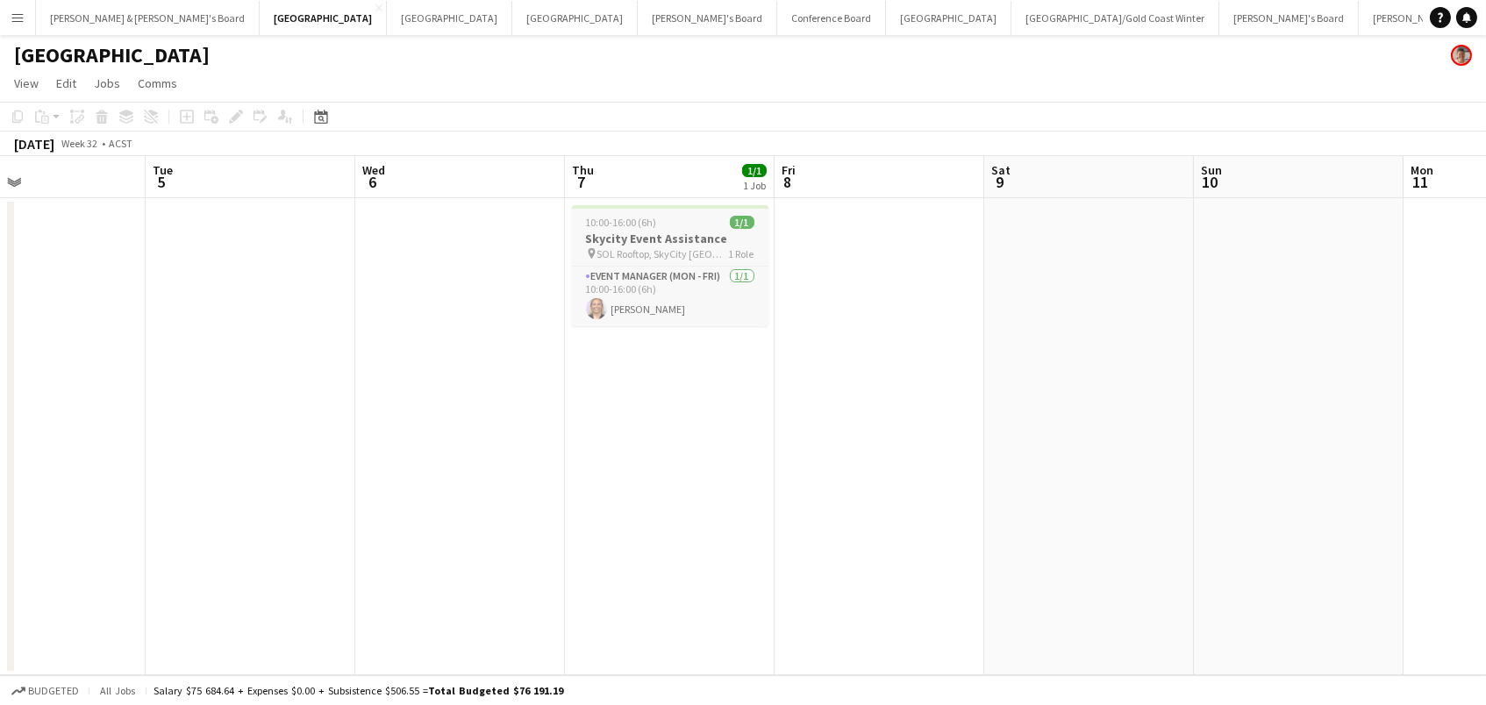
click at [644, 219] on span "10:00-16:00 (6h)" at bounding box center [621, 222] width 71 height 13
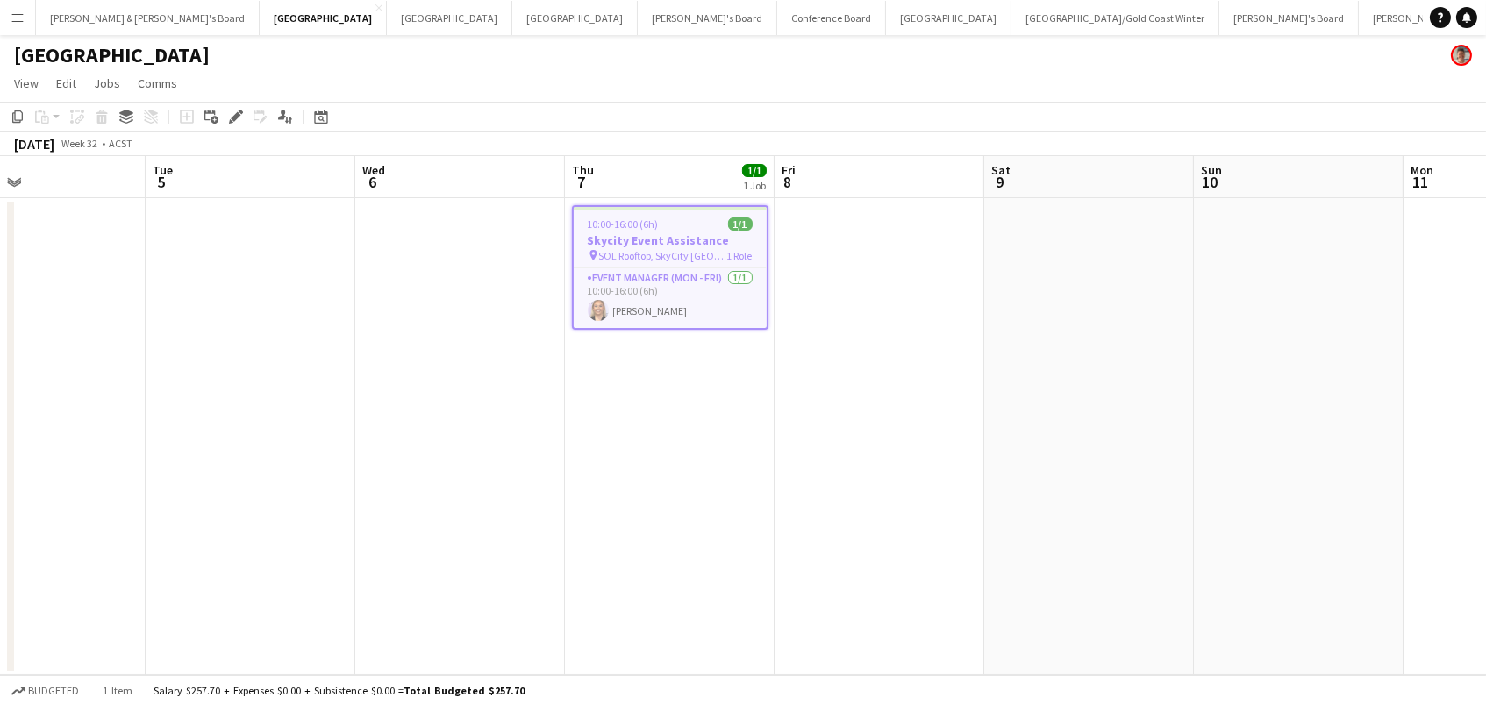
drag, startPoint x: 225, startPoint y: 119, endPoint x: 589, endPoint y: 104, distance: 364.4
click at [225, 119] on div "Edit" at bounding box center [235, 116] width 21 height 21
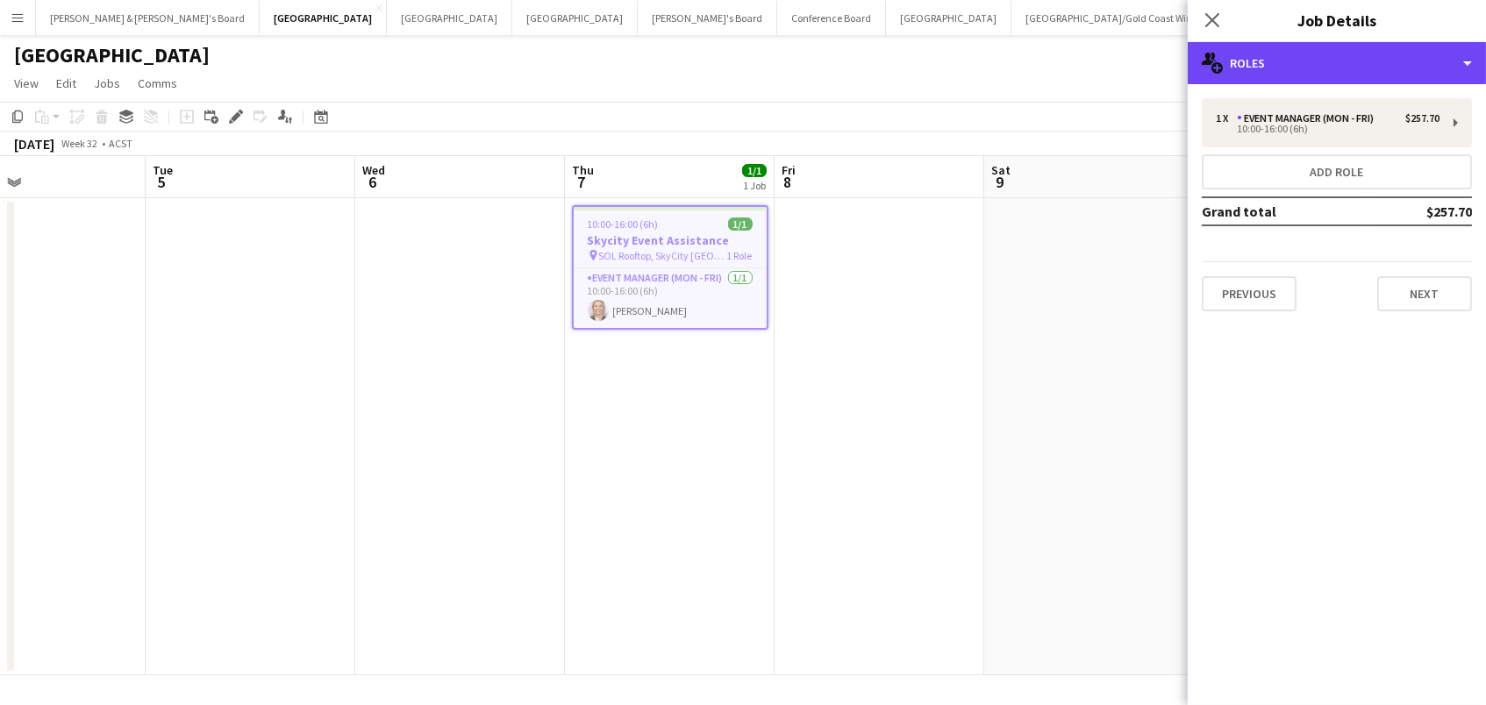
drag, startPoint x: 1365, startPoint y: 77, endPoint x: 1375, endPoint y: 98, distance: 23.2
click at [1365, 77] on div "multiple-users-add Roles" at bounding box center [1337, 63] width 298 height 42
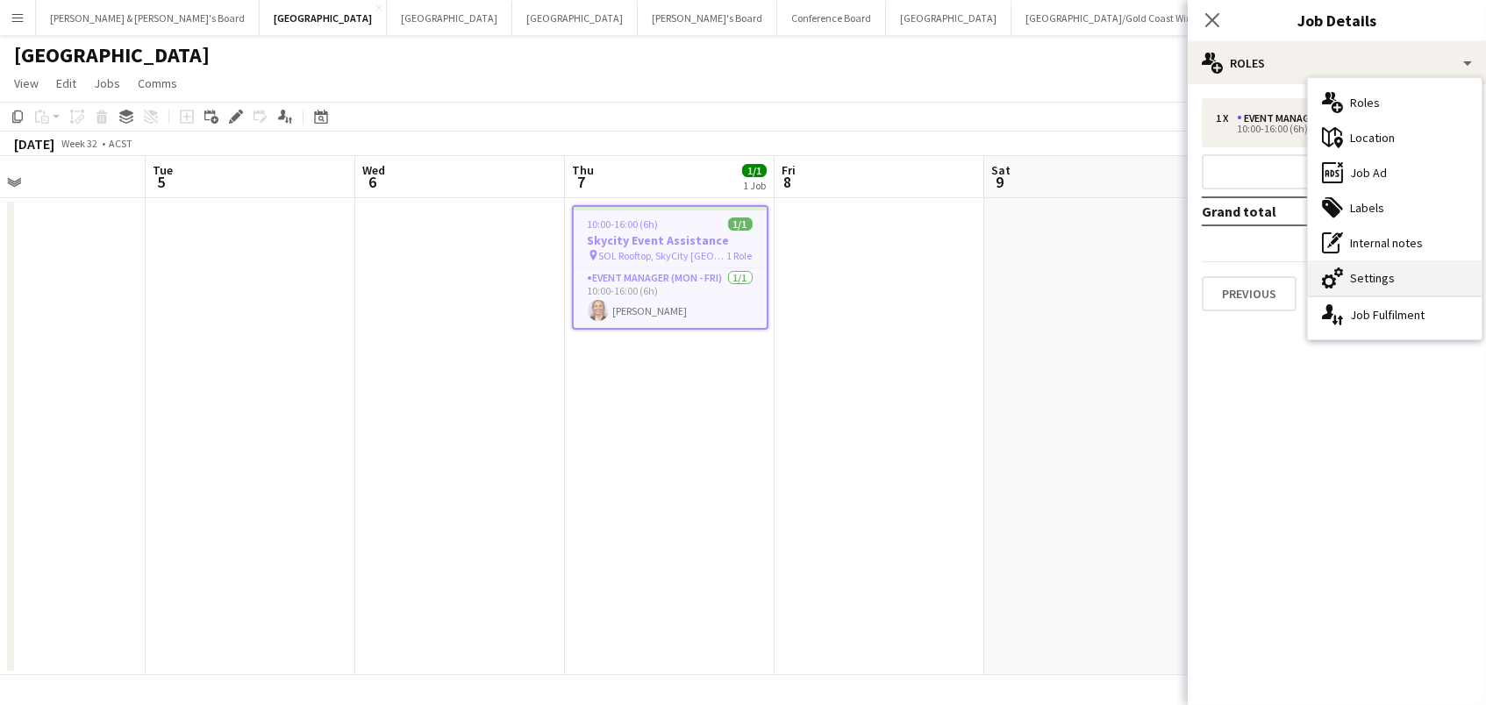
click at [1418, 273] on div "cog-double-3 Settings" at bounding box center [1395, 278] width 174 height 35
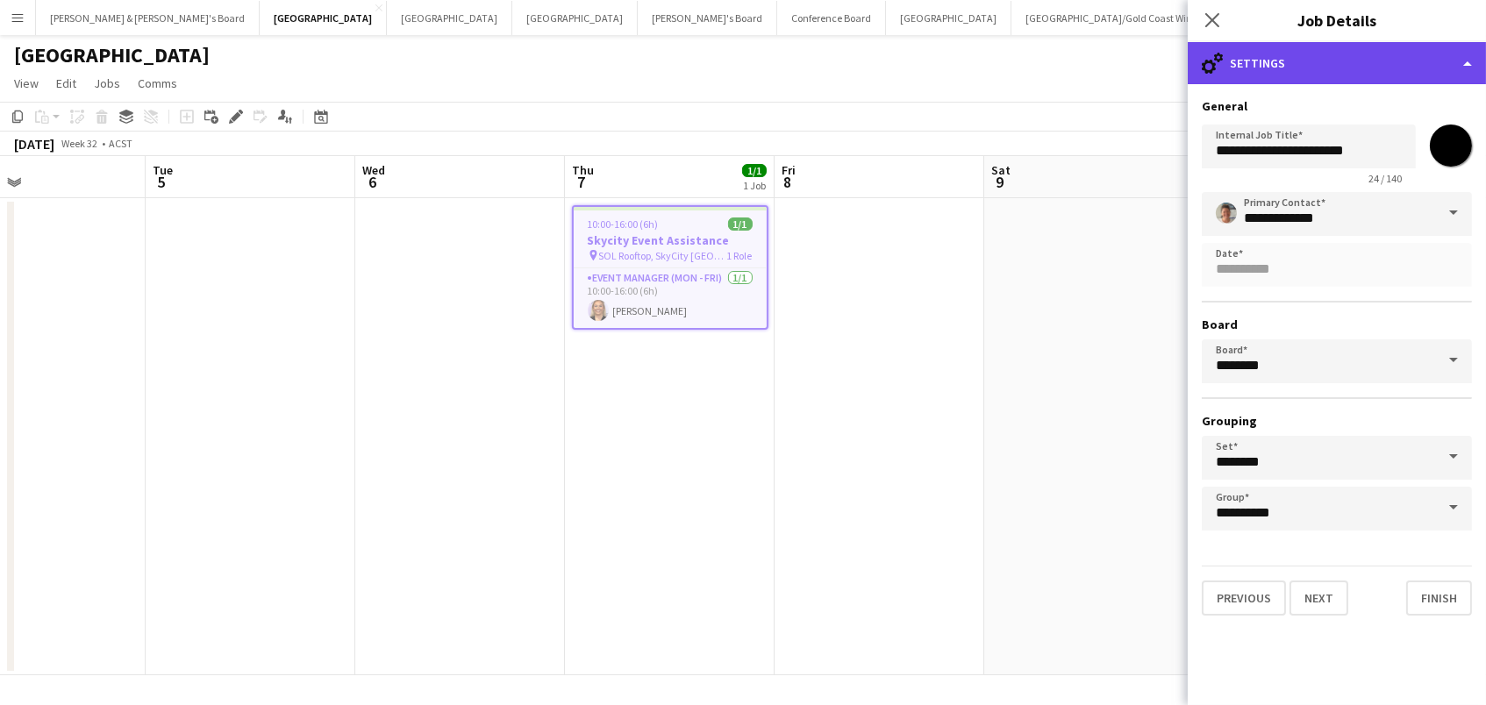
click at [1375, 60] on div "cog-double-3 Settings" at bounding box center [1337, 63] width 298 height 42
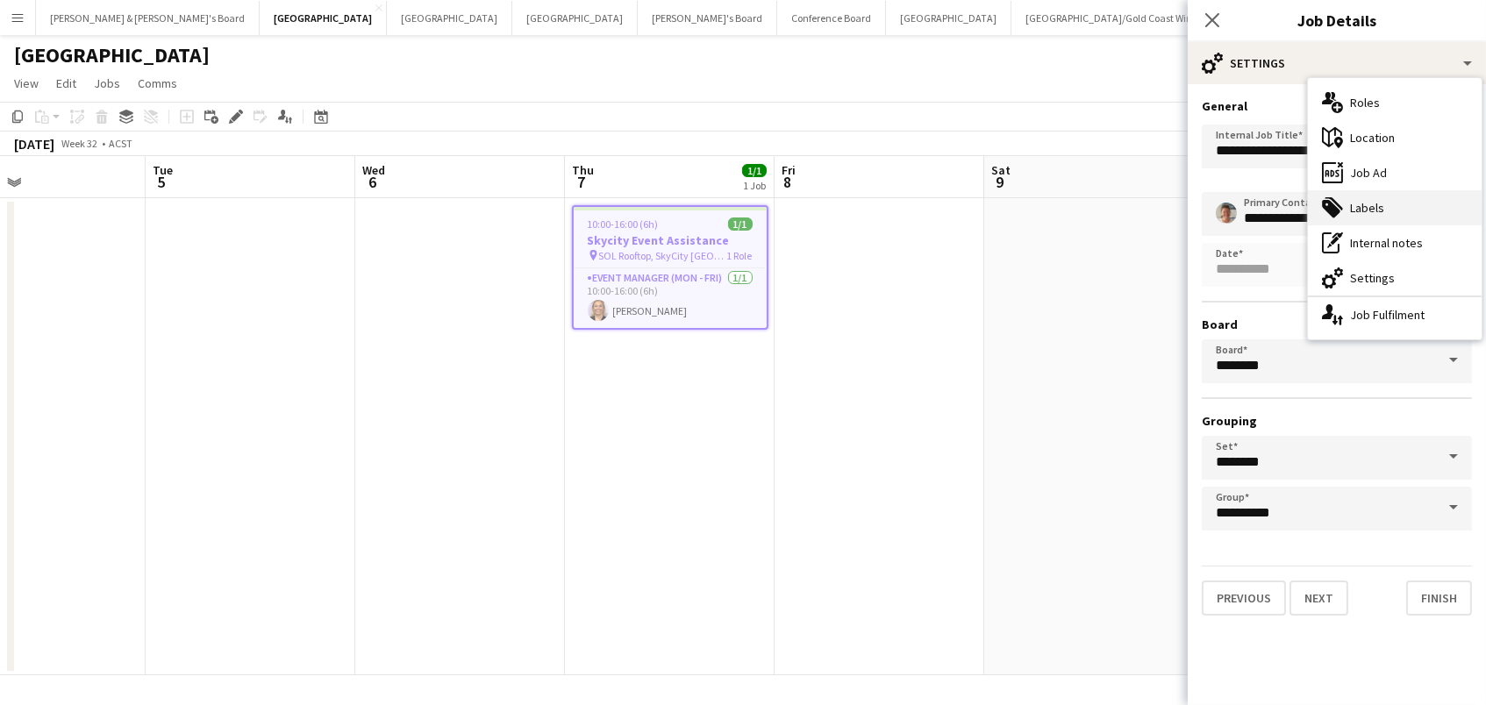
click at [1385, 207] on div "tags-double Labels" at bounding box center [1395, 207] width 174 height 35
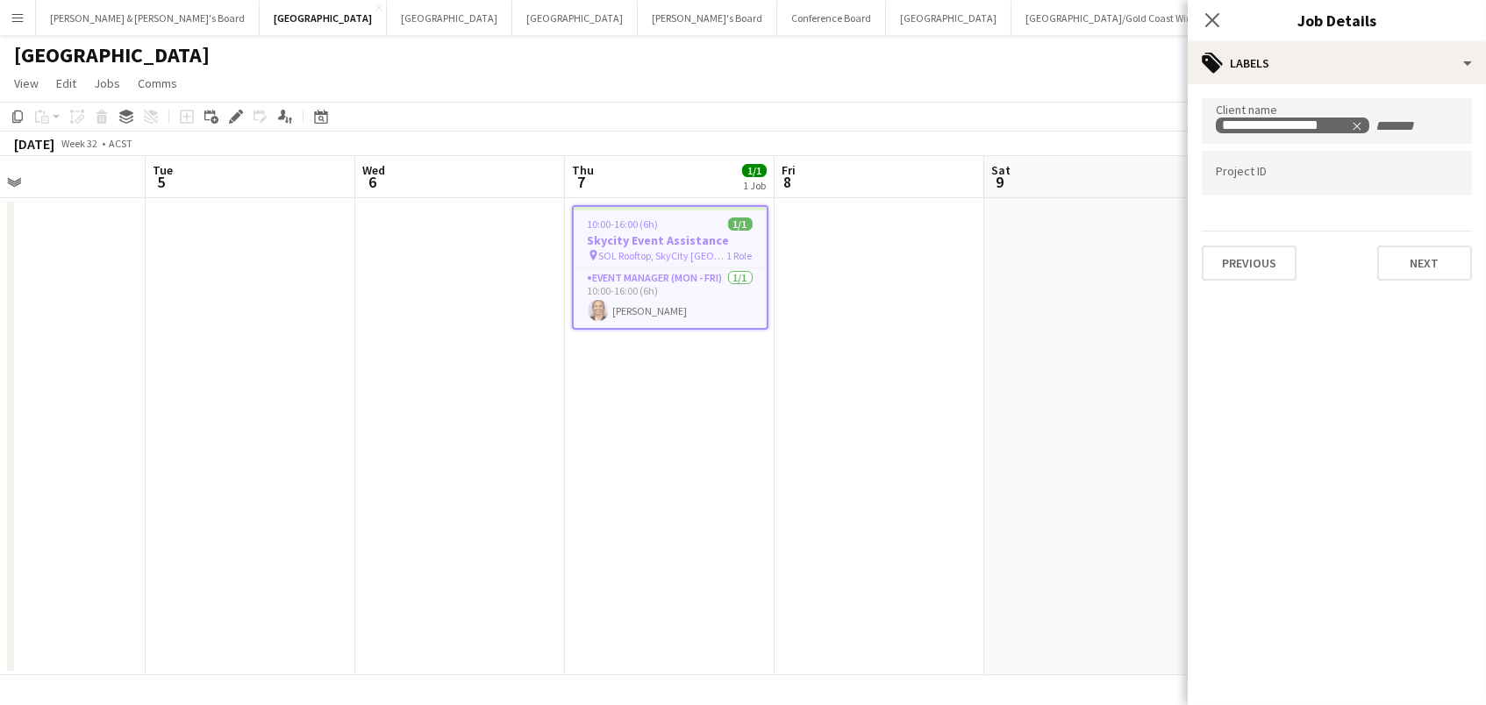
click at [1290, 182] on div at bounding box center [1337, 173] width 270 height 45
paste input "******"
type input "******"
click at [1126, 120] on app-toolbar "Copy Paste Paste Command V Paste with crew Command Shift V Paste linked Job [GE…" at bounding box center [743, 117] width 1486 height 30
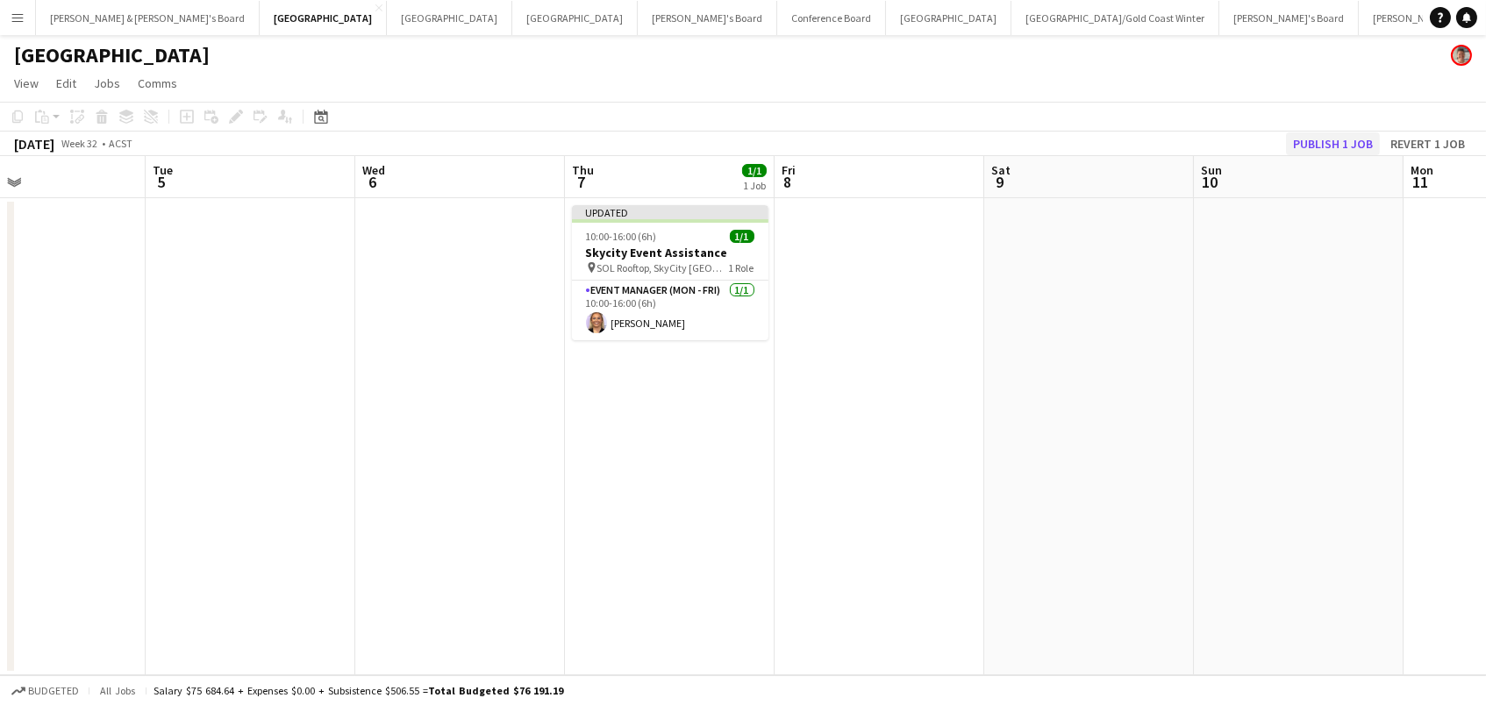
click at [1314, 139] on button "Publish 1 job" at bounding box center [1333, 143] width 94 height 23
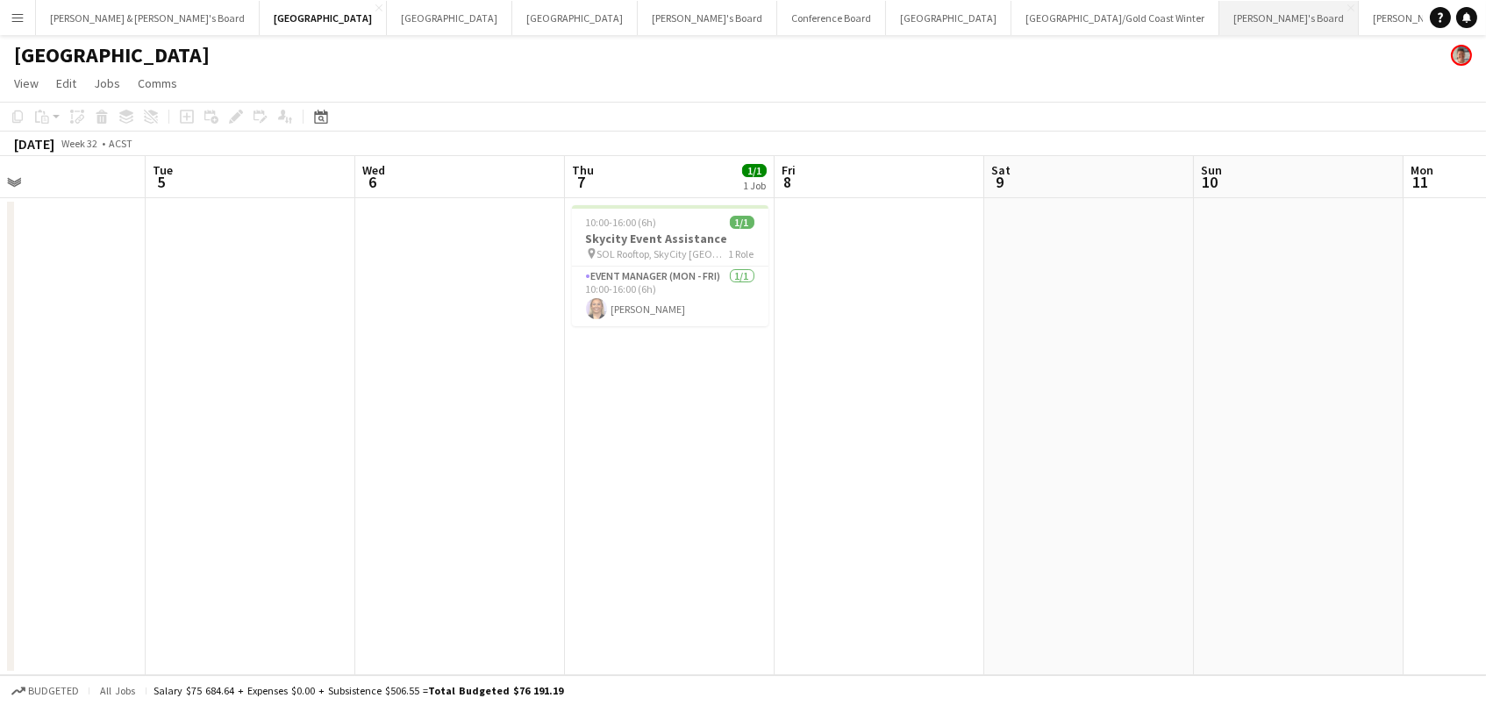
click at [1219, 22] on button "[PERSON_NAME]'s Board Close" at bounding box center [1288, 18] width 139 height 34
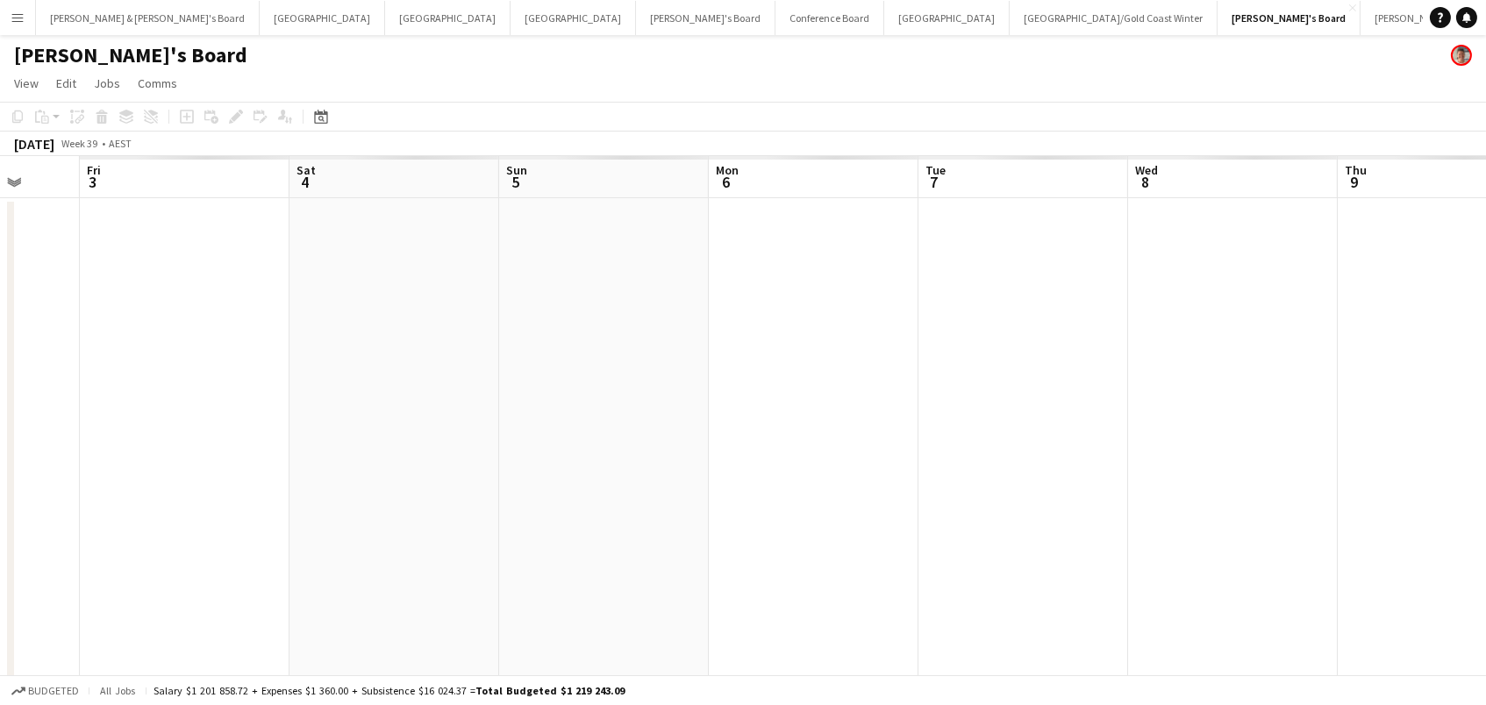
scroll to position [0, 548]
click at [884, 14] on button "Sydney Close" at bounding box center [946, 18] width 125 height 34
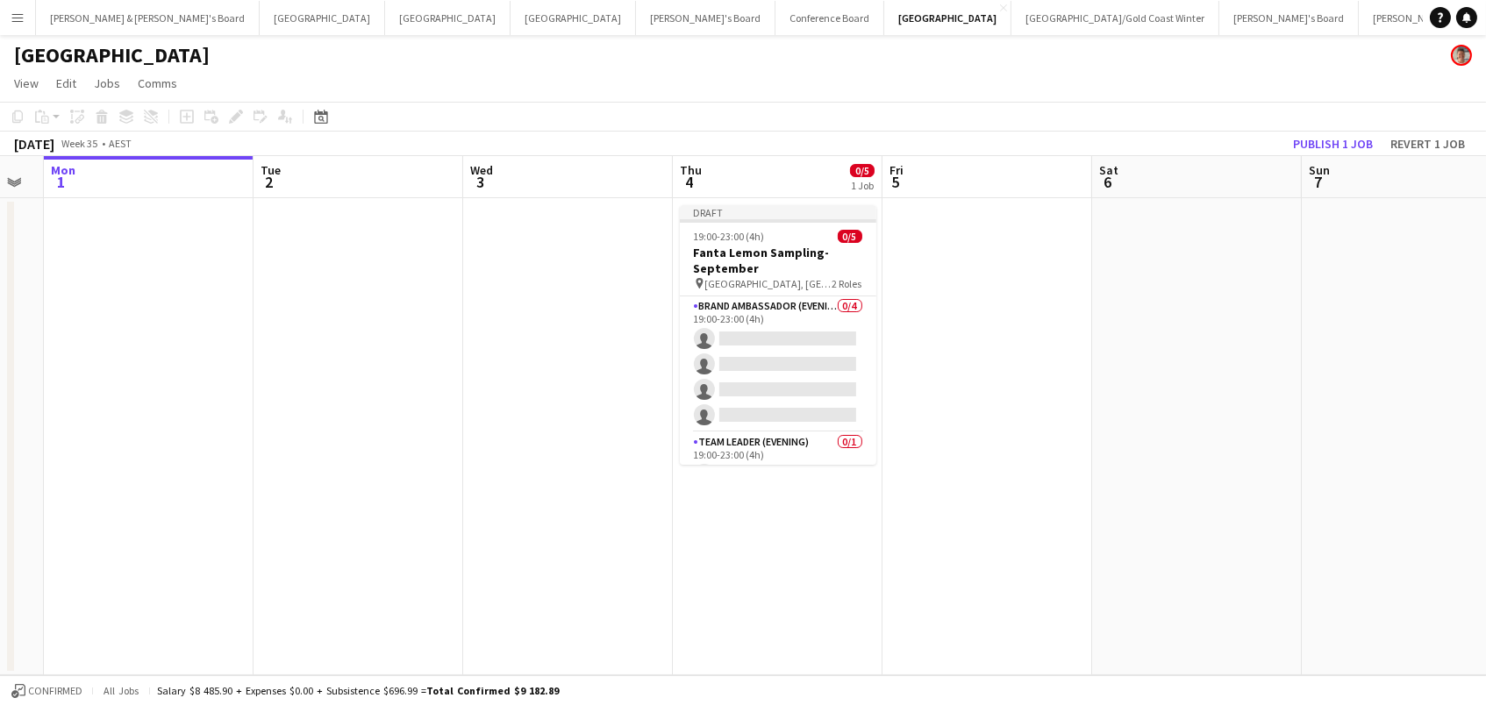
scroll to position [0, 688]
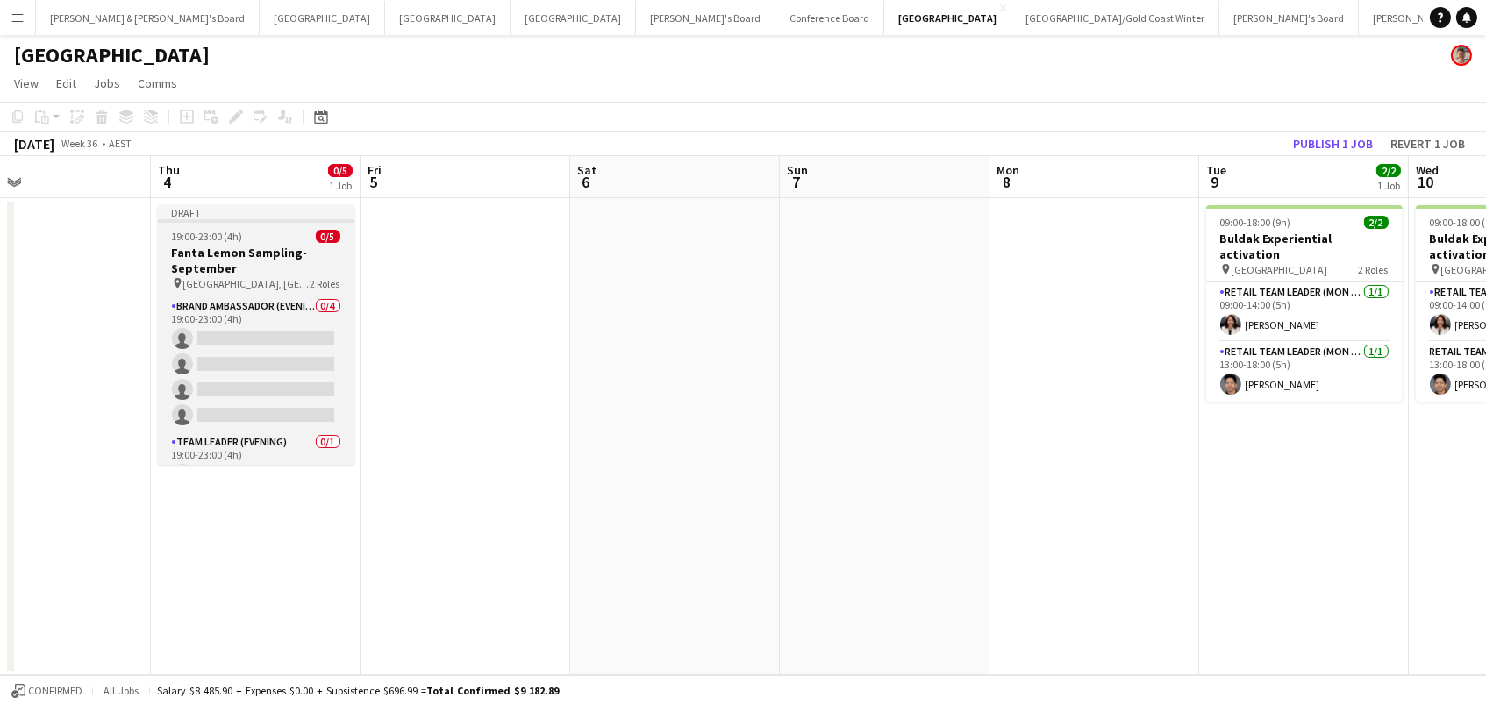
click at [270, 247] on h3 "Fanta Lemon Sampling-September" at bounding box center [256, 261] width 196 height 32
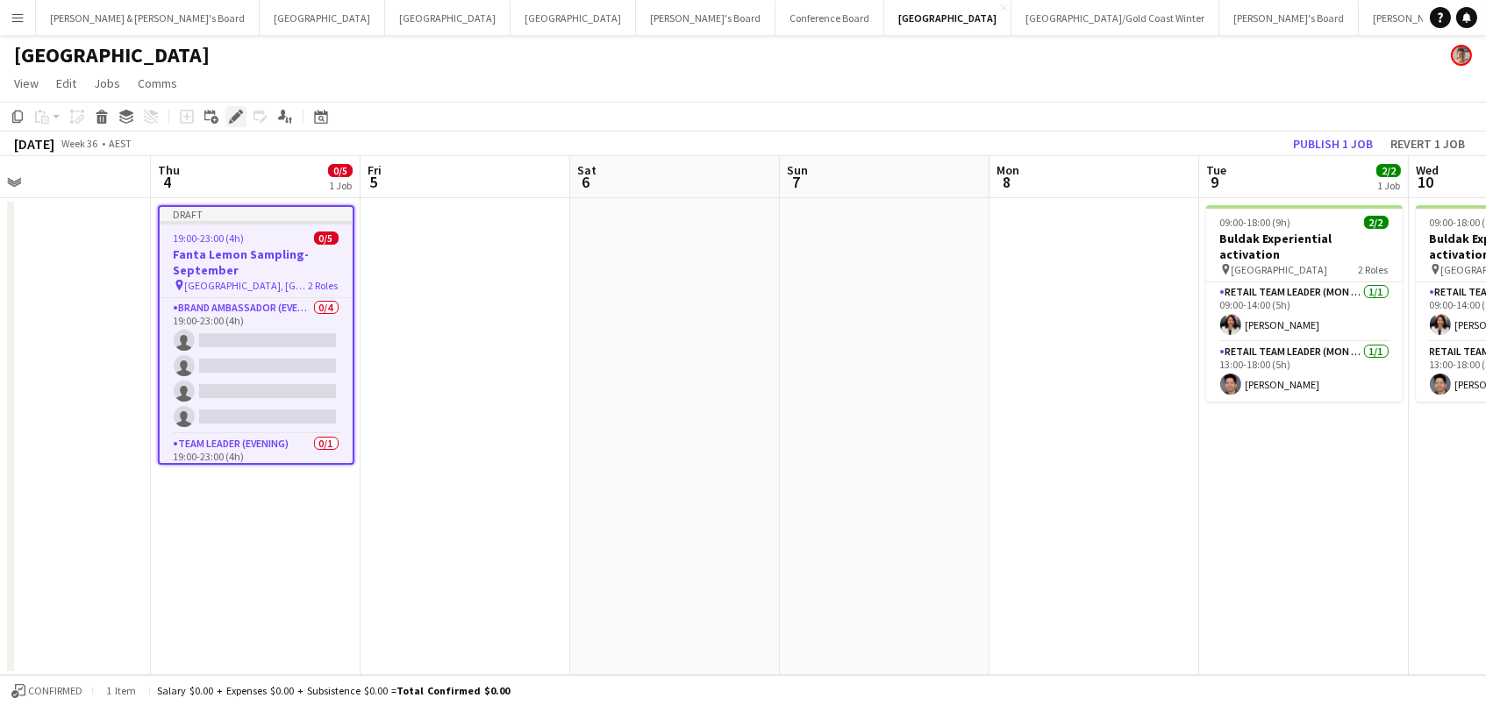
click at [229, 115] on icon "Edit" at bounding box center [236, 117] width 14 height 14
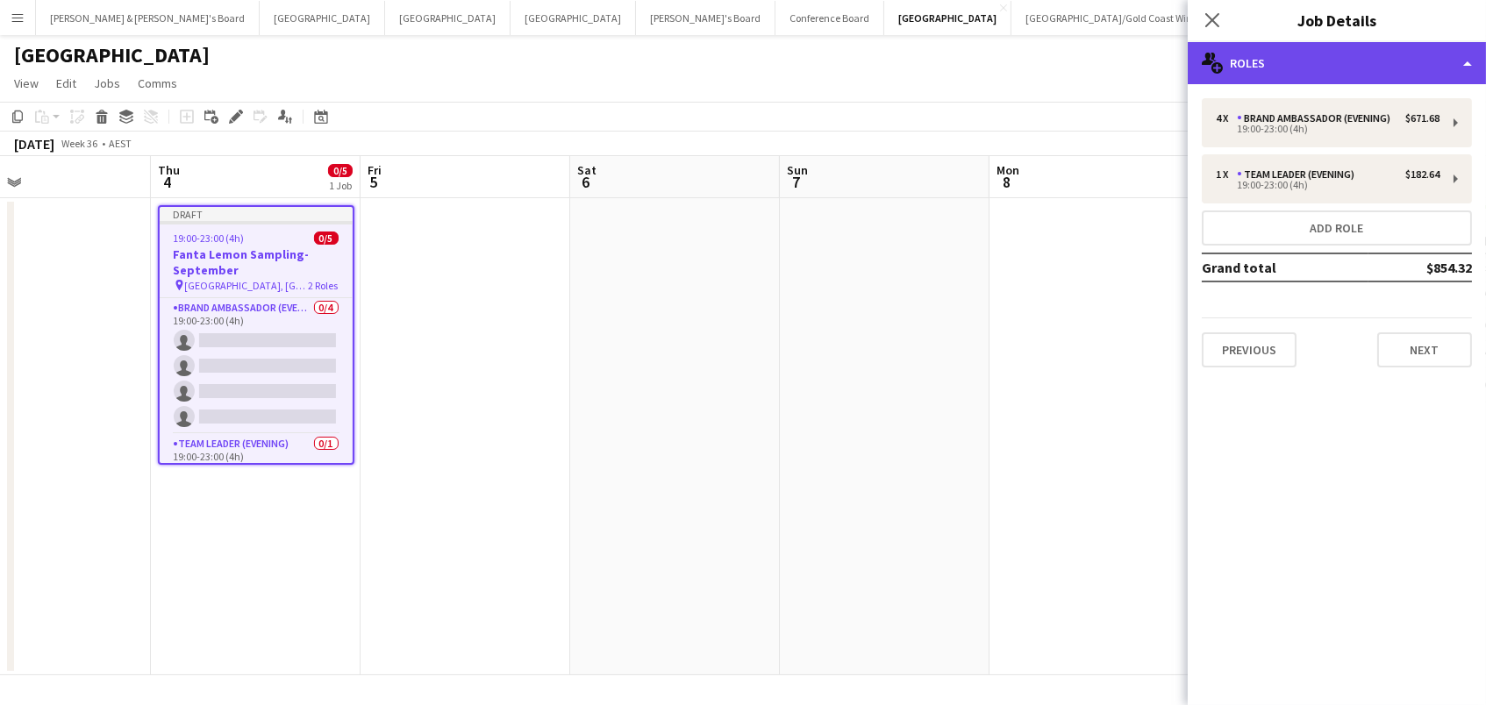
click at [1238, 59] on div "multiple-users-add Roles" at bounding box center [1337, 63] width 298 height 42
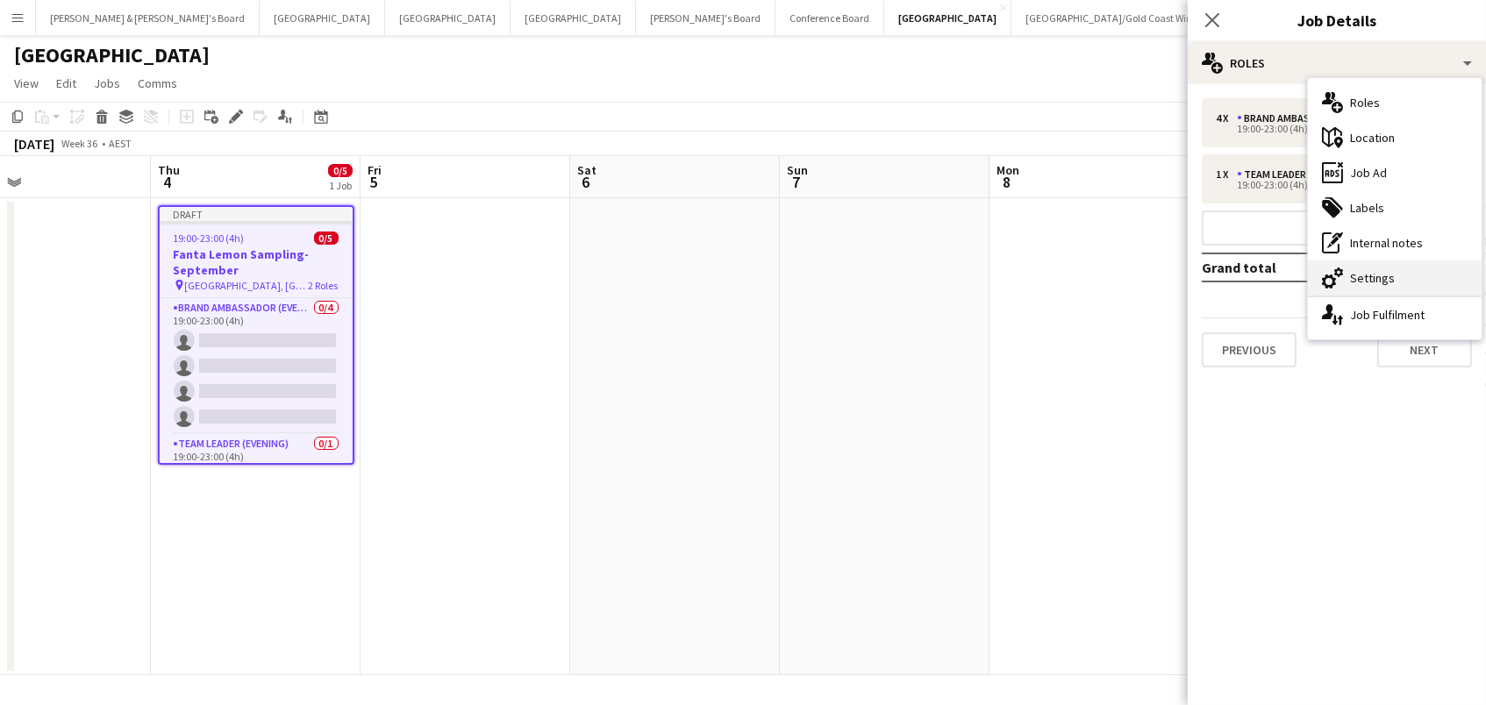
click at [1325, 276] on icon "cog-double-3" at bounding box center [1332, 278] width 21 height 21
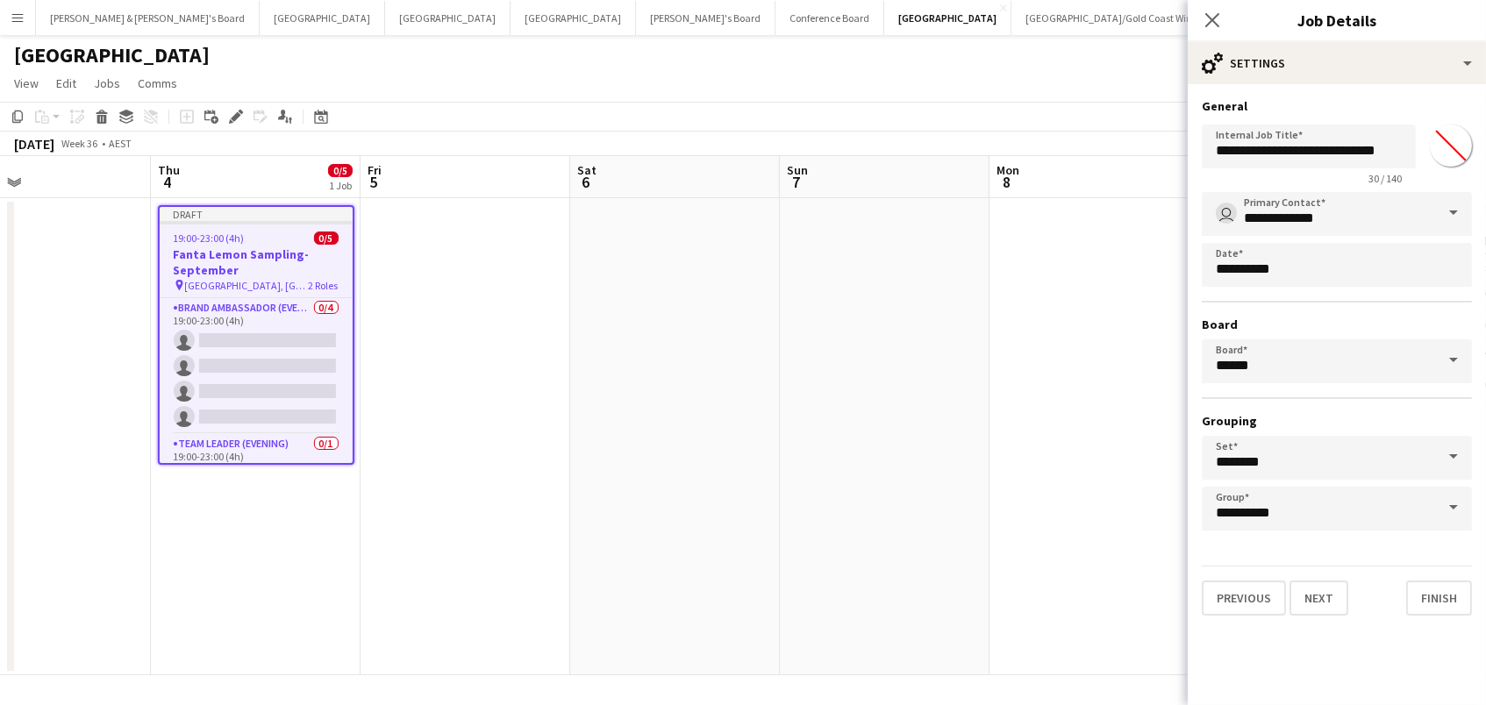
click at [412, 382] on app-date-cell at bounding box center [466, 436] width 210 height 477
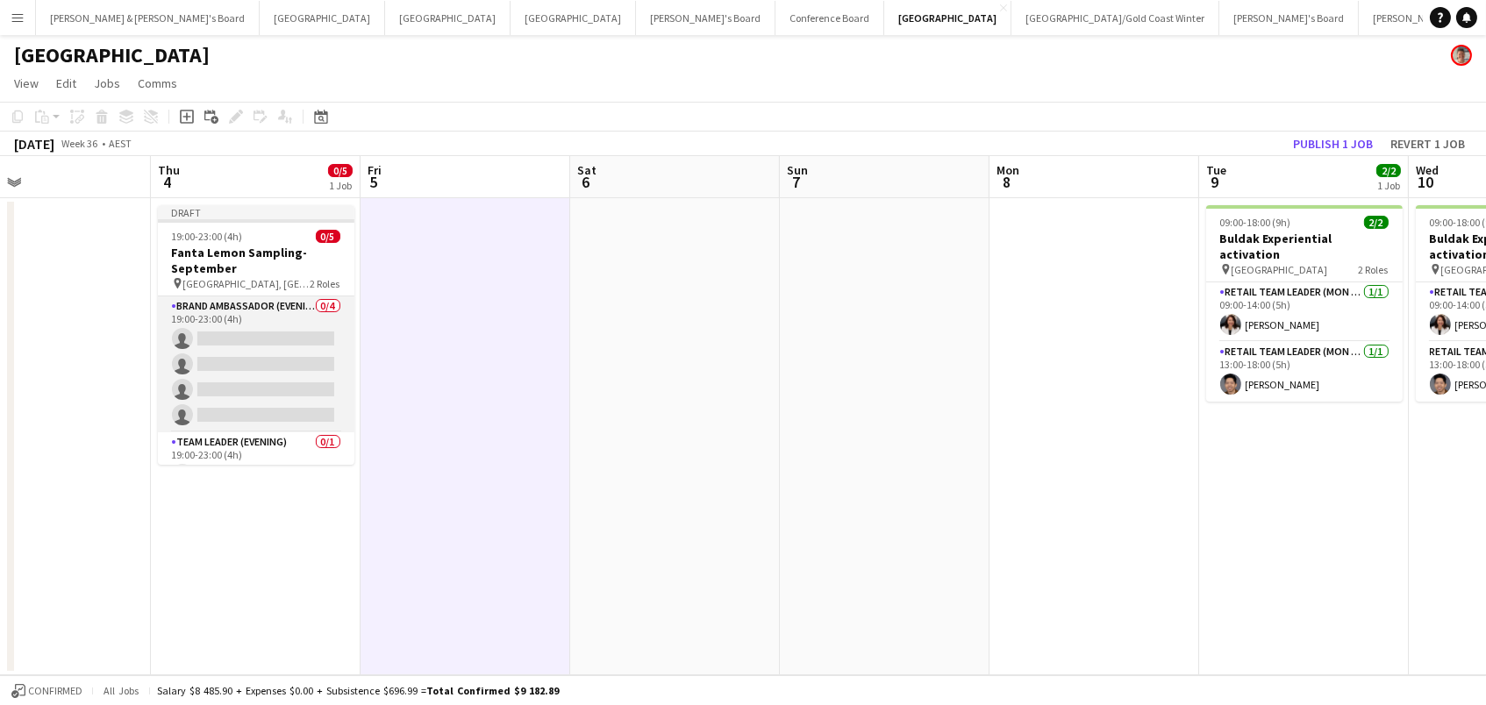
scroll to position [0, 0]
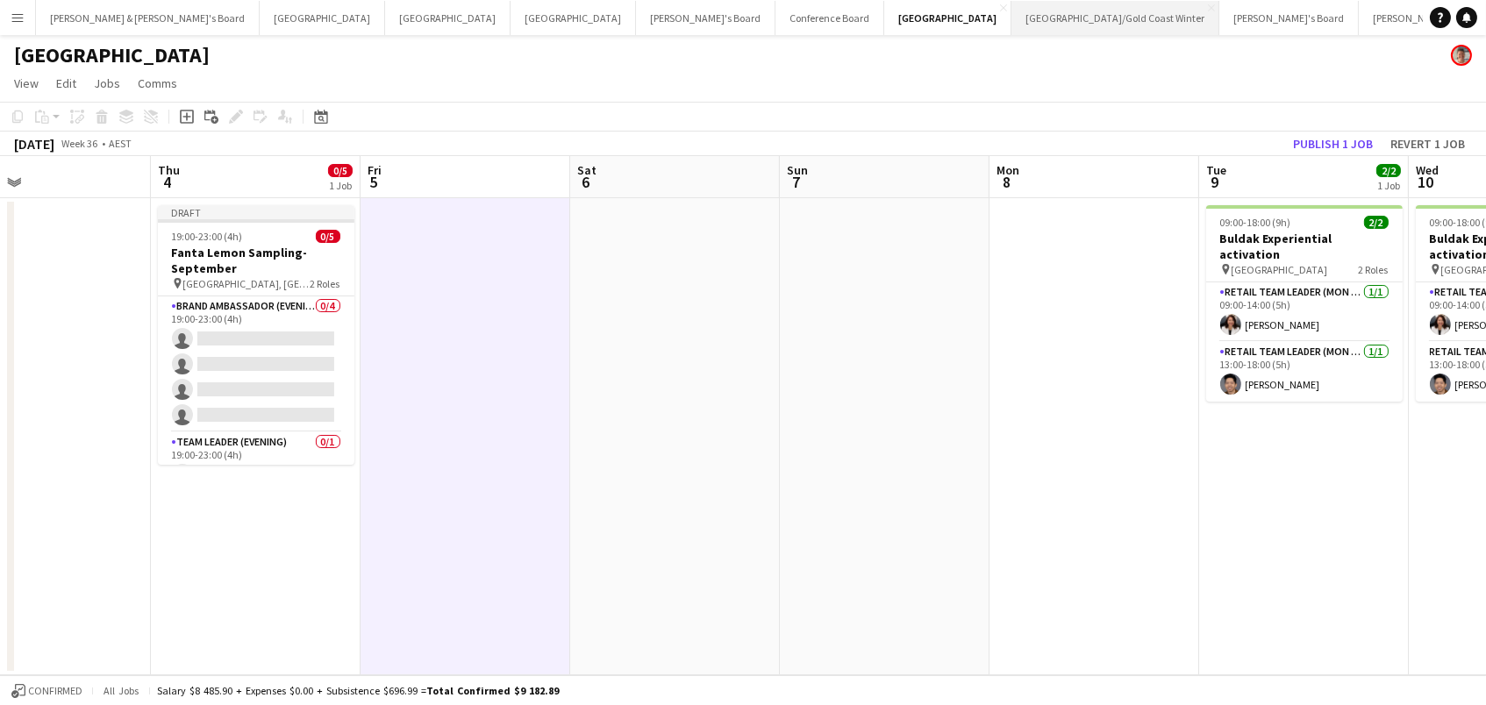
click at [1011, 21] on button "[GEOGRAPHIC_DATA]/[GEOGRAPHIC_DATA] Winter Close" at bounding box center [1115, 18] width 208 height 34
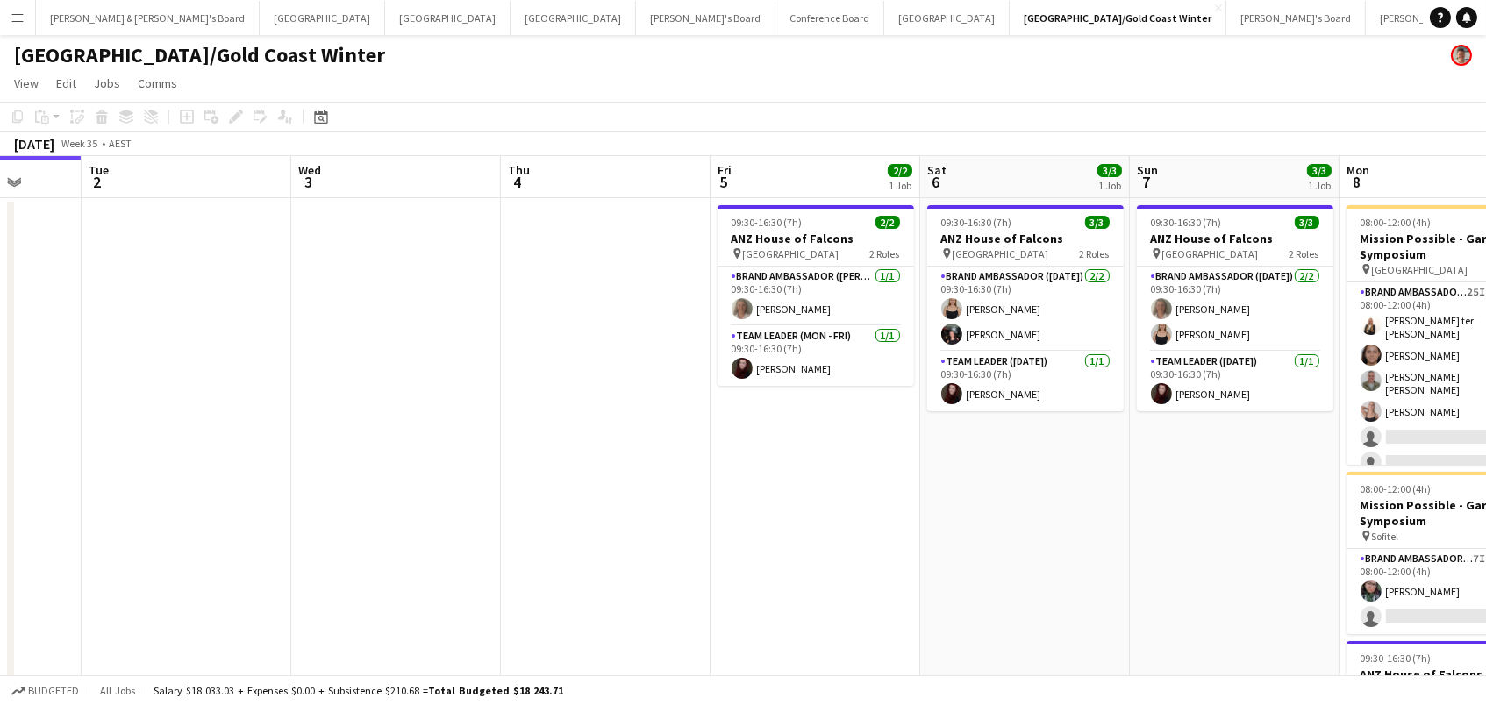
scroll to position [0, 478]
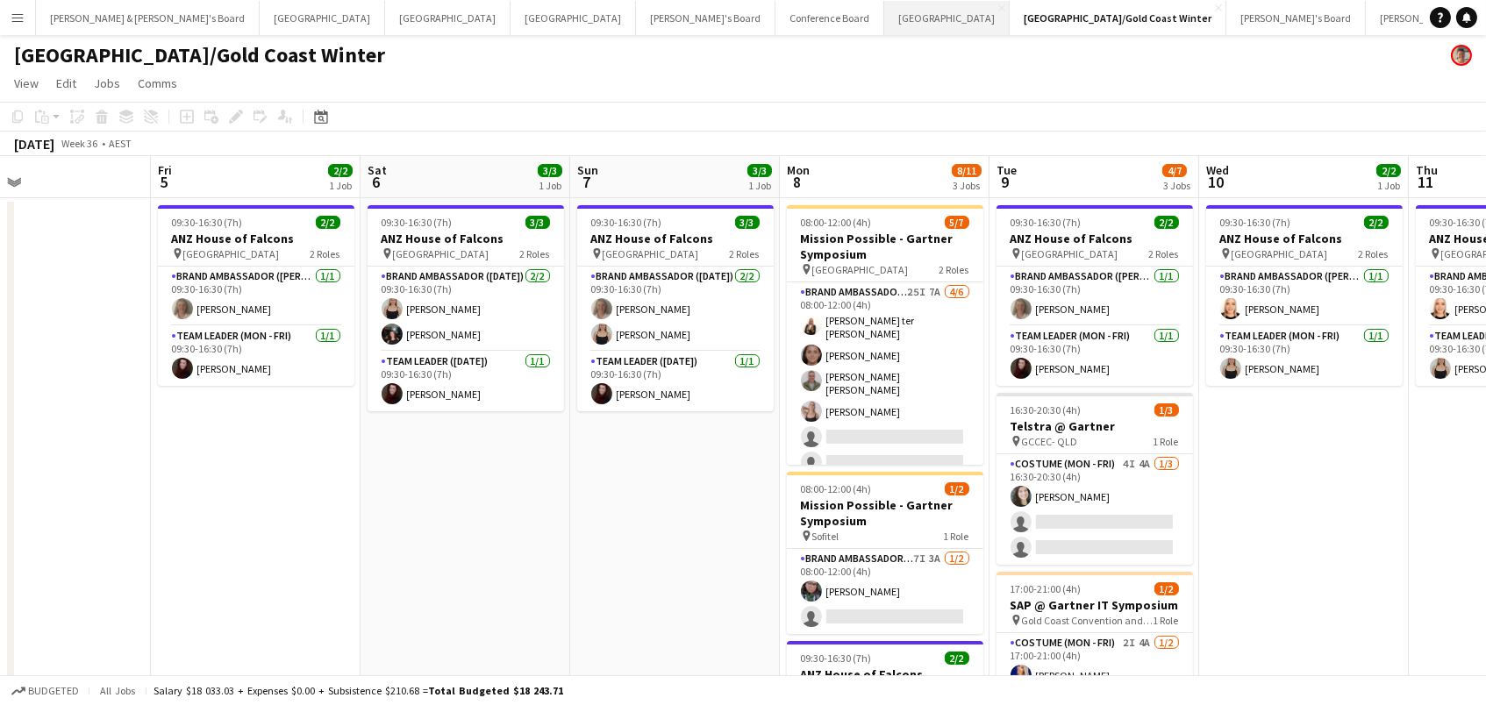
click at [884, 14] on button "Sydney Close" at bounding box center [946, 18] width 125 height 34
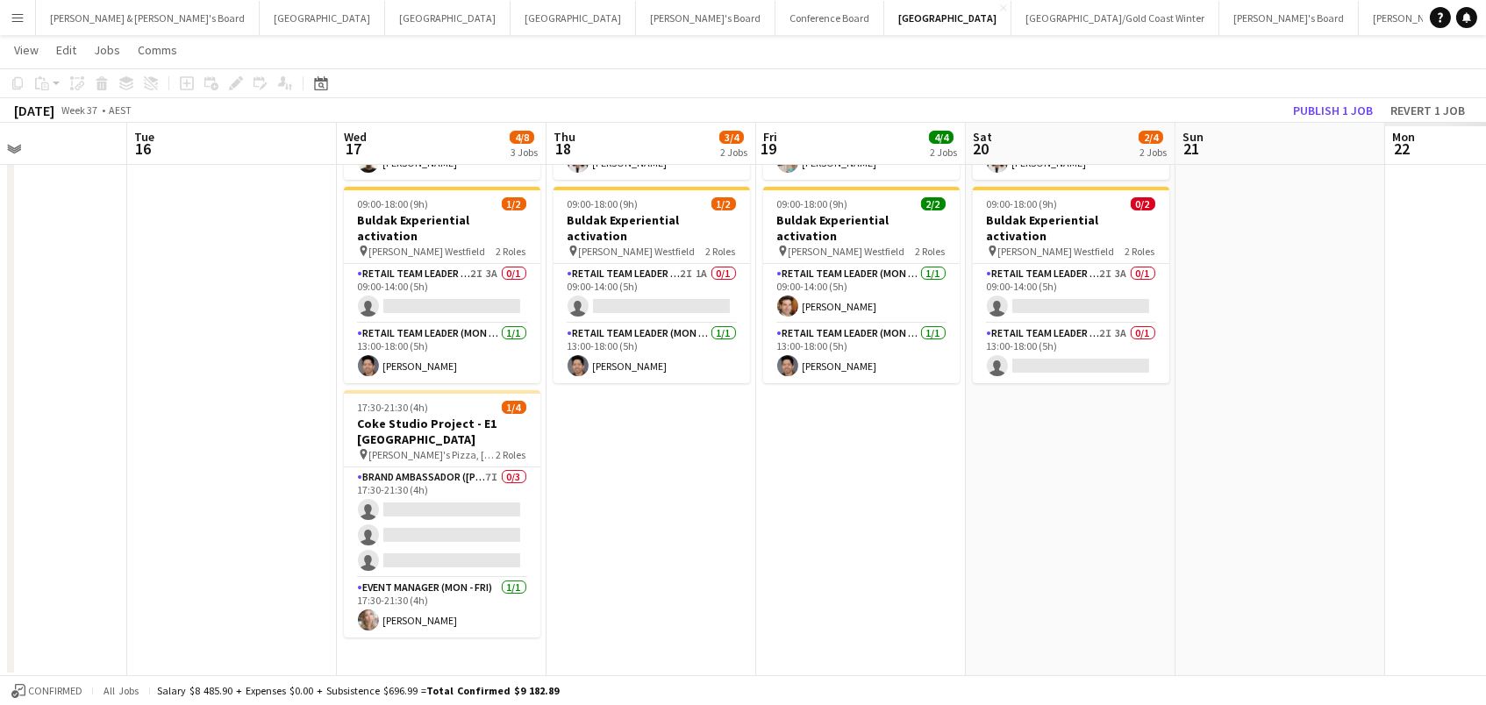
scroll to position [0, 607]
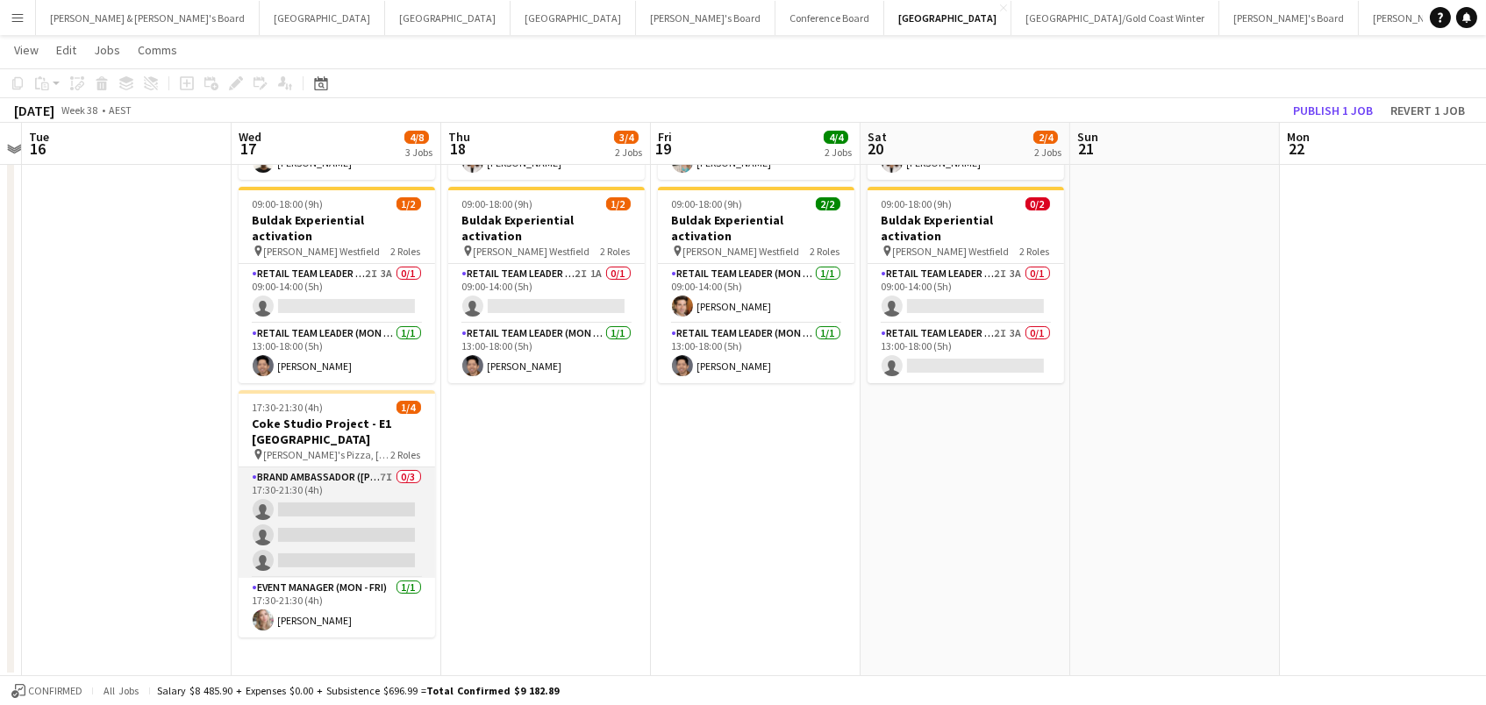
click at [347, 489] on app-card-role "Brand Ambassador (Mon - Fri) 7I 0/3 17:30-21:30 (4h) single-neutral-actions sin…" at bounding box center [337, 523] width 196 height 111
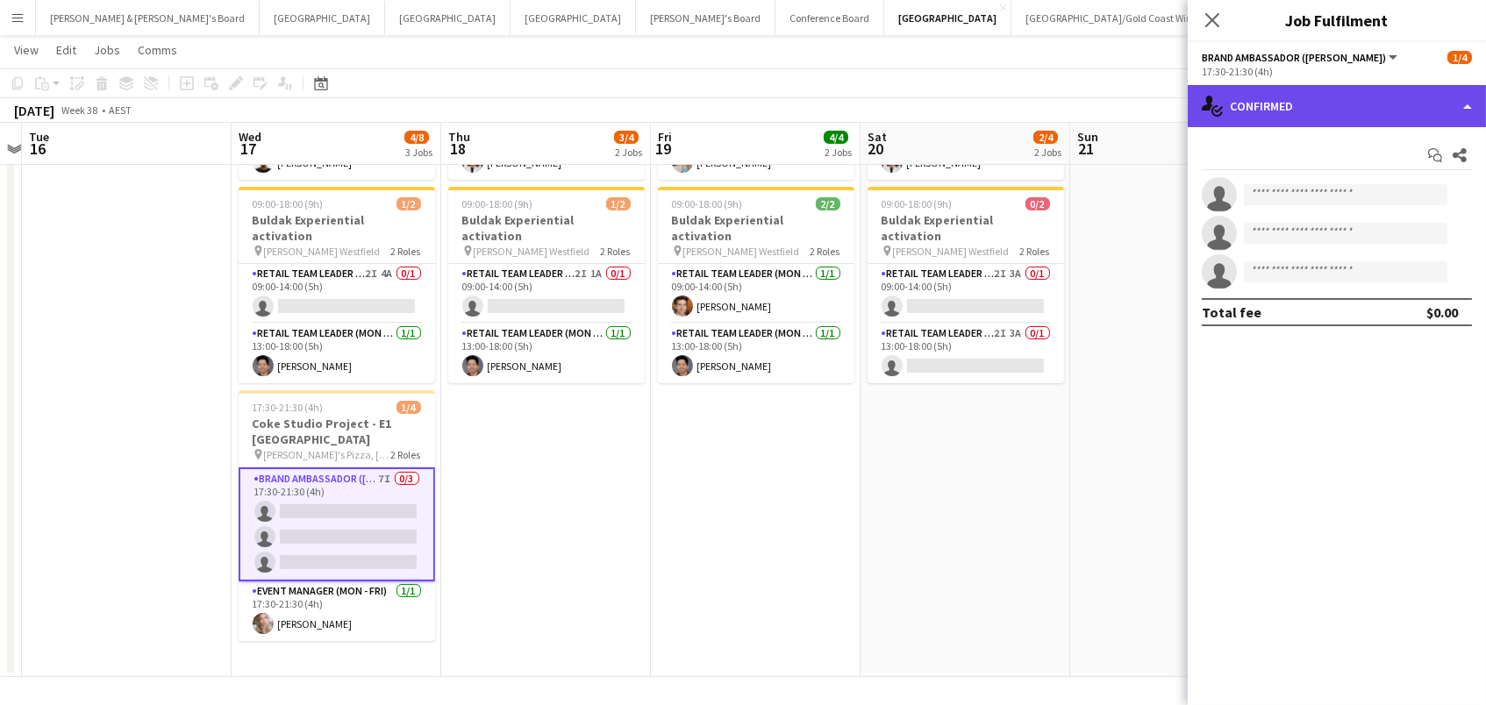
click at [1326, 102] on div "single-neutral-actions-check-2 Confirmed" at bounding box center [1337, 106] width 298 height 42
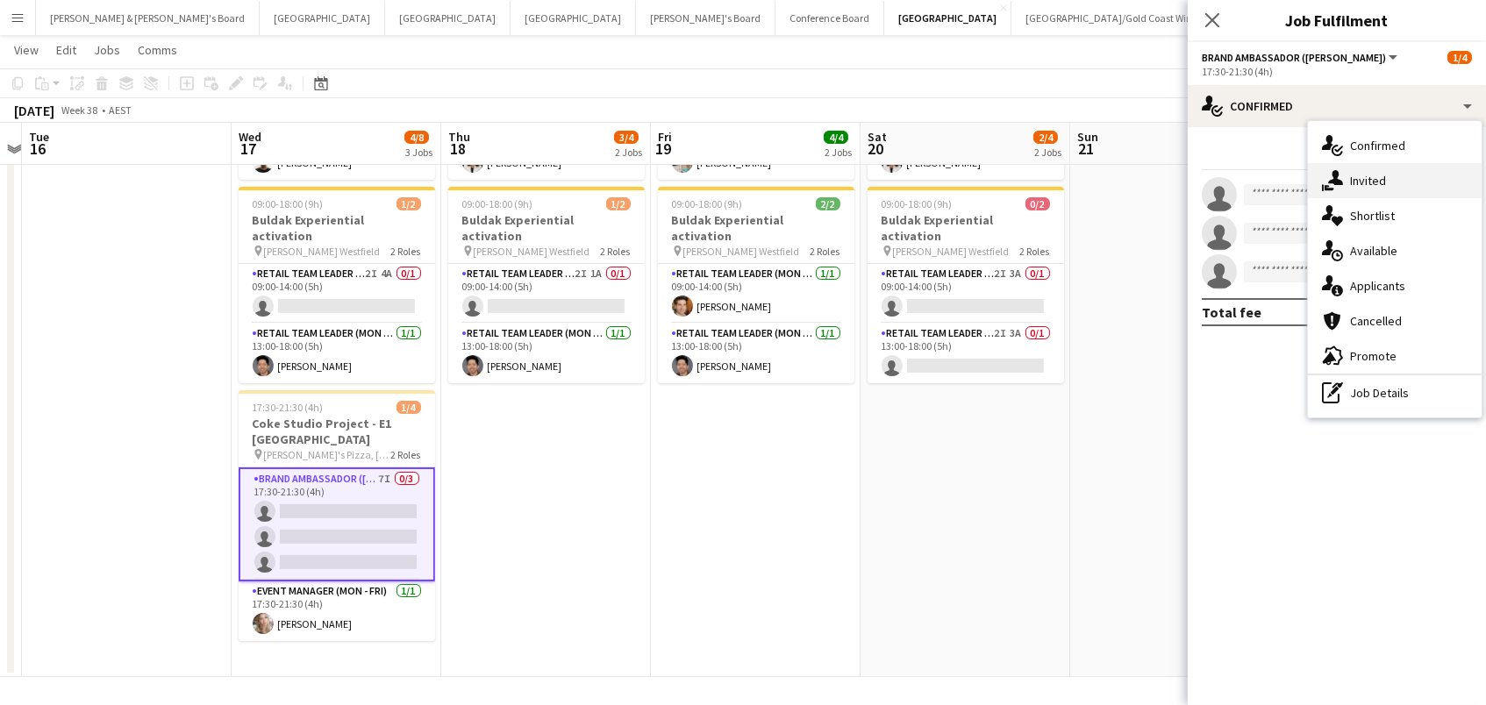
click at [1354, 190] on div "single-neutral-actions-share-1 Invited" at bounding box center [1395, 180] width 174 height 35
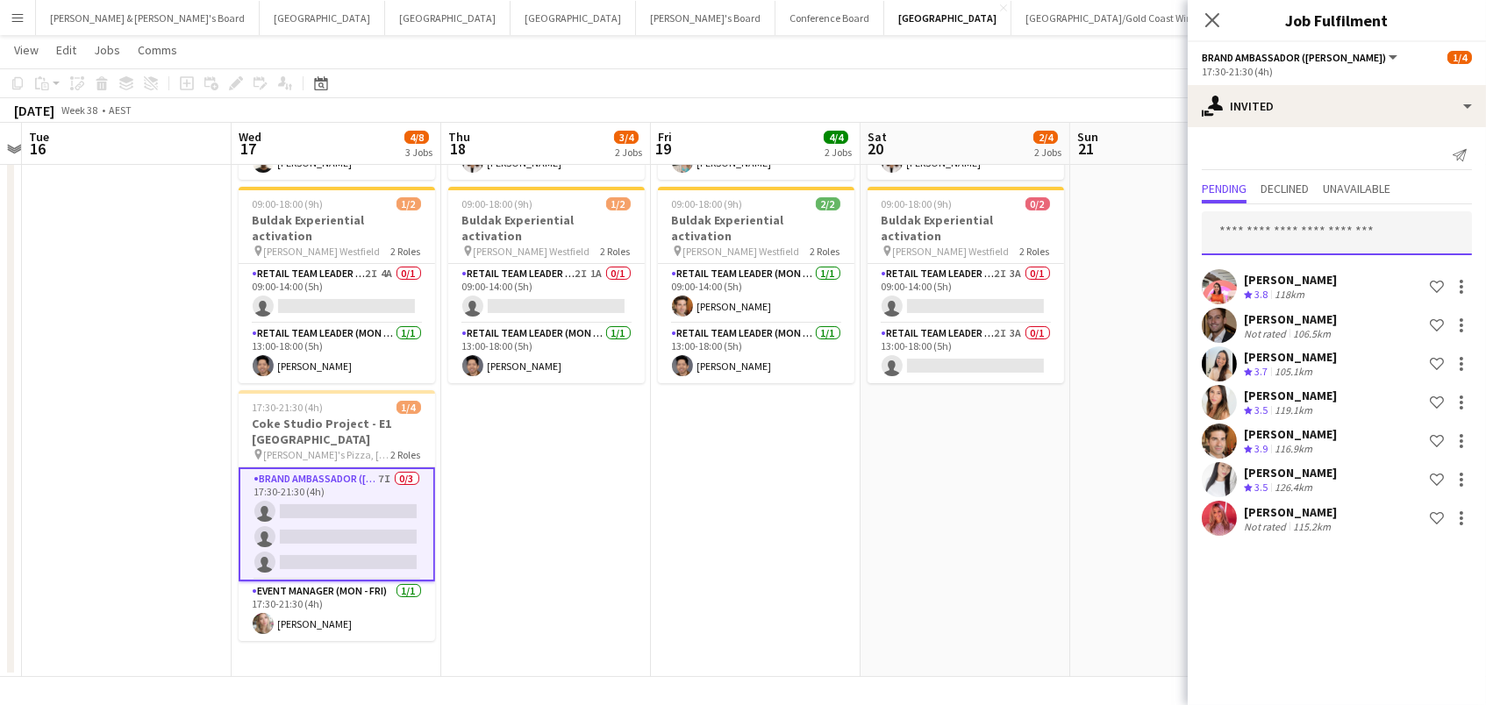
click at [1317, 229] on input "text" at bounding box center [1337, 233] width 270 height 44
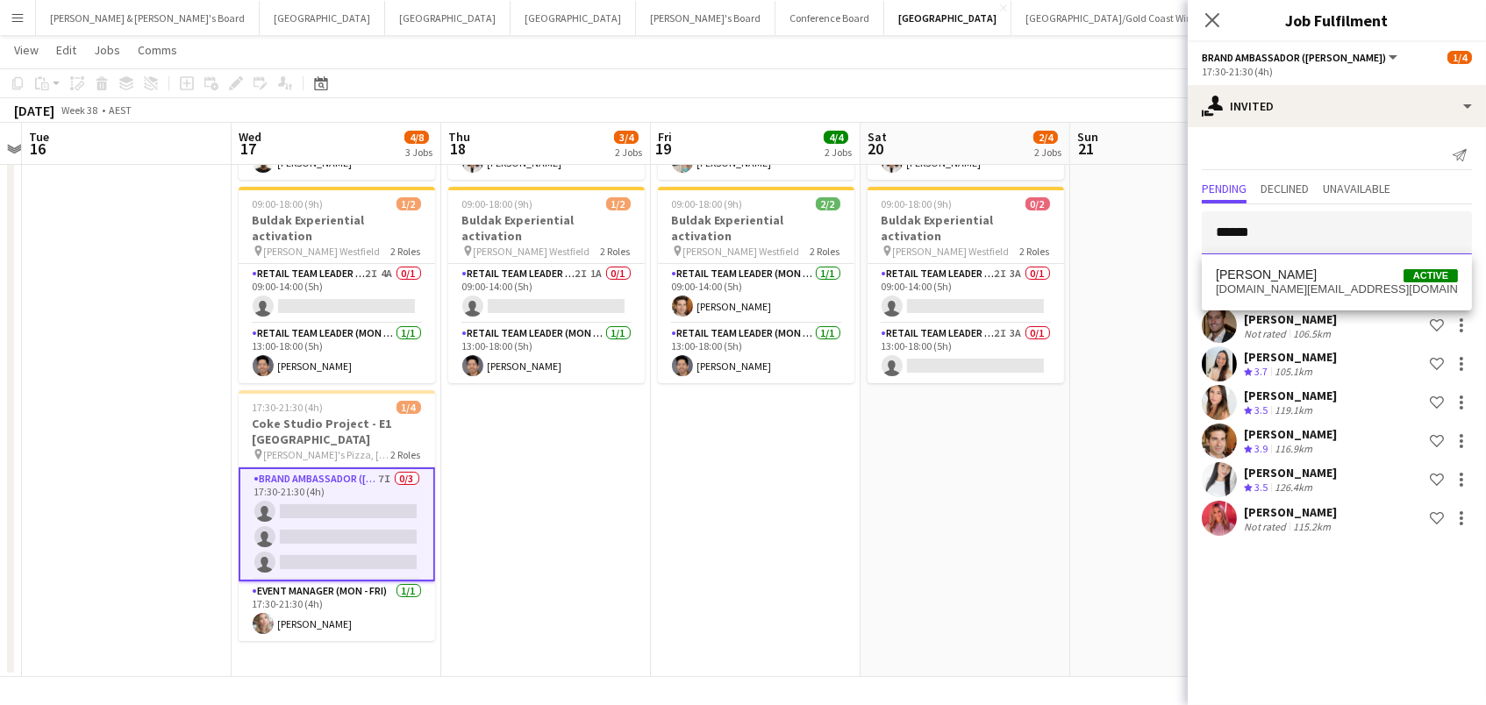
type input "******"
drag, startPoint x: 1317, startPoint y: 229, endPoint x: 1304, endPoint y: 195, distance: 36.3
click at [1303, 196] on span "Declined" at bounding box center [1285, 190] width 48 height 26
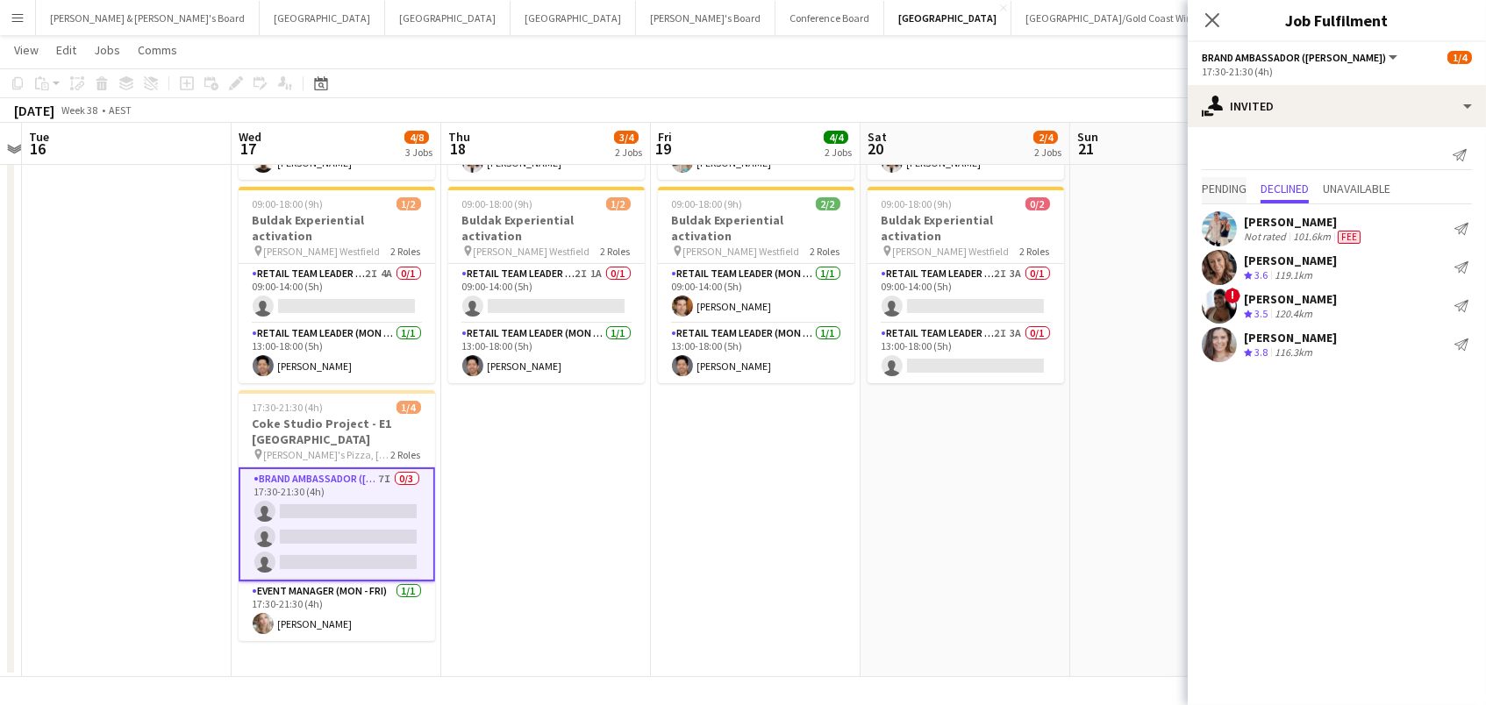
click at [1238, 191] on span "Pending" at bounding box center [1224, 188] width 45 height 12
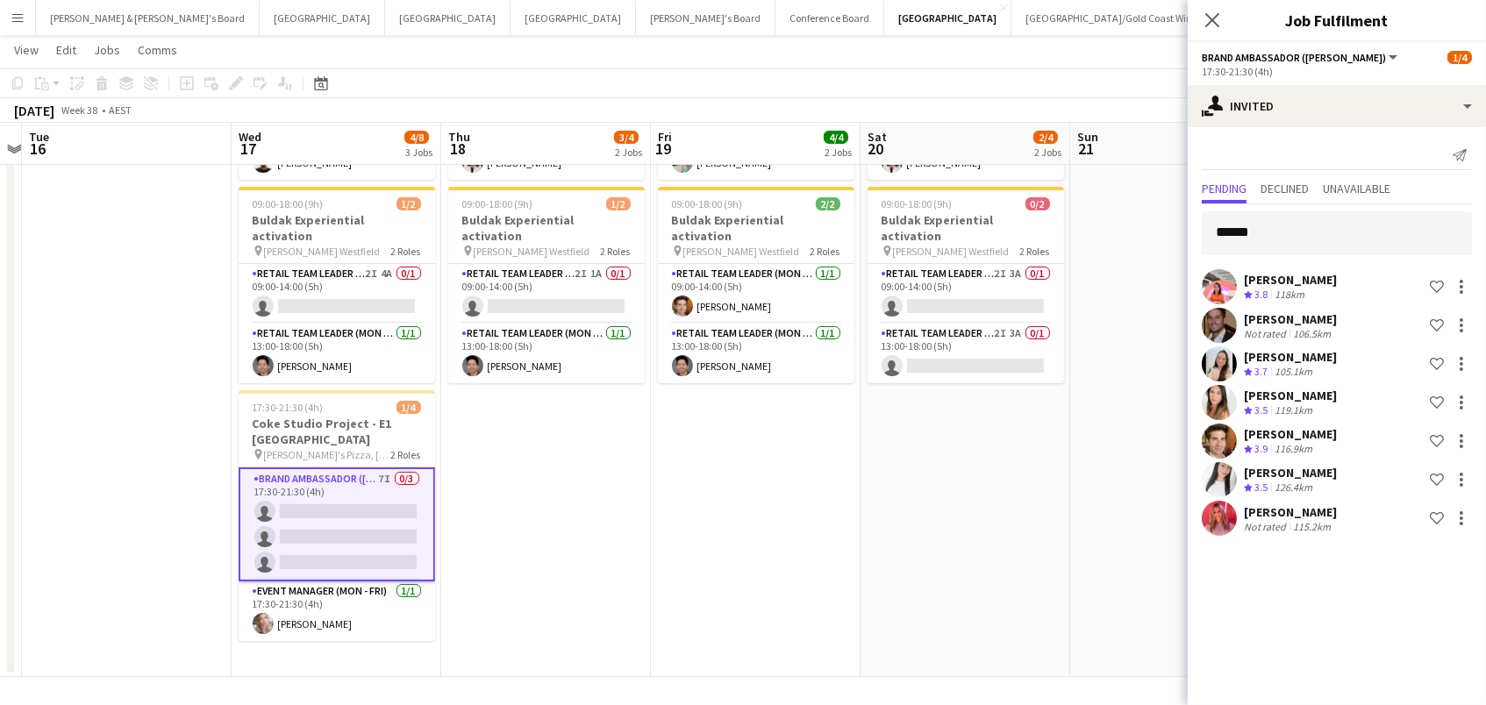
click at [1261, 141] on div "Send notification" at bounding box center [1337, 155] width 270 height 29
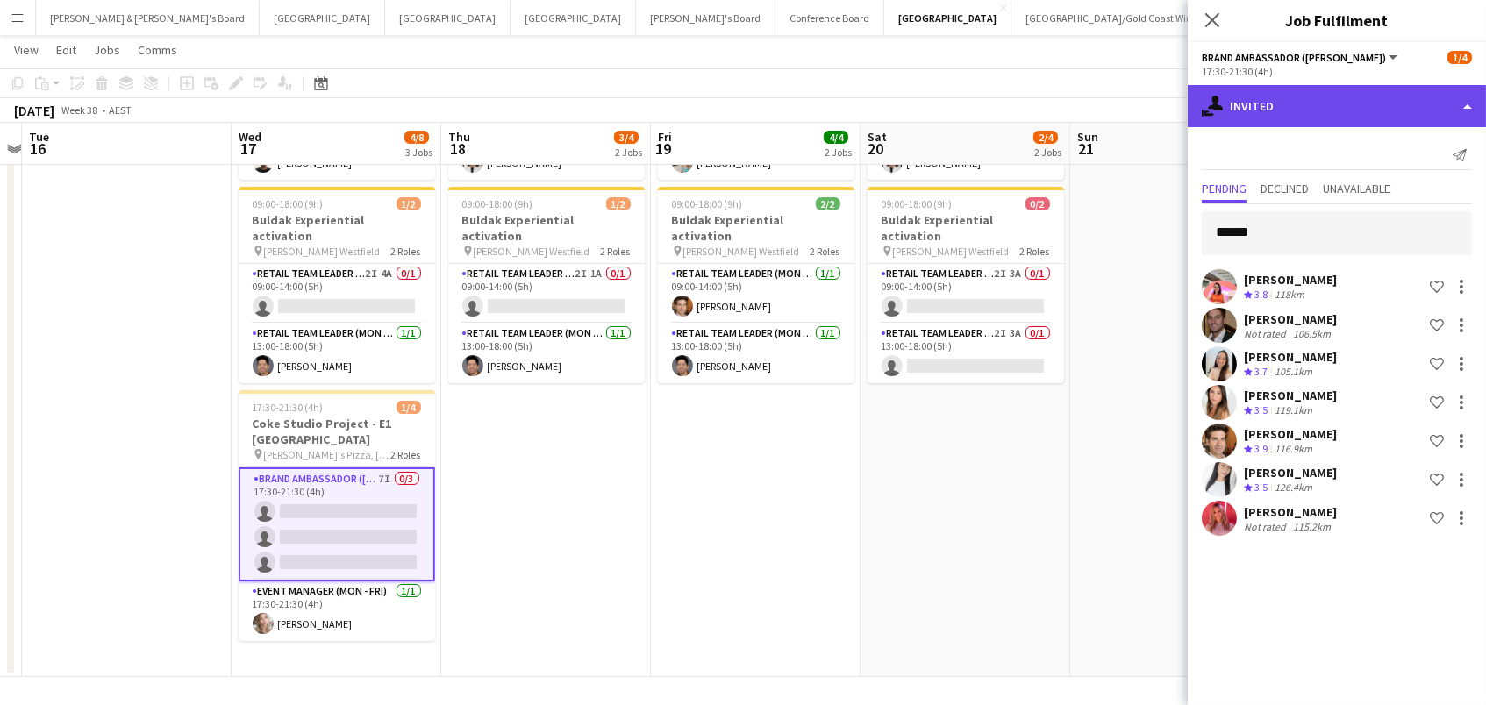
click at [1277, 112] on div "single-neutral-actions-share-1 Invited" at bounding box center [1337, 106] width 298 height 42
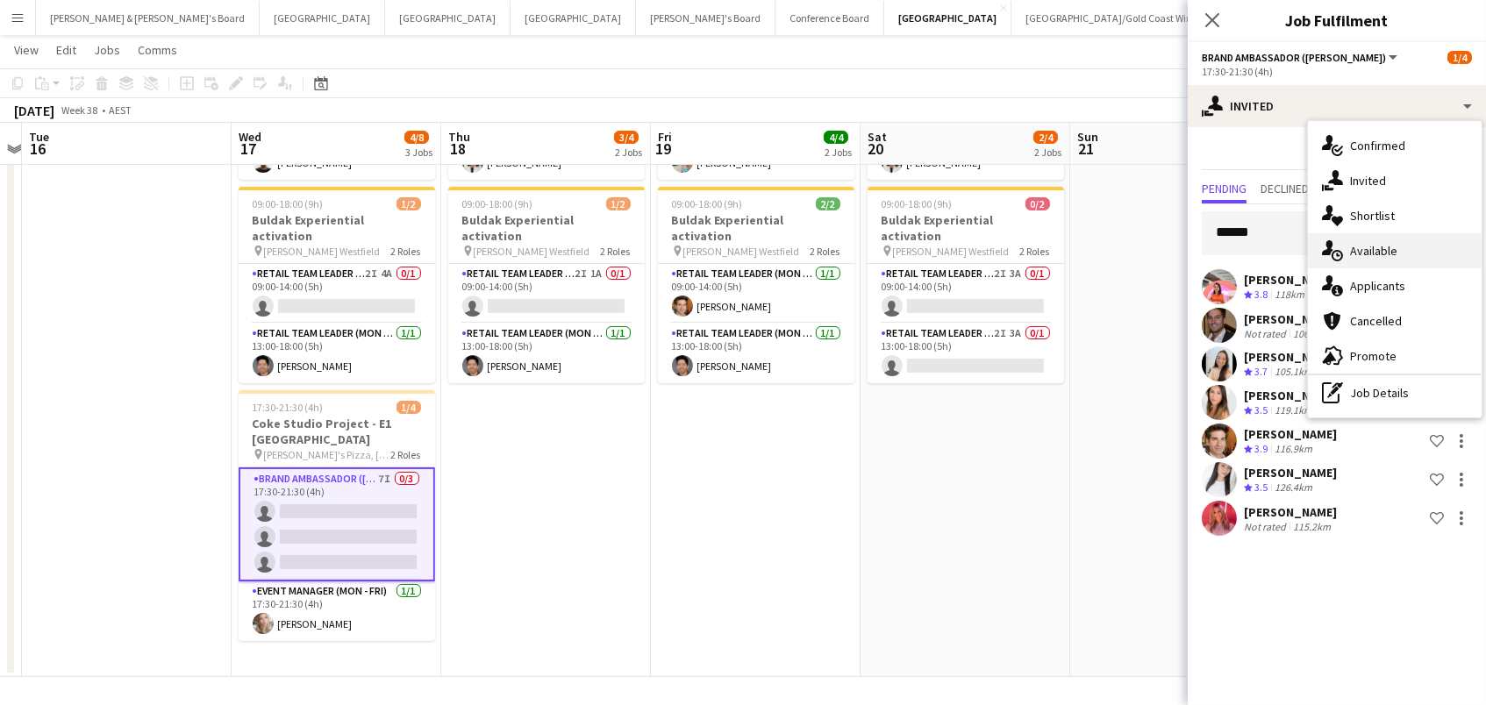
click at [1354, 248] on div "single-neutral-actions-upload Available" at bounding box center [1395, 250] width 174 height 35
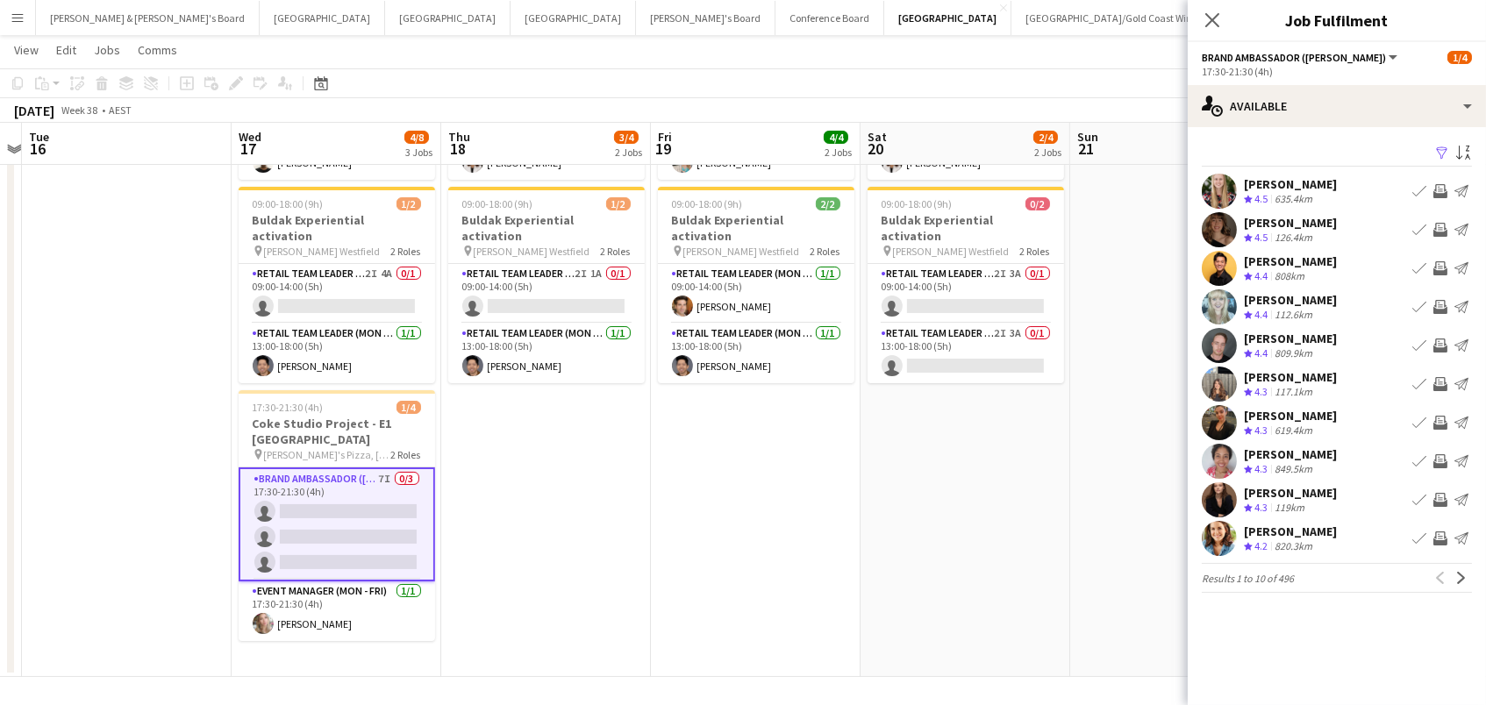
click at [1446, 148] on app-icon "Filter" at bounding box center [1442, 154] width 14 height 17
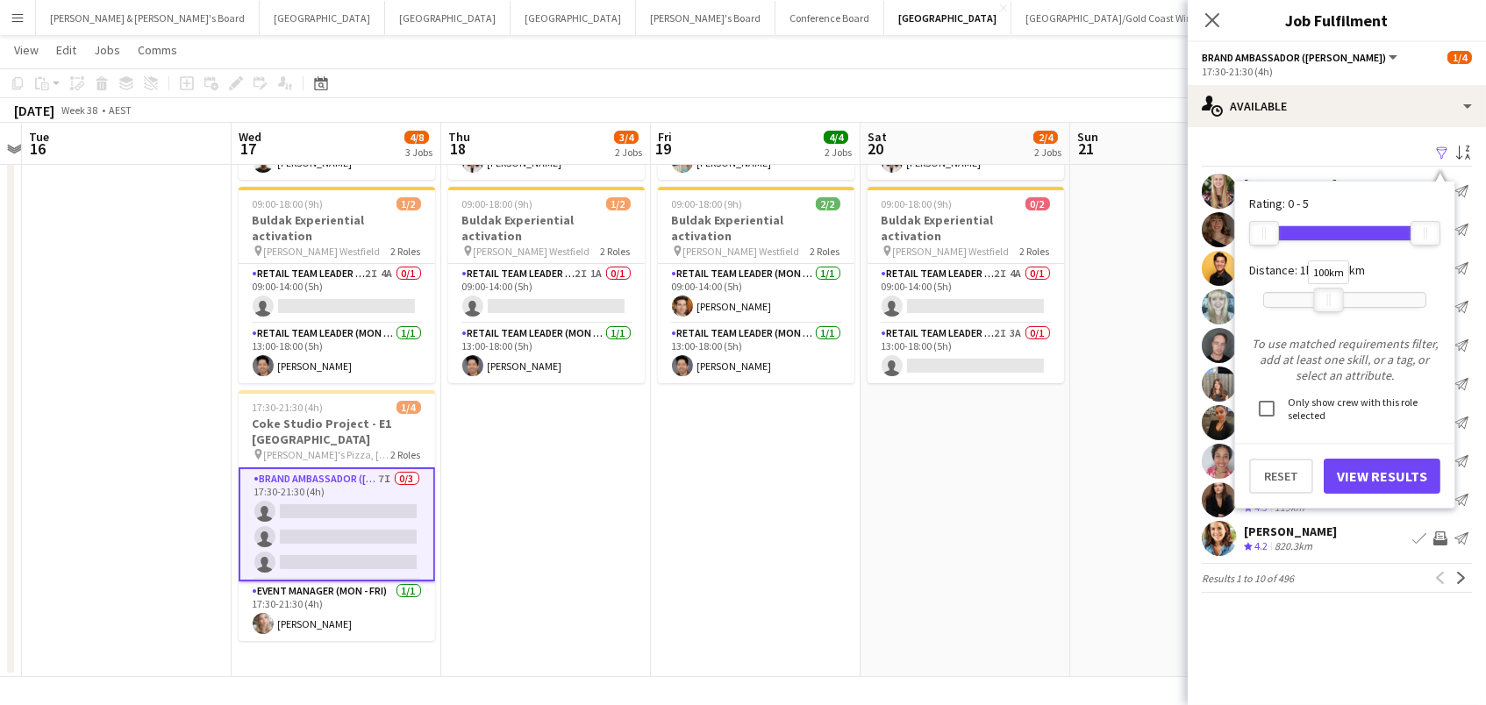
drag, startPoint x: 1365, startPoint y: 306, endPoint x: 1328, endPoint y: 297, distance: 37.9
click at [1328, 297] on div "100km" at bounding box center [1329, 300] width 30 height 25
click at [1343, 469] on button "View Results" at bounding box center [1382, 476] width 117 height 35
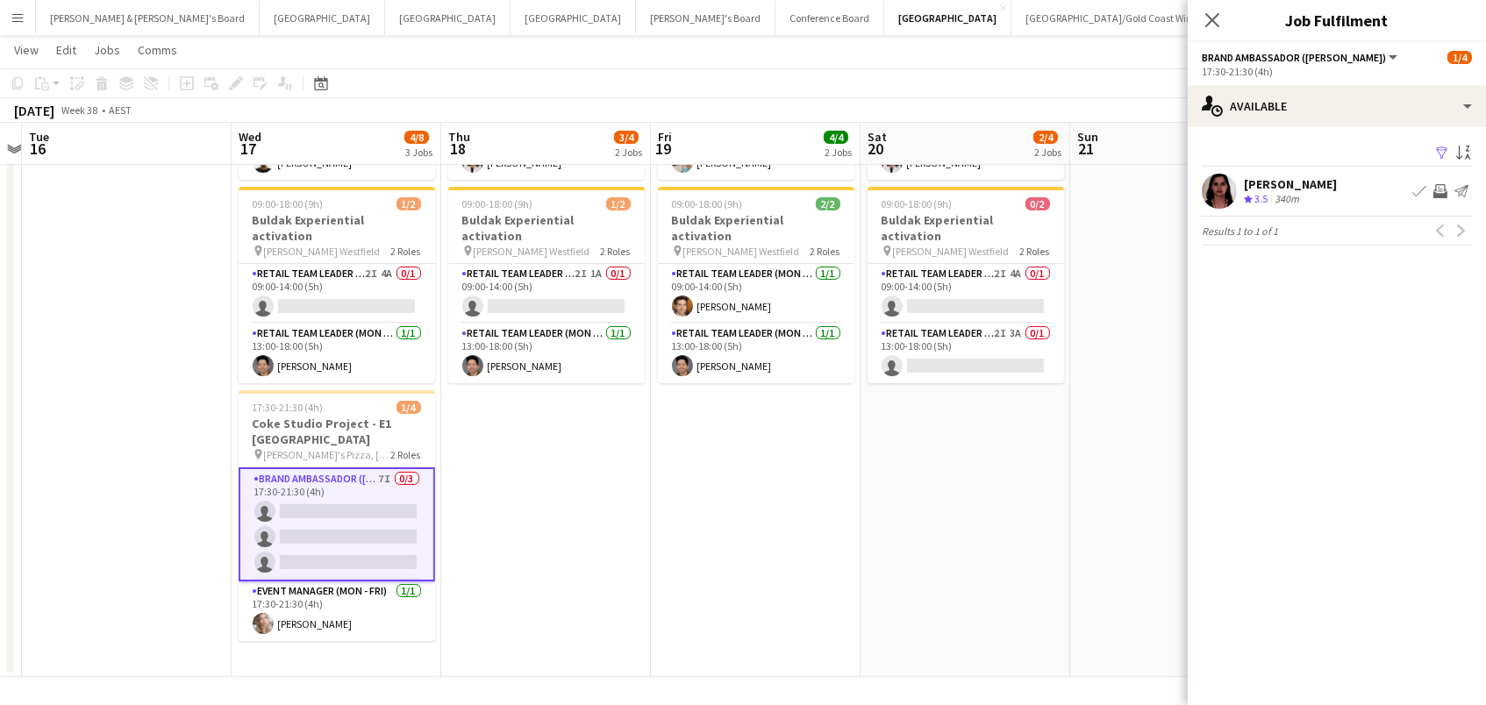
click at [1445, 150] on app-icon "Filter" at bounding box center [1442, 154] width 14 height 17
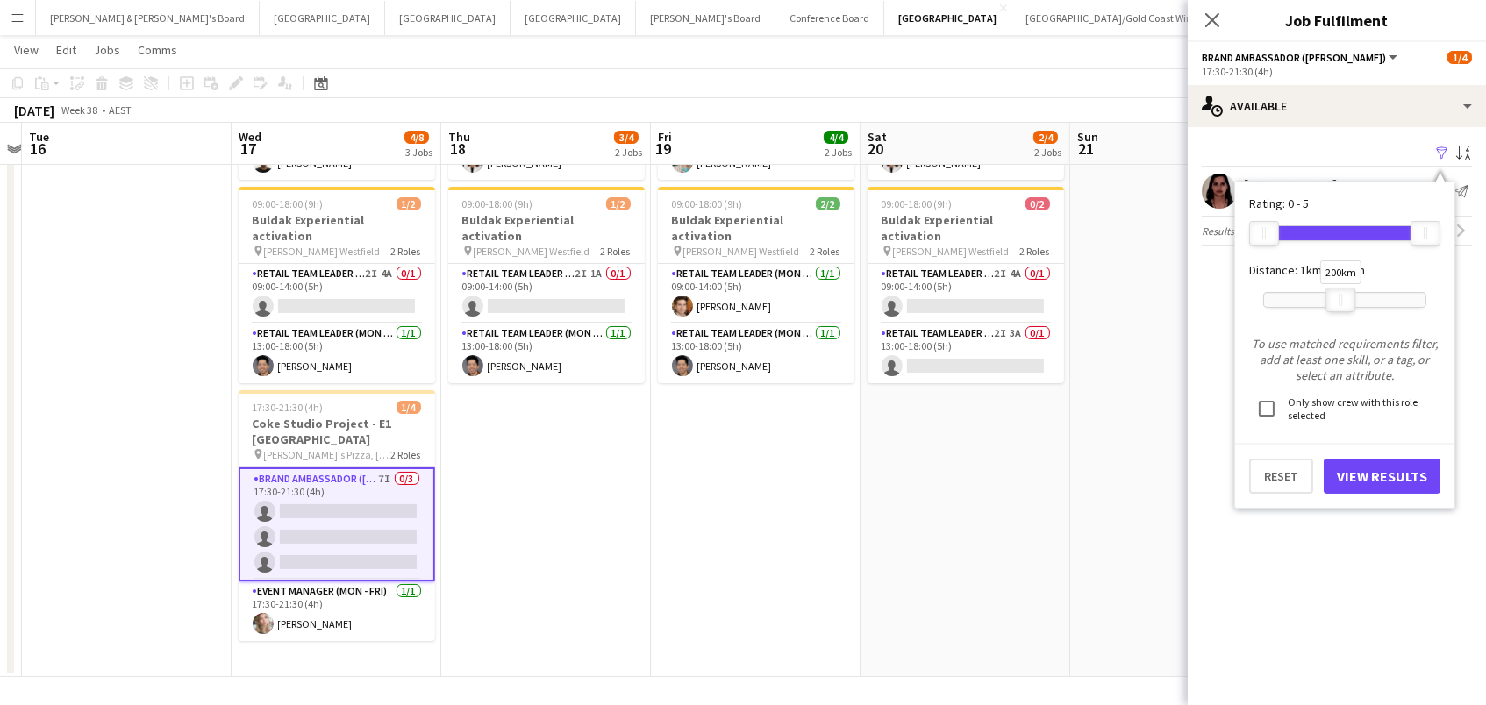
drag, startPoint x: 1333, startPoint y: 297, endPoint x: 1344, endPoint y: 297, distance: 11.4
click at [1344, 297] on div at bounding box center [1340, 300] width 28 height 23
click at [1353, 482] on button "View Results" at bounding box center [1382, 476] width 117 height 35
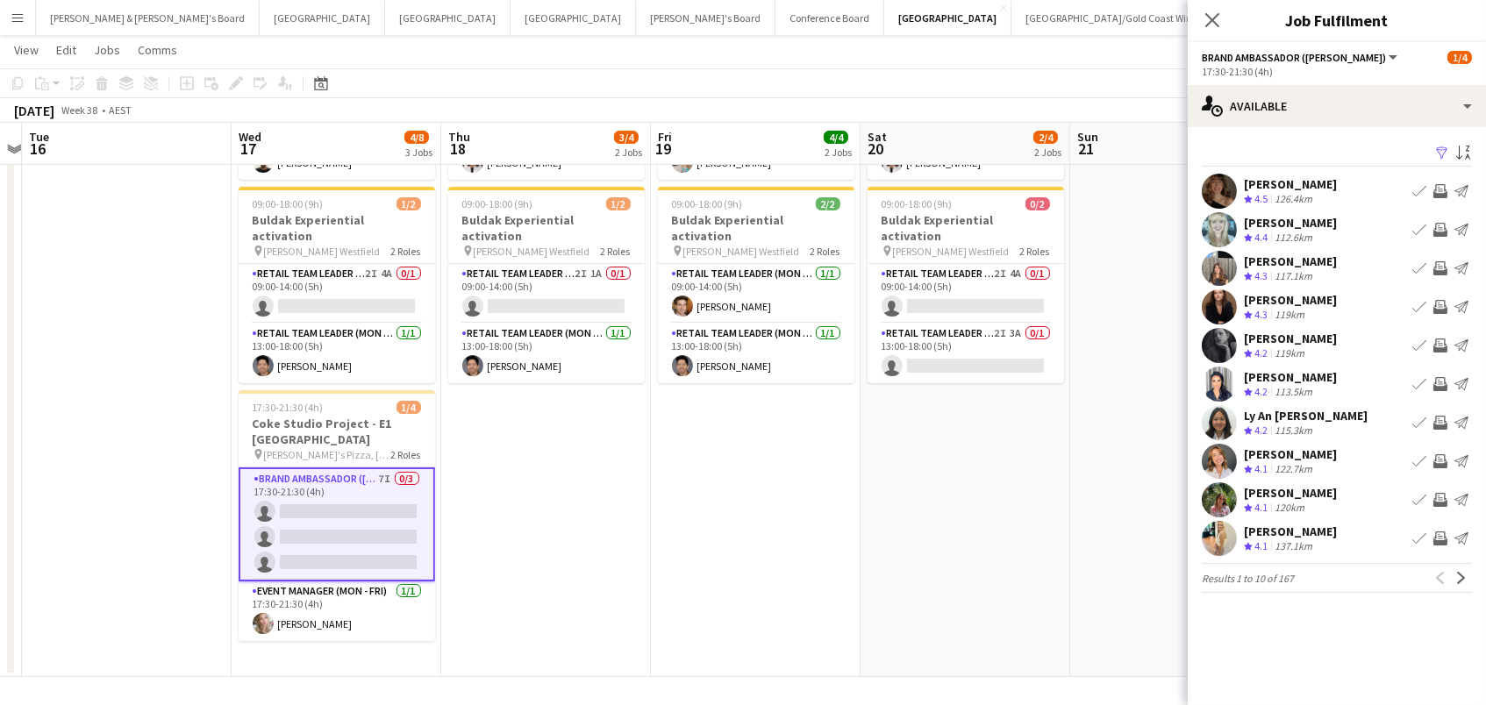
click at [1440, 188] on app-icon "Invite crew" at bounding box center [1440, 191] width 14 height 14
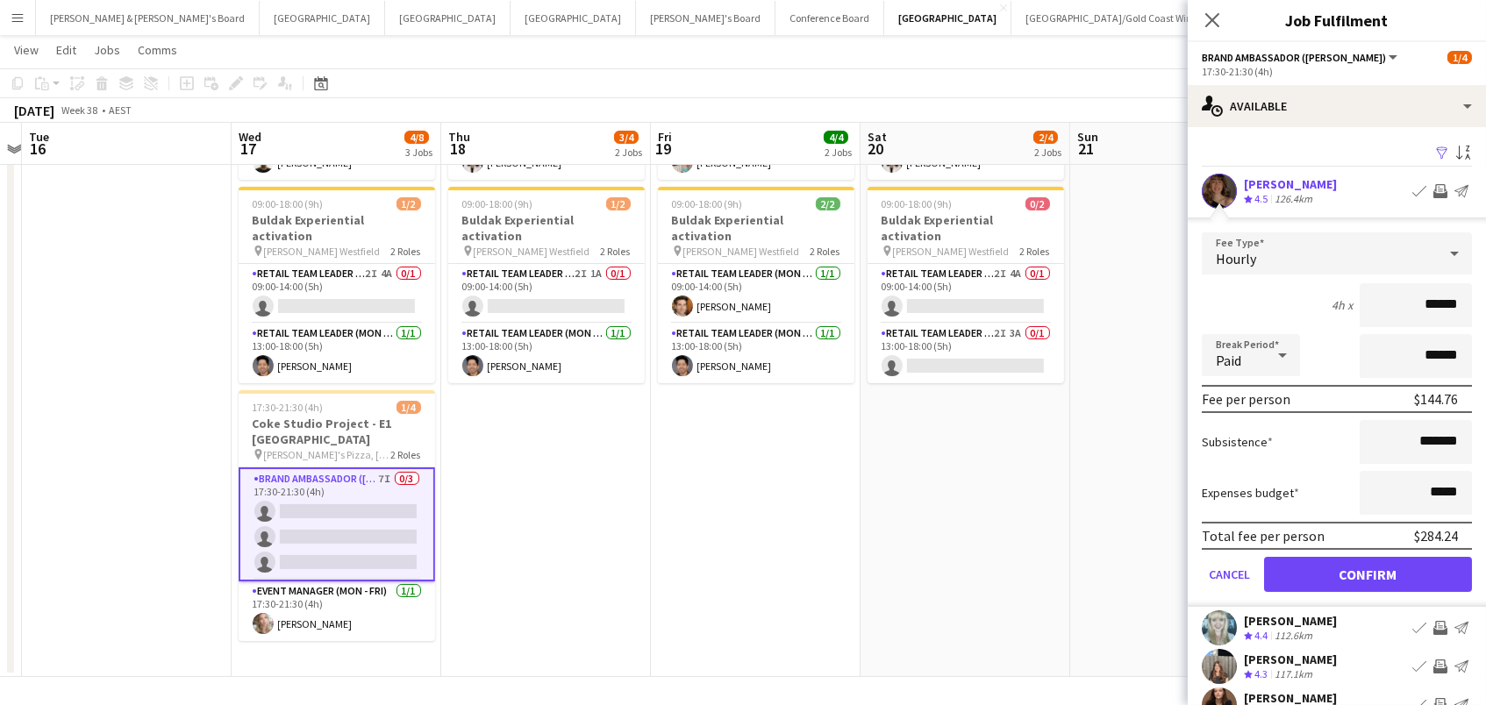
click at [1368, 572] on button "Confirm" at bounding box center [1368, 574] width 208 height 35
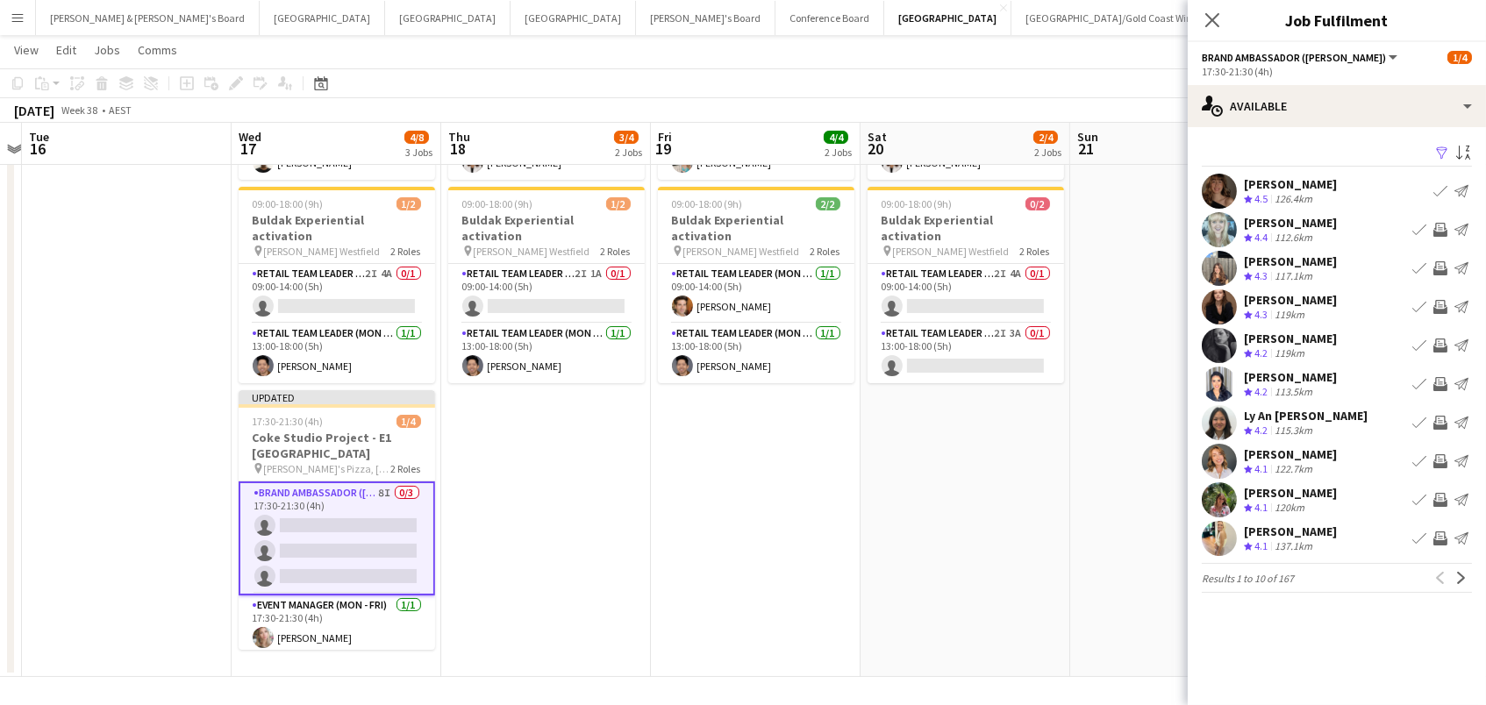
click at [1438, 231] on app-icon "Invite crew" at bounding box center [1440, 230] width 14 height 14
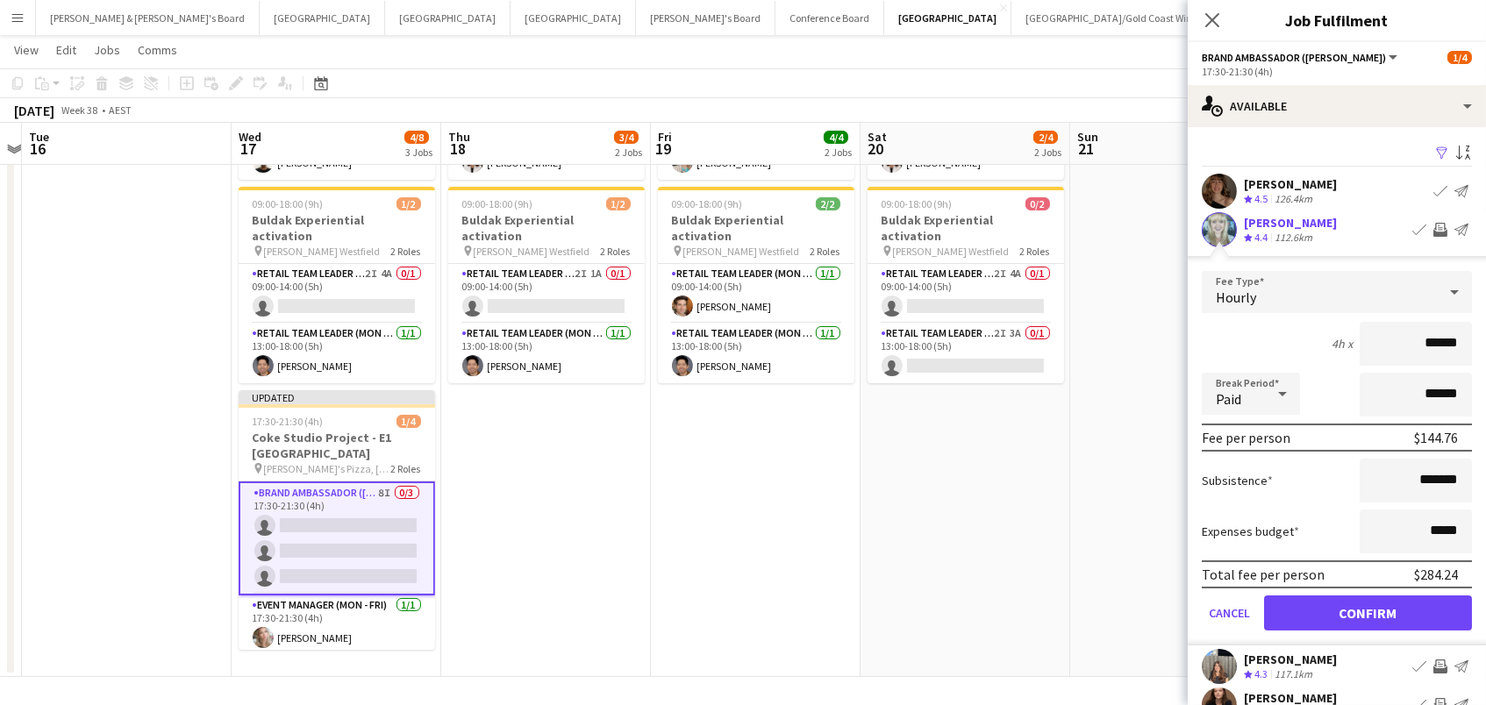
click at [1368, 611] on button "Confirm" at bounding box center [1368, 613] width 208 height 35
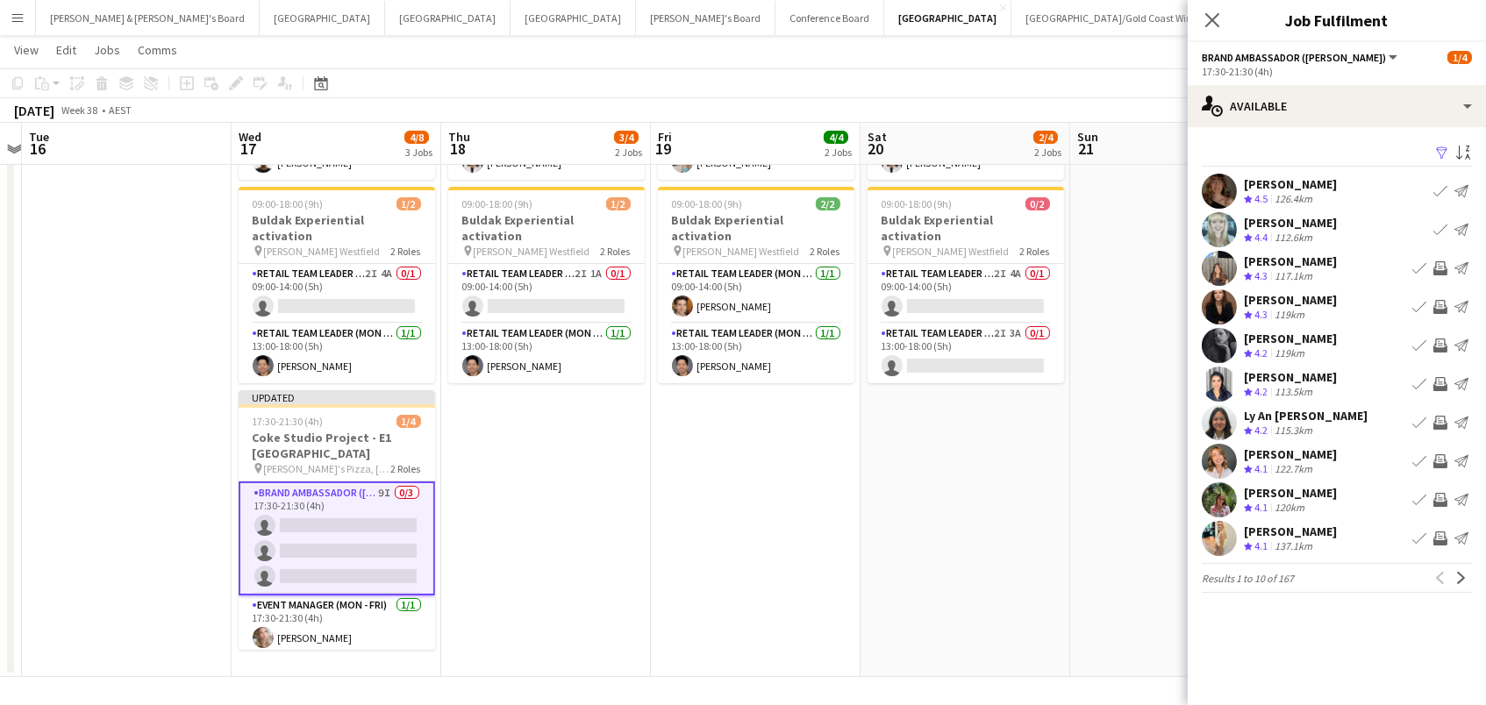
click at [1440, 303] on app-icon "Invite crew" at bounding box center [1440, 307] width 14 height 14
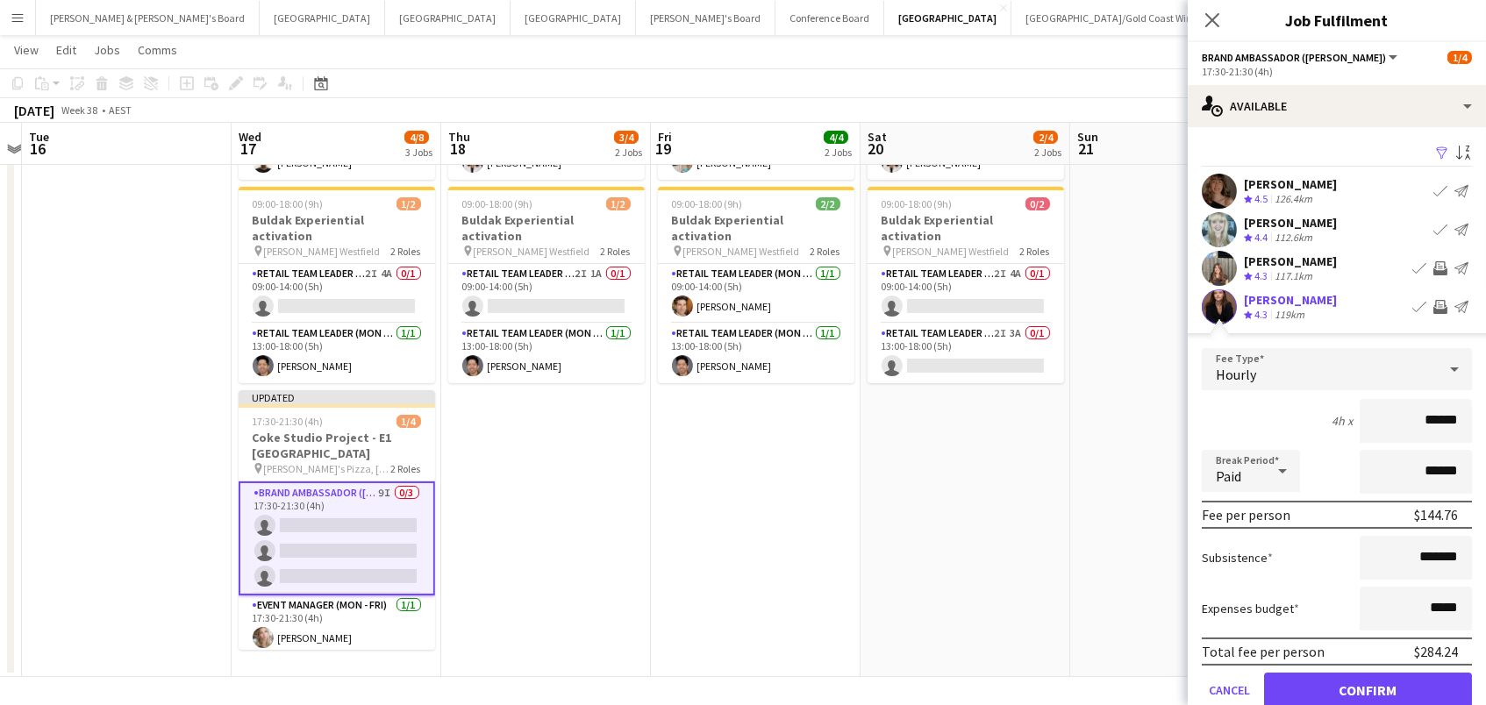
click at [1368, 688] on button "Confirm" at bounding box center [1368, 690] width 208 height 35
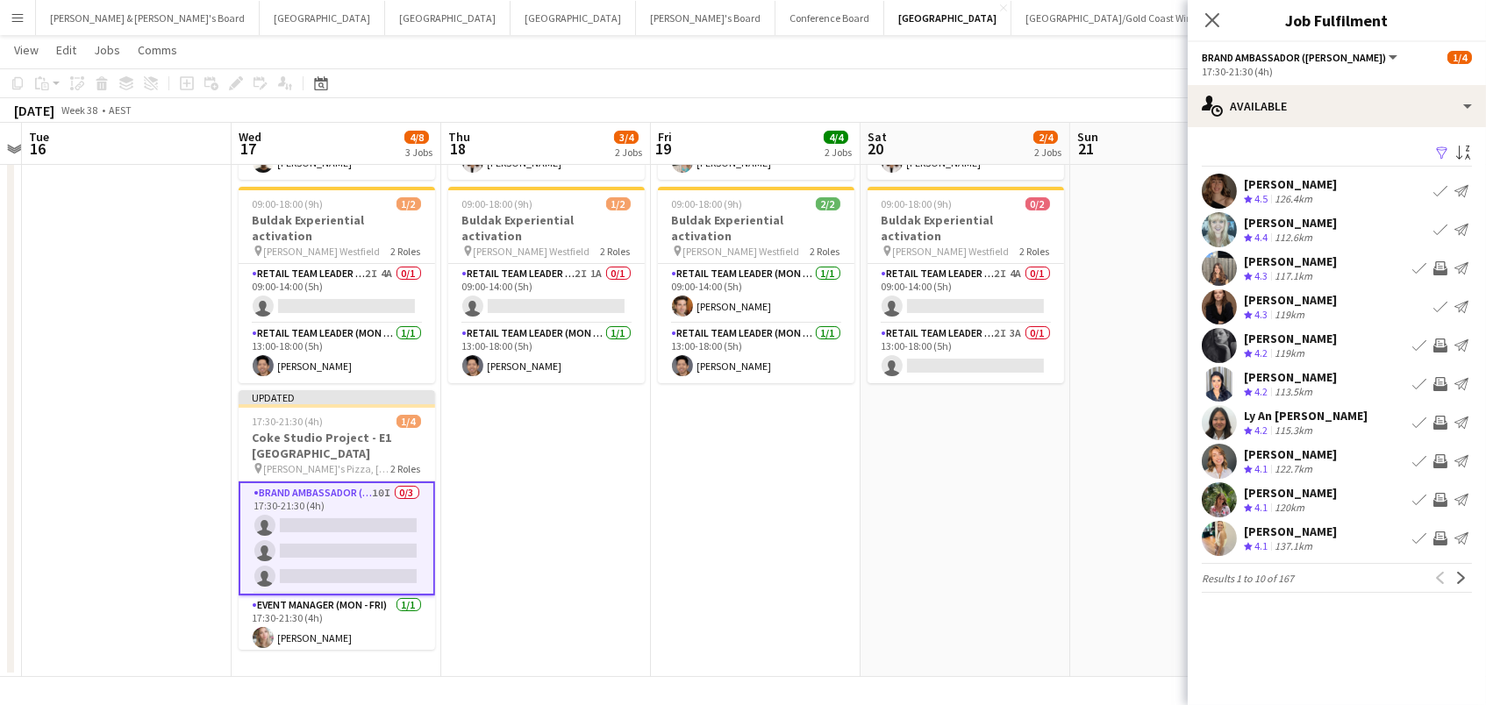
click at [1438, 339] on app-icon "Invite crew" at bounding box center [1440, 346] width 14 height 14
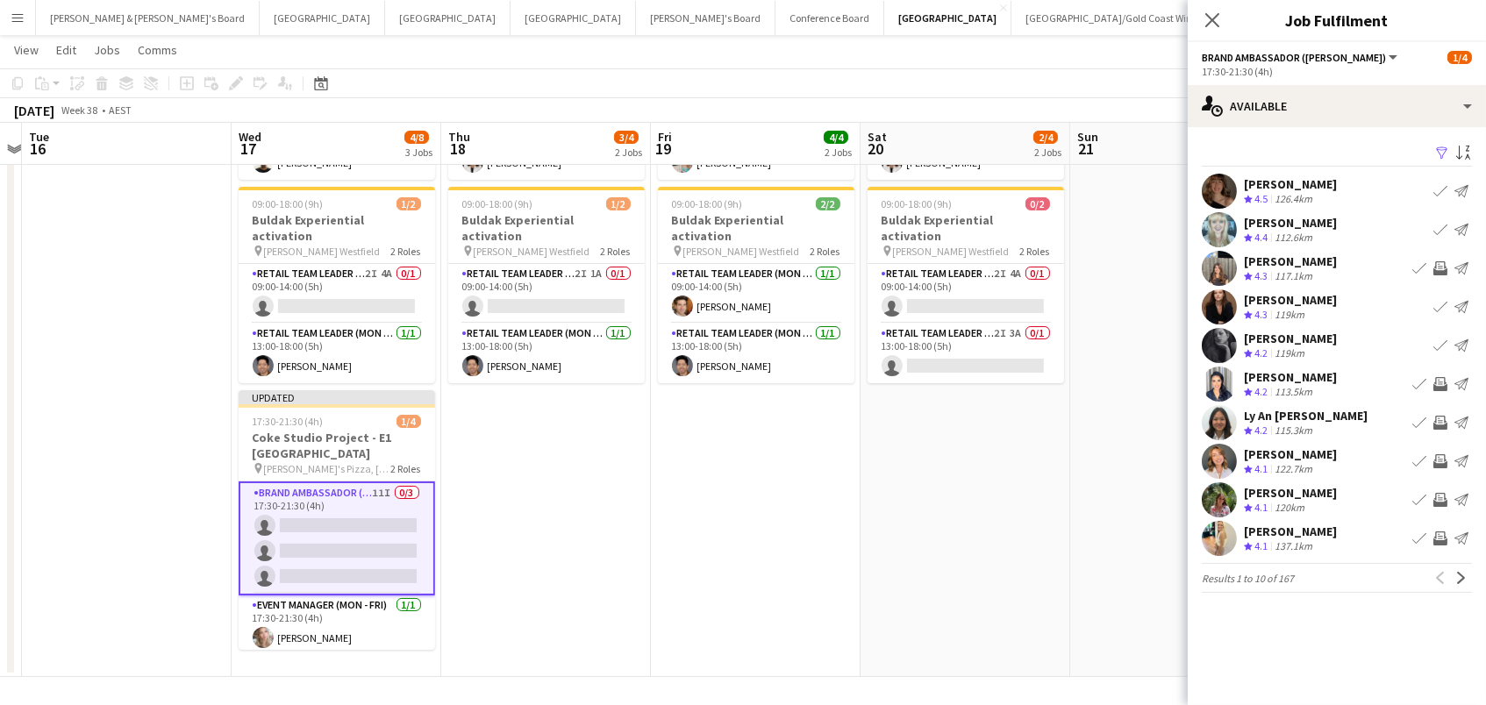
click at [1436, 384] on app-icon "Invite crew" at bounding box center [1440, 384] width 14 height 14
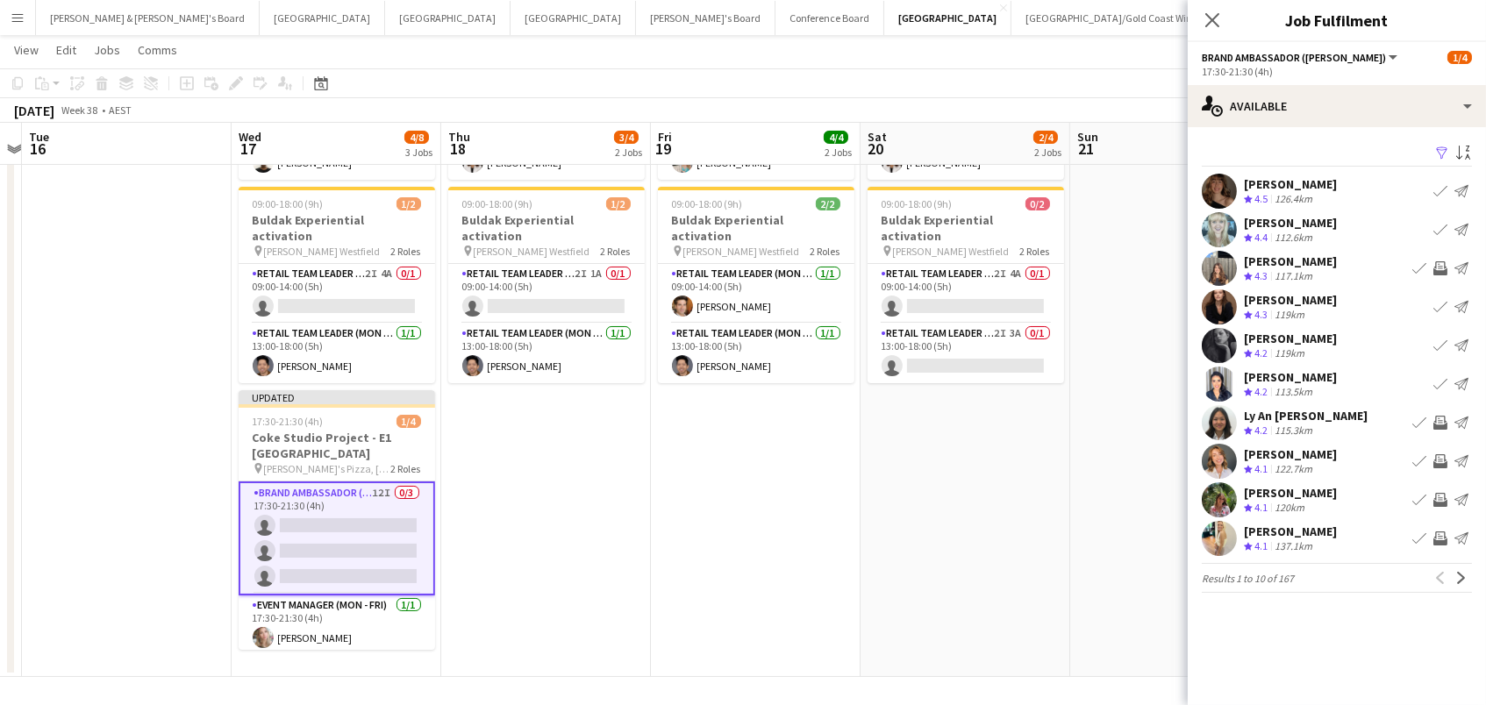
click at [1442, 417] on app-icon "Invite crew" at bounding box center [1440, 423] width 14 height 14
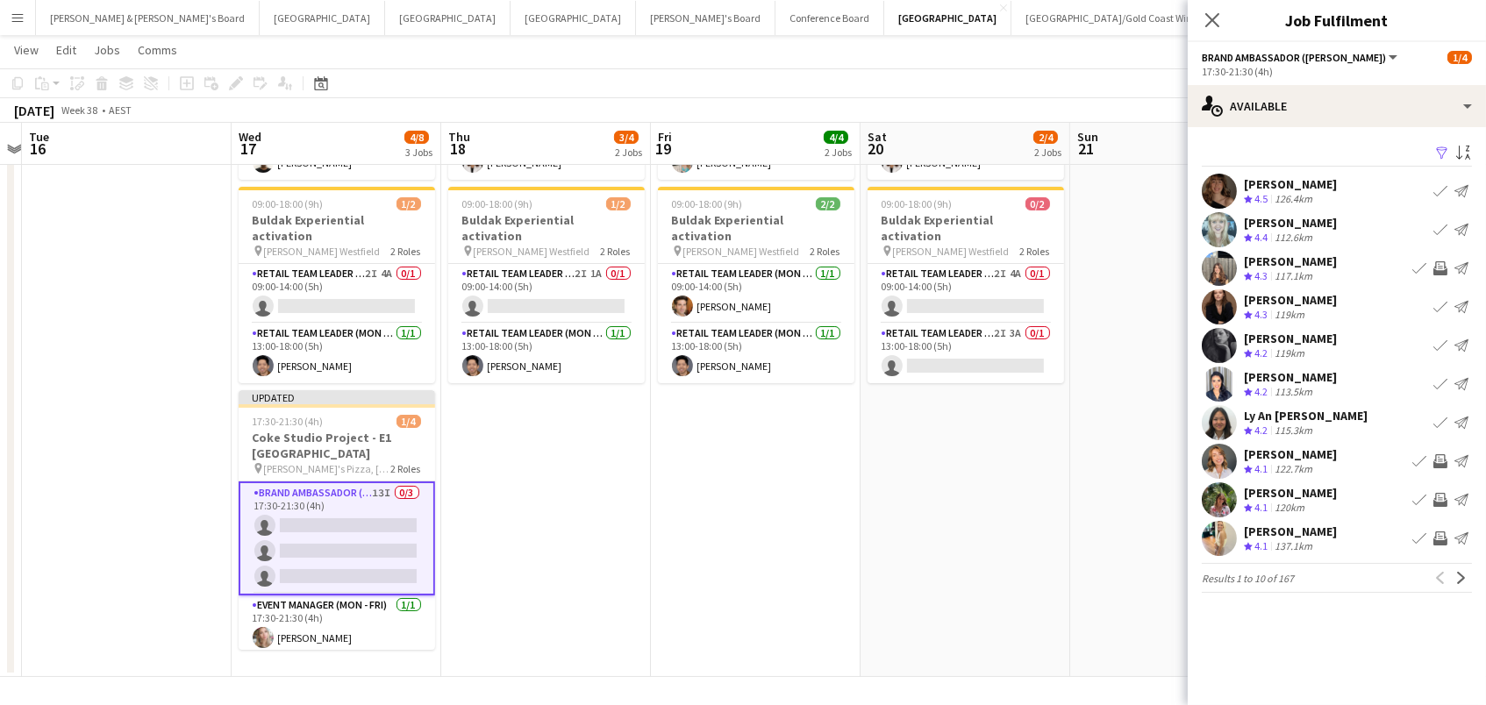
click at [1440, 540] on app-icon "Invite crew" at bounding box center [1440, 539] width 14 height 14
click at [1464, 582] on app-icon "Next" at bounding box center [1461, 578] width 12 height 12
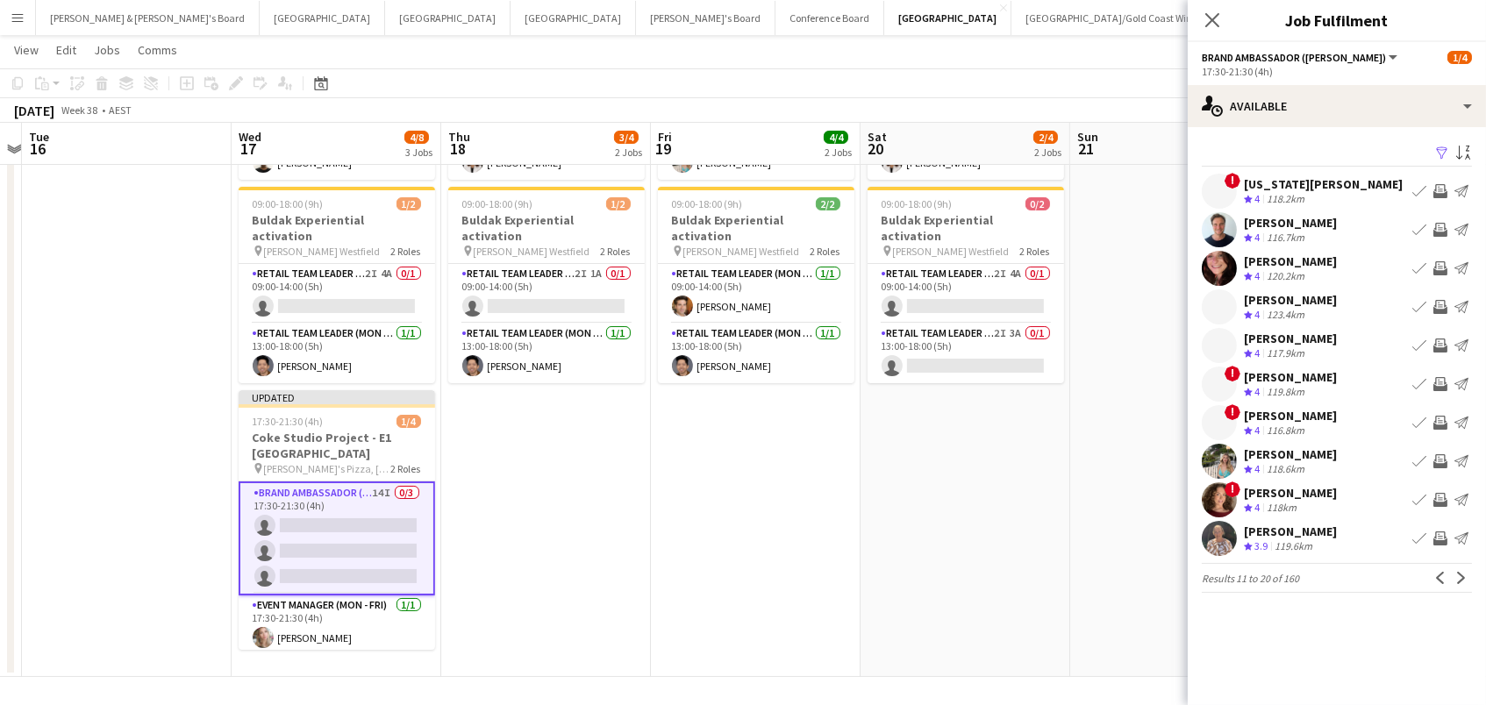
click at [1437, 227] on app-icon "Invite crew" at bounding box center [1440, 230] width 14 height 14
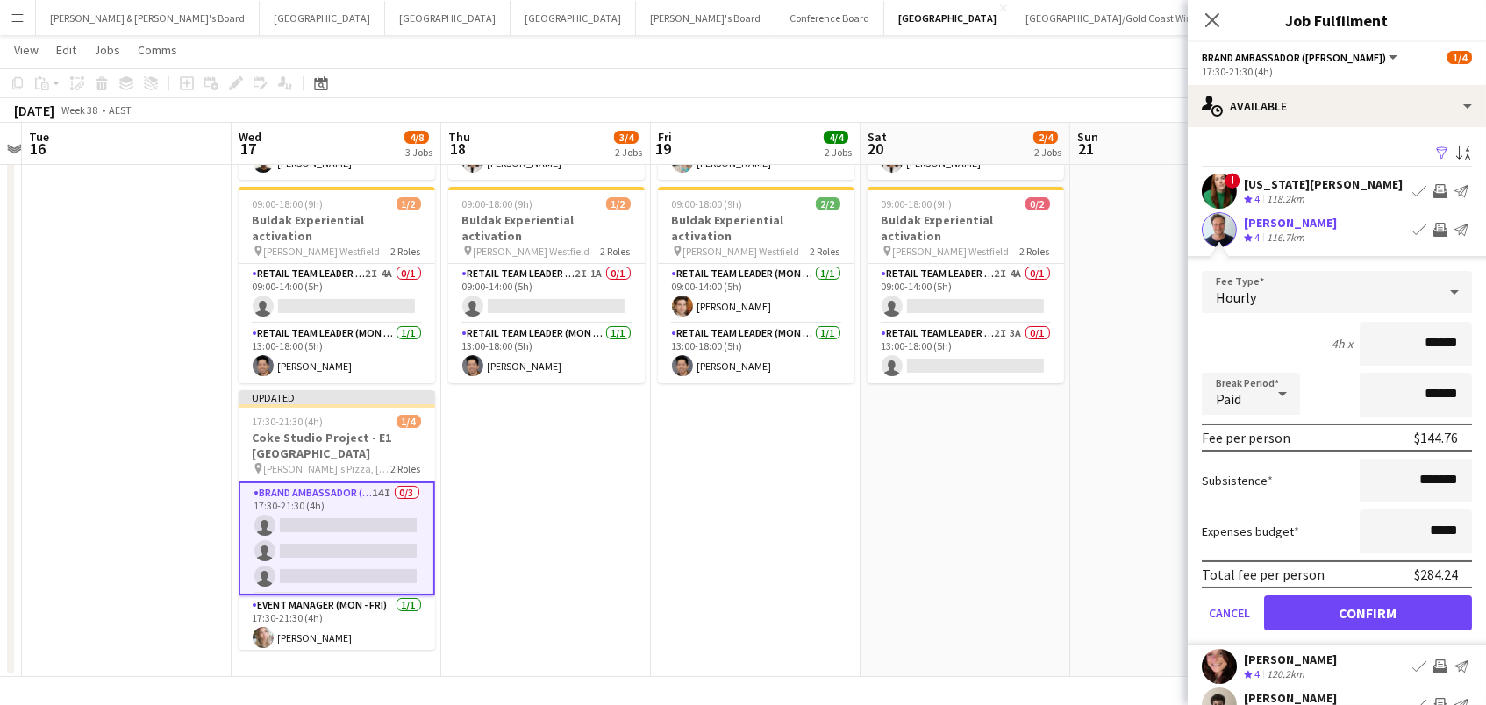
click at [1368, 611] on button "Confirm" at bounding box center [1368, 613] width 208 height 35
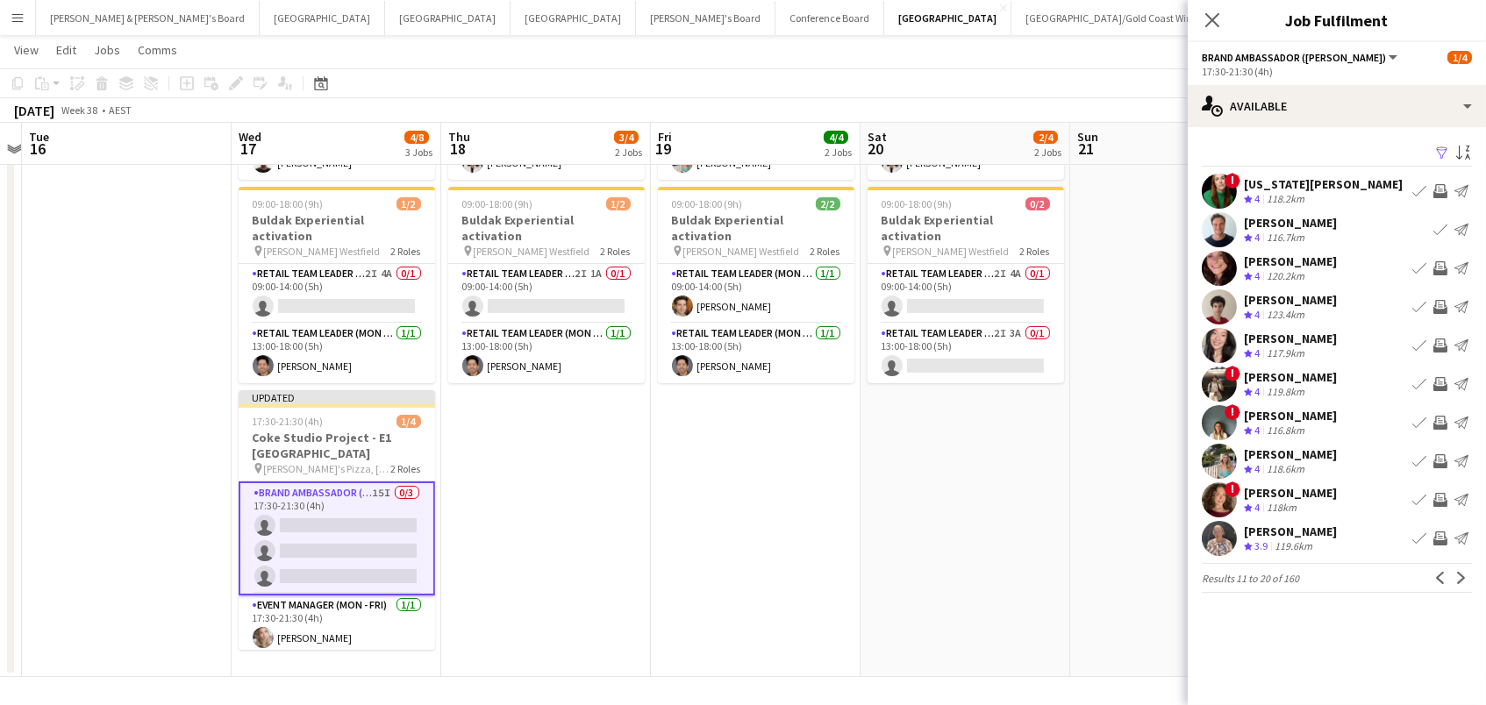
click at [1438, 266] on app-icon "Invite crew" at bounding box center [1440, 268] width 14 height 14
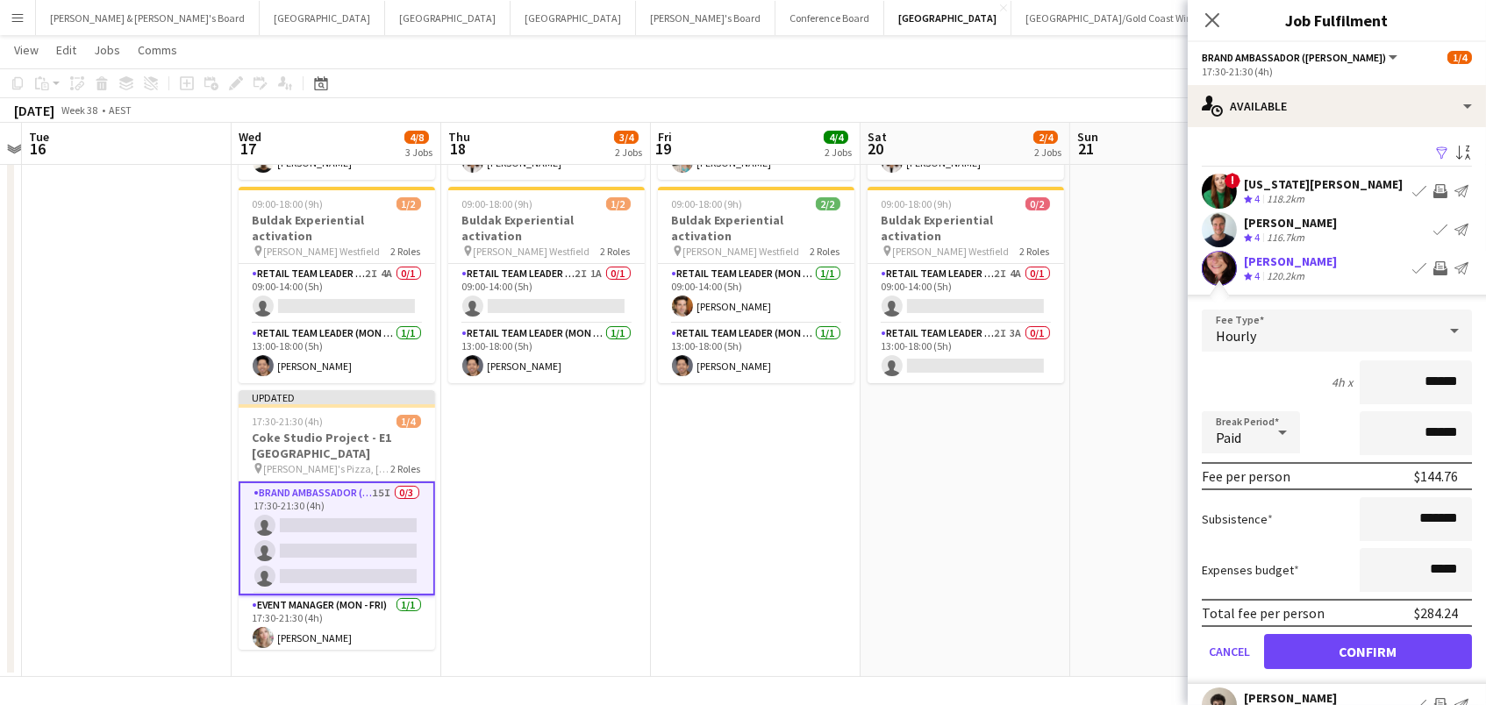
click at [1368, 649] on button "Confirm" at bounding box center [1368, 651] width 208 height 35
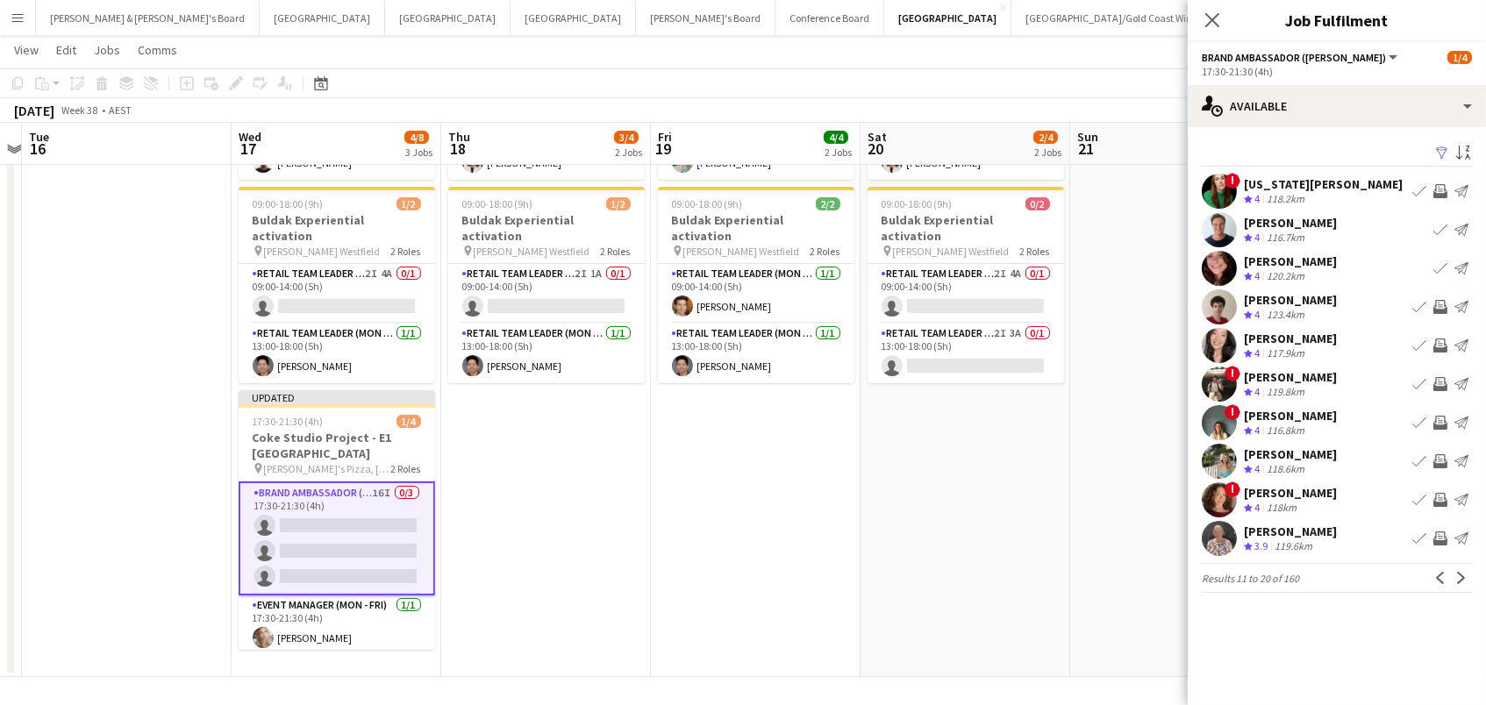
click at [1436, 382] on app-icon "Invite crew" at bounding box center [1440, 384] width 14 height 14
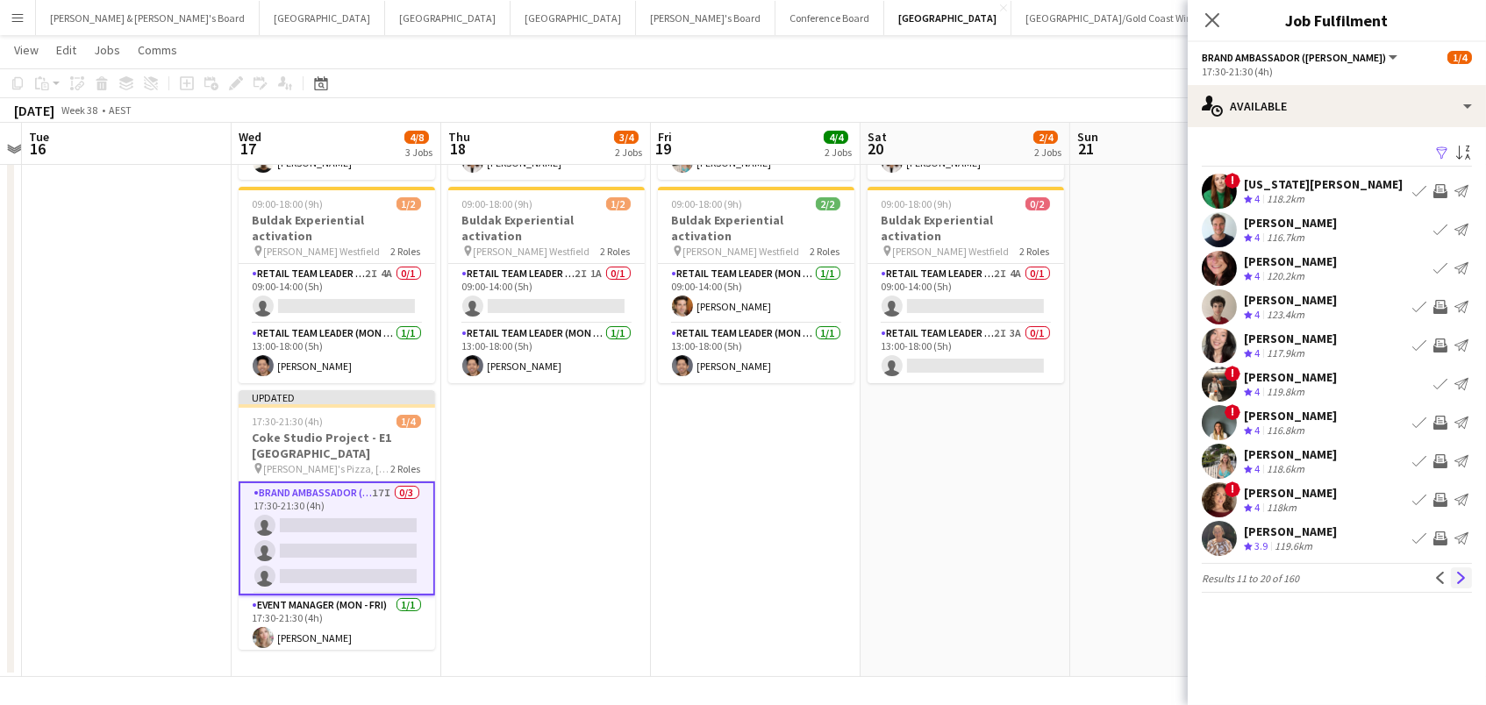
click at [1466, 581] on app-icon "Next" at bounding box center [1461, 578] width 12 height 12
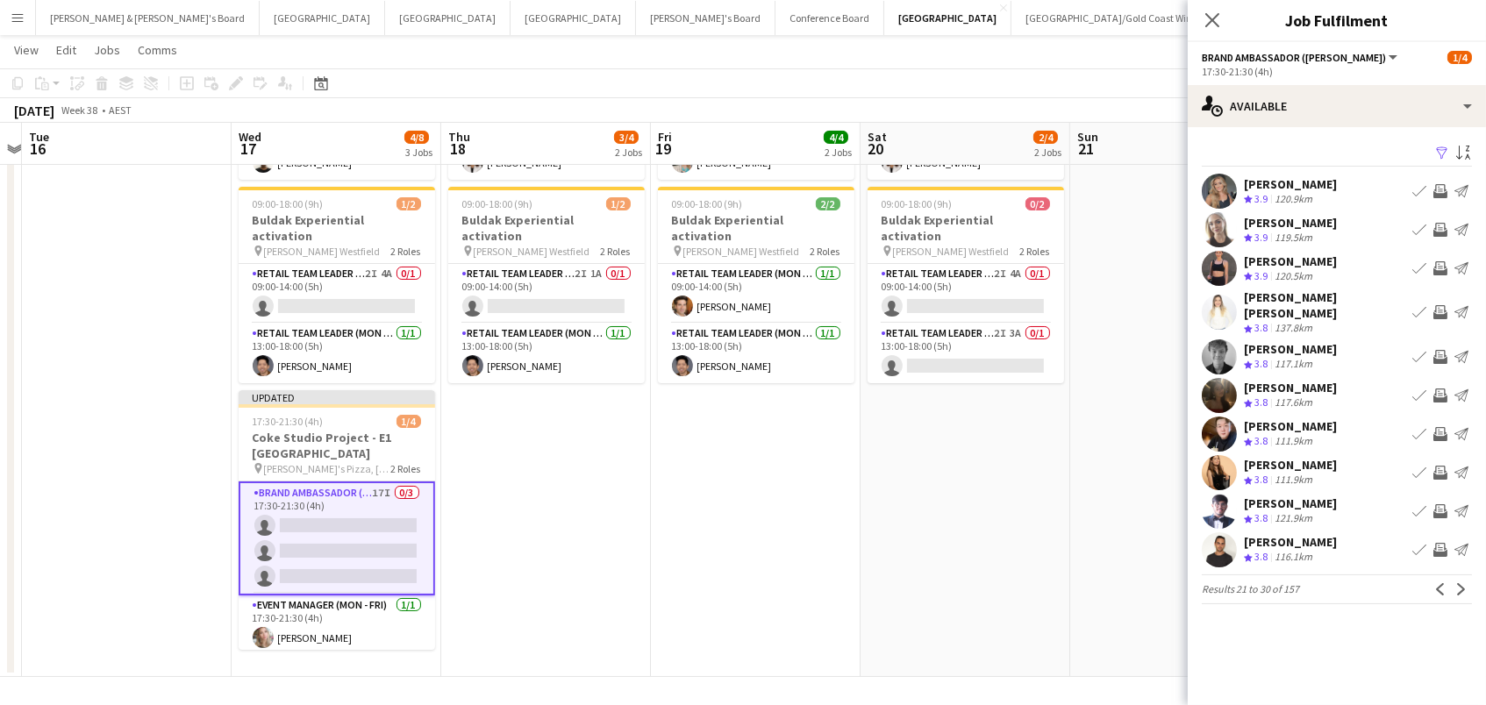
click at [1442, 225] on app-icon "Invite crew" at bounding box center [1440, 230] width 14 height 14
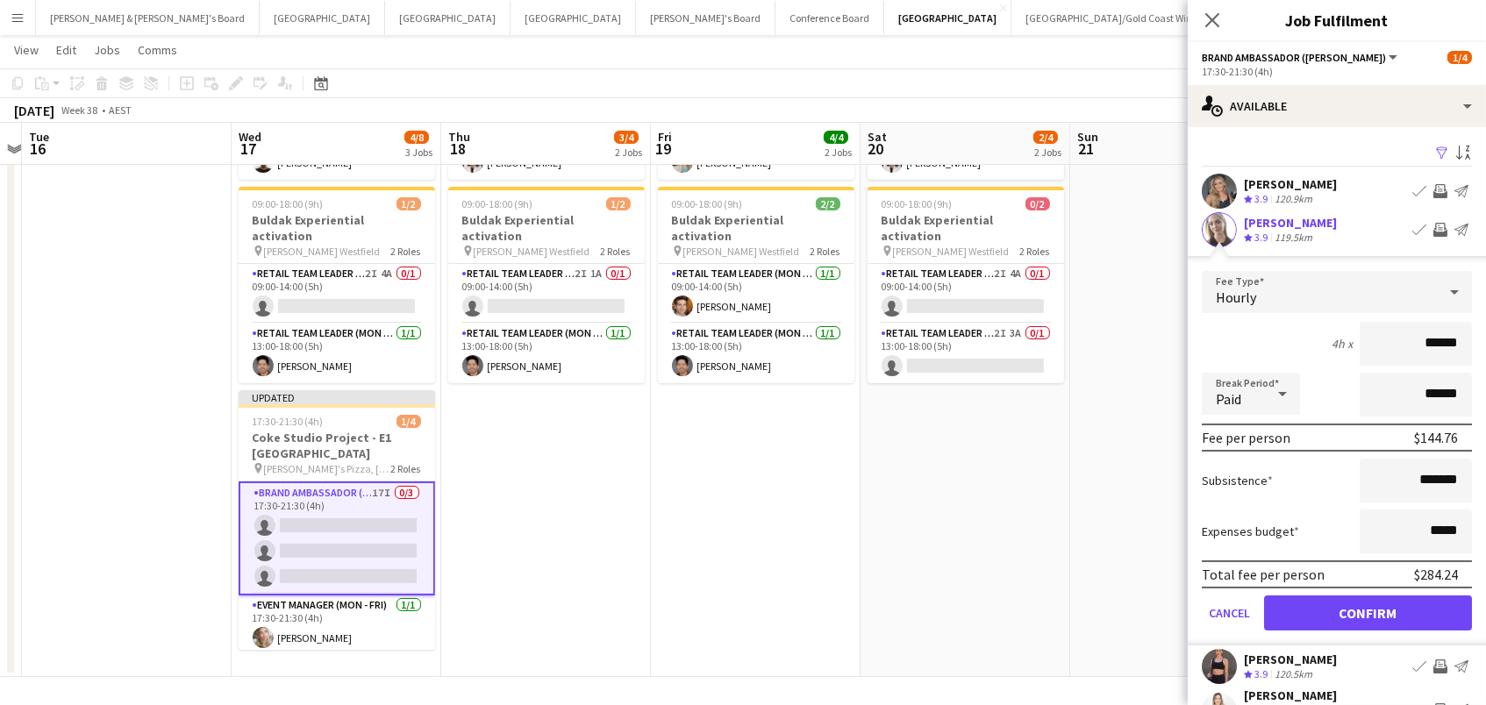
click at [1368, 611] on button "Confirm" at bounding box center [1368, 613] width 208 height 35
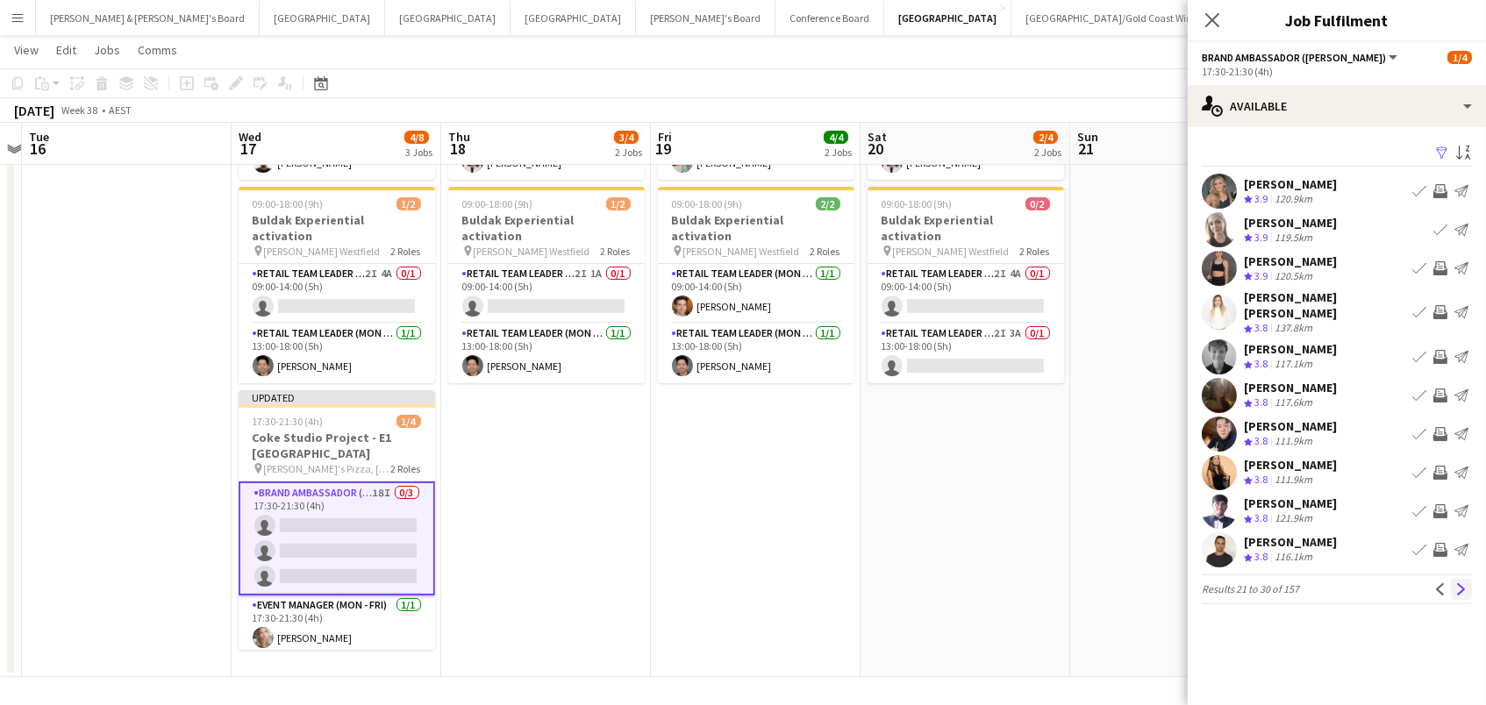
click at [1464, 583] on app-icon "Next" at bounding box center [1461, 589] width 12 height 12
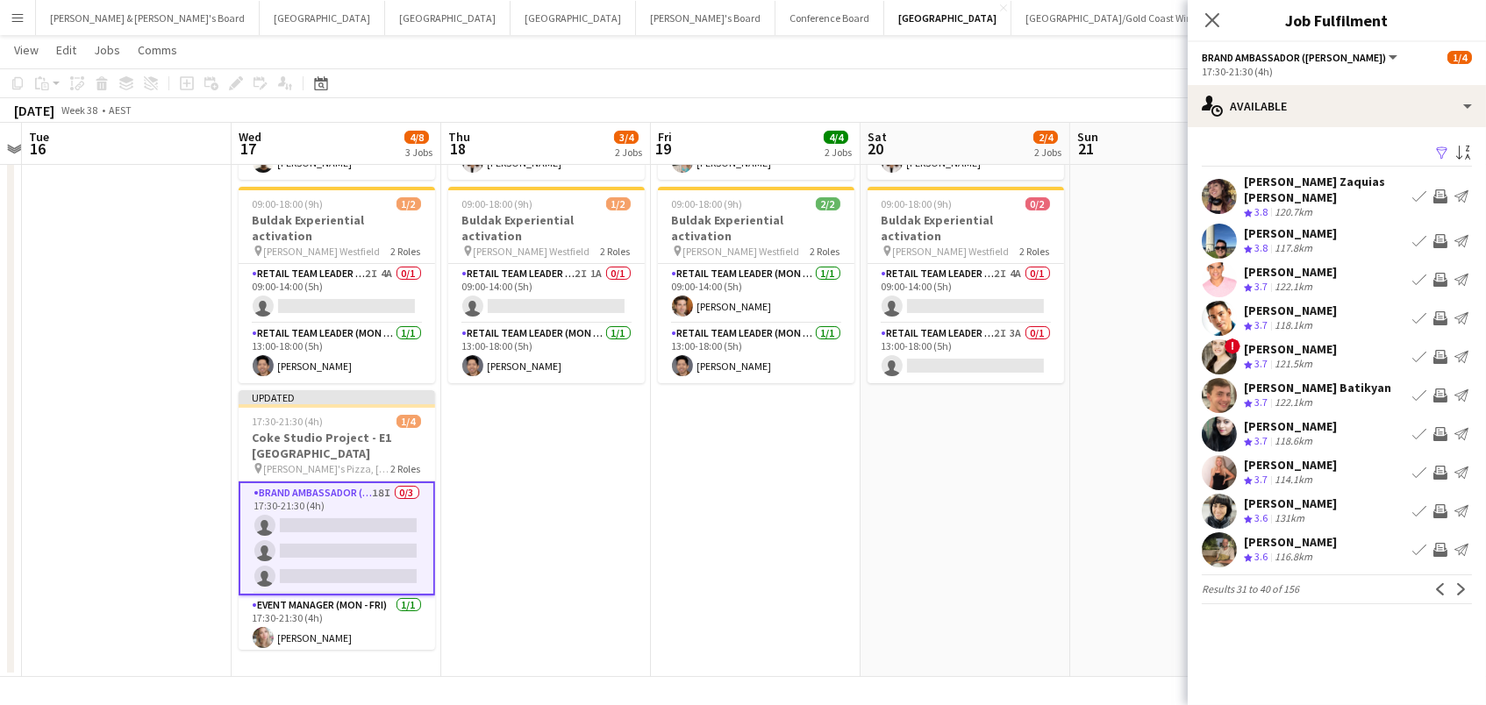
click at [1437, 234] on app-icon "Invite crew" at bounding box center [1440, 241] width 14 height 14
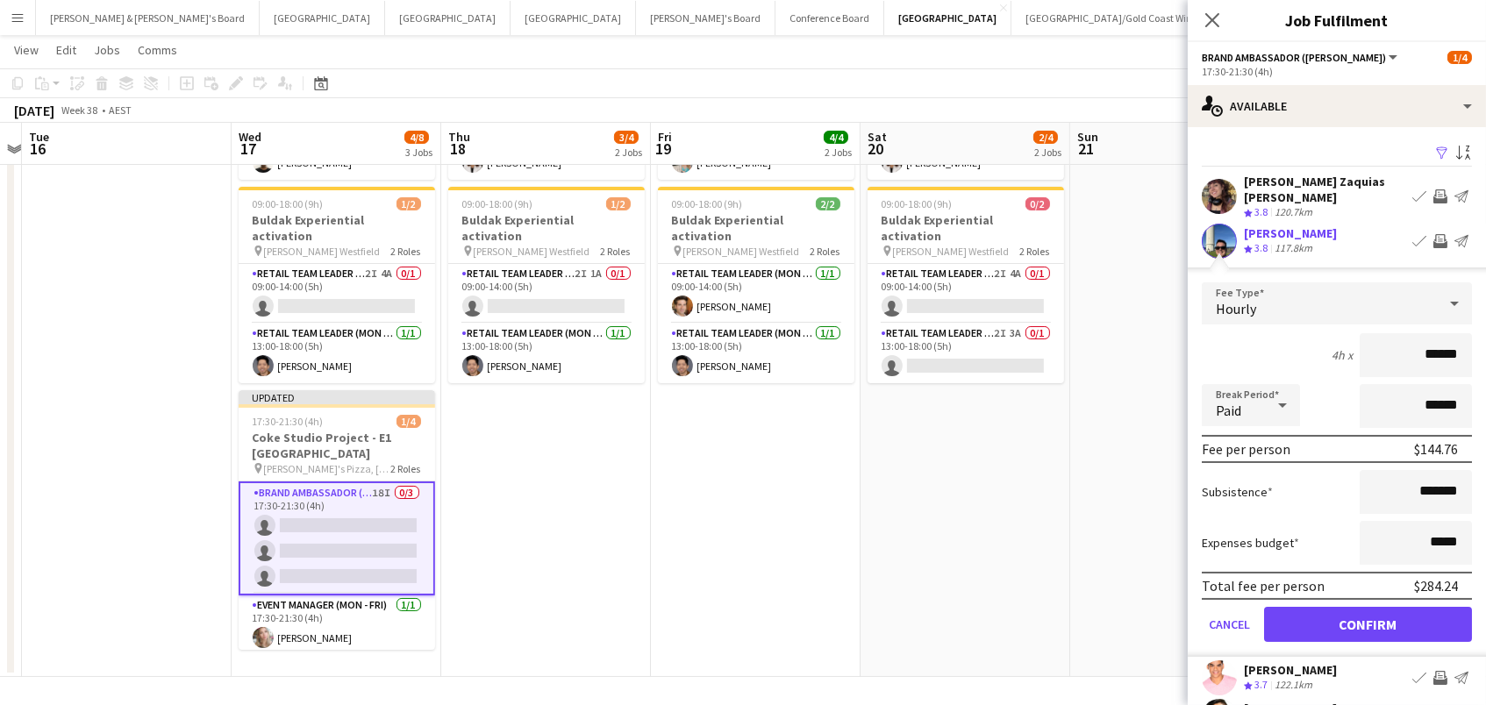
click at [1368, 611] on button "Confirm" at bounding box center [1368, 624] width 208 height 35
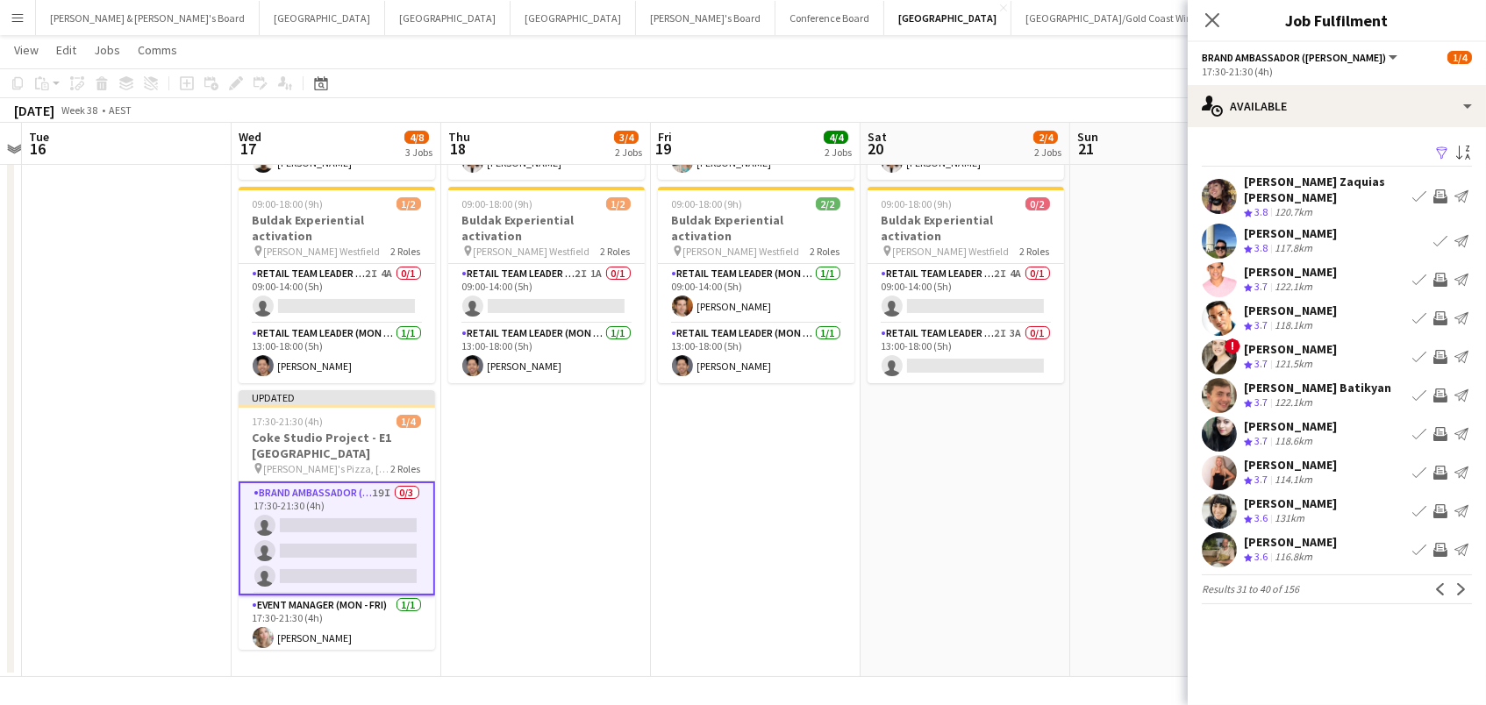
click at [1461, 583] on app-icon "Next" at bounding box center [1461, 589] width 12 height 12
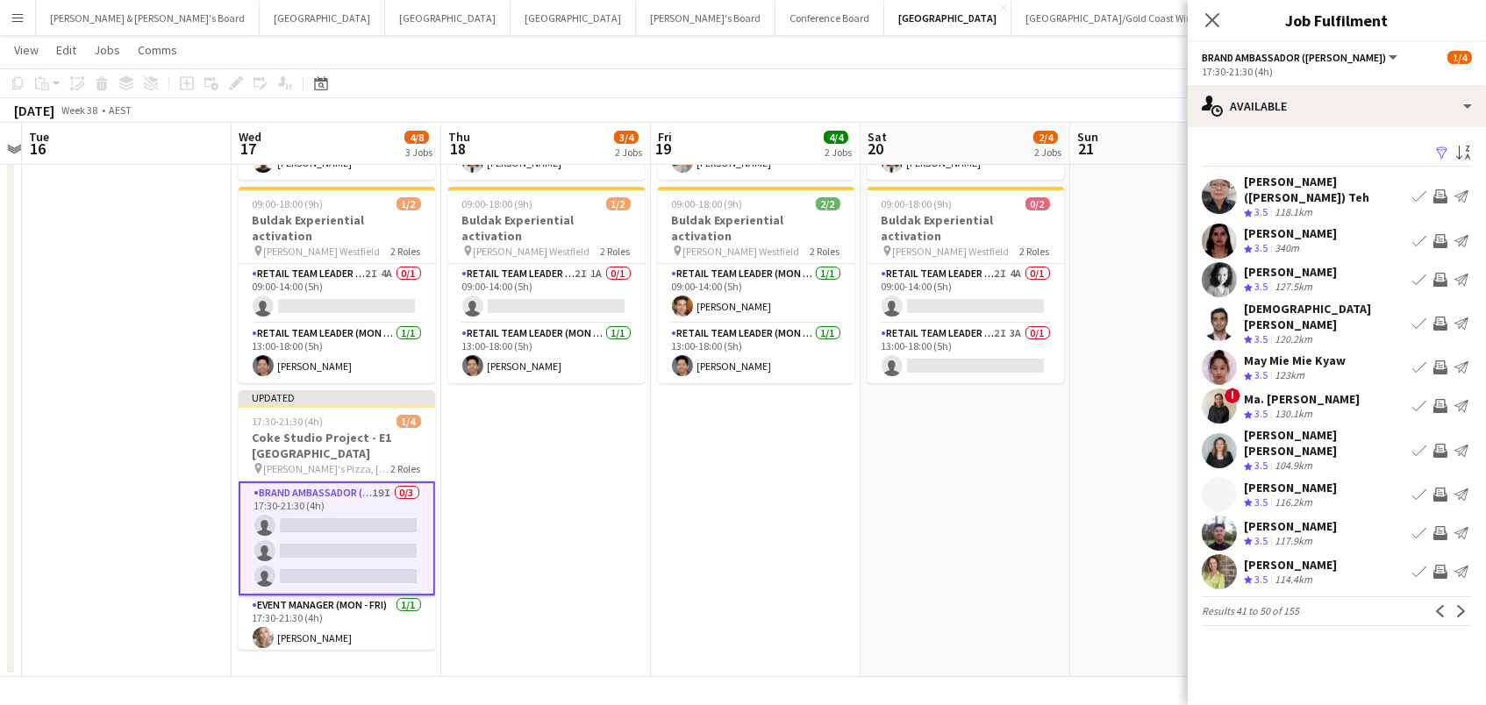
click at [1056, 408] on app-date-cell "09:00-18:00 (9h) 2/2 Buldak Experiential activation pin [PERSON_NAME] Westfield…" at bounding box center [966, 326] width 210 height 701
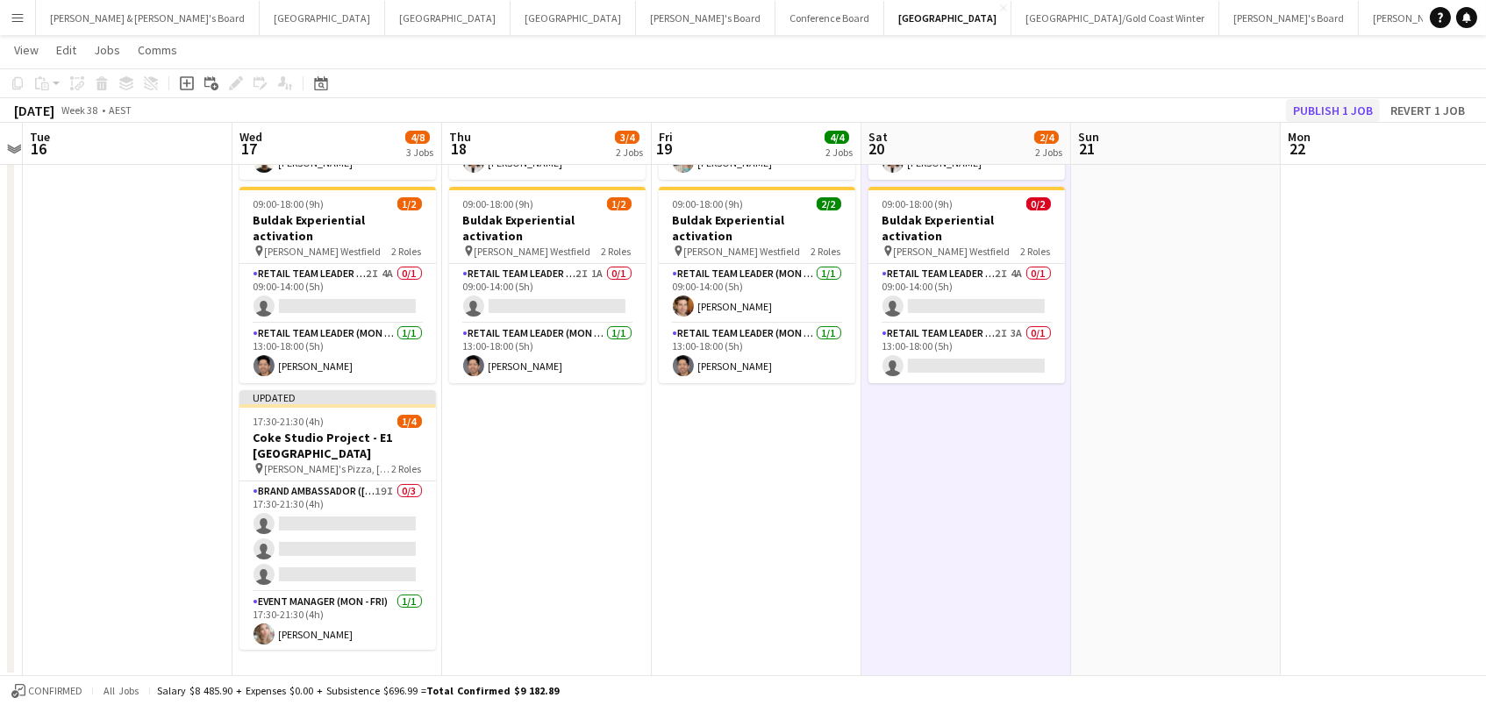
click at [1332, 104] on button "Publish 1 job" at bounding box center [1333, 110] width 94 height 23
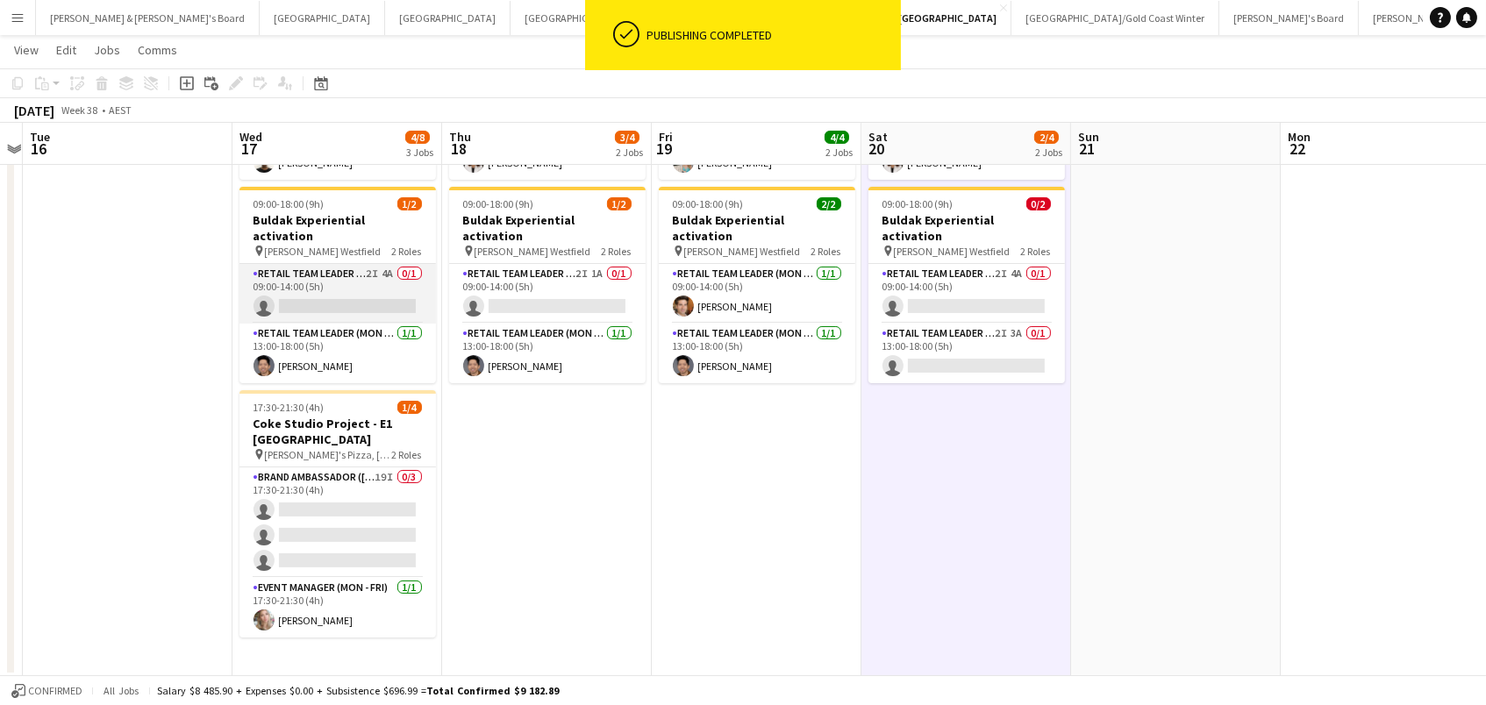
click at [385, 282] on app-card-role "RETAIL Team Leader (Mon - Fri) 2I 4A 0/1 09:00-14:00 (5h) single-neutral-actions" at bounding box center [337, 294] width 196 height 60
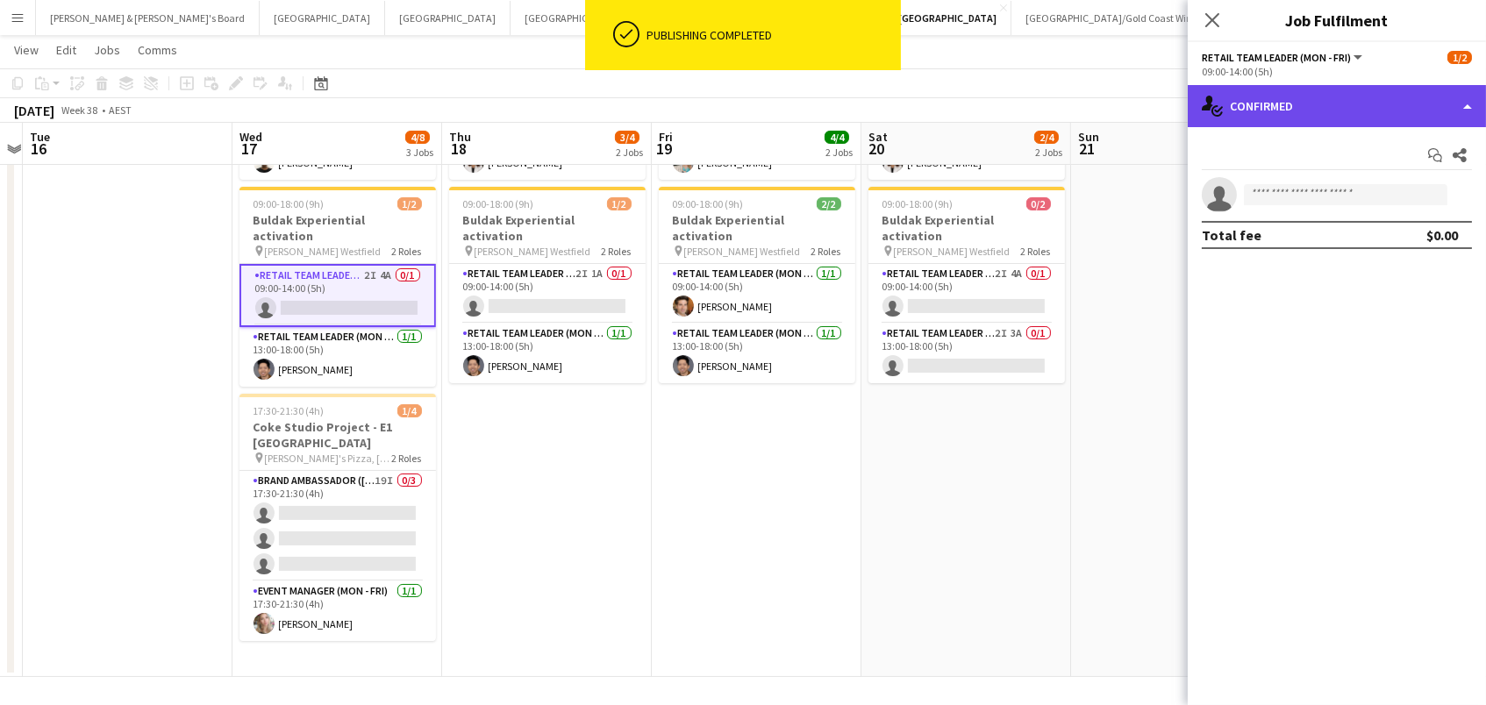
click at [1312, 96] on div "single-neutral-actions-check-2 Confirmed" at bounding box center [1337, 106] width 298 height 42
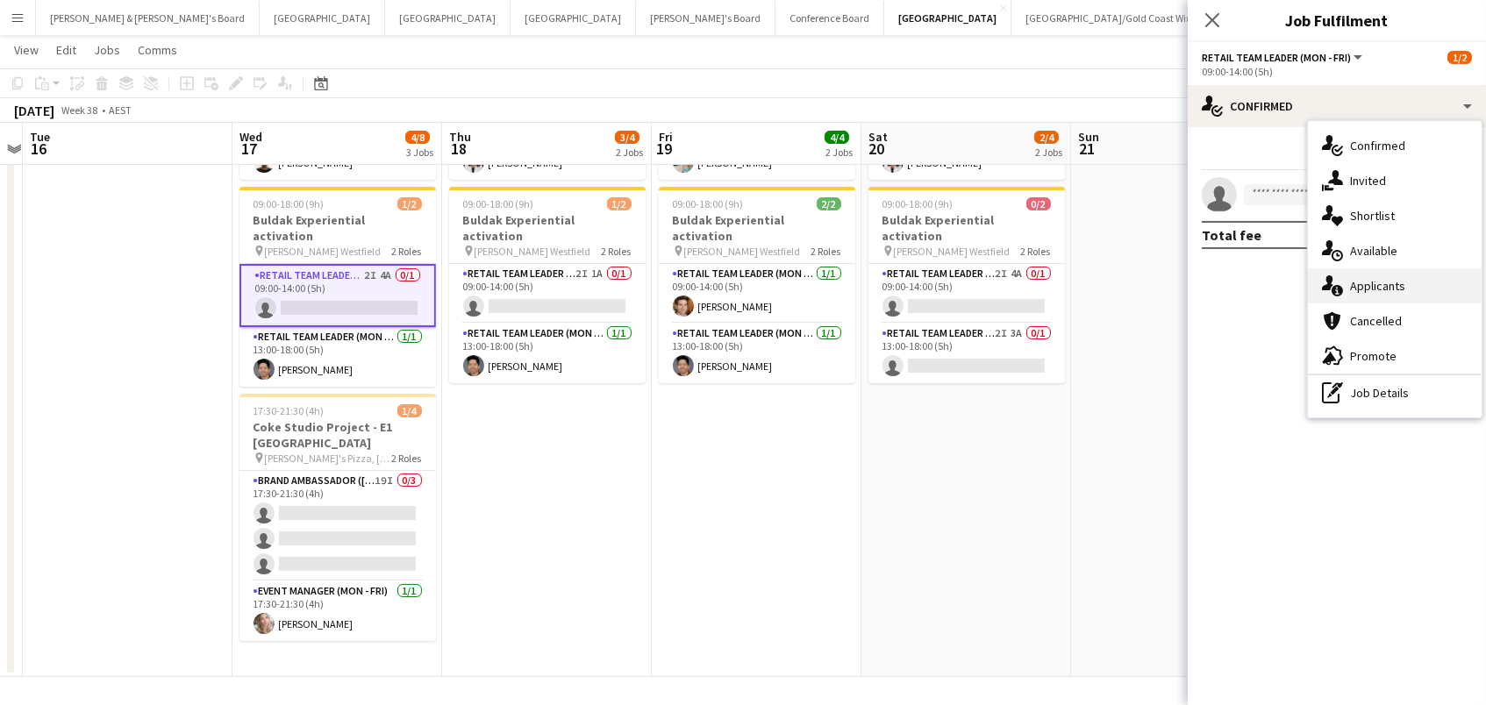
click at [1354, 285] on div "single-neutral-actions-information Applicants" at bounding box center [1395, 285] width 174 height 35
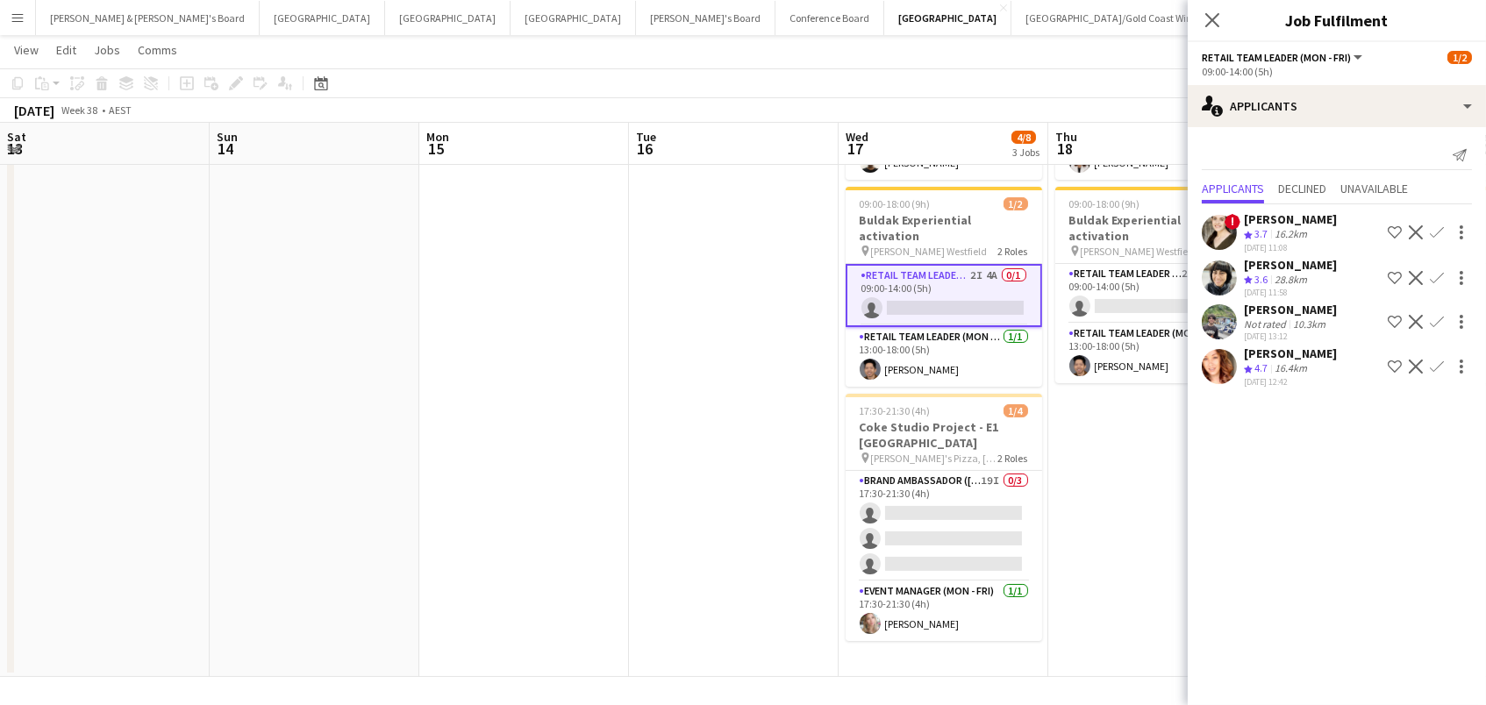
scroll to position [0, 606]
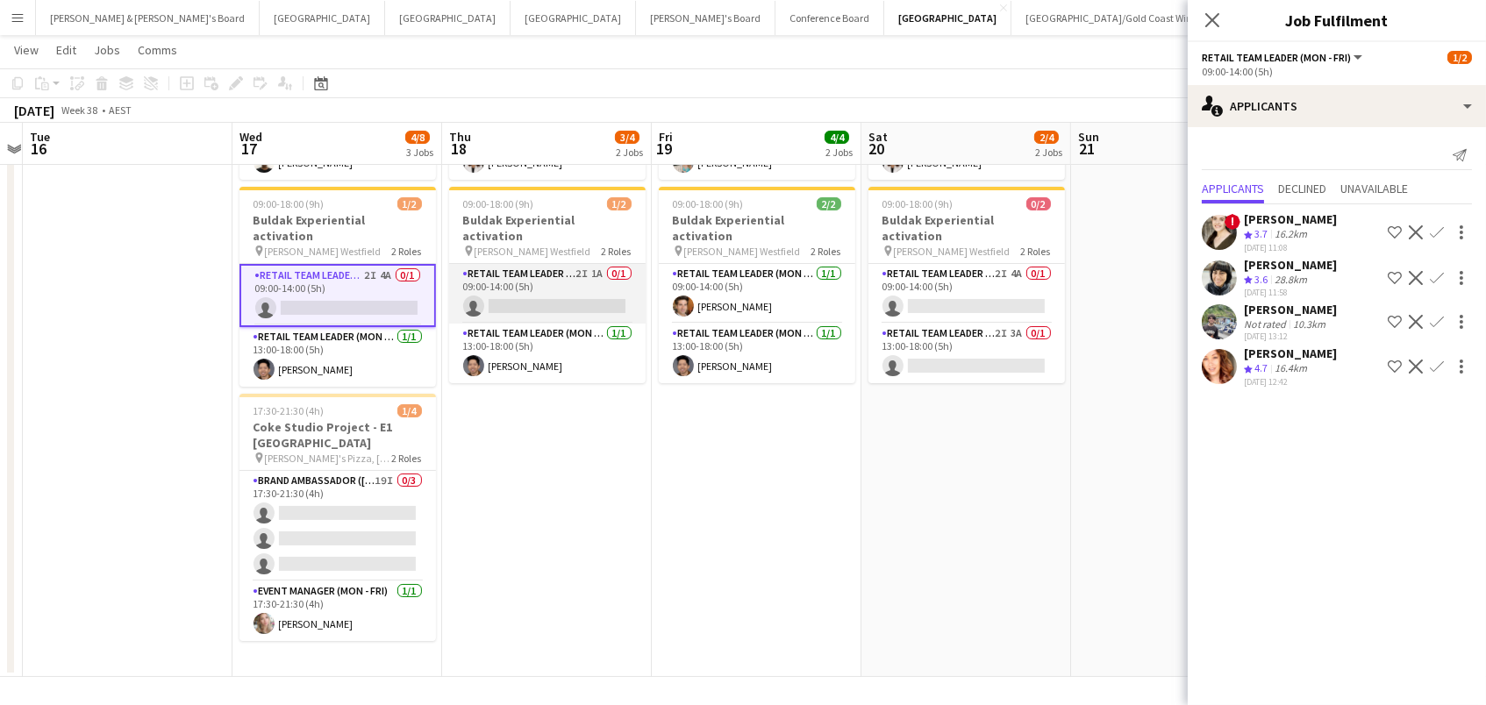
click at [604, 267] on app-card-role "RETAIL Team Leader (Mon - Fri) 2I 1A 0/1 09:00-14:00 (5h) single-neutral-actions" at bounding box center [547, 294] width 196 height 60
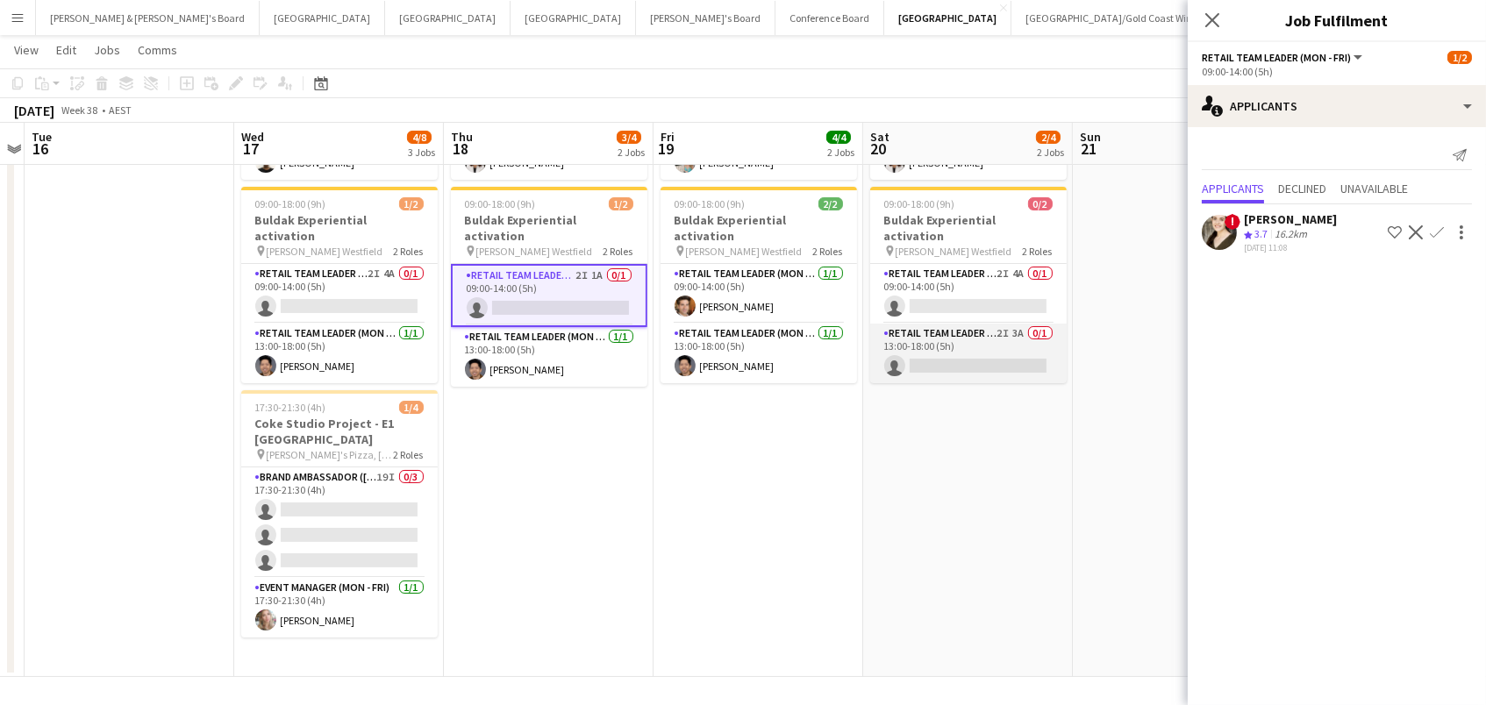
click at [952, 324] on app-card-role "RETAIL Team Leader (Sat) 2I 3A 0/1 13:00-18:00 (5h) single-neutral-actions" at bounding box center [968, 354] width 196 height 60
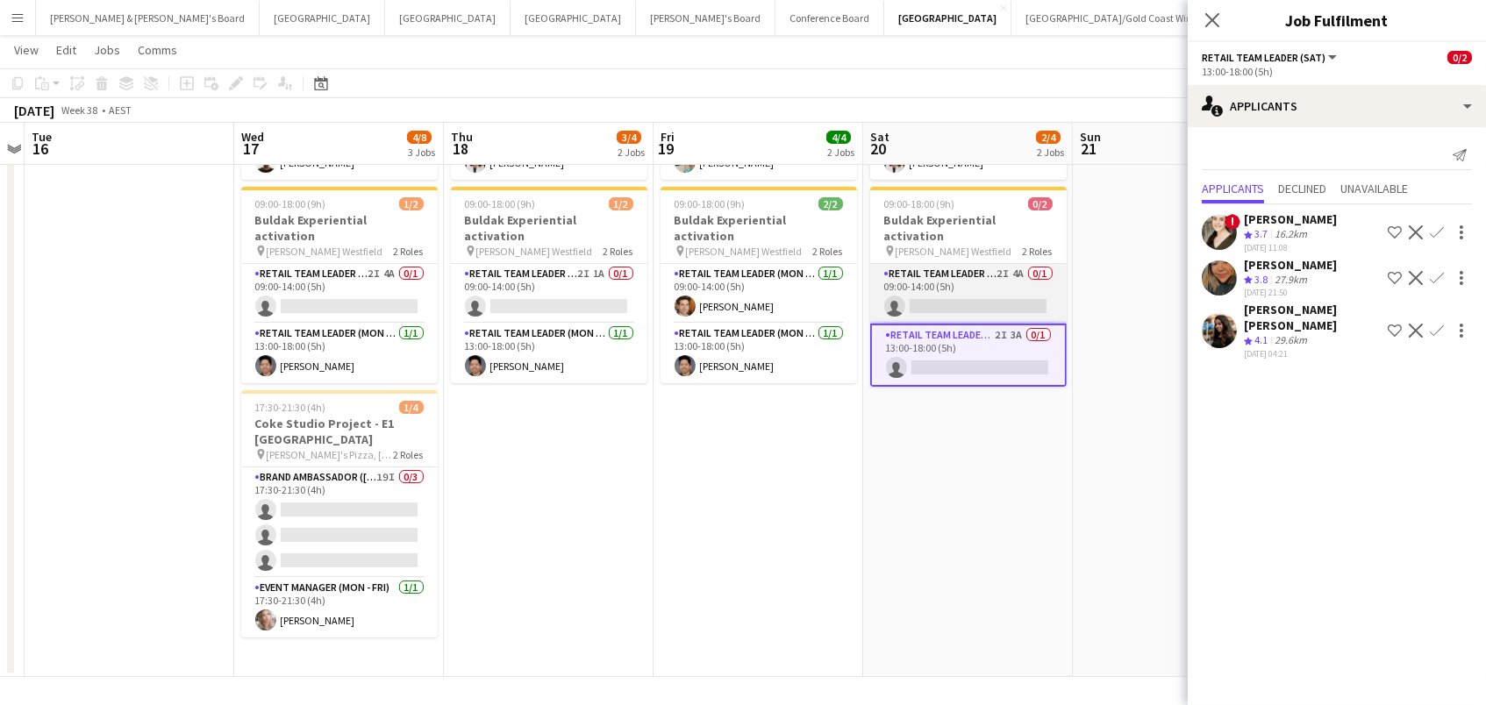
click at [971, 277] on app-card-role "RETAIL Team Leader (Sat) 2I 4A 0/1 09:00-14:00 (5h) single-neutral-actions" at bounding box center [968, 294] width 196 height 60
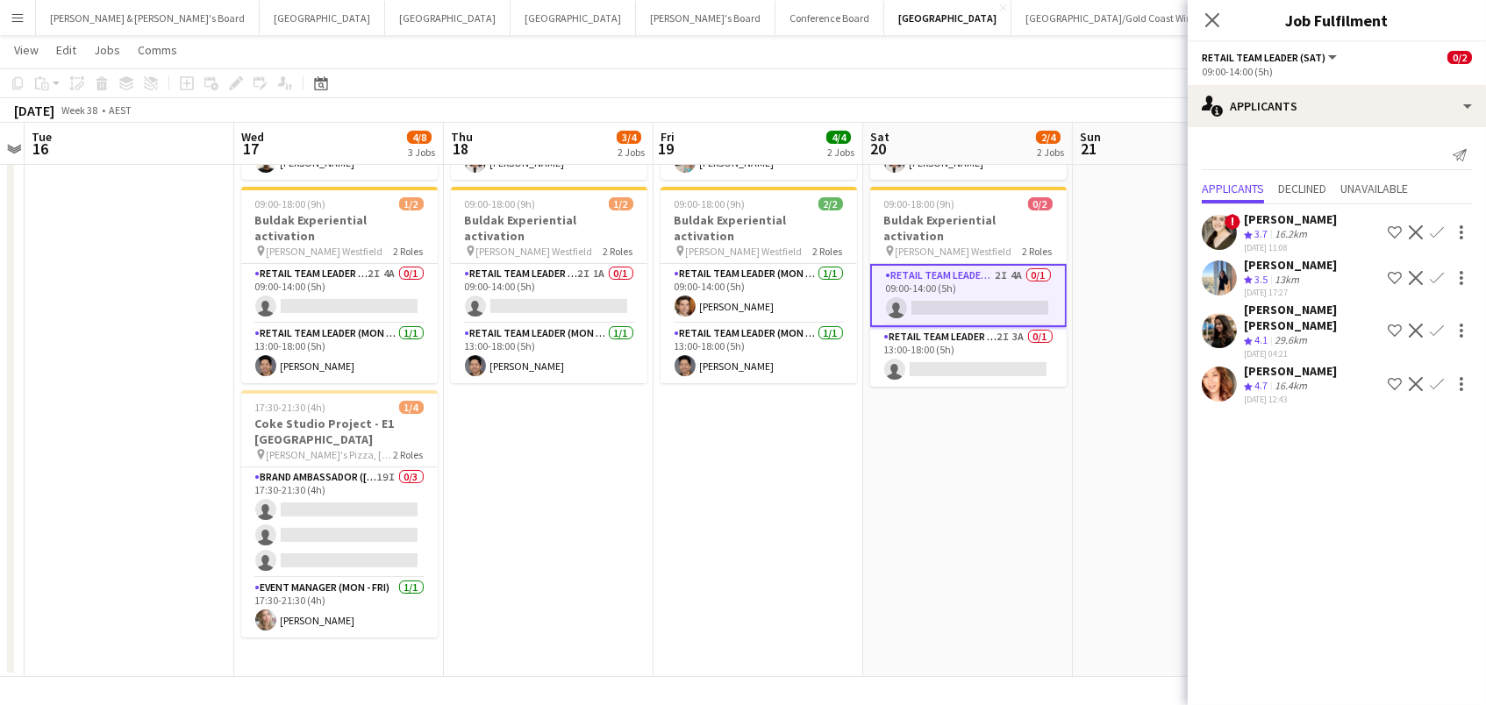
scroll to position [220, 0]
click at [1447, 374] on div at bounding box center [1459, 384] width 25 height 21
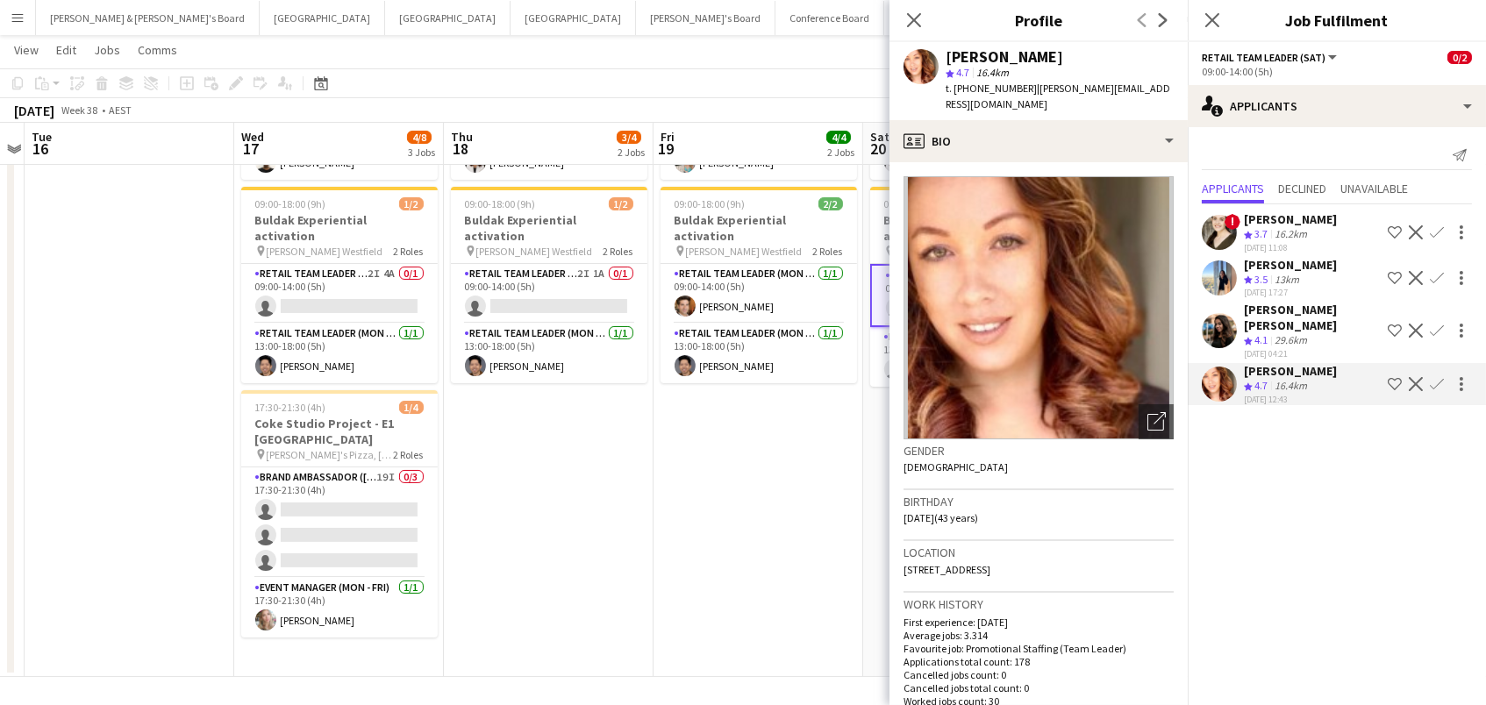
click at [1437, 377] on app-icon "Confirm" at bounding box center [1437, 384] width 14 height 14
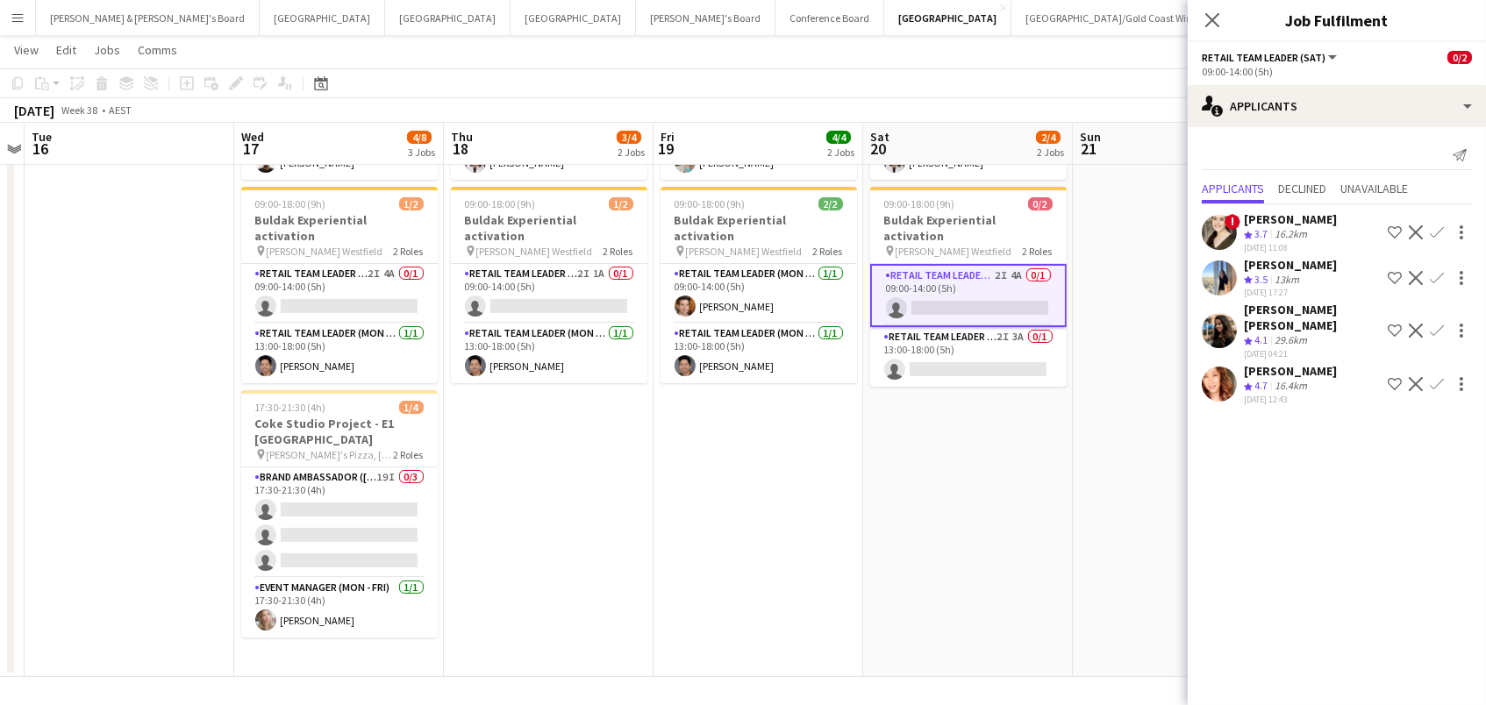
click at [1437, 377] on app-icon "Confirm" at bounding box center [1437, 384] width 14 height 14
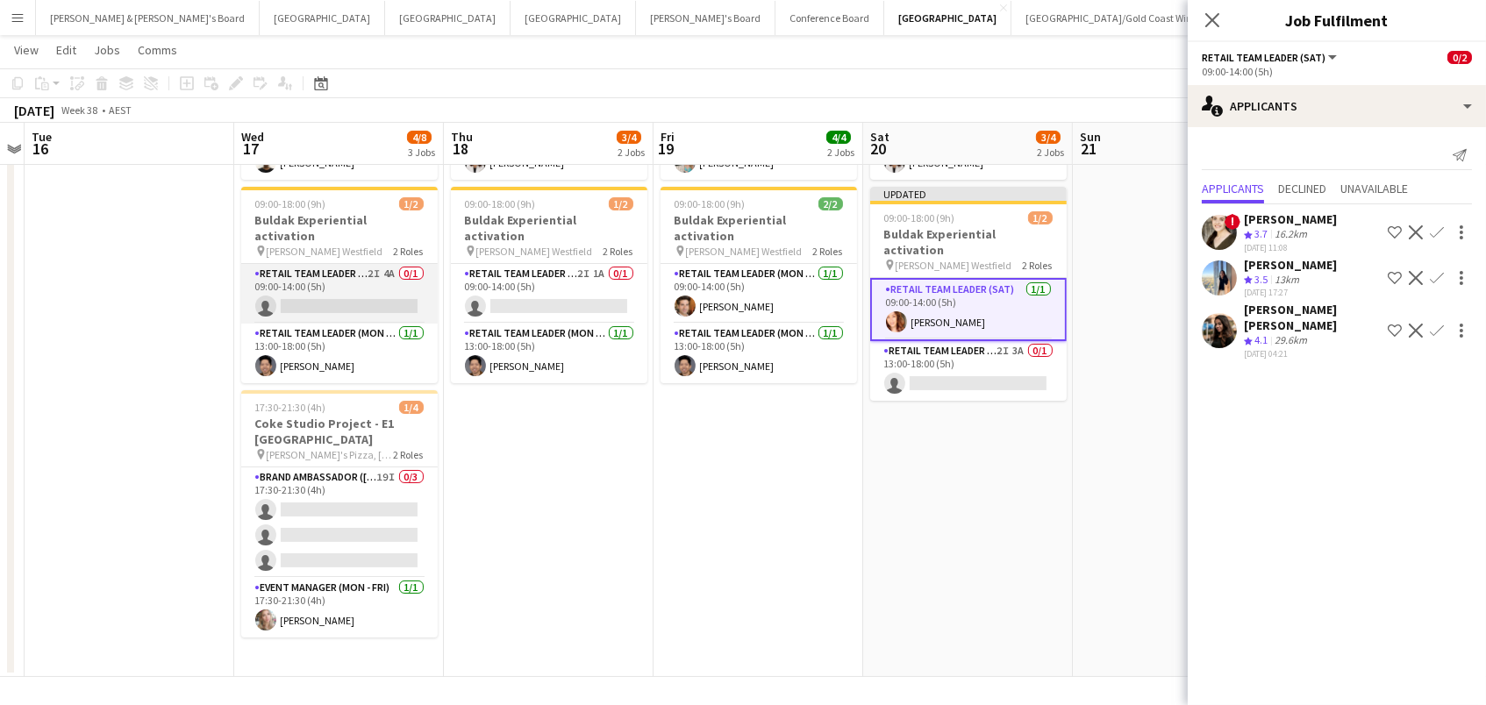
click at [314, 264] on app-card-role "RETAIL Team Leader (Mon - Fri) 2I 4A 0/1 09:00-14:00 (5h) single-neutral-actions" at bounding box center [339, 294] width 196 height 60
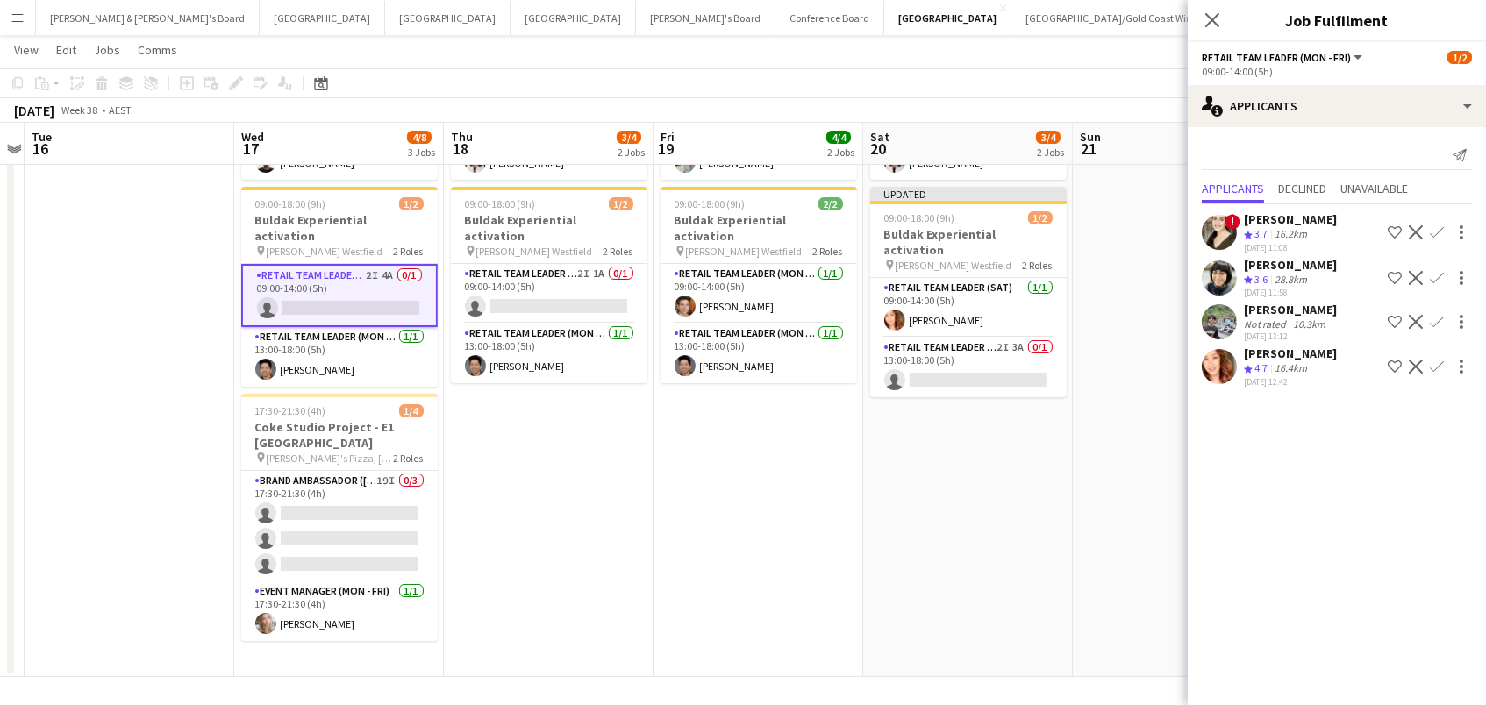
click at [1438, 360] on app-icon "Confirm" at bounding box center [1437, 367] width 14 height 14
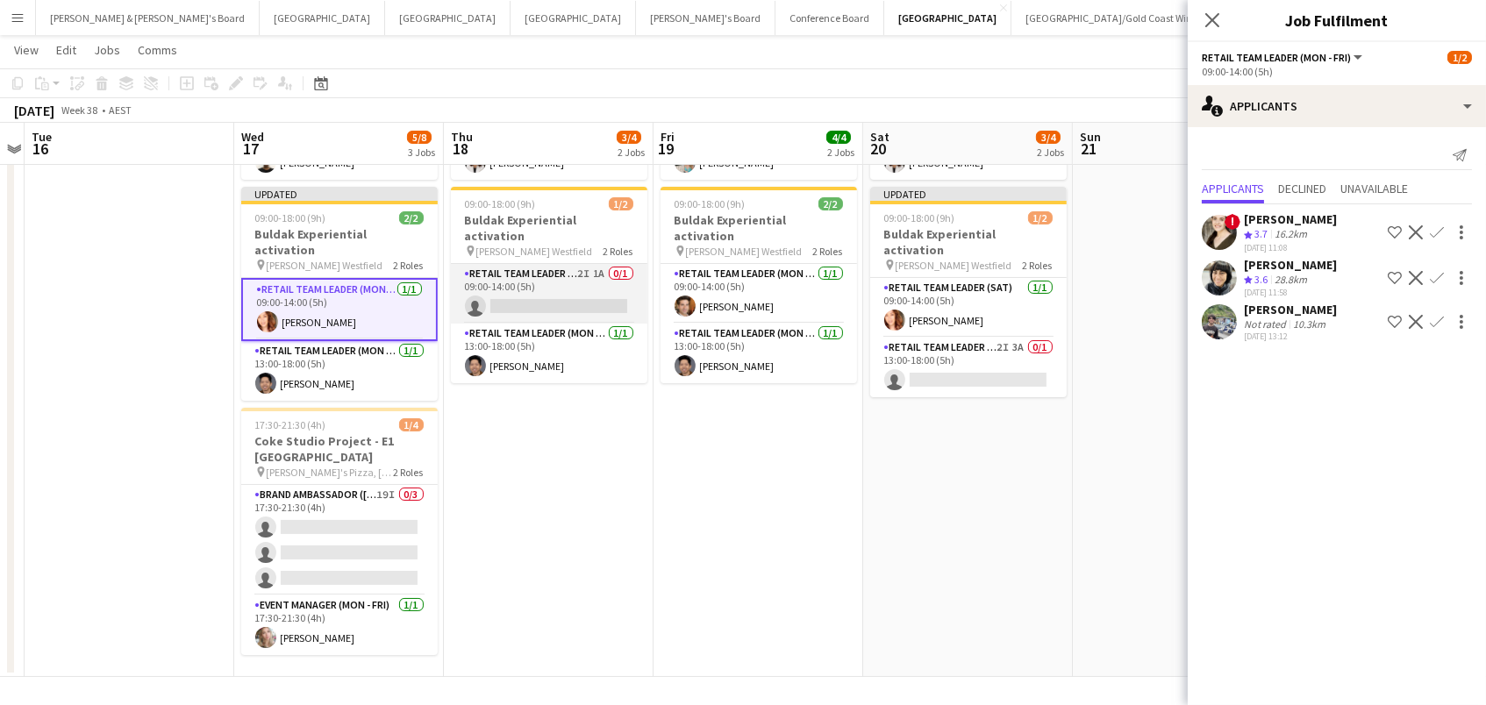
click at [565, 264] on app-card-role "RETAIL Team Leader (Mon - Fri) 2I 1A 0/1 09:00-14:00 (5h) single-neutral-actions" at bounding box center [549, 294] width 196 height 60
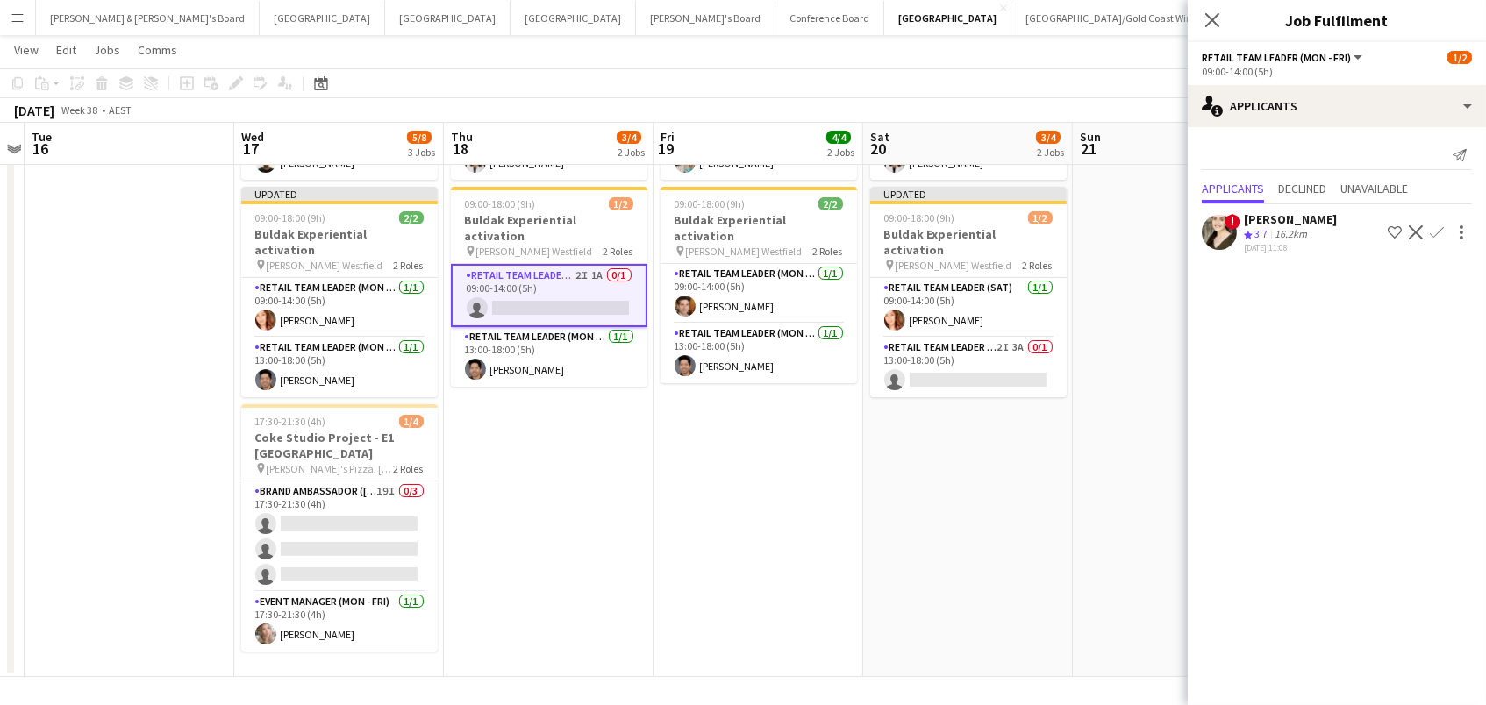
drag, startPoint x: 1026, startPoint y: 74, endPoint x: 1186, endPoint y: 110, distance: 163.7
click at [1028, 74] on app-toolbar "Copy Paste Paste Command V Paste with crew Command Shift V Paste linked Job [GE…" at bounding box center [743, 83] width 1486 height 30
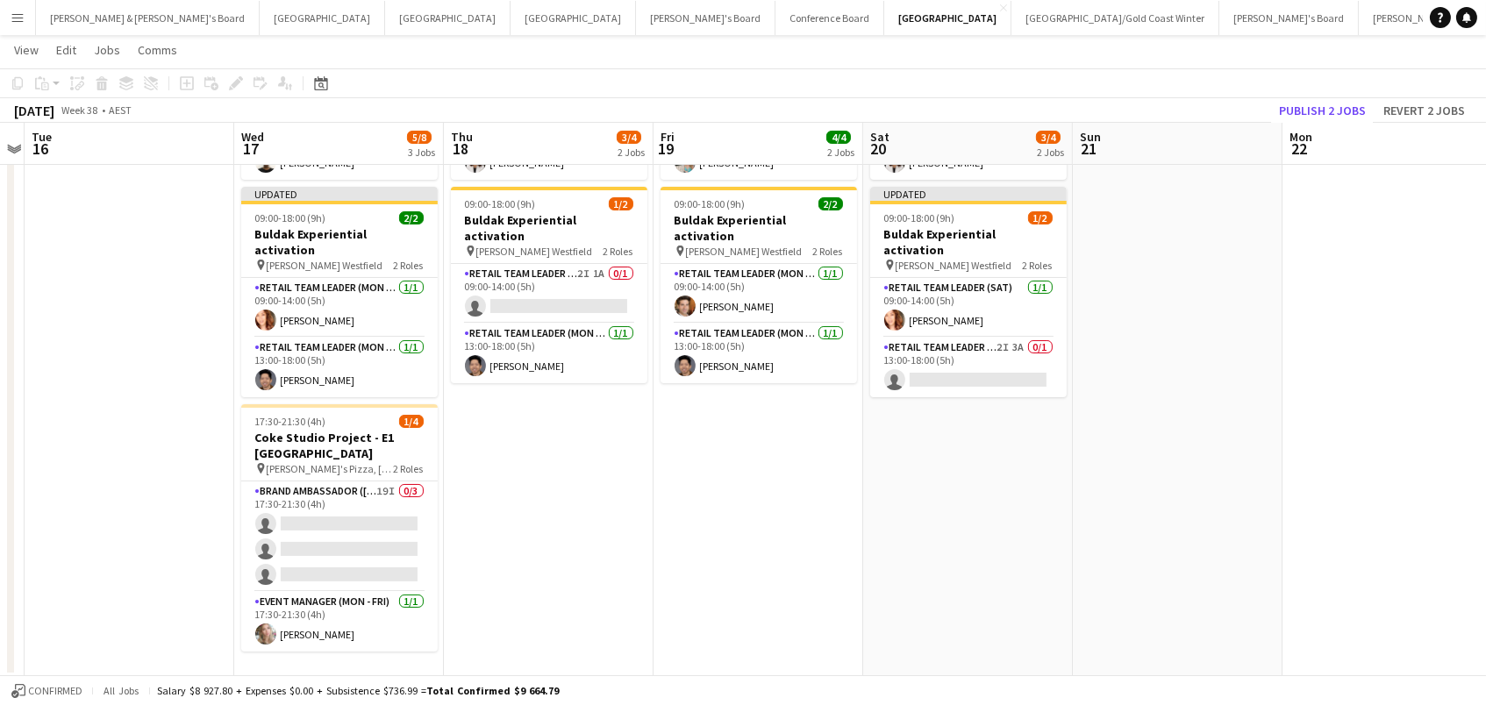
drag, startPoint x: 1318, startPoint y: 107, endPoint x: 1143, endPoint y: 244, distance: 222.5
click at [1318, 107] on button "Publish 2 jobs" at bounding box center [1322, 110] width 101 height 23
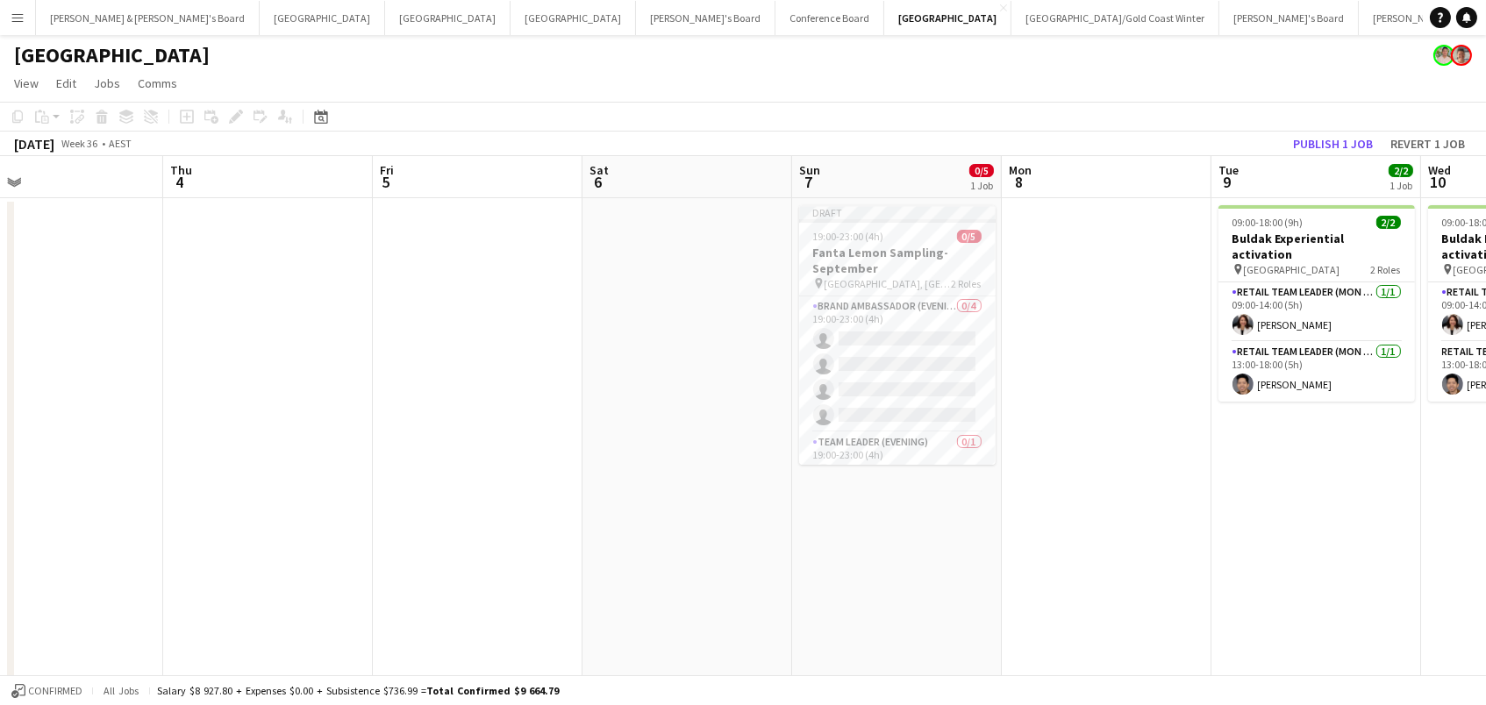
scroll to position [0, 557]
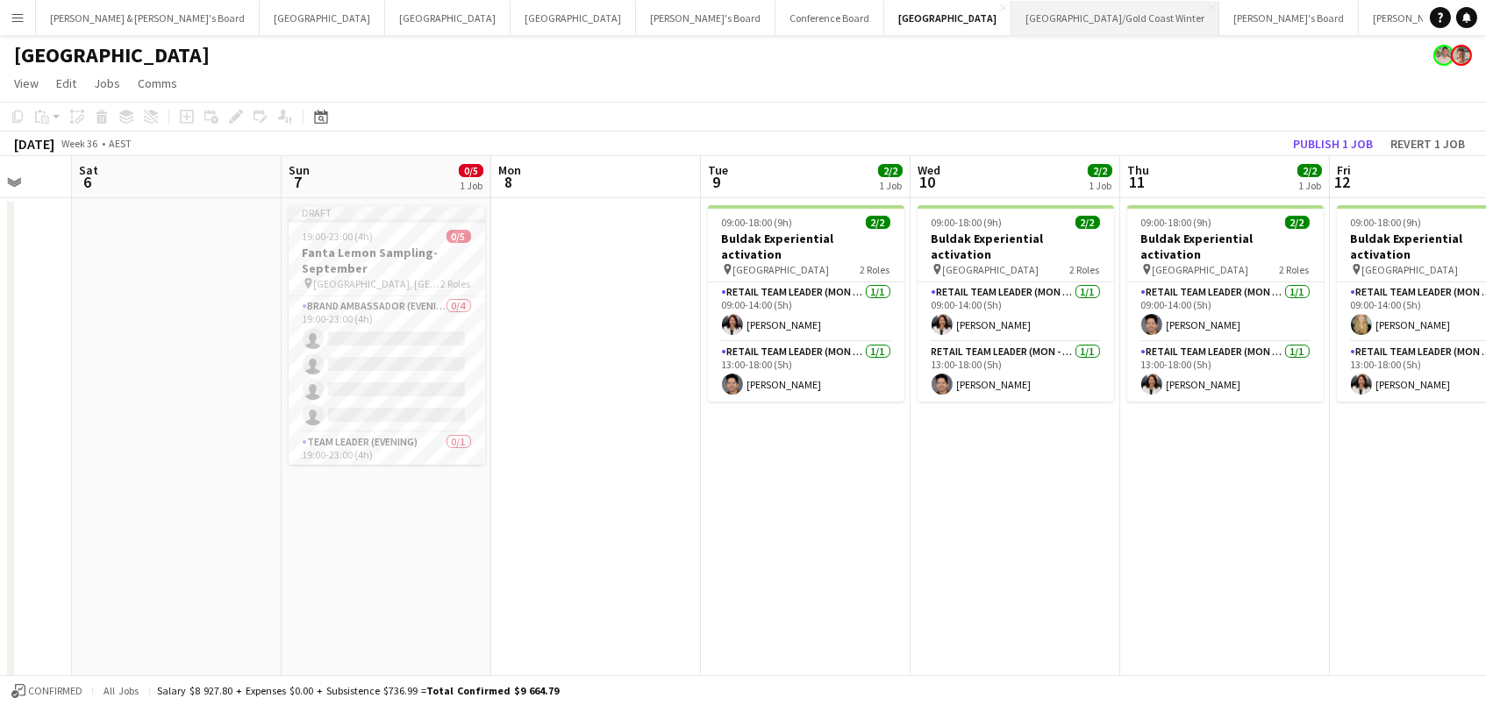
click at [1011, 7] on button "[GEOGRAPHIC_DATA]/[GEOGRAPHIC_DATA] Winter Close" at bounding box center [1115, 18] width 208 height 34
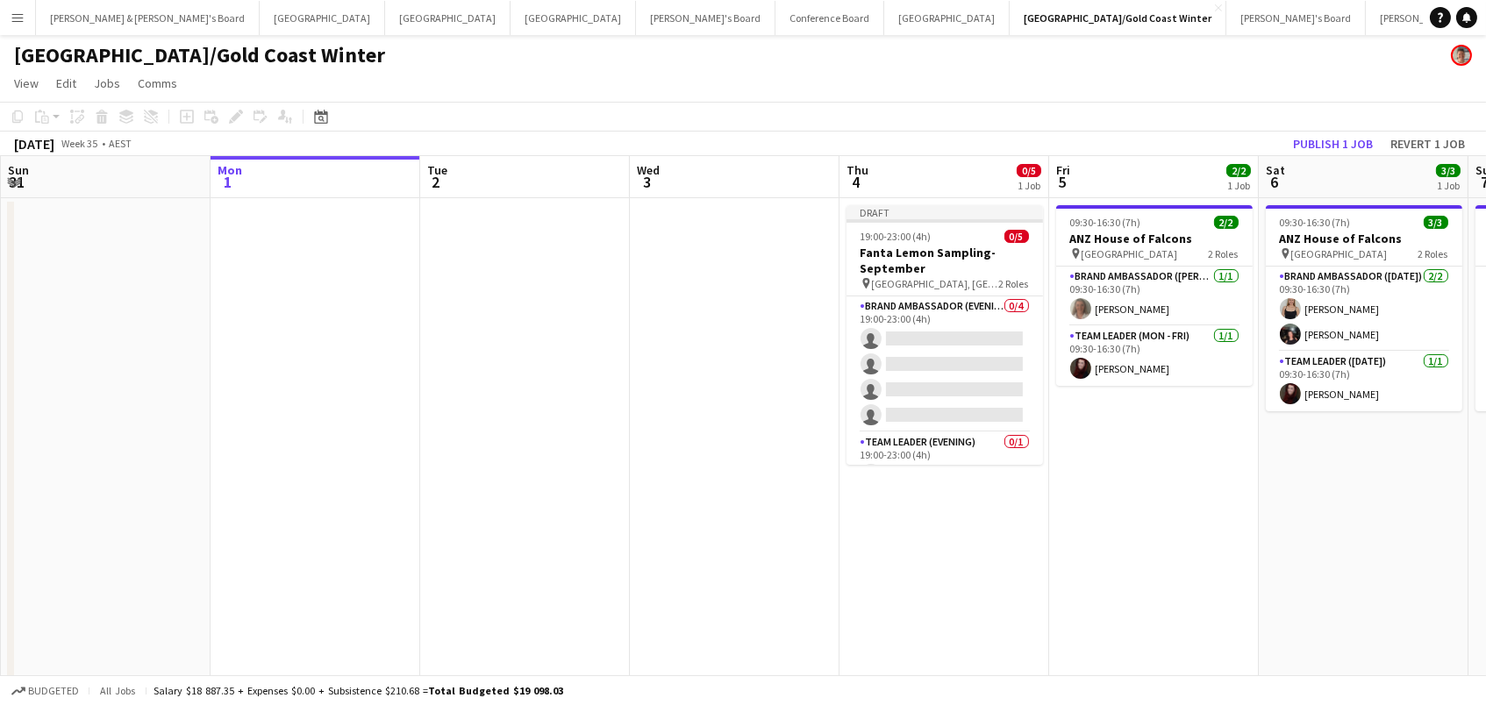
scroll to position [0, 418]
click at [775, 20] on button "Conference Board Close" at bounding box center [829, 18] width 109 height 34
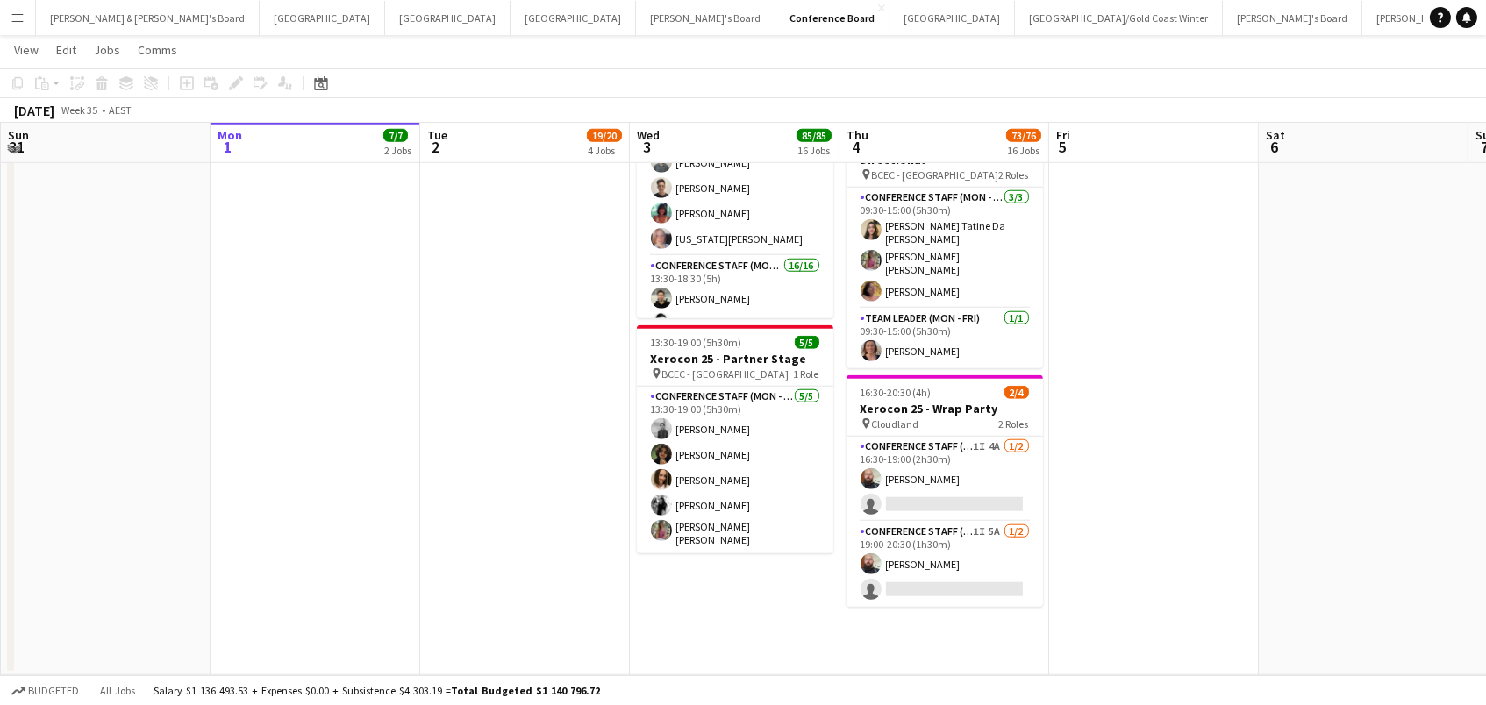
scroll to position [3139, 0]
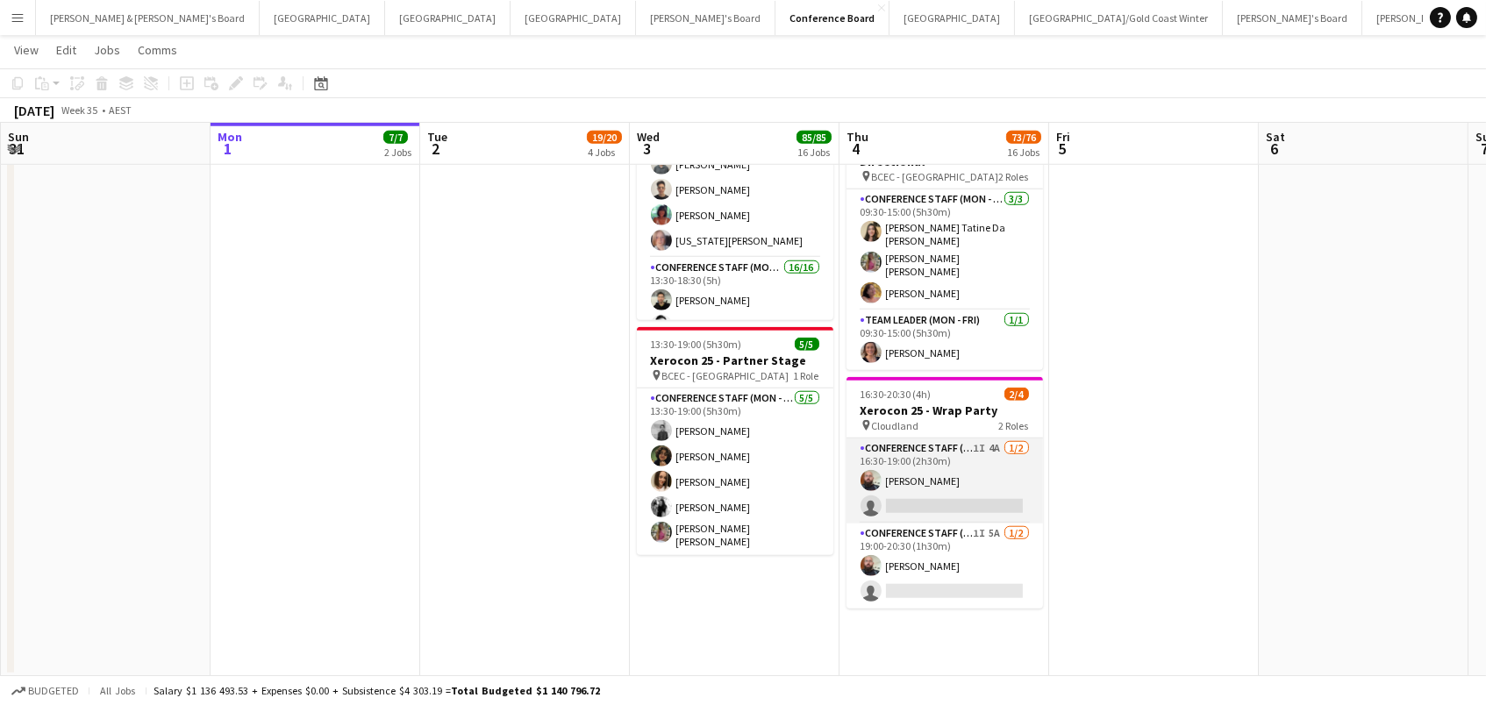
click at [975, 484] on app-card-role "Conference Staff (Mon - Fri) 1I 4A 1/2 16:30-19:00 (2h30m) Ricky Chaplin single…" at bounding box center [945, 481] width 196 height 85
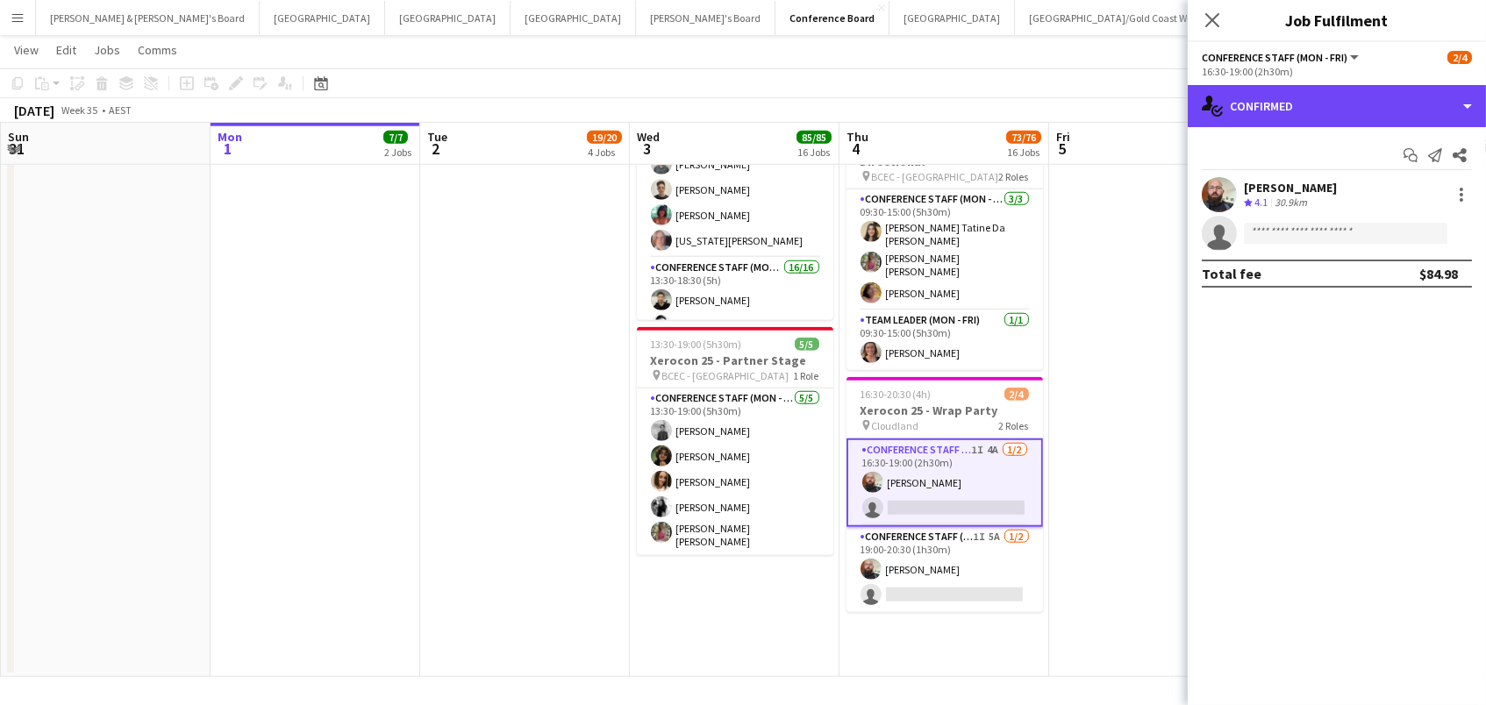
drag, startPoint x: 1297, startPoint y: 116, endPoint x: 1302, endPoint y: 133, distance: 18.1
click at [1297, 116] on div "single-neutral-actions-check-2 Confirmed" at bounding box center [1337, 106] width 298 height 42
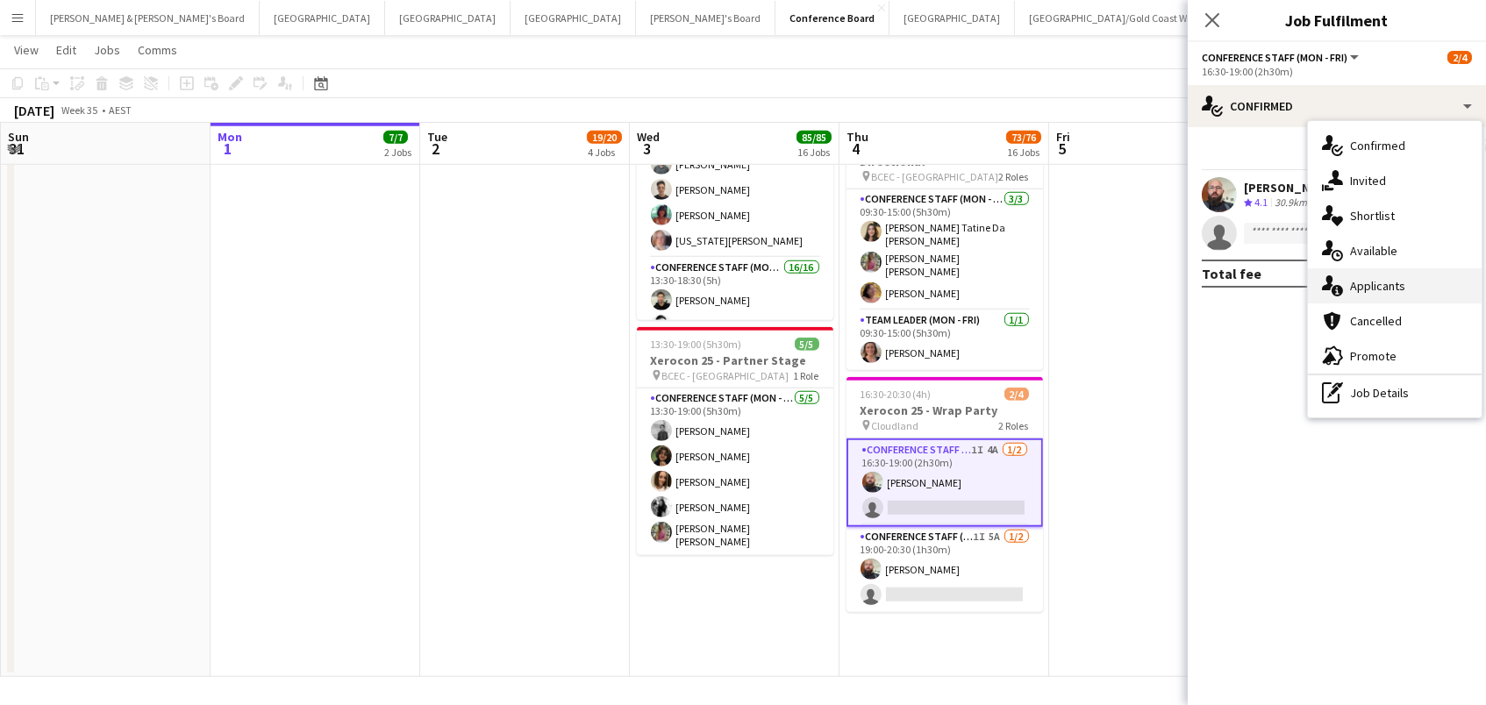
click at [1368, 295] on div "single-neutral-actions-information Applicants" at bounding box center [1395, 285] width 174 height 35
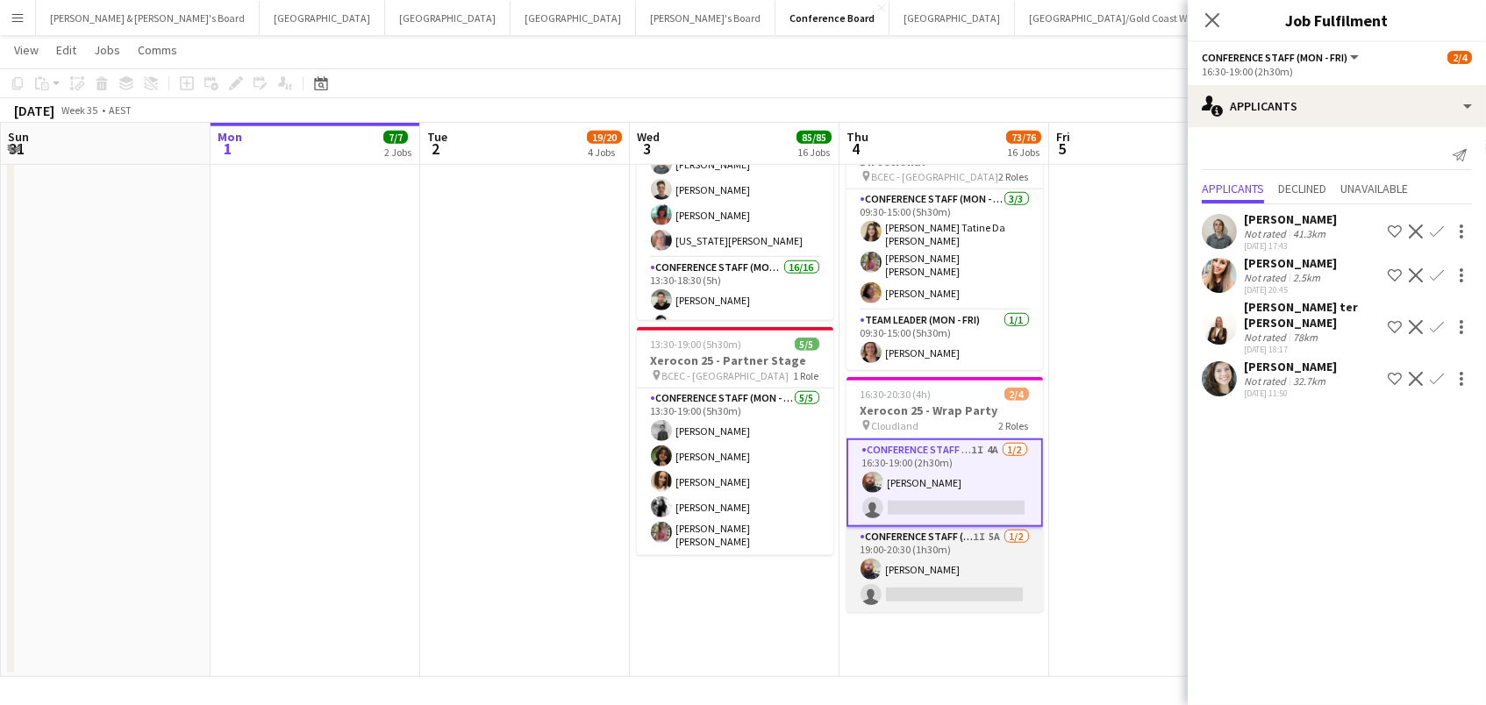
click at [890, 575] on app-card-role "Conference Staff (Evening) 1I 5A 1/2 19:00-20:30 (1h30m) Ricky Chaplin single-n…" at bounding box center [945, 569] width 196 height 85
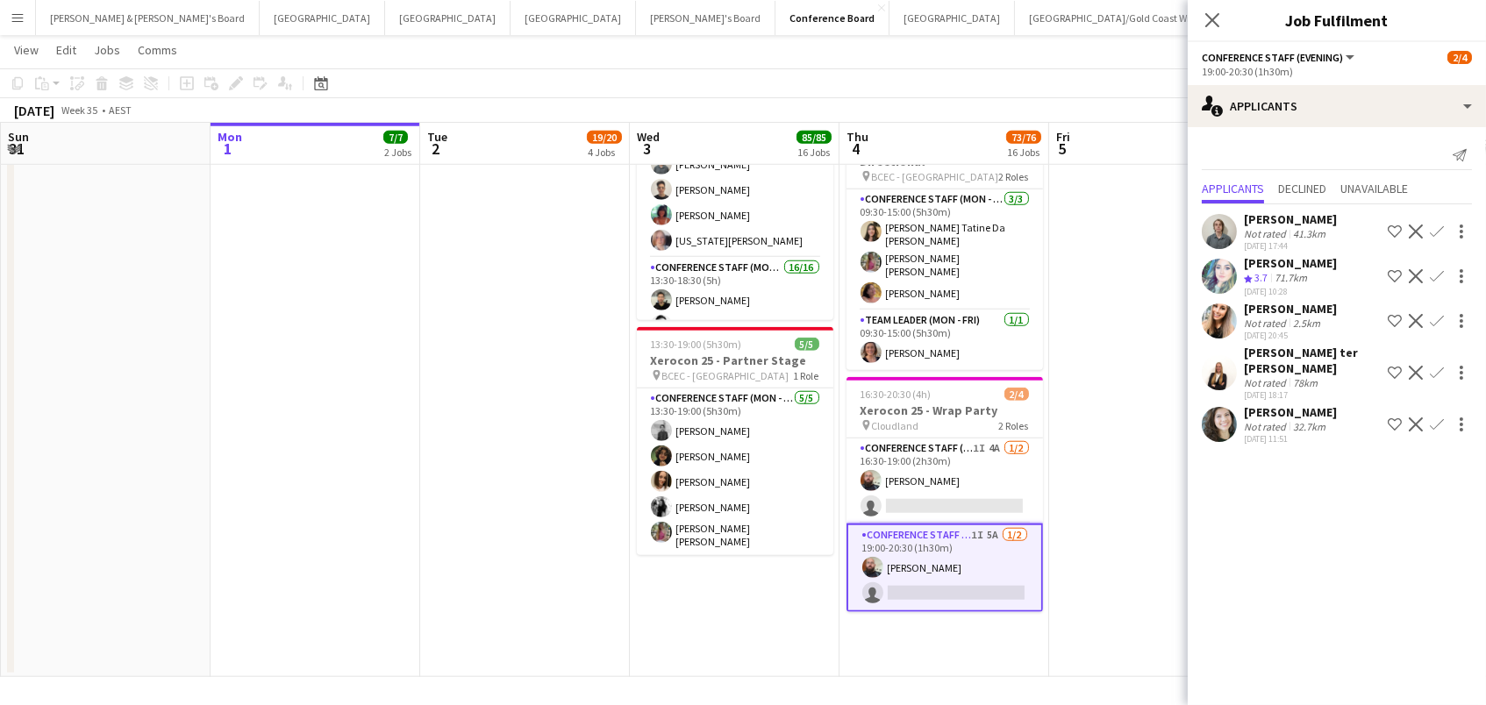
drag, startPoint x: 1213, startPoint y: 11, endPoint x: 1211, endPoint y: 25, distance: 15.0
click at [1213, 11] on app-icon "Close pop-in" at bounding box center [1212, 20] width 21 height 21
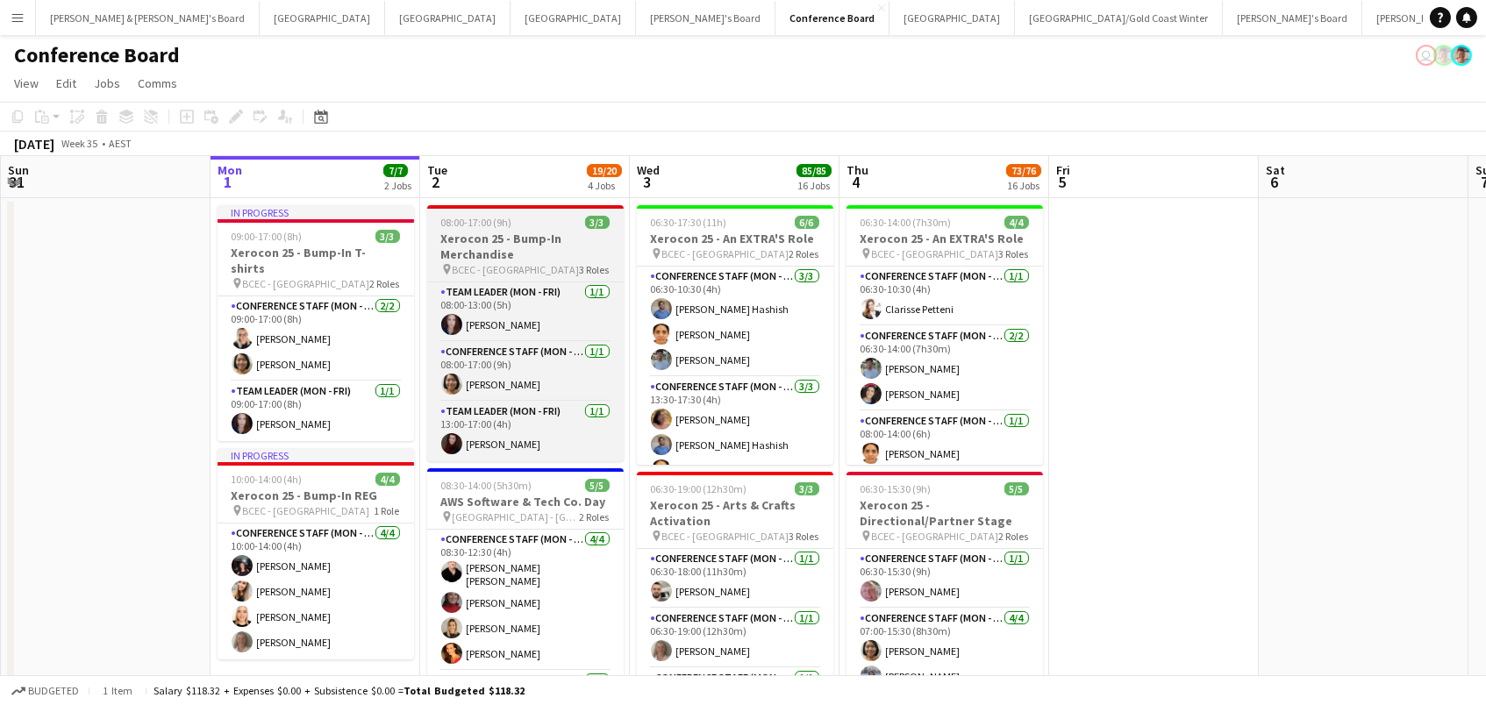
scroll to position [0, 502]
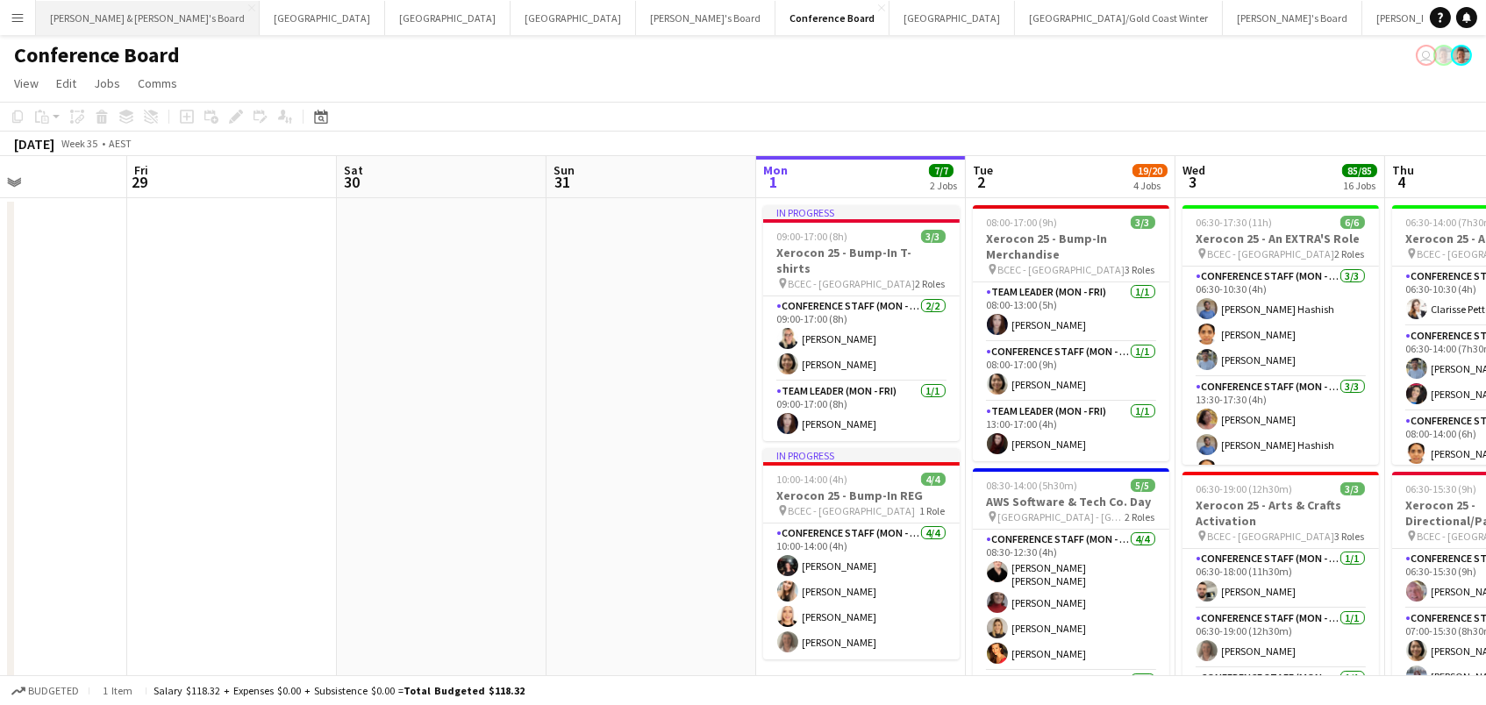
click at [139, 17] on button "James & Arrence's Board Close" at bounding box center [148, 18] width 224 height 34
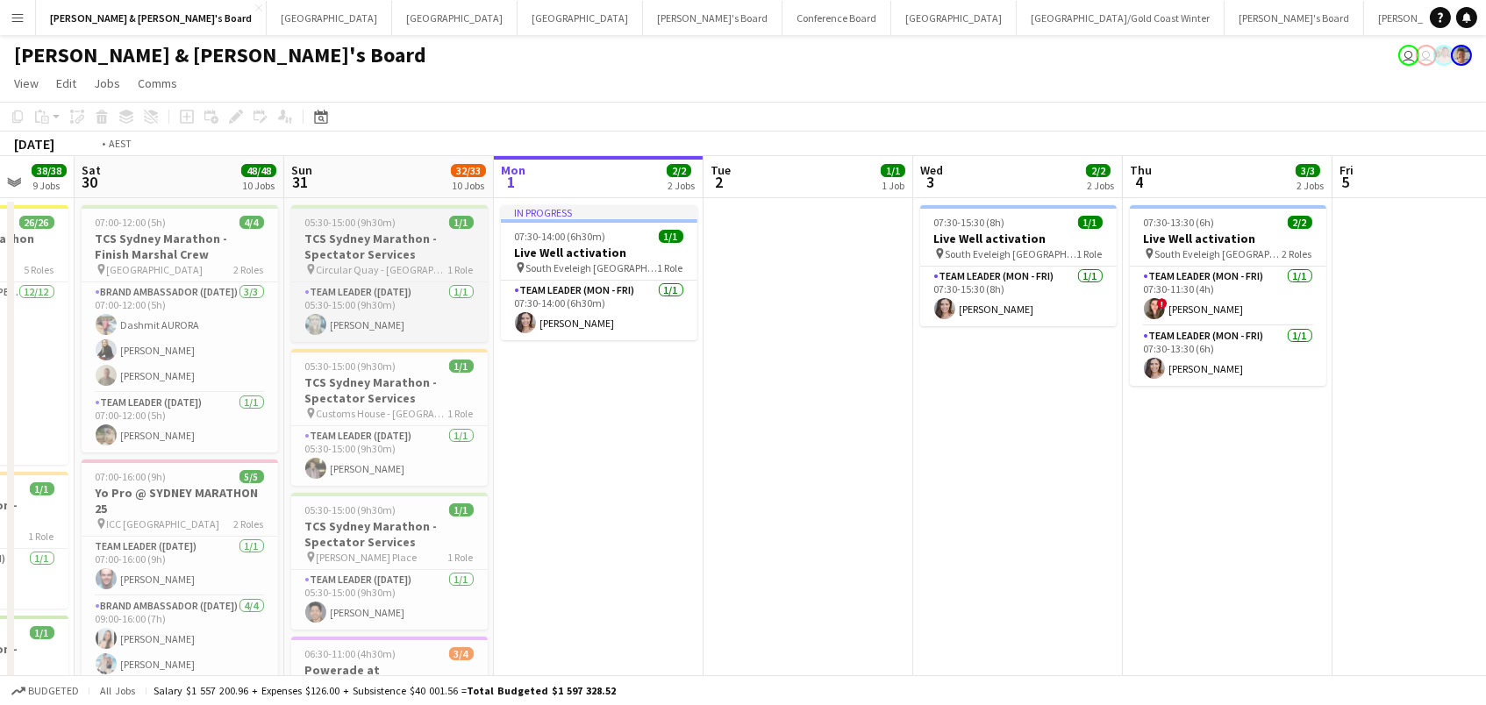
scroll to position [0, 568]
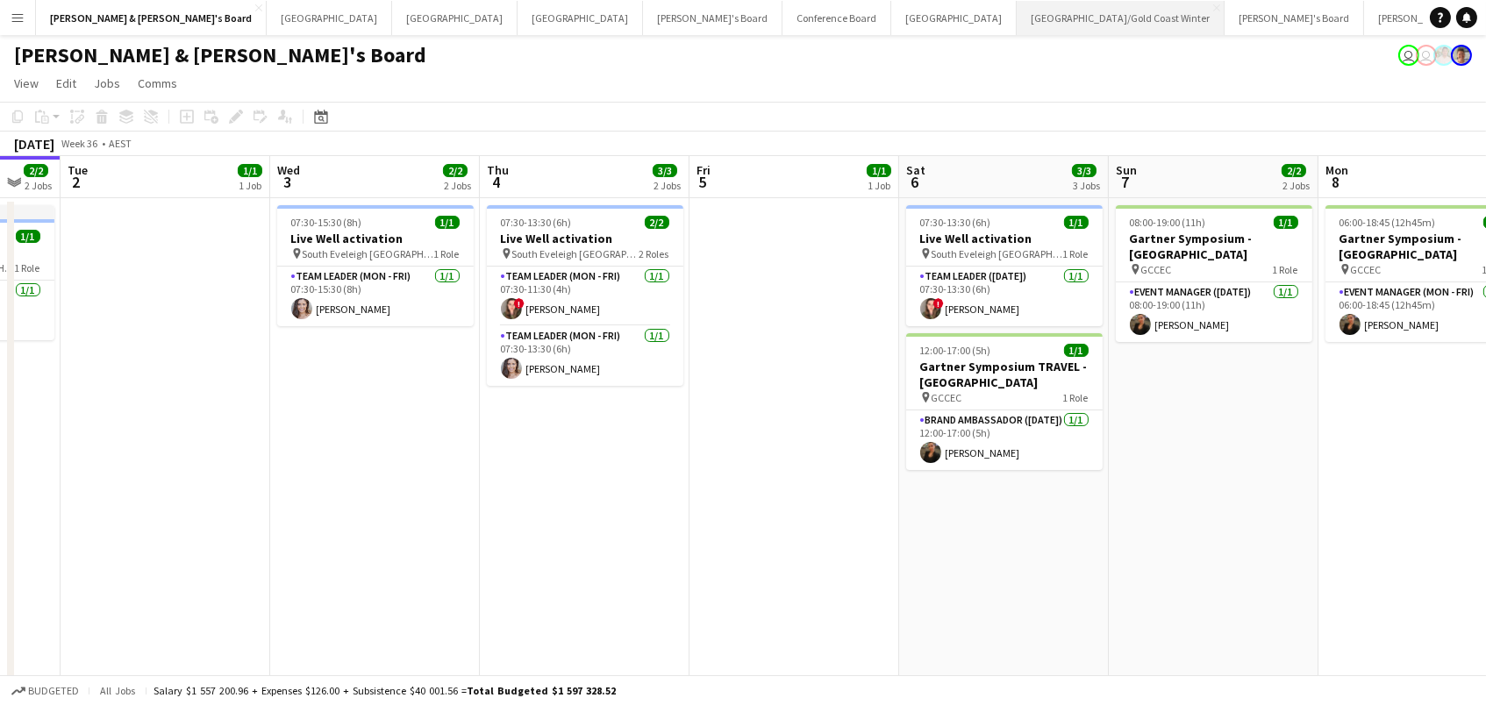
click at [1017, 25] on button "[GEOGRAPHIC_DATA]/[GEOGRAPHIC_DATA] Winter Close" at bounding box center [1121, 18] width 208 height 34
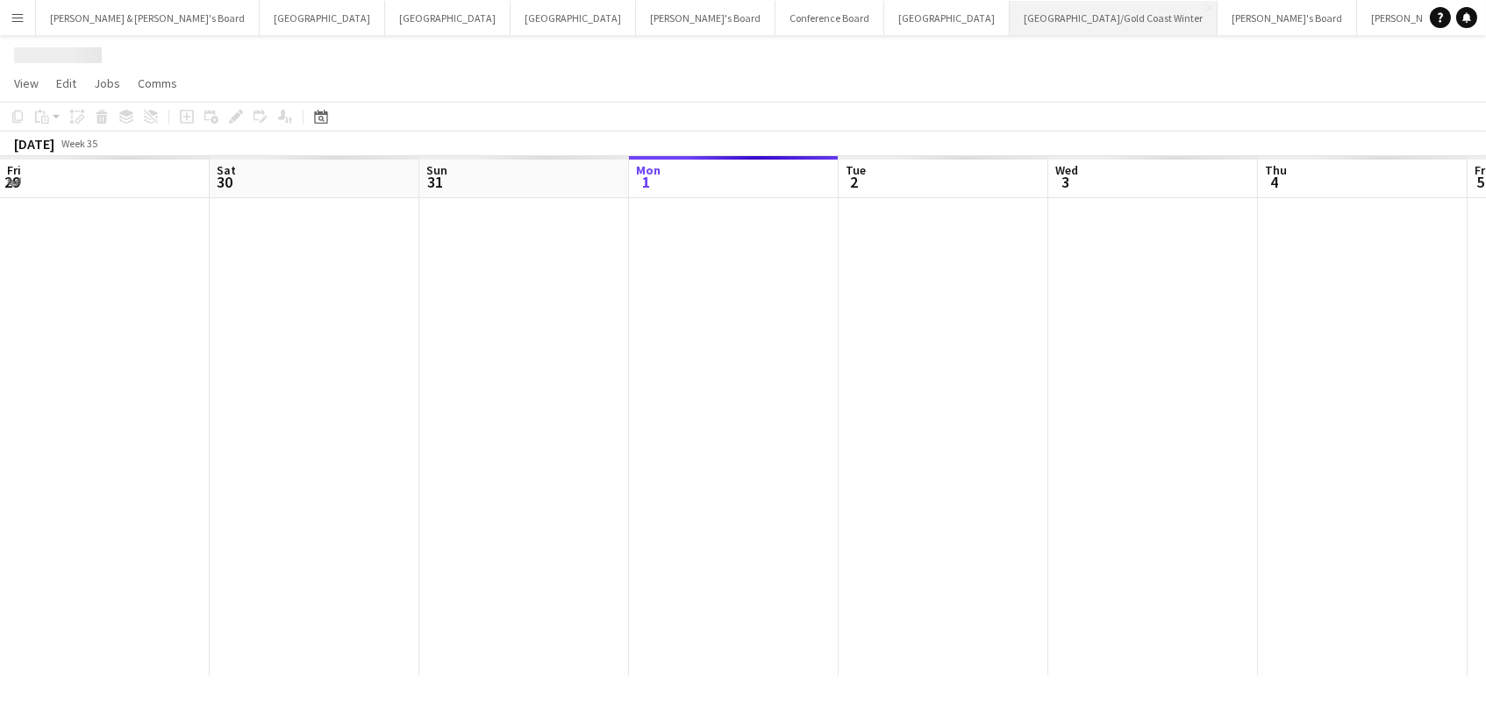
scroll to position [0, 418]
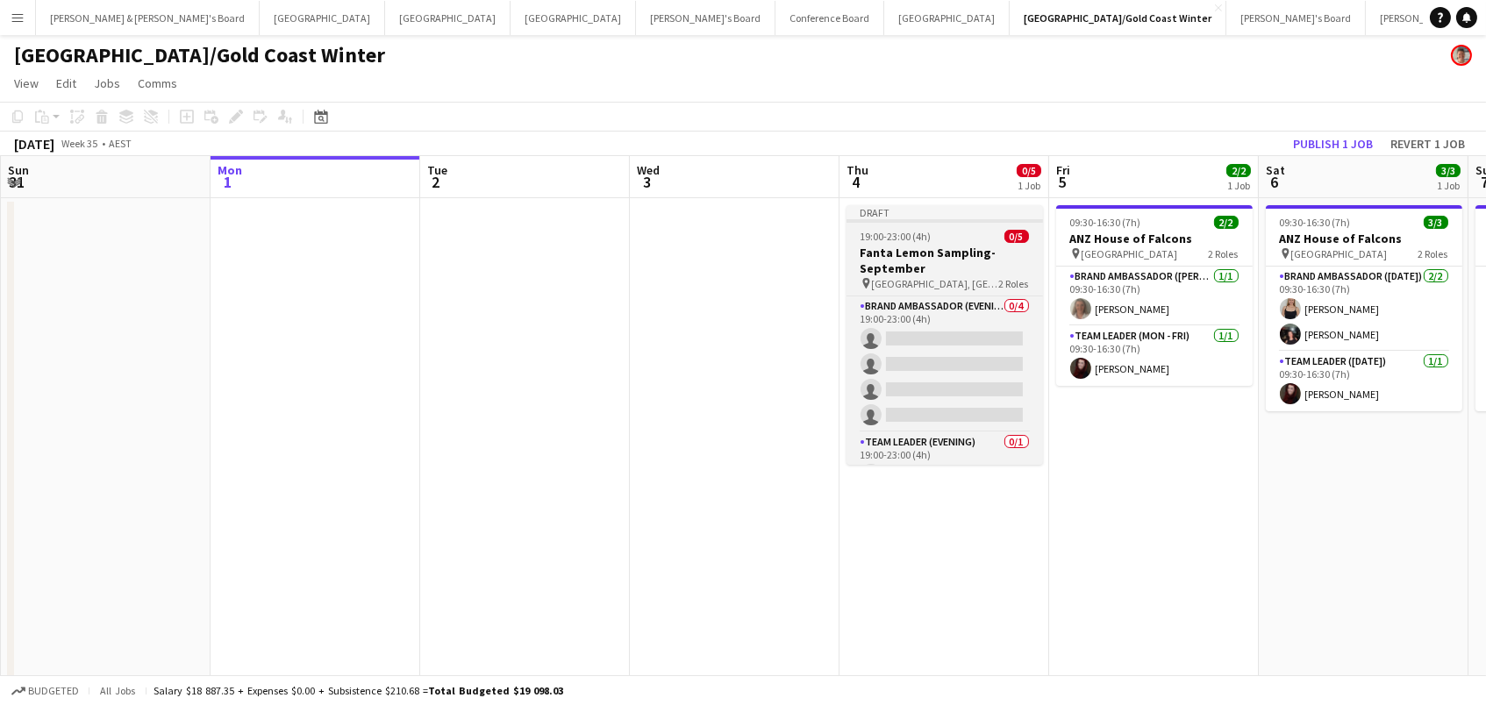
click at [978, 278] on span "[GEOGRAPHIC_DATA], [GEOGRAPHIC_DATA]" at bounding box center [935, 283] width 127 height 13
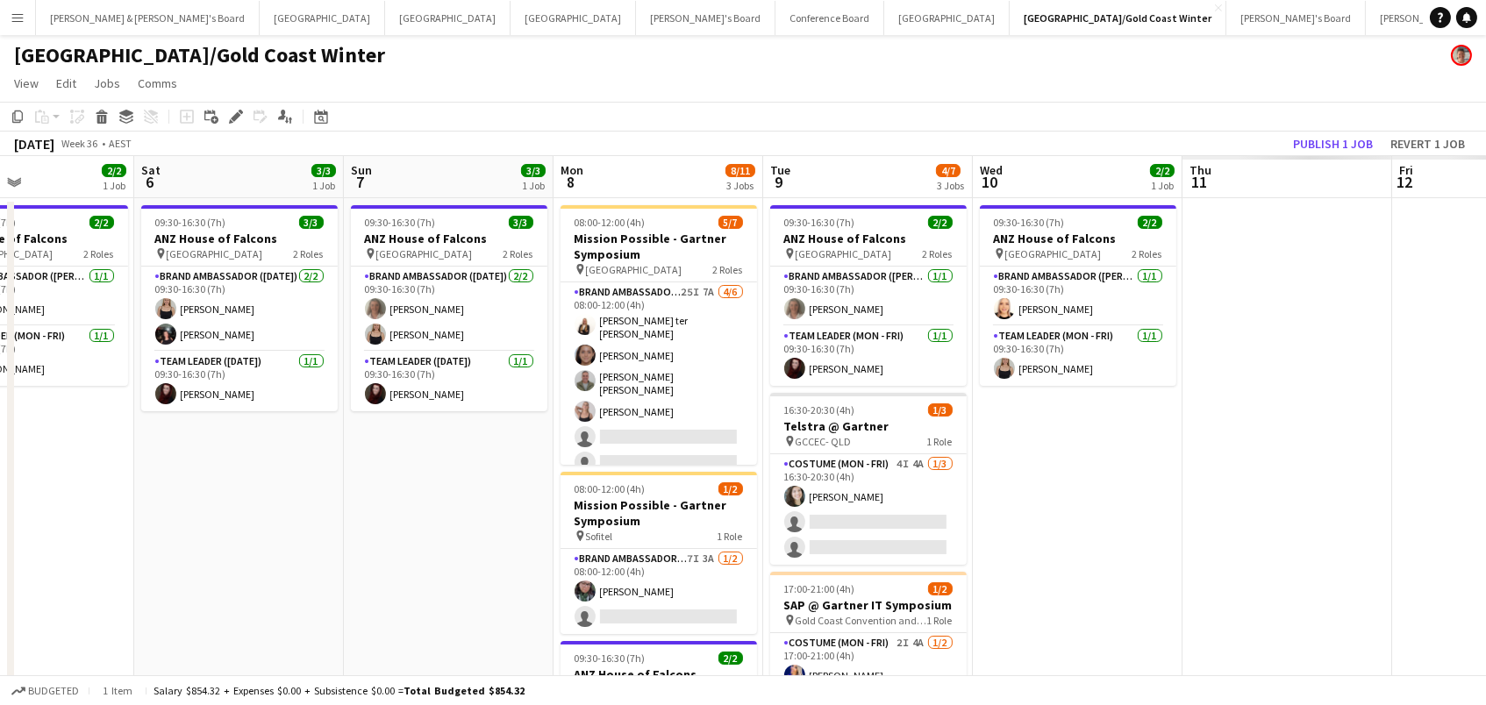
scroll to position [0, 722]
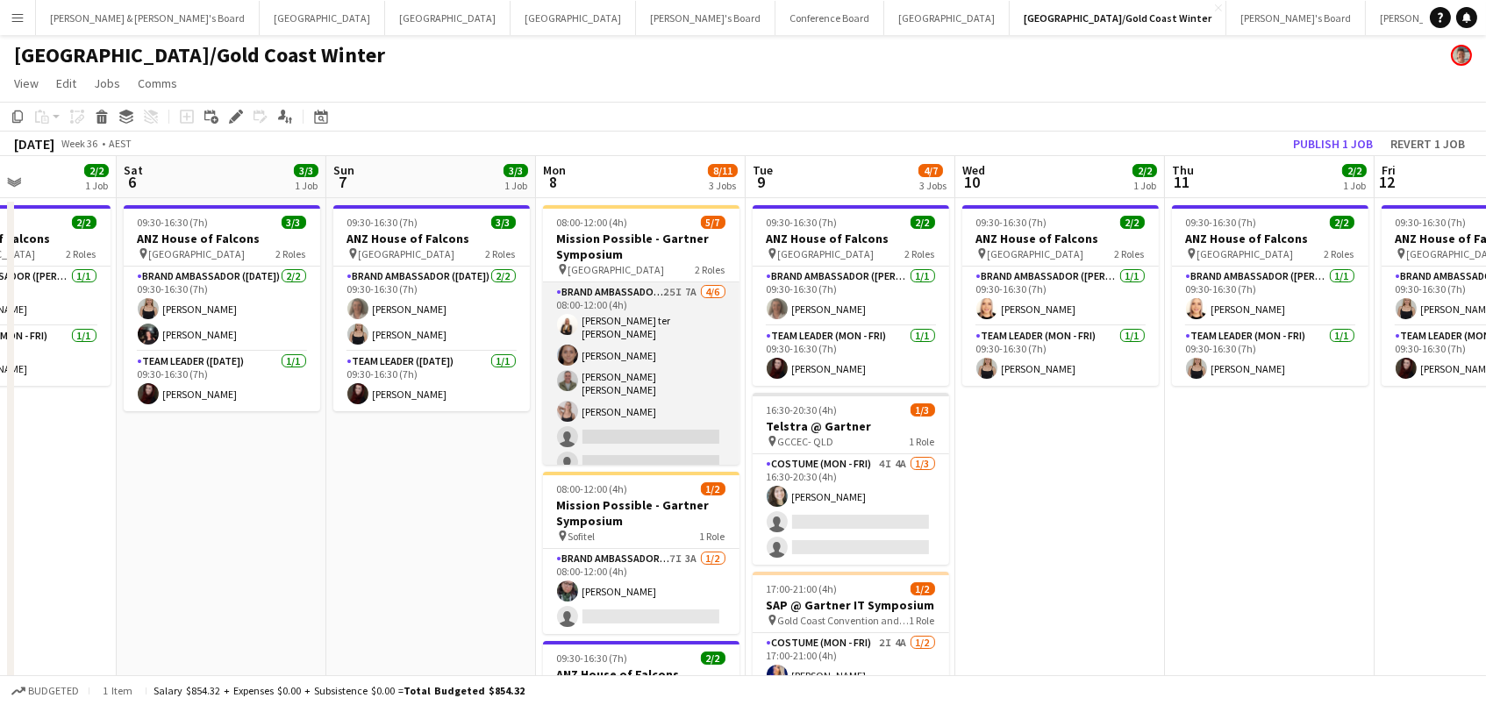
click at [647, 347] on app-card-role "Brand Ambassador (Mon - Fri) 25I 7A 4/6 08:00-12:00 (4h) Raquel ter Haar Leyre …" at bounding box center [641, 380] width 196 height 197
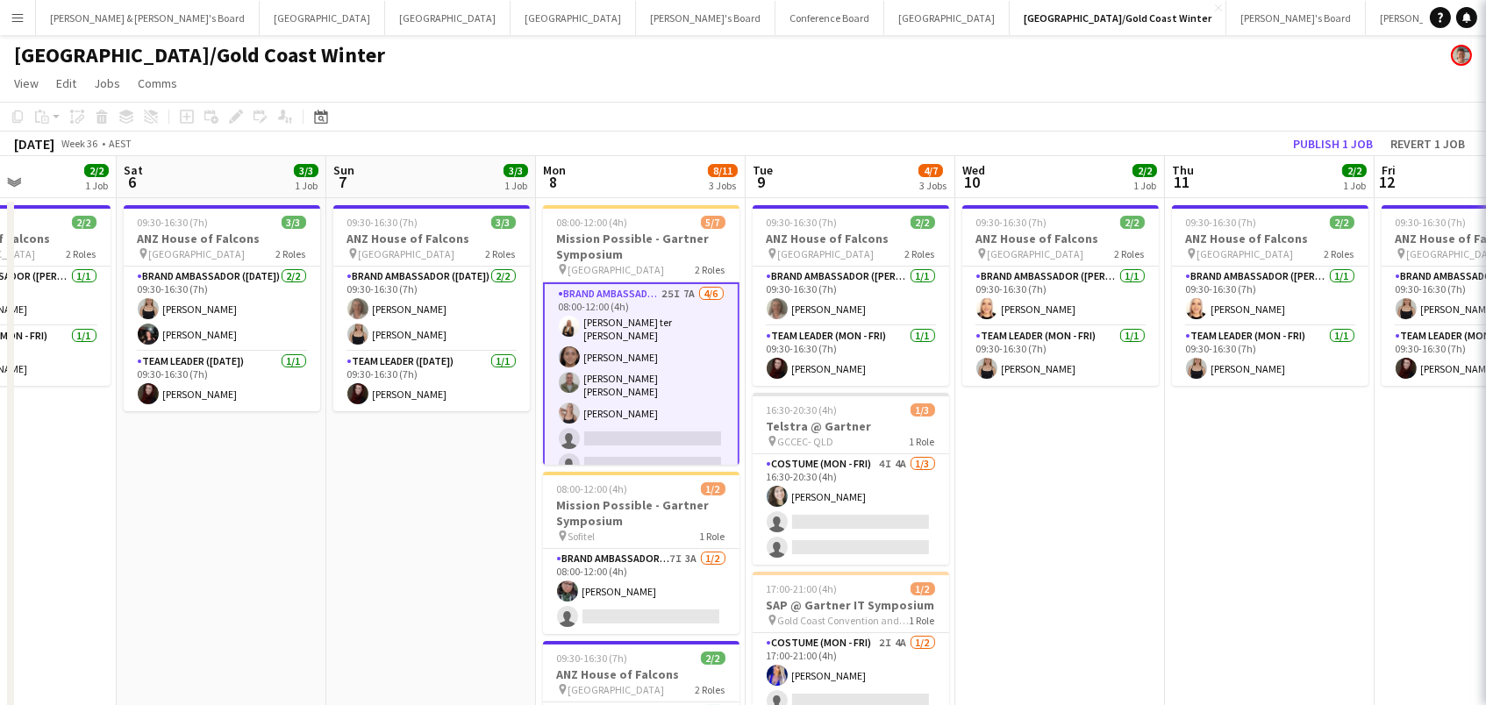
scroll to position [0, 721]
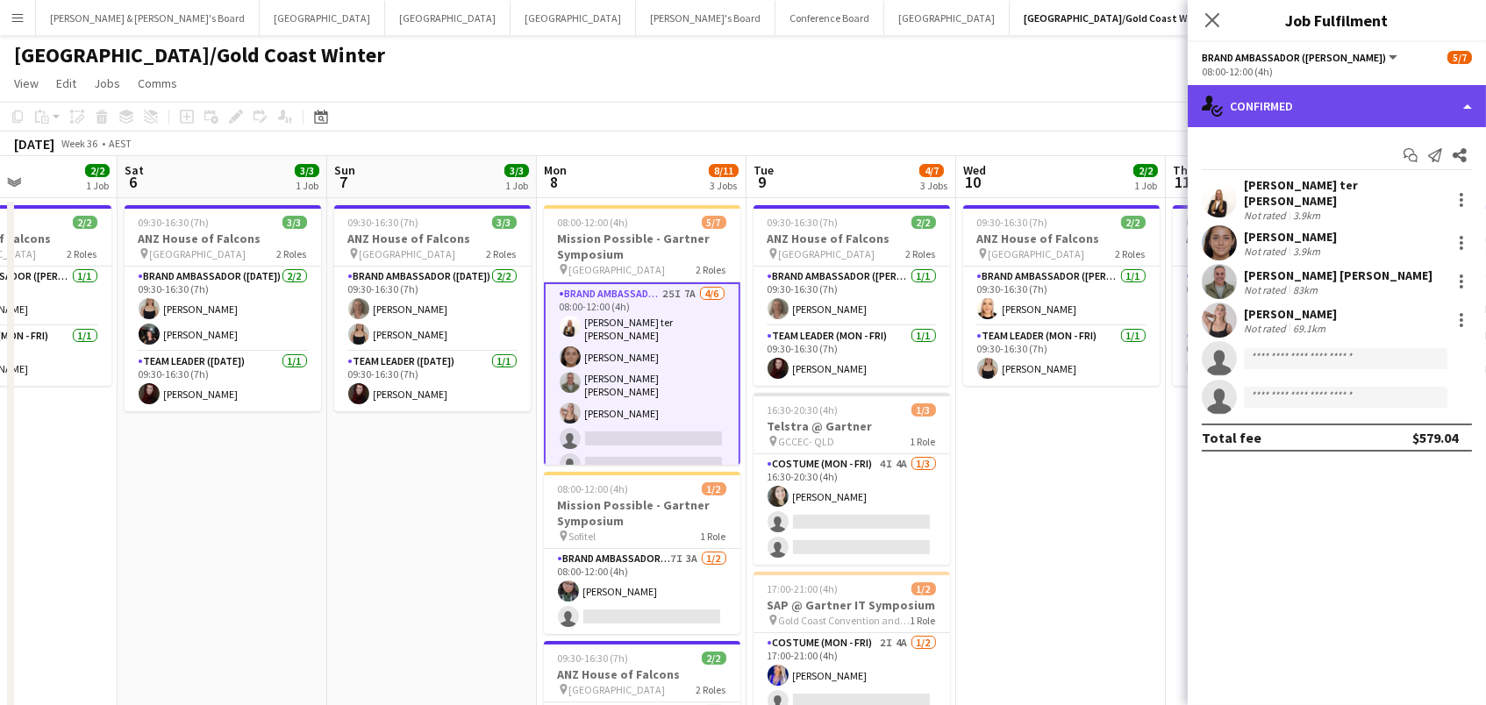
click at [1363, 95] on div "single-neutral-actions-check-2 Confirmed" at bounding box center [1337, 106] width 298 height 42
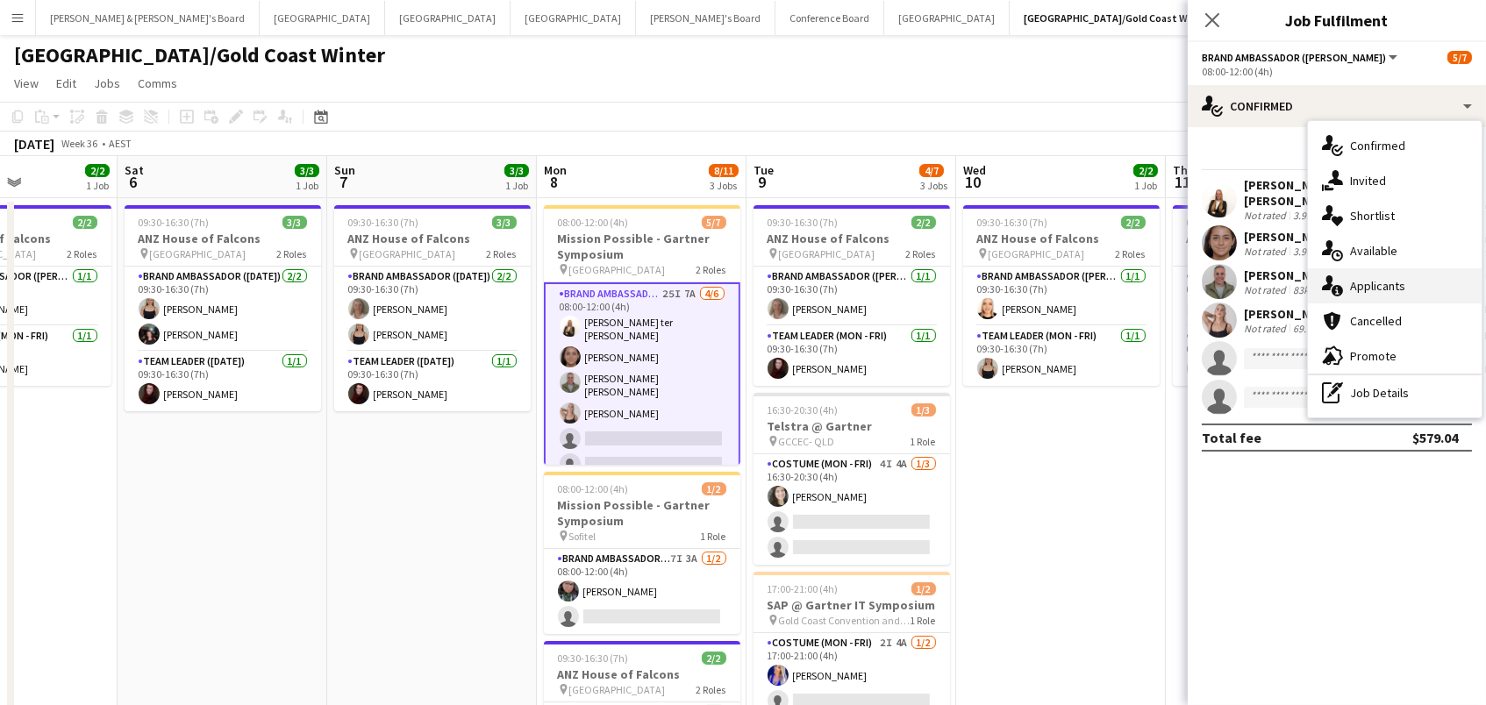
click at [1403, 288] on div "single-neutral-actions-information Applicants" at bounding box center [1395, 285] width 174 height 35
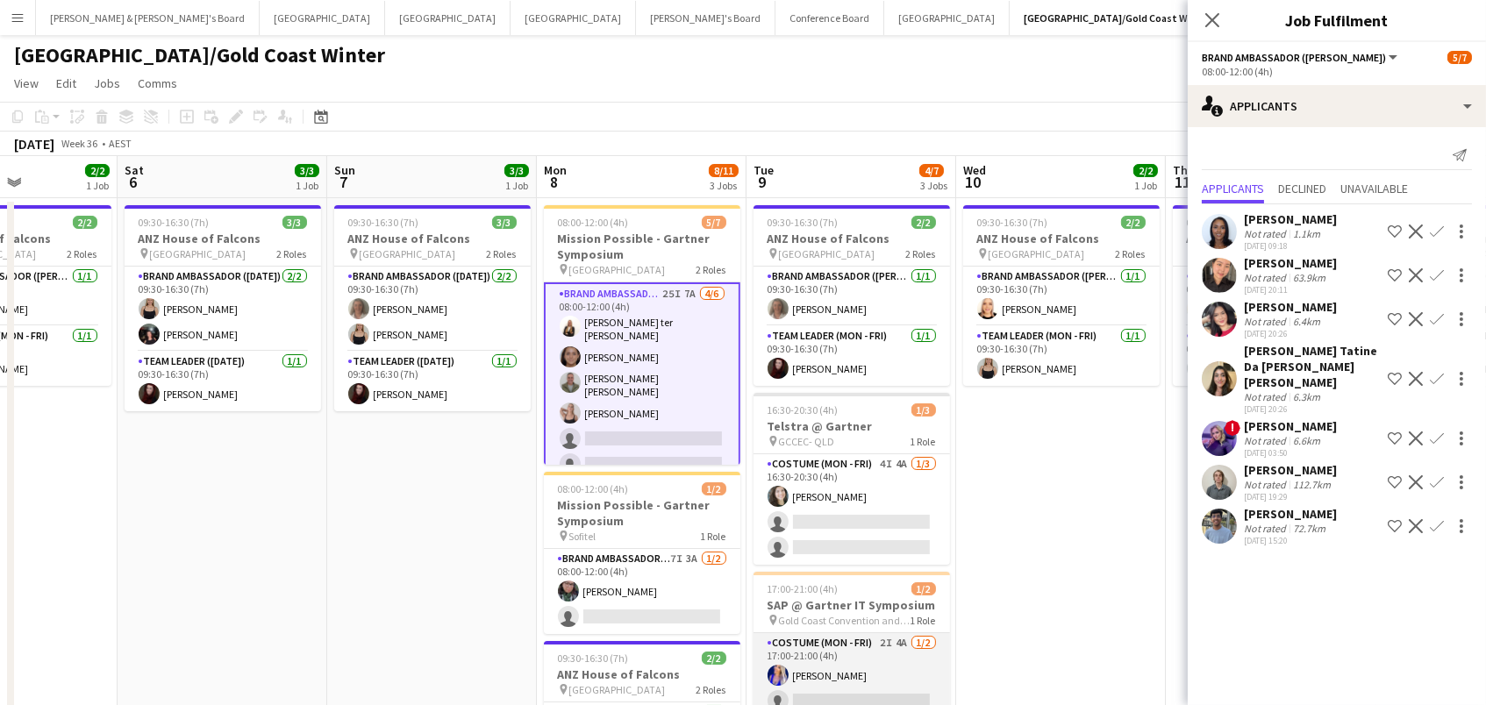
click at [861, 660] on app-card-role "Costume (Mon - Fri) 2I 4A 1/2 17:00-21:00 (4h) Melanie Clarke single-neutral-ac…" at bounding box center [852, 675] width 196 height 85
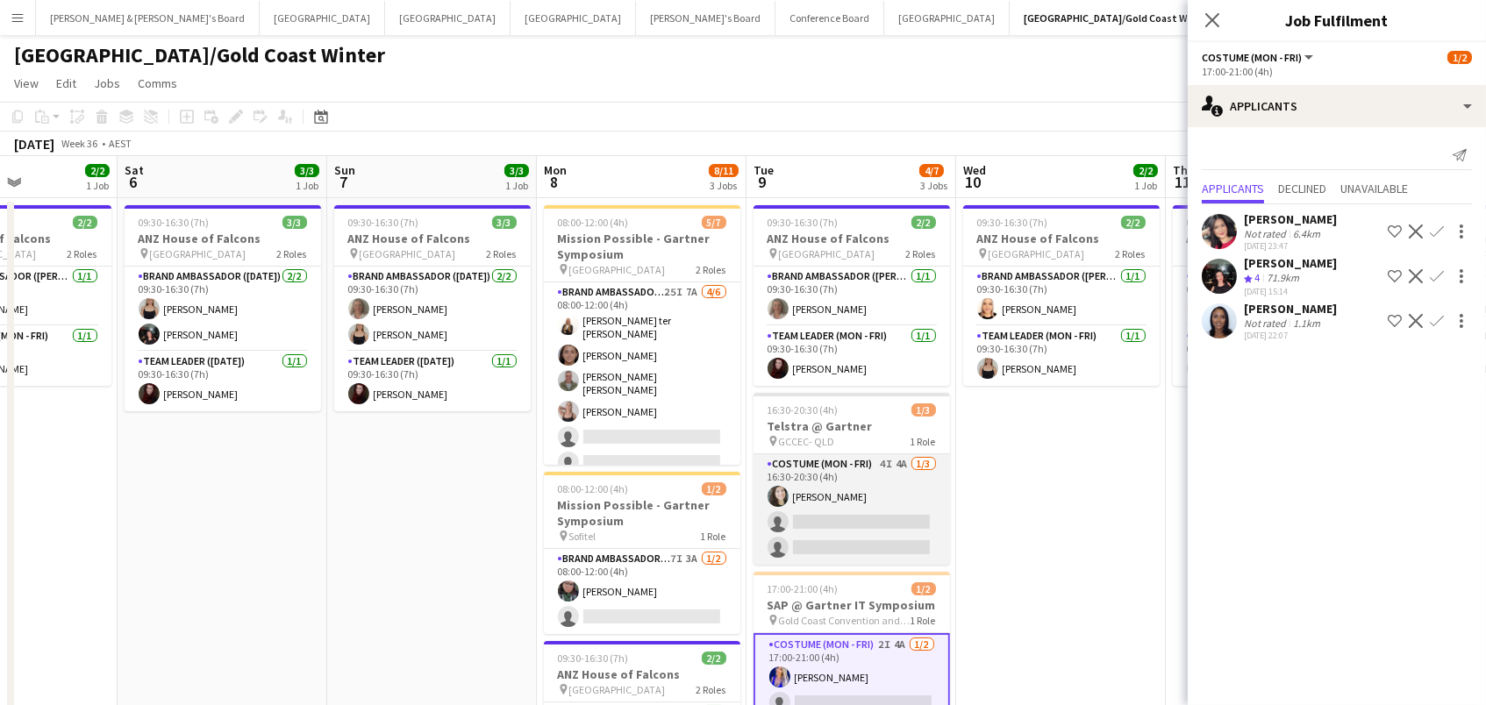
click at [861, 496] on app-card-role "Costume (Mon - Fri) 4I 4A 1/3 16:30-20:30 (4h) Tessa Cowan single-neutral-actio…" at bounding box center [852, 509] width 196 height 111
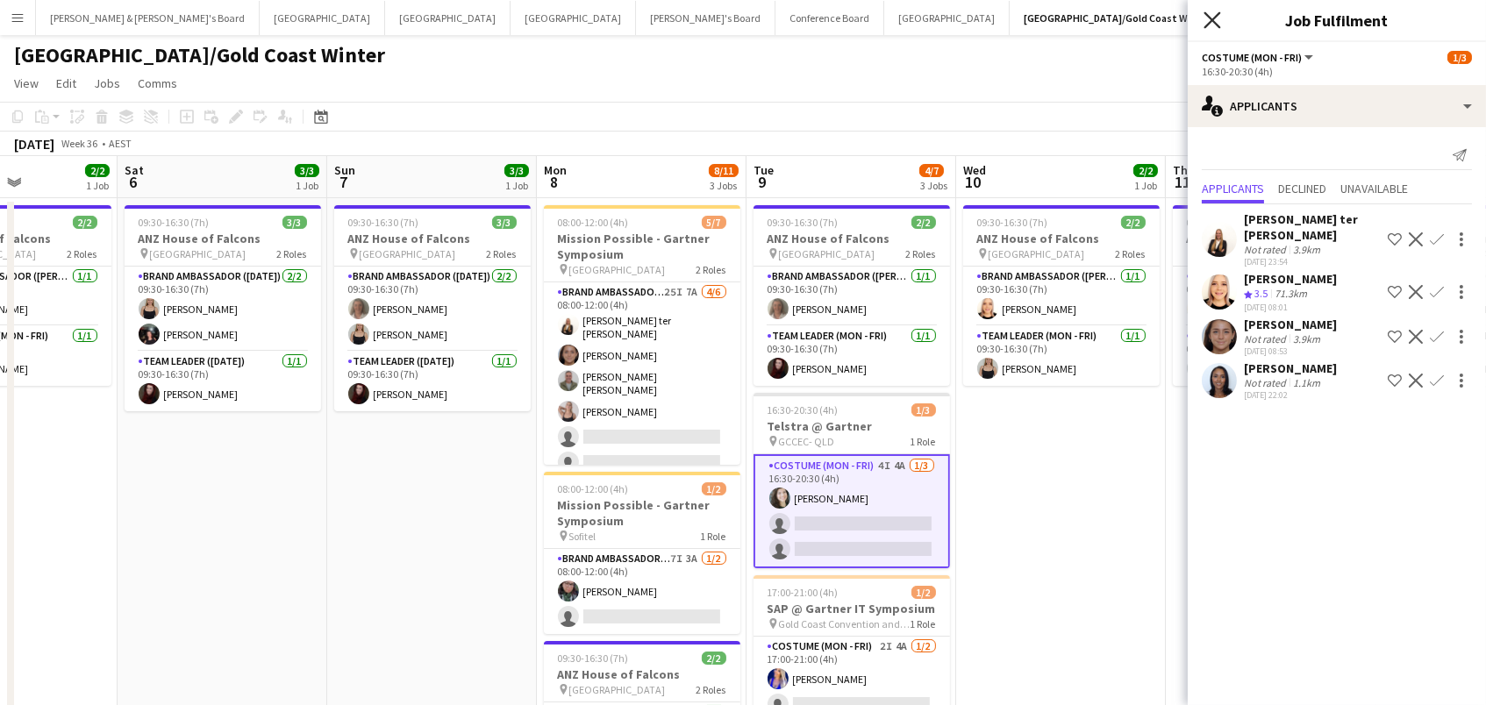
click at [1213, 18] on icon at bounding box center [1212, 19] width 17 height 17
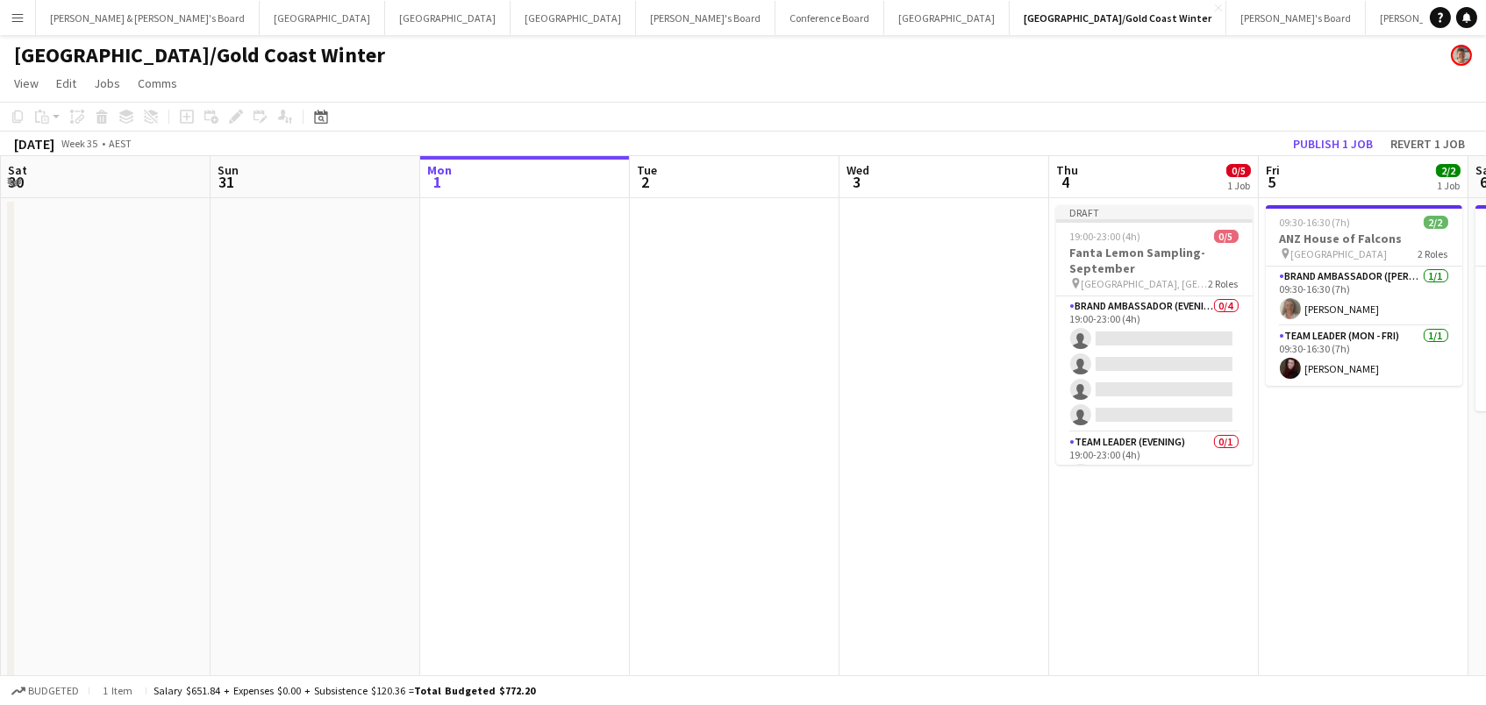
scroll to position [0, 0]
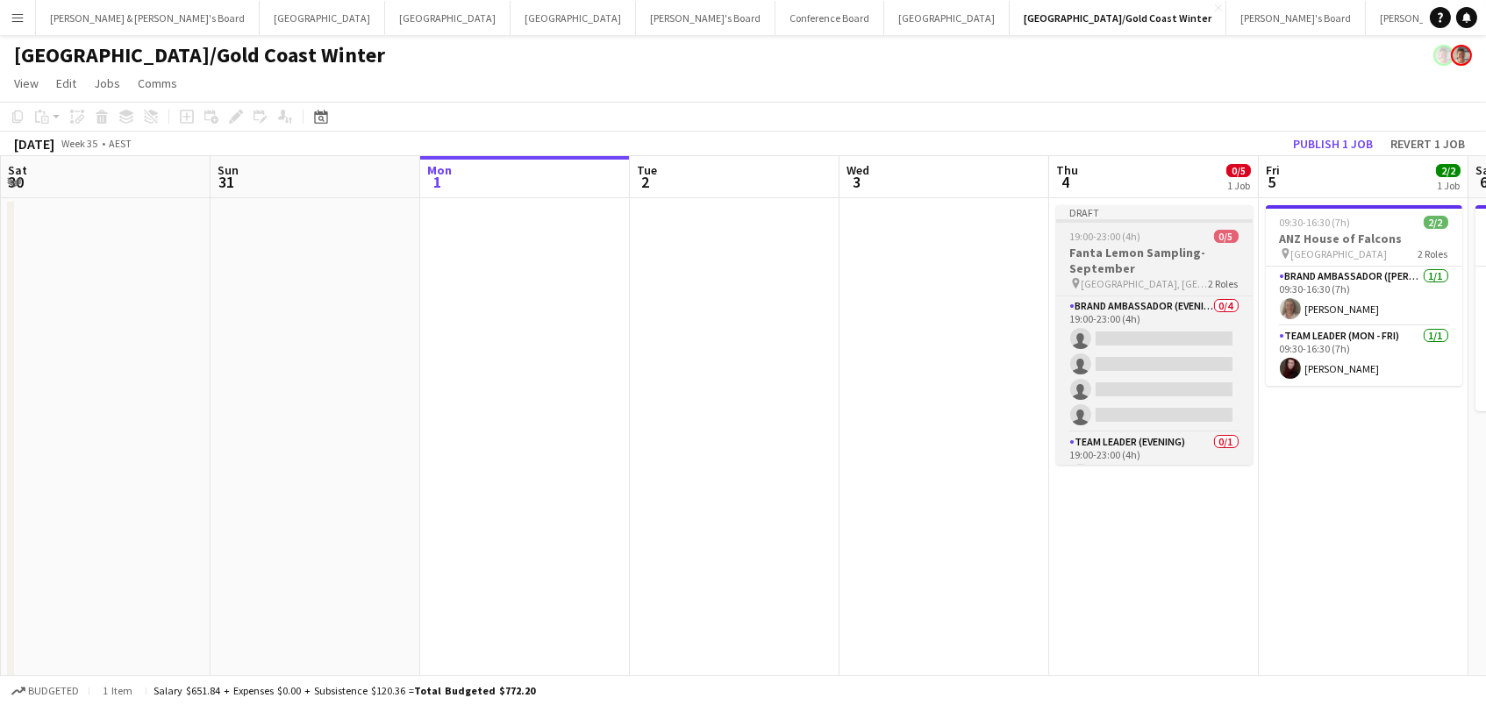
click at [1160, 243] on app-job-card "Draft 19:00-23:00 (4h) 0/5 Fanta Lemon Sampling-September pin [GEOGRAPHIC_DATA]…" at bounding box center [1154, 335] width 196 height 260
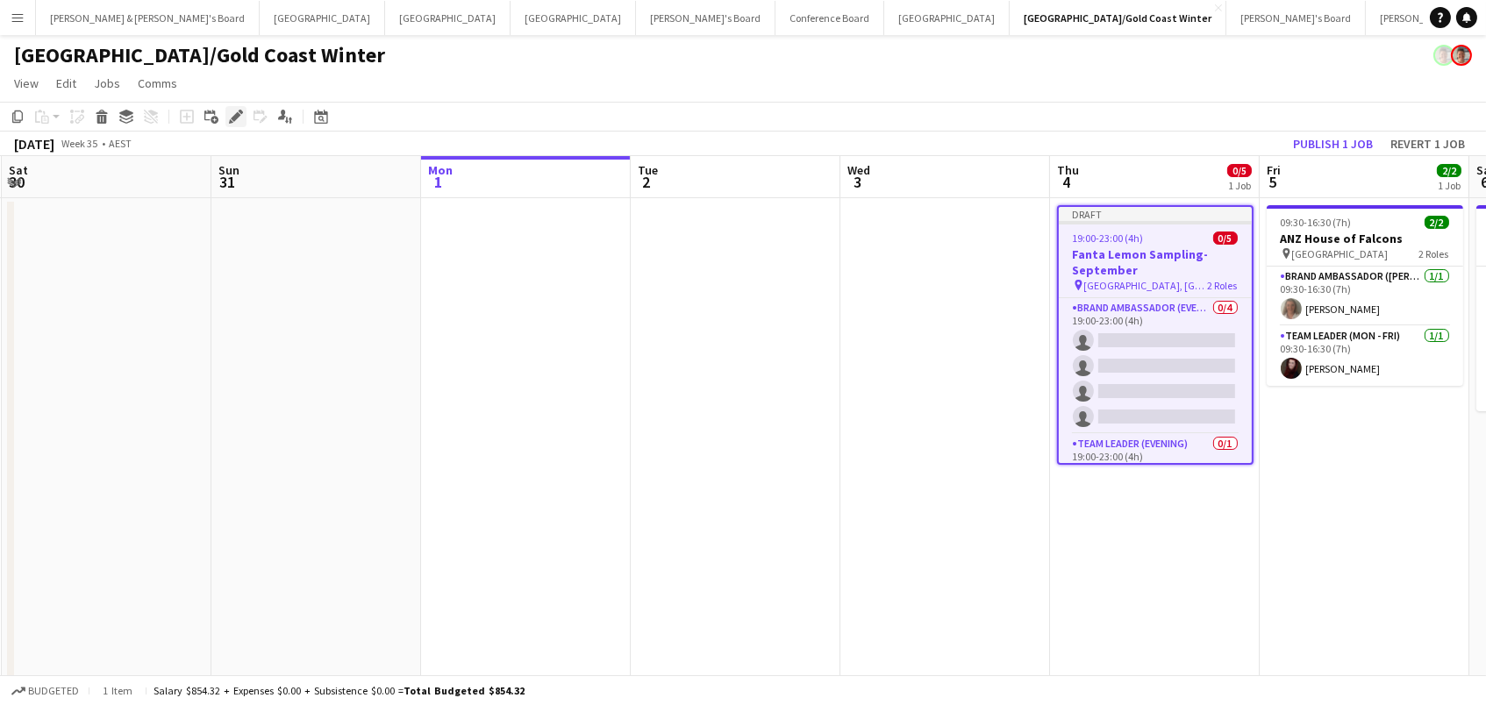
click at [229, 112] on icon "Edit" at bounding box center [236, 117] width 14 height 14
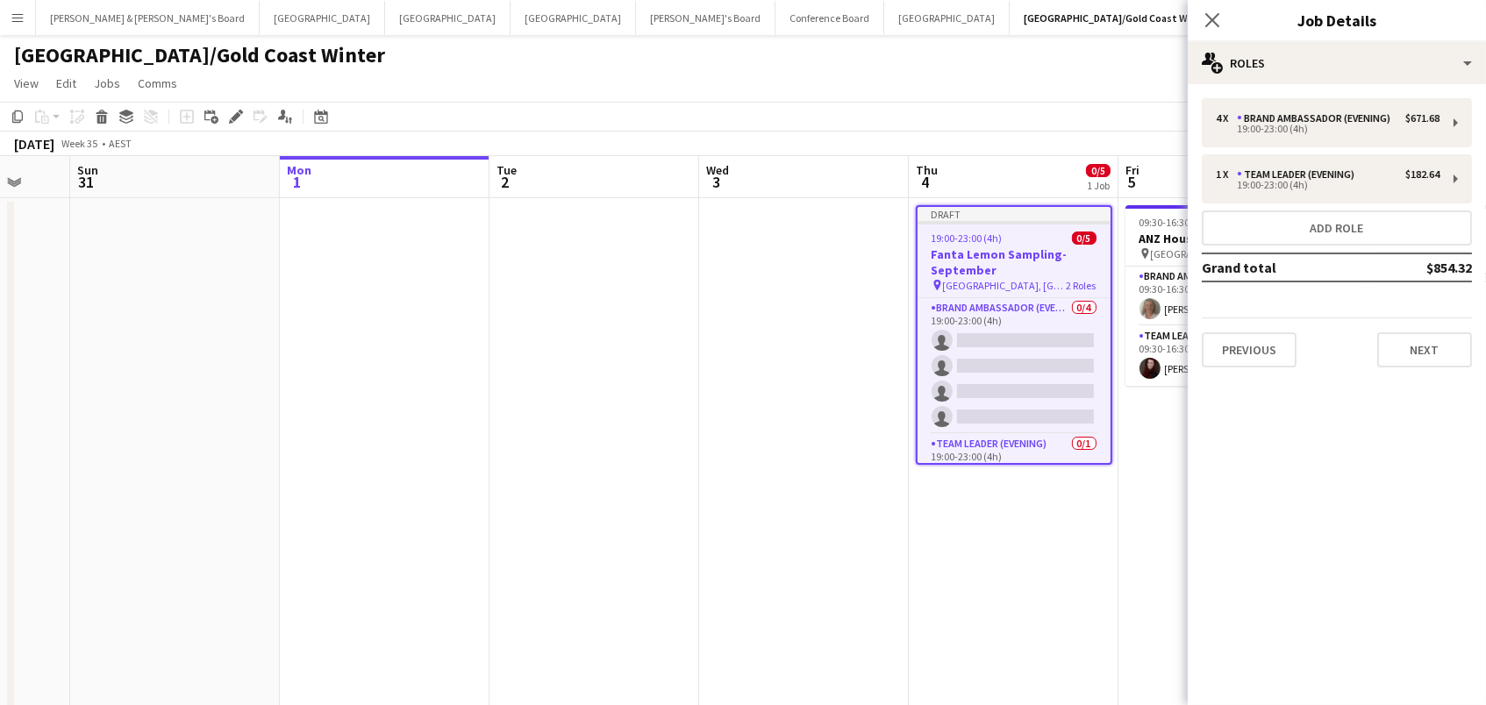
scroll to position [0, 572]
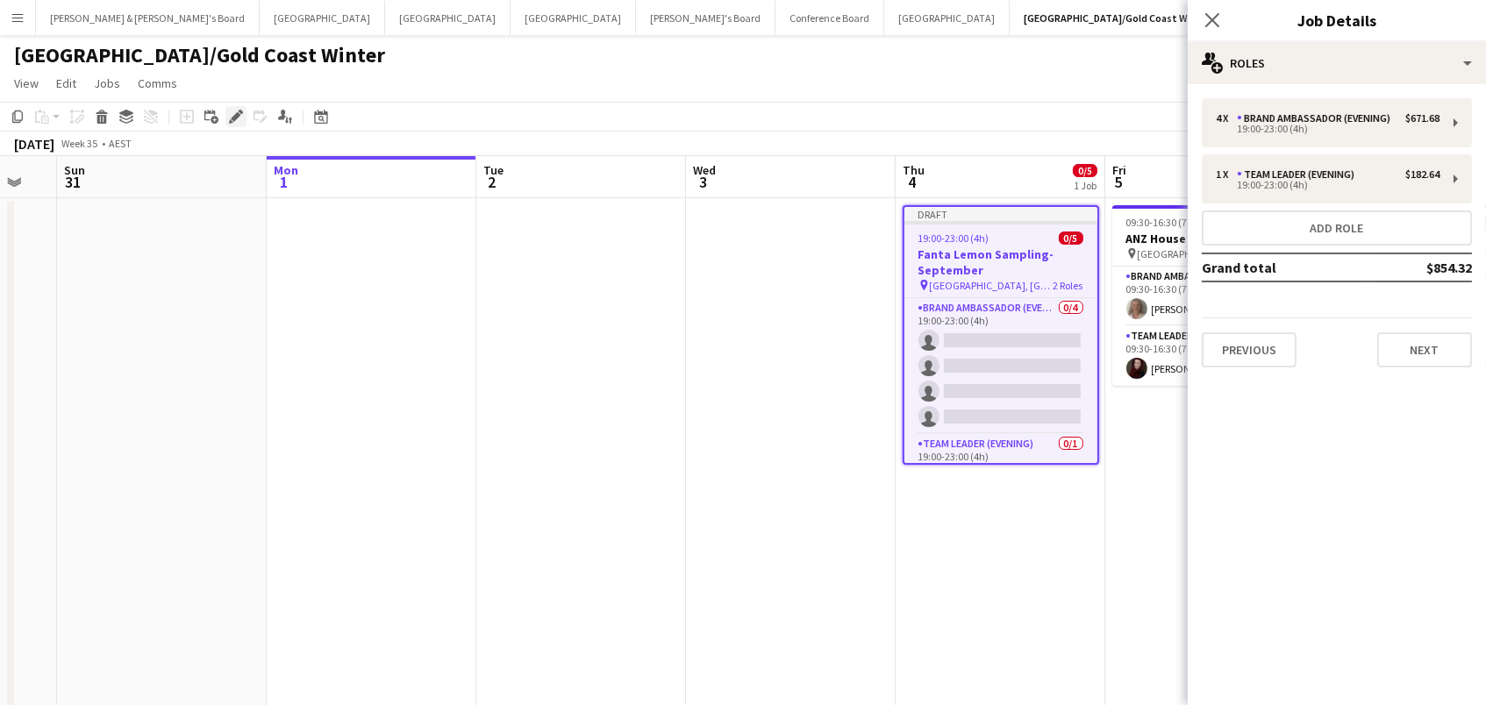
click at [234, 112] on icon "Edit" at bounding box center [236, 117] width 14 height 14
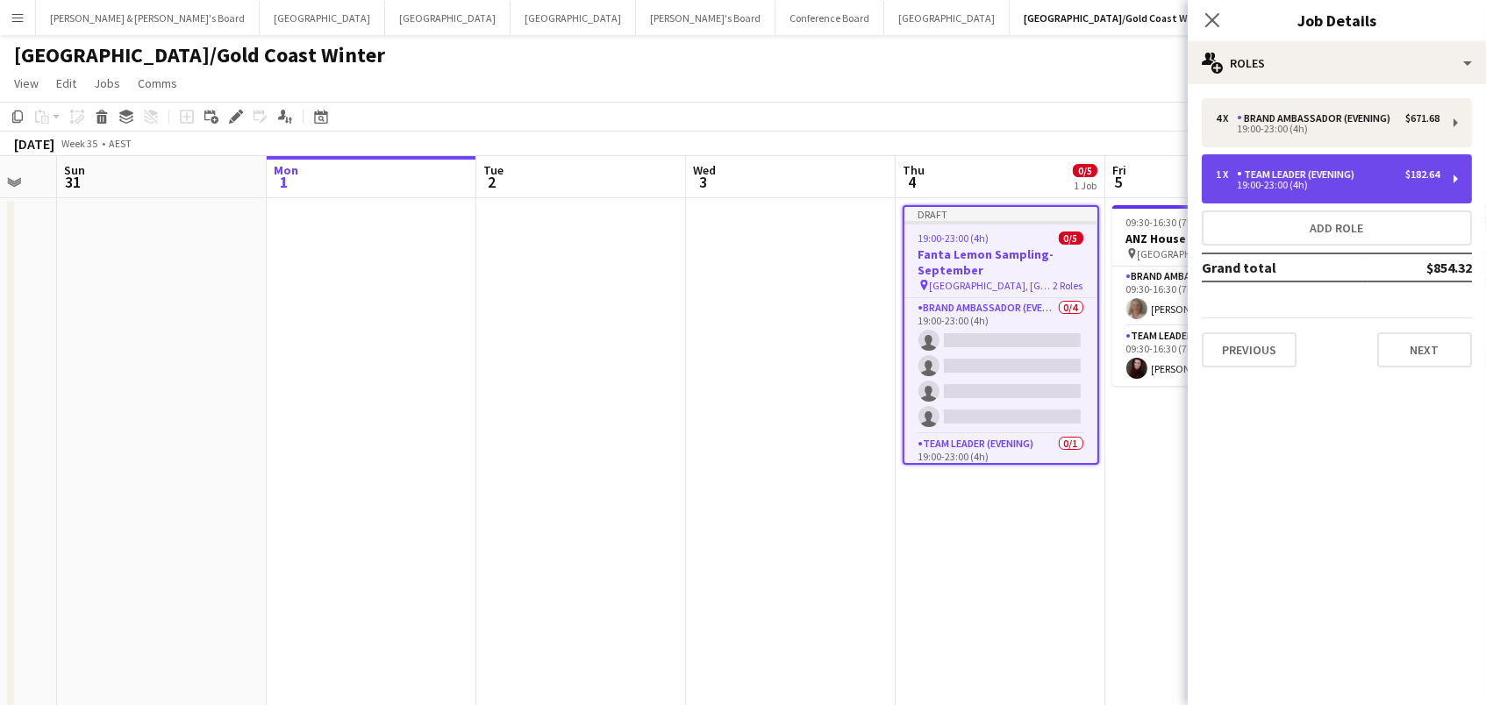
click at [1258, 164] on div "1 x Team Leader (Evening) $182.64 19:00-23:00 (4h)" at bounding box center [1337, 178] width 270 height 49
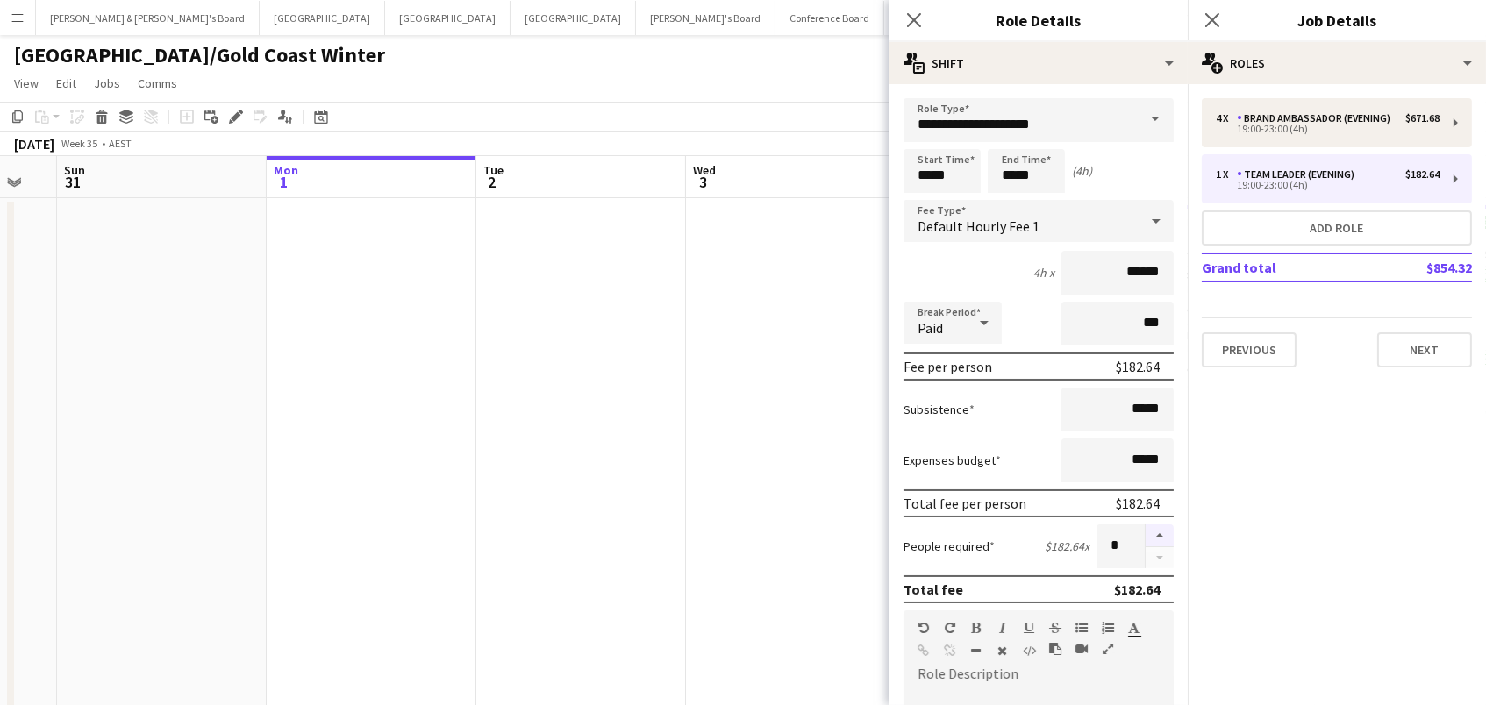
click at [1154, 543] on button "button" at bounding box center [1160, 536] width 28 height 23
type input "*"
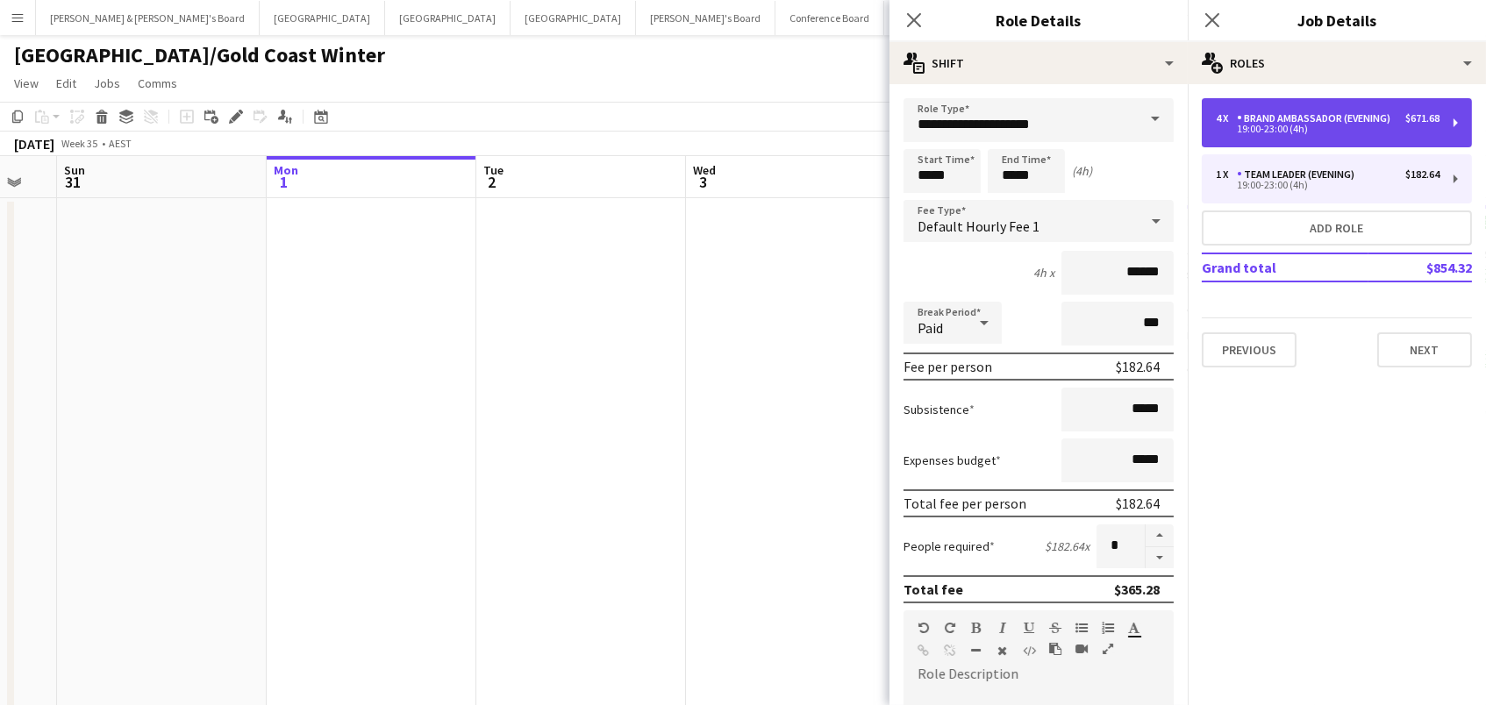
click at [1258, 108] on div "4 x Brand Ambassador (Evening) $671.68 19:00-23:00 (4h)" at bounding box center [1337, 122] width 270 height 49
type input "**********"
type input "******"
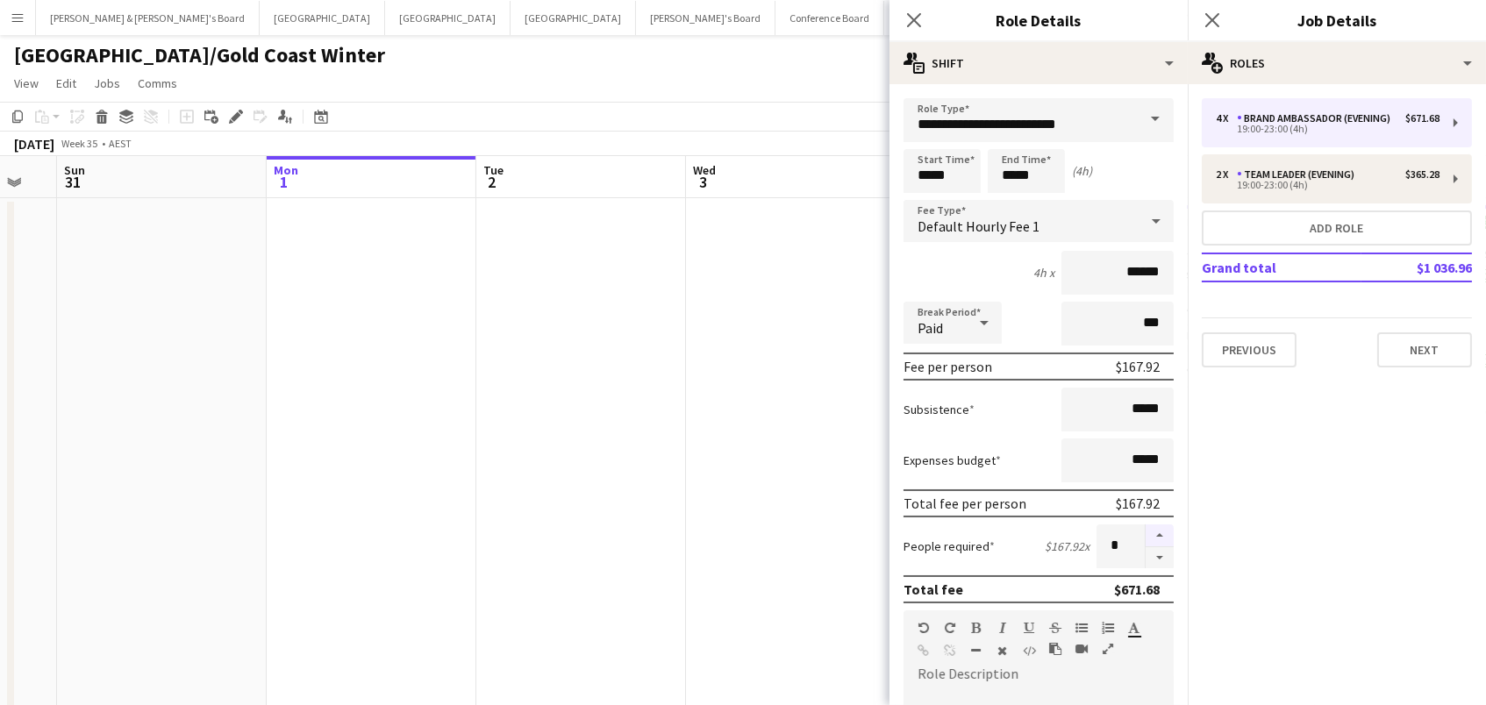
click at [1154, 535] on button "button" at bounding box center [1160, 536] width 28 height 23
type input "*"
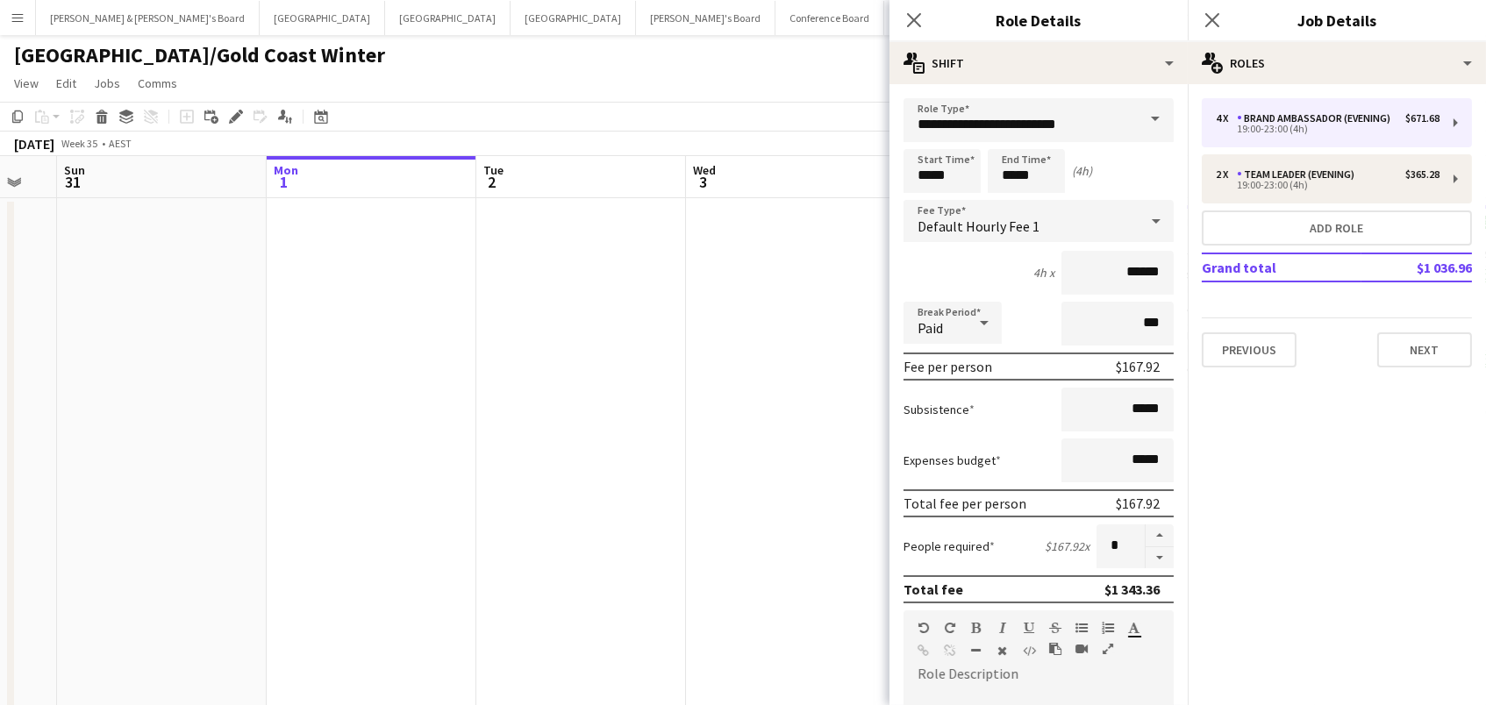
click at [666, 413] on app-date-cell at bounding box center [581, 528] width 210 height 661
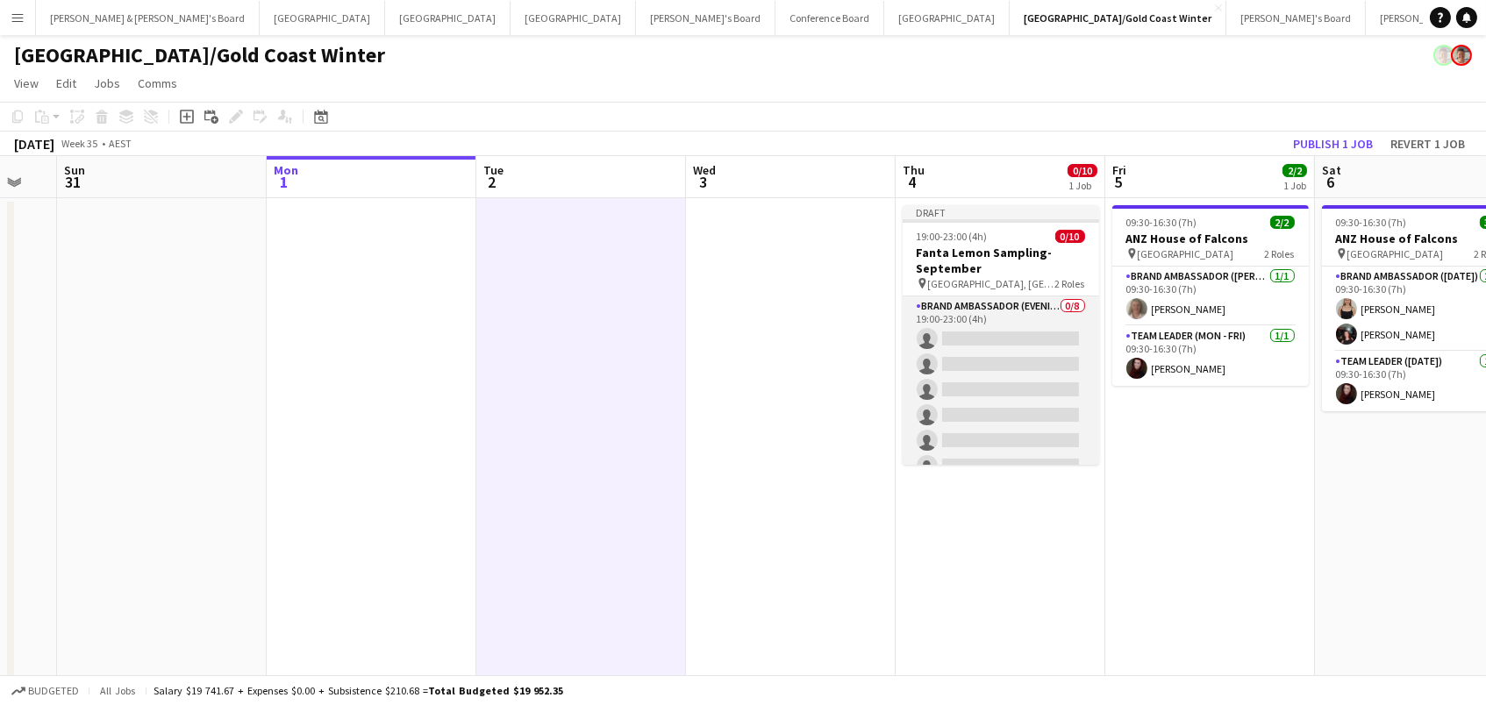
scroll to position [149, 0]
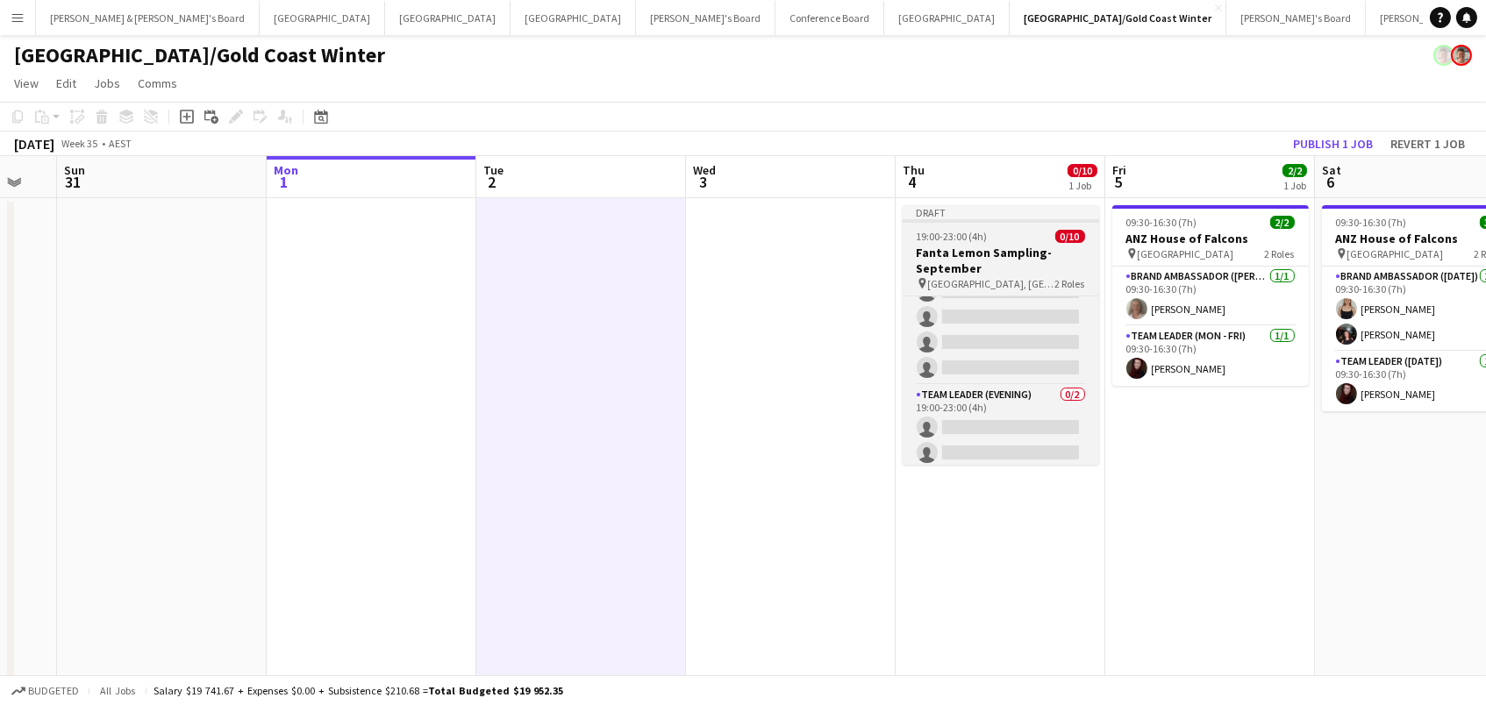
click at [956, 235] on span "19:00-23:00 (4h)" at bounding box center [952, 236] width 71 height 13
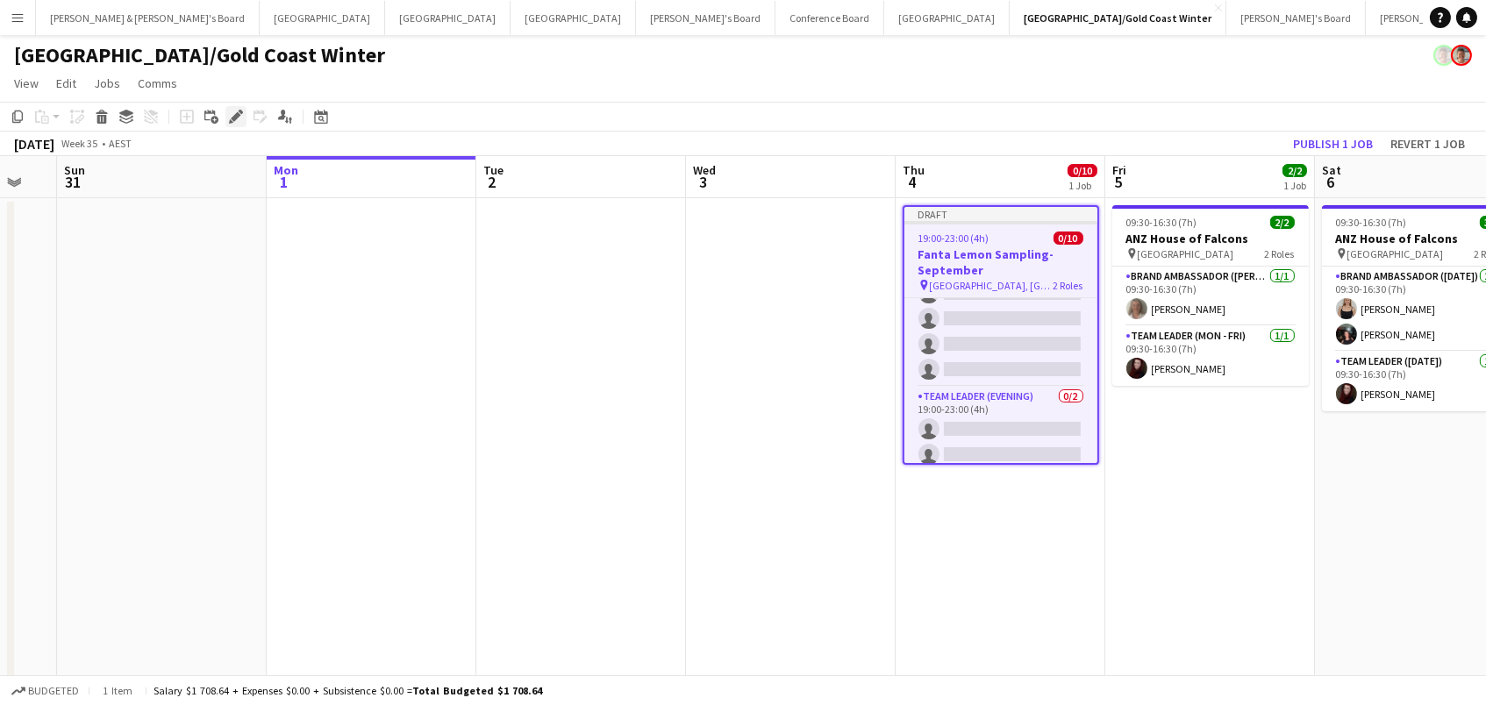
click at [237, 118] on icon "Edit" at bounding box center [236, 117] width 14 height 14
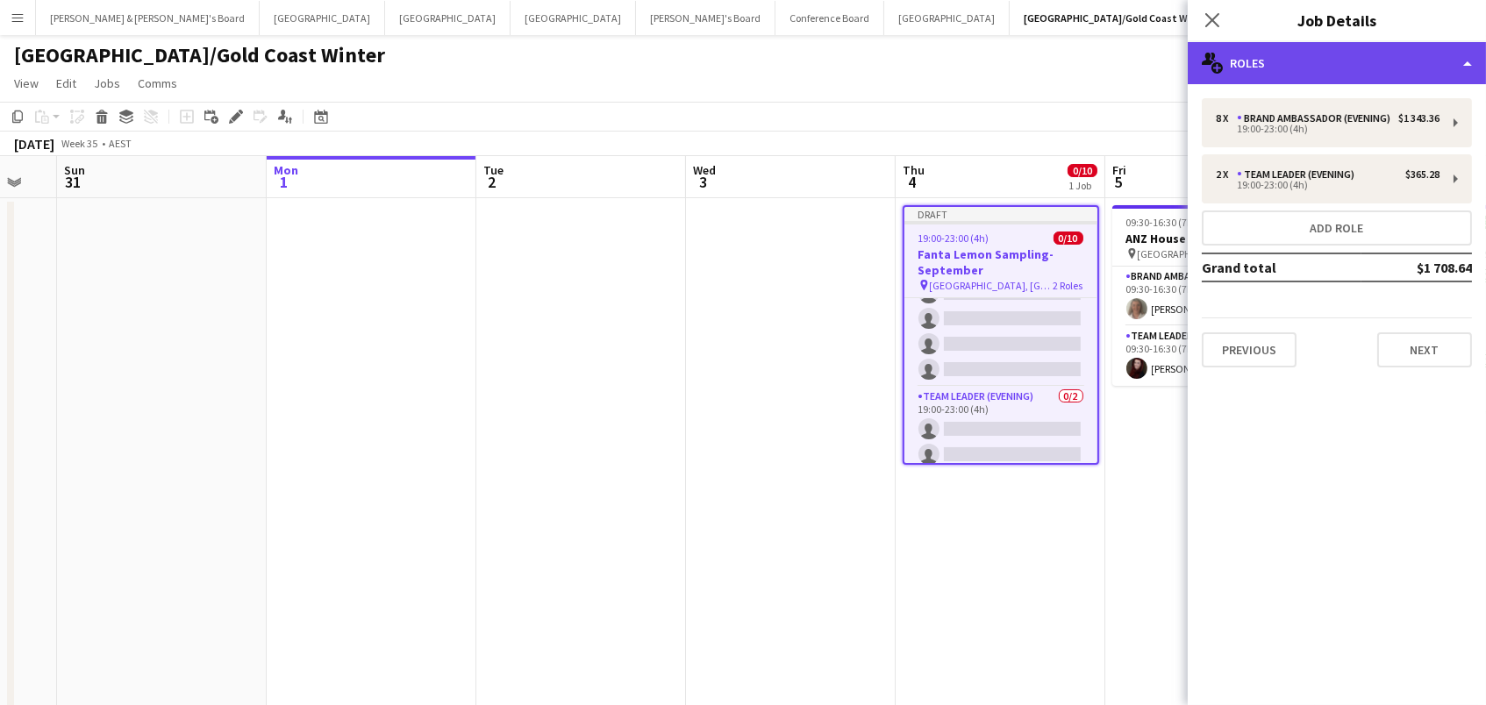
click at [1253, 68] on div "multiple-users-add Roles" at bounding box center [1337, 63] width 298 height 42
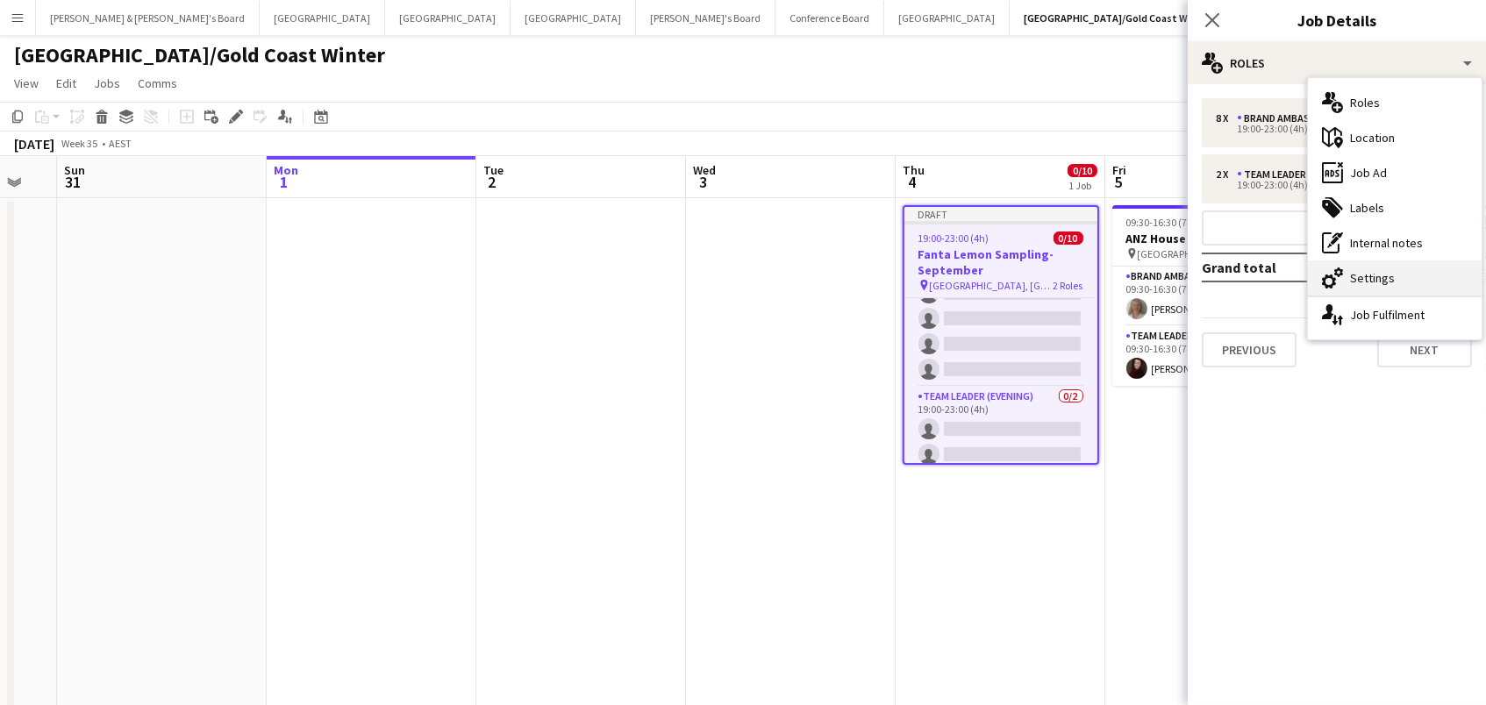
click at [1331, 271] on icon "cog-double-3" at bounding box center [1332, 278] width 21 height 21
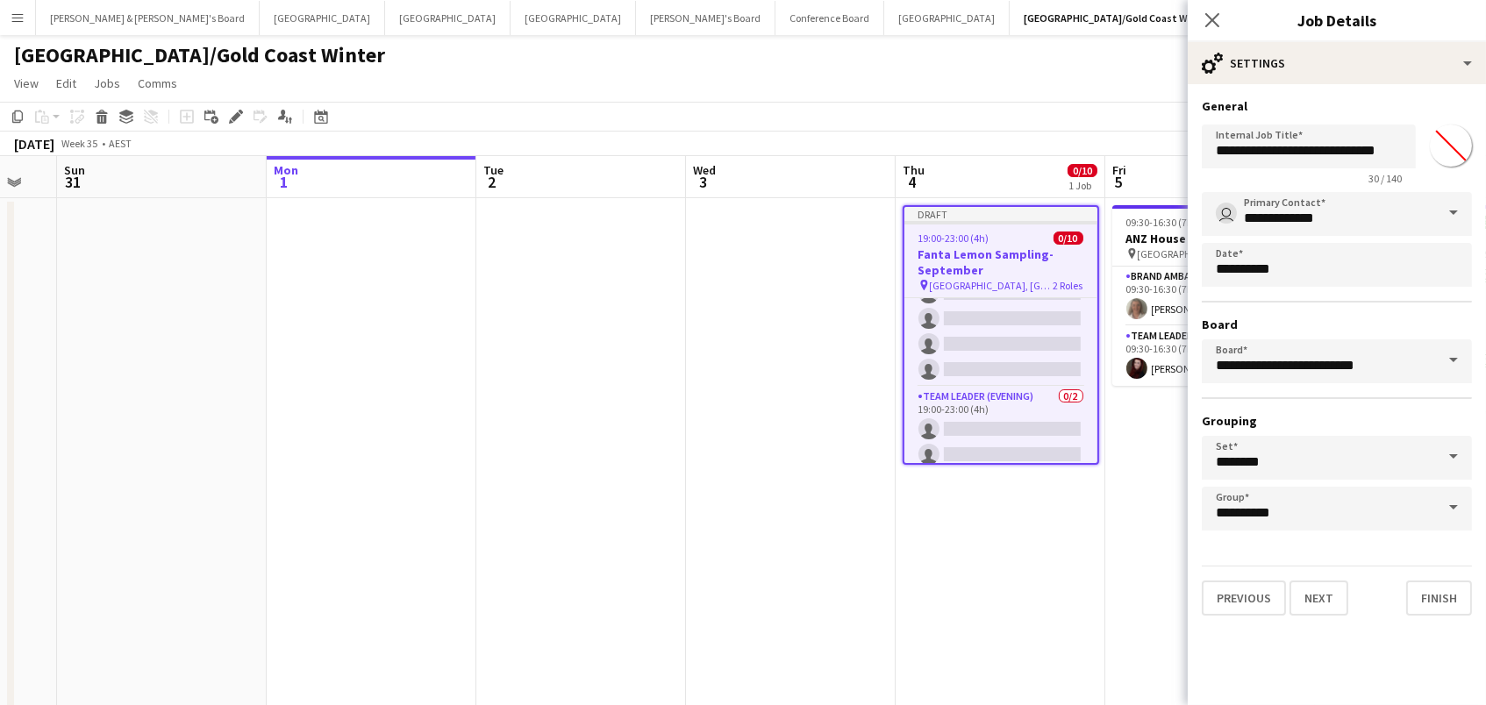
click at [1441, 141] on input "*******" at bounding box center [1450, 145] width 63 height 63
type input "*******"
click at [1137, 144] on div "August 2025 Week 35 • AEST Publish 1 job Revert 1 job" at bounding box center [743, 144] width 1486 height 25
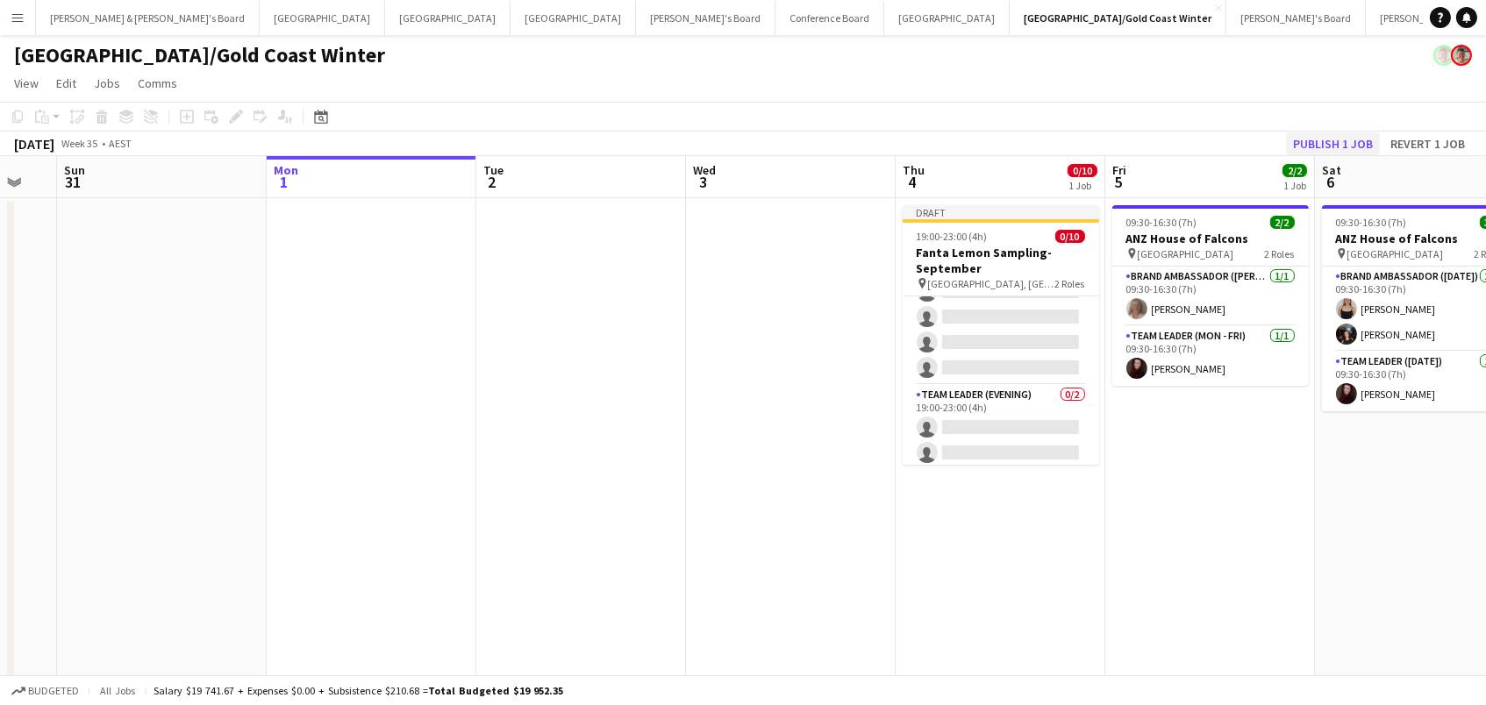
click at [1334, 139] on button "Publish 1 job" at bounding box center [1333, 143] width 94 height 23
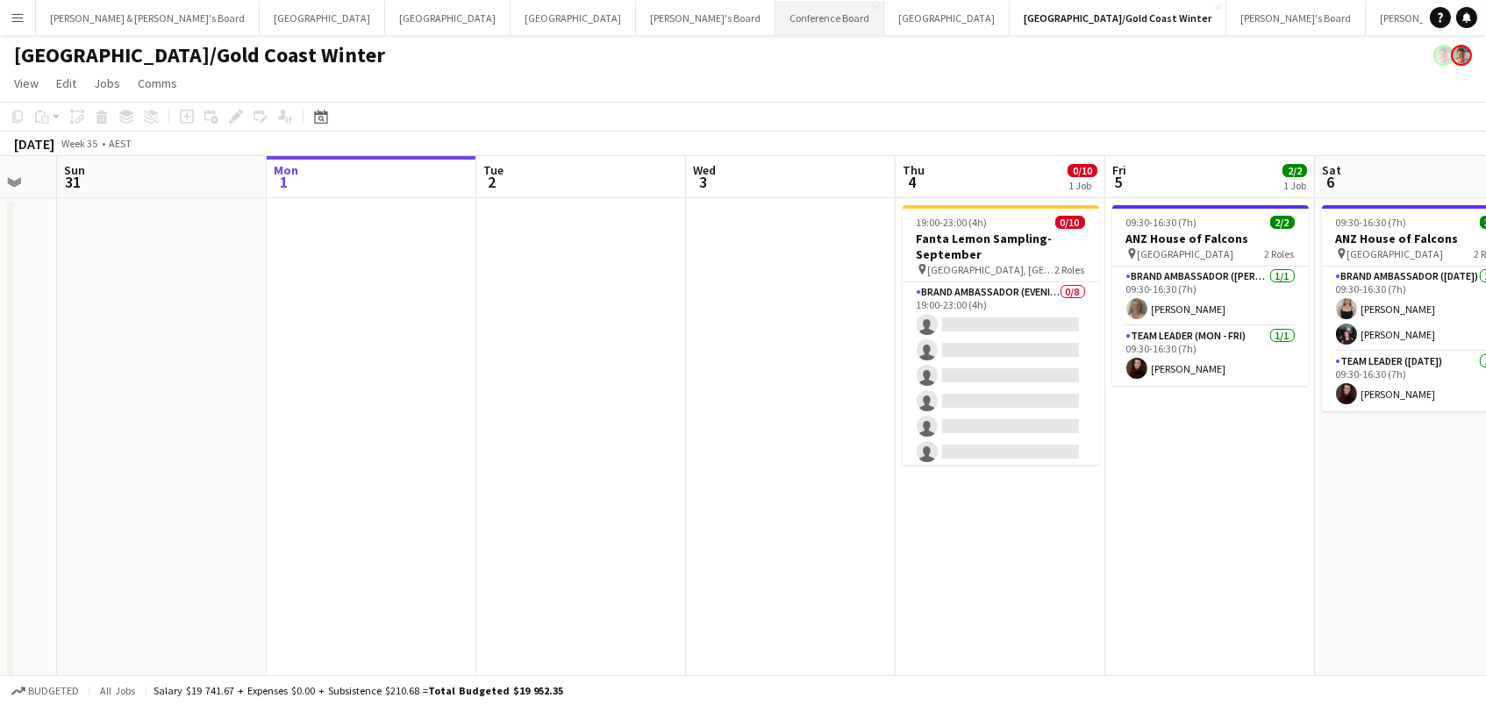
click at [775, 28] on button "Conference Board Close" at bounding box center [829, 18] width 109 height 34
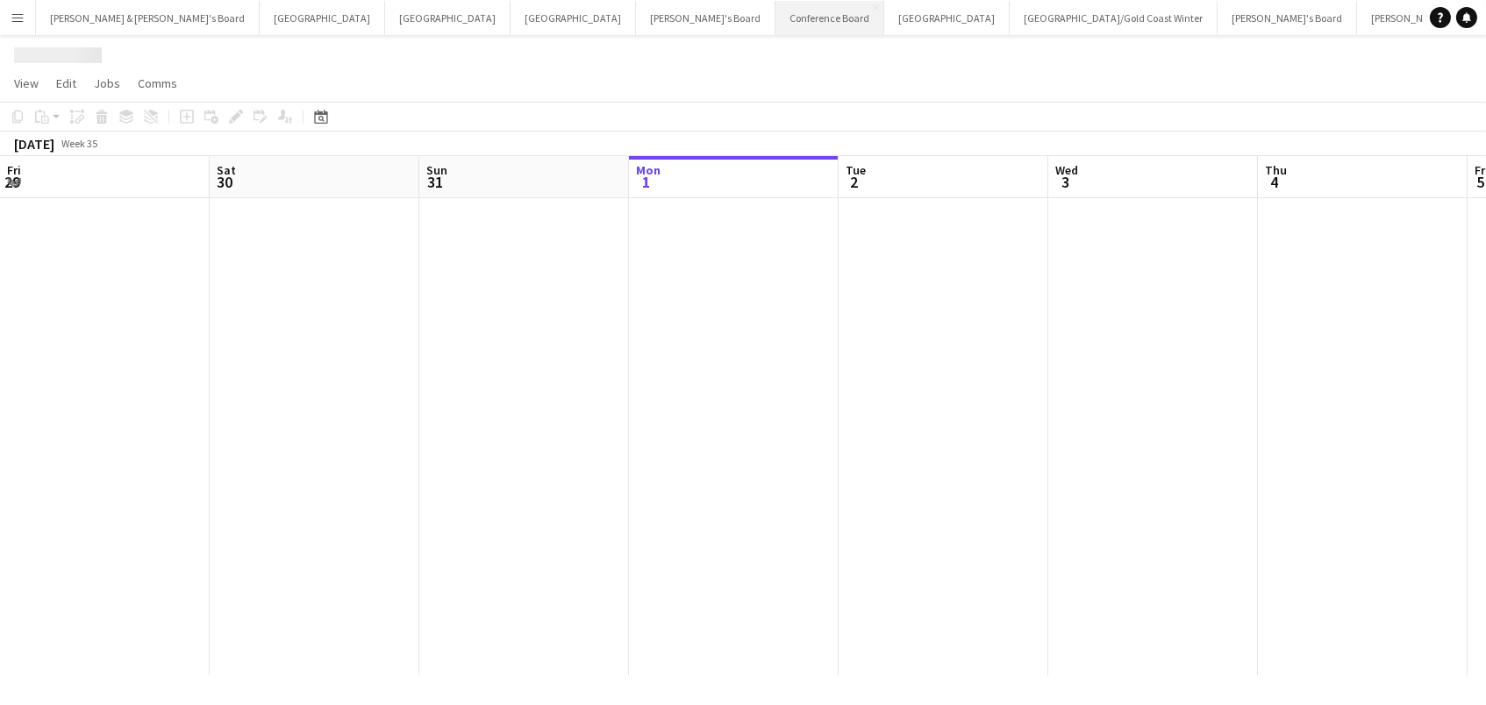
scroll to position [0, 418]
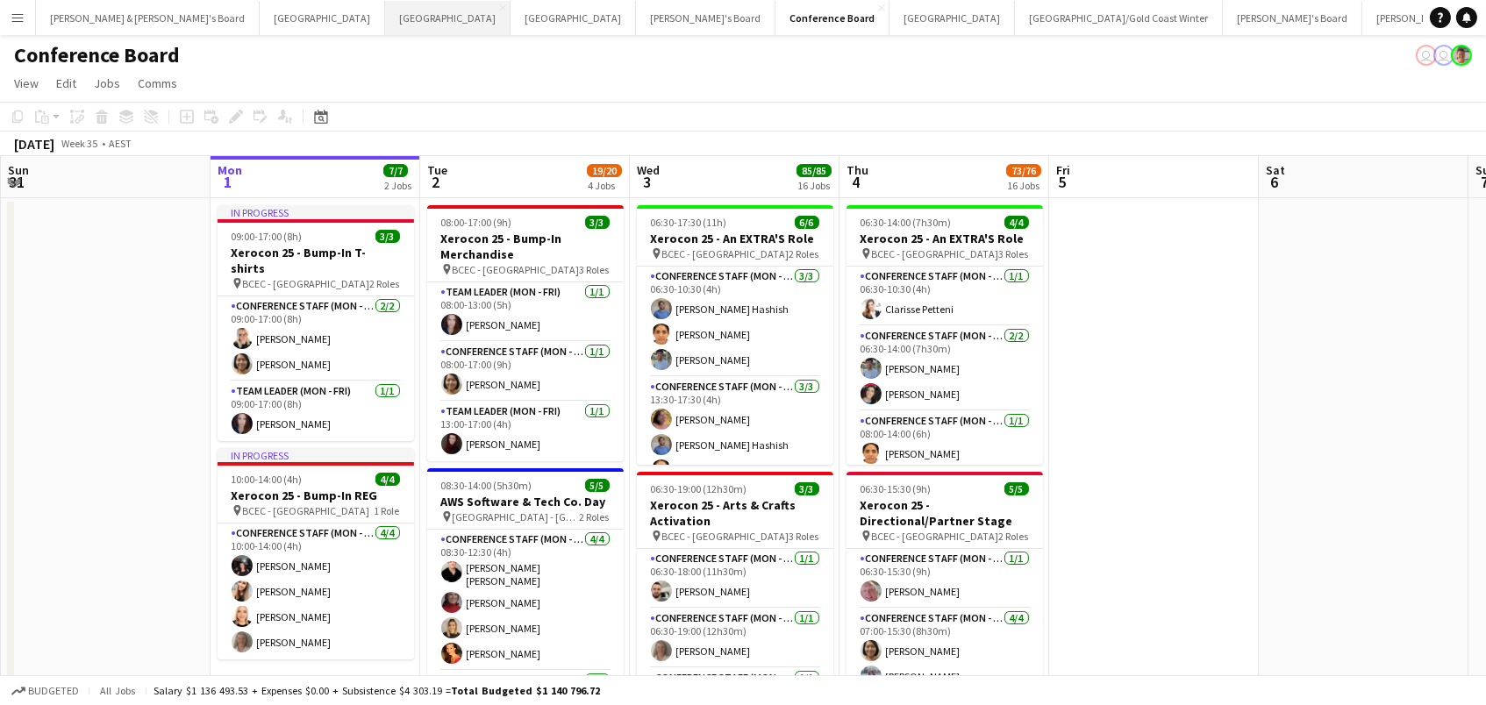
click at [385, 18] on button "Perth Close" at bounding box center [447, 18] width 125 height 34
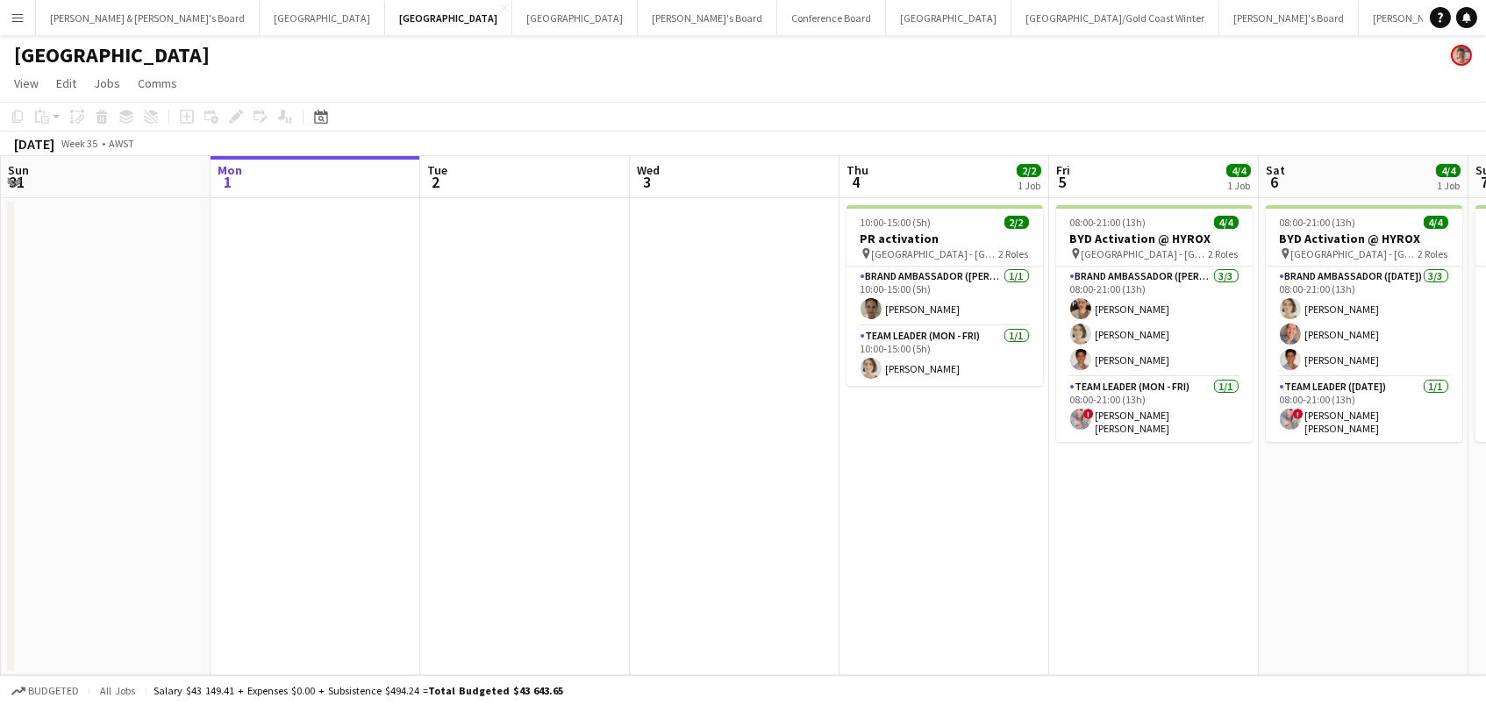
scroll to position [0, 880]
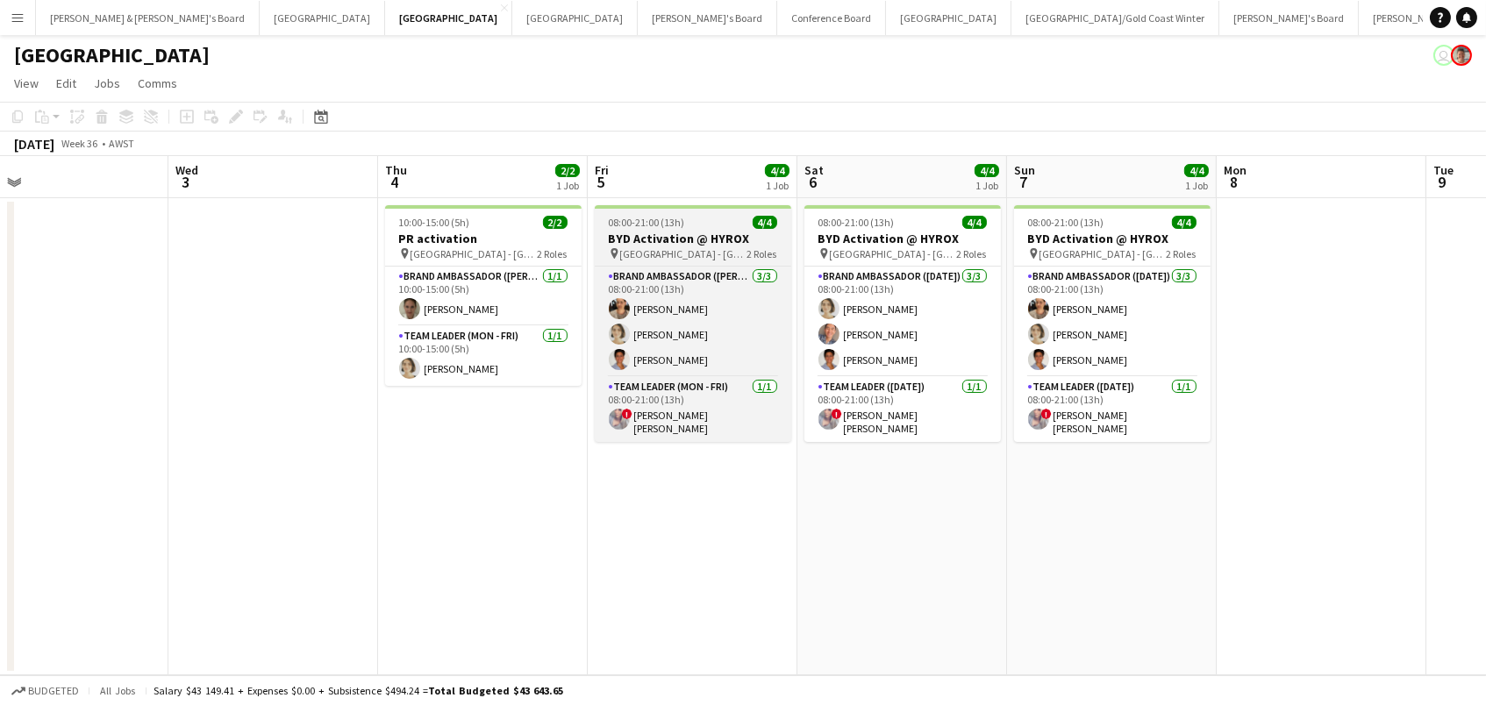
click at [681, 247] on div "pin Perth - WA 2 Roles" at bounding box center [693, 254] width 196 height 14
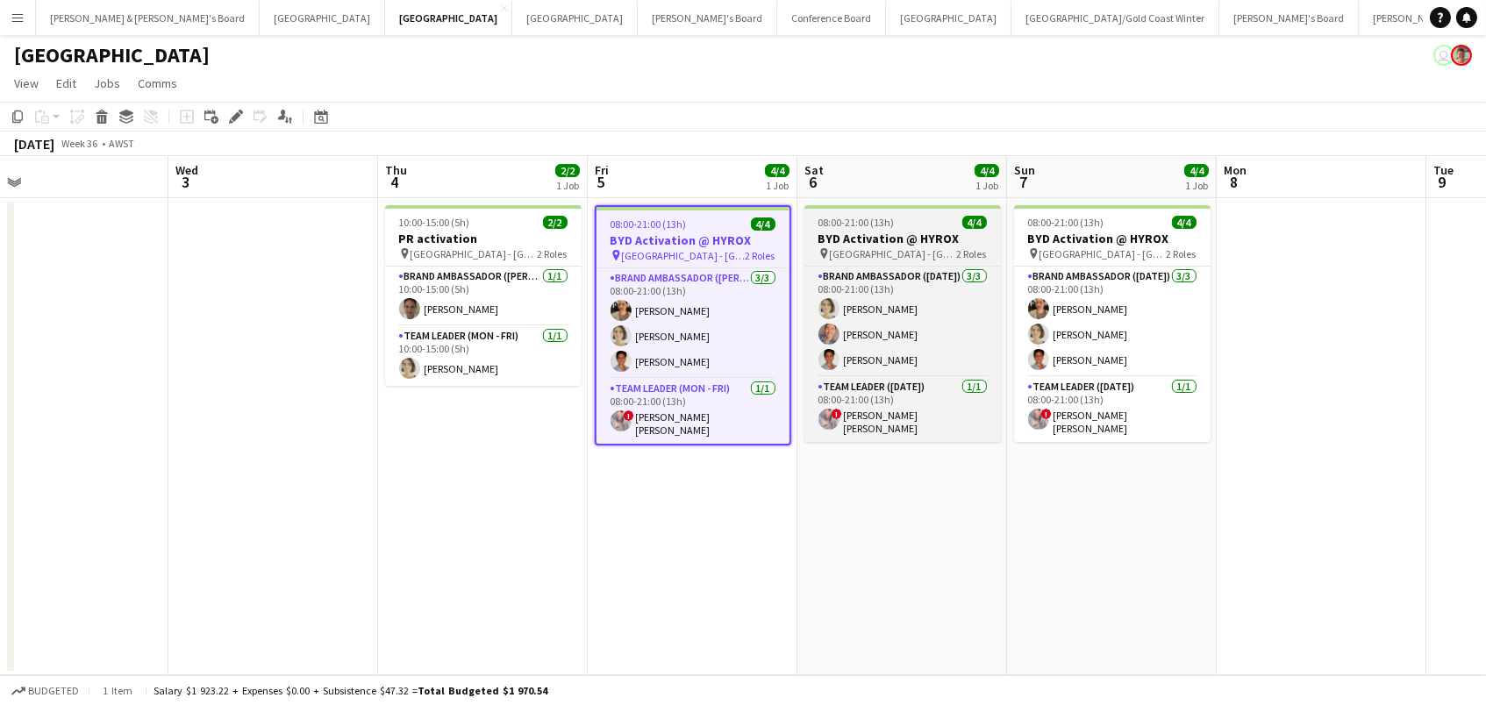
click at [911, 247] on div "pin Perth - WA 2 Roles" at bounding box center [902, 254] width 196 height 14
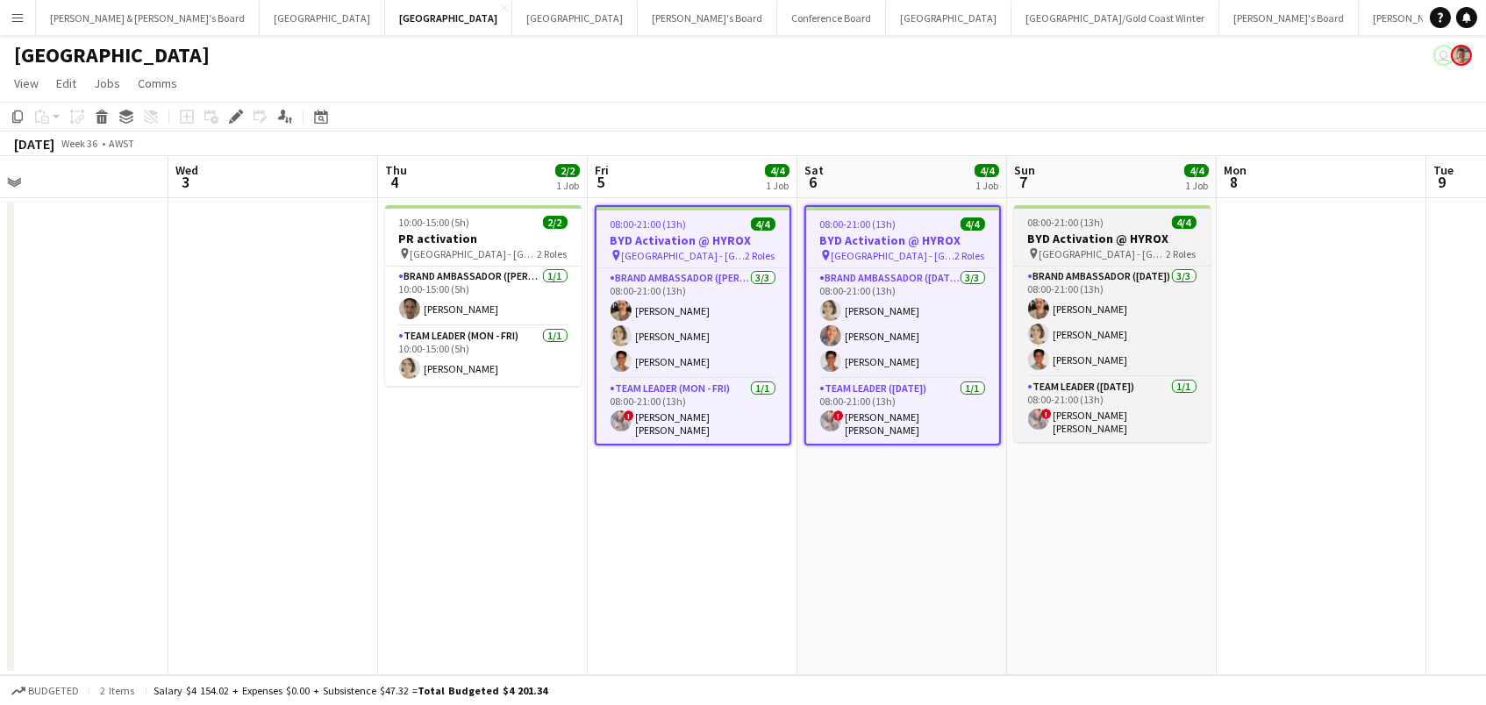
click at [1036, 232] on h3 "BYD Activation @ HYROX" at bounding box center [1112, 239] width 196 height 16
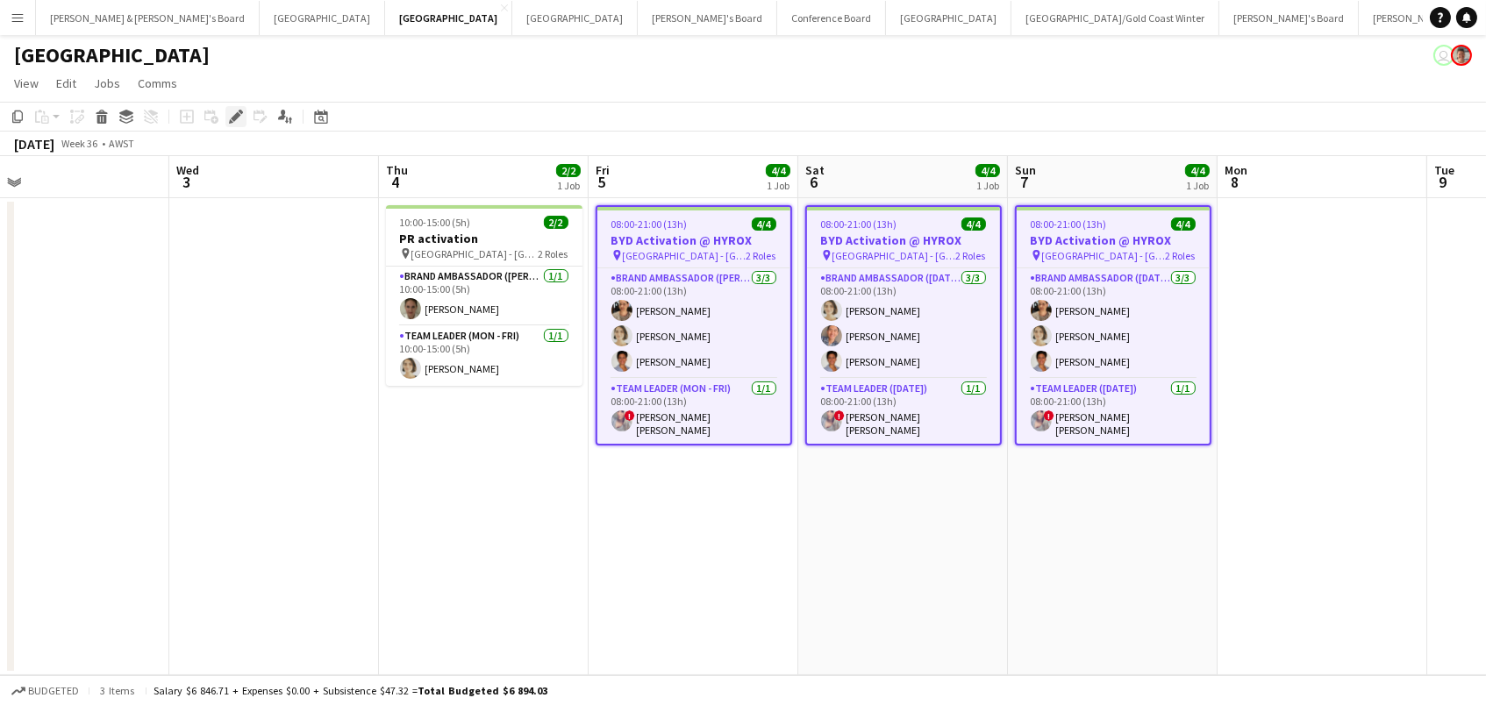
click at [230, 124] on div "Edit" at bounding box center [235, 116] width 21 height 21
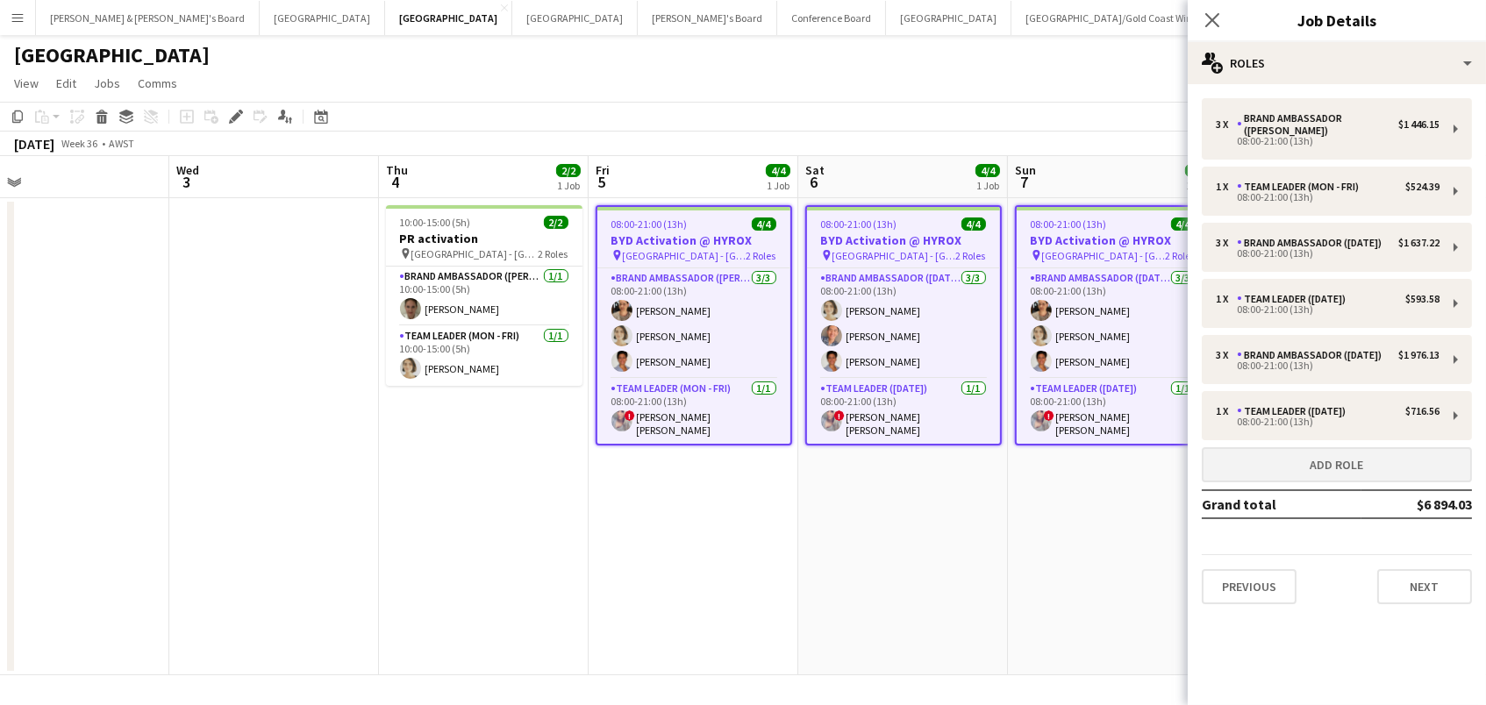
click at [1218, 462] on button "Add role" at bounding box center [1337, 464] width 270 height 35
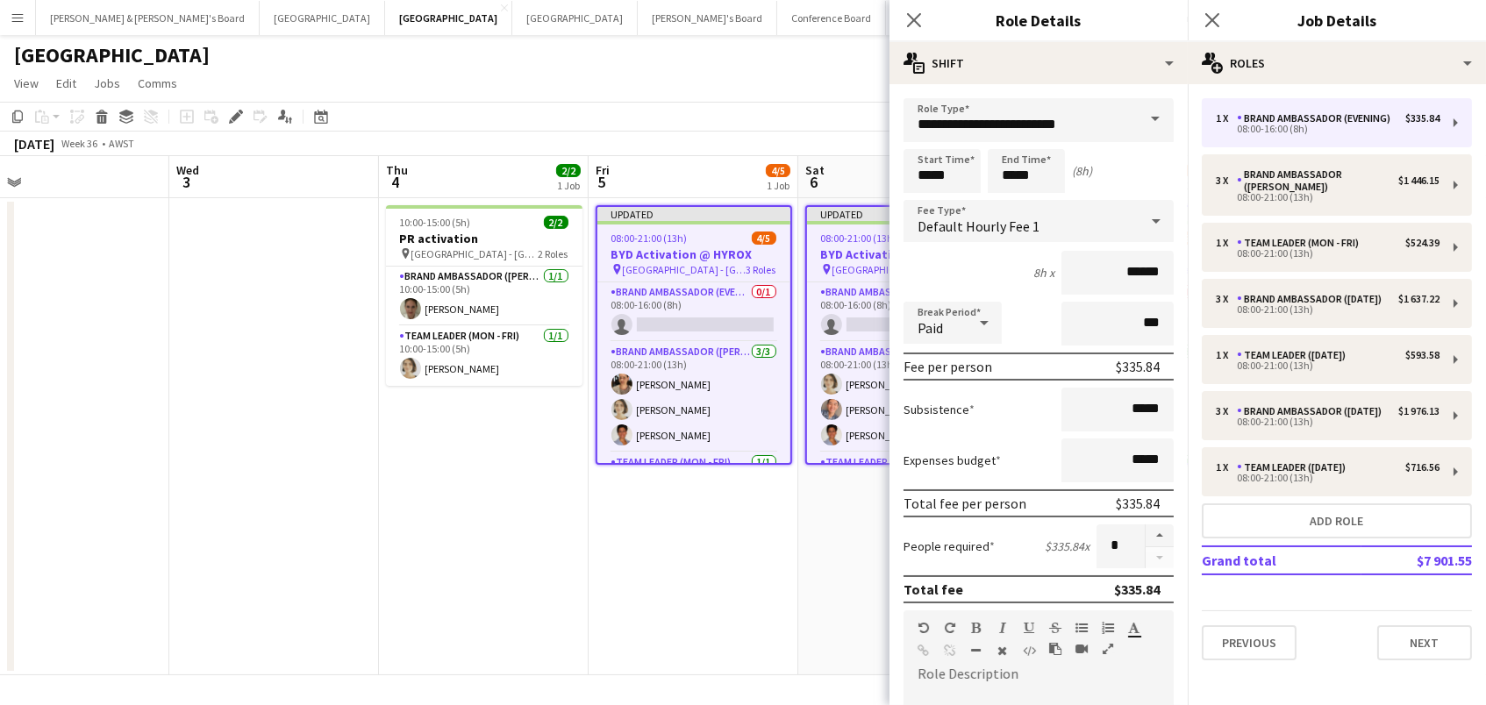
click at [819, 96] on app-page-menu "View Day view expanded Day view collapsed Month view Date picker Jump to [DATE]…" at bounding box center [743, 84] width 1486 height 33
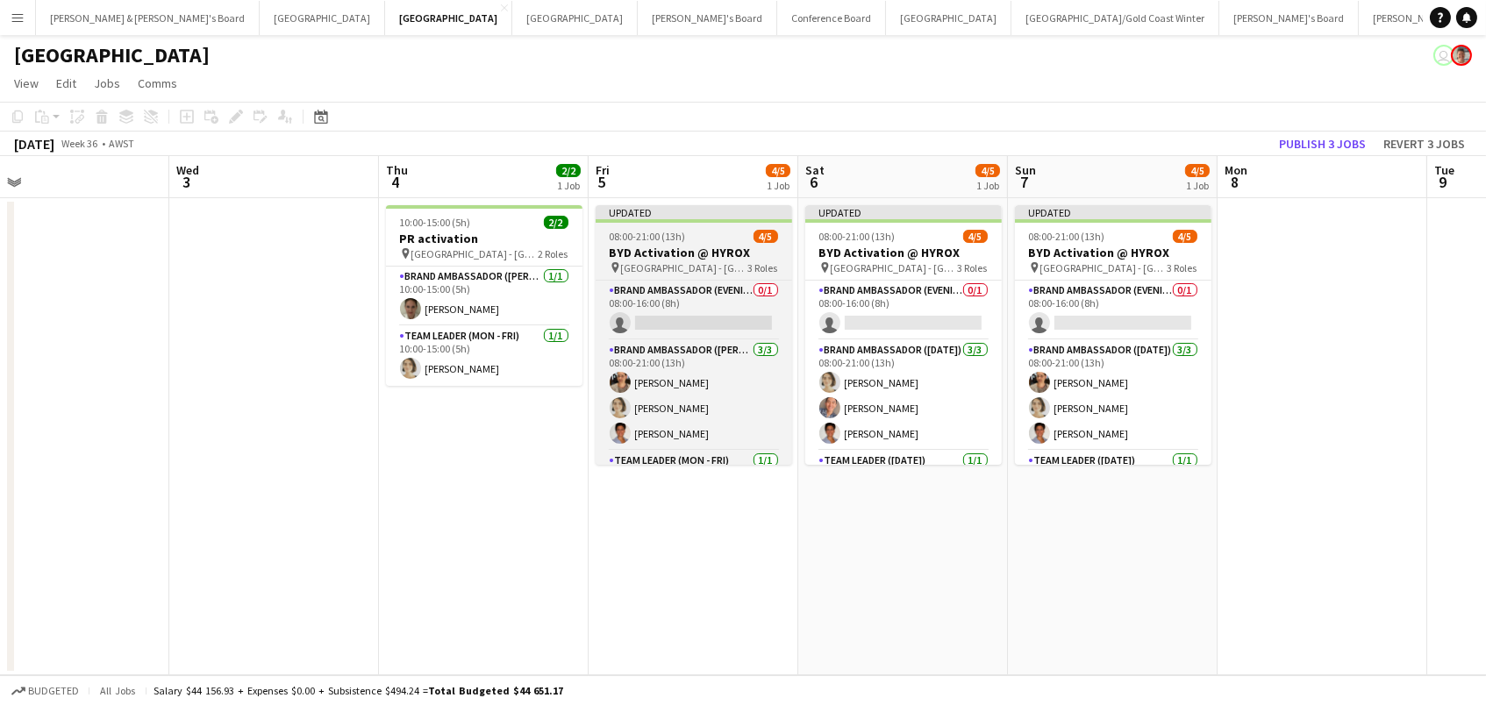
scroll to position [-2, 0]
click at [670, 247] on h3 "BYD Activation @ HYROX" at bounding box center [694, 253] width 196 height 16
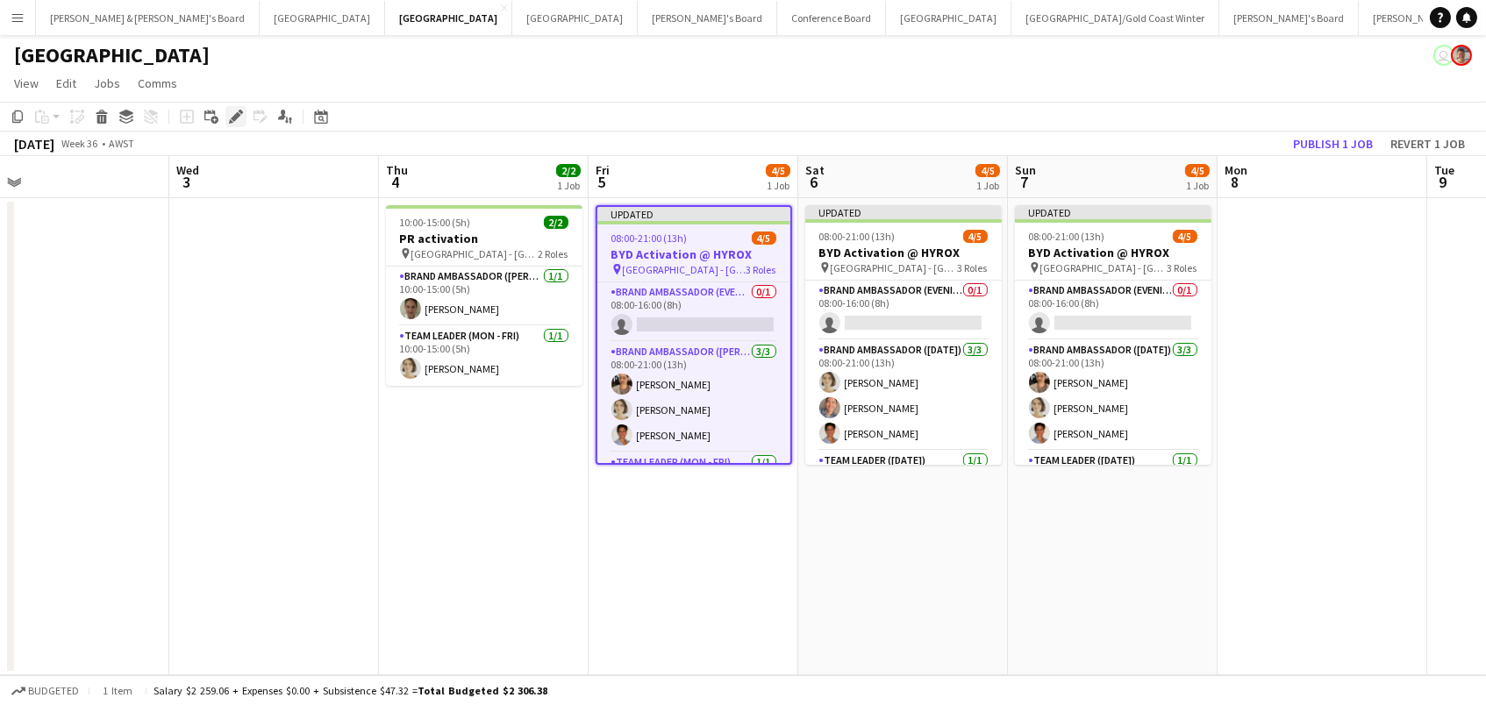
click at [230, 113] on icon "Edit" at bounding box center [236, 117] width 14 height 14
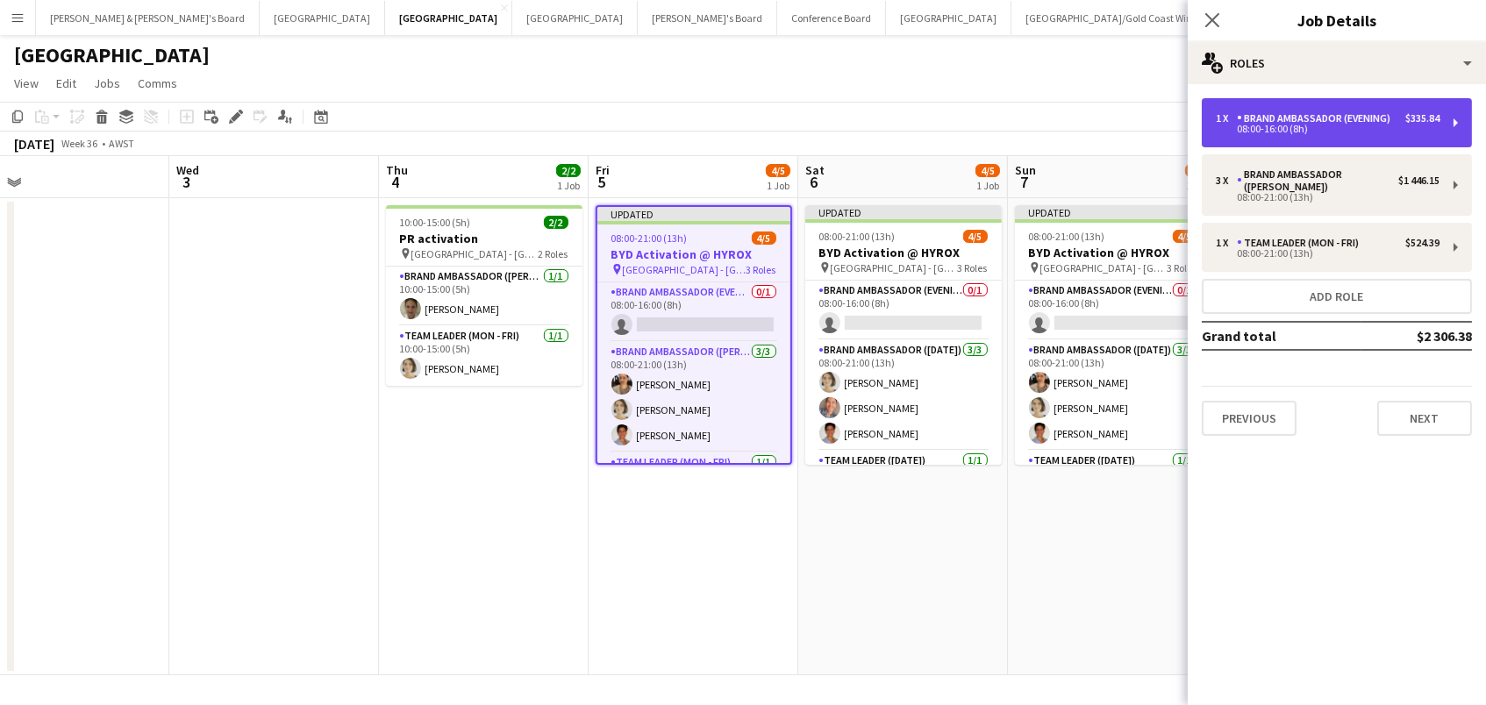
click at [1233, 126] on div "08:00-16:00 (8h)" at bounding box center [1328, 129] width 224 height 9
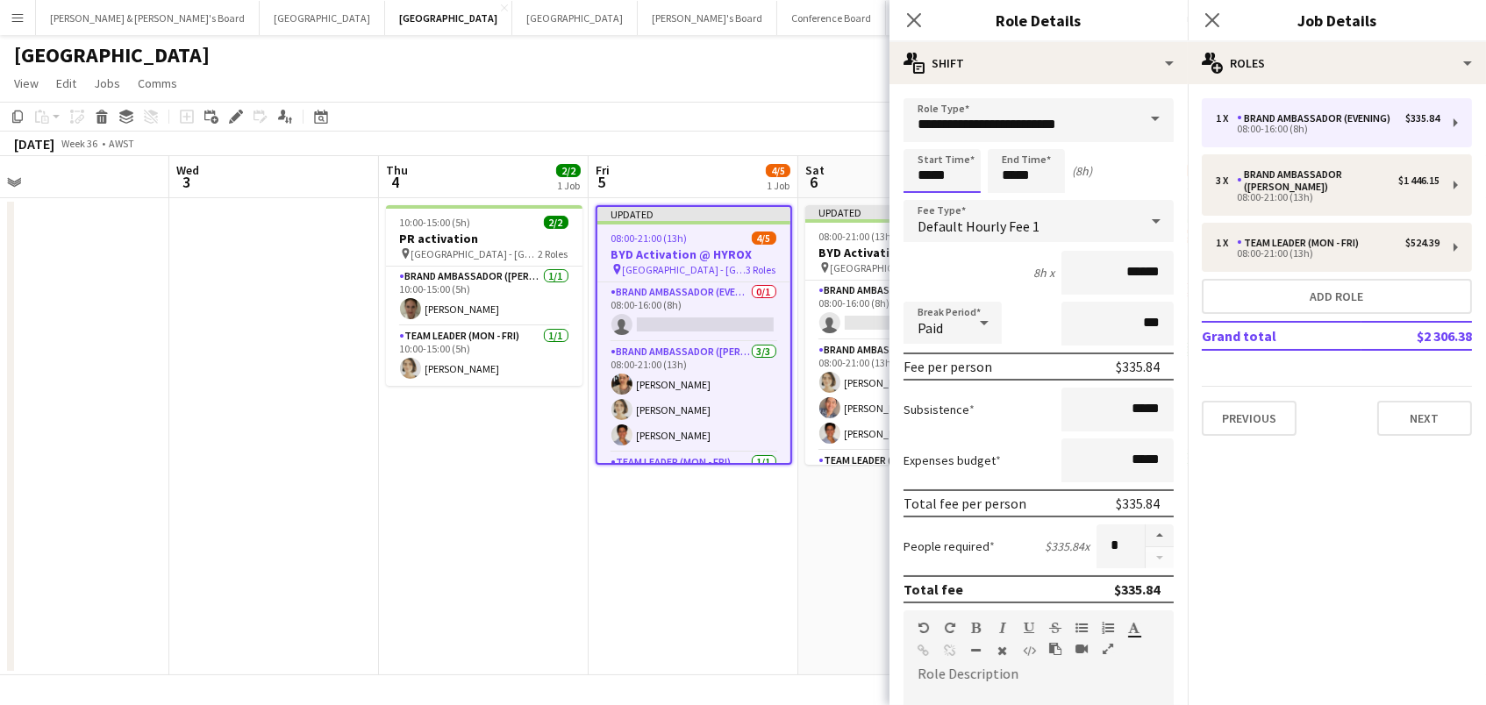
click at [920, 180] on input "*****" at bounding box center [942, 171] width 77 height 44
click at [923, 136] on div at bounding box center [924, 141] width 35 height 18
click at [923, 133] on div at bounding box center [924, 141] width 35 height 18
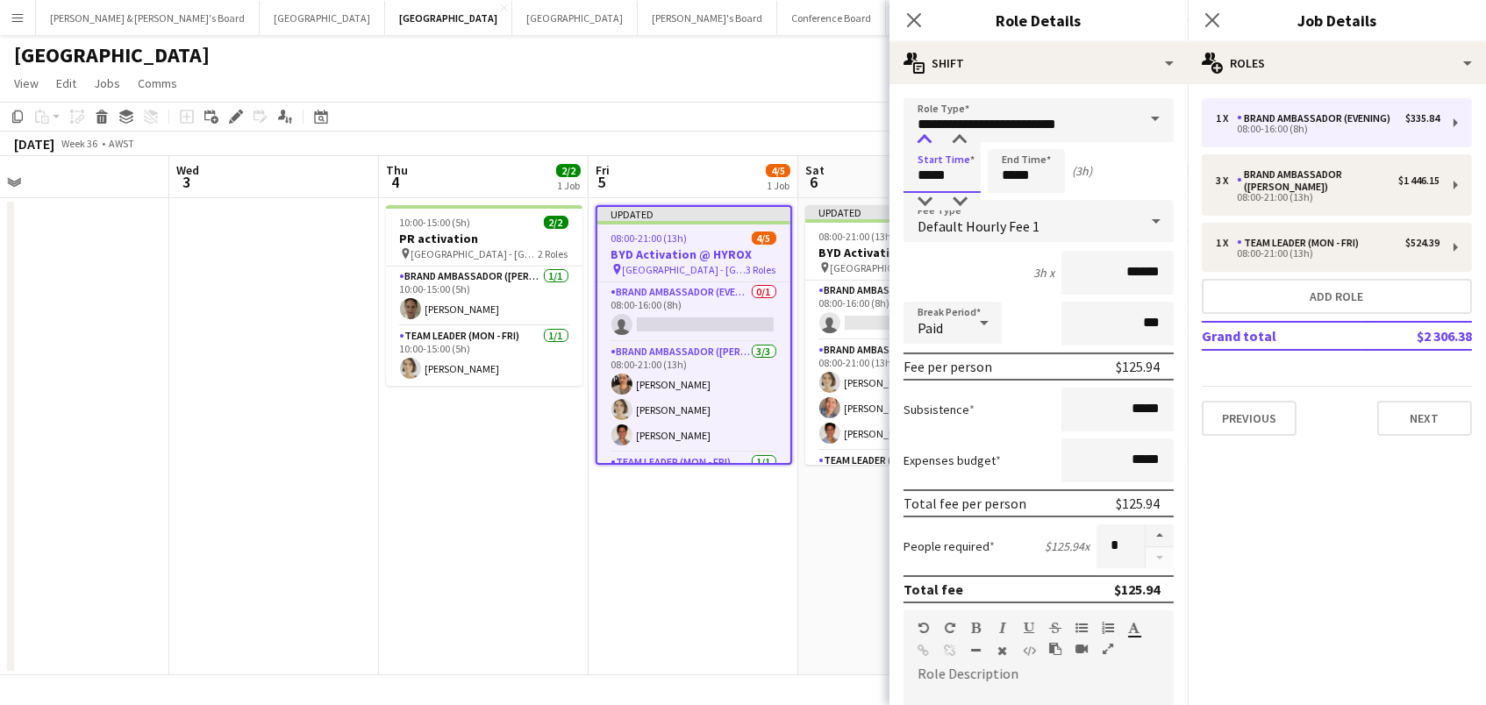
type input "*****"
click at [923, 143] on div at bounding box center [924, 141] width 35 height 18
click at [1027, 171] on input "*****" at bounding box center [1026, 171] width 77 height 44
click at [1001, 138] on div at bounding box center [1008, 141] width 35 height 18
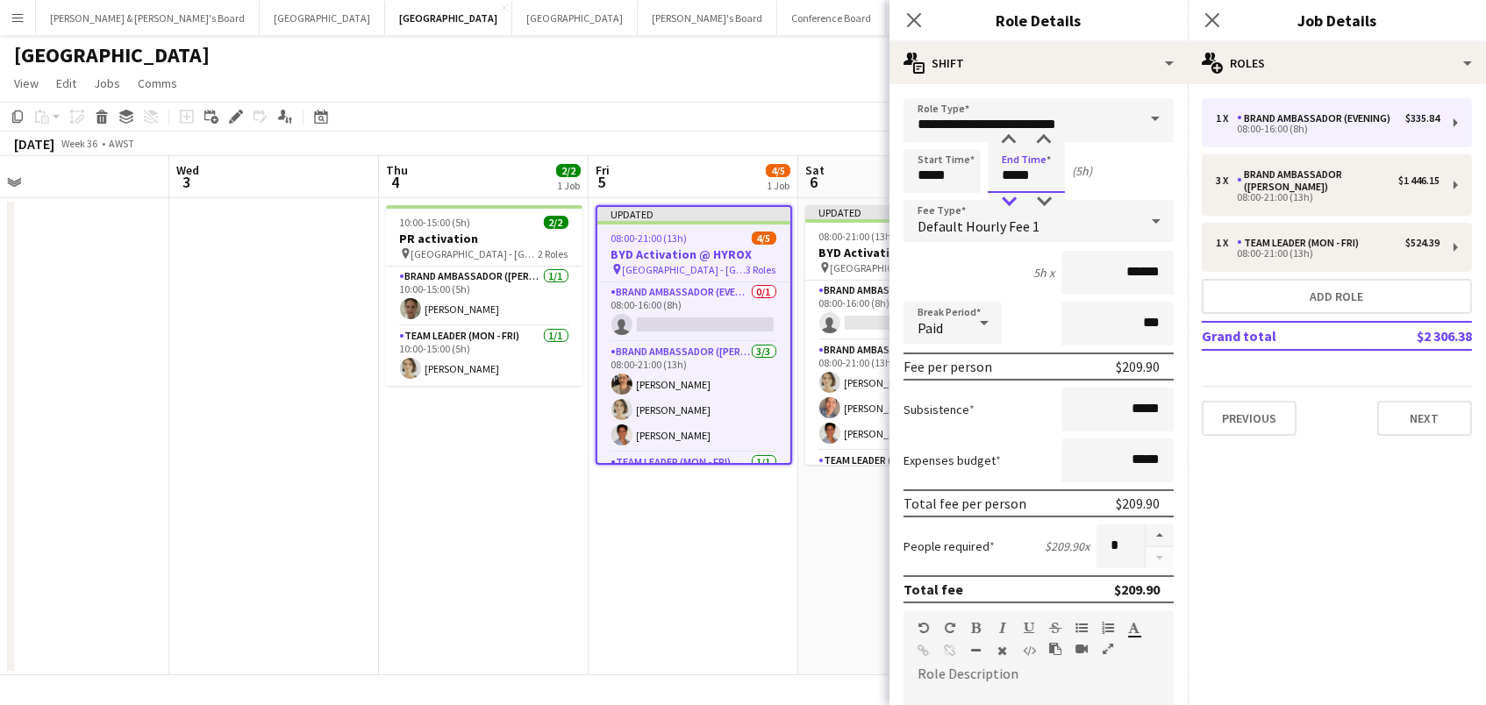
click at [1011, 207] on div at bounding box center [1008, 202] width 35 height 18
click at [1011, 132] on div at bounding box center [1008, 141] width 35 height 18
type input "*****"
click at [1014, 141] on div at bounding box center [1008, 141] width 35 height 18
click at [946, 174] on input "*****" at bounding box center [942, 171] width 77 height 44
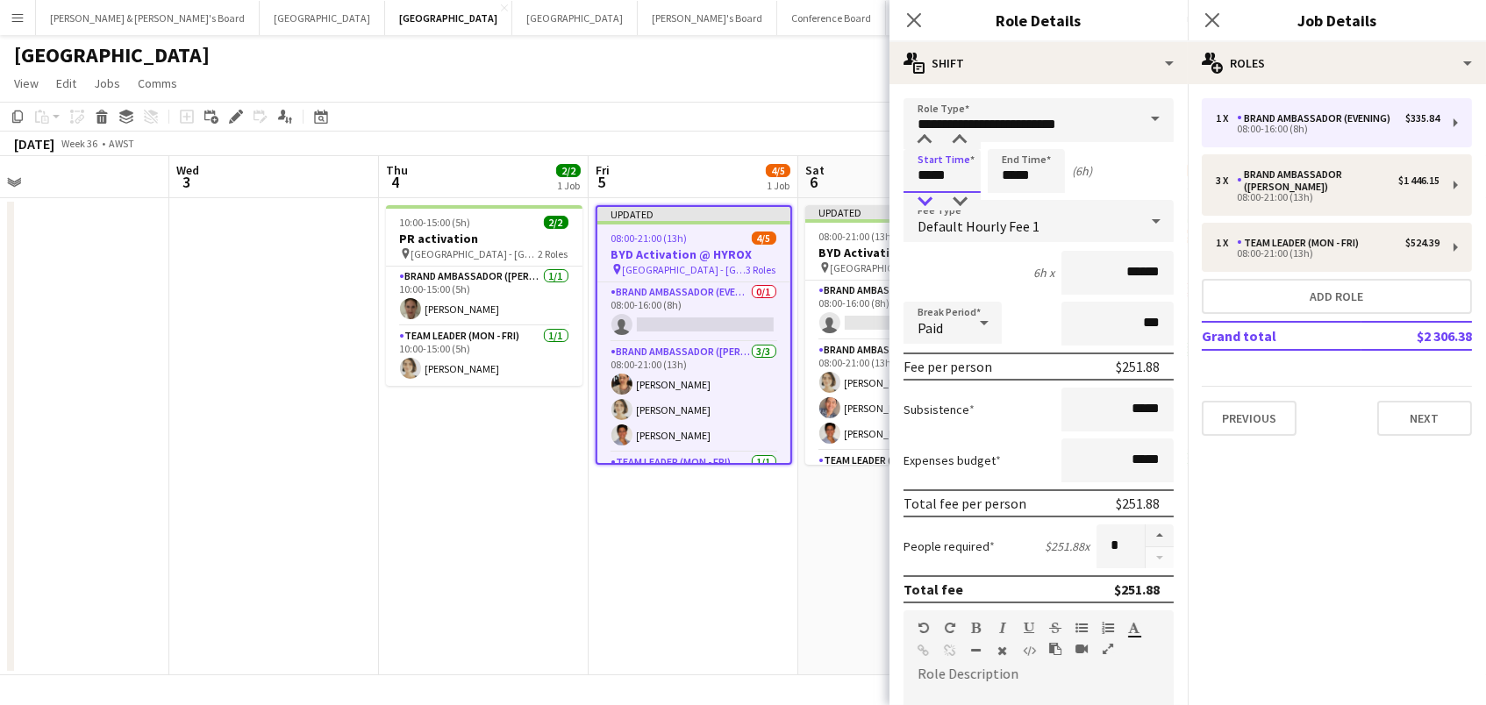
type input "*****"
click at [932, 204] on div at bounding box center [924, 202] width 35 height 18
click at [1018, 182] on input "*****" at bounding box center [1026, 171] width 77 height 44
type input "*****"
click at [1010, 201] on div at bounding box center [1008, 202] width 35 height 18
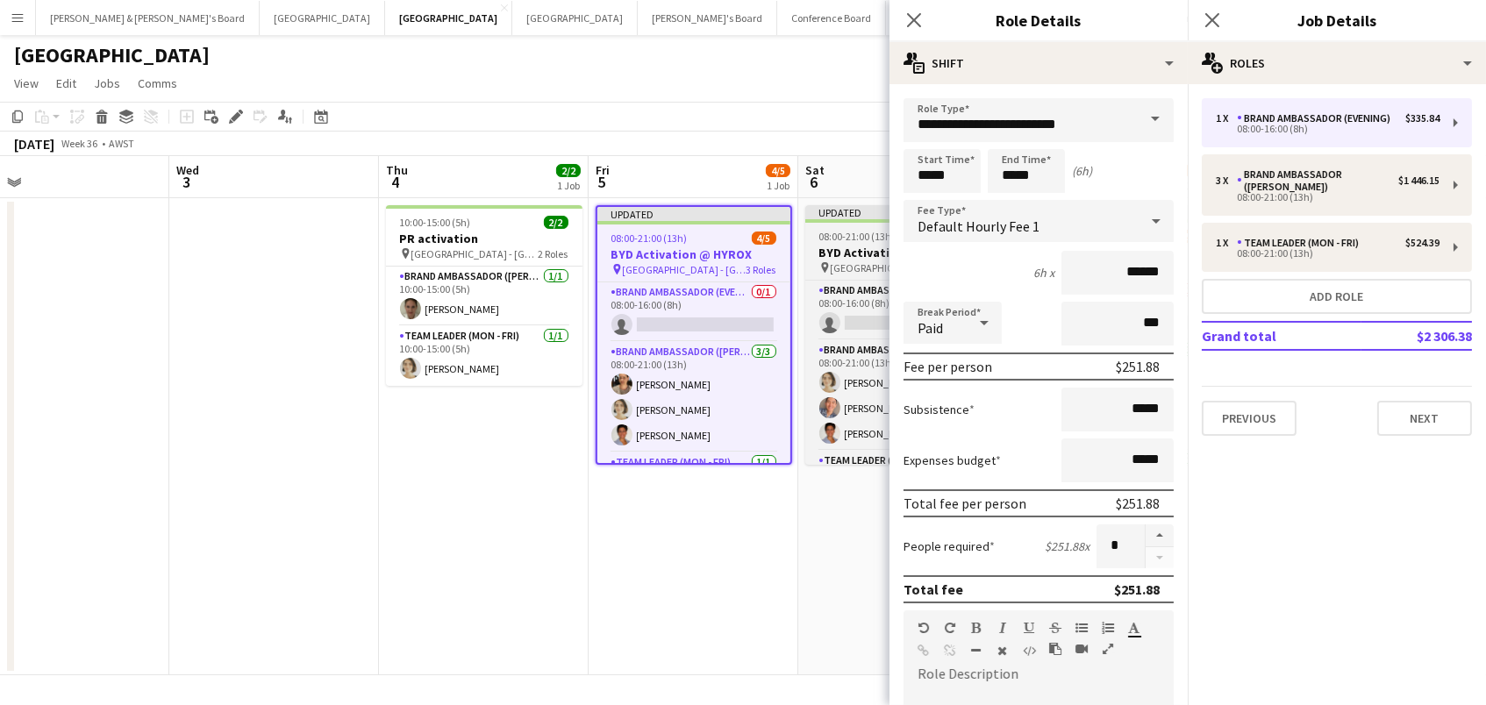
click at [857, 230] on span "08:00-21:00 (13h)" at bounding box center [857, 236] width 76 height 13
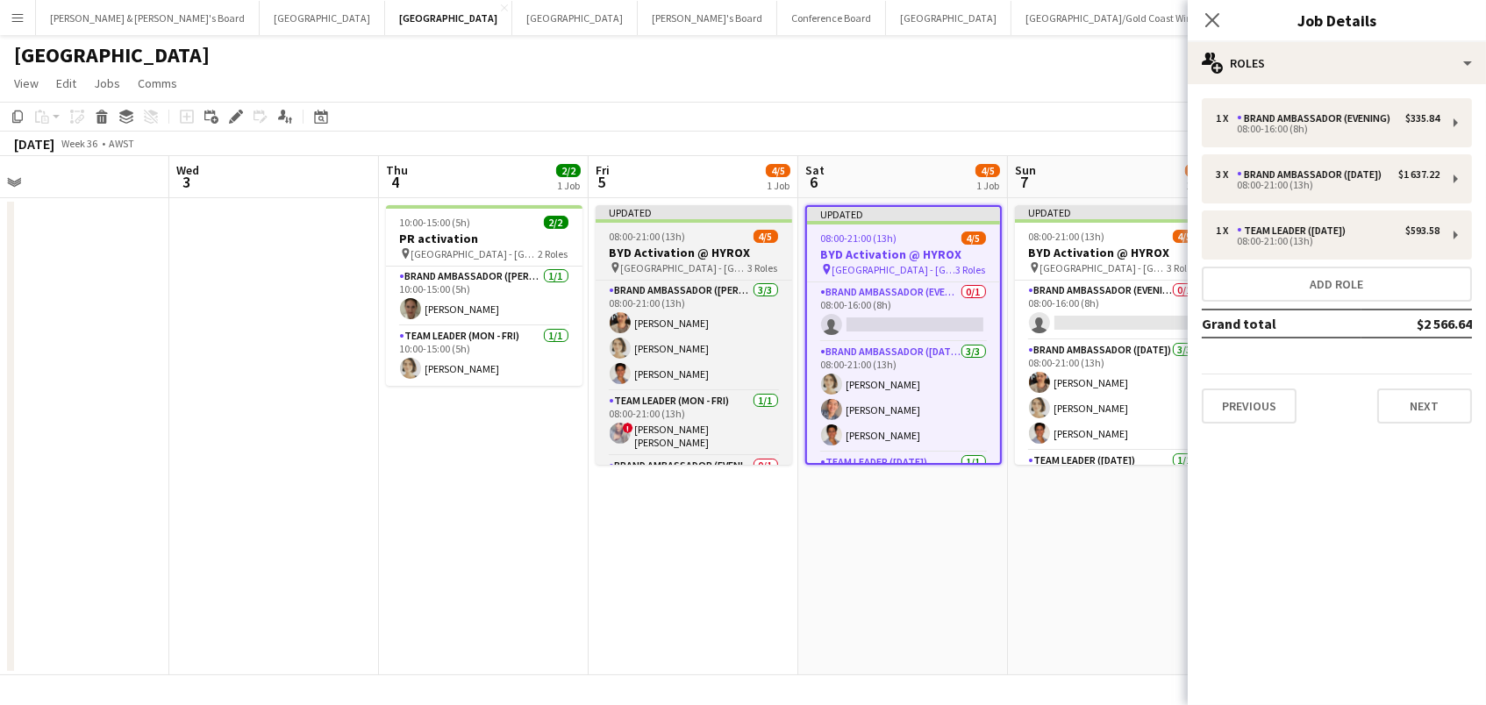
click at [726, 240] on div "08:00-21:00 (13h) 4/5" at bounding box center [694, 236] width 196 height 13
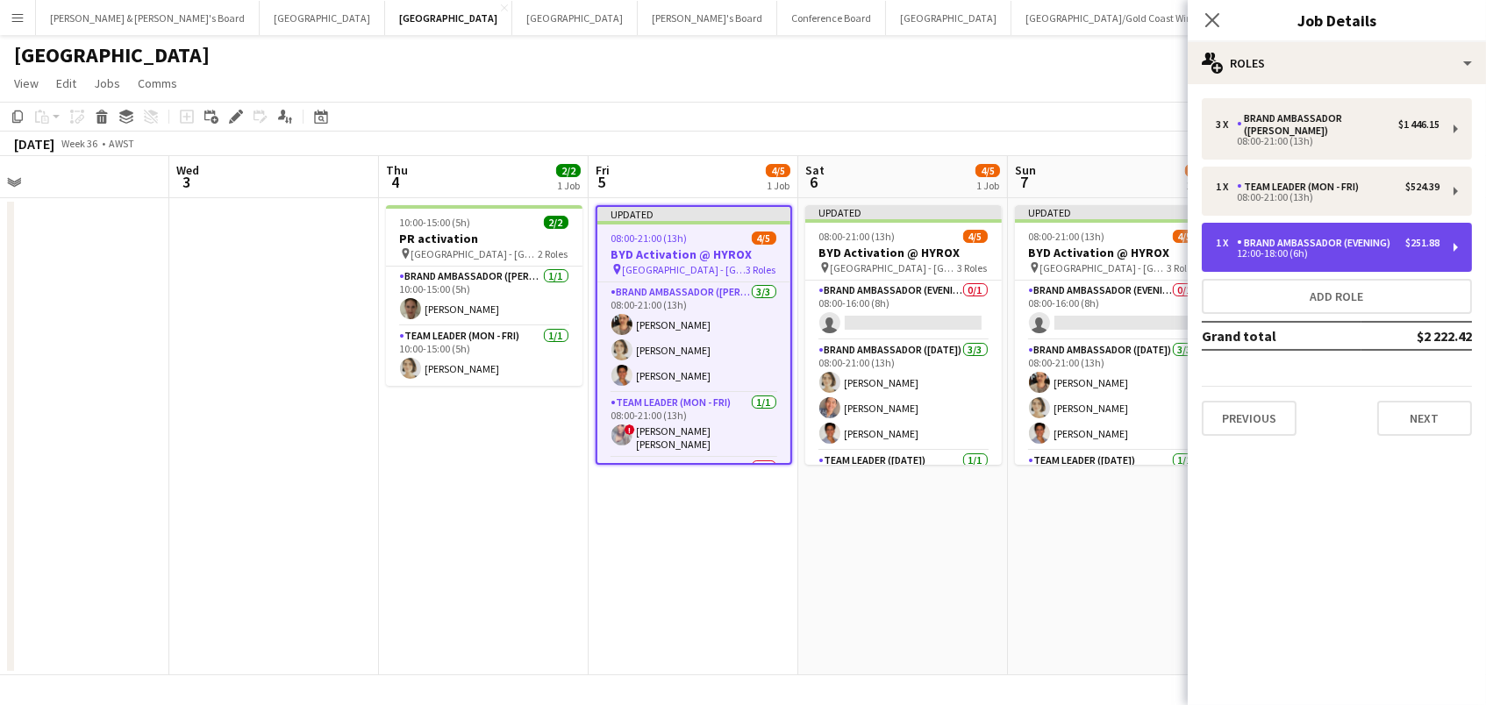
click at [1230, 229] on div "1 x Brand Ambassador (Evening) $251.88 12:00-18:00 (6h)" at bounding box center [1337, 247] width 270 height 49
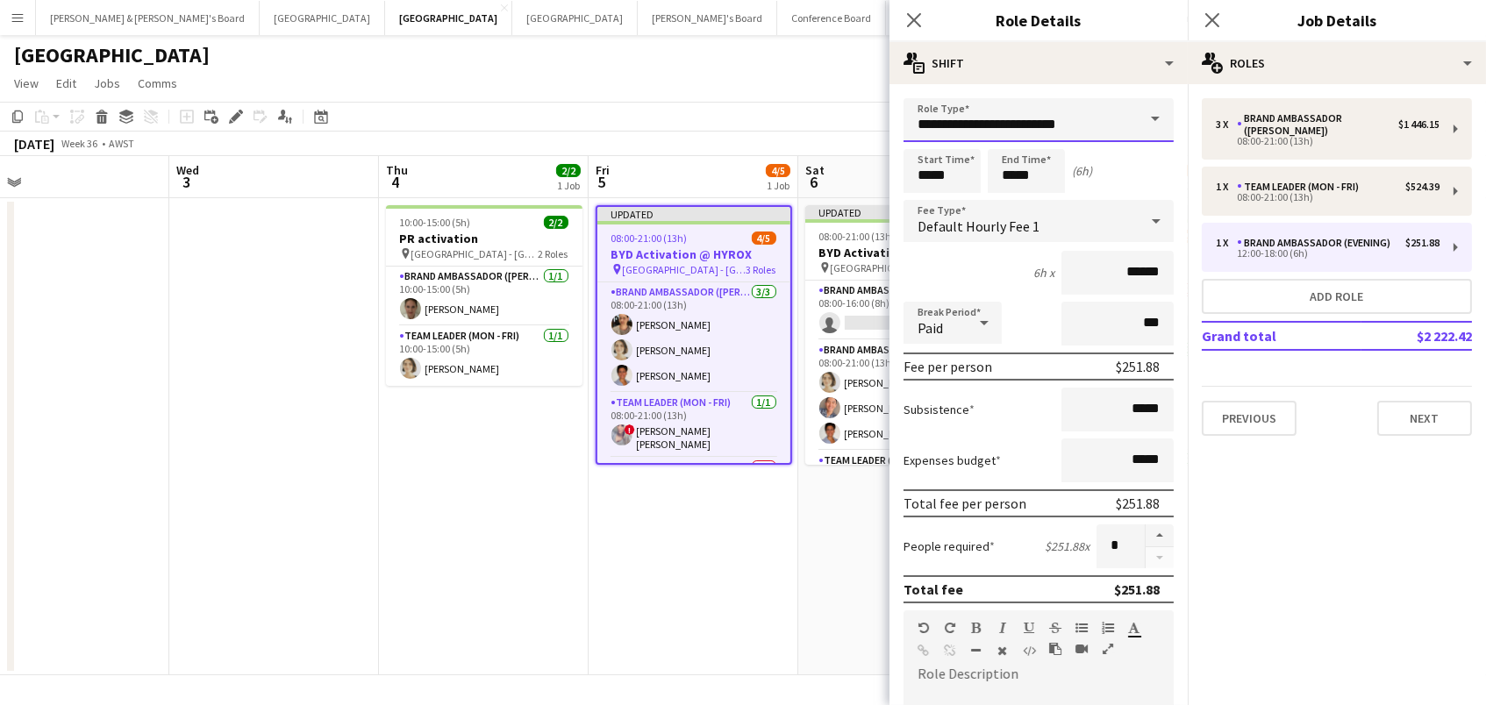
click at [1004, 130] on input "**********" at bounding box center [1039, 120] width 270 height 44
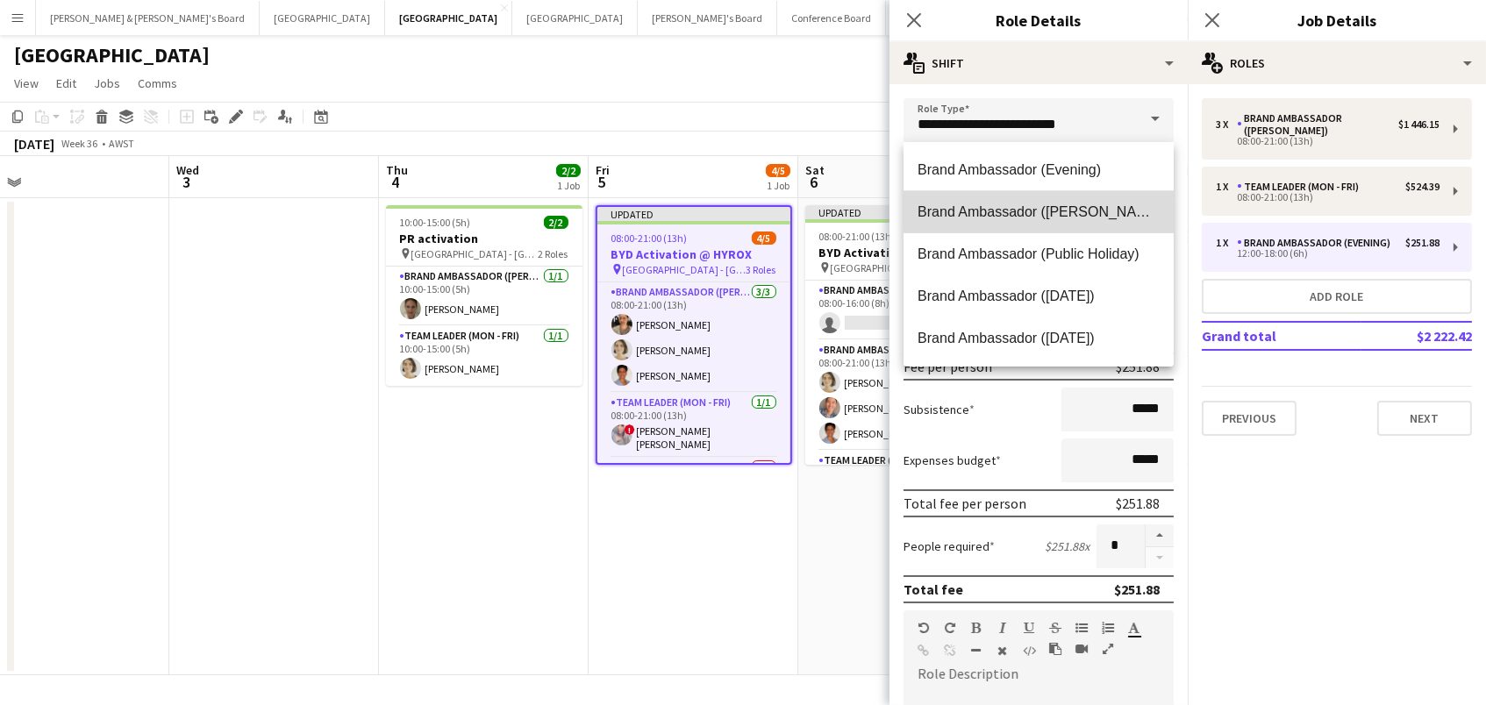
click at [1054, 210] on span "Brand Ambassador ([PERSON_NAME])" at bounding box center [1039, 212] width 242 height 17
type input "**********"
type input "******"
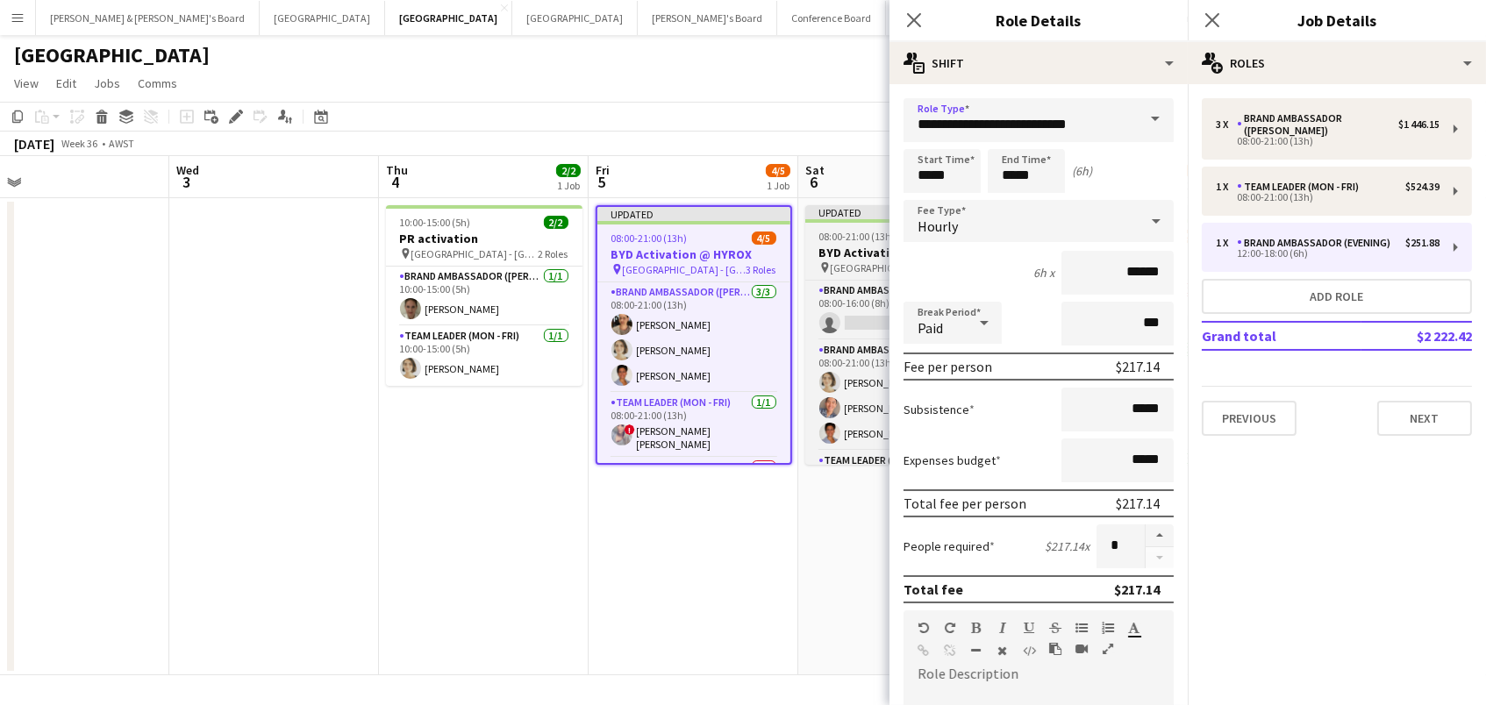
click at [840, 241] on span "08:00-21:00 (13h)" at bounding box center [857, 236] width 76 height 13
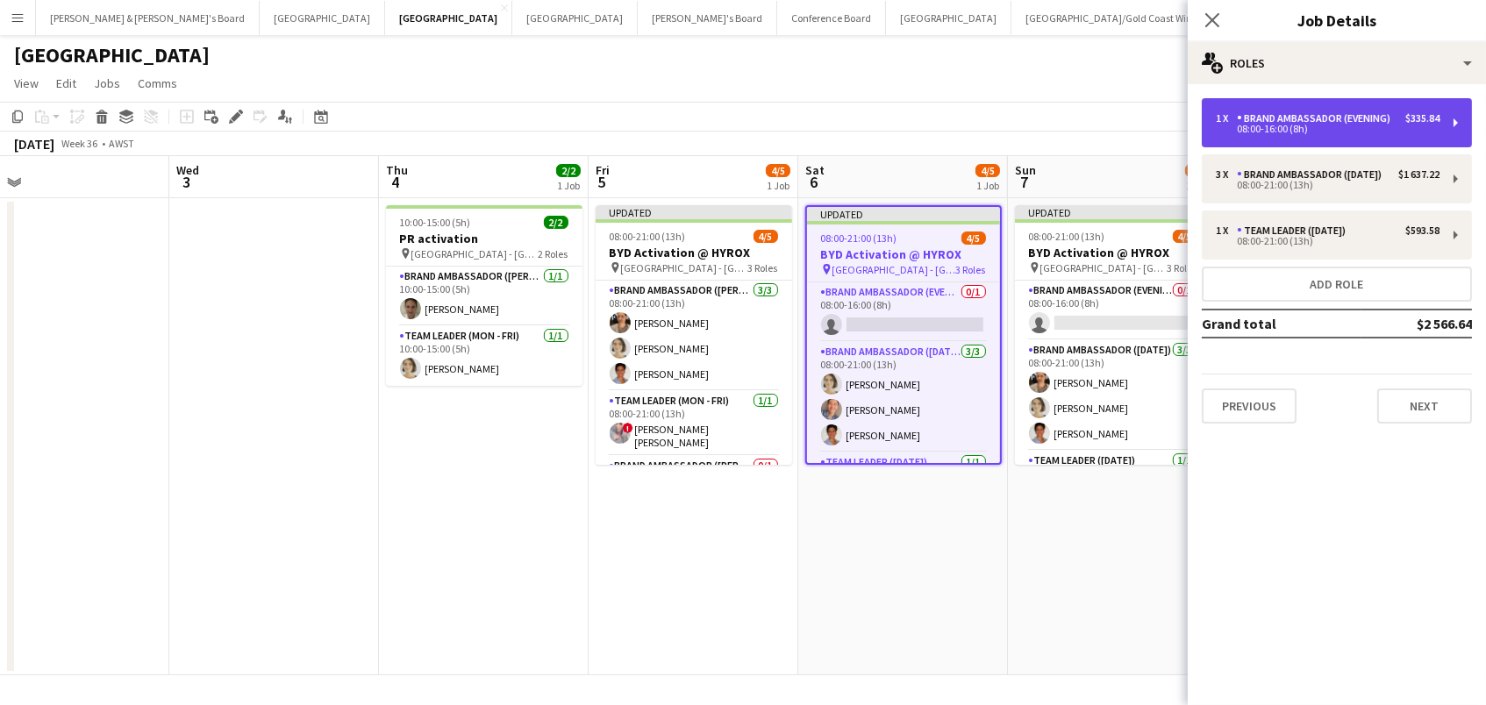
click at [1239, 118] on div "Brand Ambassador (Evening)" at bounding box center [1317, 118] width 161 height 12
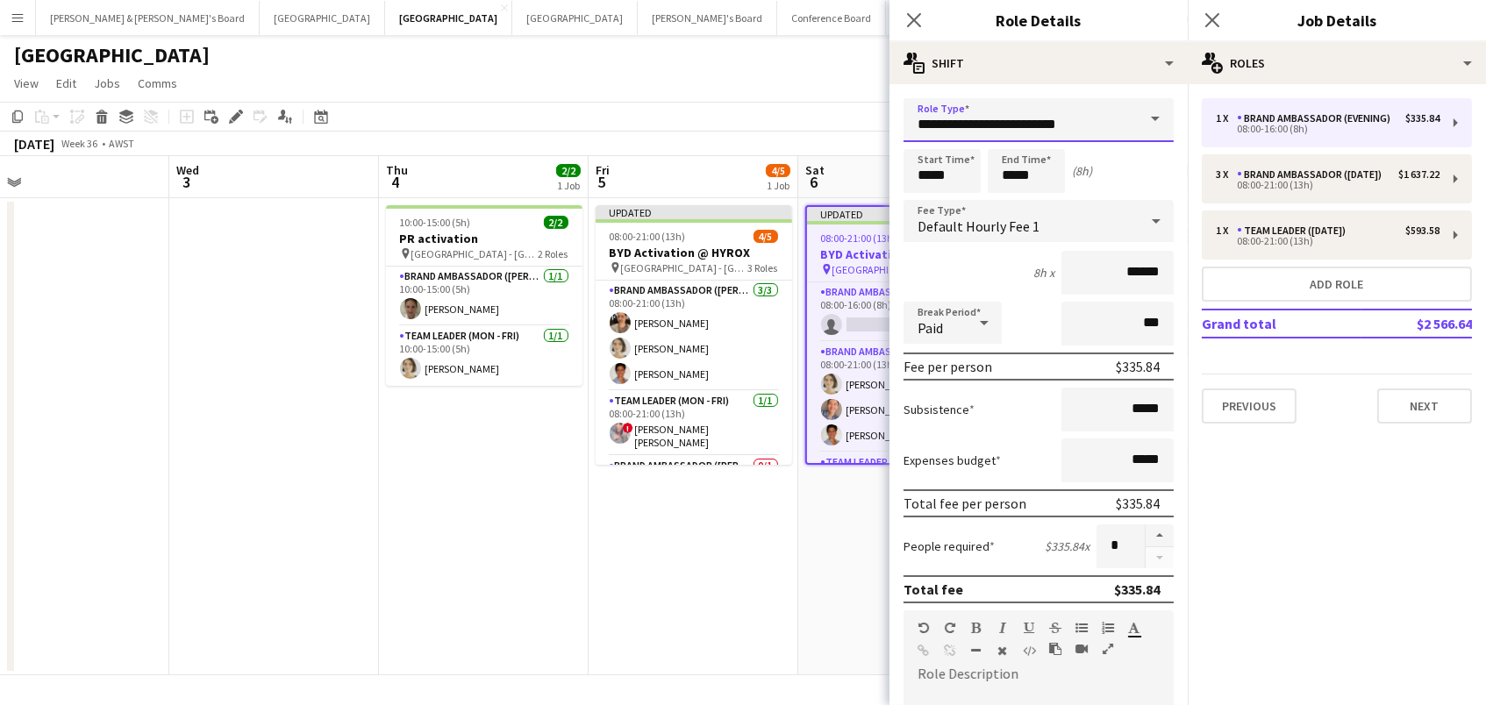
click at [1089, 125] on input "**********" at bounding box center [1039, 120] width 270 height 44
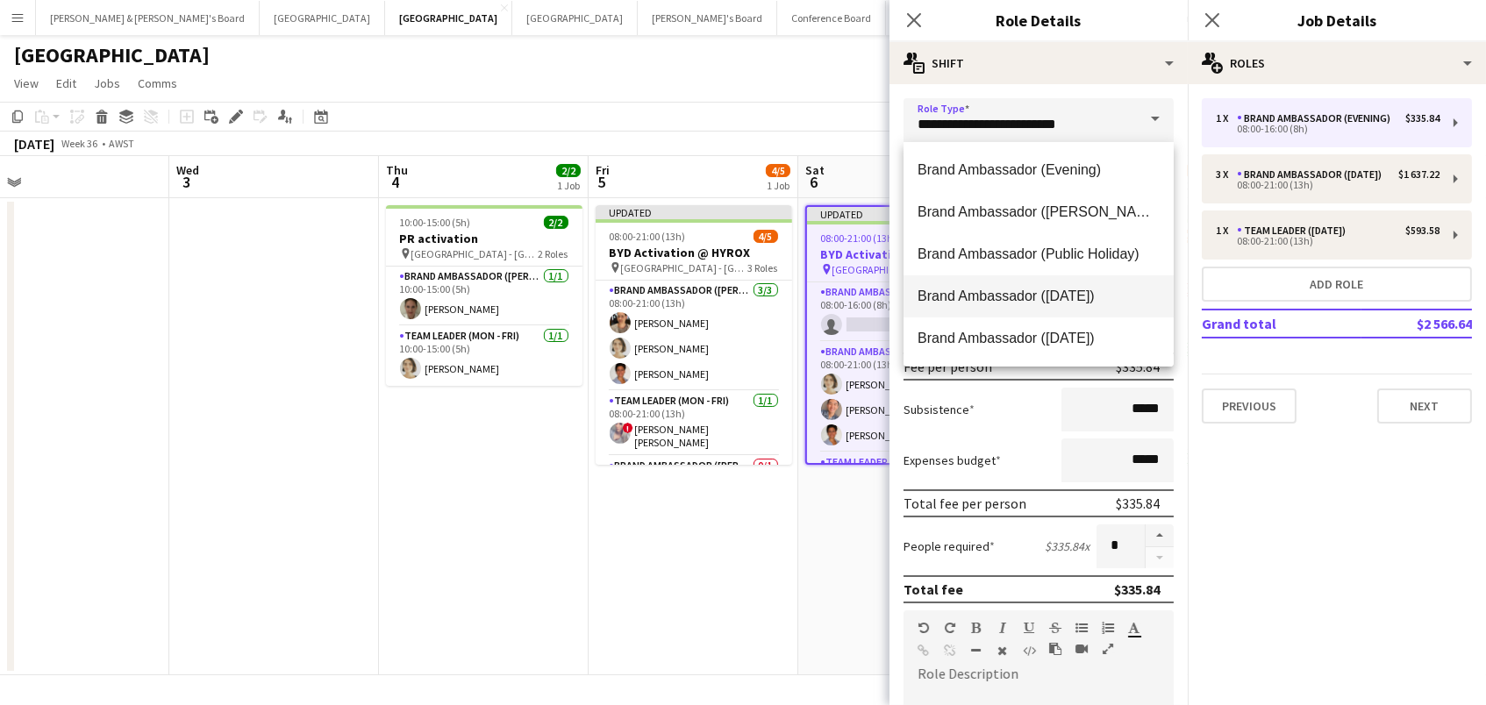
click at [1104, 288] on span "Brand Ambassador ([DATE])" at bounding box center [1039, 296] width 242 height 17
type input "**********"
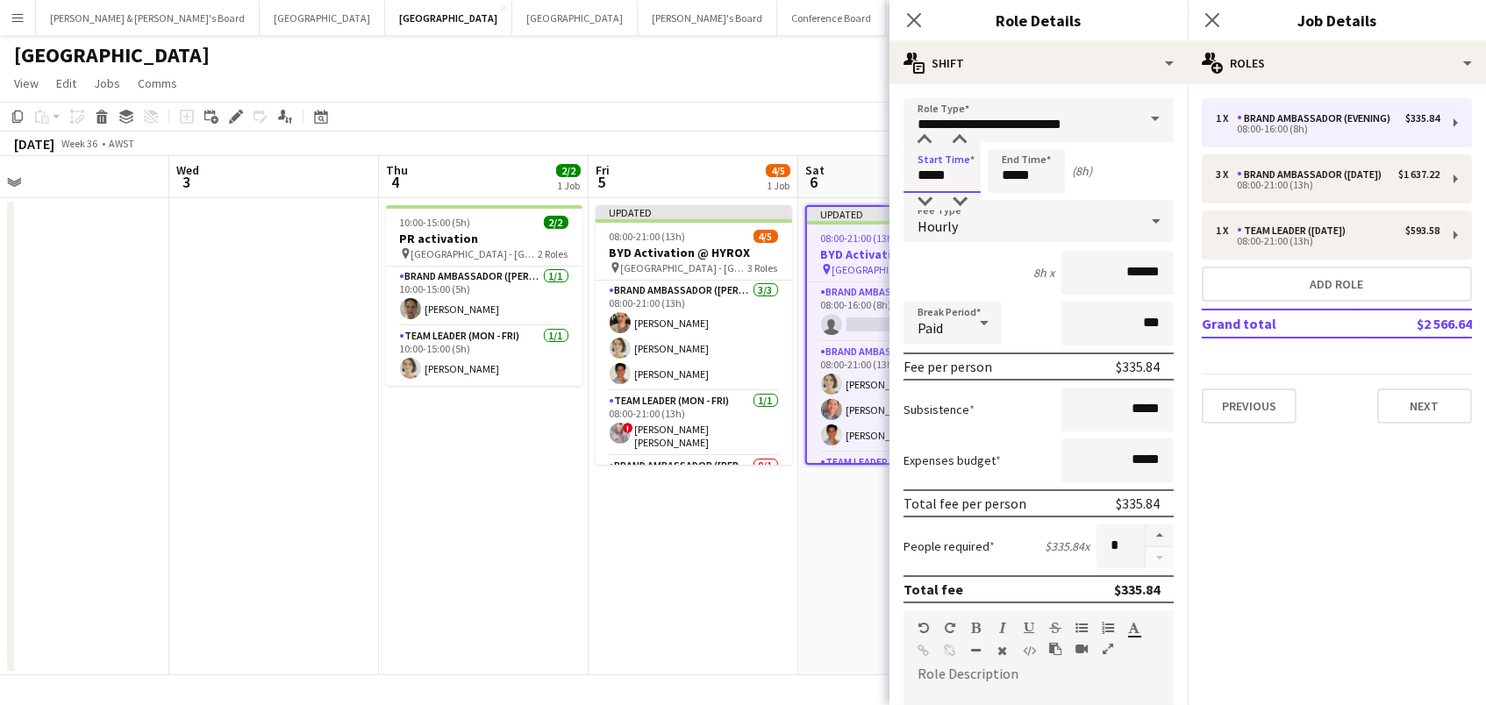
click at [932, 182] on input "*****" at bounding box center [942, 171] width 77 height 44
click at [925, 143] on div at bounding box center [924, 141] width 35 height 18
type input "*****"
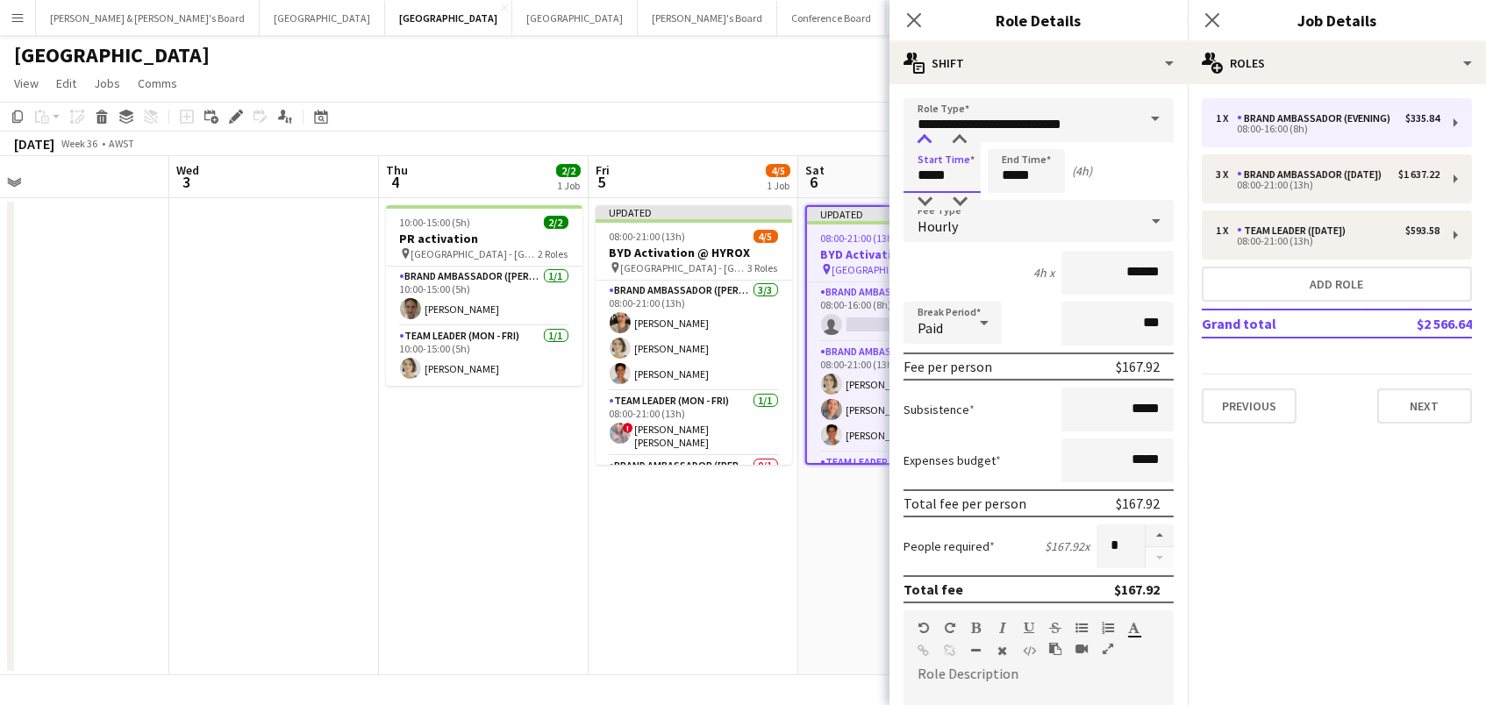
click at [923, 135] on div at bounding box center [924, 141] width 35 height 18
click at [1014, 168] on input "*****" at bounding box center [1026, 171] width 77 height 44
click at [1009, 133] on div at bounding box center [1008, 141] width 35 height 18
type input "*****"
click at [1009, 133] on div at bounding box center [1008, 141] width 35 height 18
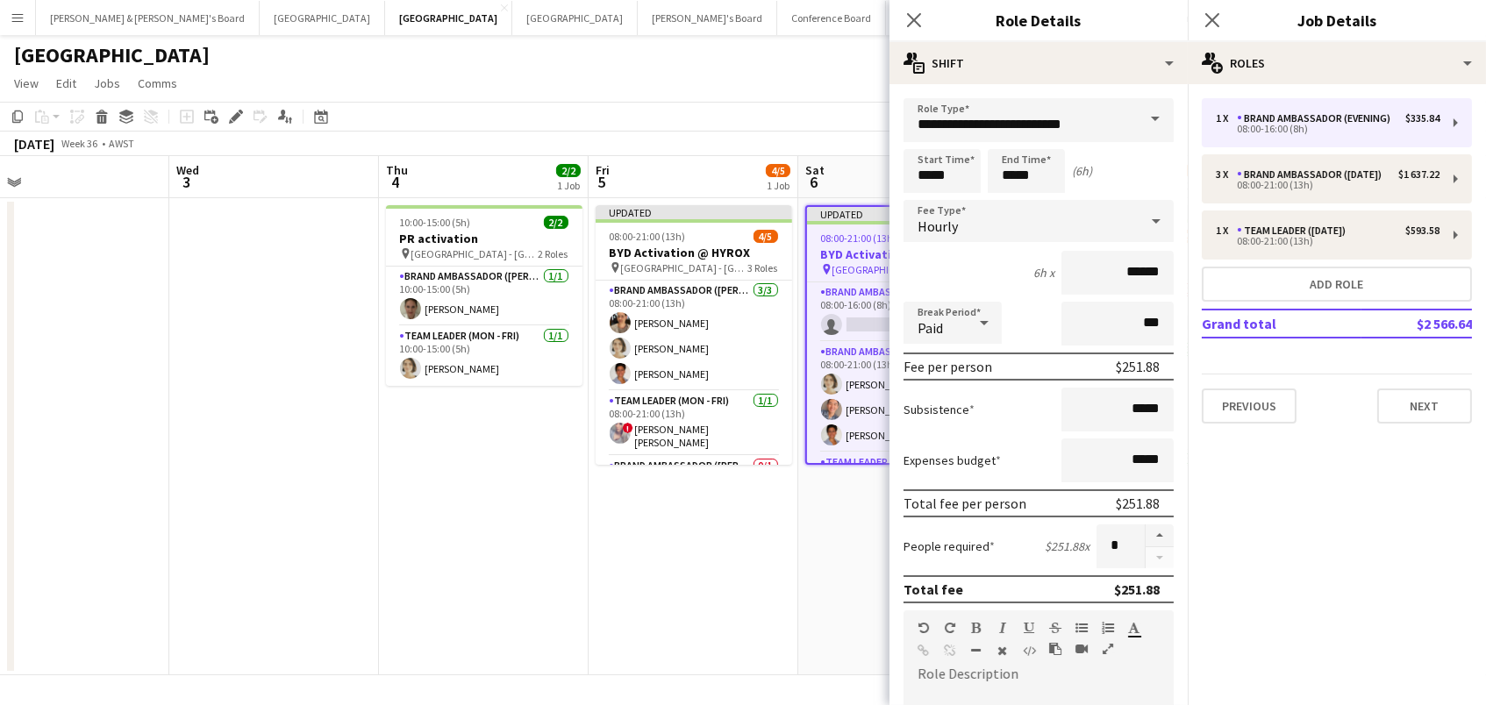
click at [845, 110] on app-toolbar "Copy Paste Paste Command V Paste with crew Command Shift V Paste linked Job [GE…" at bounding box center [743, 117] width 1486 height 30
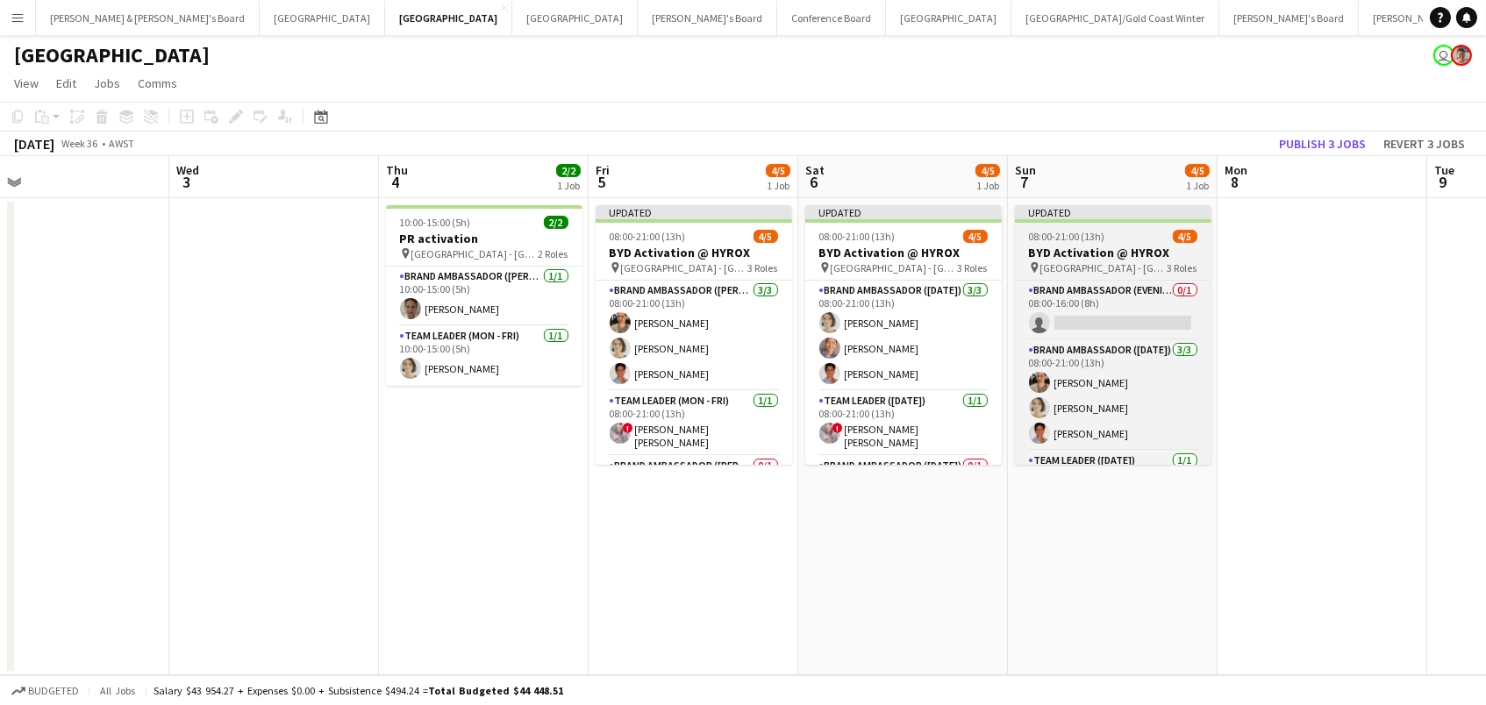
click at [1036, 214] on div "Updated" at bounding box center [1113, 212] width 196 height 14
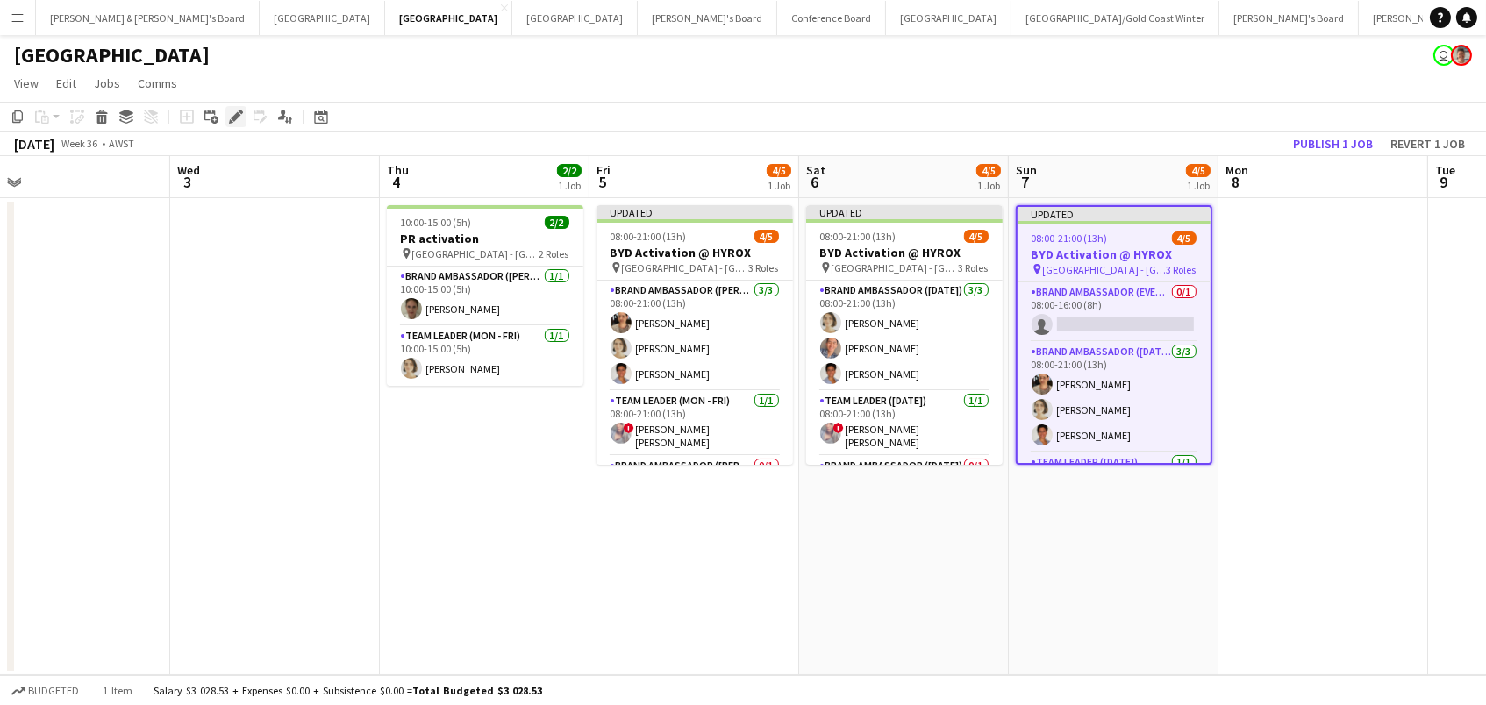
click at [231, 111] on icon "Edit" at bounding box center [236, 117] width 14 height 14
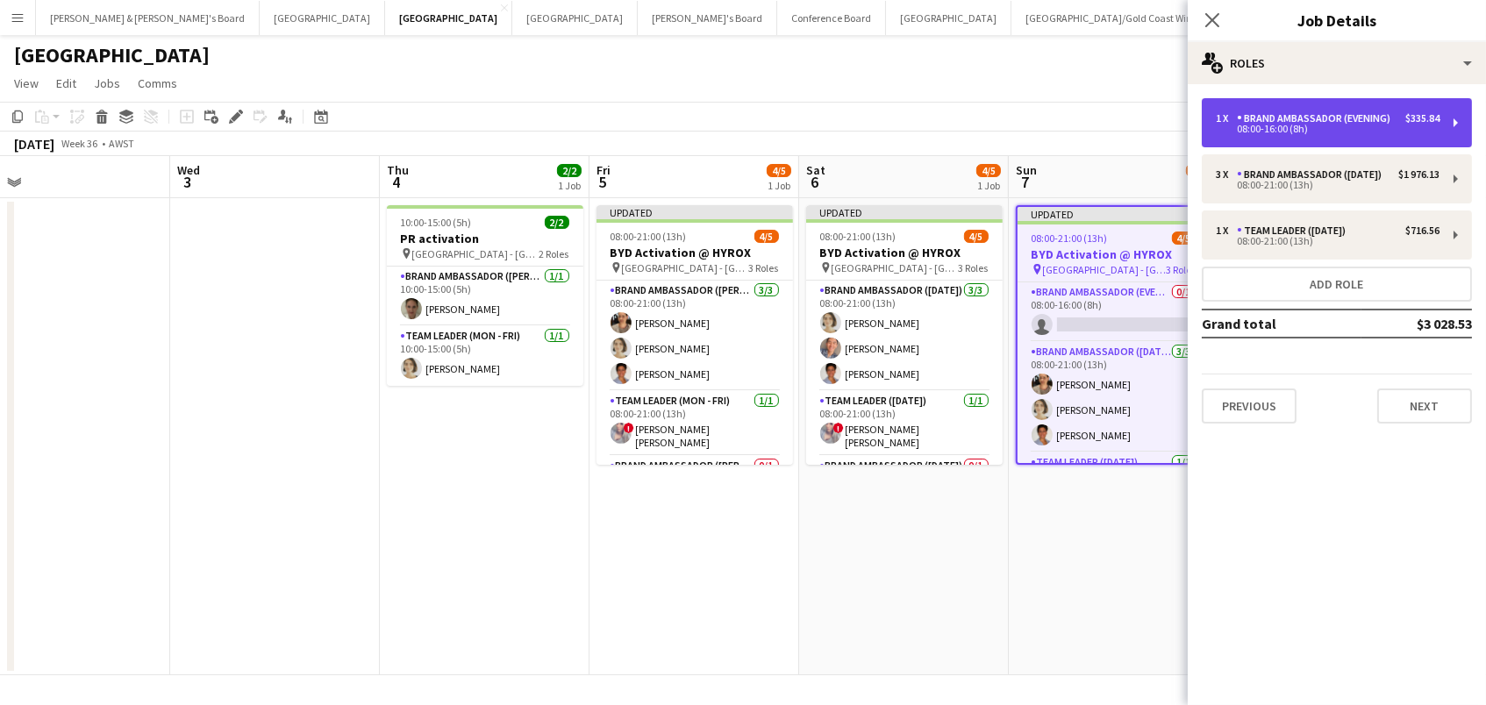
click at [1309, 122] on div "Brand Ambassador (Evening)" at bounding box center [1317, 118] width 161 height 12
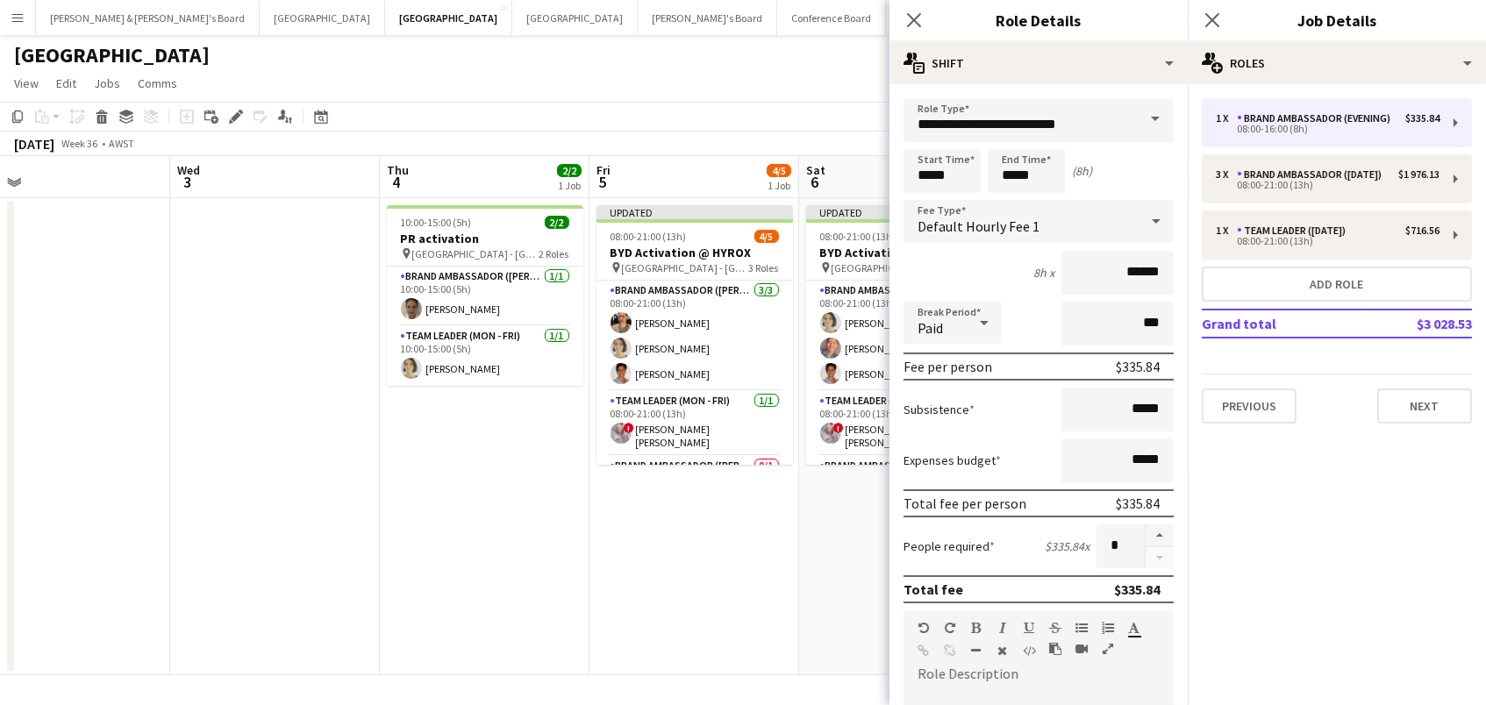
click at [1007, 144] on form "**********" at bounding box center [1039, 643] width 298 height 1090
click at [1003, 130] on input "**********" at bounding box center [1039, 120] width 270 height 44
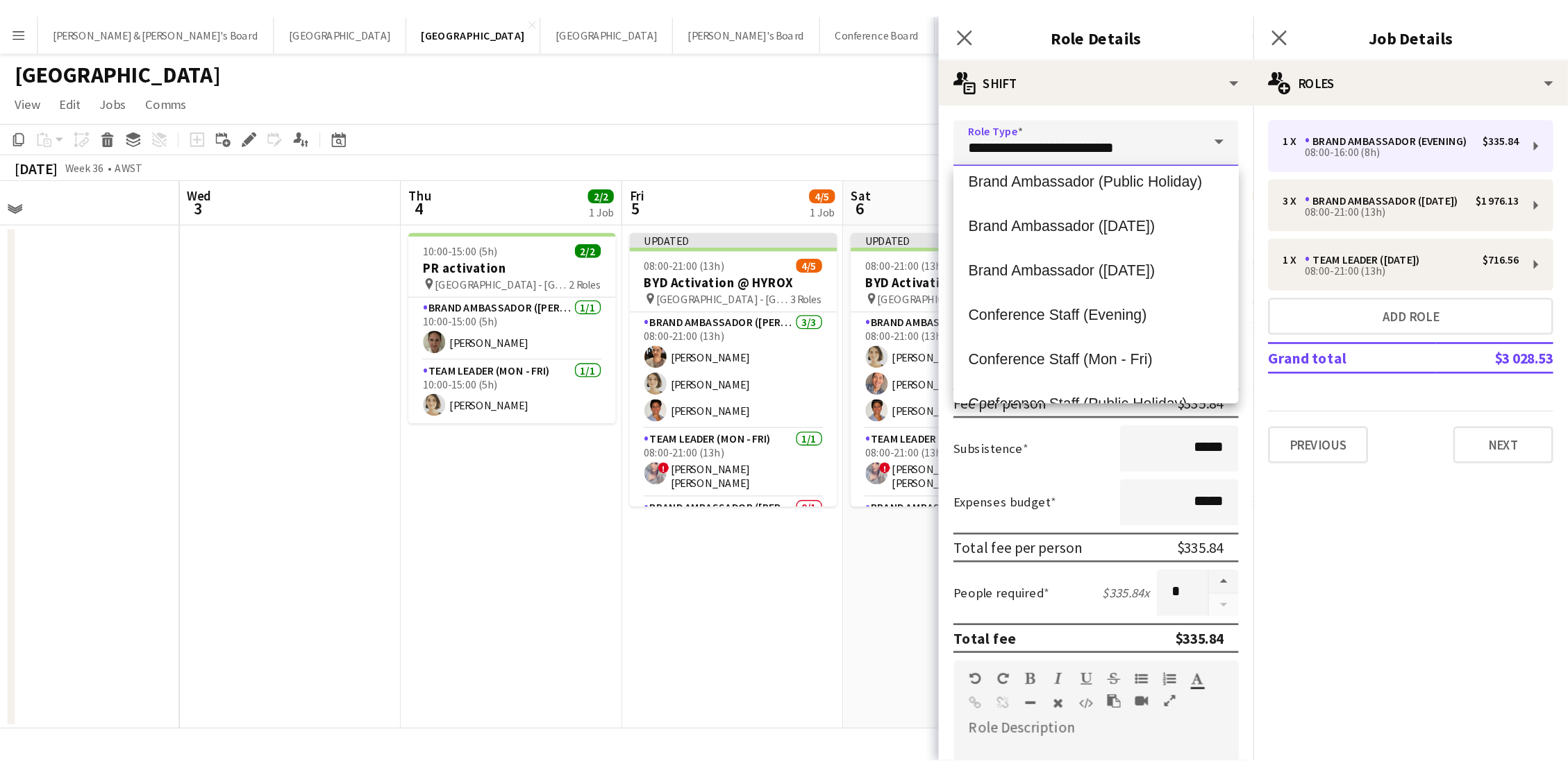
scroll to position [82, 0]
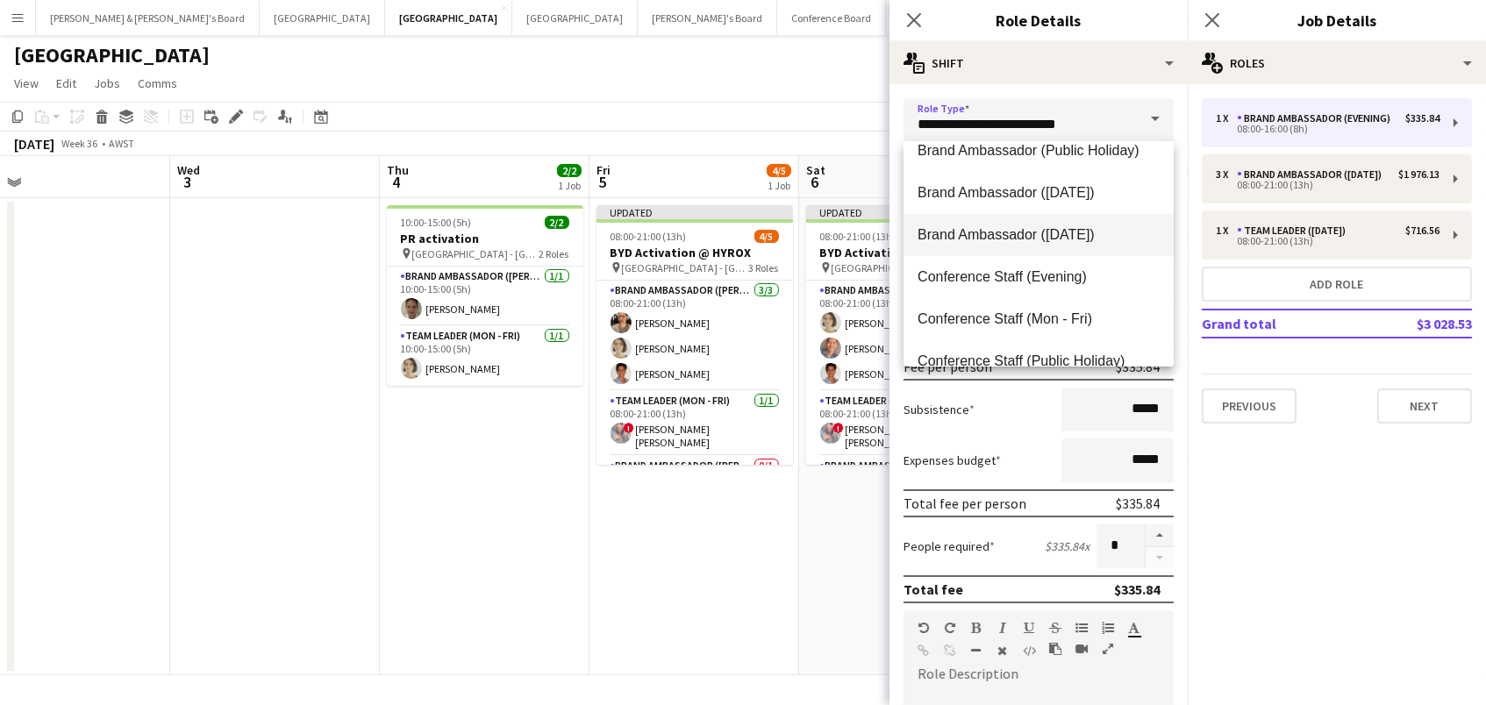
click at [1024, 218] on mat-option "Brand Ambassador ([DATE])" at bounding box center [1039, 235] width 270 height 42
type input "**********"
type input "******"
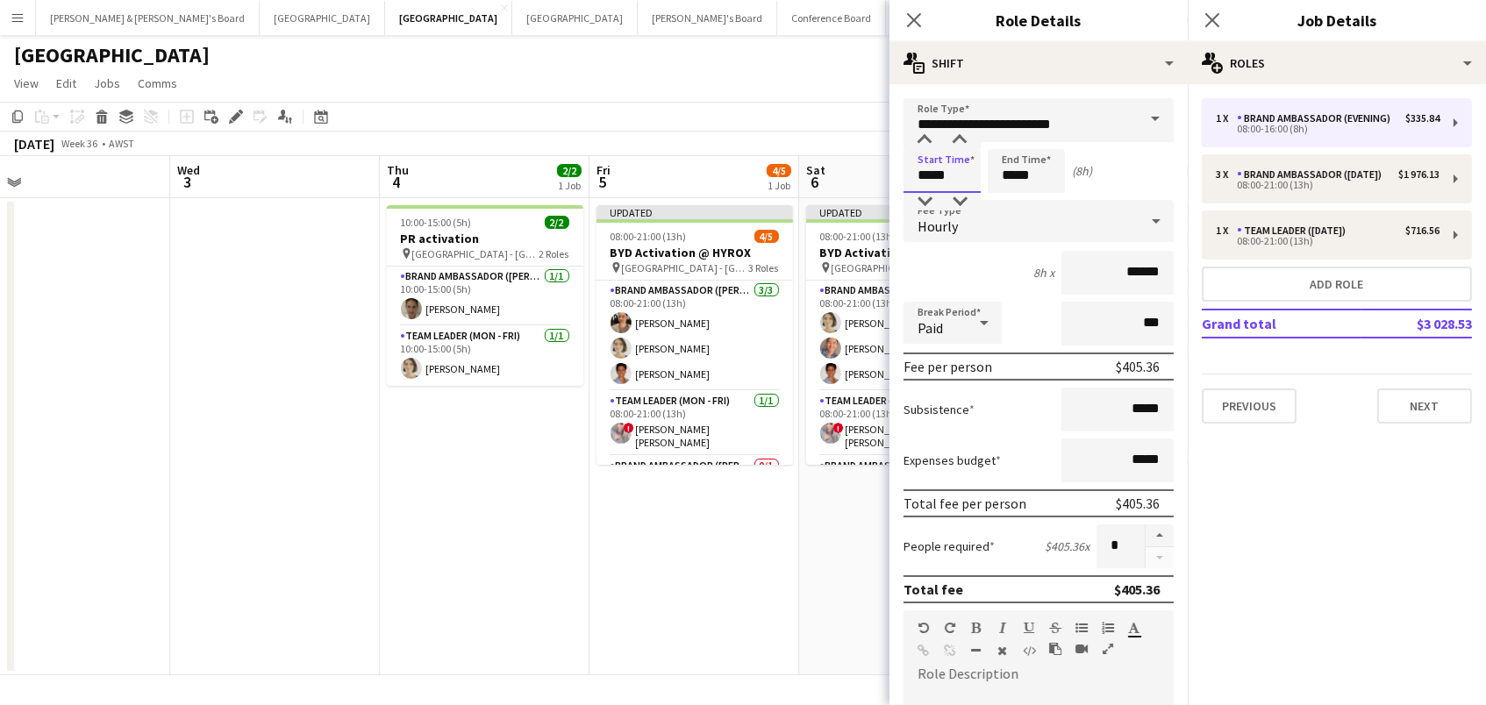
click at [940, 168] on app-time-picker "*****" at bounding box center [942, 174] width 77 height 13
click at [922, 139] on div at bounding box center [924, 141] width 35 height 18
type input "*****"
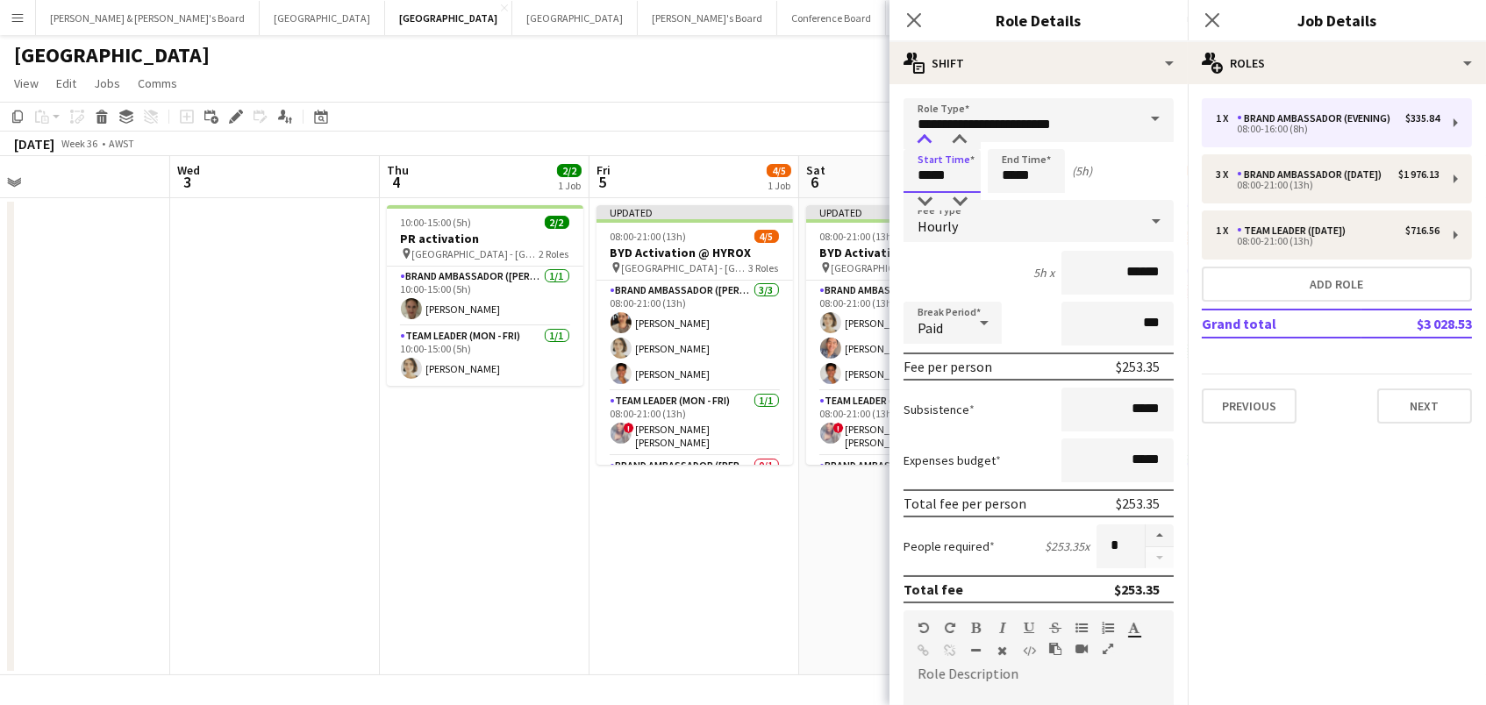
click at [922, 139] on div at bounding box center [924, 141] width 35 height 18
click at [1041, 182] on input "*****" at bounding box center [1026, 171] width 77 height 44
click at [1014, 139] on div at bounding box center [1008, 141] width 35 height 18
type input "*****"
click at [1014, 139] on div at bounding box center [1008, 141] width 35 height 18
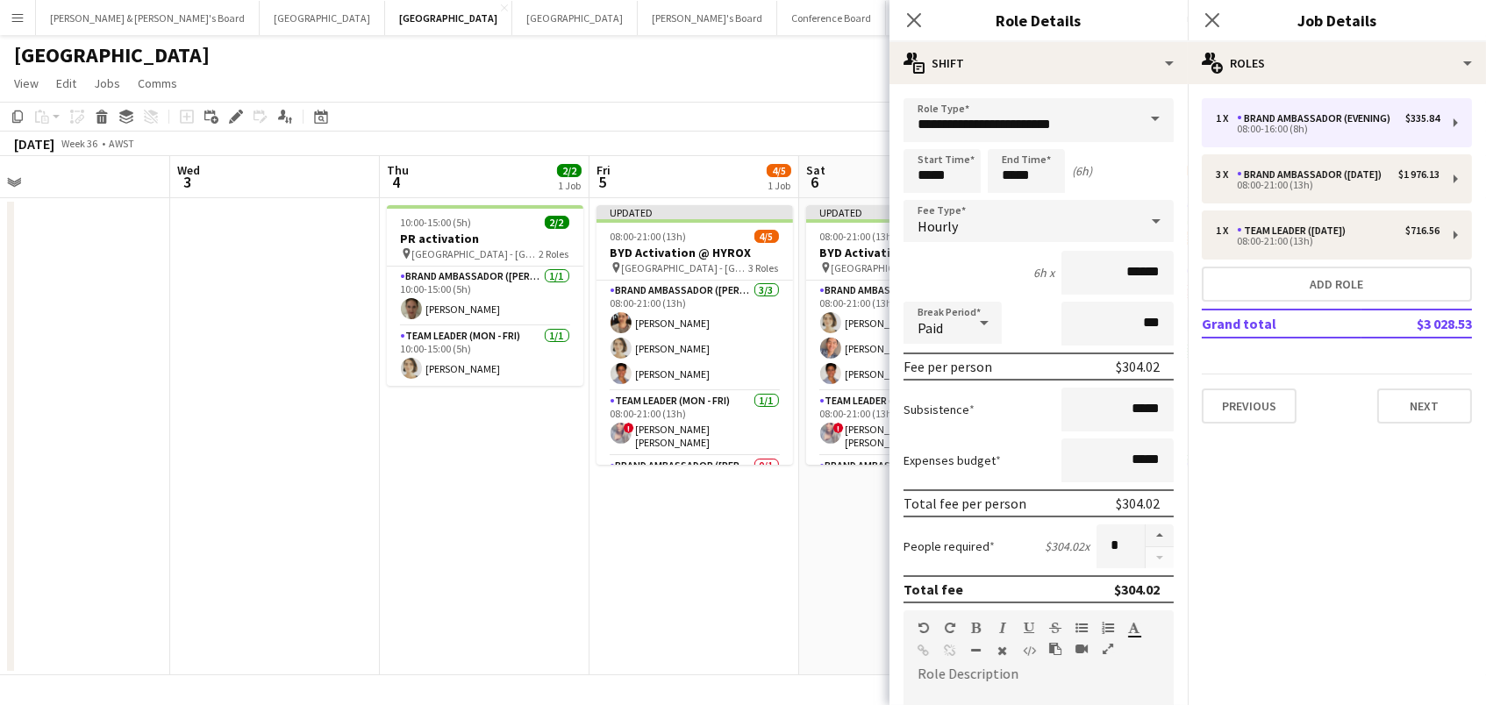
click at [813, 81] on app-page-menu "View Day view expanded Day view collapsed Month view Date picker Jump to [DATE]…" at bounding box center [743, 84] width 1486 height 33
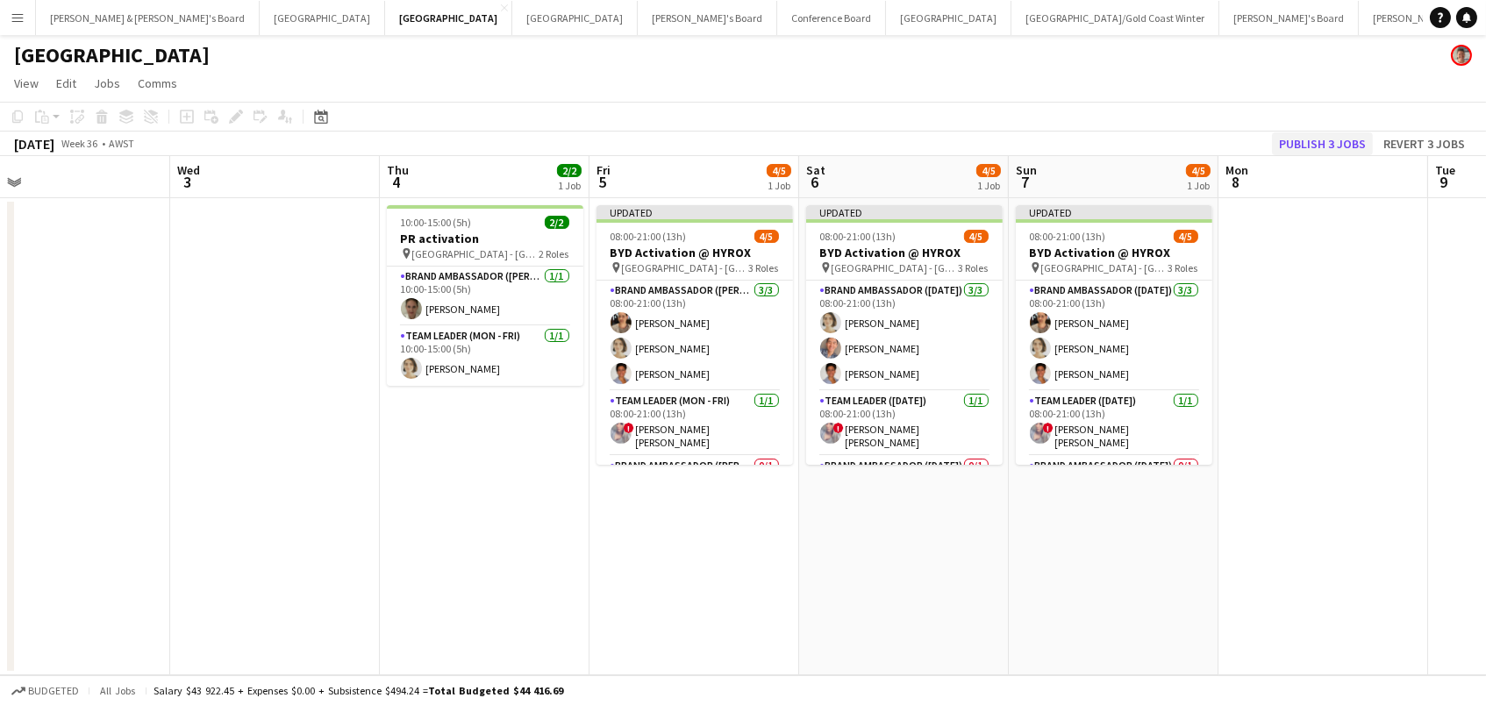
click at [1347, 137] on button "Publish 3 jobs" at bounding box center [1322, 143] width 101 height 23
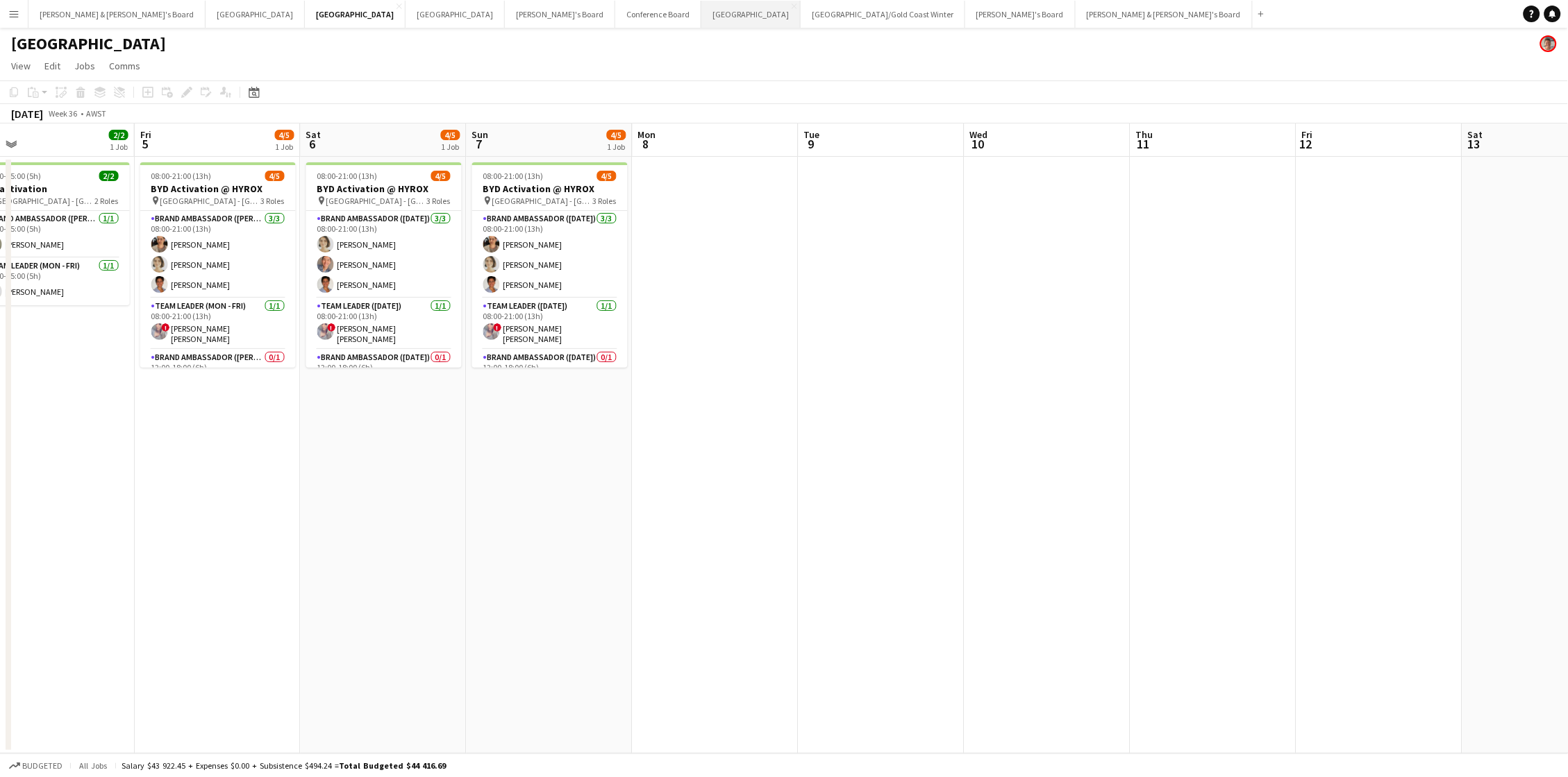
click at [701, 10] on button "Sydney Close" at bounding box center [750, 14] width 99 height 27
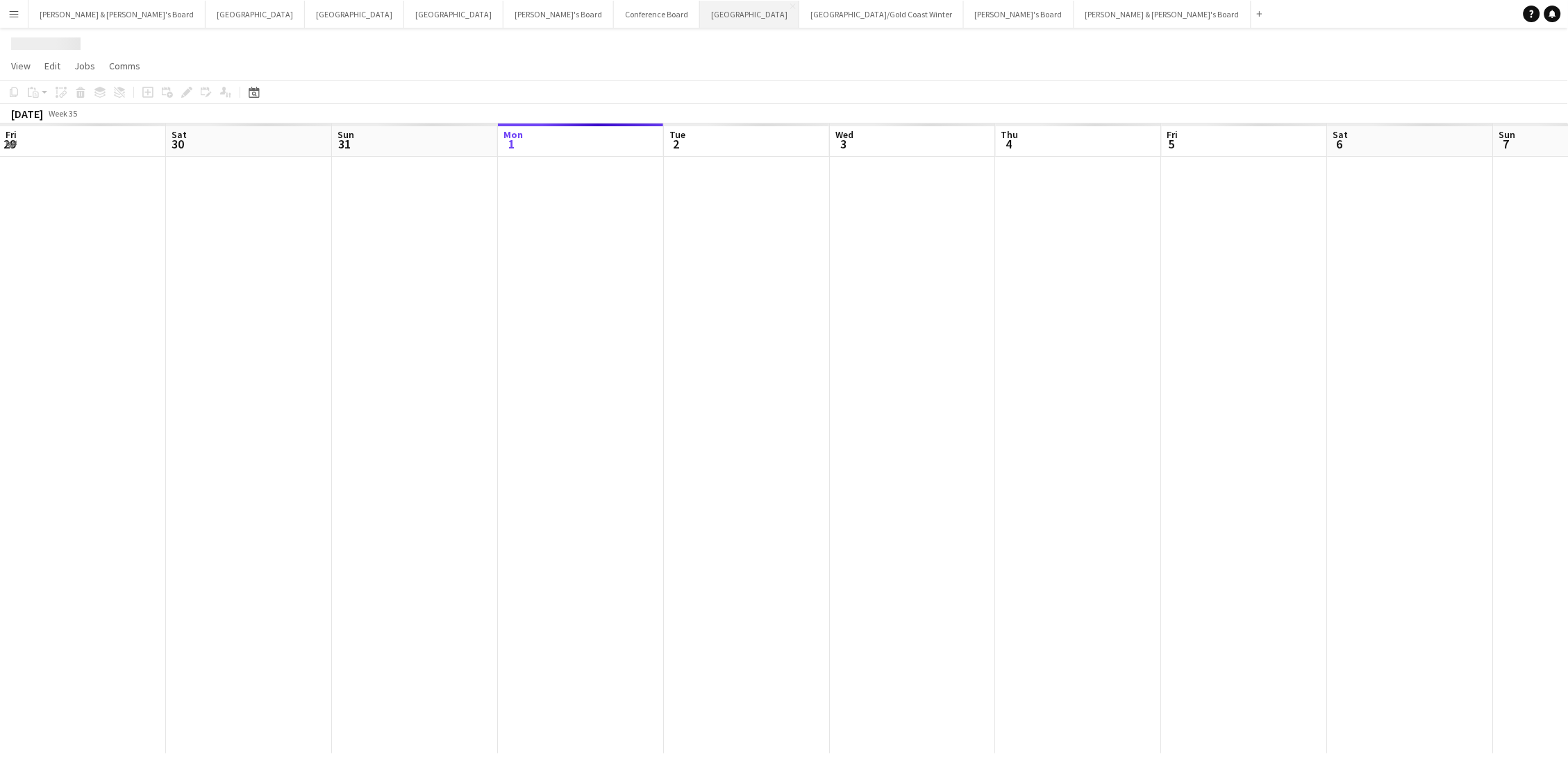
scroll to position [0, 331]
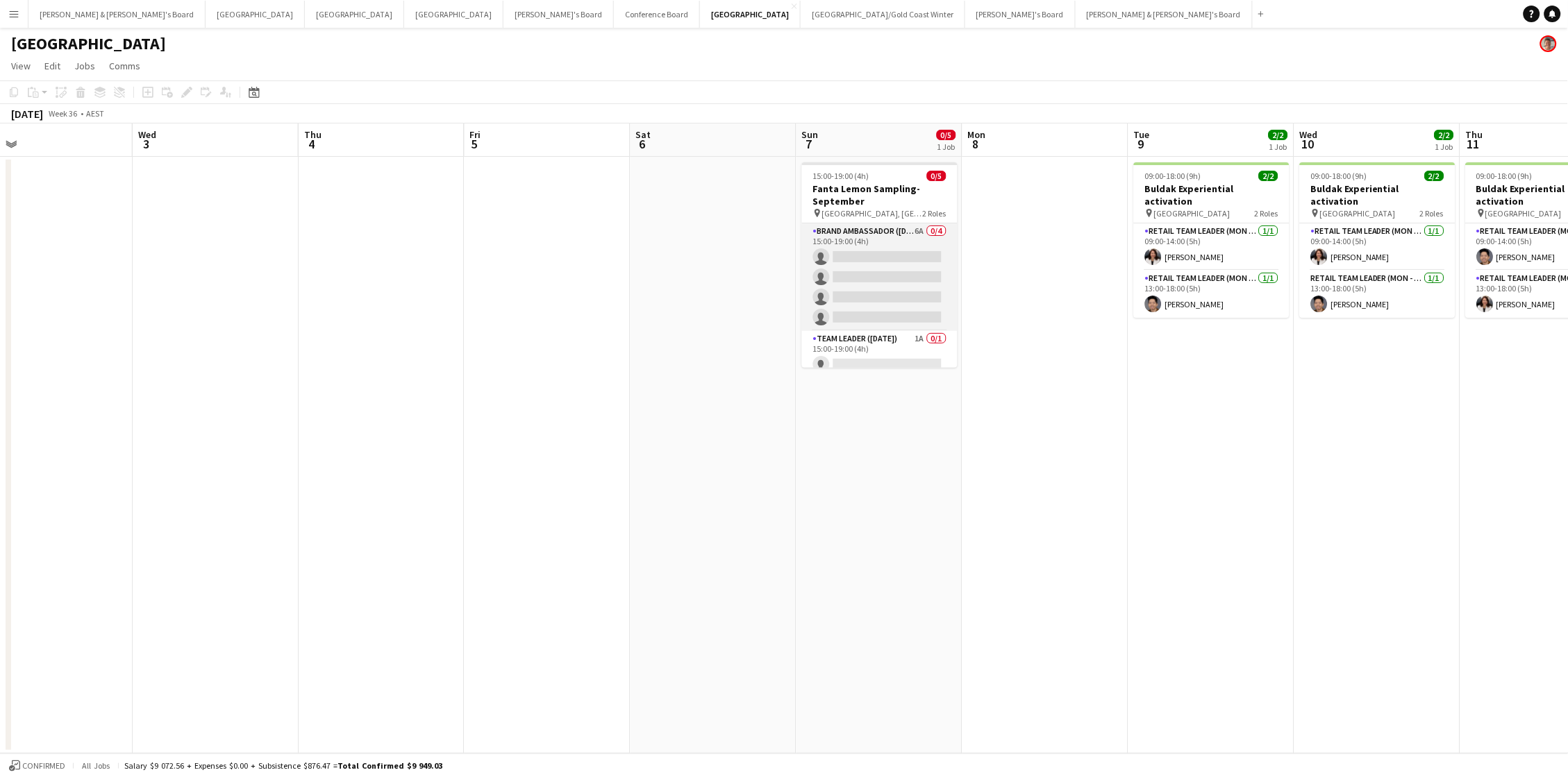
click at [900, 281] on app-card-role "Brand Ambassador (Sunday) 6A 0/4 15:00-19:00 (4h) single-neutral-actions single…" at bounding box center [879, 277] width 155 height 108
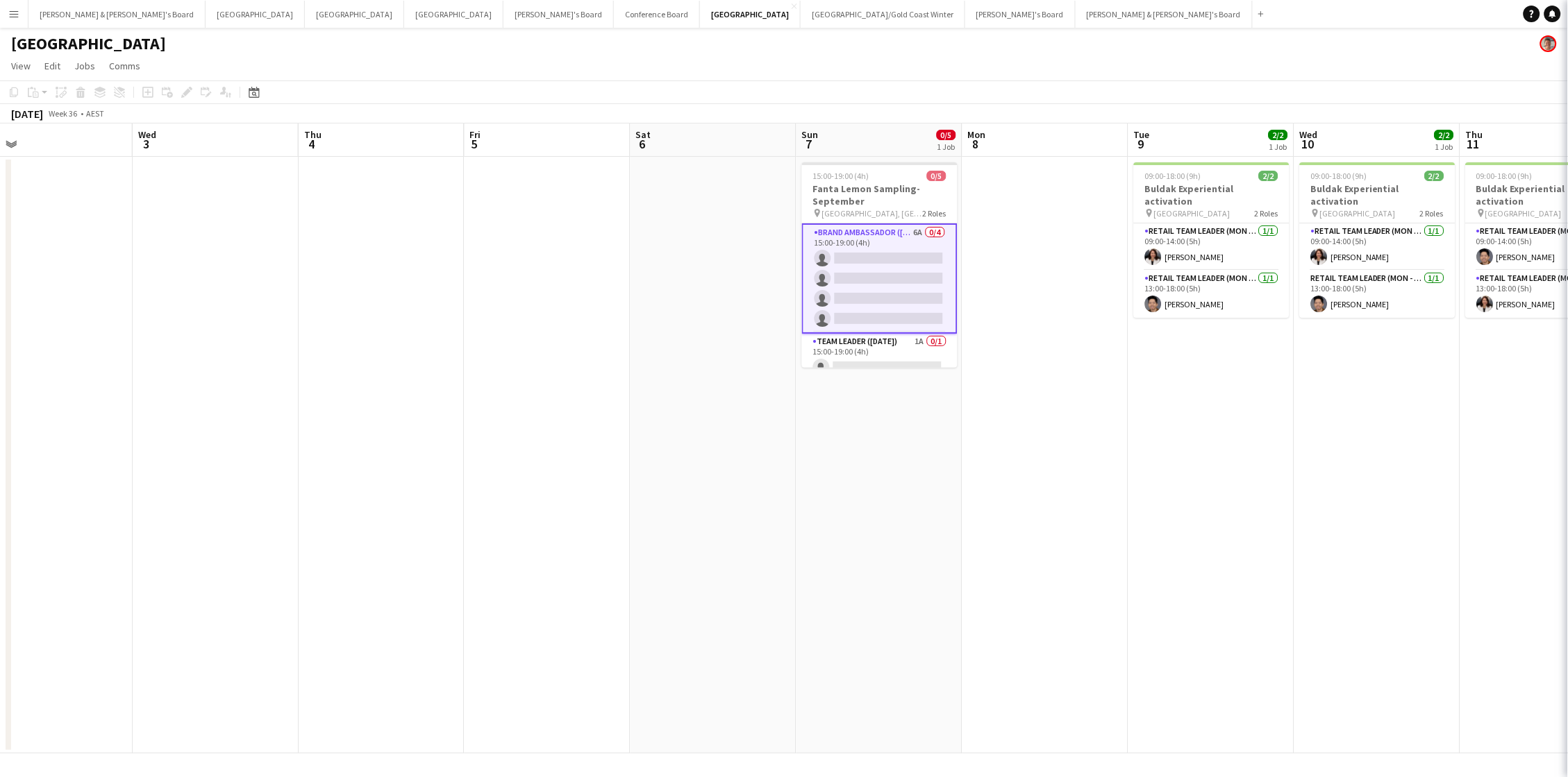
scroll to position [0, 530]
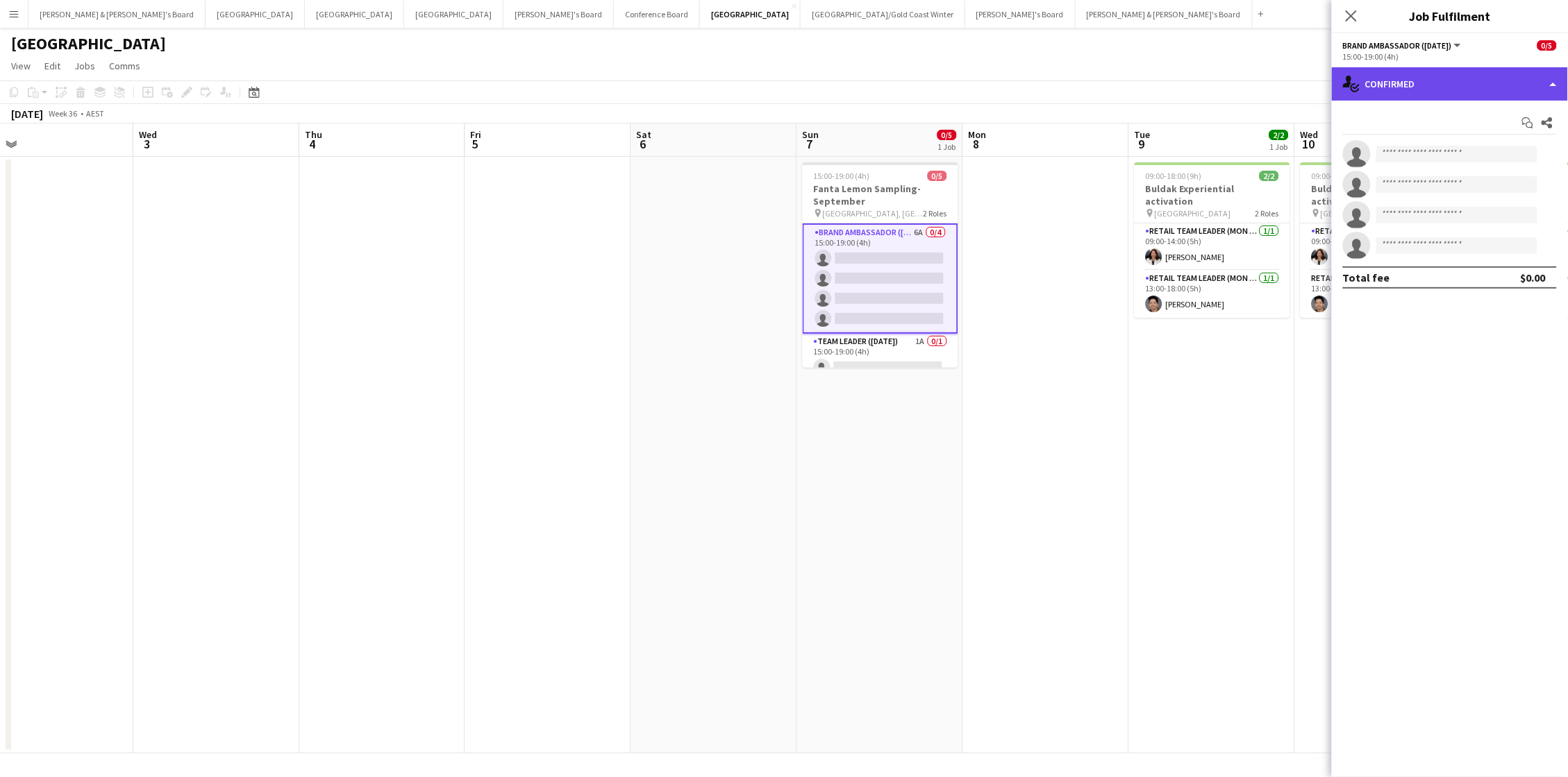
click at [1175, 78] on div "single-neutral-actions-check-2 Confirmed" at bounding box center [1450, 84] width 236 height 33
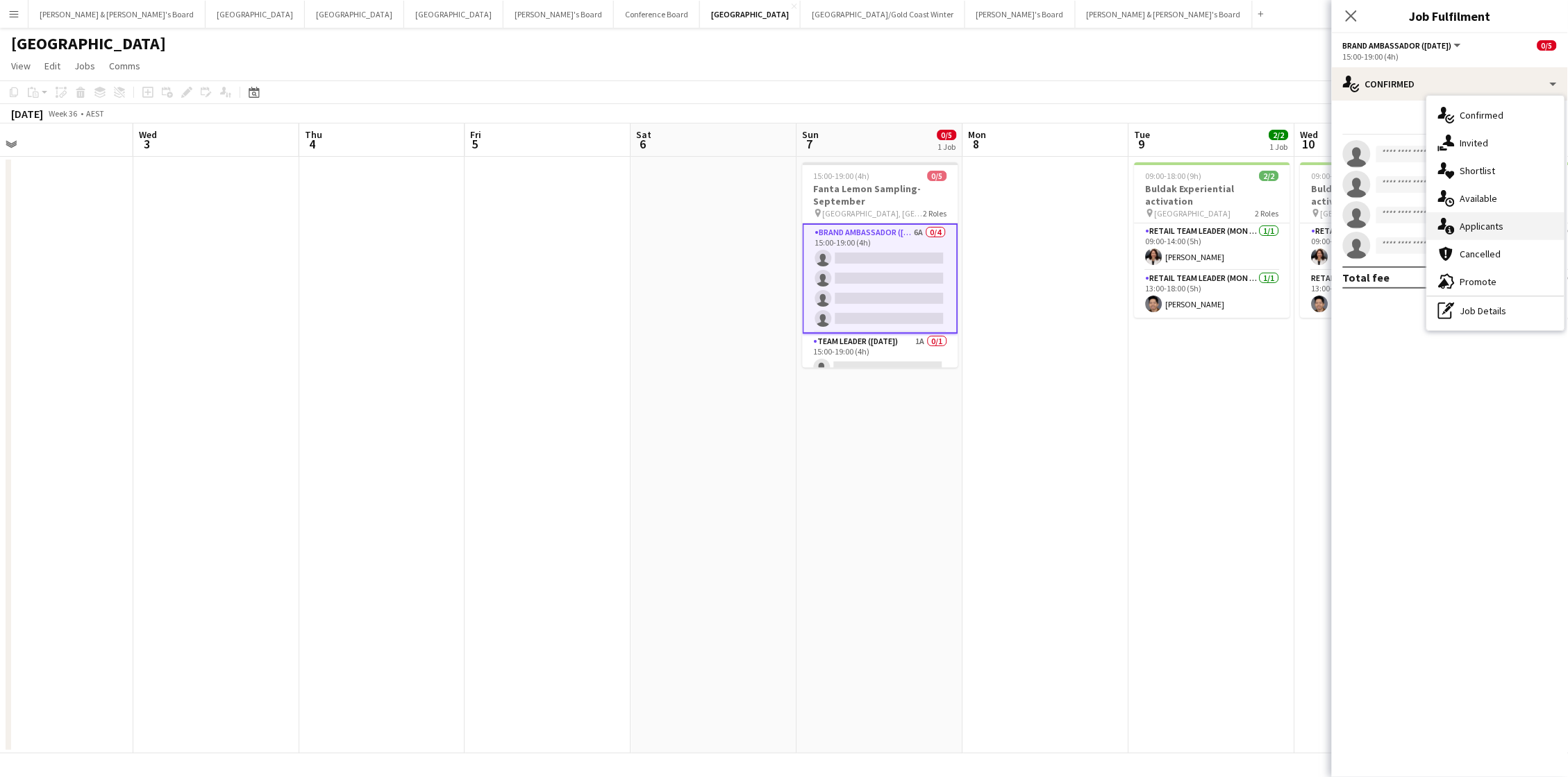
click at [1175, 229] on div "single-neutral-actions-information Applicants" at bounding box center [1496, 226] width 138 height 28
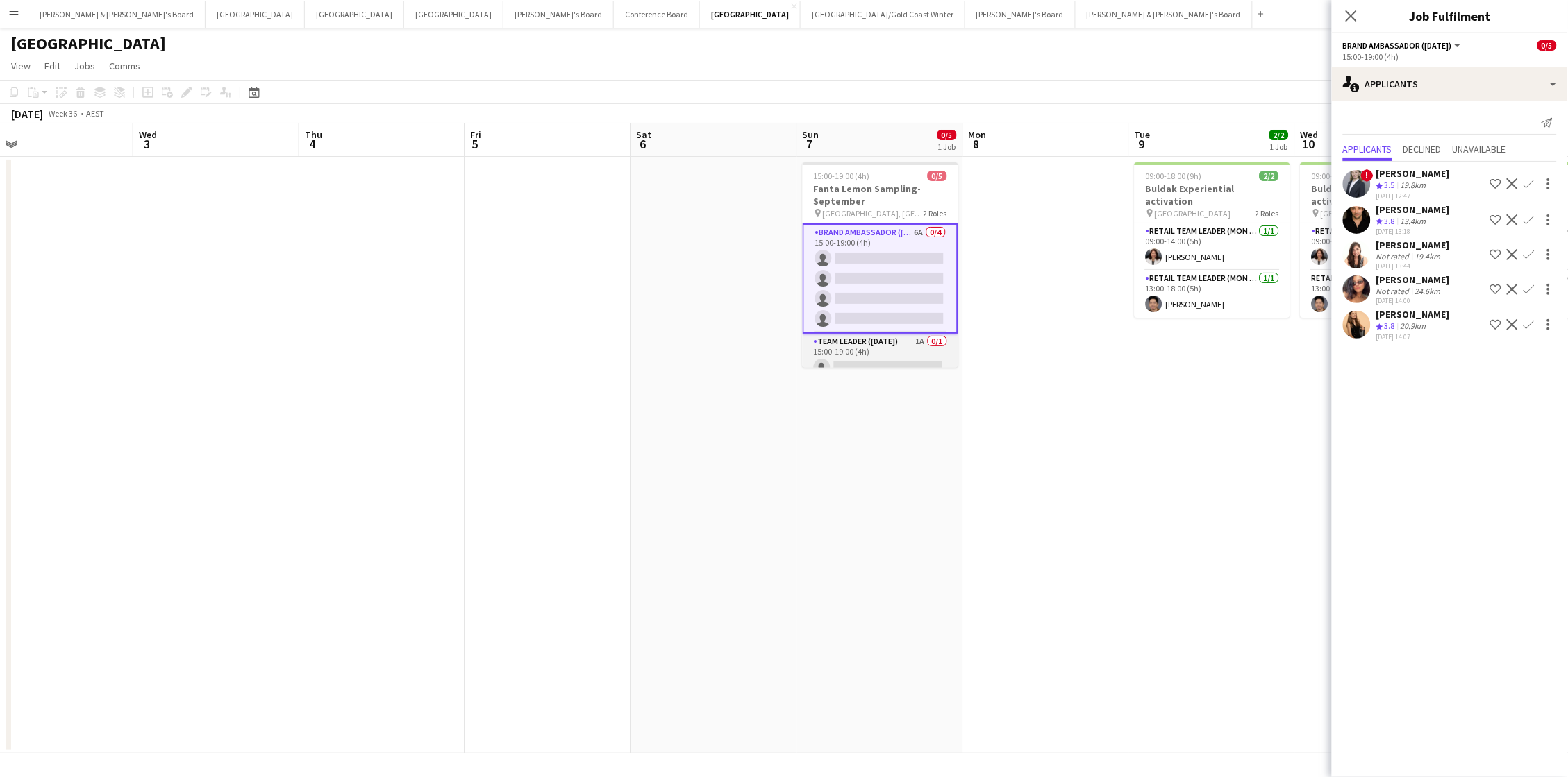
click at [904, 357] on app-card-role "Team Leader (Sunday) 1A 0/1 15:00-19:00 (4h) single-neutral-actions" at bounding box center [880, 358] width 155 height 47
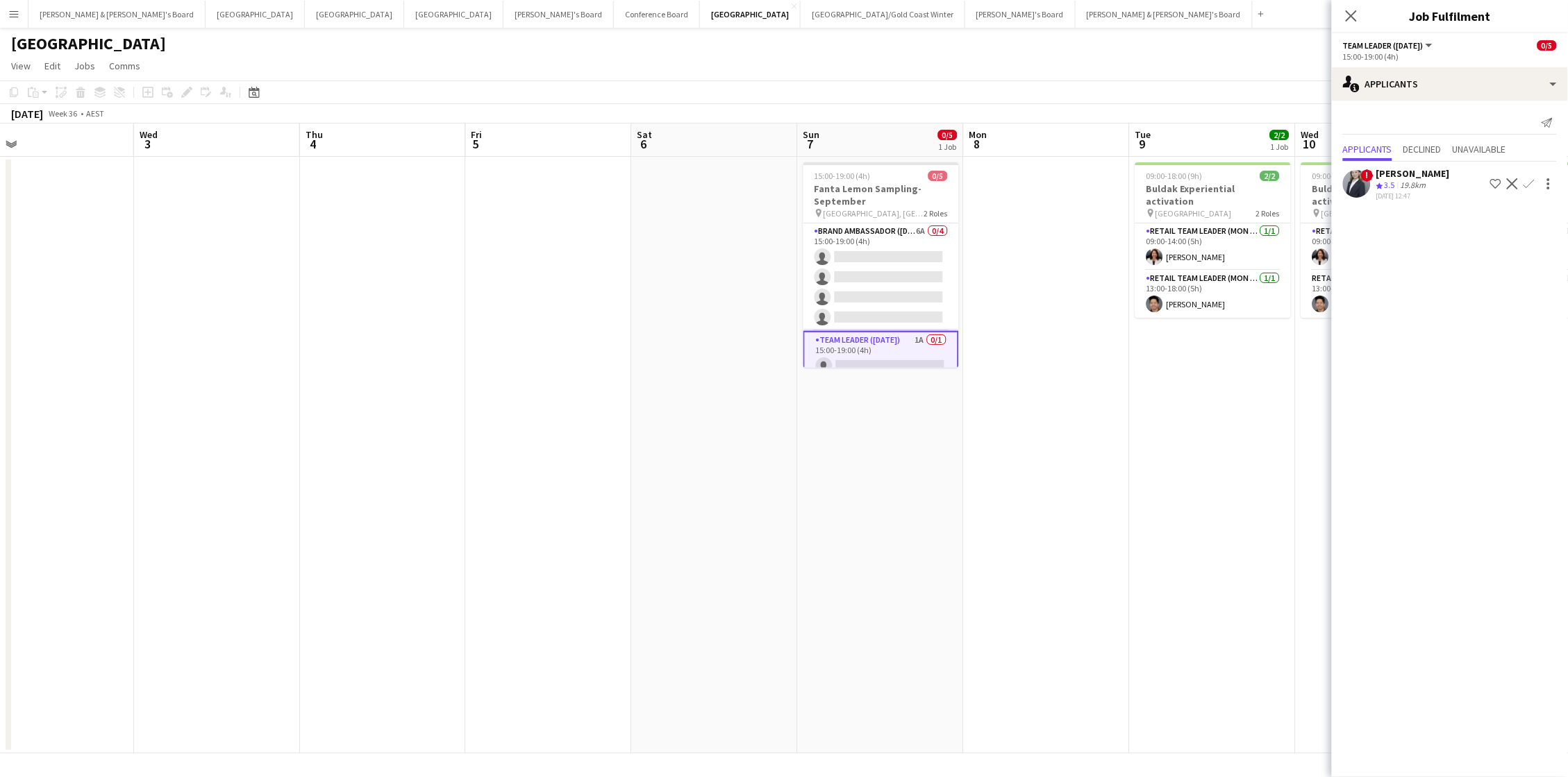
click at [708, 69] on app-page-menu "View Day view expanded Day view collapsed Month view Date picker Jump to [DATE]…" at bounding box center [784, 66] width 1568 height 26
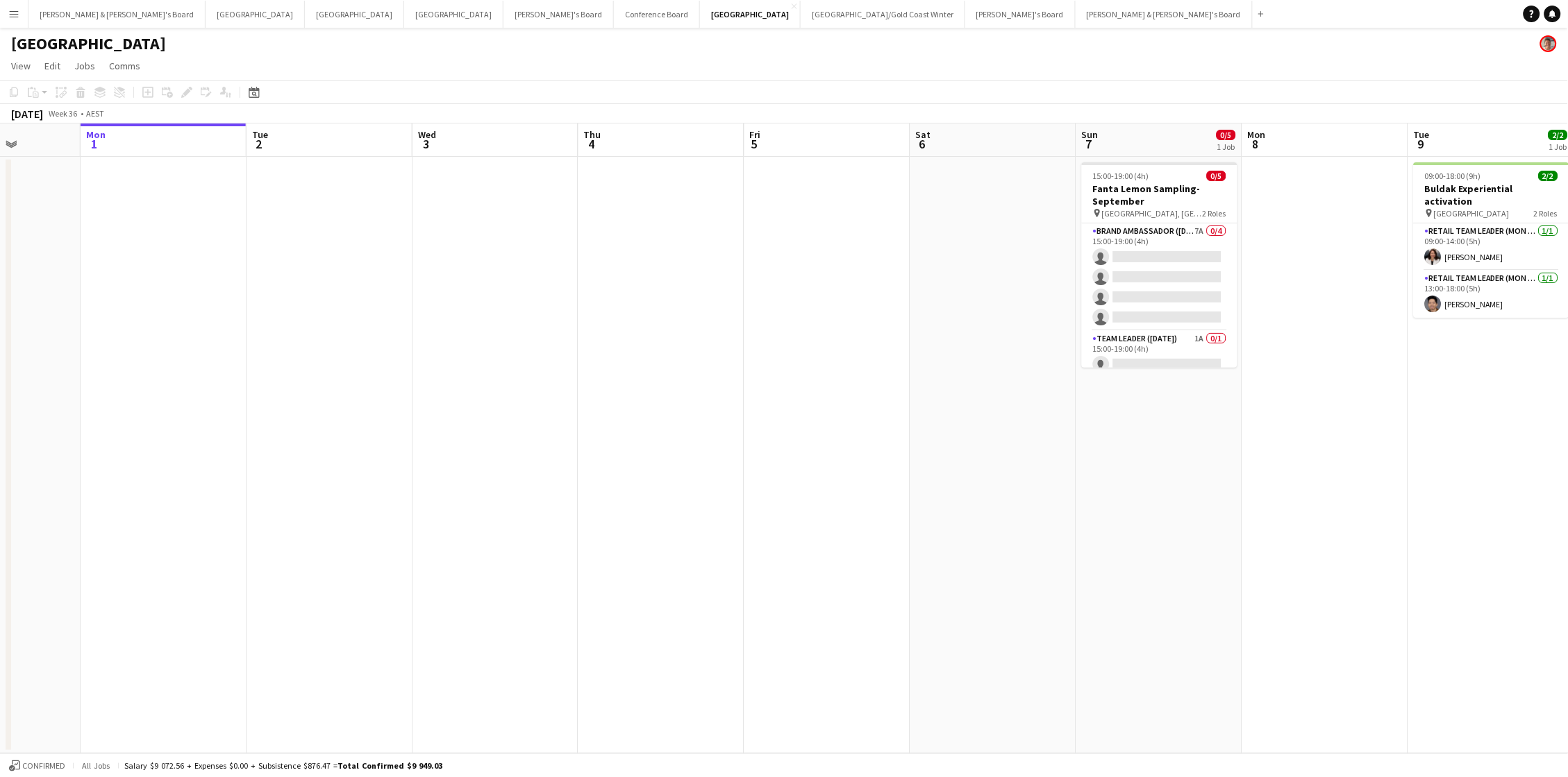
scroll to position [0, 417]
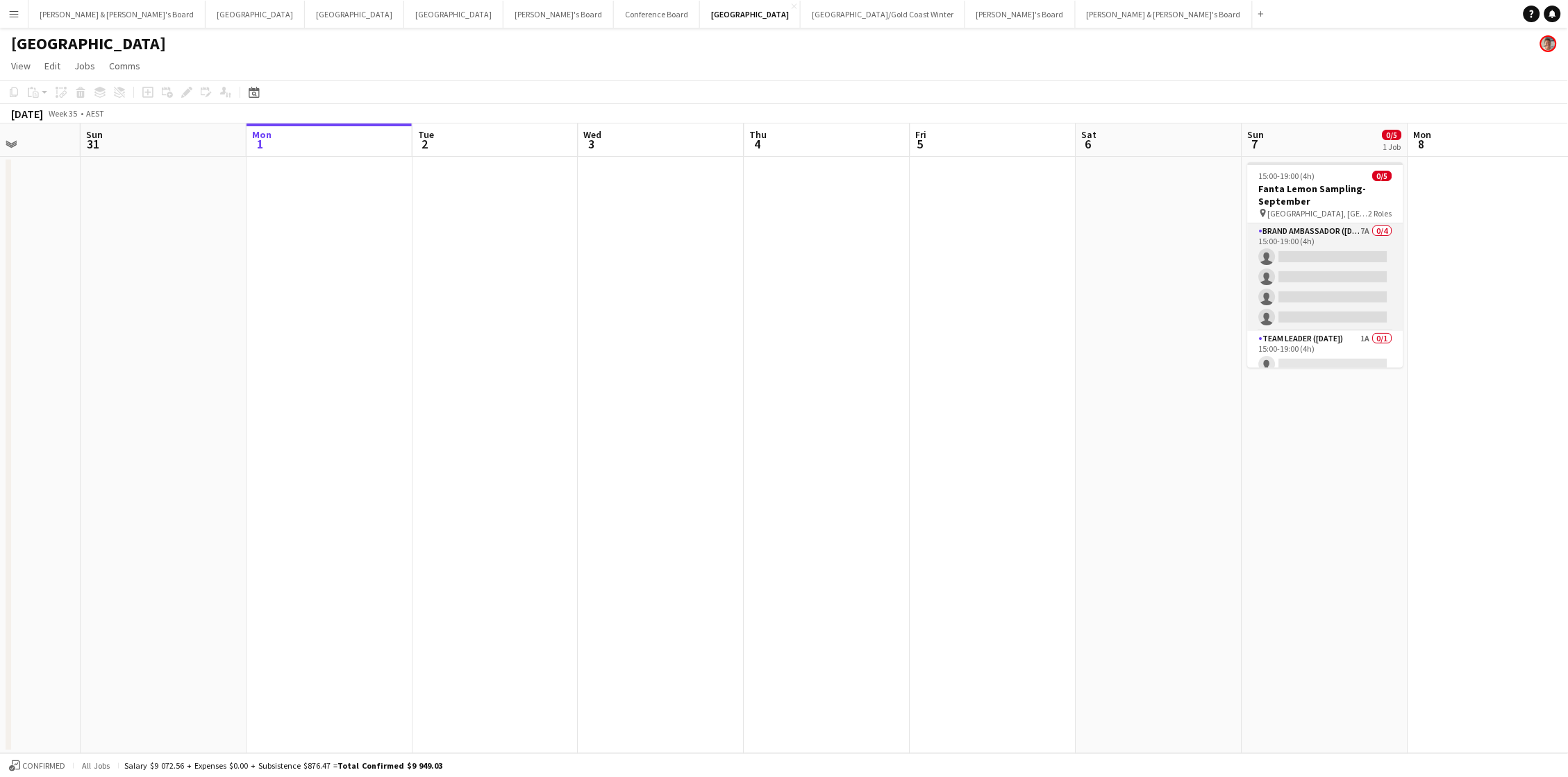
click at [1175, 261] on app-card-role "Brand Ambassador (Sunday) 7A 0/4 15:00-19:00 (4h) single-neutral-actions single…" at bounding box center [1325, 277] width 155 height 108
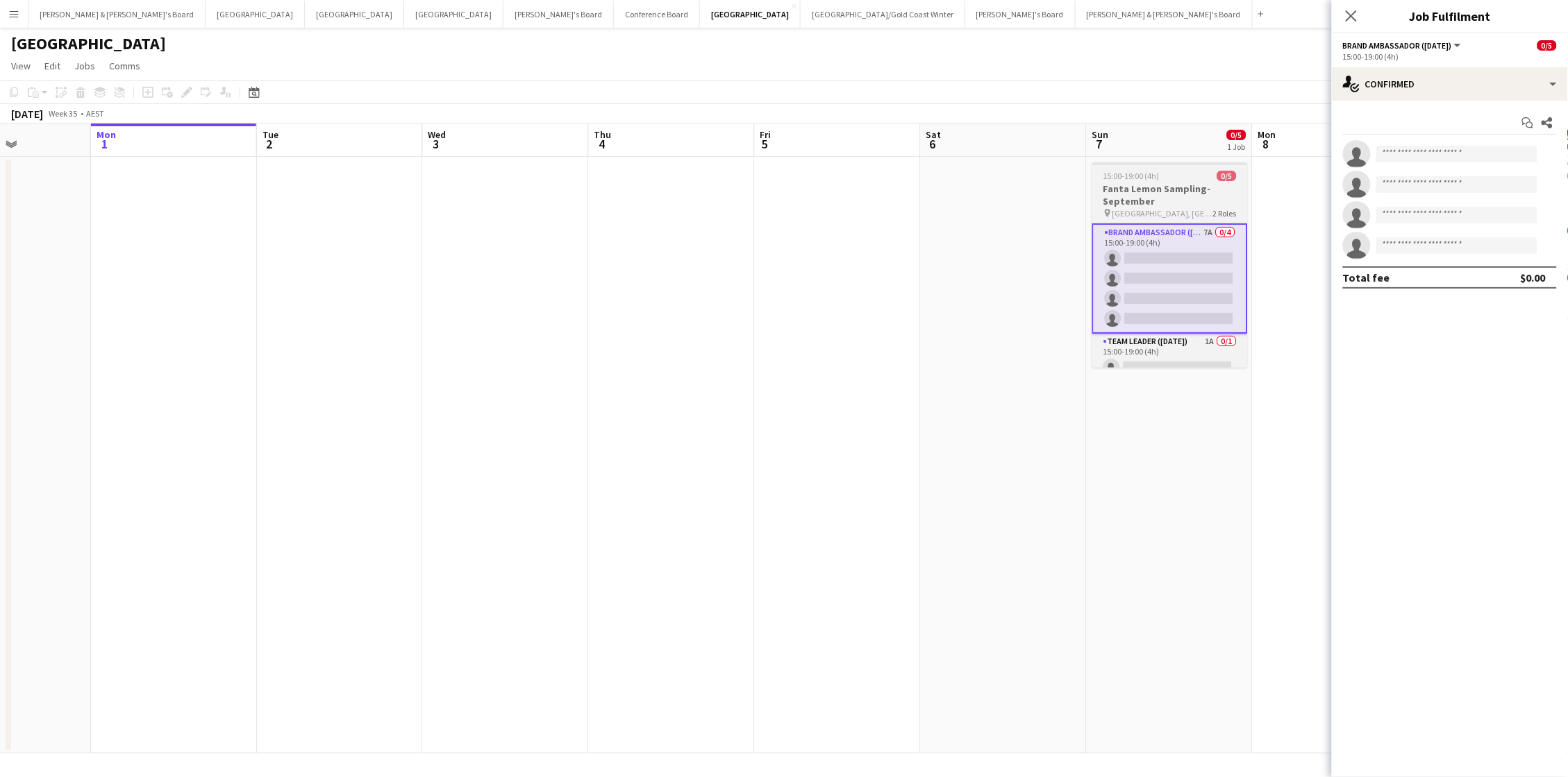
scroll to position [0, 574]
drag, startPoint x: 1141, startPoint y: 188, endPoint x: 1131, endPoint y: 188, distance: 10.0
click at [1140, 188] on h3 "Fanta Lemon Sampling-September" at bounding box center [1168, 195] width 155 height 25
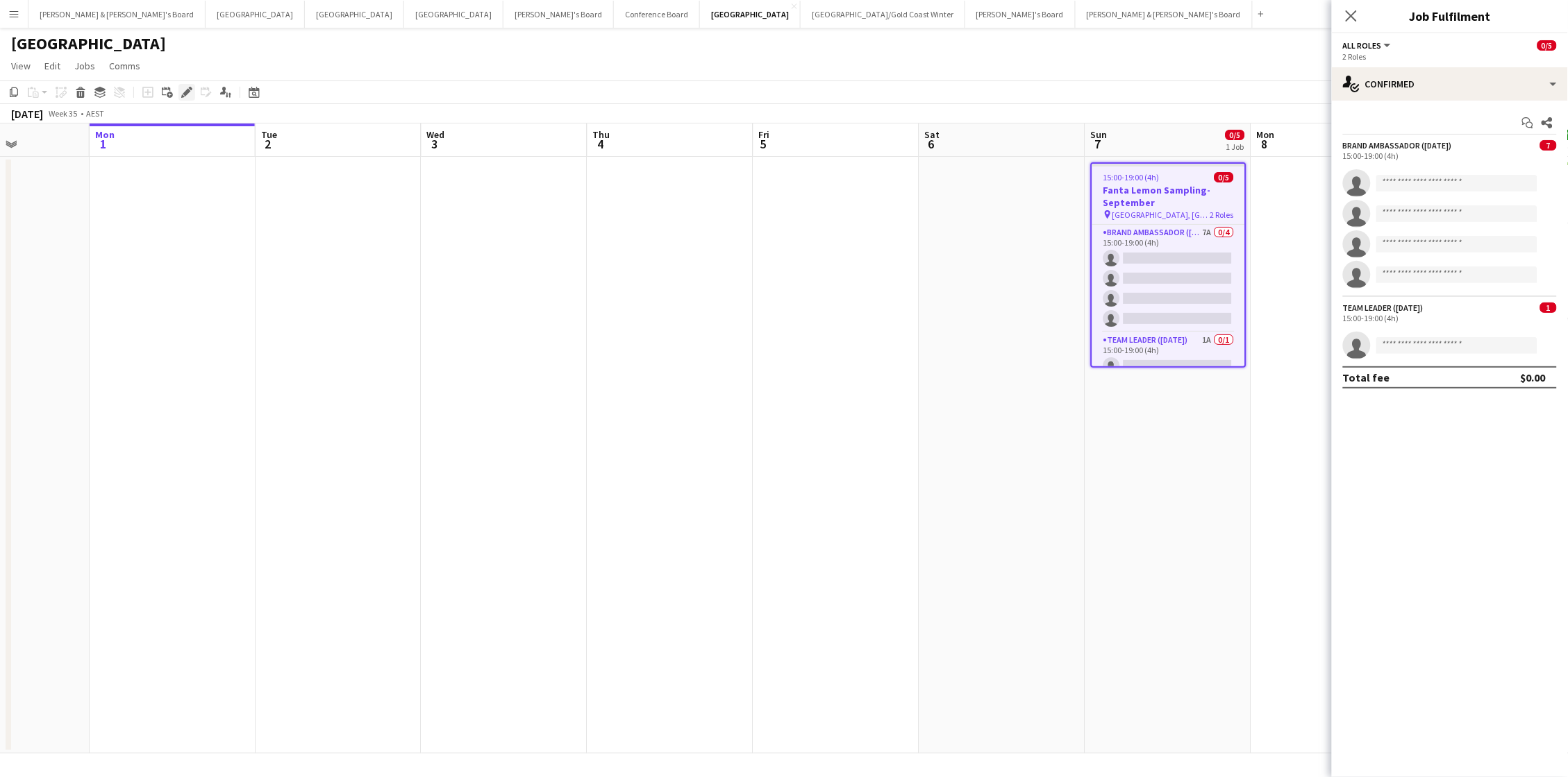
click at [181, 97] on icon at bounding box center [183, 96] width 3 height 3
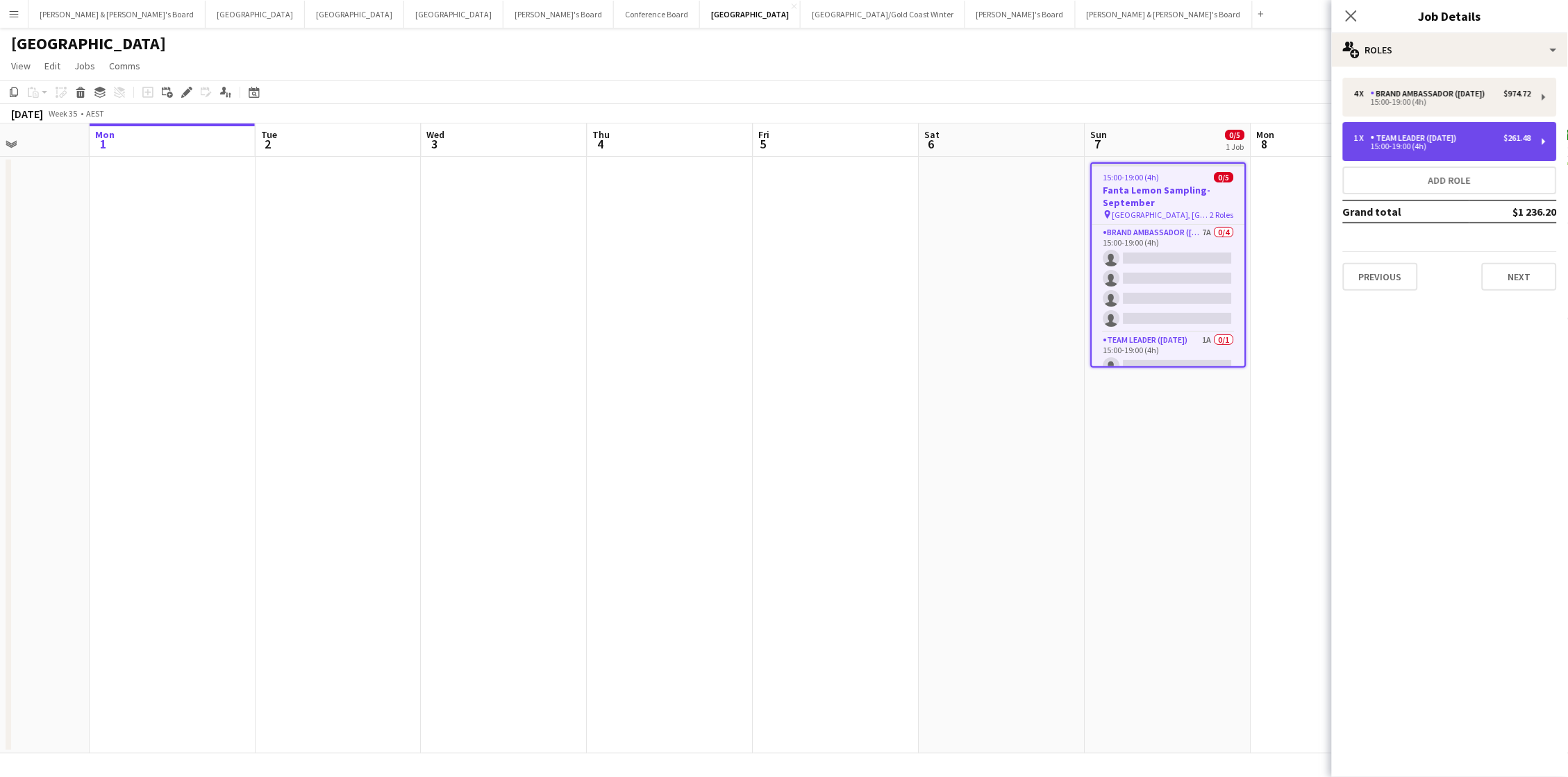
click at [1175, 157] on div "1 x Team Leader (Sunday) $261.48 15:00-19:00 (4h)" at bounding box center [1450, 141] width 214 height 39
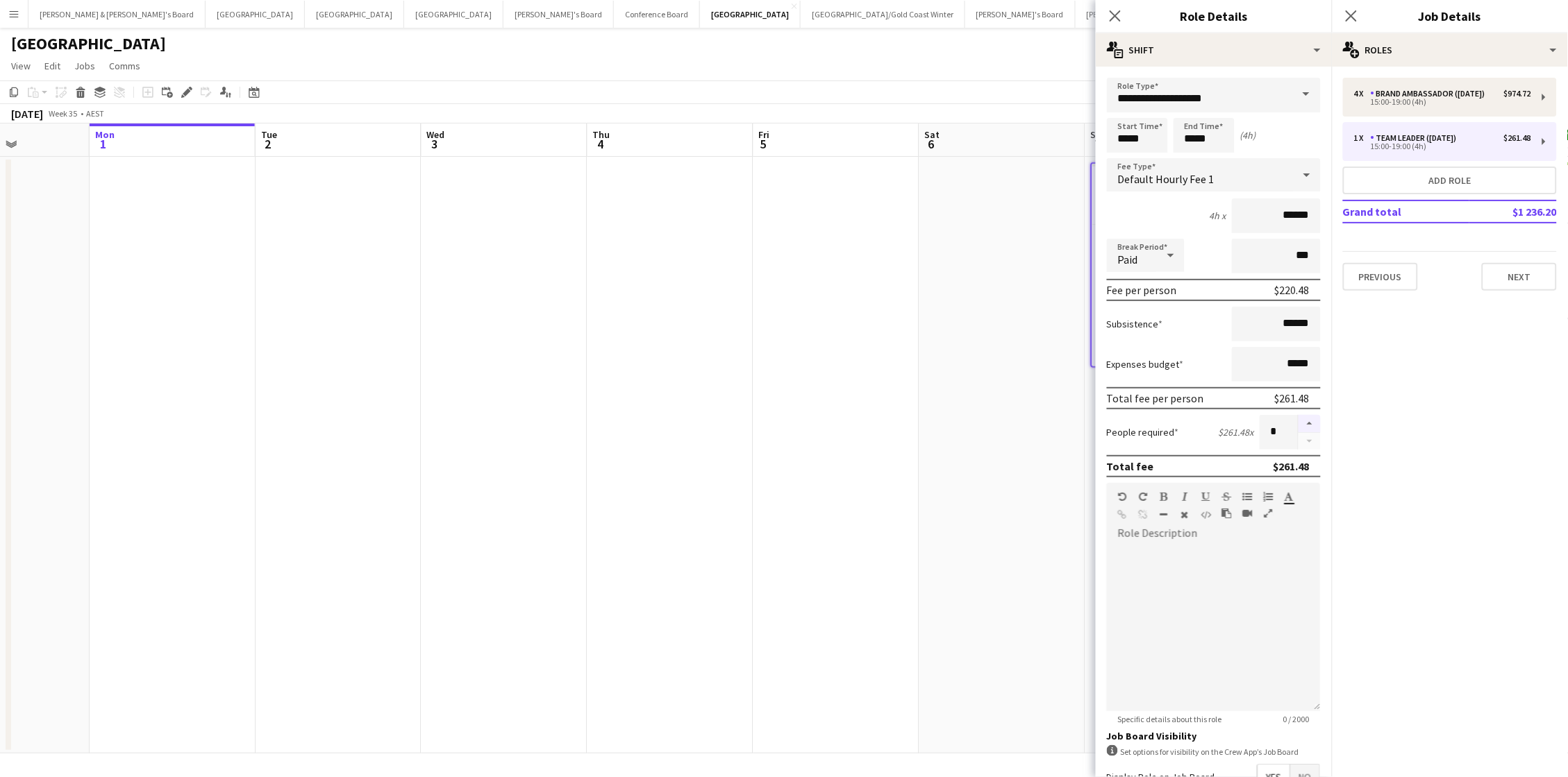
click at [1175, 418] on button "button" at bounding box center [1309, 424] width 22 height 18
type input "*"
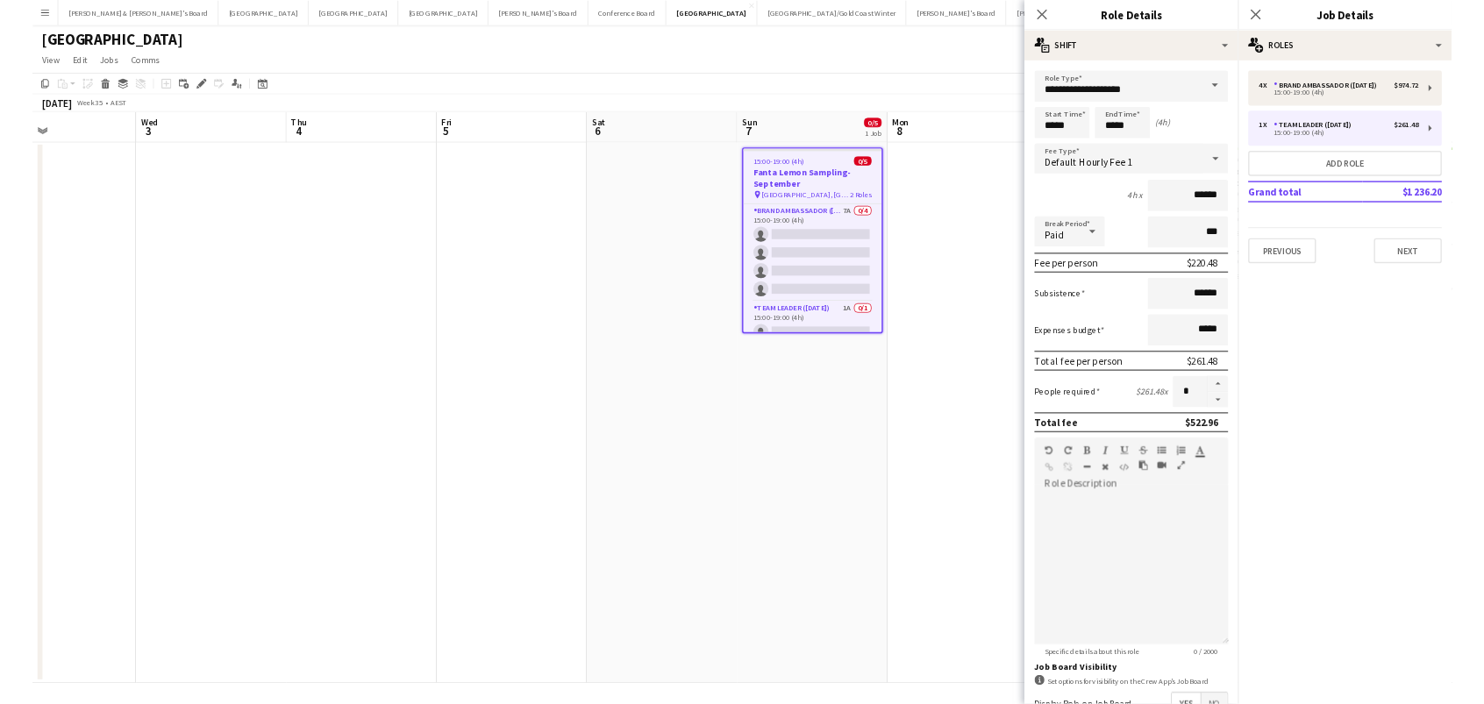
scroll to position [0, 717]
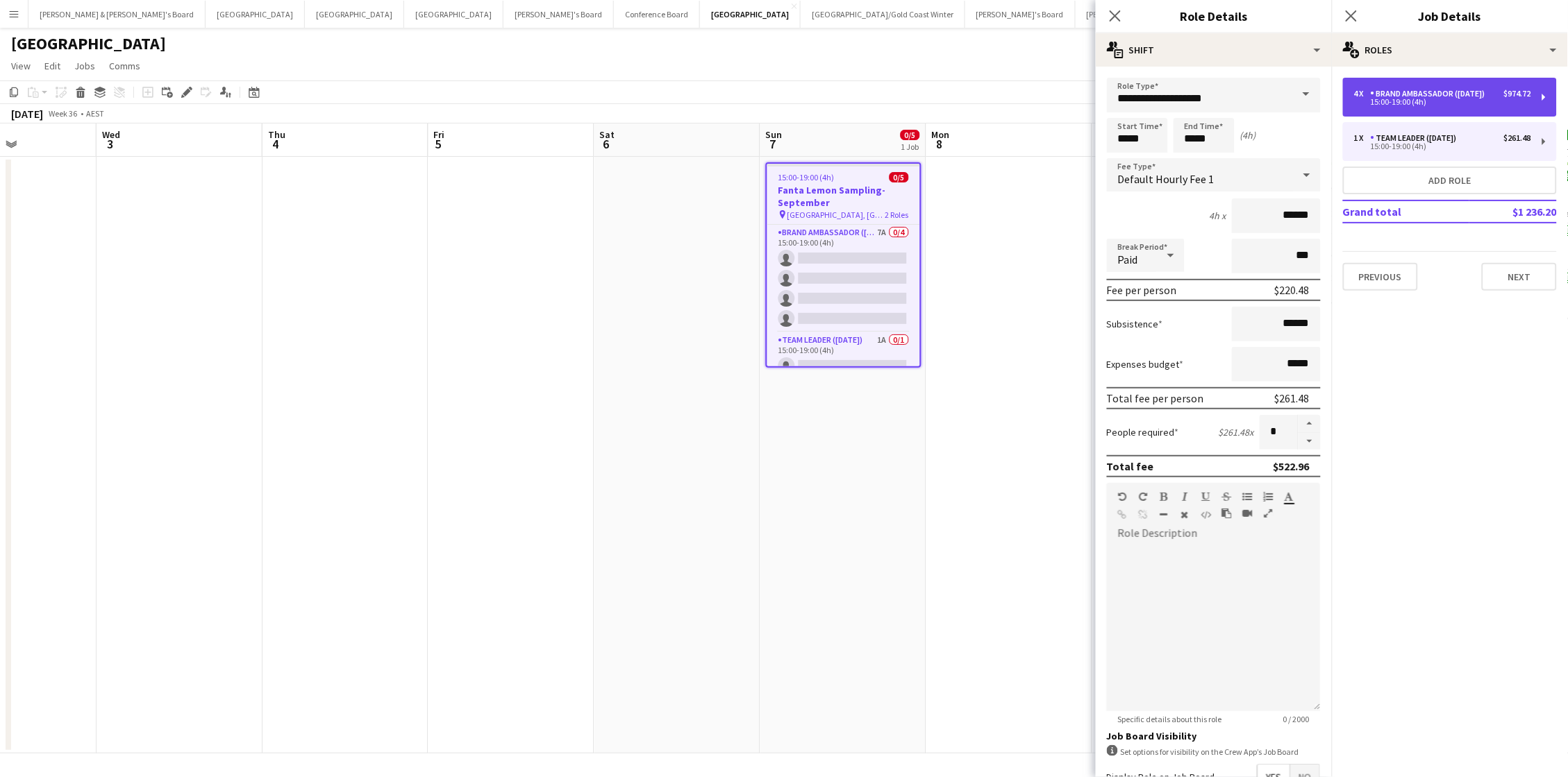
click at [1175, 97] on div "Brand Ambassador ([DATE])" at bounding box center [1431, 93] width 120 height 9
type input "**********"
type input "******"
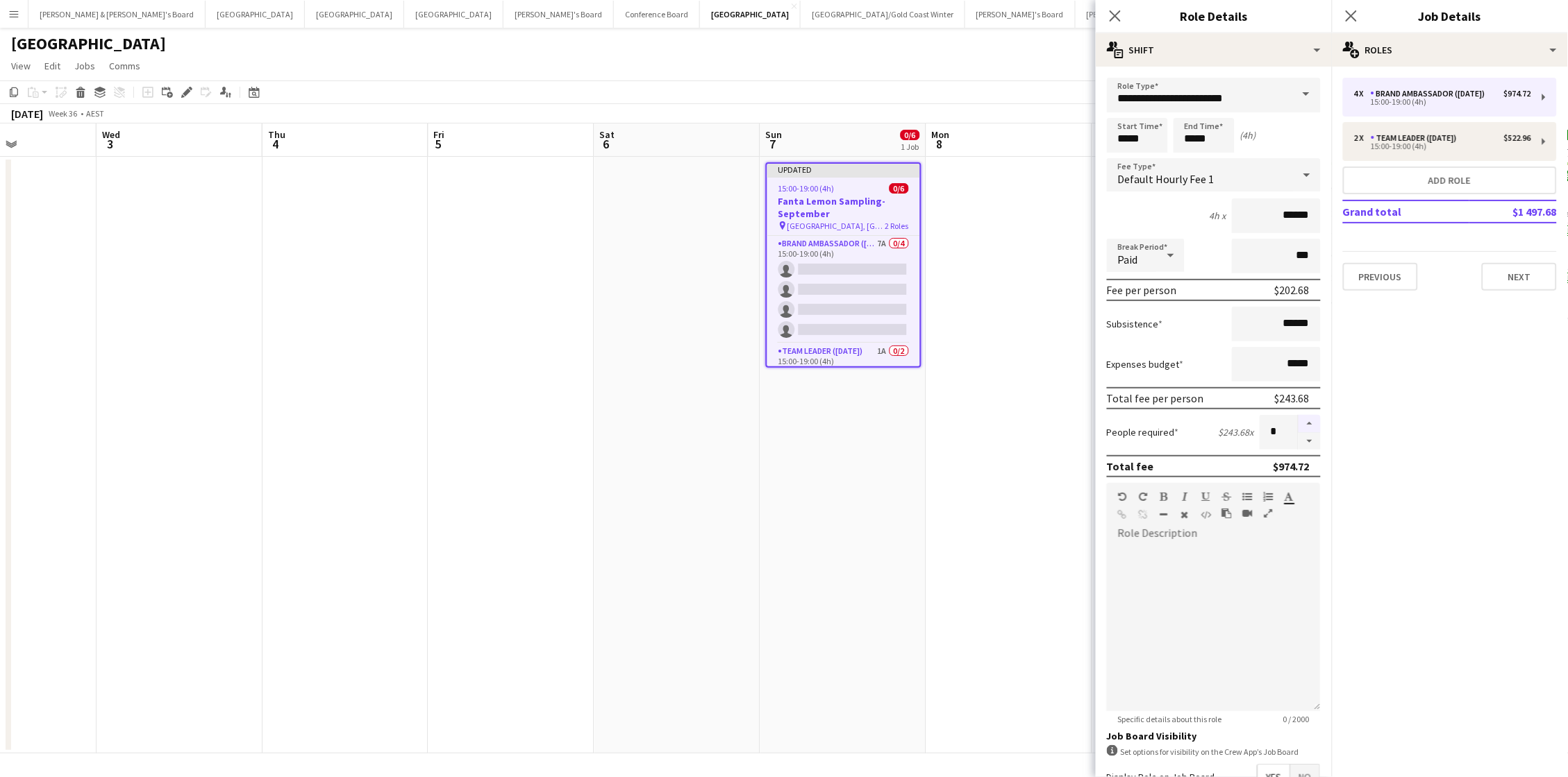
click at [1175, 419] on button "button" at bounding box center [1309, 424] width 22 height 18
type input "*"
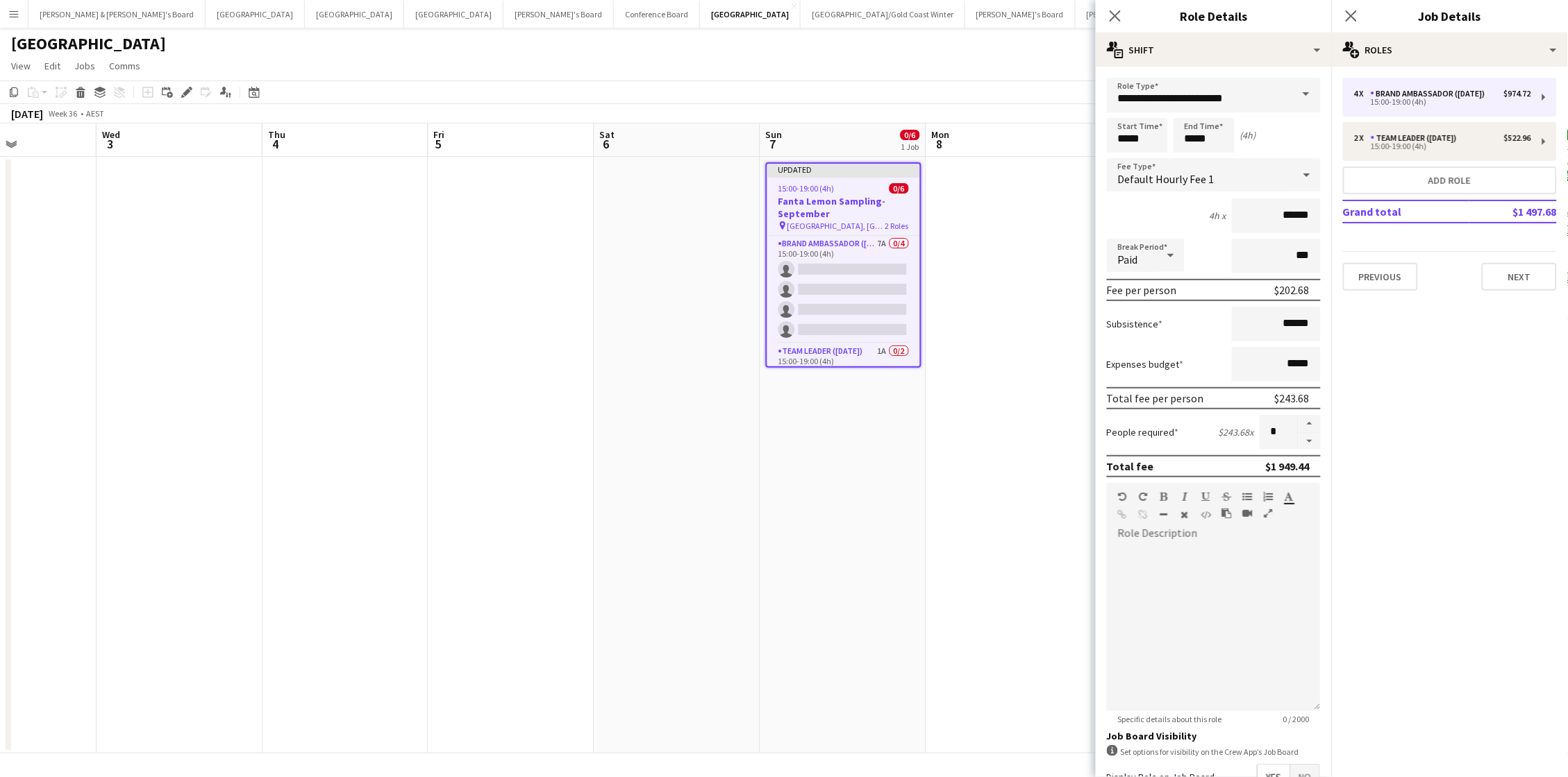
click at [1031, 474] on app-date-cell at bounding box center [1009, 455] width 166 height 597
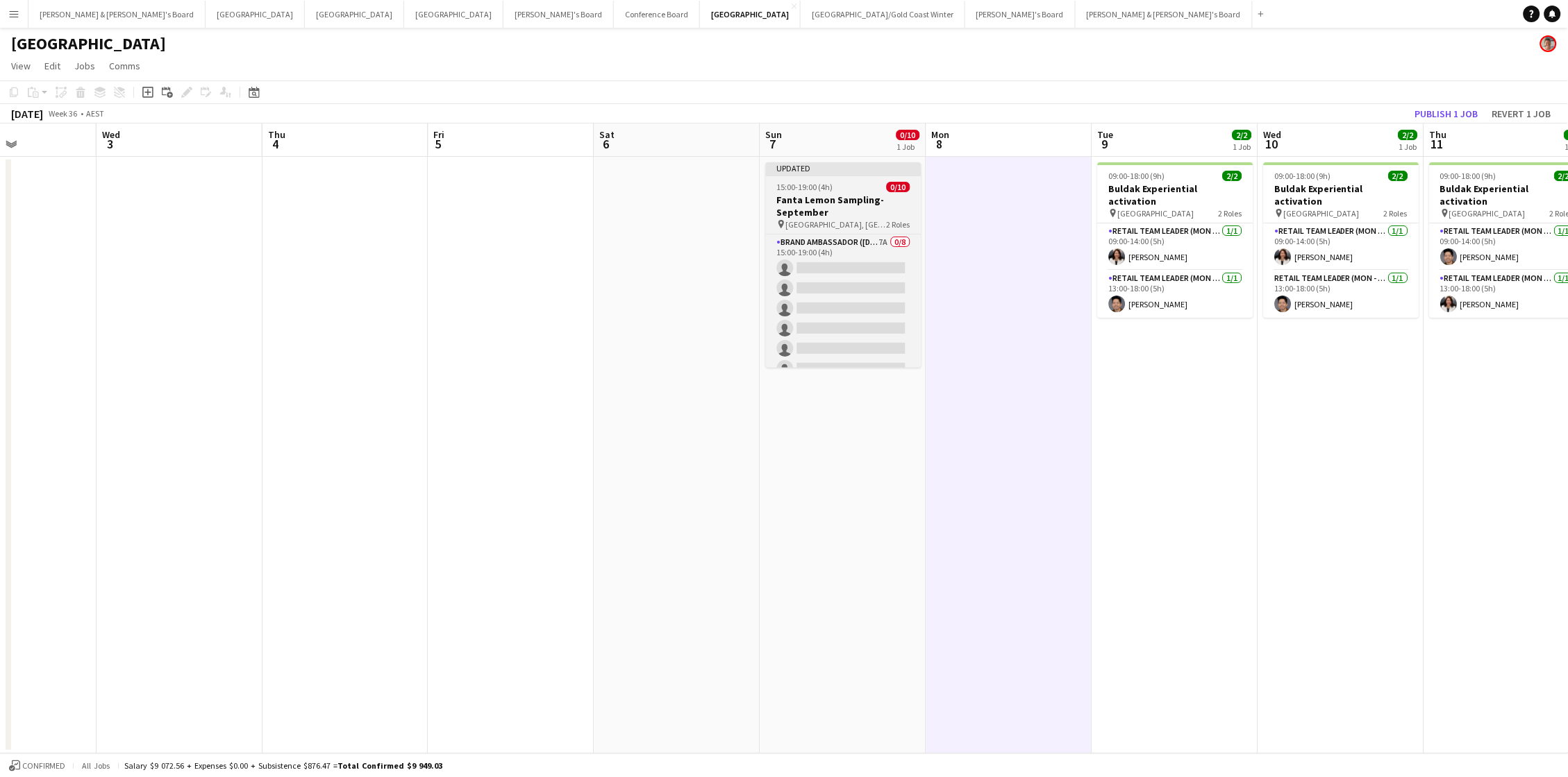
click at [891, 222] on span "2 Roles" at bounding box center [898, 224] width 24 height 10
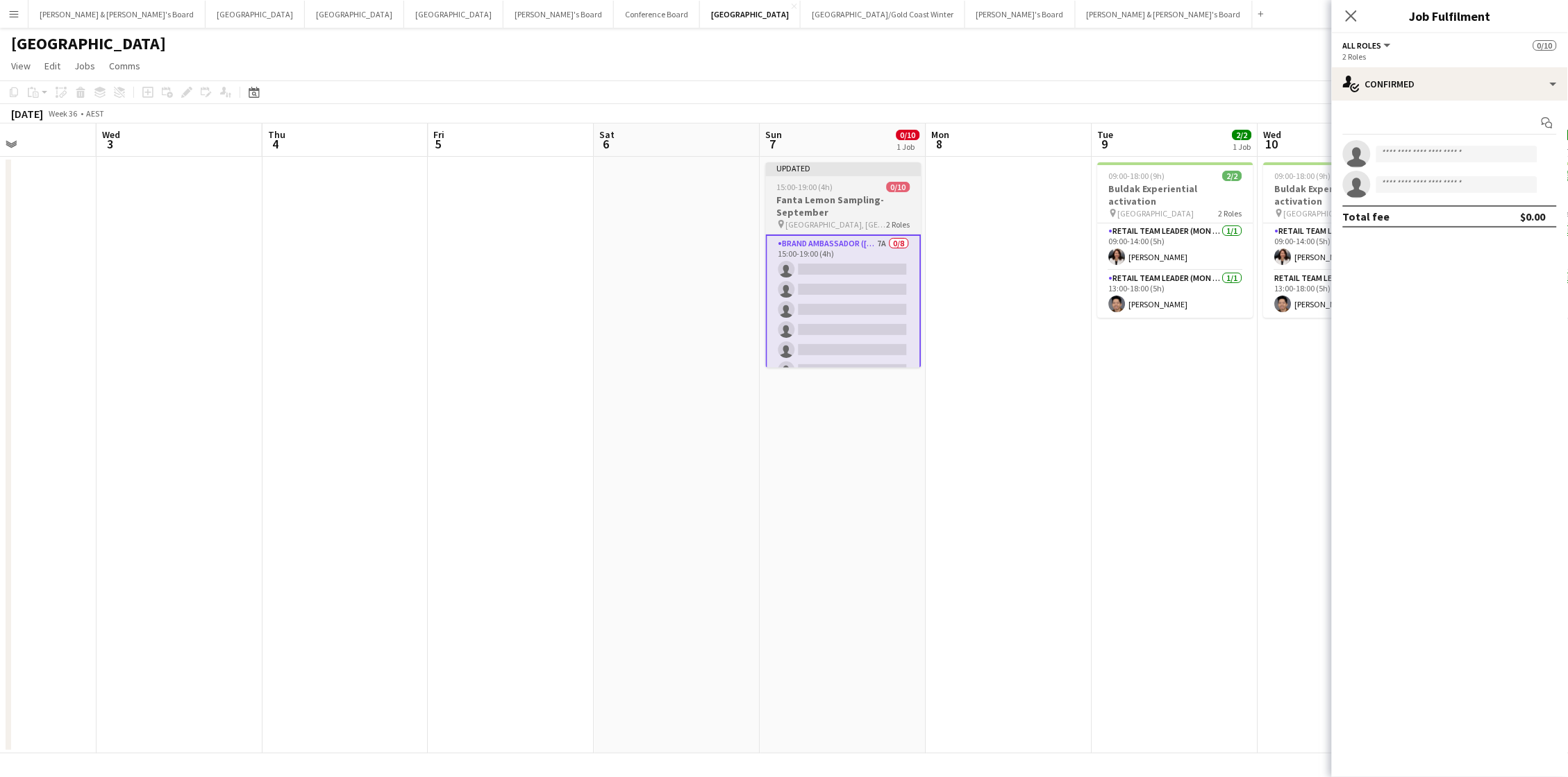
click at [813, 201] on h3 "Fanta Lemon Sampling-September" at bounding box center [844, 207] width 155 height 25
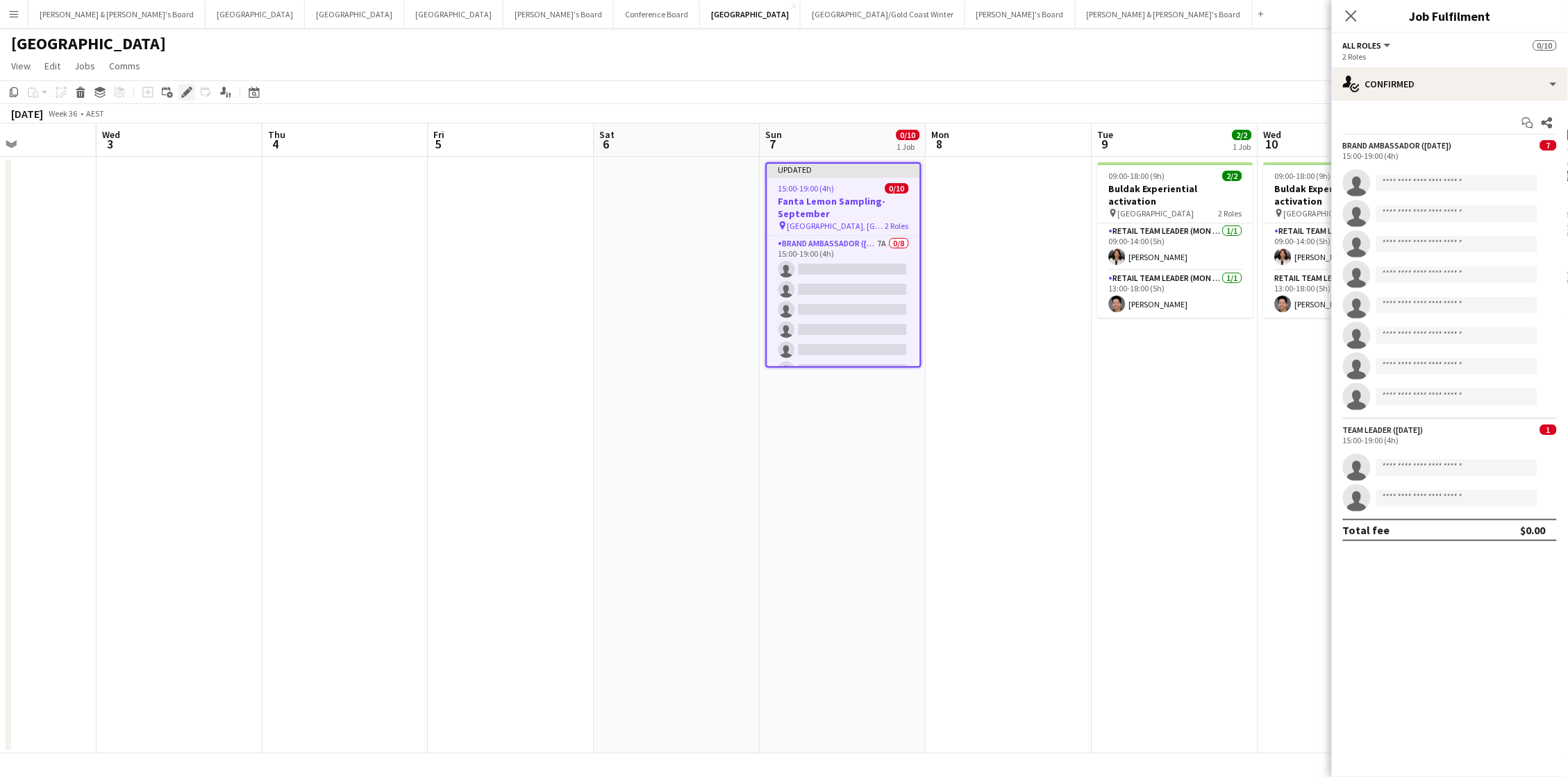
click at [184, 92] on icon at bounding box center [187, 93] width 8 height 8
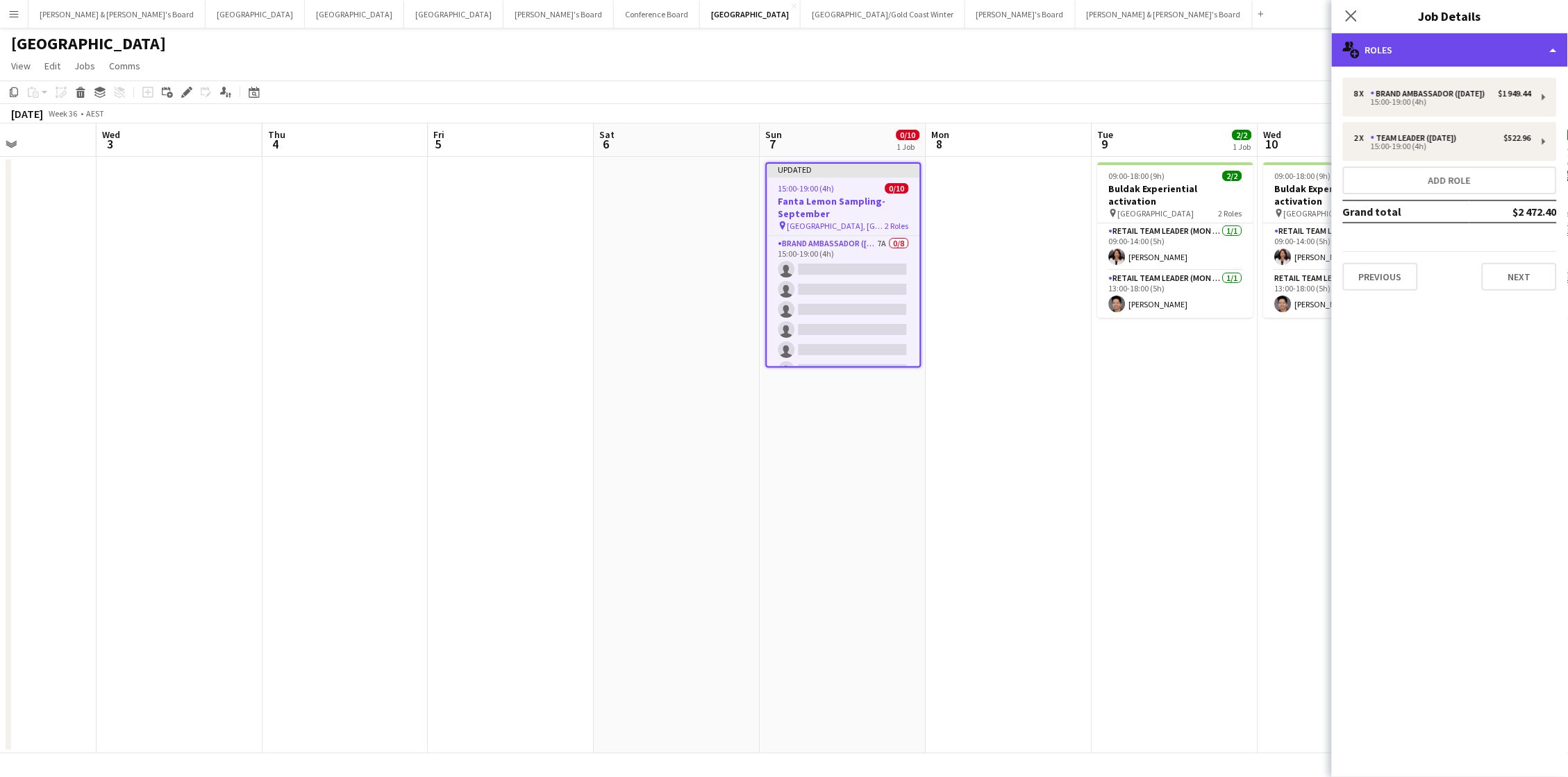
click at [1175, 48] on div "multiple-users-add Roles" at bounding box center [1450, 50] width 236 height 33
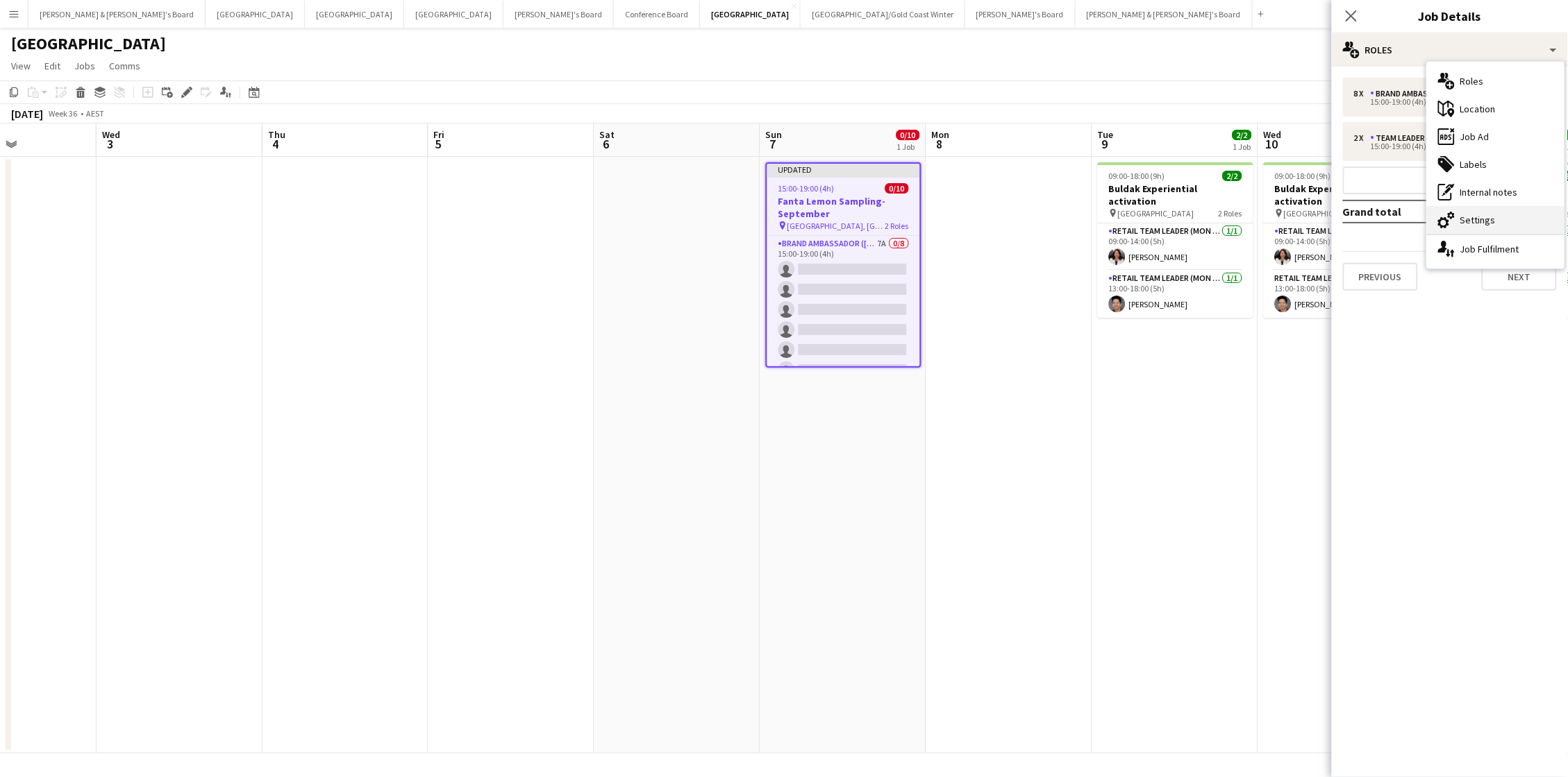
click at [1175, 221] on div "cog-double-3 Settings" at bounding box center [1496, 220] width 138 height 28
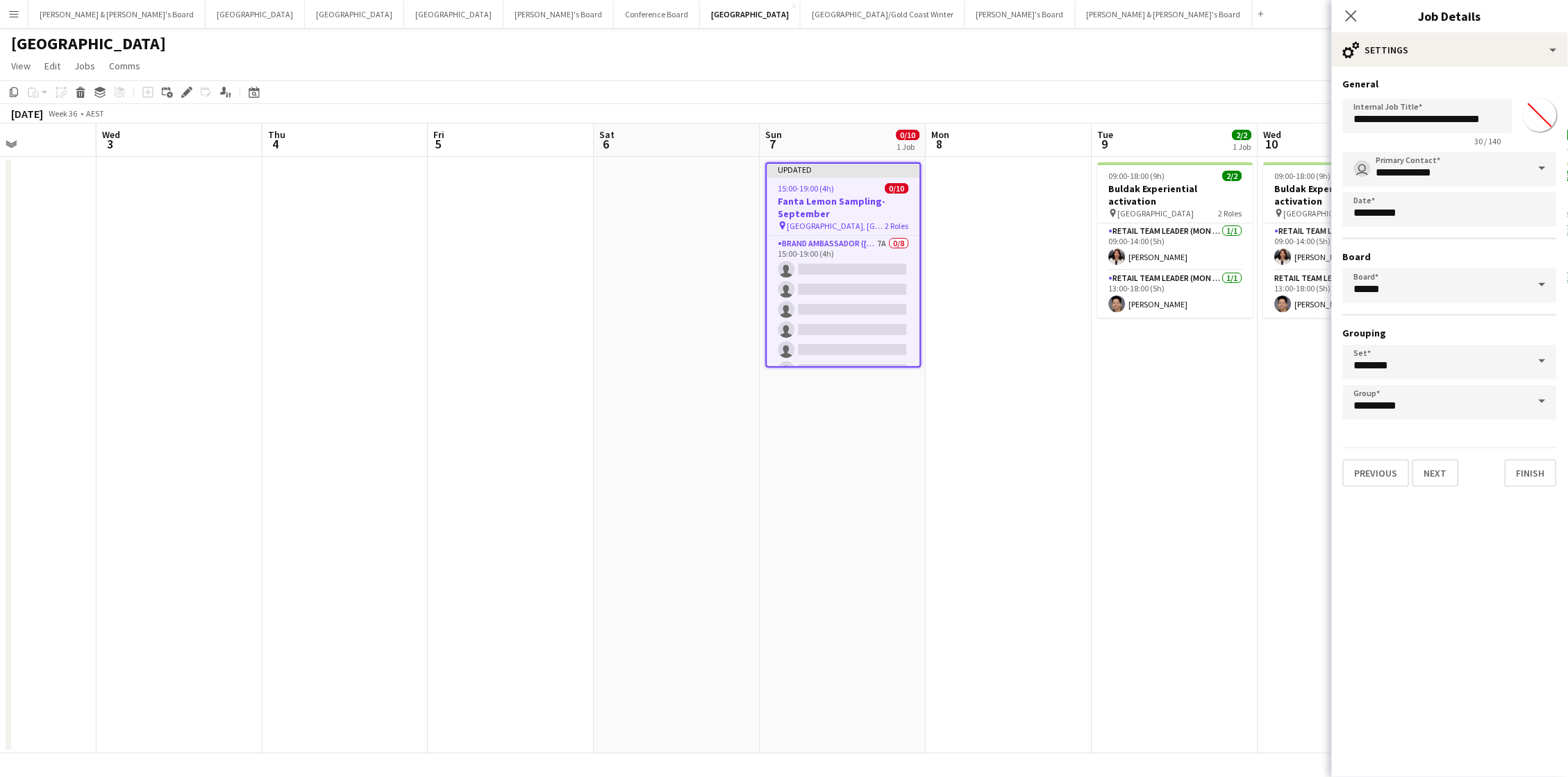
click at [1175, 108] on input "*******" at bounding box center [1540, 115] width 50 height 50
type input "*******"
click at [1175, 93] on app-toolbar "Copy Paste Paste Command V Paste with crew Command Shift V Paste linked Job [GE…" at bounding box center [784, 93] width 1568 height 24
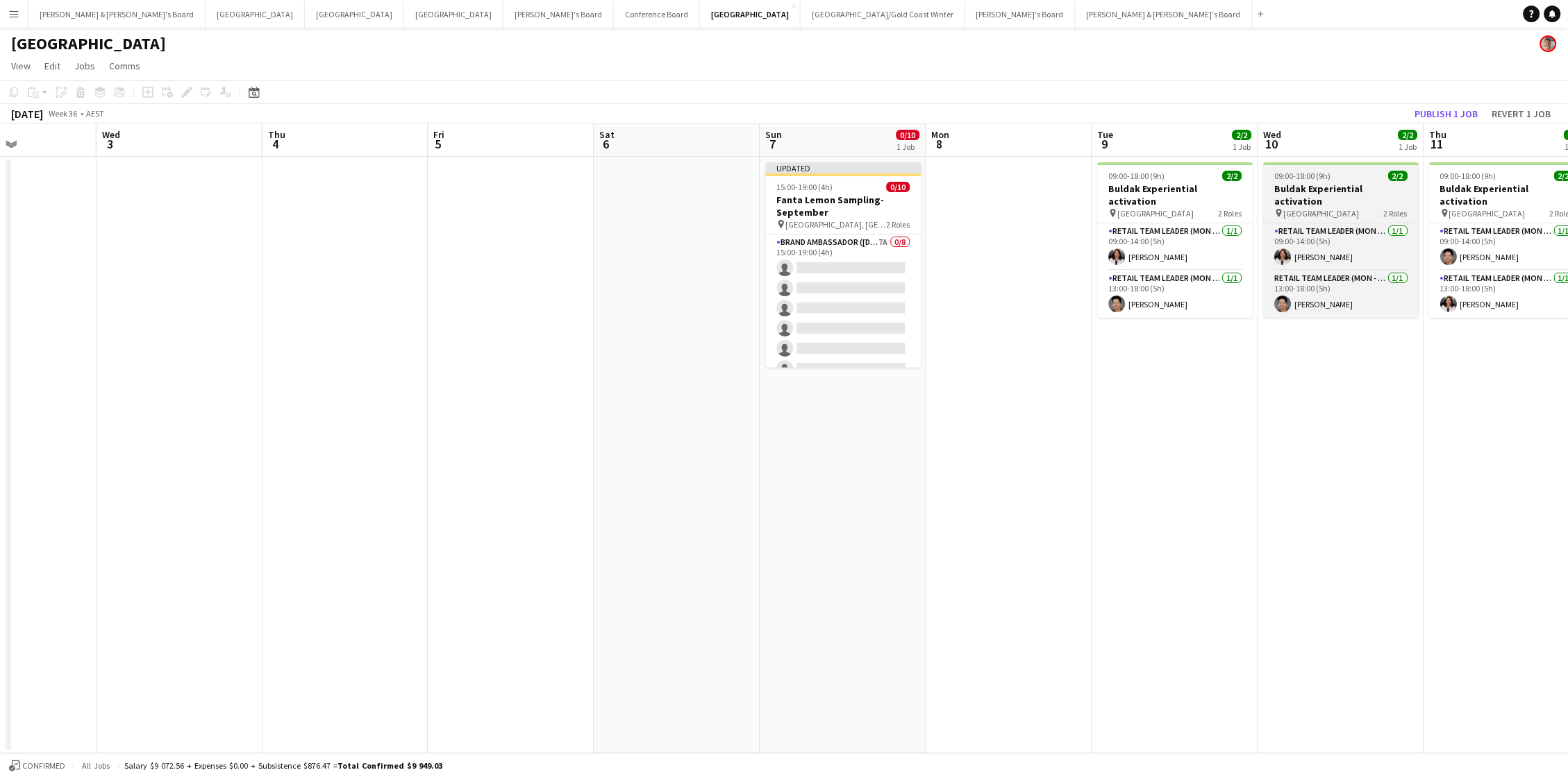
drag, startPoint x: 1429, startPoint y: 113, endPoint x: 1369, endPoint y: 200, distance: 105.7
click at [1175, 114] on button "Publish 1 job" at bounding box center [1447, 113] width 74 height 18
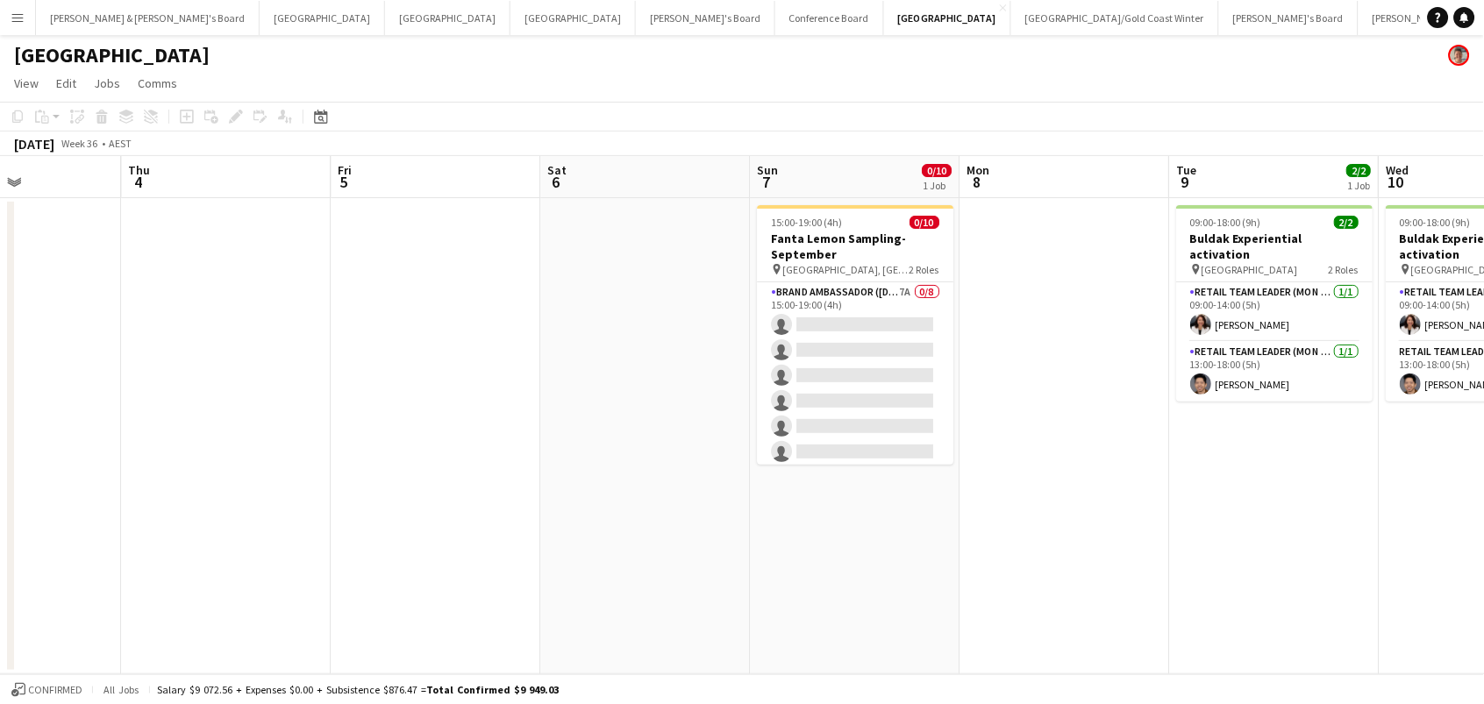
scroll to position [0, 0]
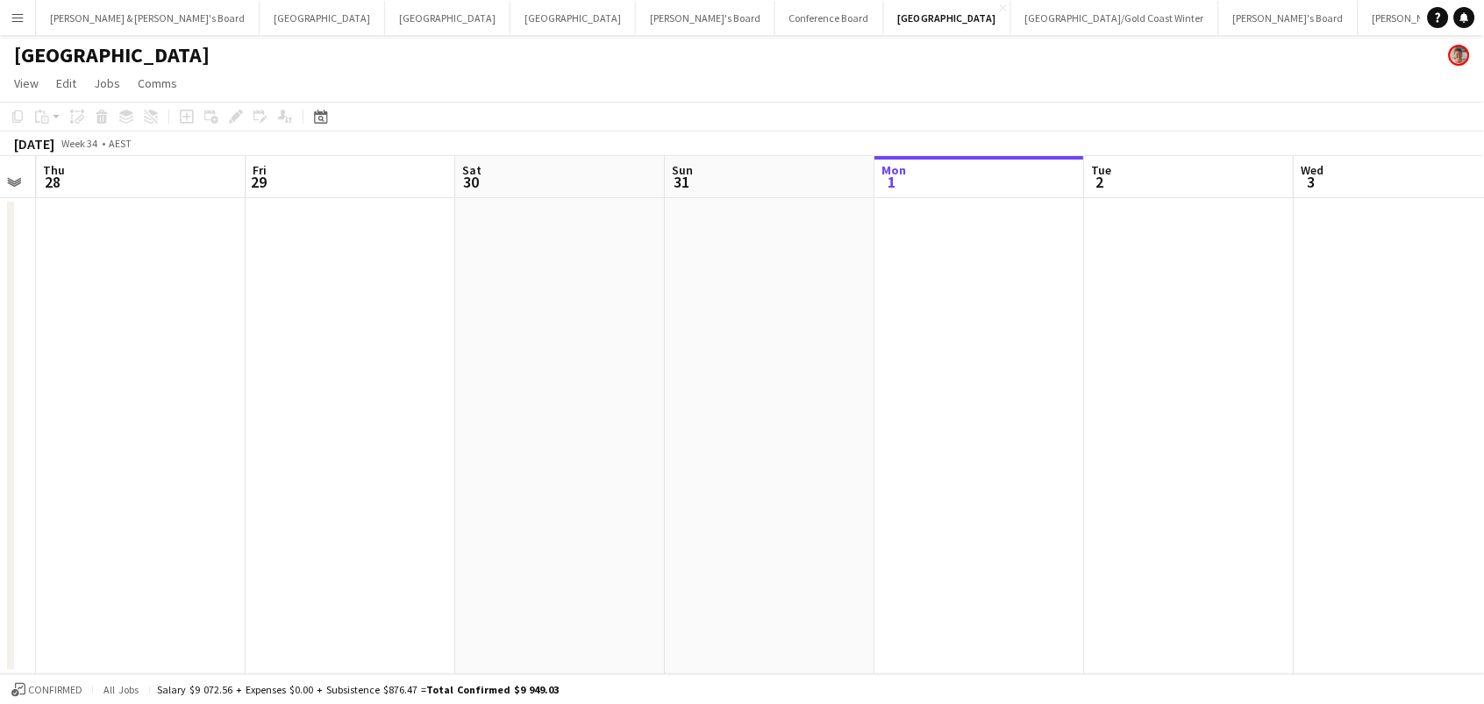
click at [665, 280] on app-date-cell at bounding box center [770, 436] width 210 height 476
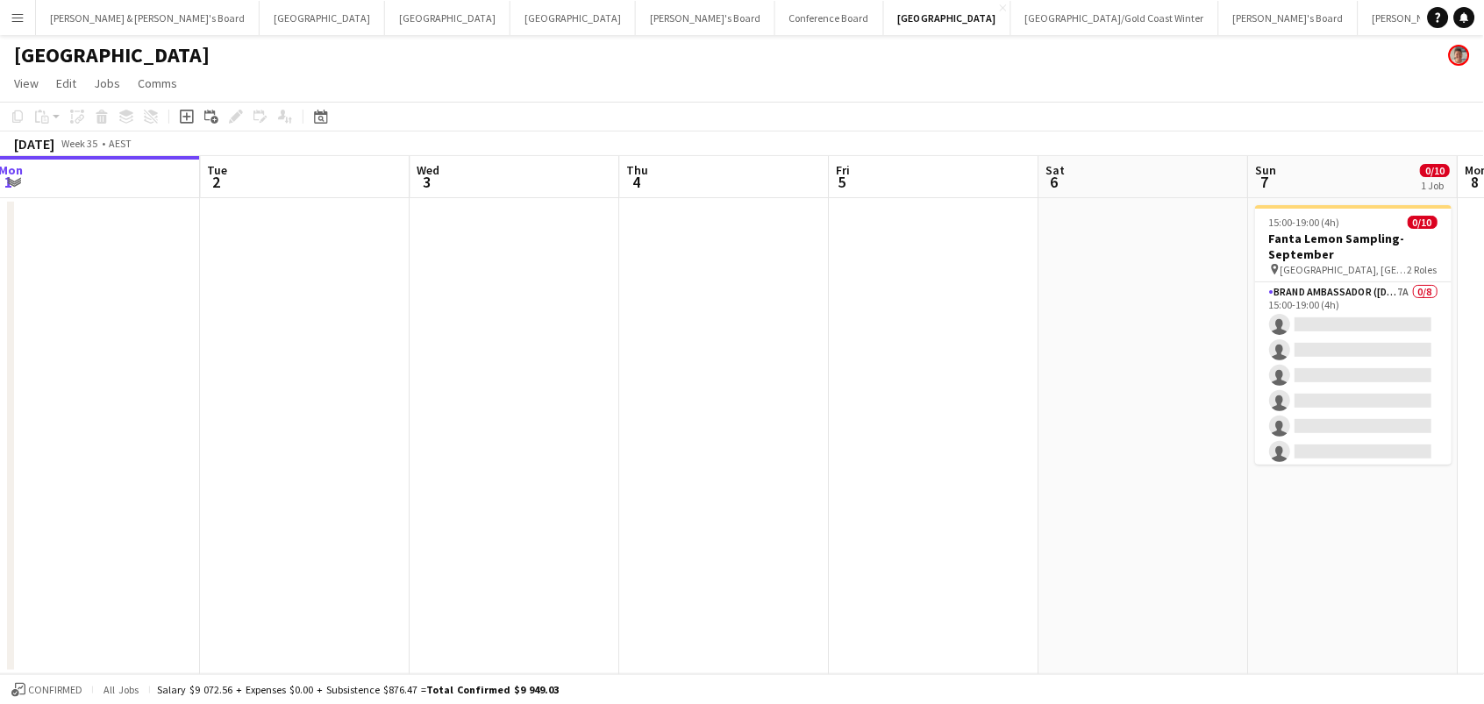
scroll to position [0, 534]
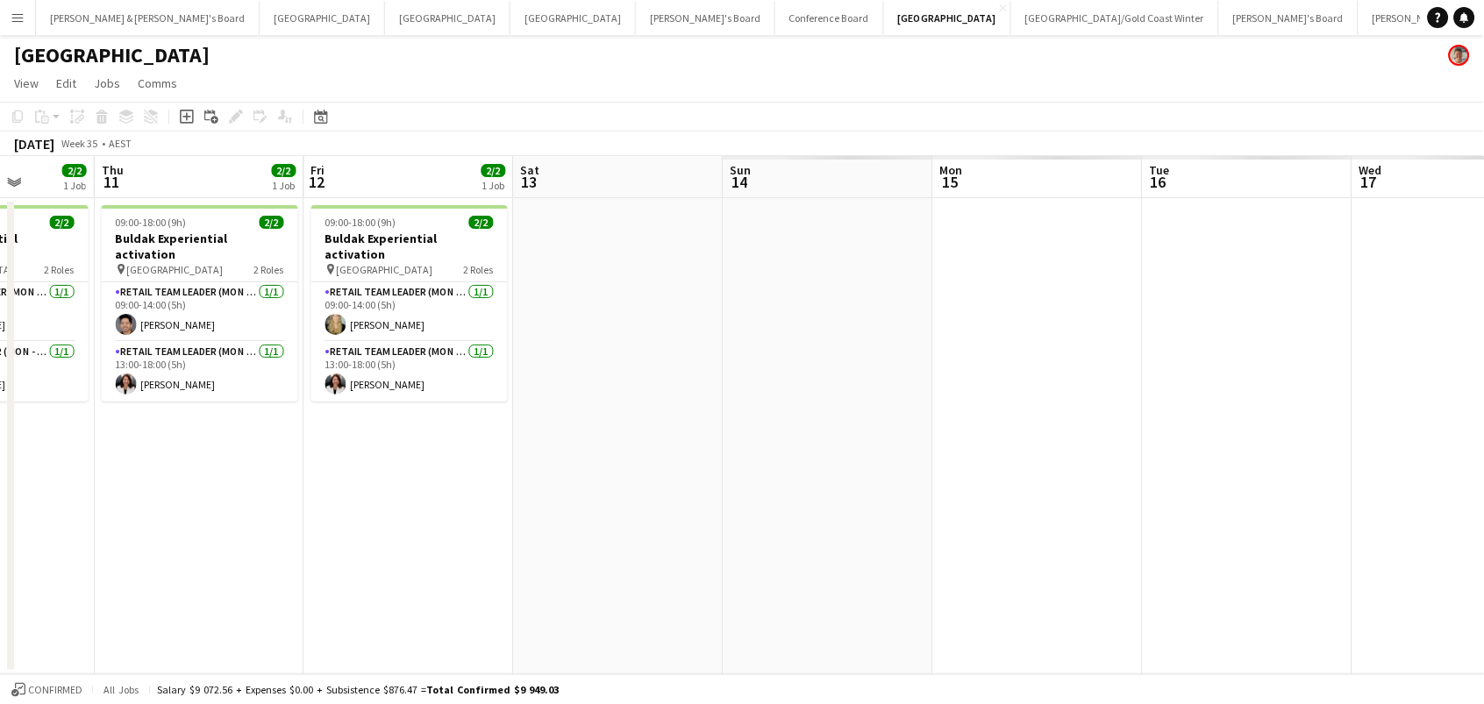
click at [664, 280] on app-date-cell at bounding box center [619, 436] width 210 height 476
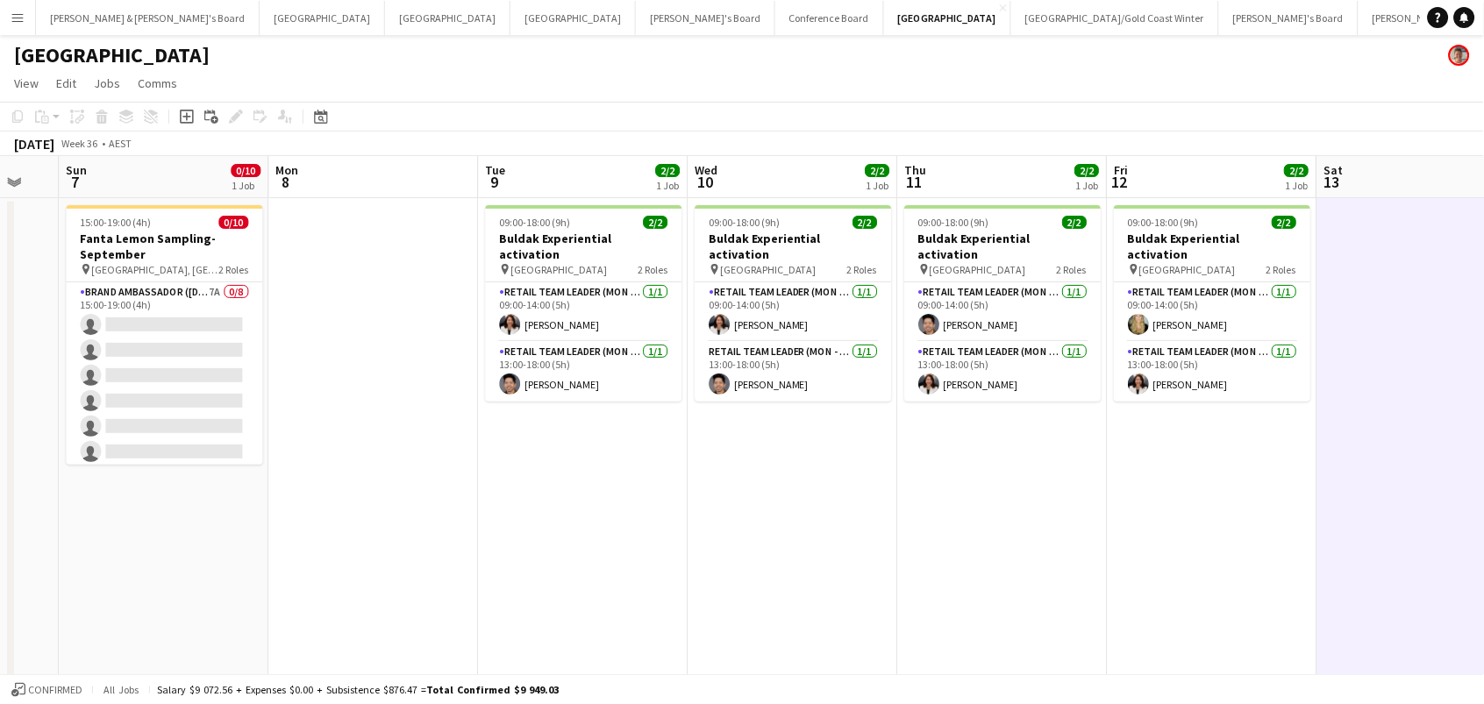
scroll to position [0, 787]
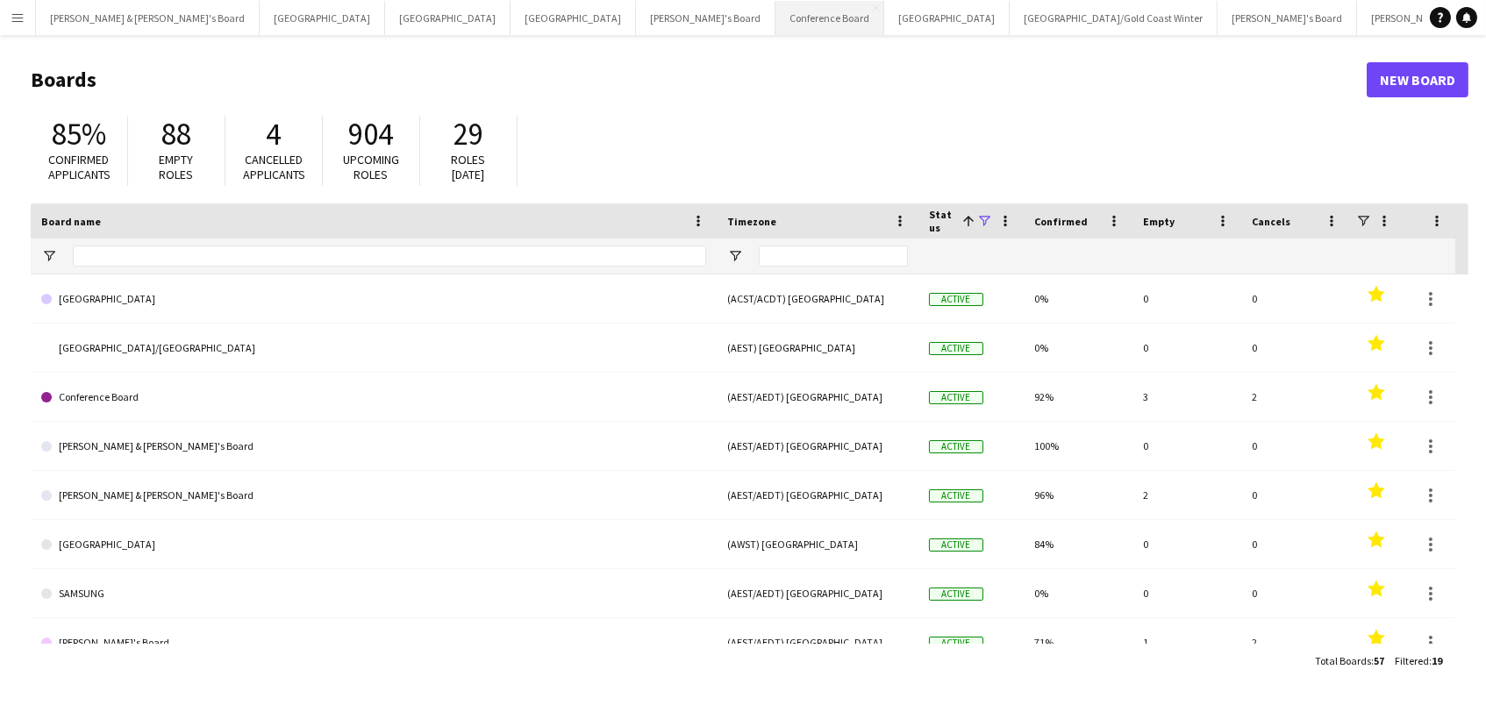
click at [775, 31] on button "Conference Board Close" at bounding box center [829, 18] width 109 height 34
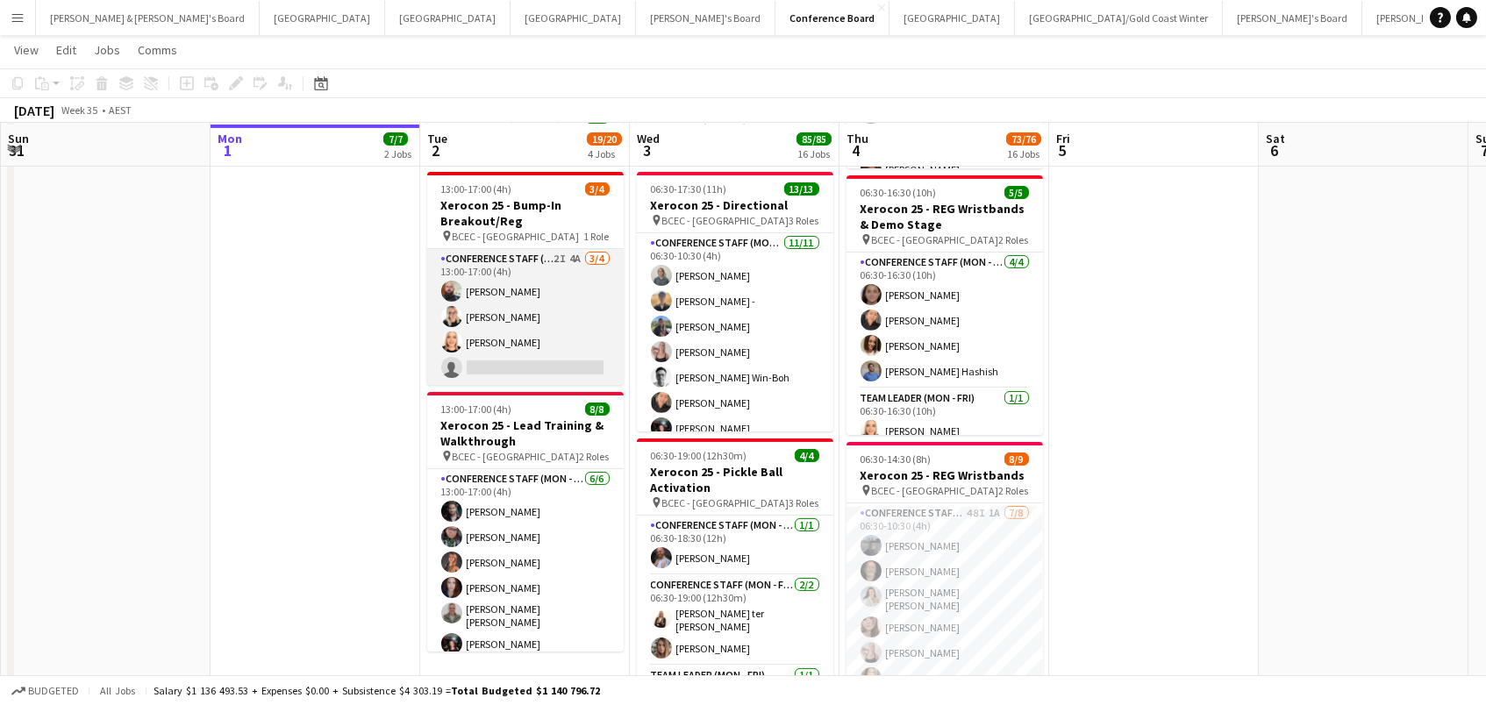
scroll to position [565, 0]
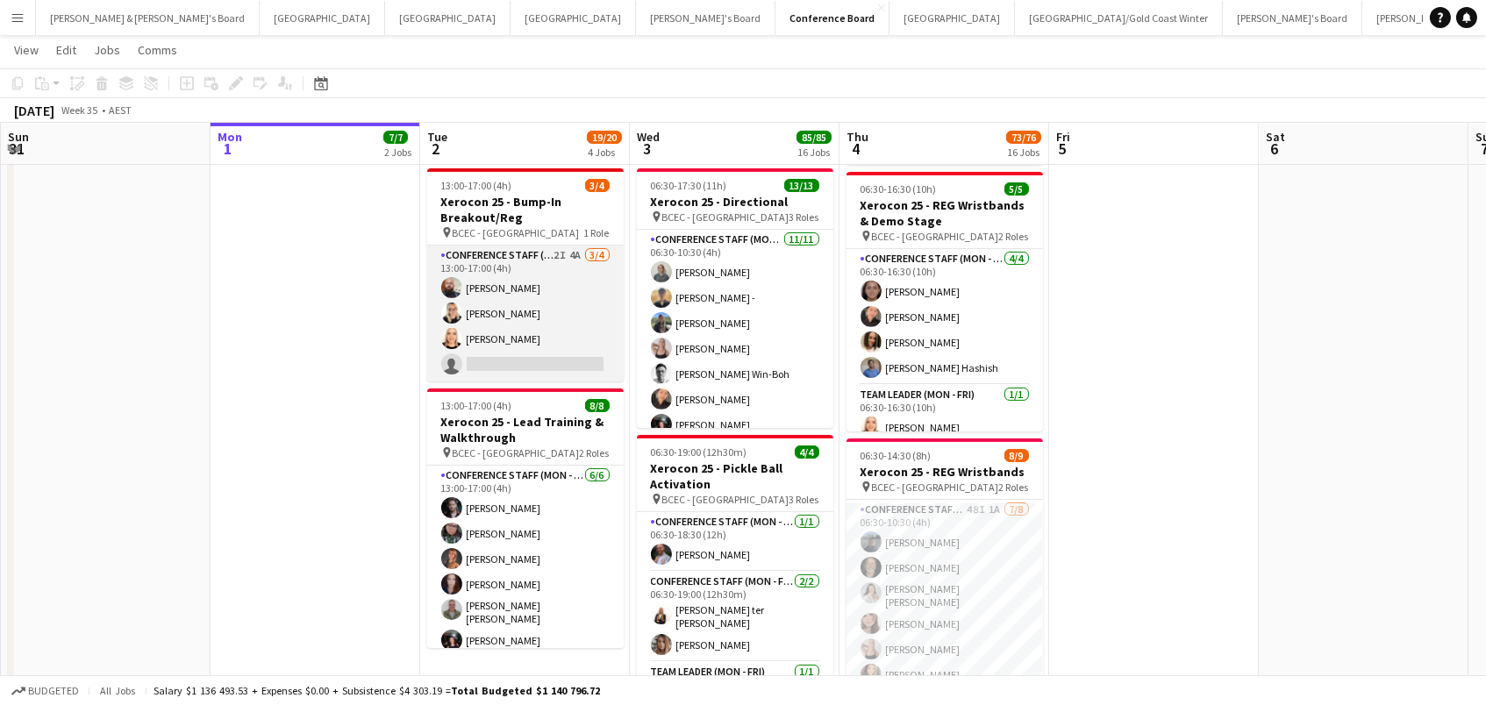
click at [494, 332] on app-card-role "Conference Staff (Mon - Fri) 2I 4A 3/4 13:00-17:00 (4h) Ricky Chaplin Maddie Re…" at bounding box center [525, 314] width 196 height 136
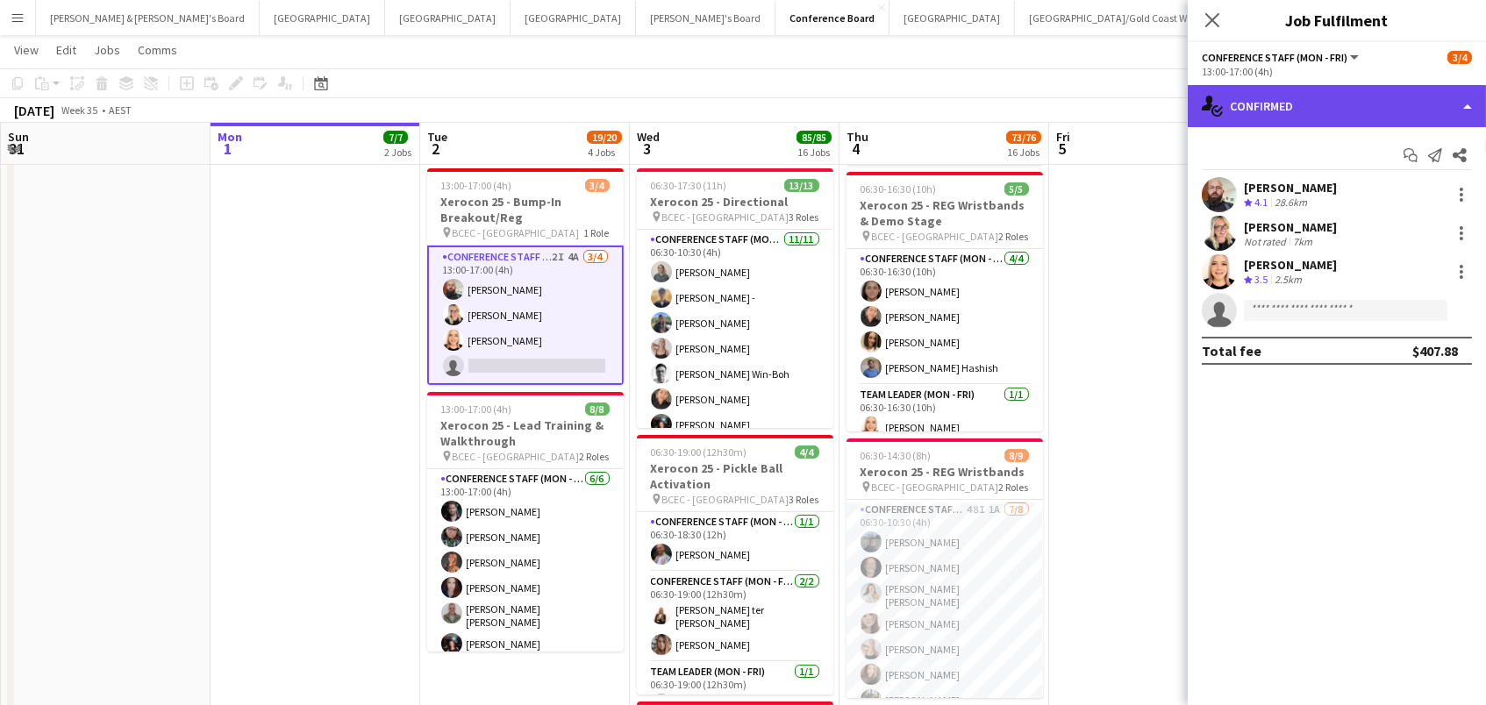
click at [1416, 104] on div "single-neutral-actions-check-2 Confirmed" at bounding box center [1337, 106] width 298 height 42
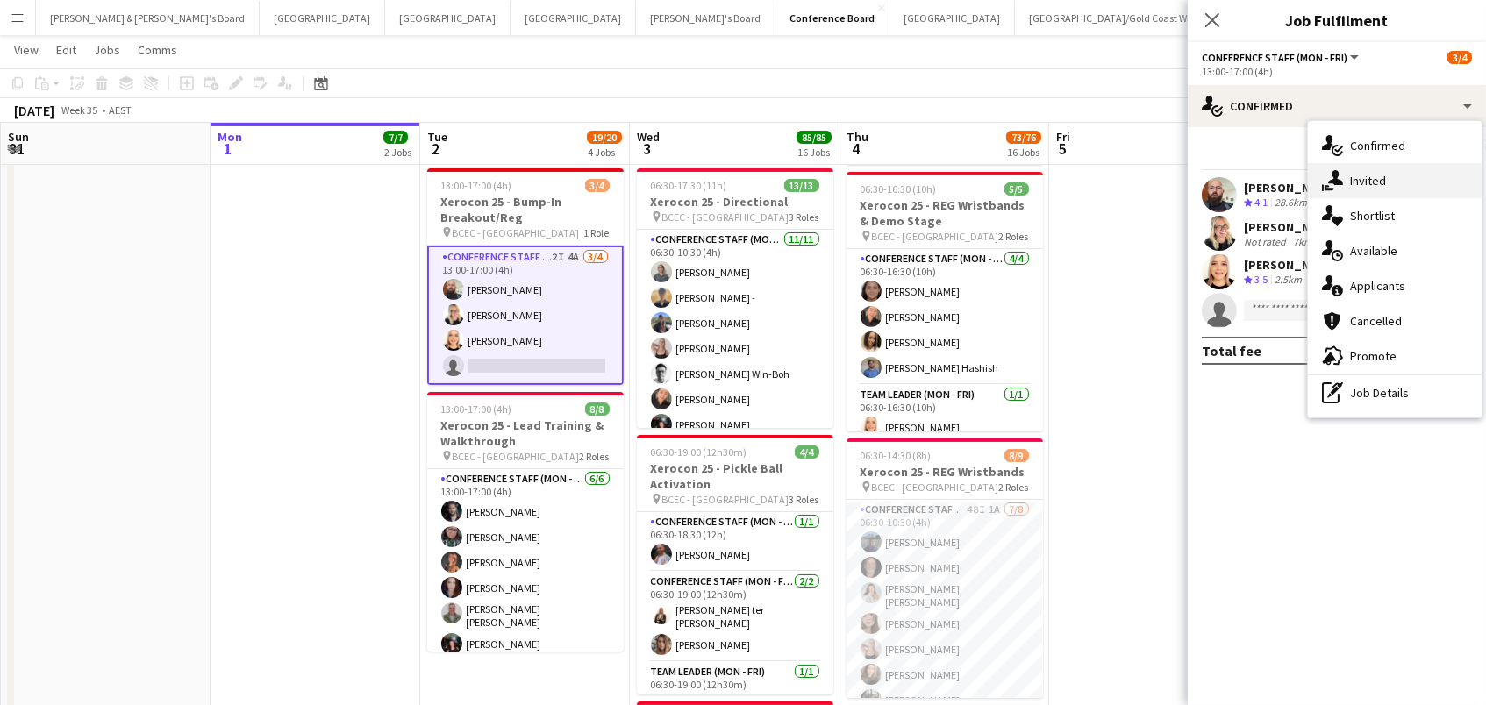
click at [1417, 174] on div "single-neutral-actions-share-1 Invited" at bounding box center [1395, 180] width 174 height 35
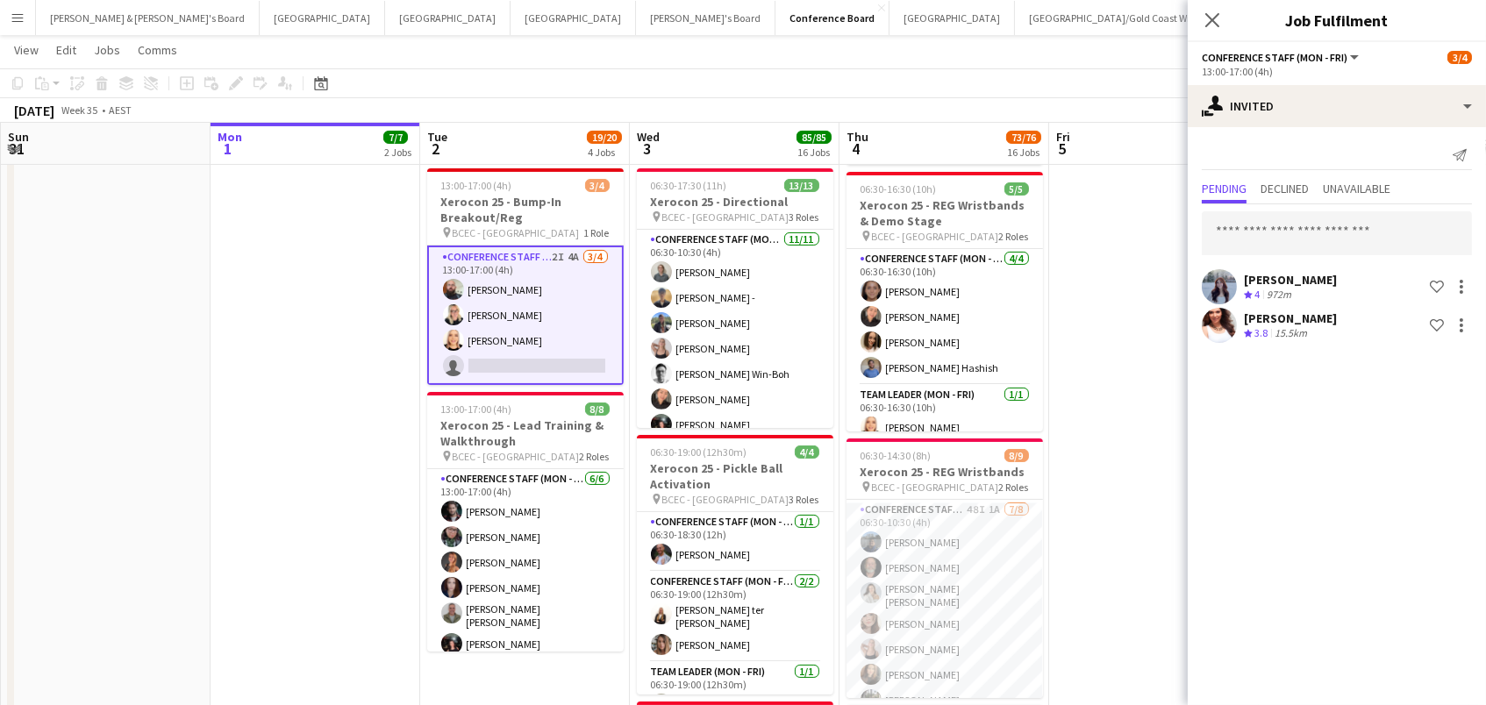
click at [660, 35] on app-page-menu "View Day view expanded Day view collapsed Month view Date picker Jump to [DATE]…" at bounding box center [743, 51] width 1486 height 33
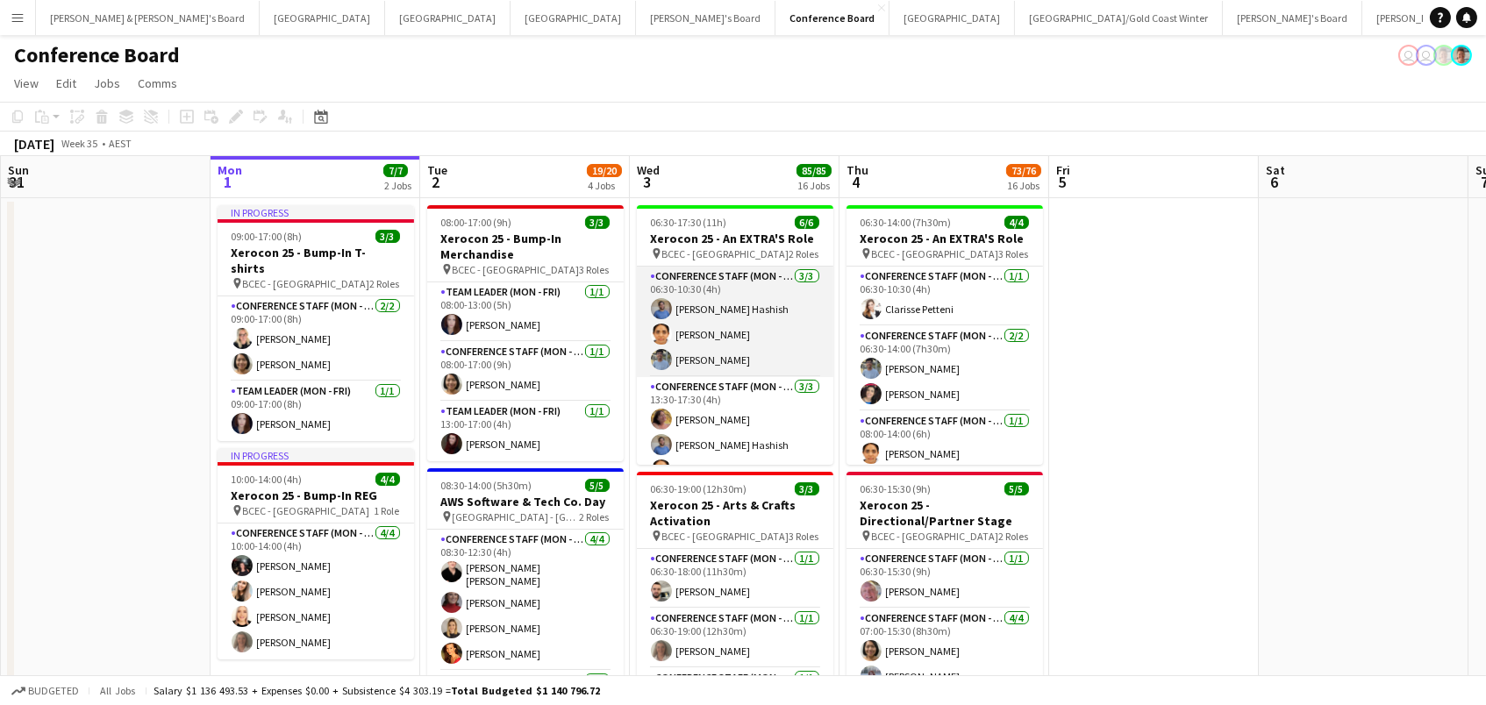
scroll to position [0, 0]
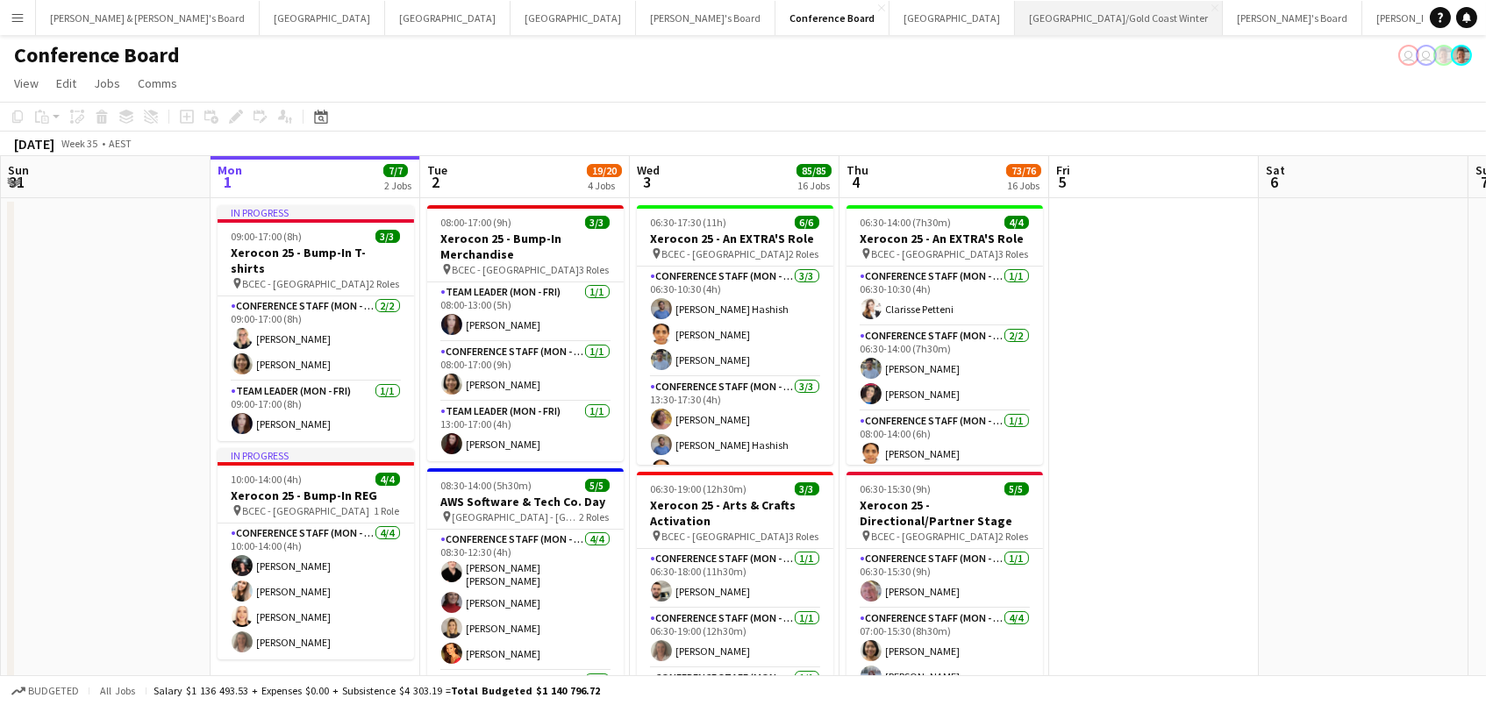
click at [1015, 8] on button "[GEOGRAPHIC_DATA]/[GEOGRAPHIC_DATA] Winter Close" at bounding box center [1119, 18] width 208 height 34
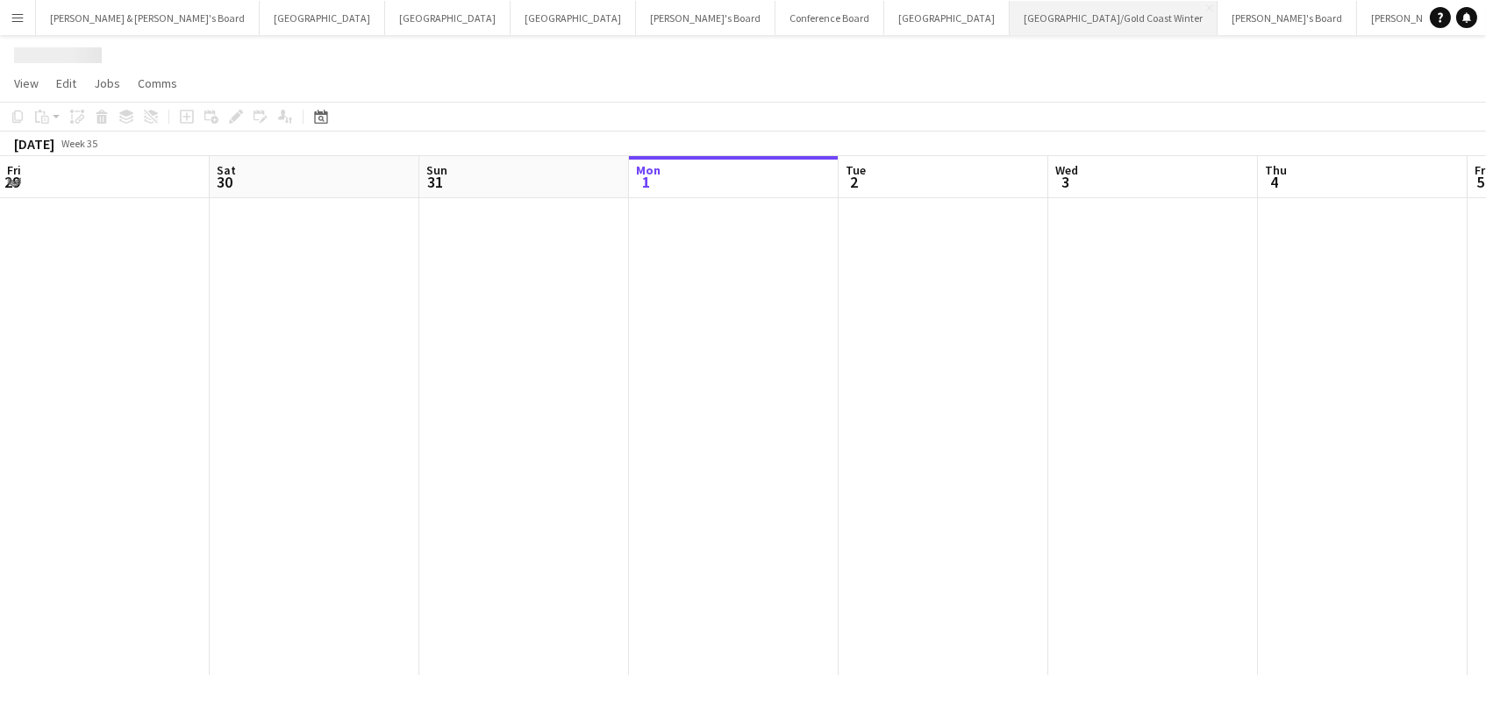
scroll to position [0, 418]
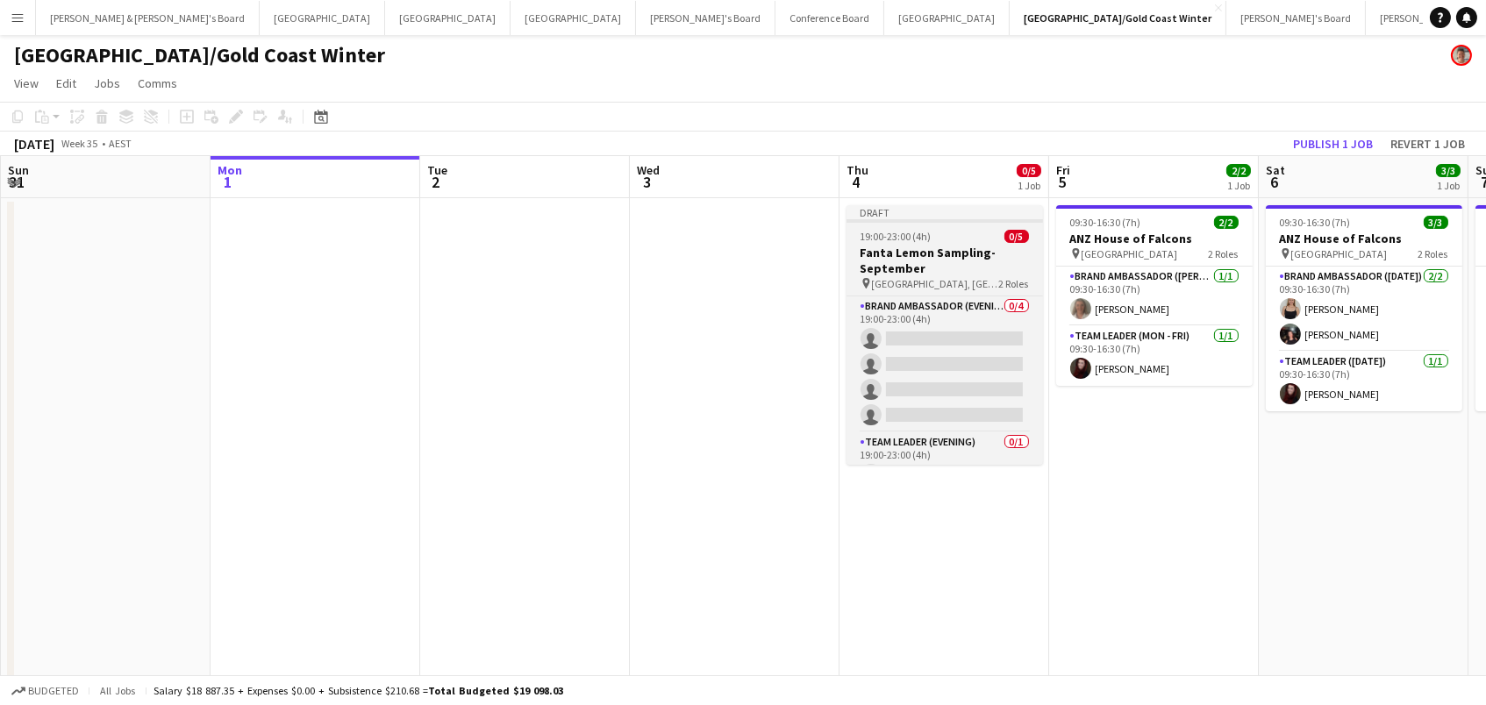
click at [891, 253] on h3 "Fanta Lemon Sampling-September" at bounding box center [945, 261] width 196 height 32
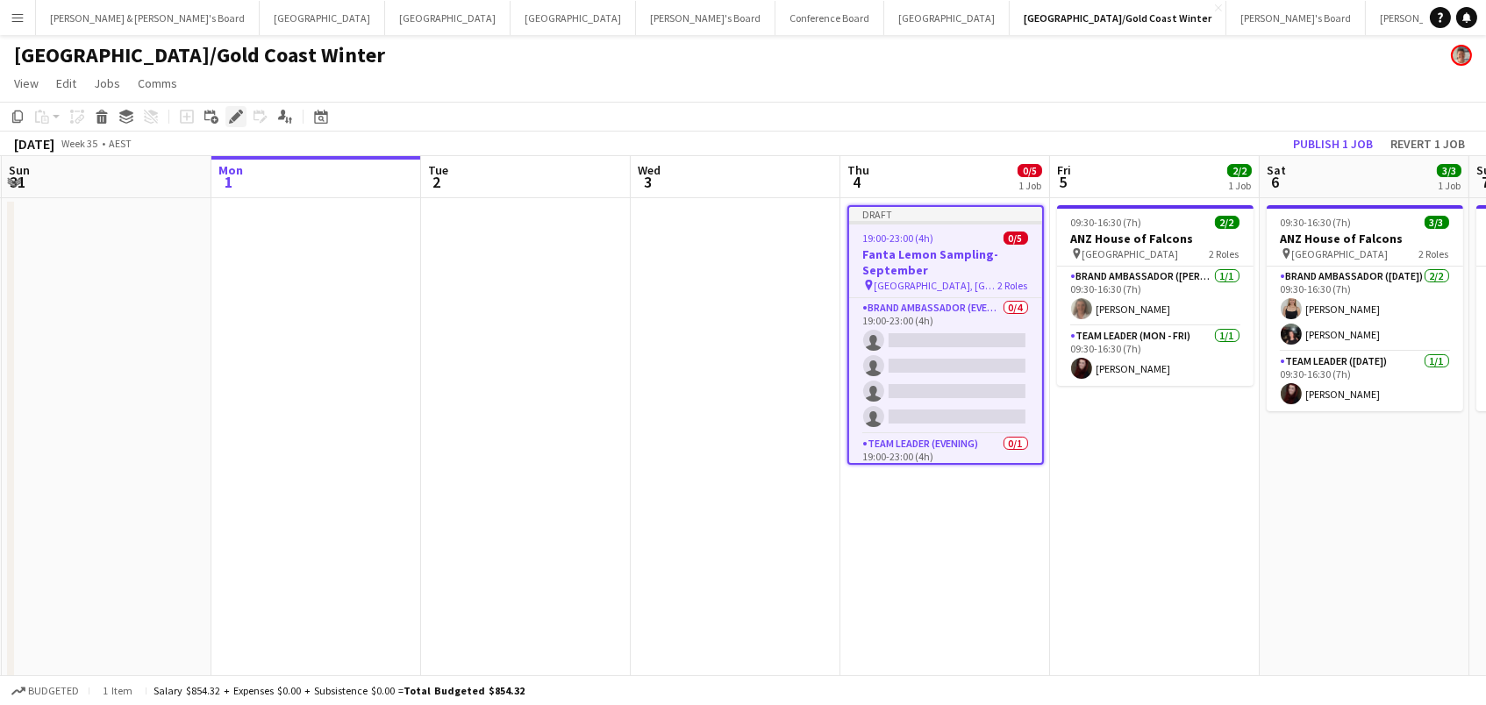
click at [235, 111] on icon "Edit" at bounding box center [236, 117] width 14 height 14
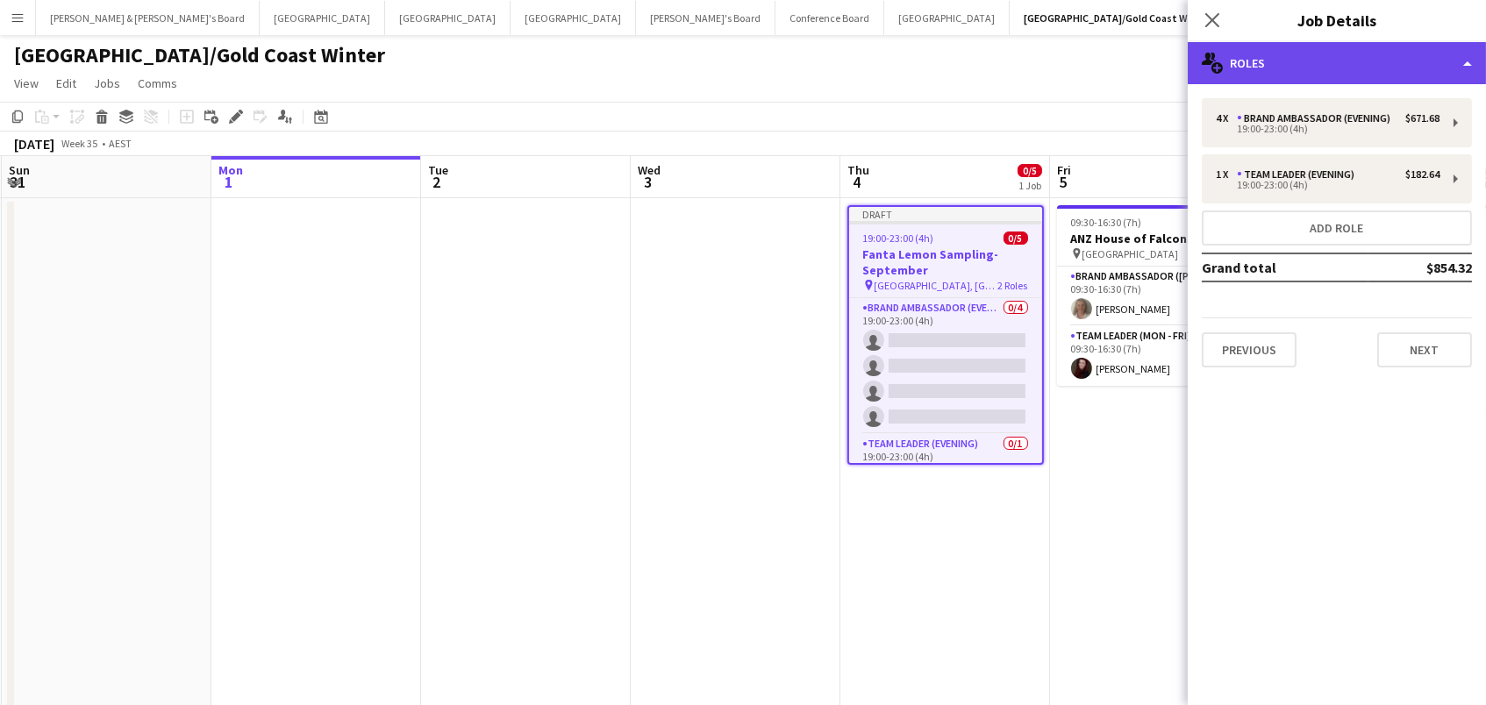
click at [1301, 52] on div "multiple-users-add Roles" at bounding box center [1337, 63] width 298 height 42
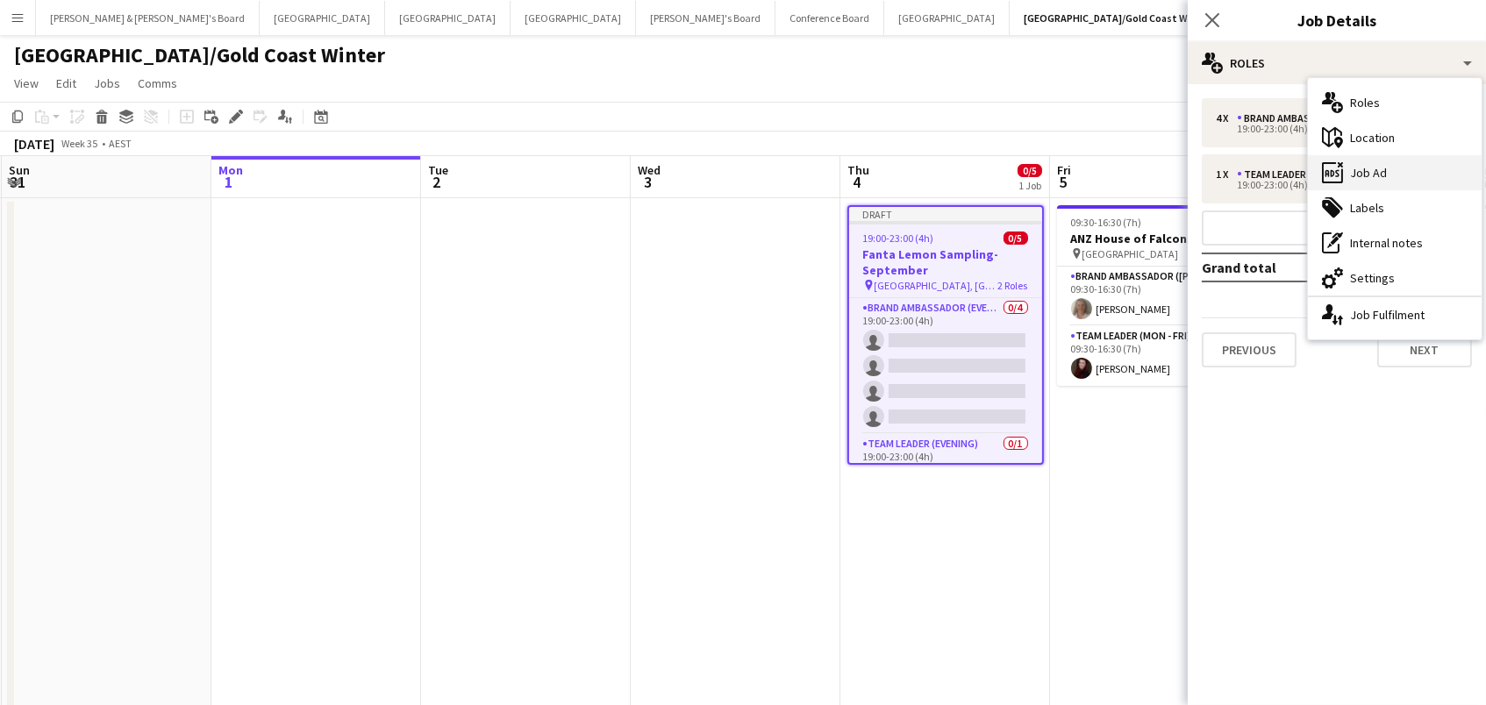
click at [1383, 170] on div "ads-window Job Ad" at bounding box center [1395, 172] width 174 height 35
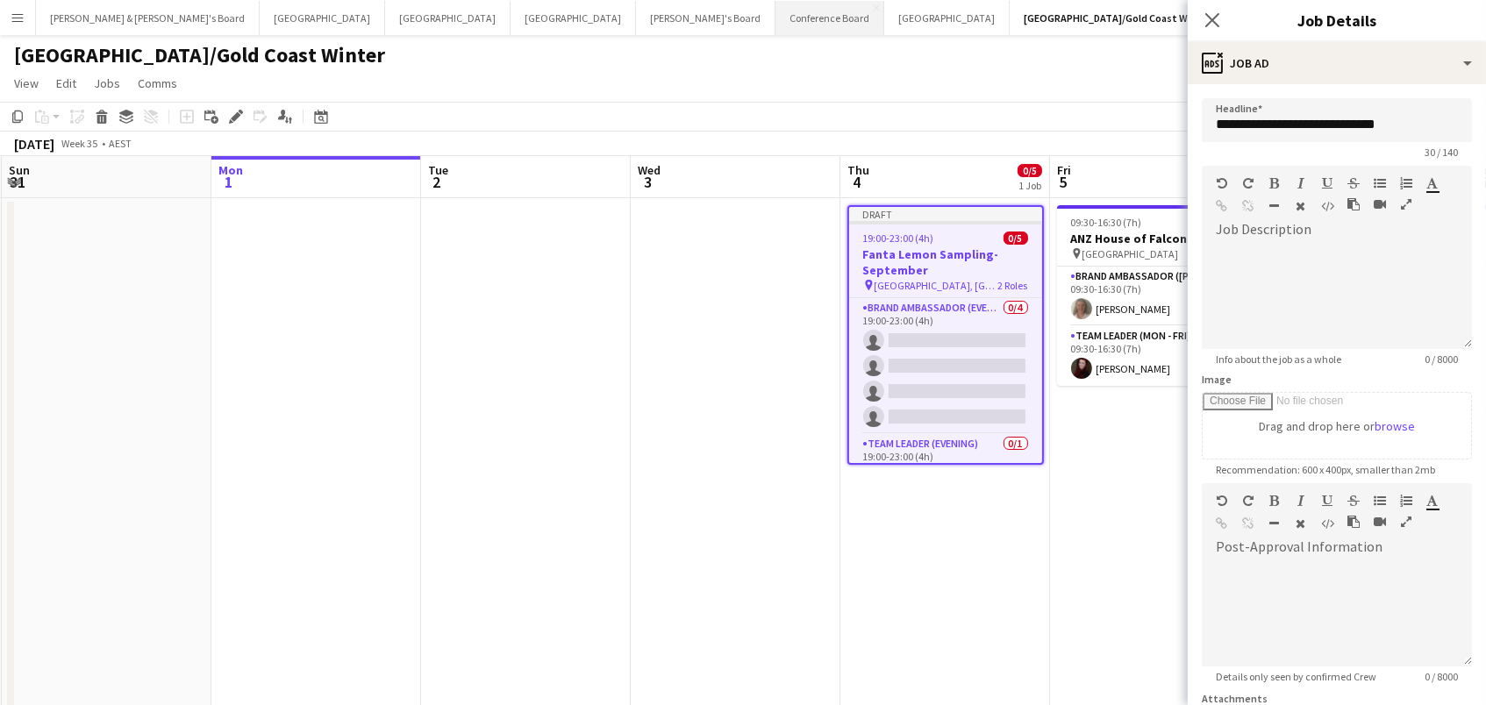
click at [775, 15] on button "Conference Board Close" at bounding box center [829, 18] width 109 height 34
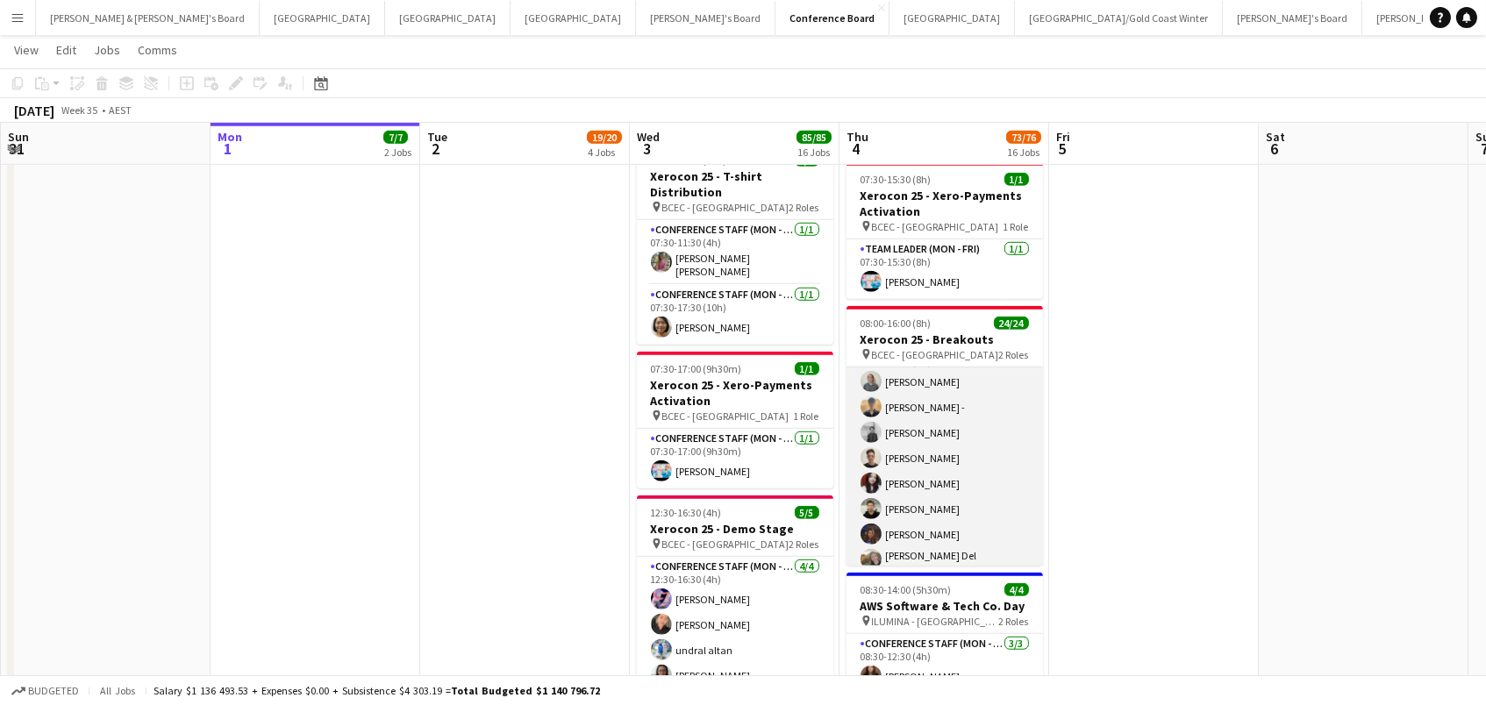
scroll to position [46, 0]
click at [973, 410] on app-card-role "Conference Staff (Mon - Fri) 20/20 08:00-16:00 (8h) Tyr Cobb Frederick - Yash C…" at bounding box center [945, 596] width 196 height 548
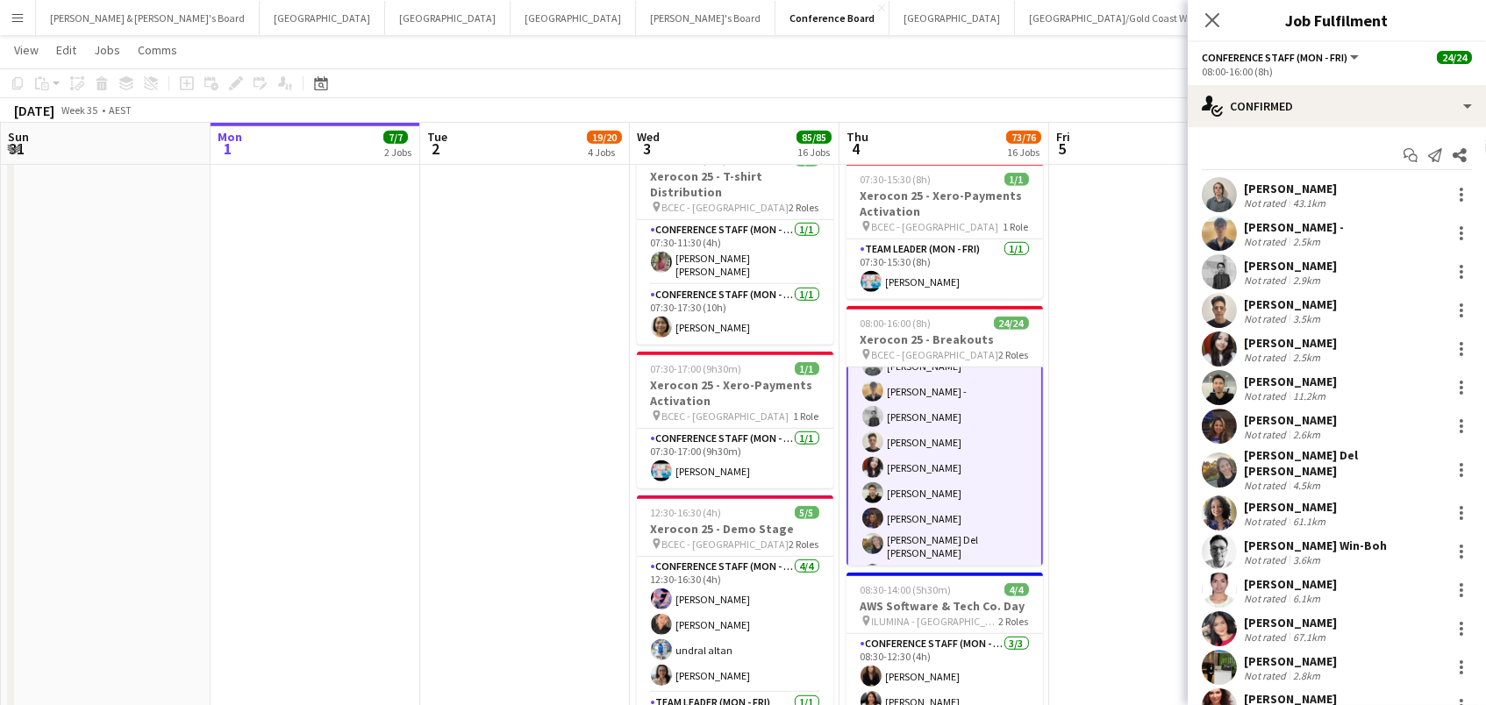
click at [1268, 279] on div "Not rated" at bounding box center [1267, 280] width 46 height 13
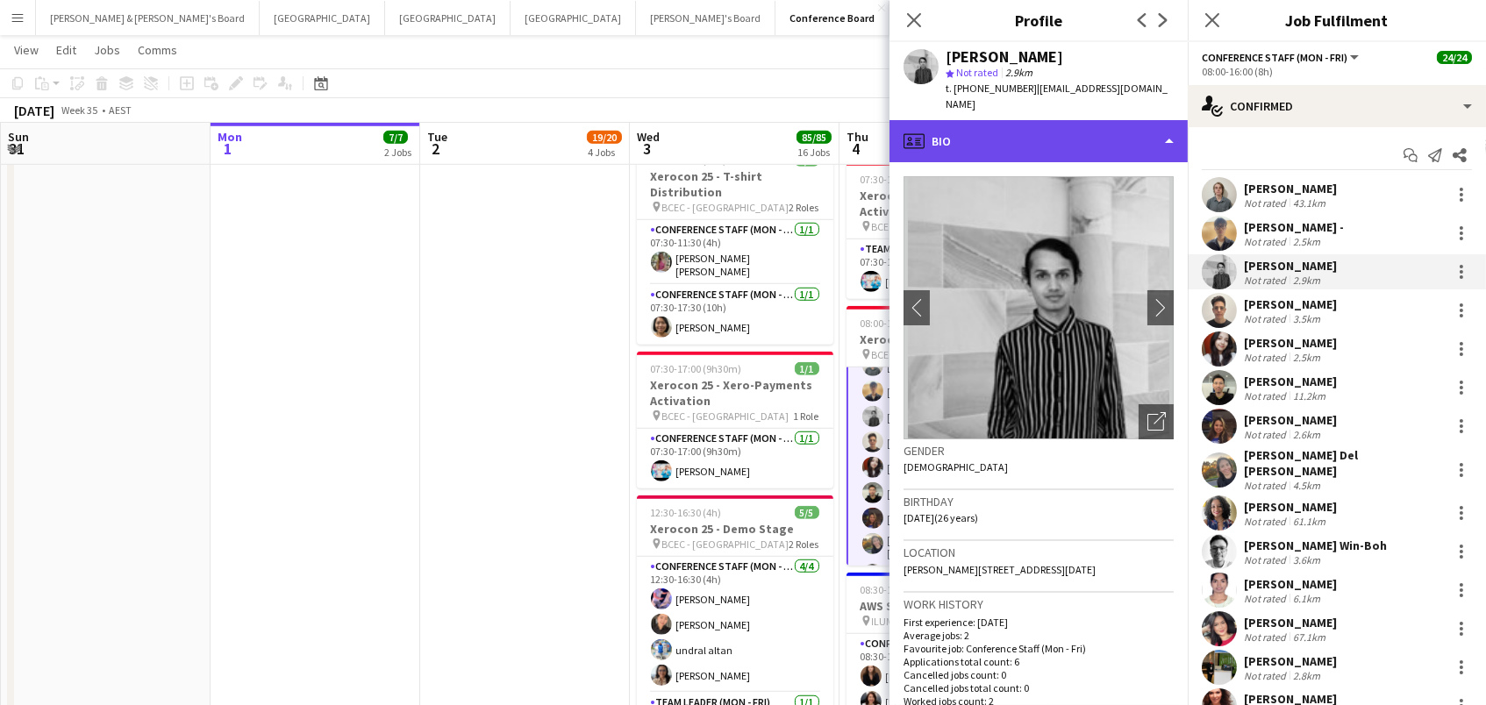
click at [1049, 145] on div "profile Bio" at bounding box center [1039, 141] width 298 height 42
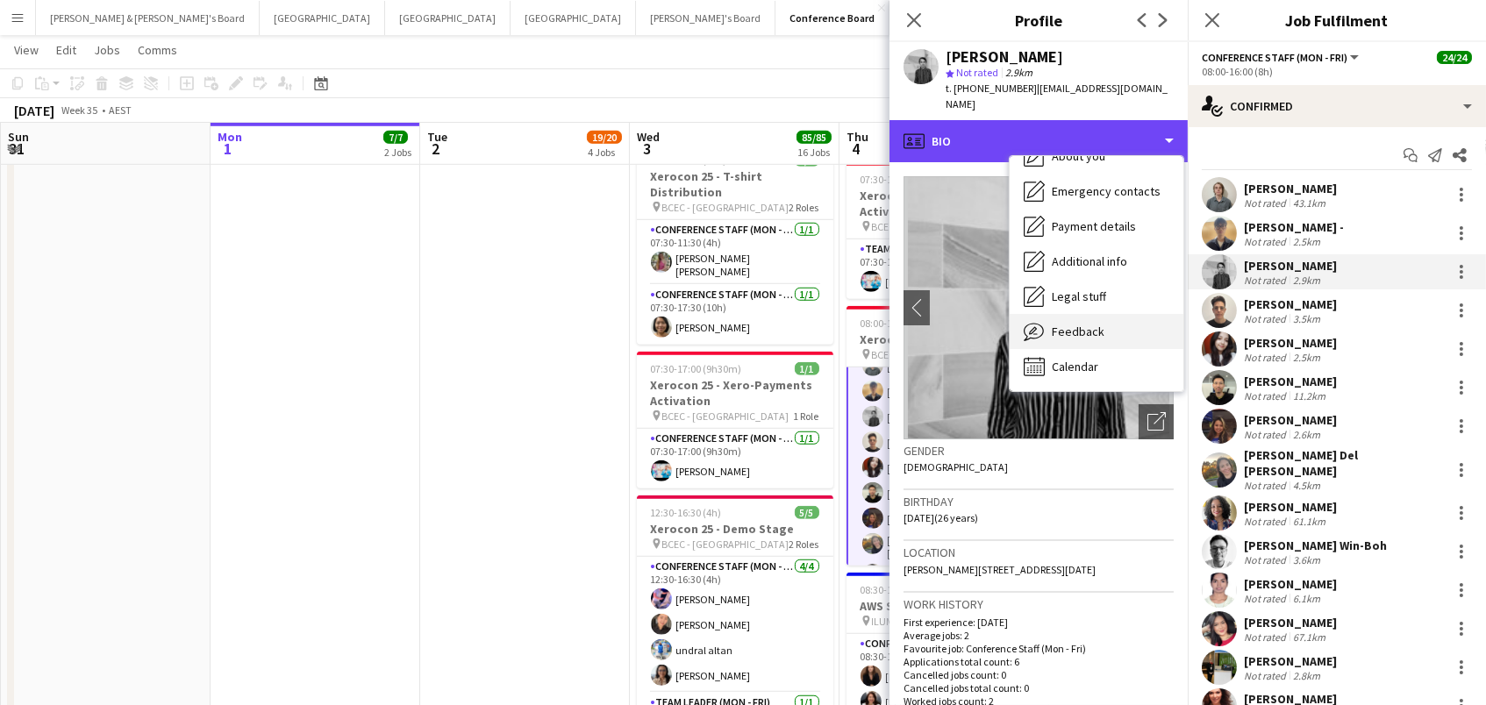
scroll to position [129, 0]
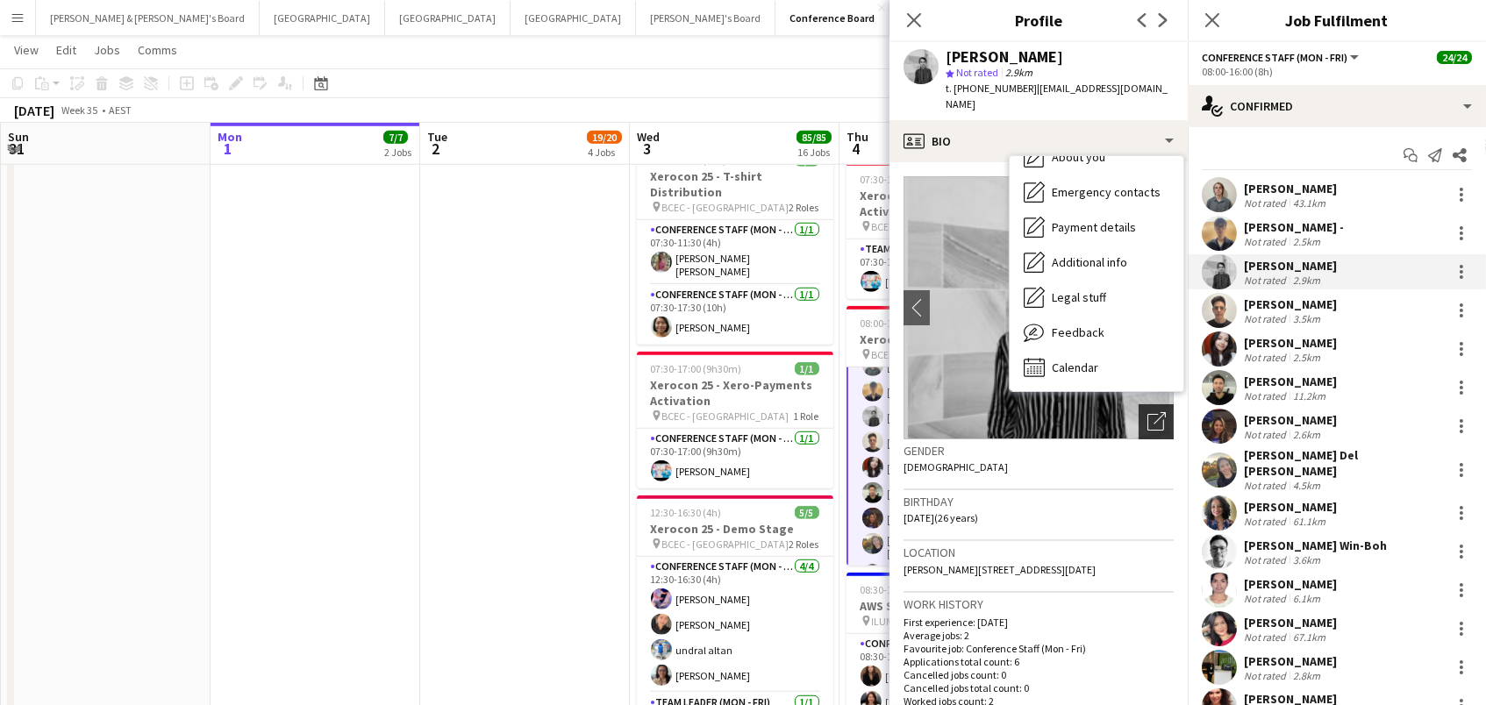
click at [1147, 418] on icon at bounding box center [1155, 422] width 17 height 17
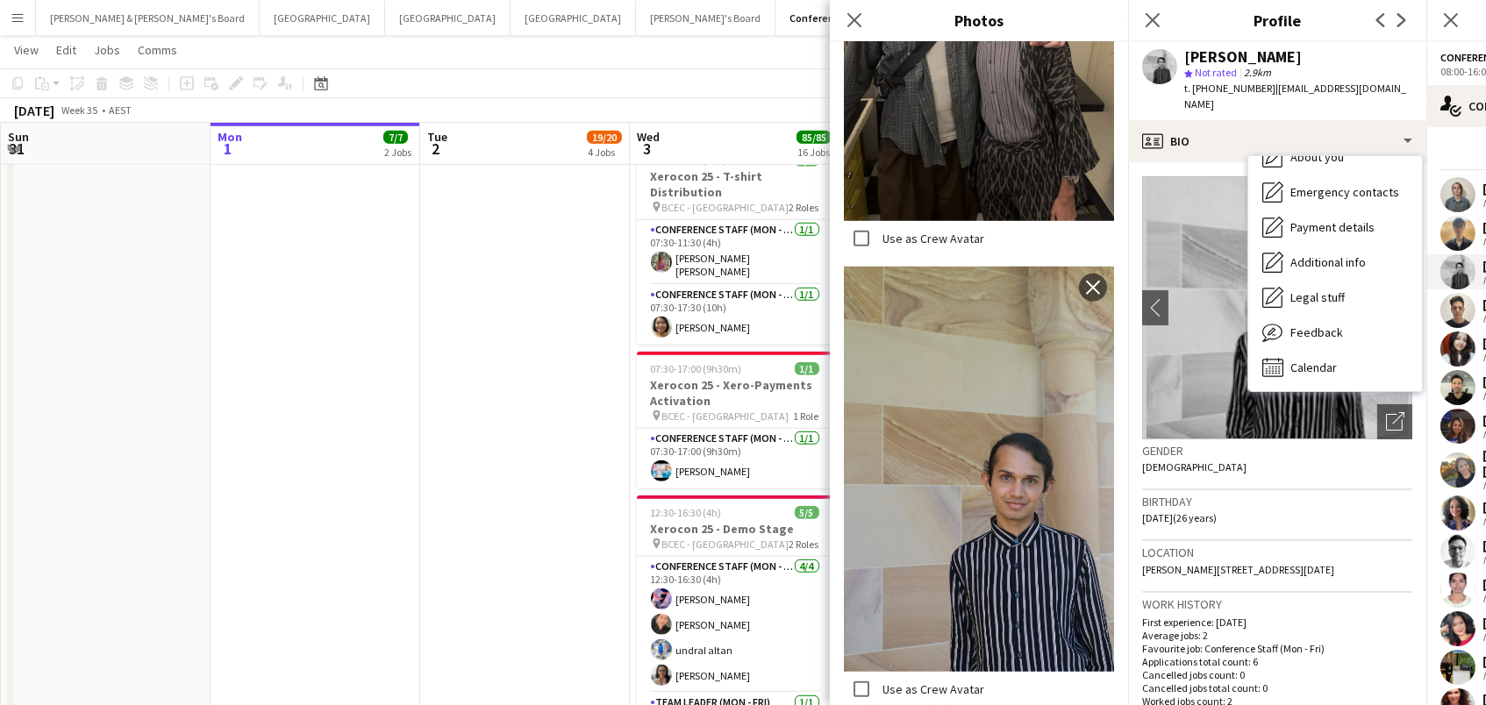
scroll to position [2276, 0]
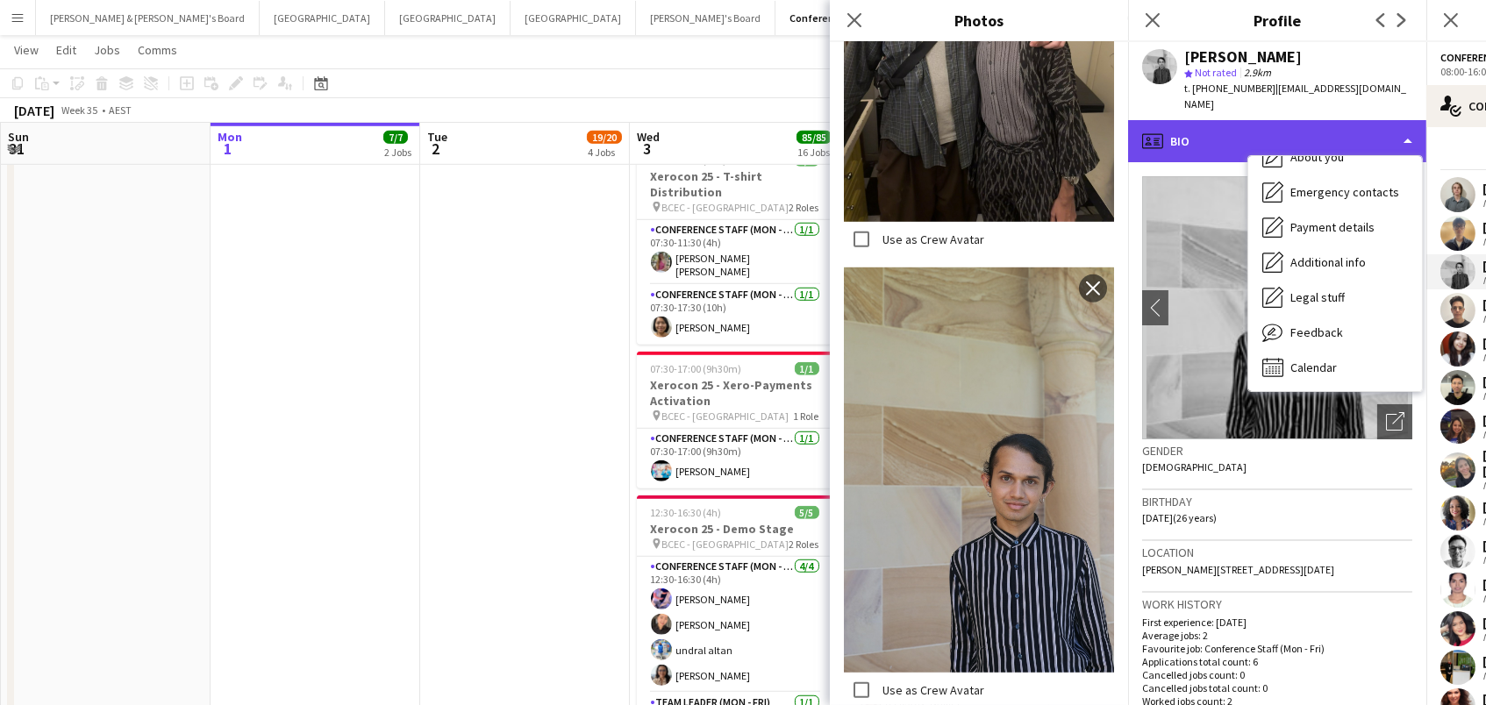
click at [1272, 132] on div "profile Bio" at bounding box center [1277, 141] width 298 height 42
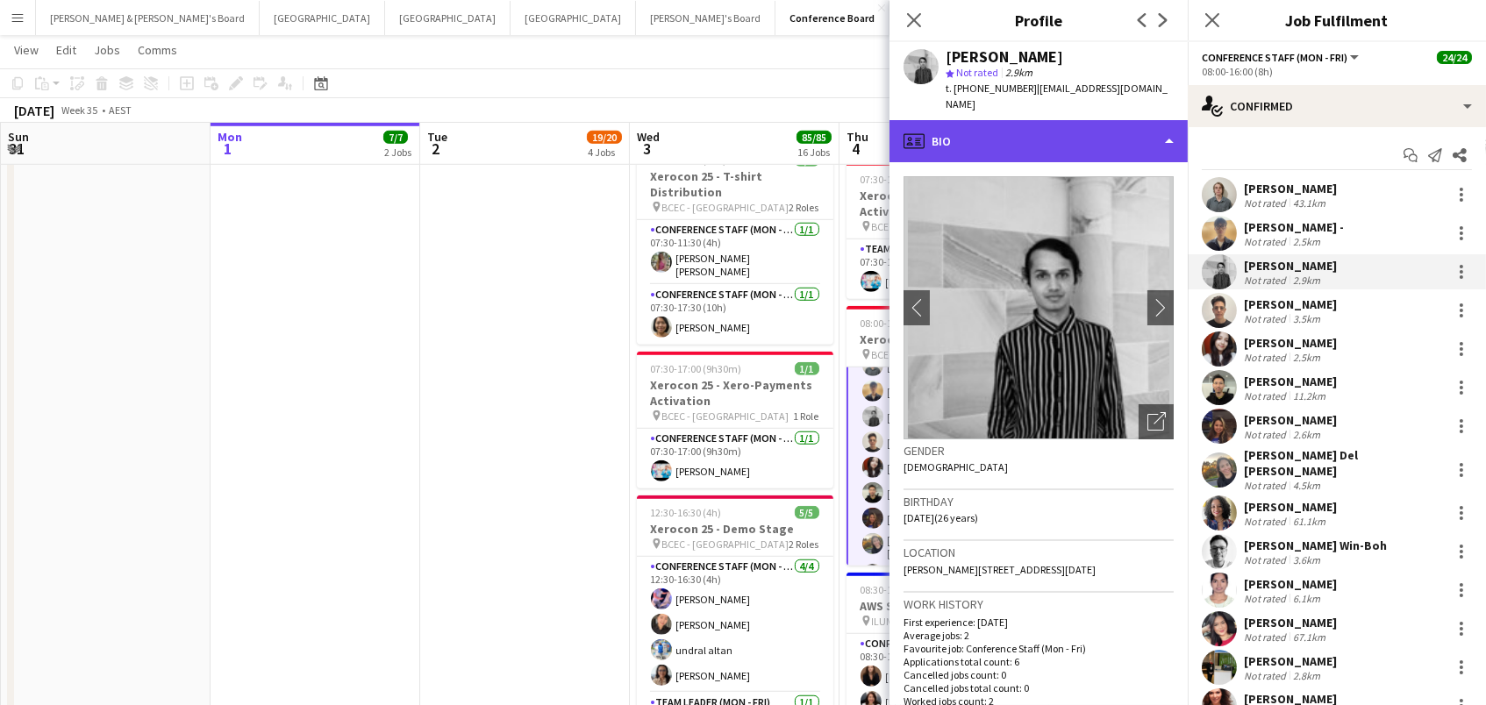
click at [1130, 131] on div "profile Bio" at bounding box center [1039, 141] width 298 height 42
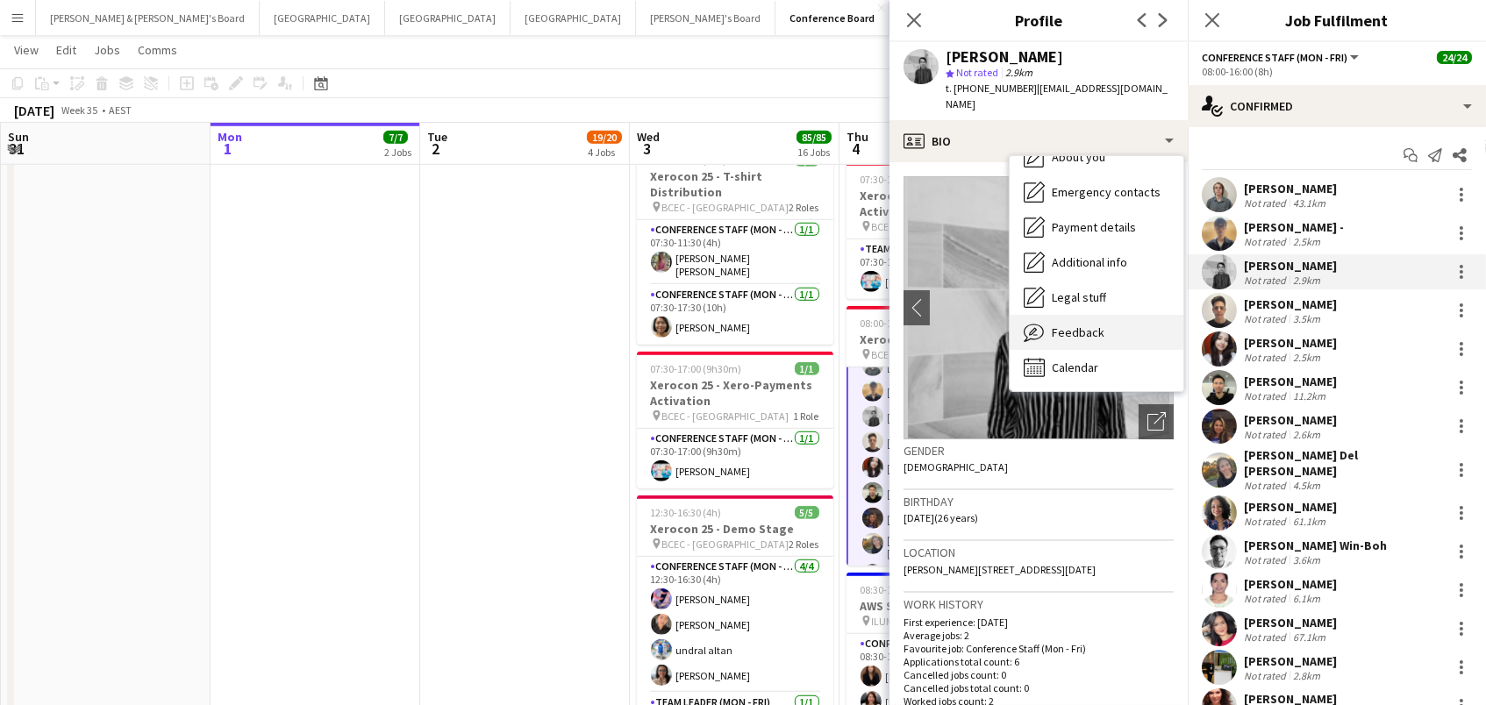
click at [1085, 325] on span "Feedback" at bounding box center [1078, 333] width 53 height 16
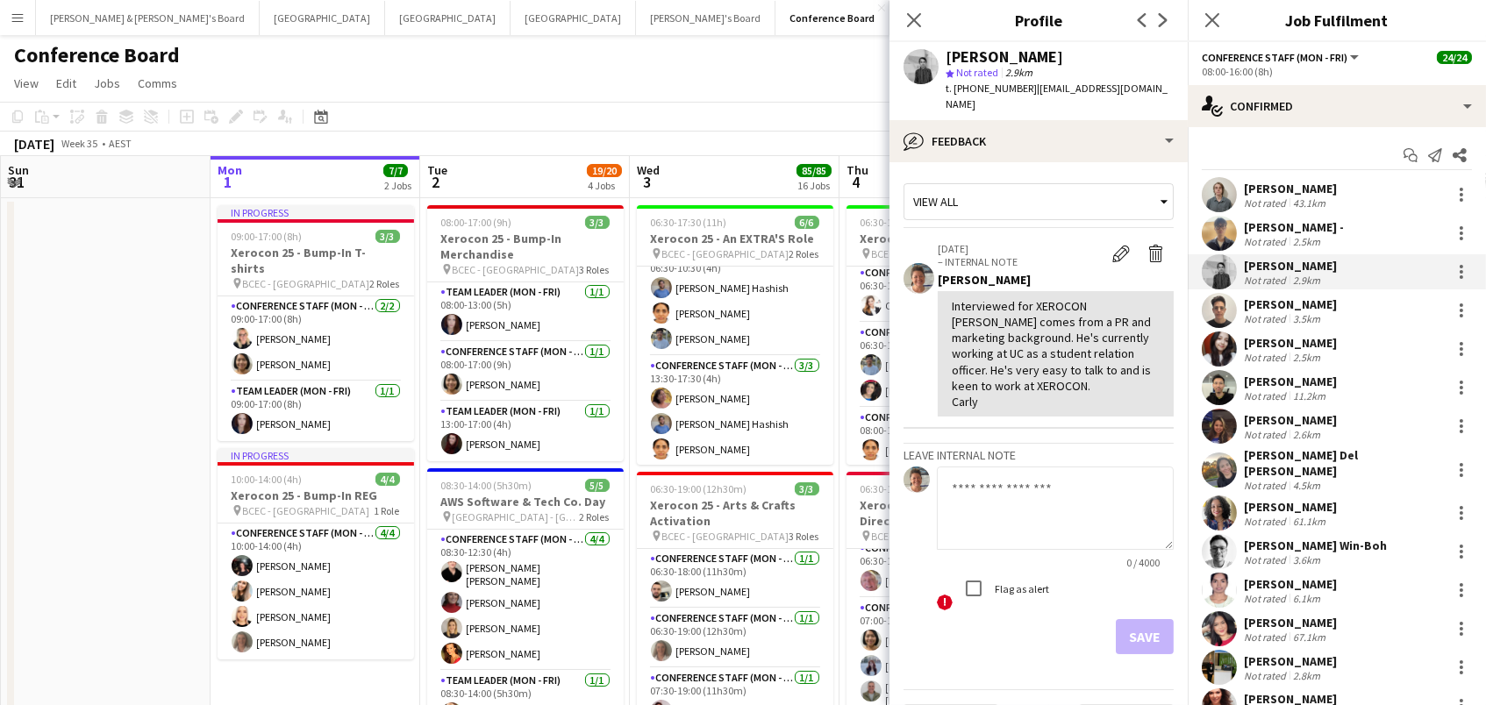
scroll to position [0, 0]
click at [911, 16] on icon "Close pop-in" at bounding box center [913, 19] width 17 height 17
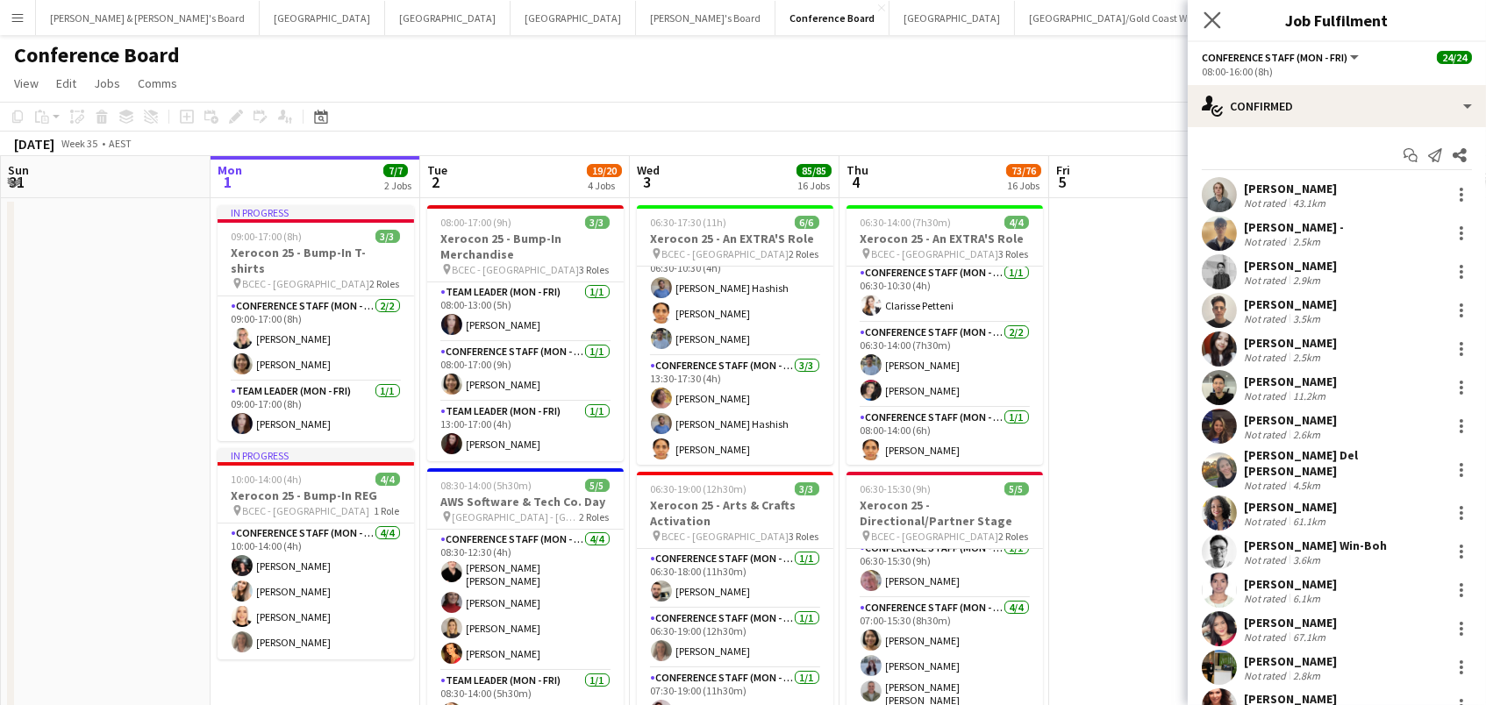
click at [1204, 20] on icon "Close pop-in" at bounding box center [1212, 19] width 17 height 17
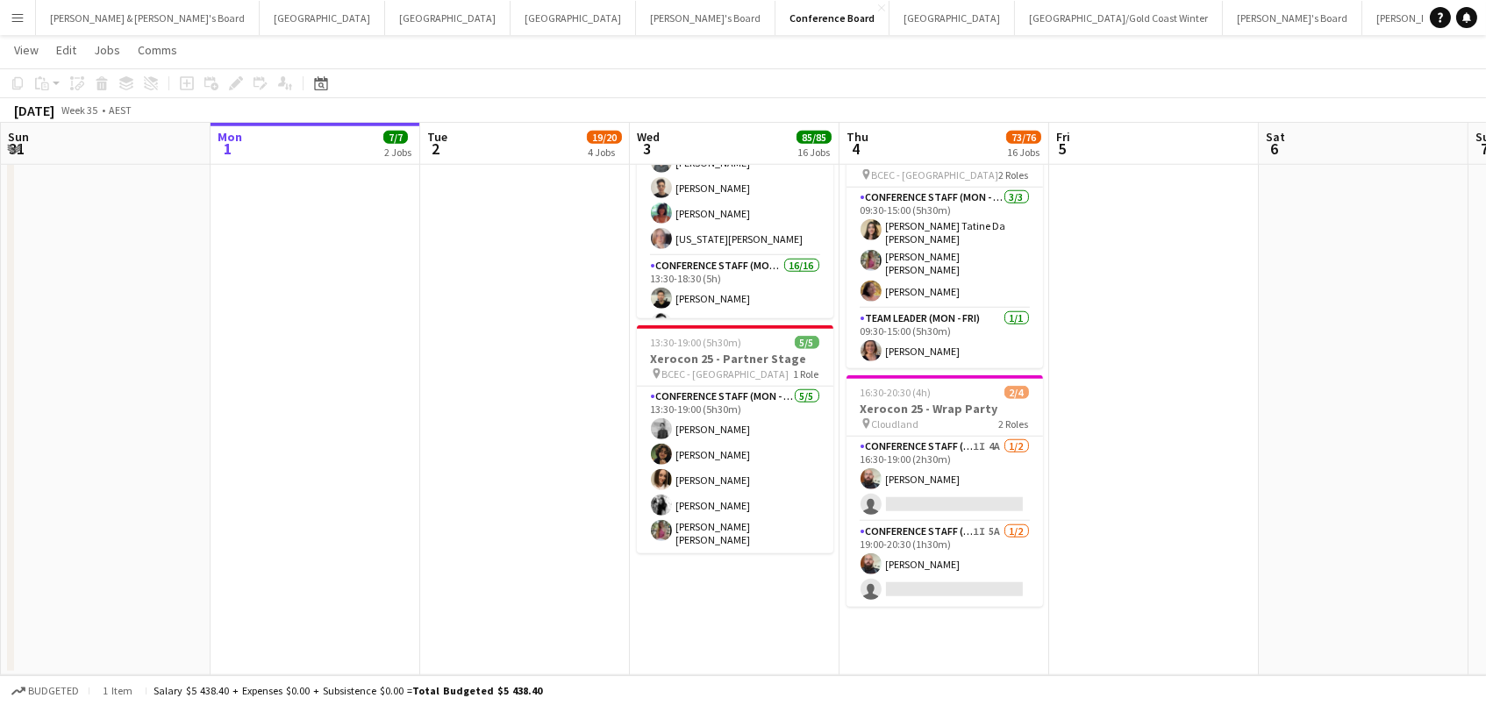
scroll to position [3139, 0]
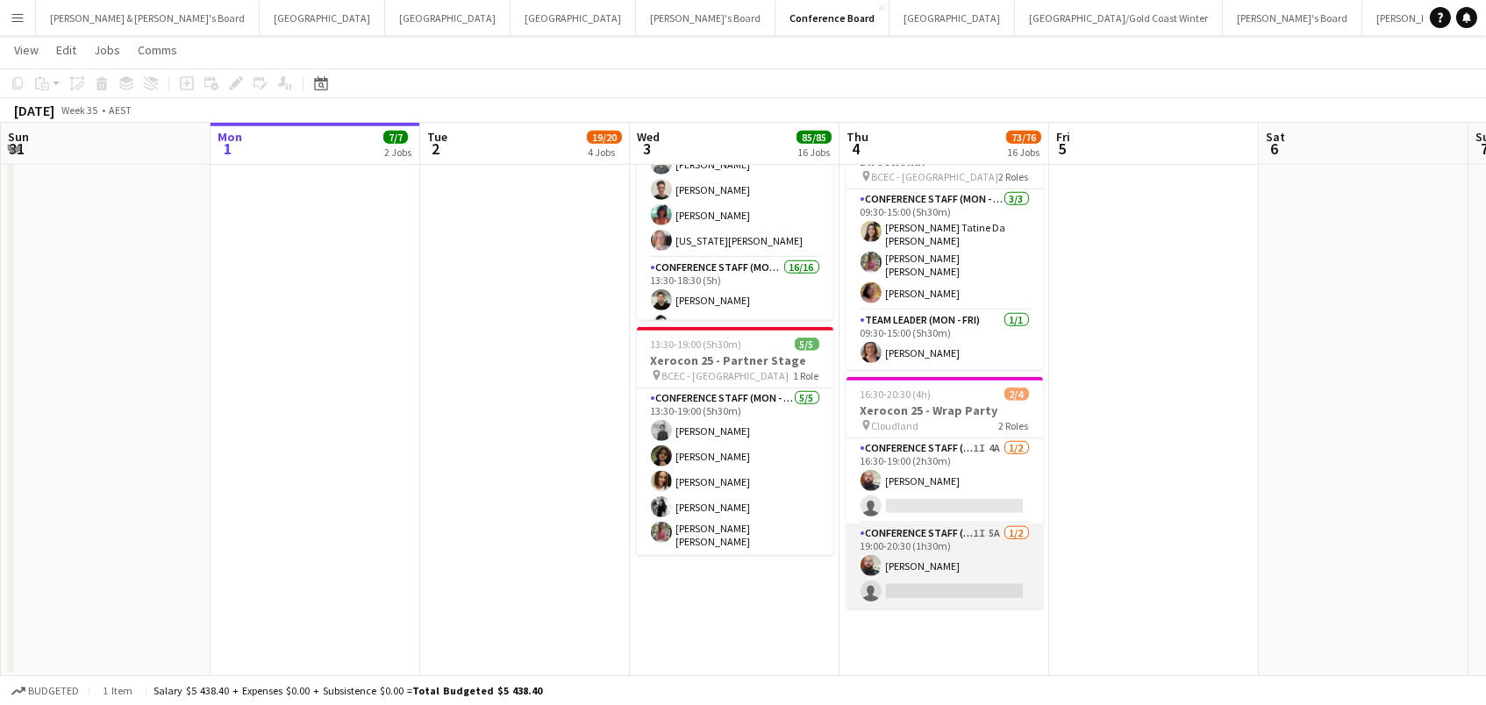
click at [948, 524] on app-card-role "Conference Staff (Evening) 1I 5A 1/2 19:00-20:30 (1h30m) Ricky Chaplin single-n…" at bounding box center [945, 566] width 196 height 85
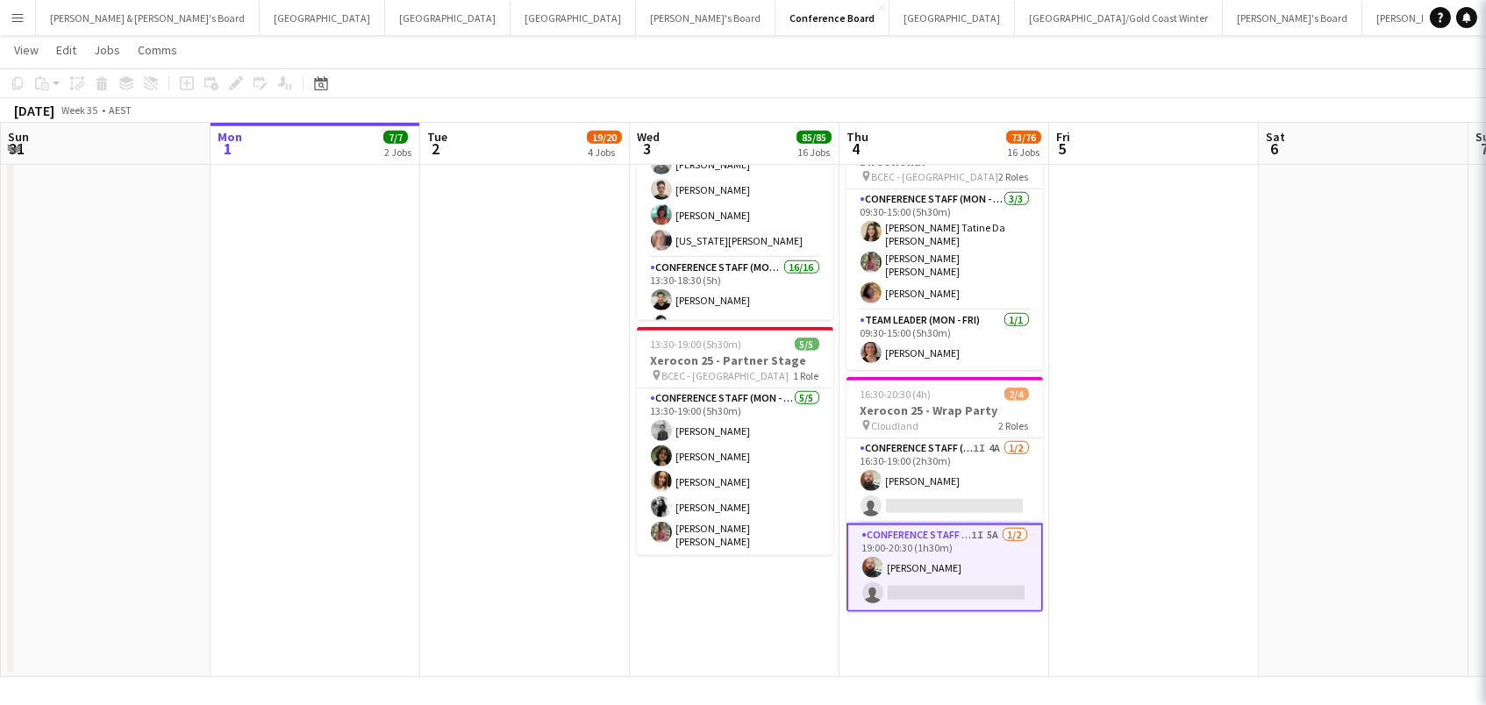
scroll to position [0, 418]
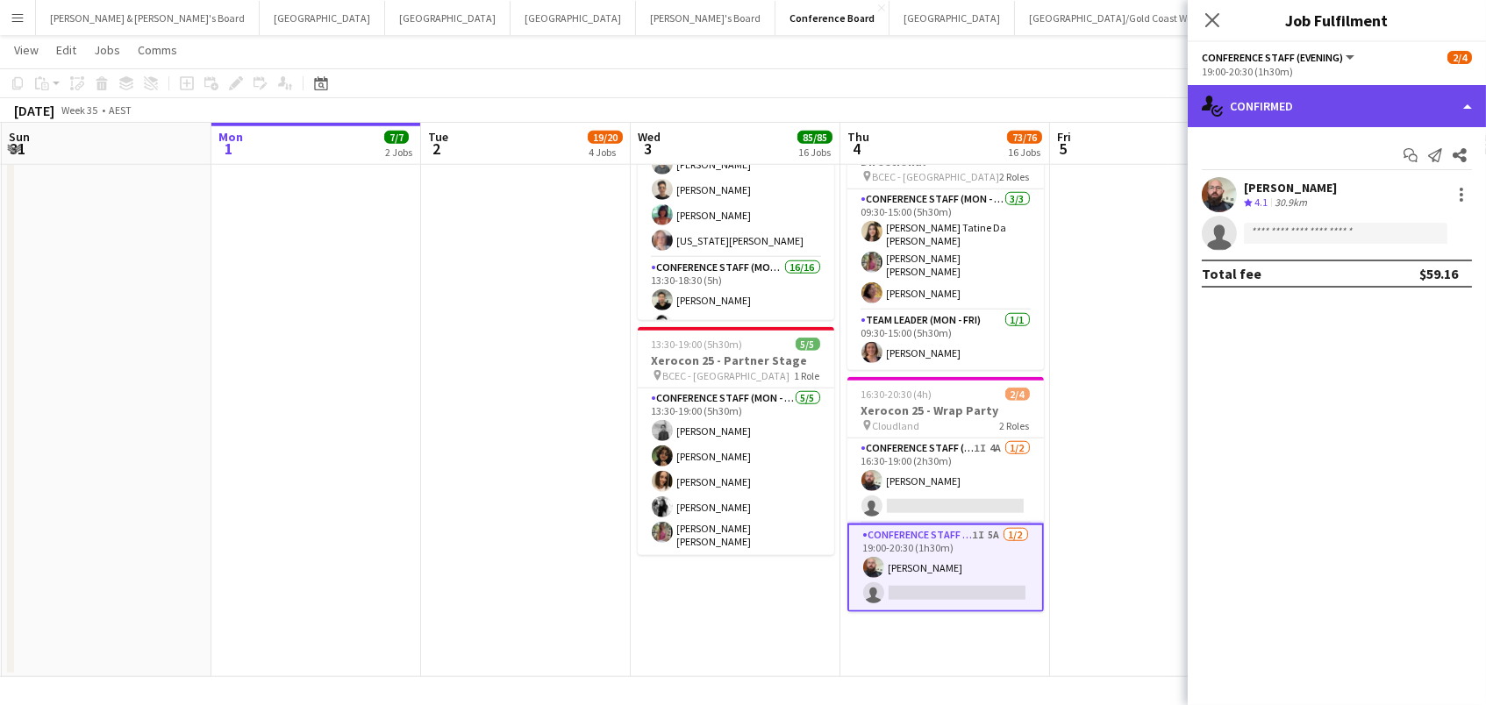
click at [1361, 116] on div "single-neutral-actions-check-2 Confirmed" at bounding box center [1337, 106] width 298 height 42
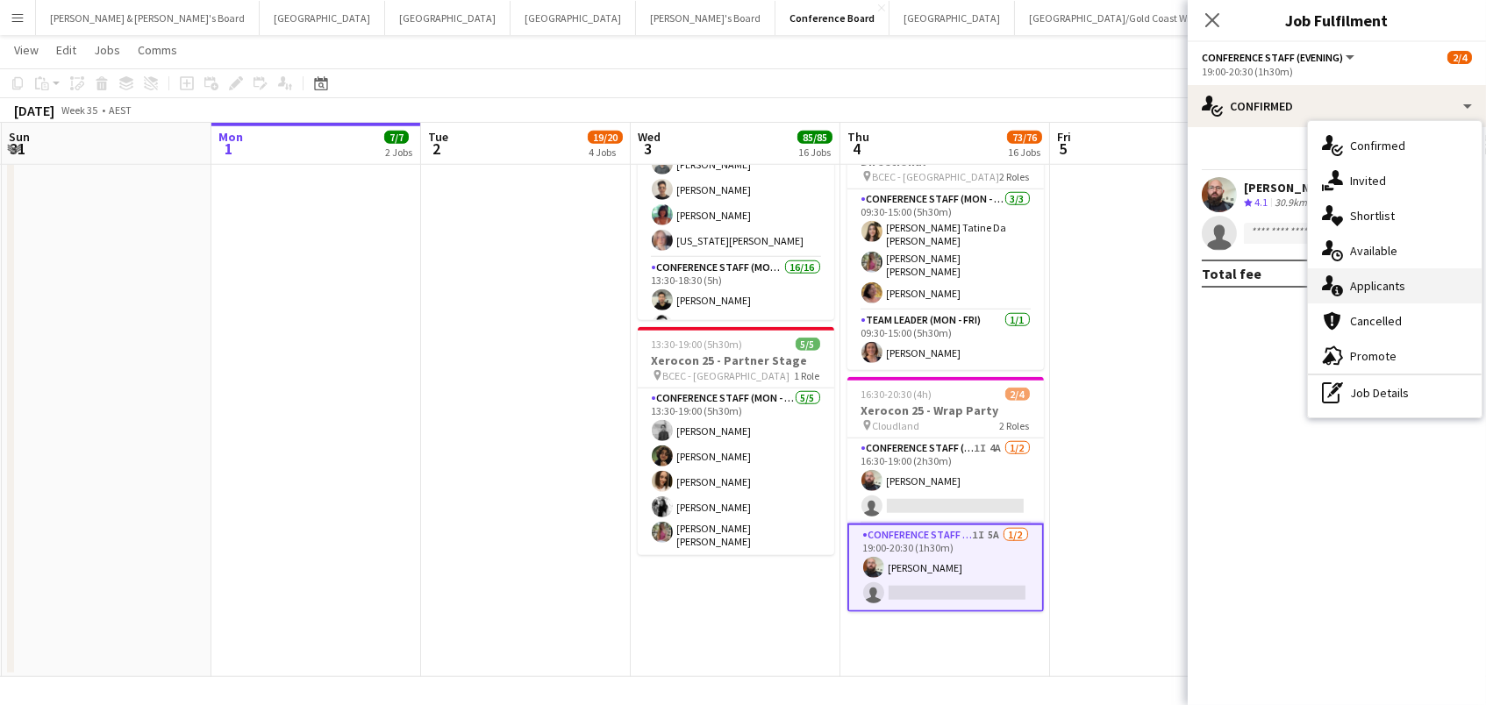
click at [1378, 296] on div "single-neutral-actions-information Applicants" at bounding box center [1395, 285] width 174 height 35
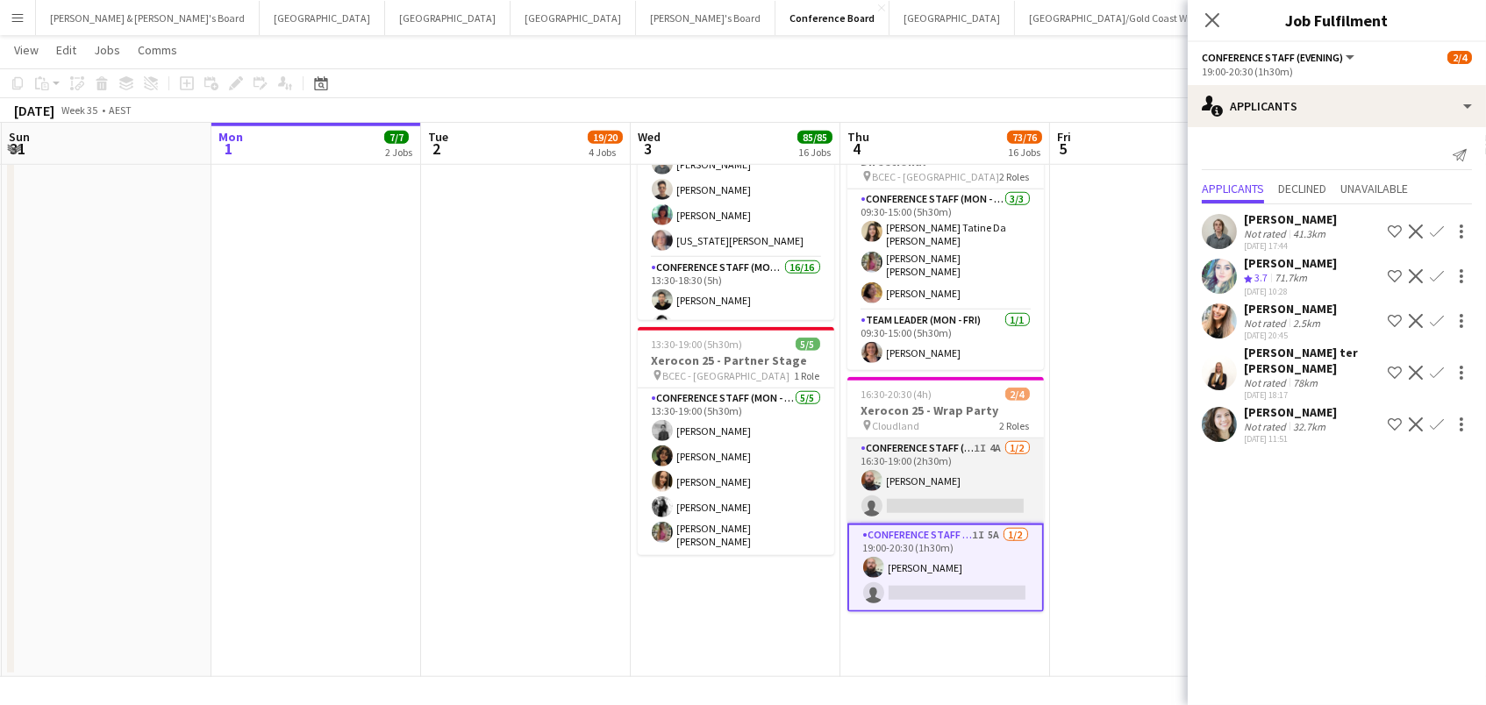
click at [969, 446] on app-card-role "Conference Staff (Mon - Fri) 1I 4A 1/2 16:30-19:00 (2h30m) Ricky Chaplin single…" at bounding box center [945, 481] width 196 height 85
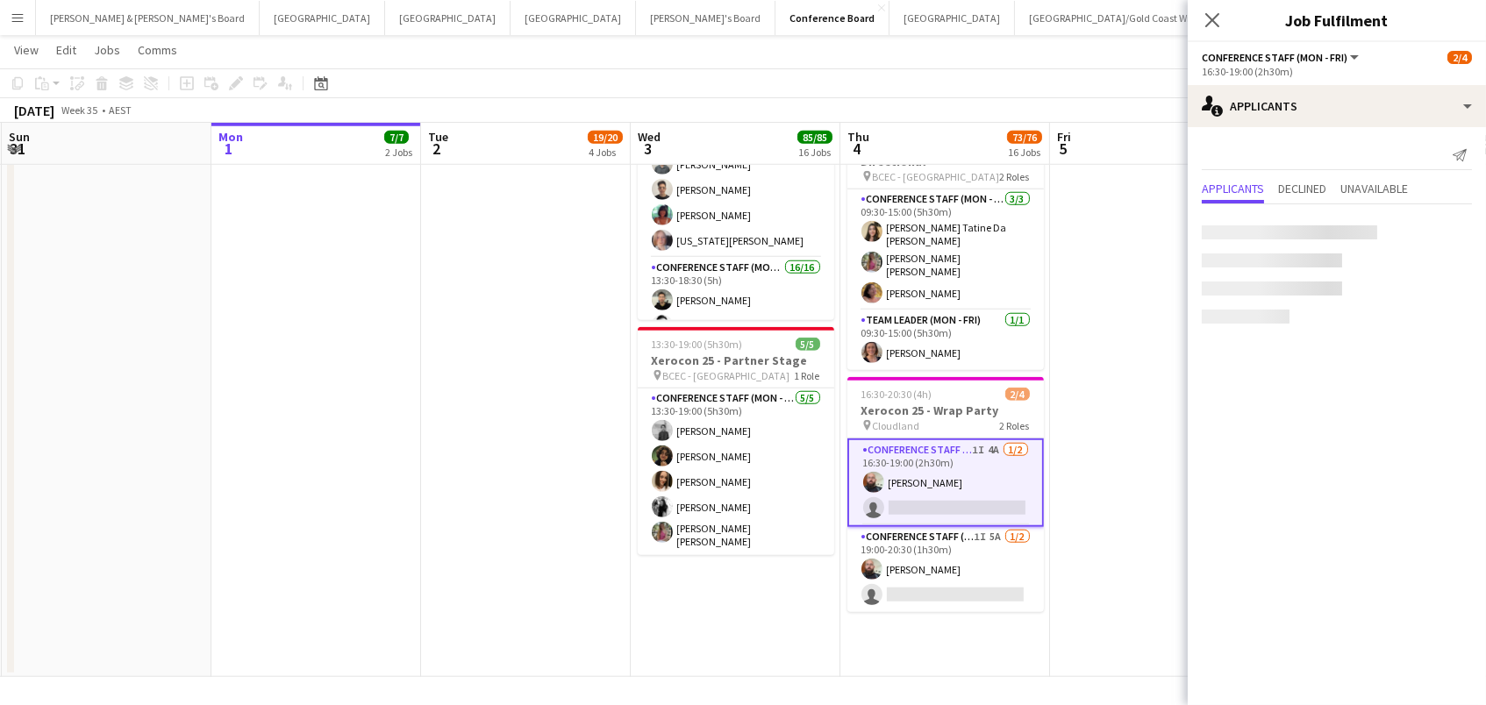
scroll to position [0, 417]
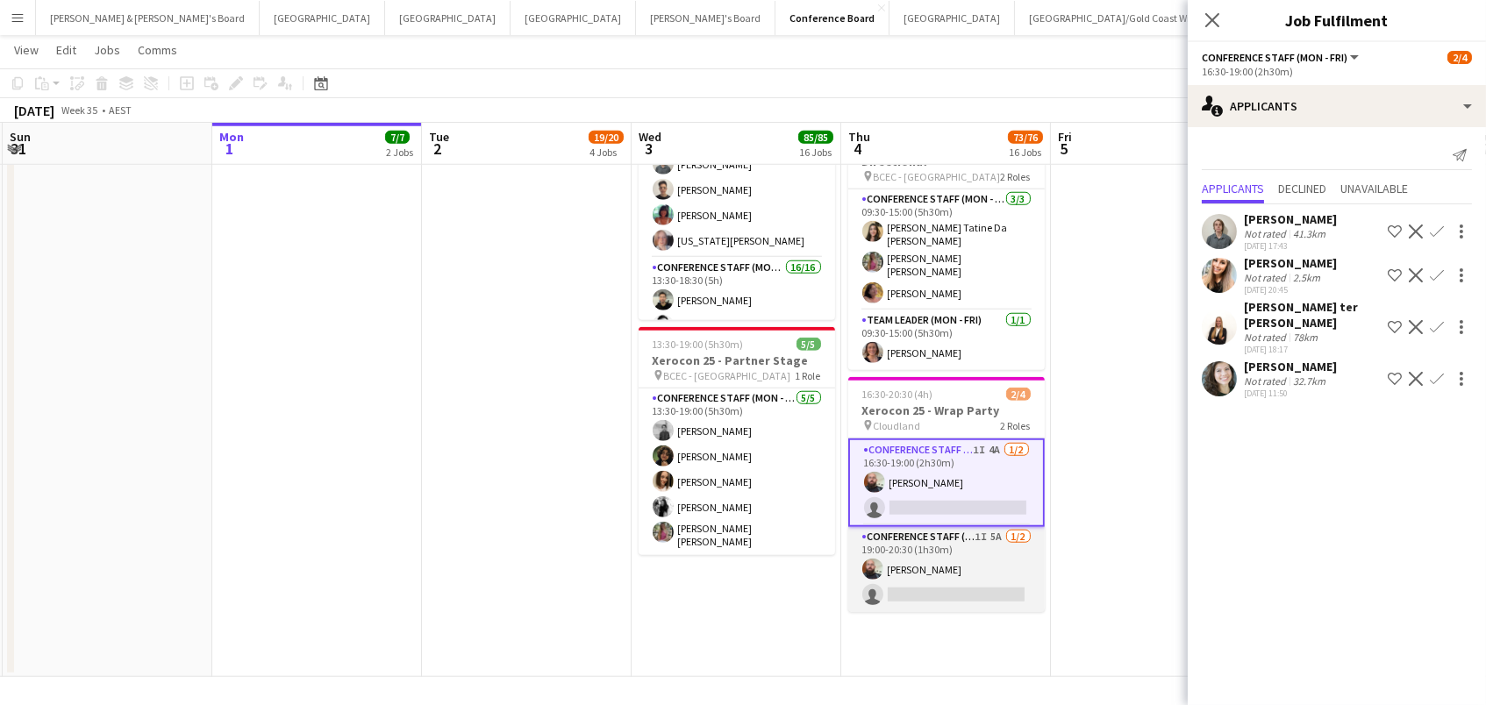
click at [948, 547] on app-card-role "Conference Staff (Evening) 1I 5A 1/2 19:00-20:30 (1h30m) Ricky Chaplin single-n…" at bounding box center [946, 569] width 196 height 85
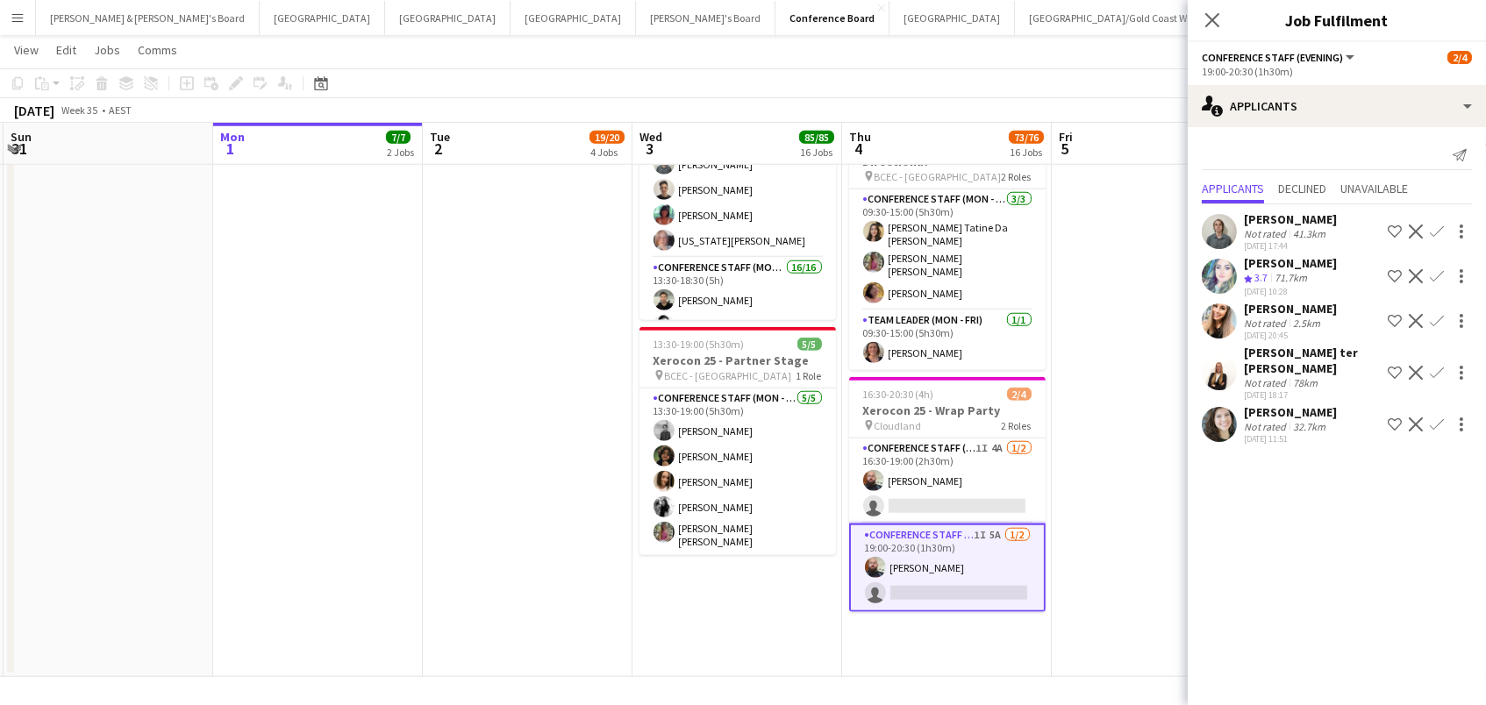
click at [868, 72] on app-toolbar "Copy Paste Paste Command V Paste with crew Command Shift V Paste linked Job [GE…" at bounding box center [743, 83] width 1486 height 30
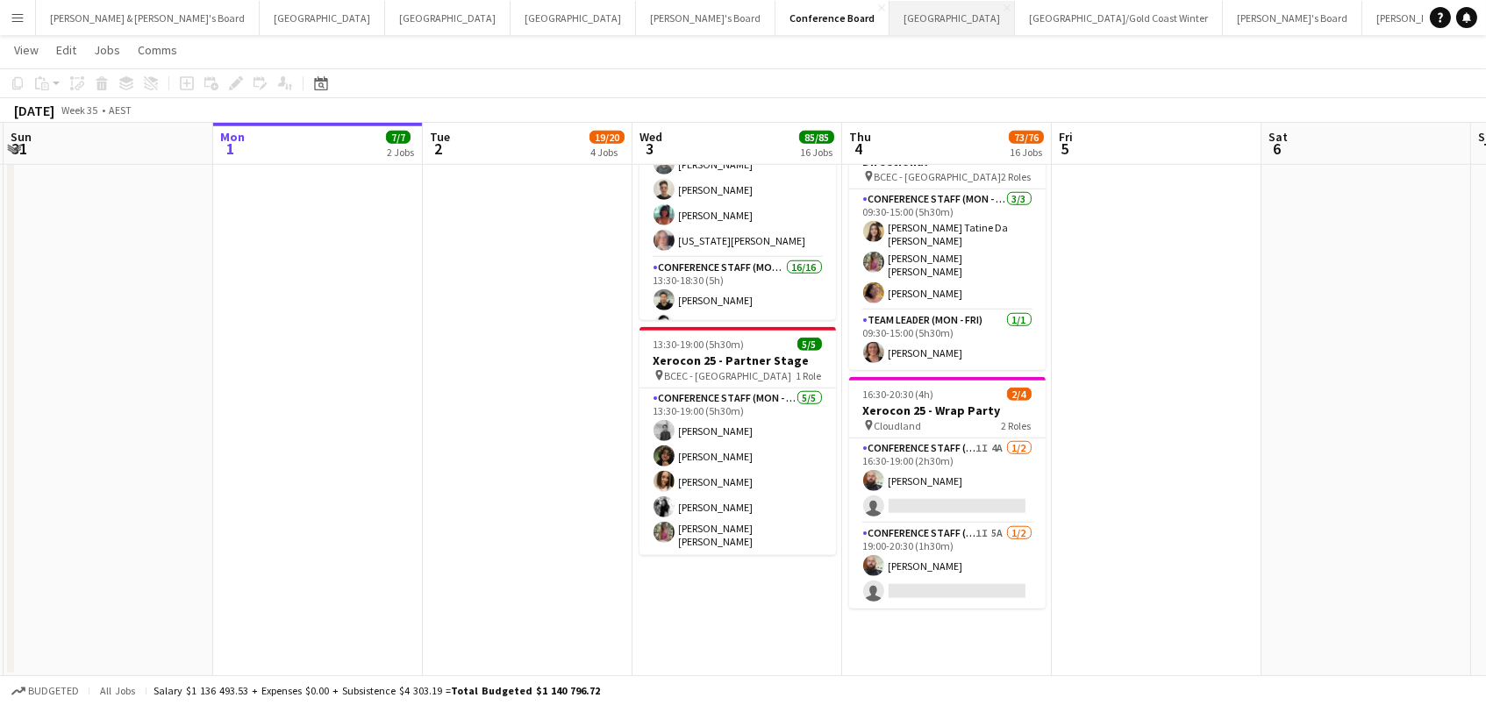
click at [890, 26] on button "Sydney Close" at bounding box center [952, 18] width 125 height 34
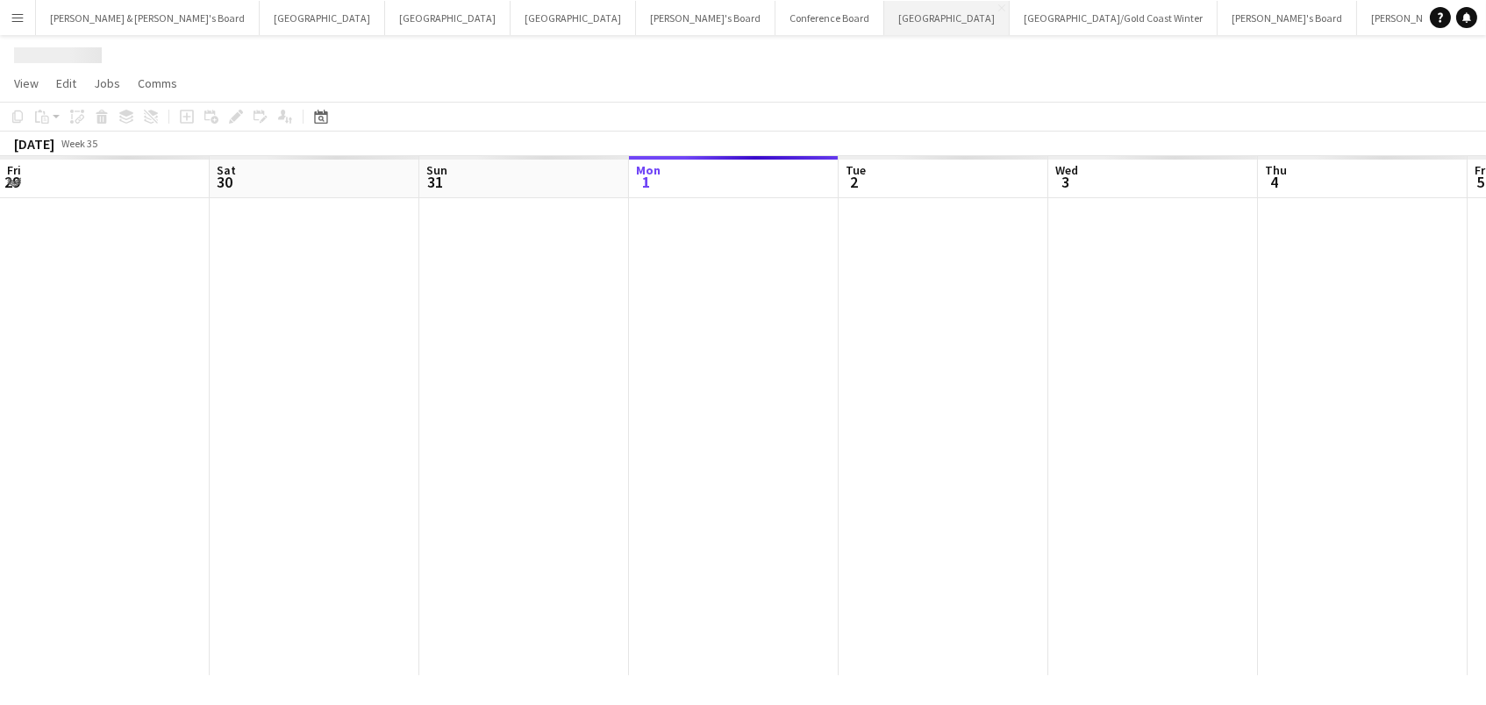
scroll to position [0, 418]
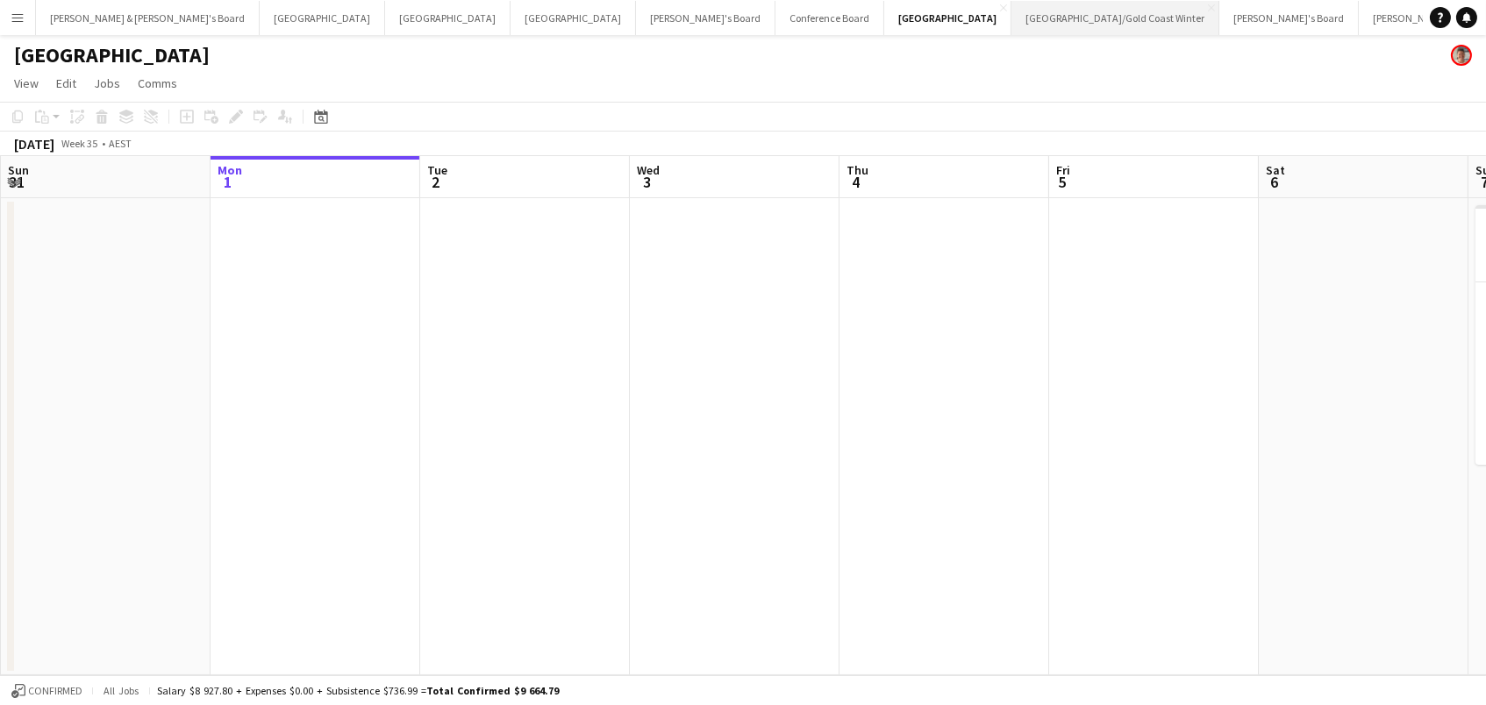
click at [1011, 15] on button "[GEOGRAPHIC_DATA]/[GEOGRAPHIC_DATA] Winter Close" at bounding box center [1115, 18] width 208 height 34
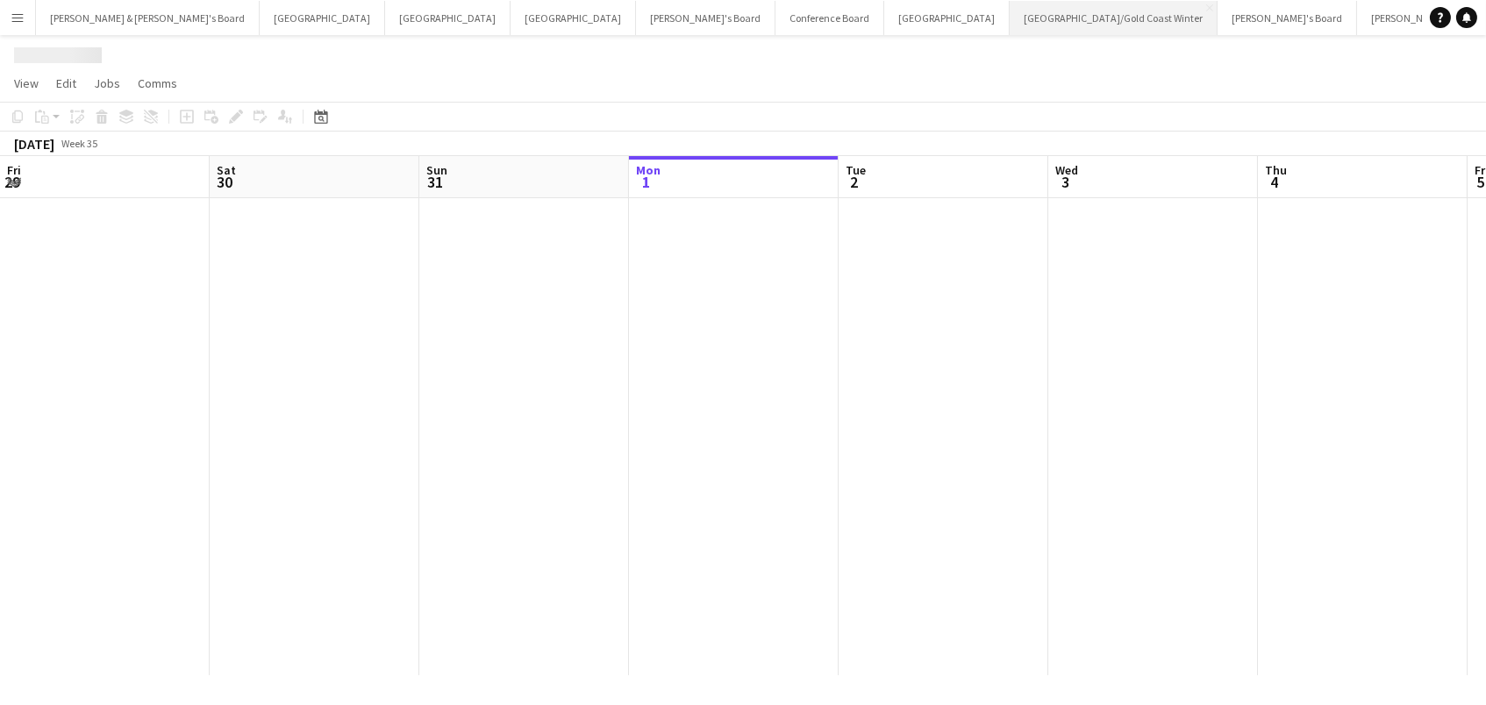
scroll to position [0, 418]
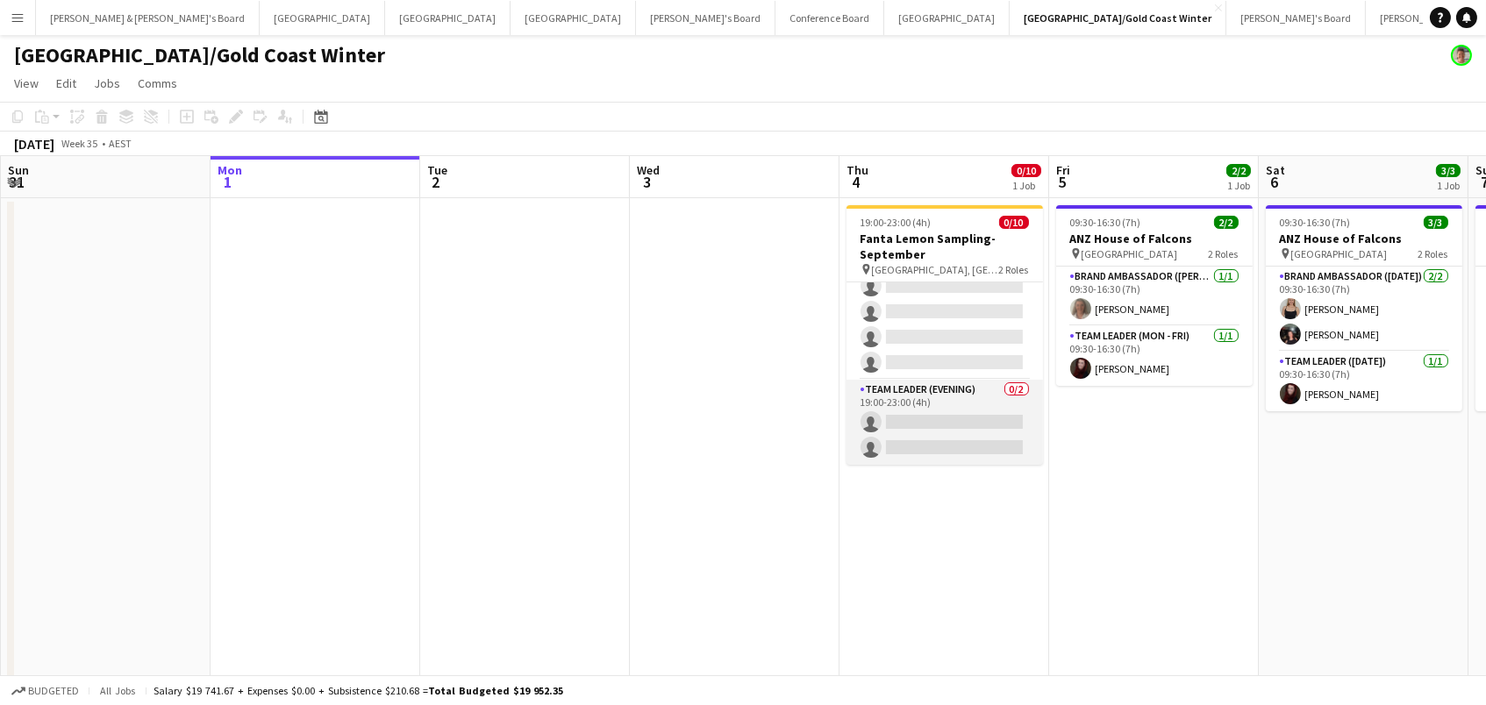
click at [948, 418] on app-card-role "Team Leader (Evening) 0/2 19:00-23:00 (4h) single-neutral-actions single-neutra…" at bounding box center [945, 422] width 196 height 85
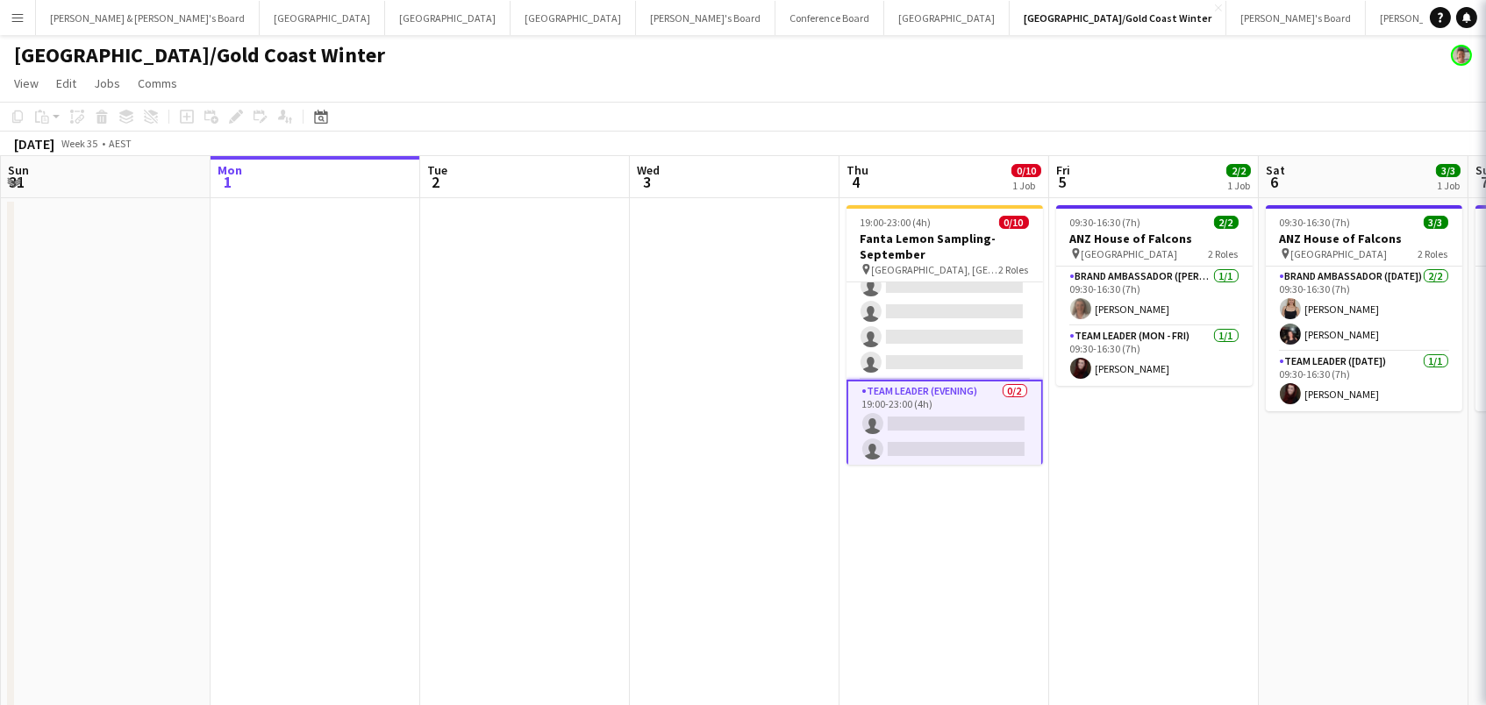
scroll to position [139, 0]
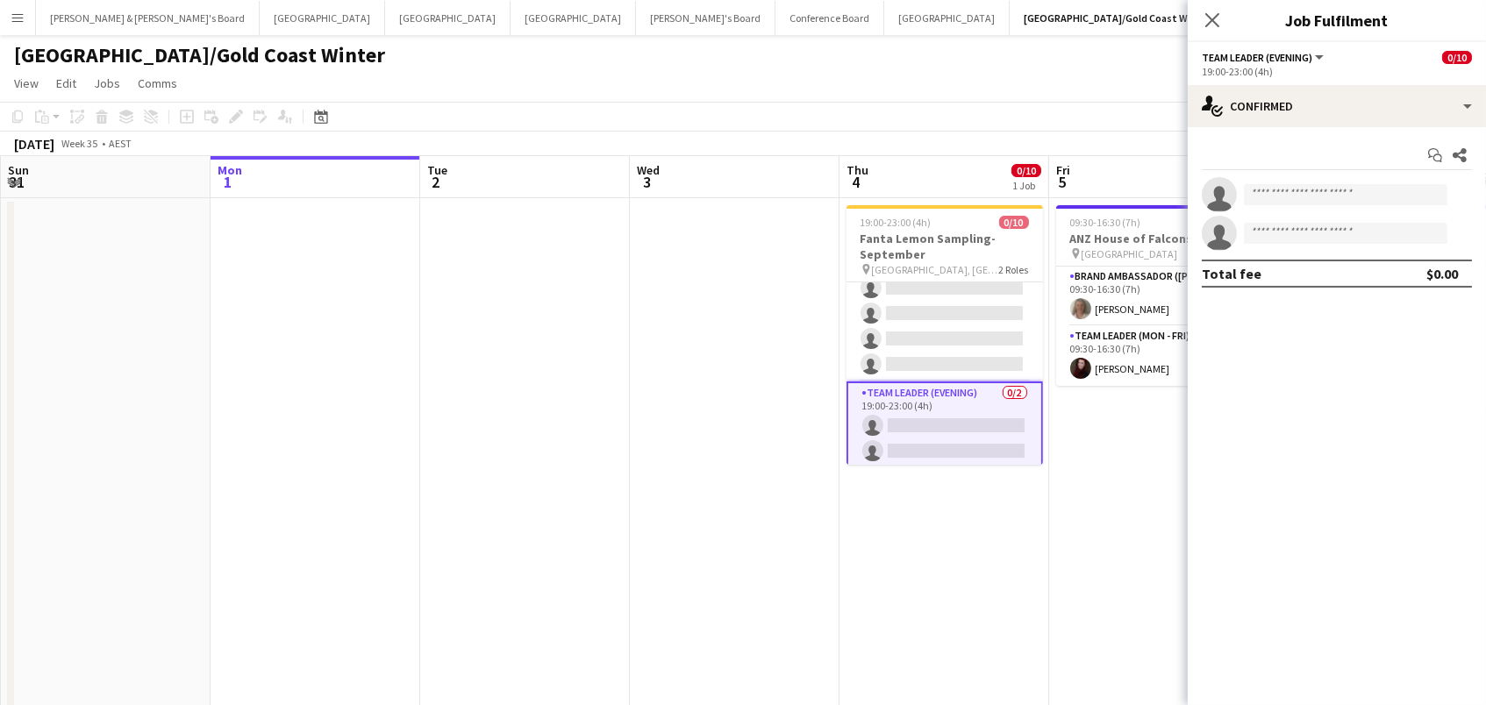
click at [1357, 127] on div "Start chat Share single-neutral-actions single-neutral-actions Total fee $0.00" at bounding box center [1337, 214] width 298 height 175
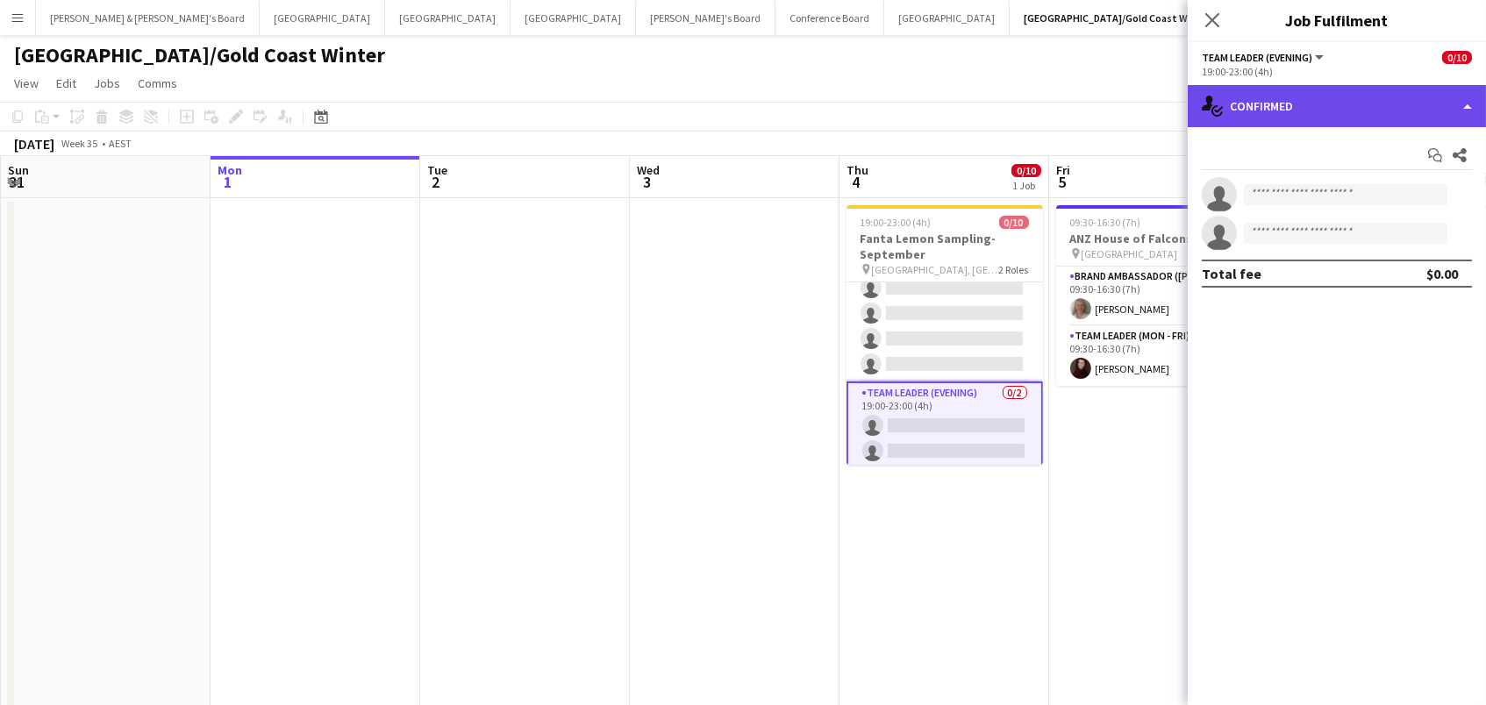
click at [1347, 111] on div "single-neutral-actions-check-2 Confirmed" at bounding box center [1337, 106] width 298 height 42
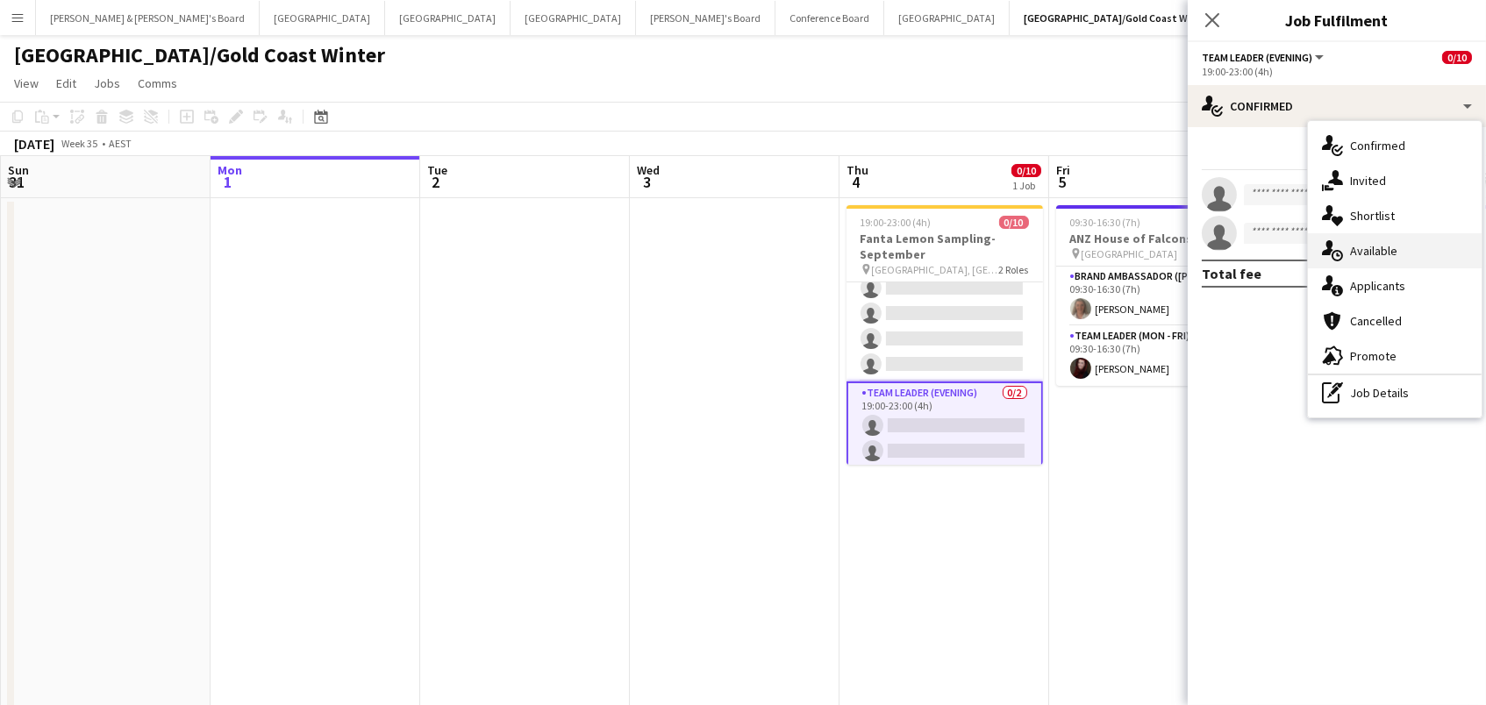
click at [1366, 254] on div "single-neutral-actions-upload Available" at bounding box center [1395, 250] width 174 height 35
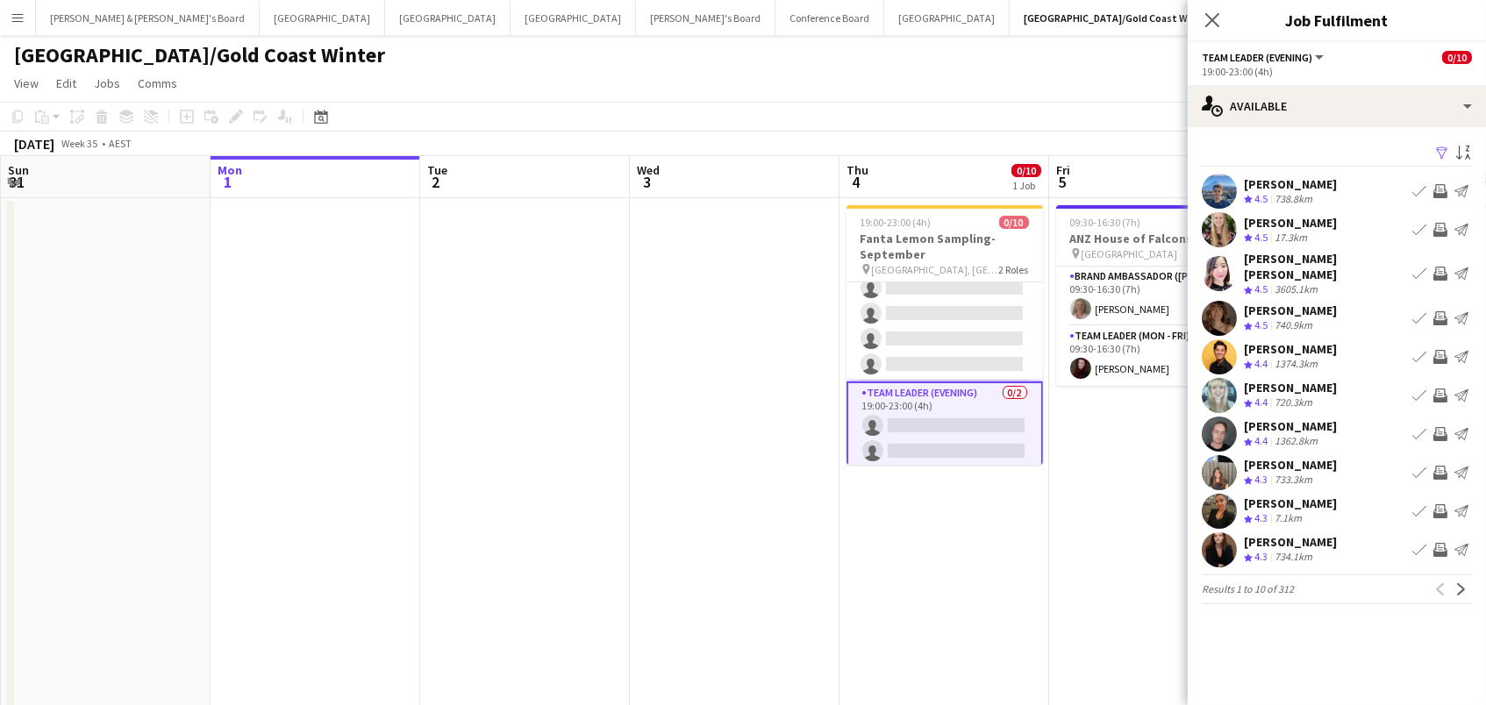
click at [1437, 146] on app-icon "Filter" at bounding box center [1442, 154] width 14 height 17
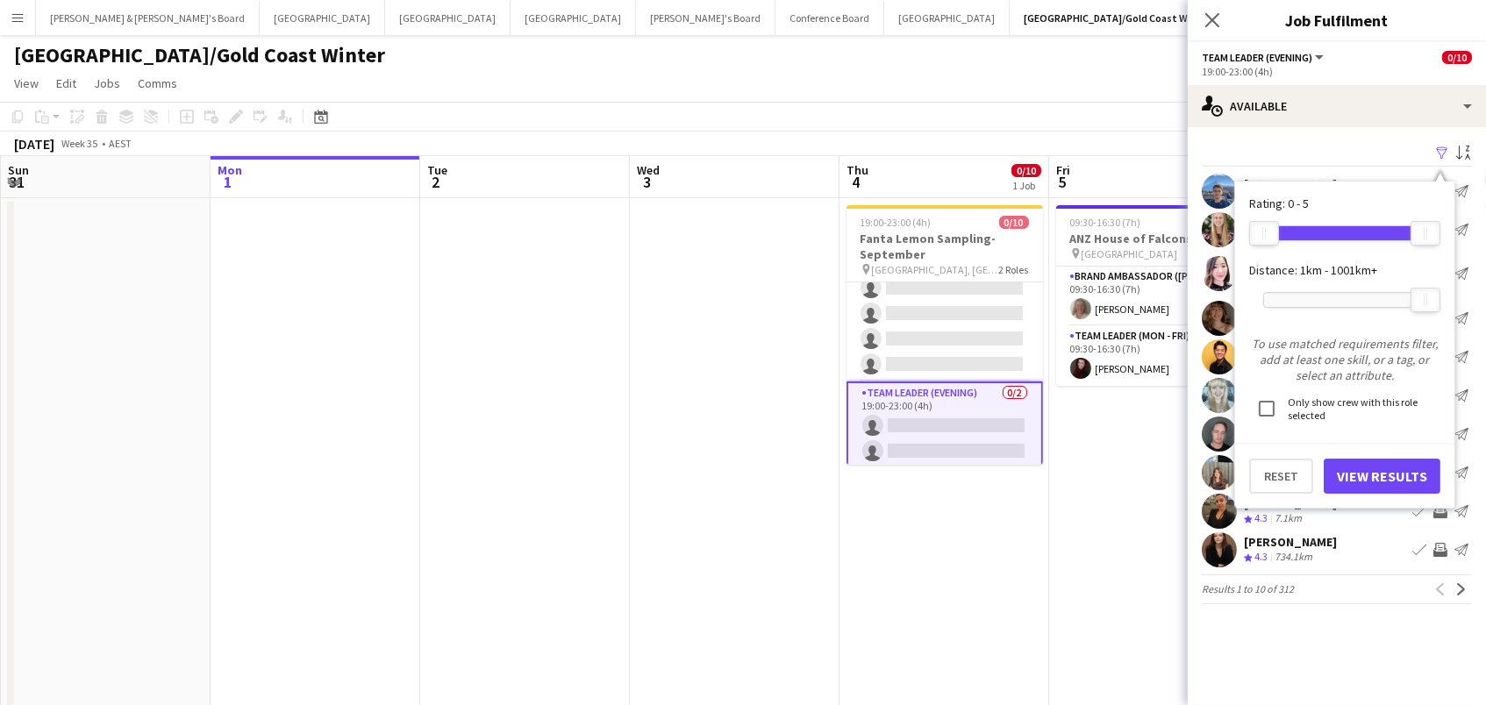
click at [1320, 299] on div at bounding box center [1344, 300] width 161 height 14
click at [1335, 473] on button "View Results" at bounding box center [1382, 476] width 117 height 35
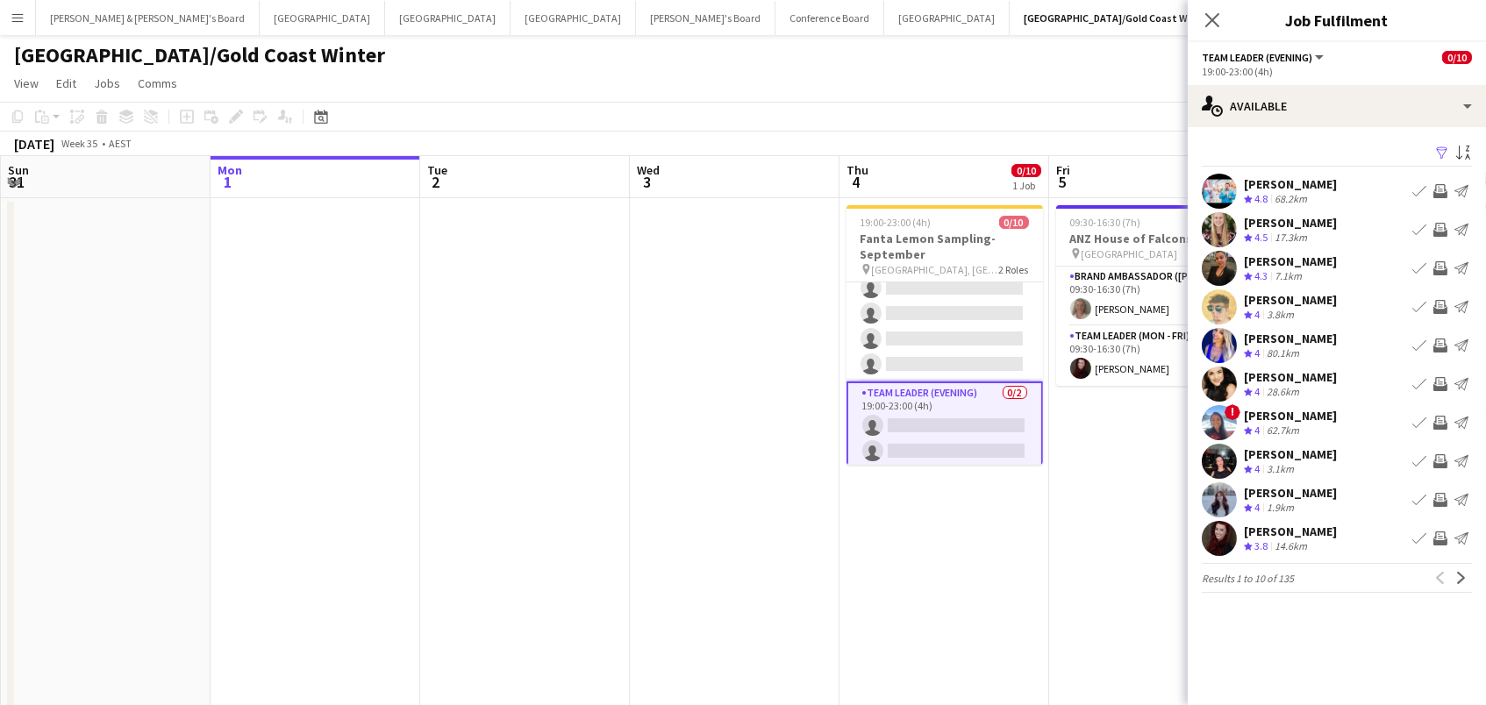
click at [834, 116] on app-toolbar "Copy Paste Paste Command V Paste with crew Command Shift V Paste linked Job [GE…" at bounding box center [743, 117] width 1486 height 30
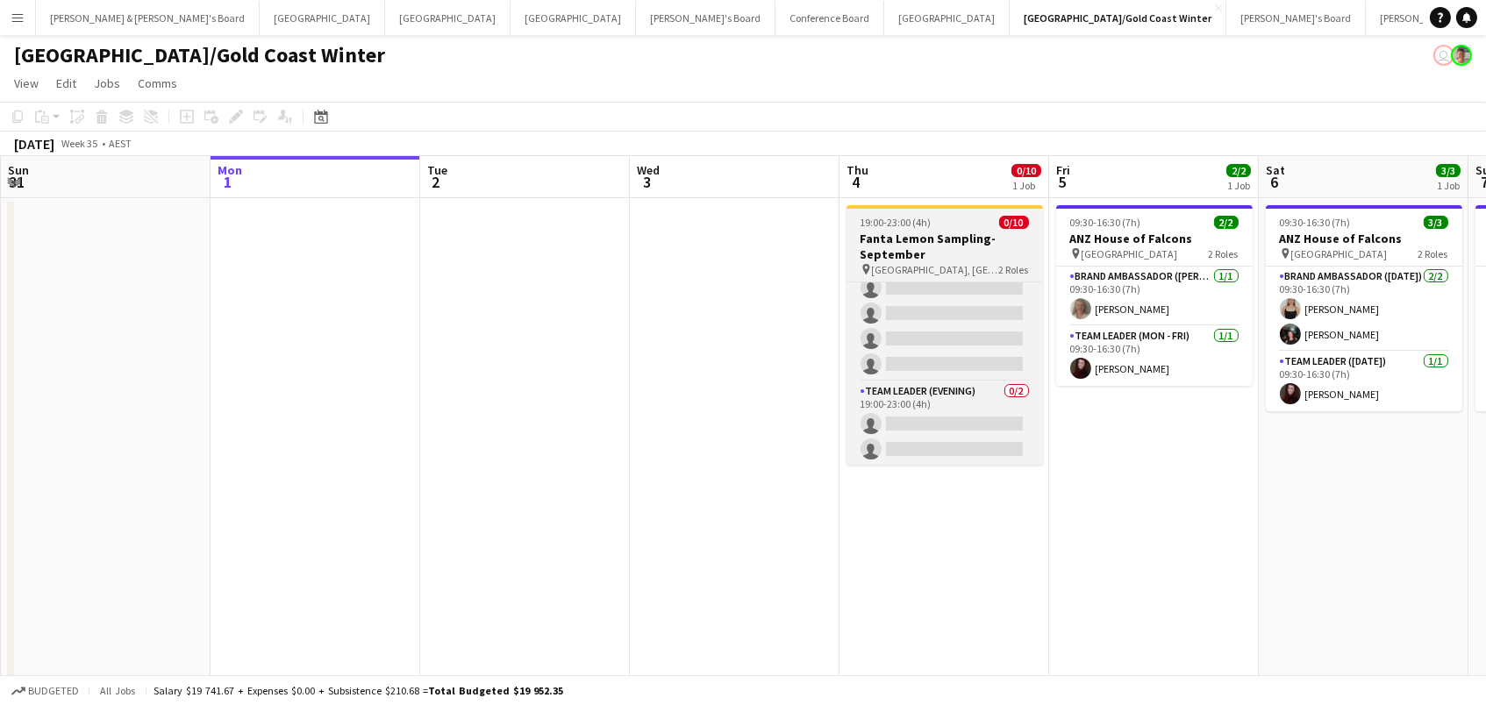
click at [868, 258] on h3 "Fanta Lemon Sampling-September" at bounding box center [945, 247] width 196 height 32
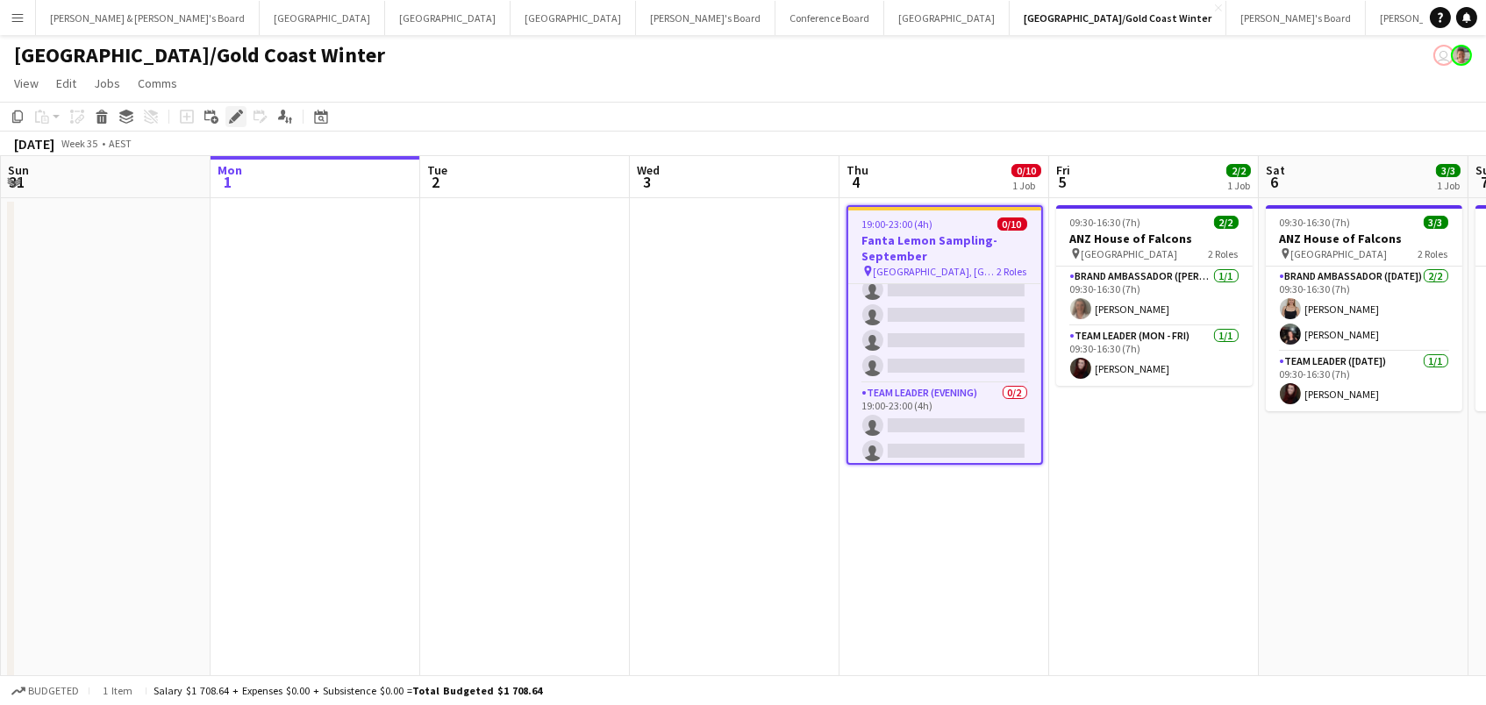
click at [234, 115] on icon at bounding box center [236, 117] width 10 height 10
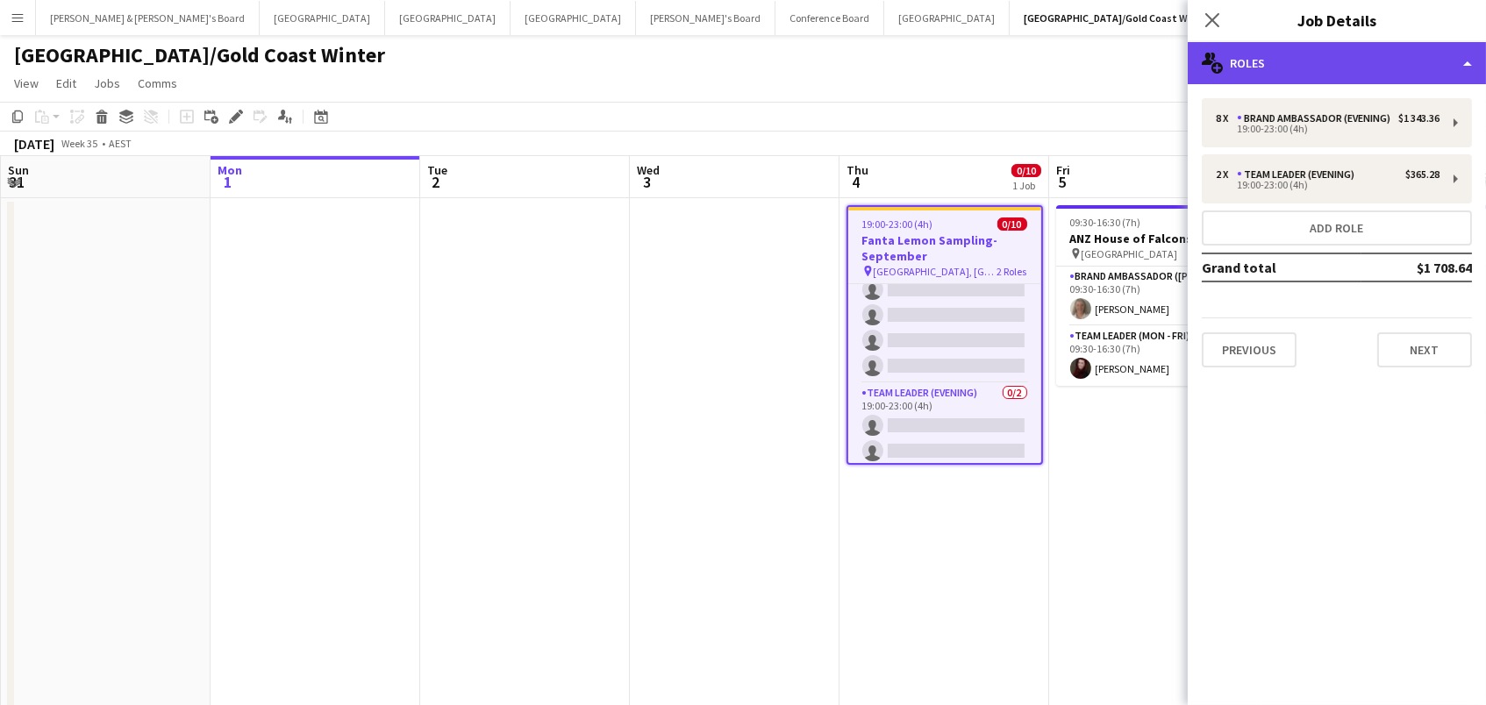
click at [1290, 69] on div "multiple-users-add Roles" at bounding box center [1337, 63] width 298 height 42
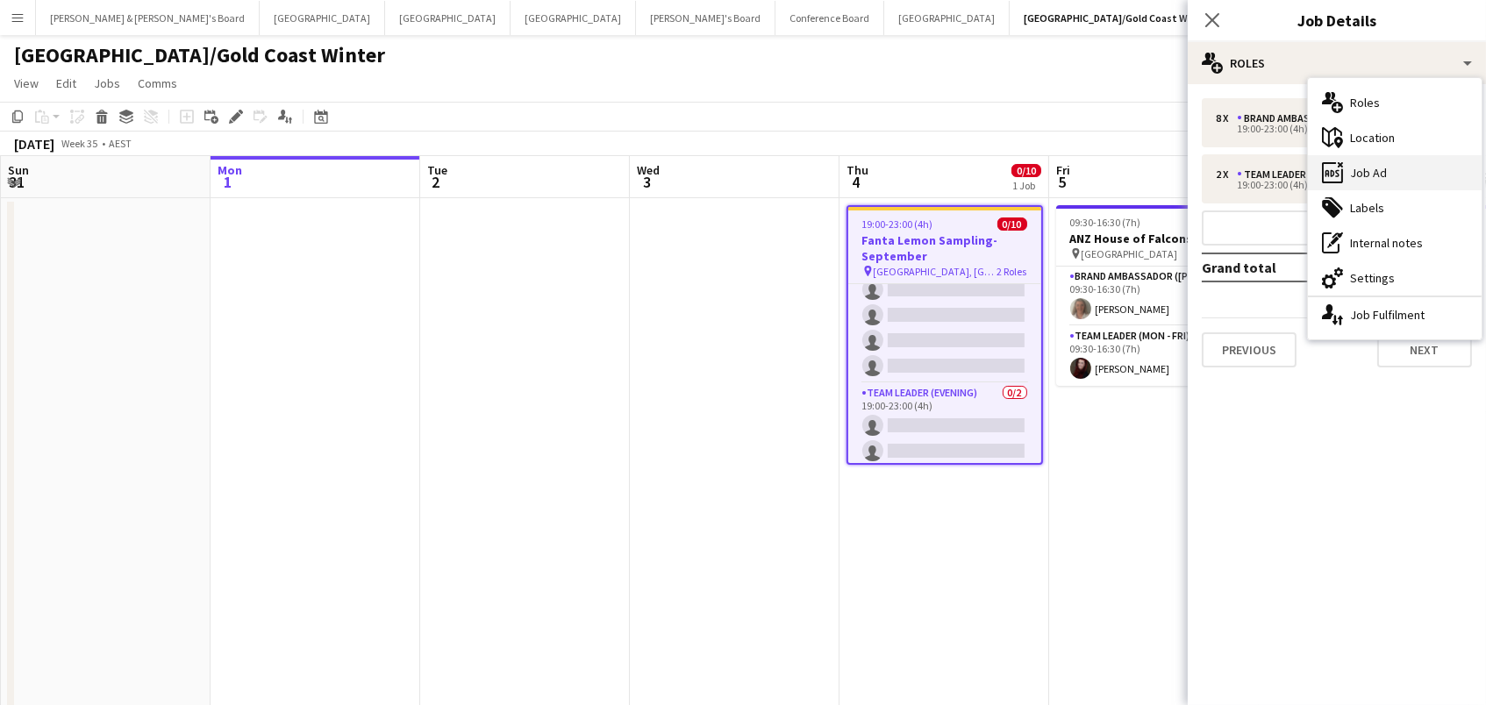
click at [1389, 182] on div "ads-window Job Ad" at bounding box center [1395, 172] width 174 height 35
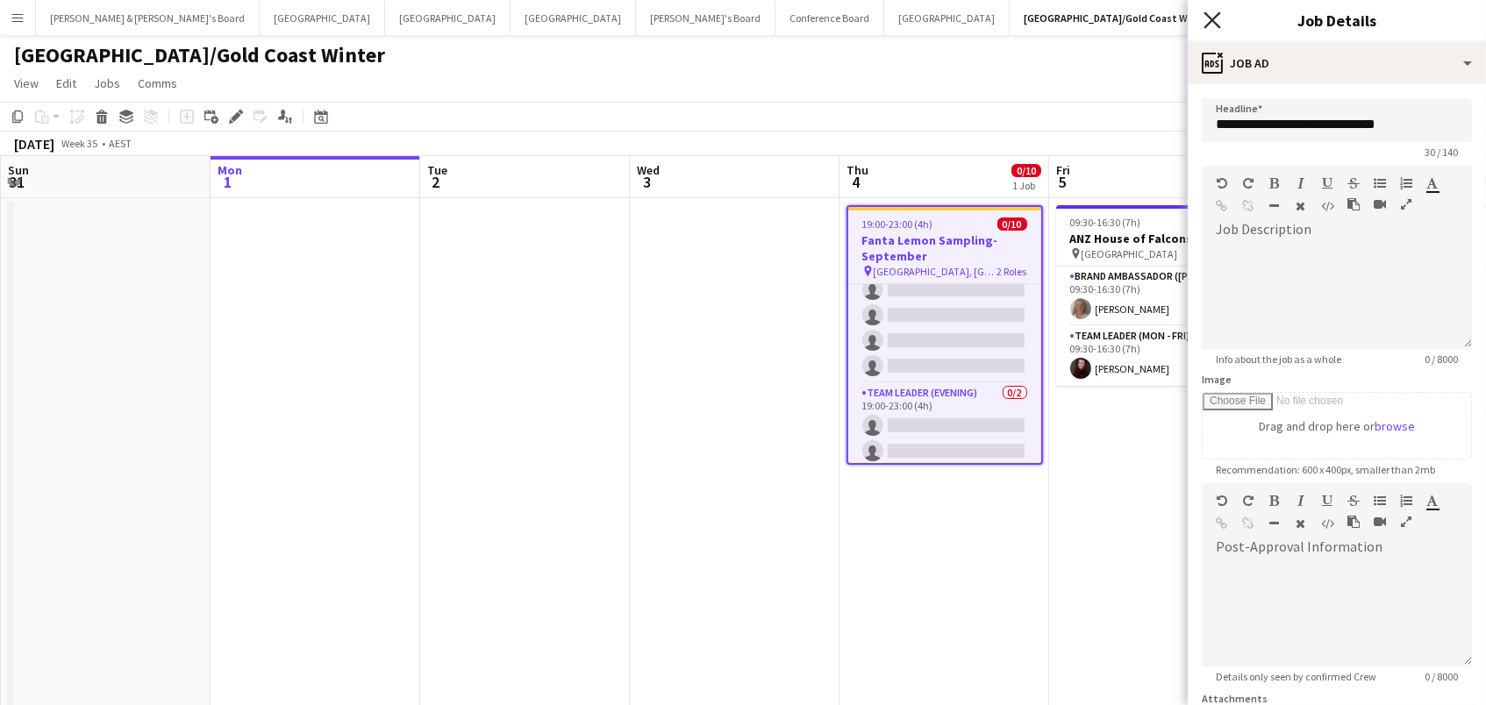
click at [1208, 24] on icon at bounding box center [1212, 19] width 17 height 17
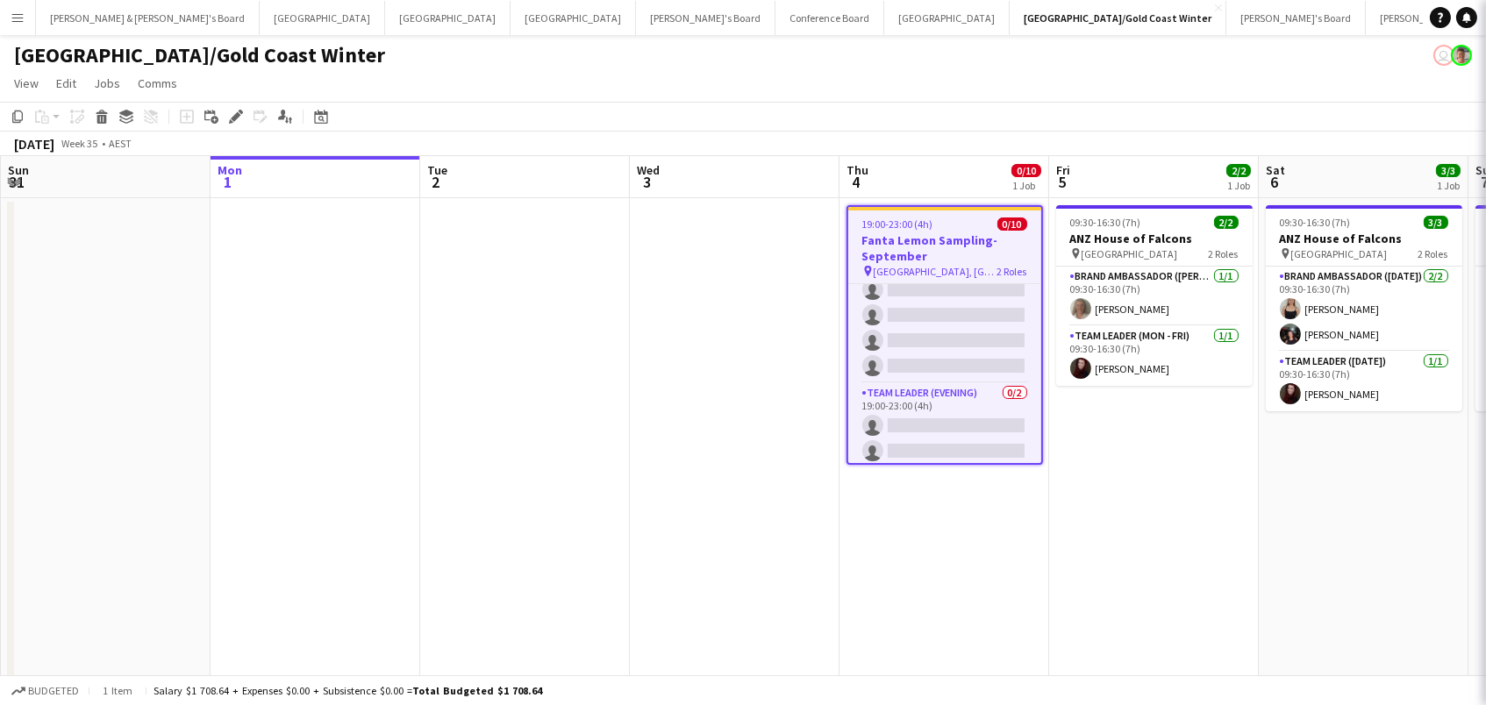
click at [937, 72] on app-page-menu "View Day view expanded Day view collapsed Month view Date picker Jump to [DATE]…" at bounding box center [743, 84] width 1486 height 33
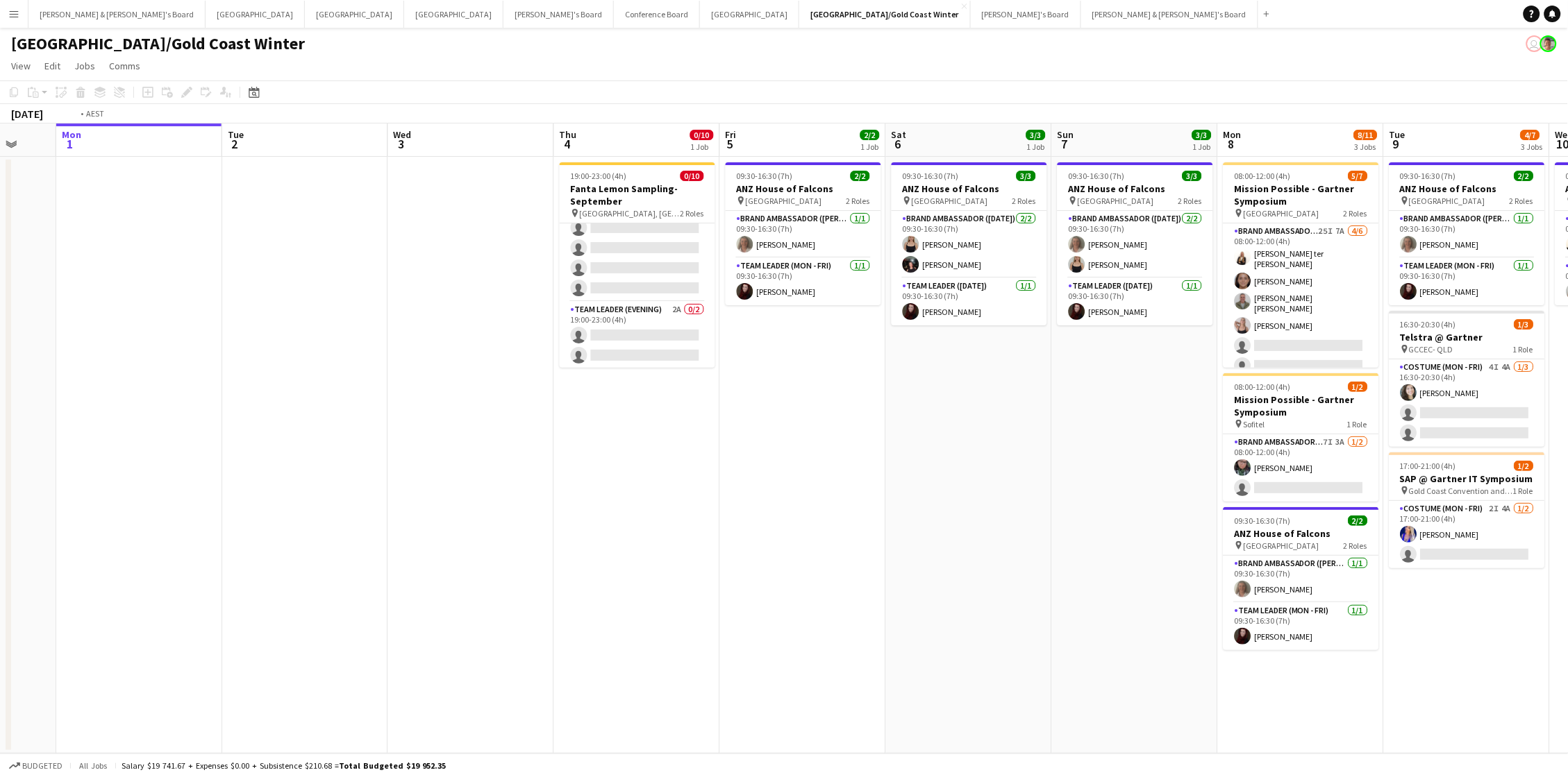
scroll to position [0, 425]
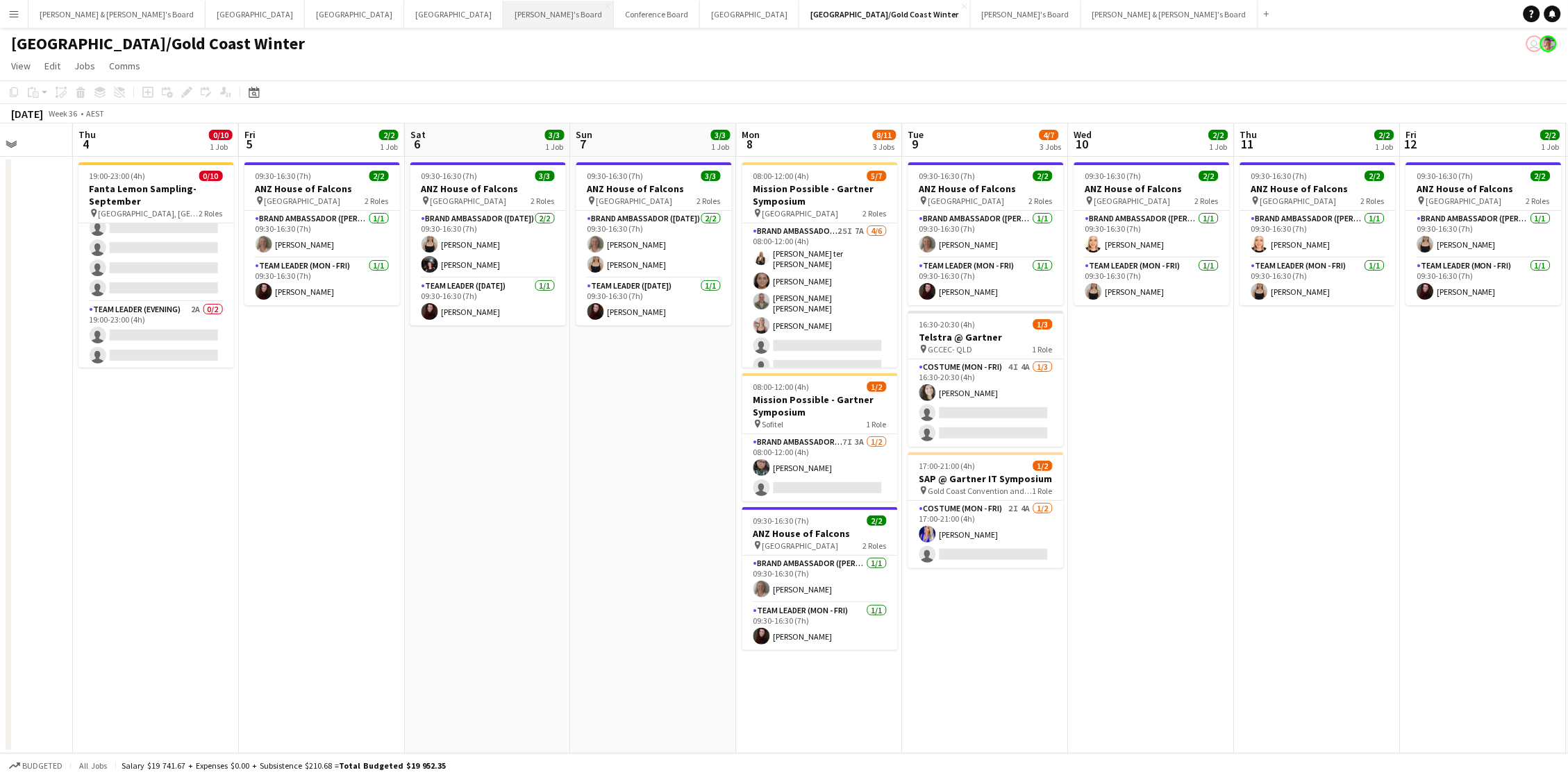
click at [503, 12] on button "Tennille's Board Close" at bounding box center [558, 14] width 110 height 27
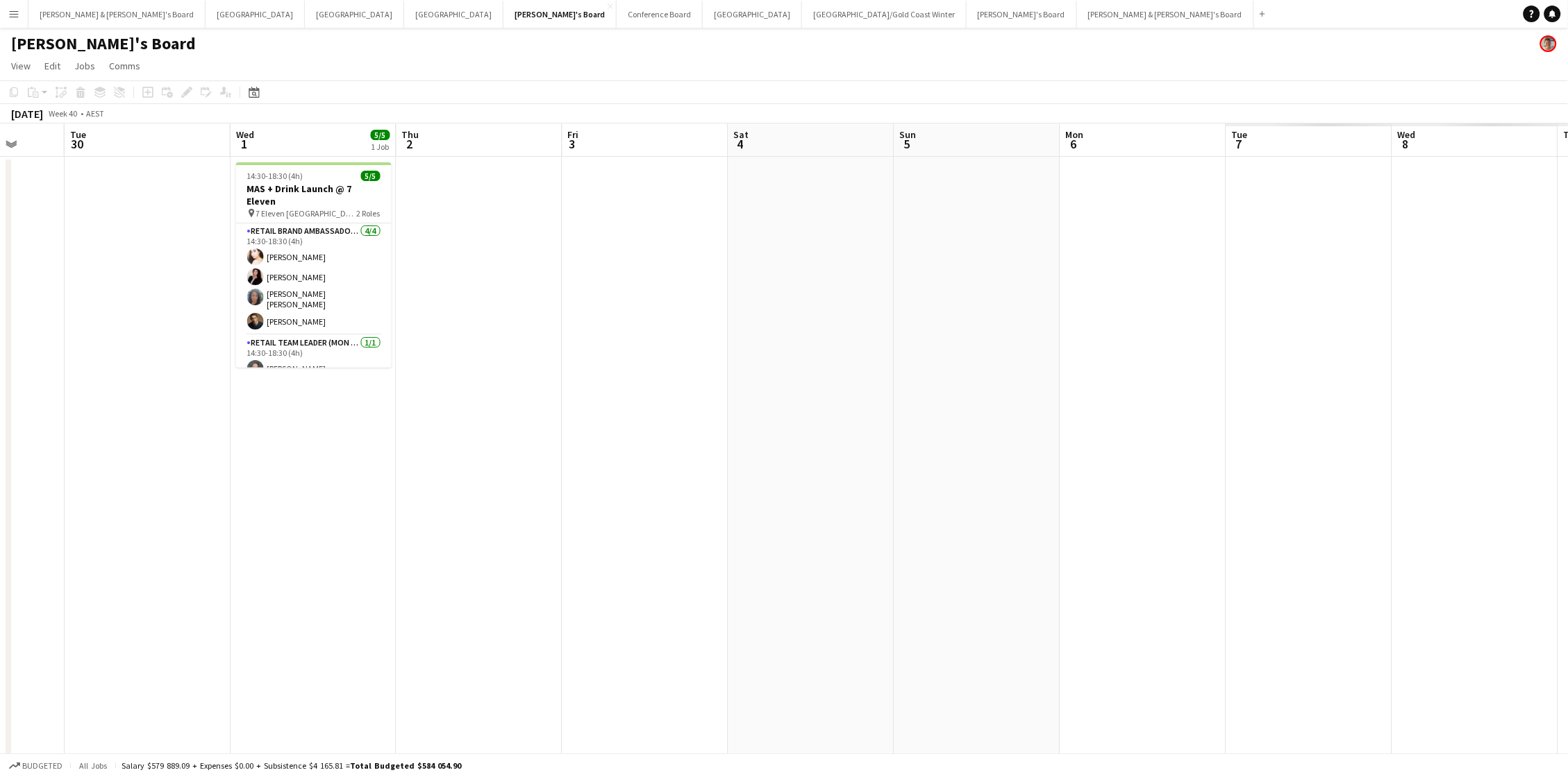
scroll to position [0, 631]
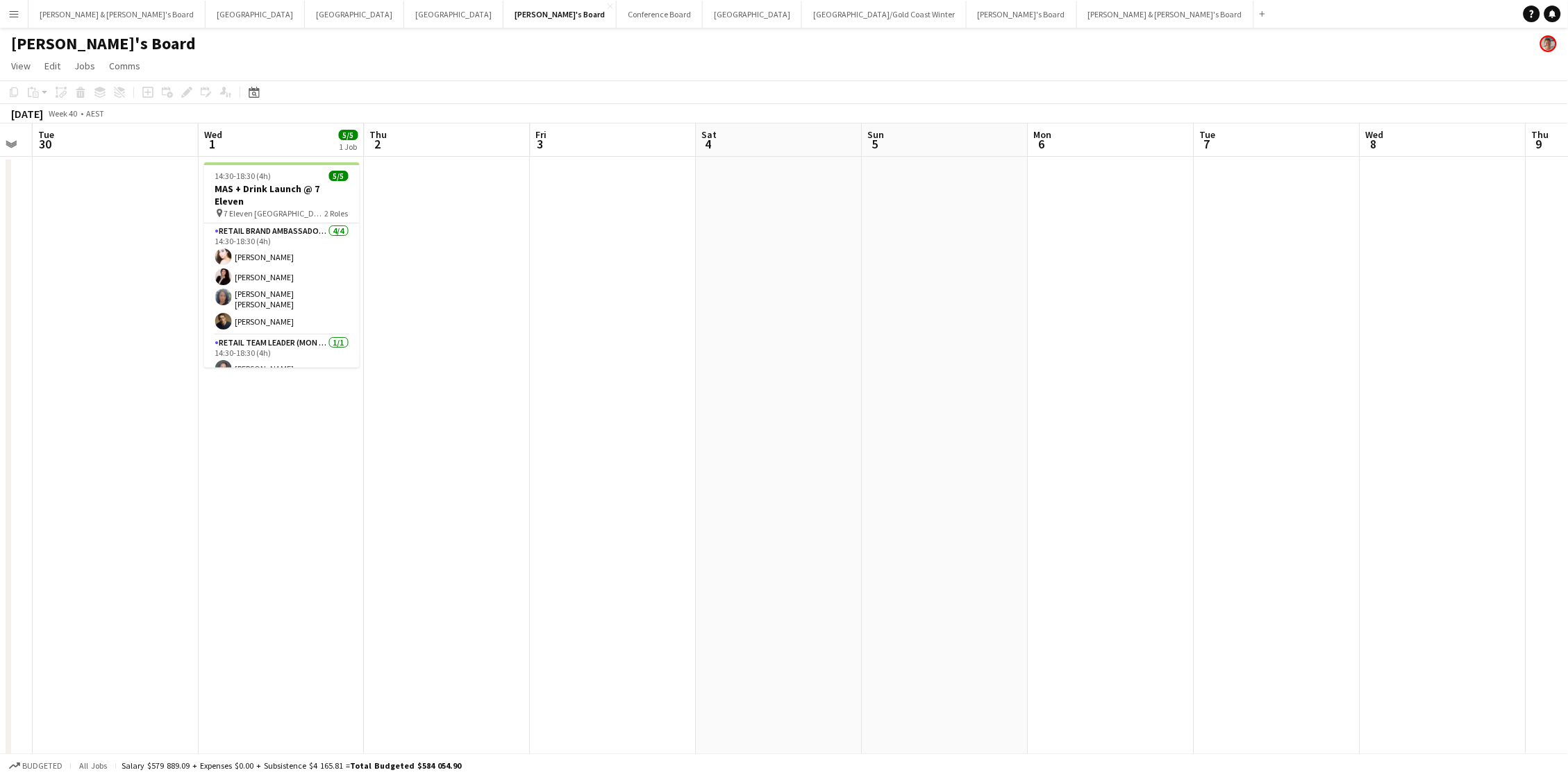
click at [13, 19] on app-icon "Menu" at bounding box center [14, 14] width 11 height 11
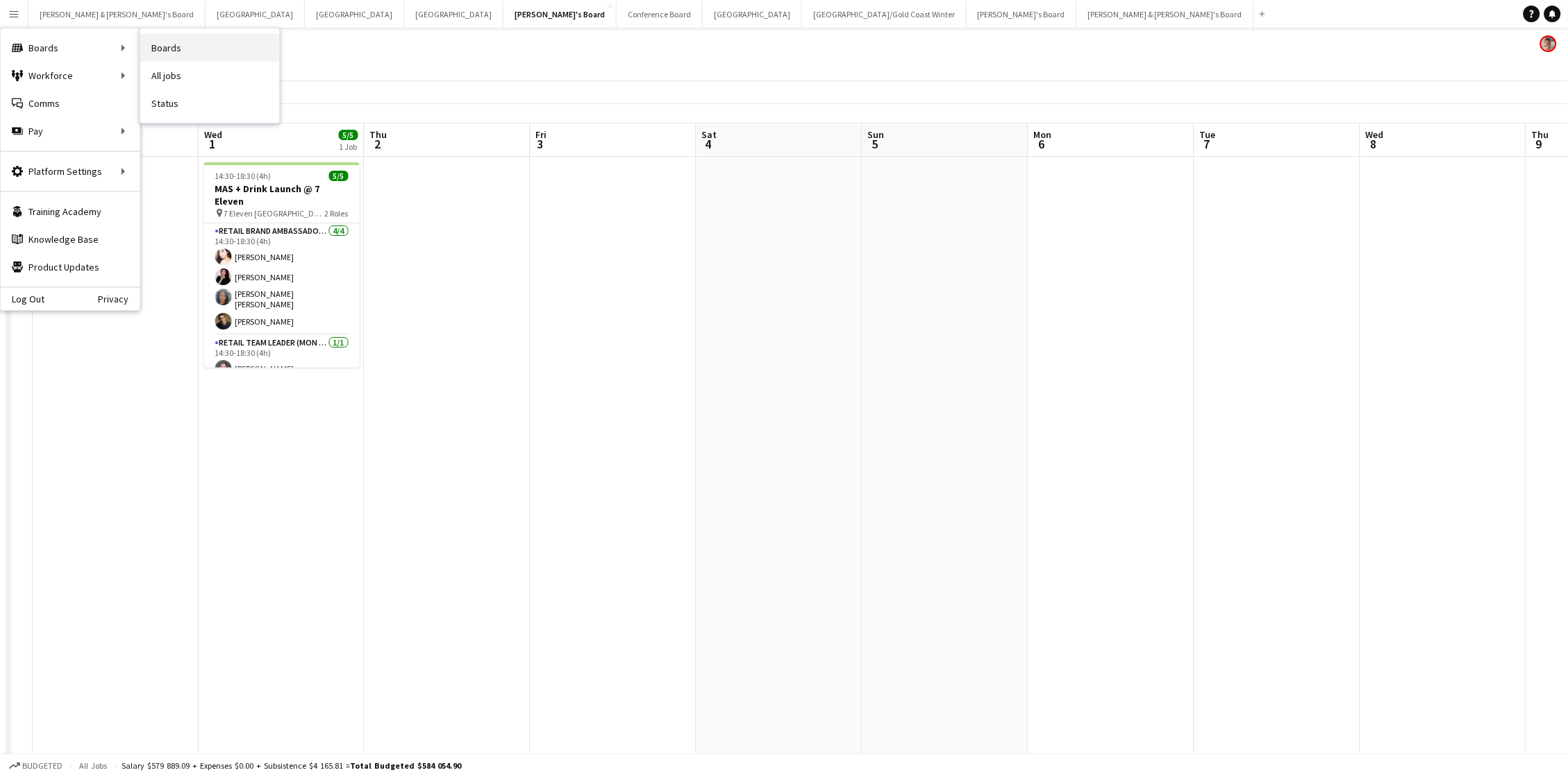
click at [169, 54] on link "Boards" at bounding box center [209, 47] width 139 height 28
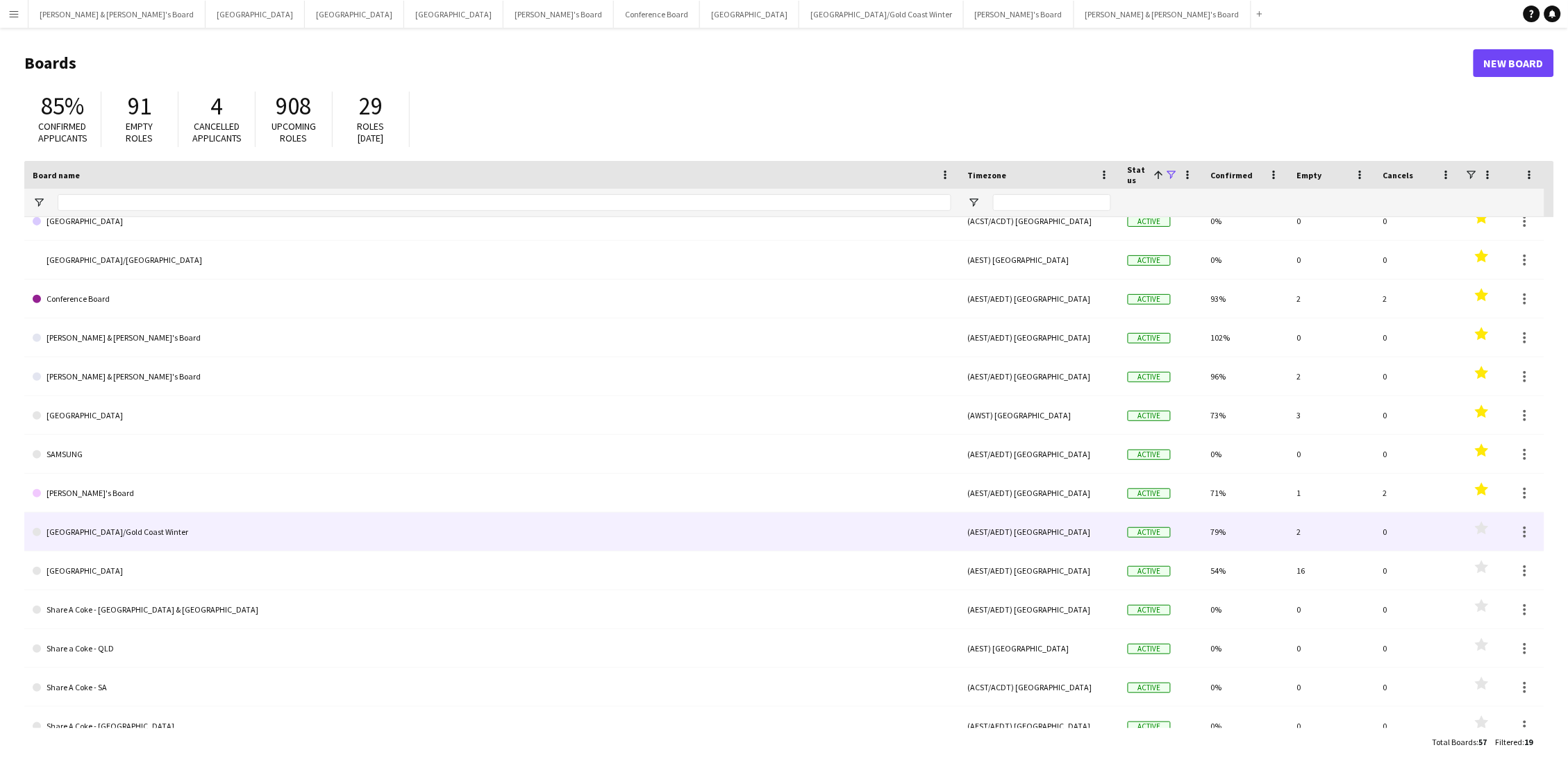
scroll to position [22, 0]
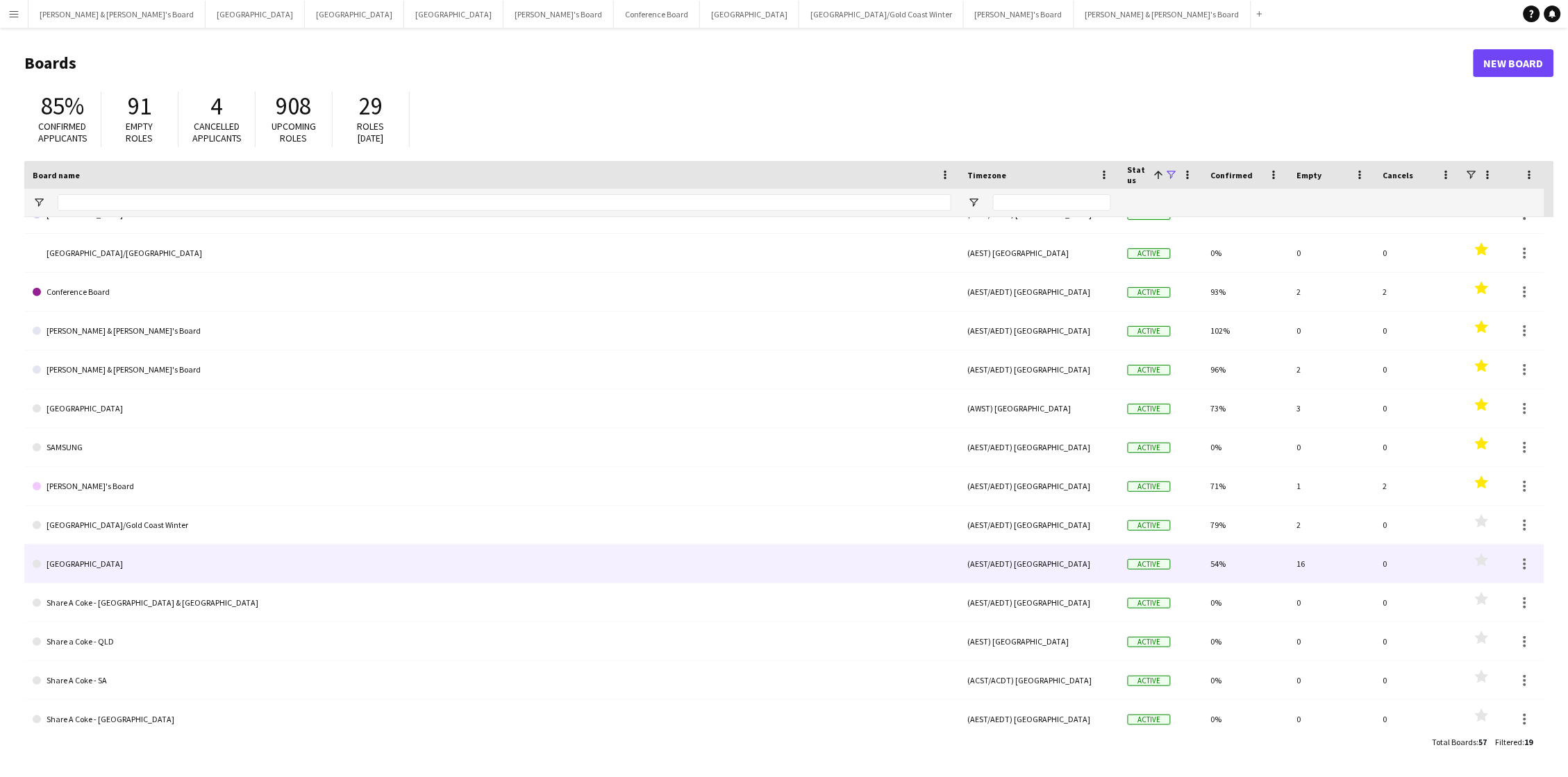
click at [251, 557] on link "[GEOGRAPHIC_DATA]" at bounding box center [492, 564] width 919 height 39
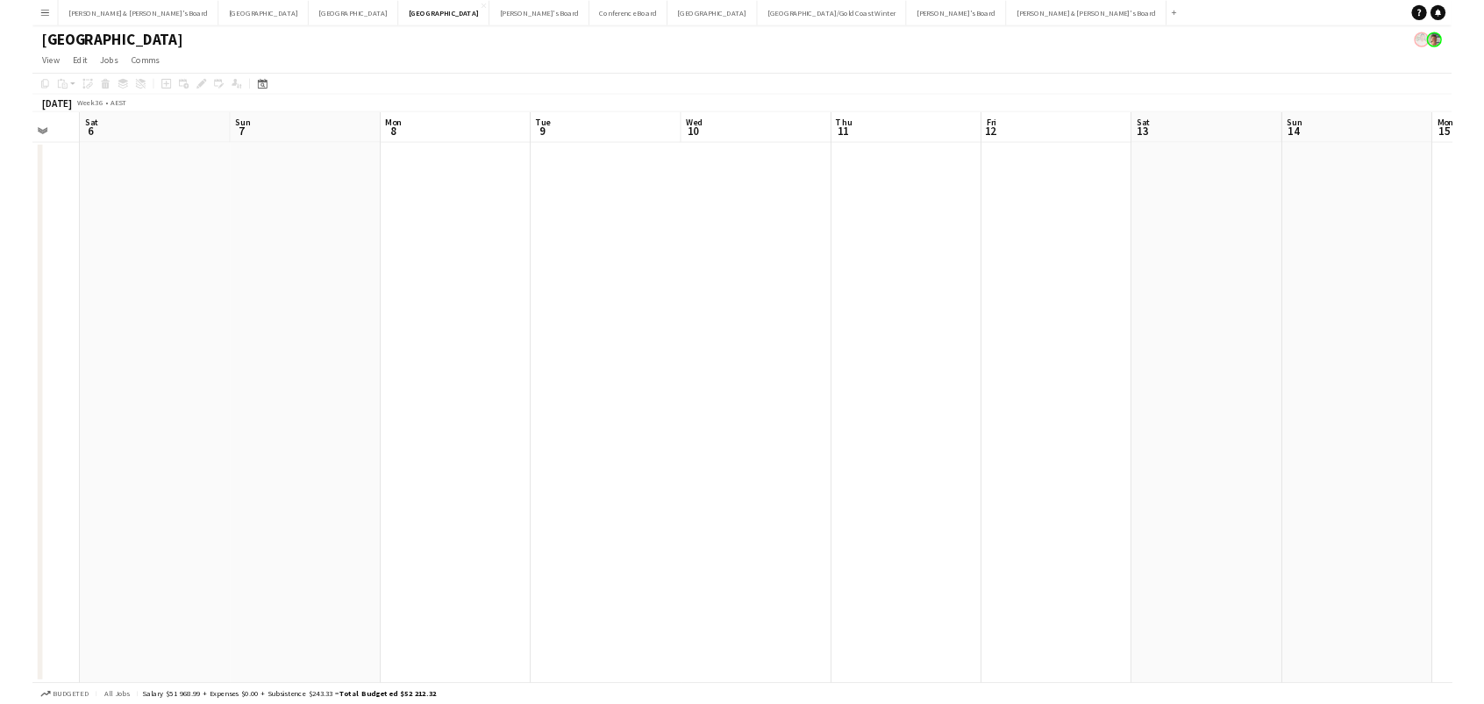
scroll to position [0, 788]
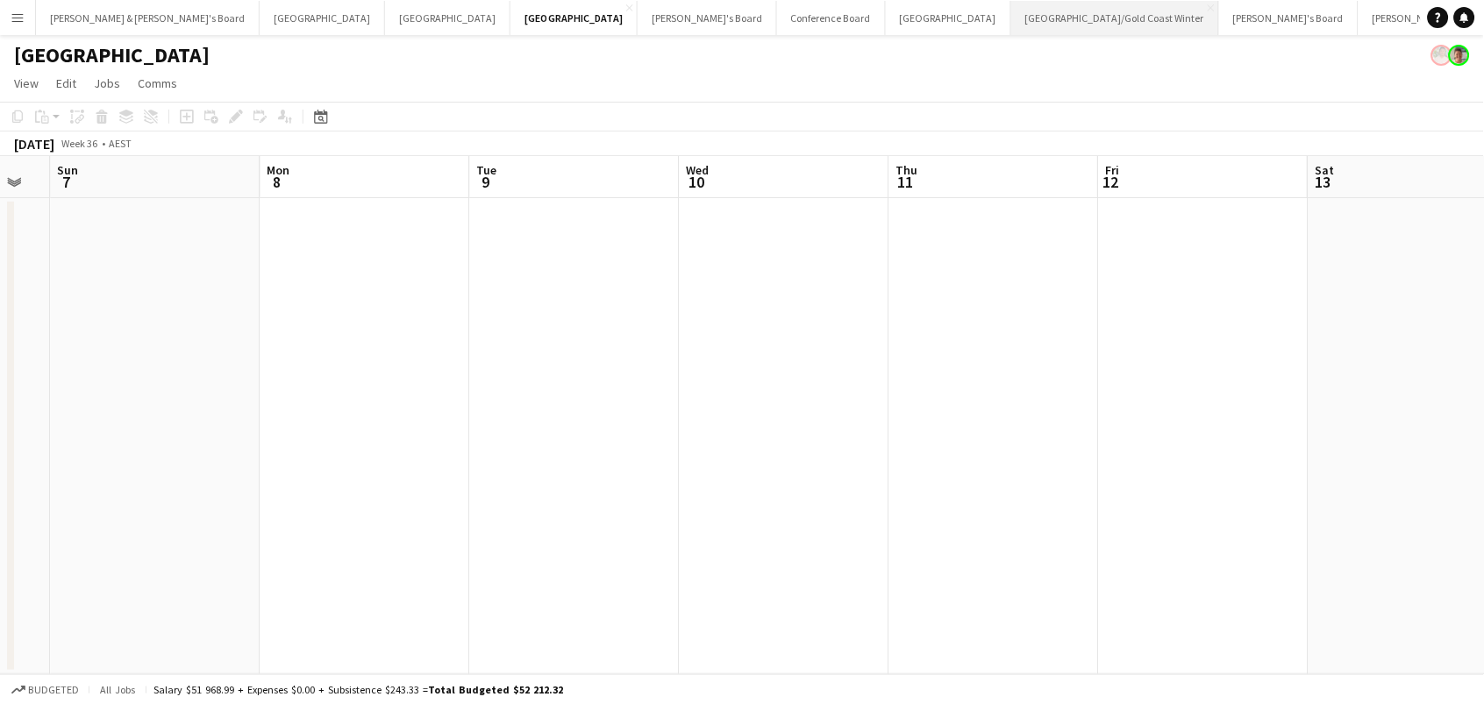
click at [1011, 14] on button "[GEOGRAPHIC_DATA]/[GEOGRAPHIC_DATA] Winter Close" at bounding box center [1115, 18] width 208 height 34
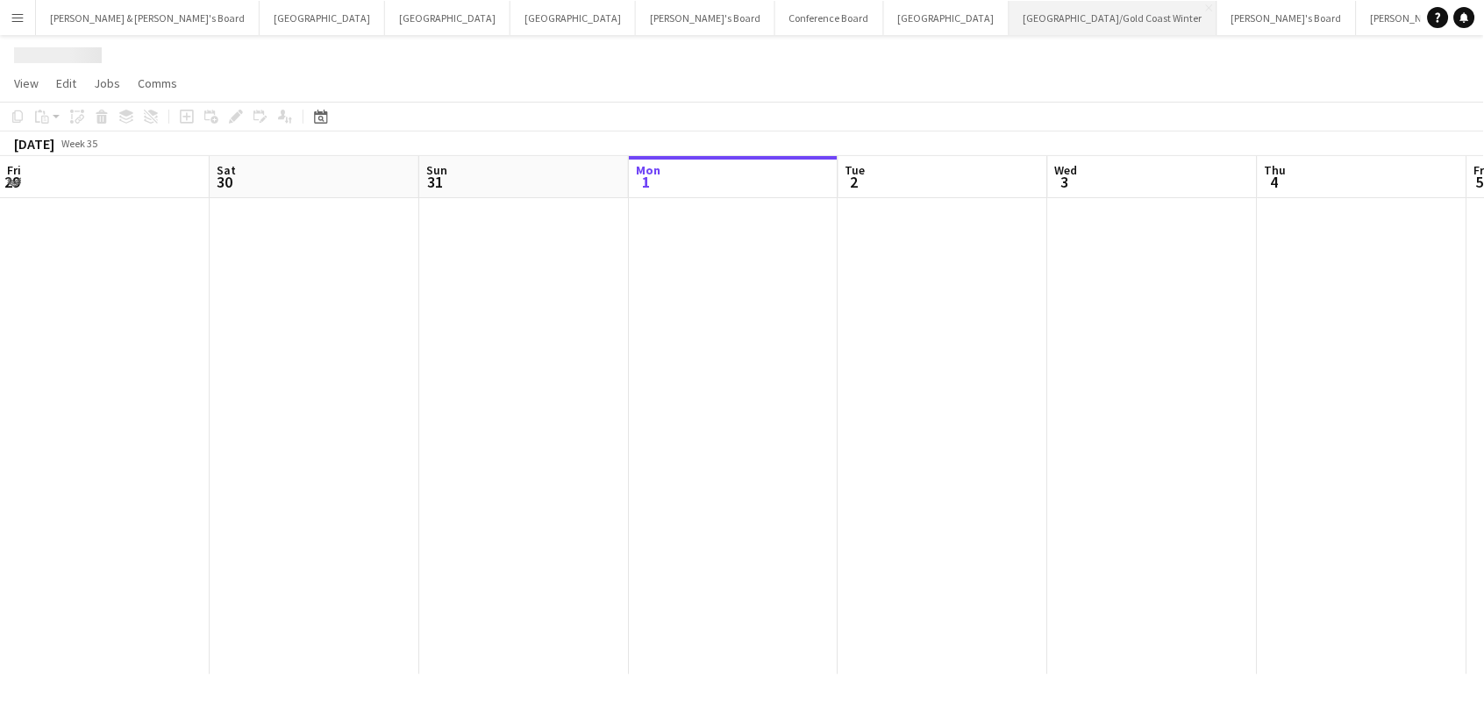
scroll to position [0, 418]
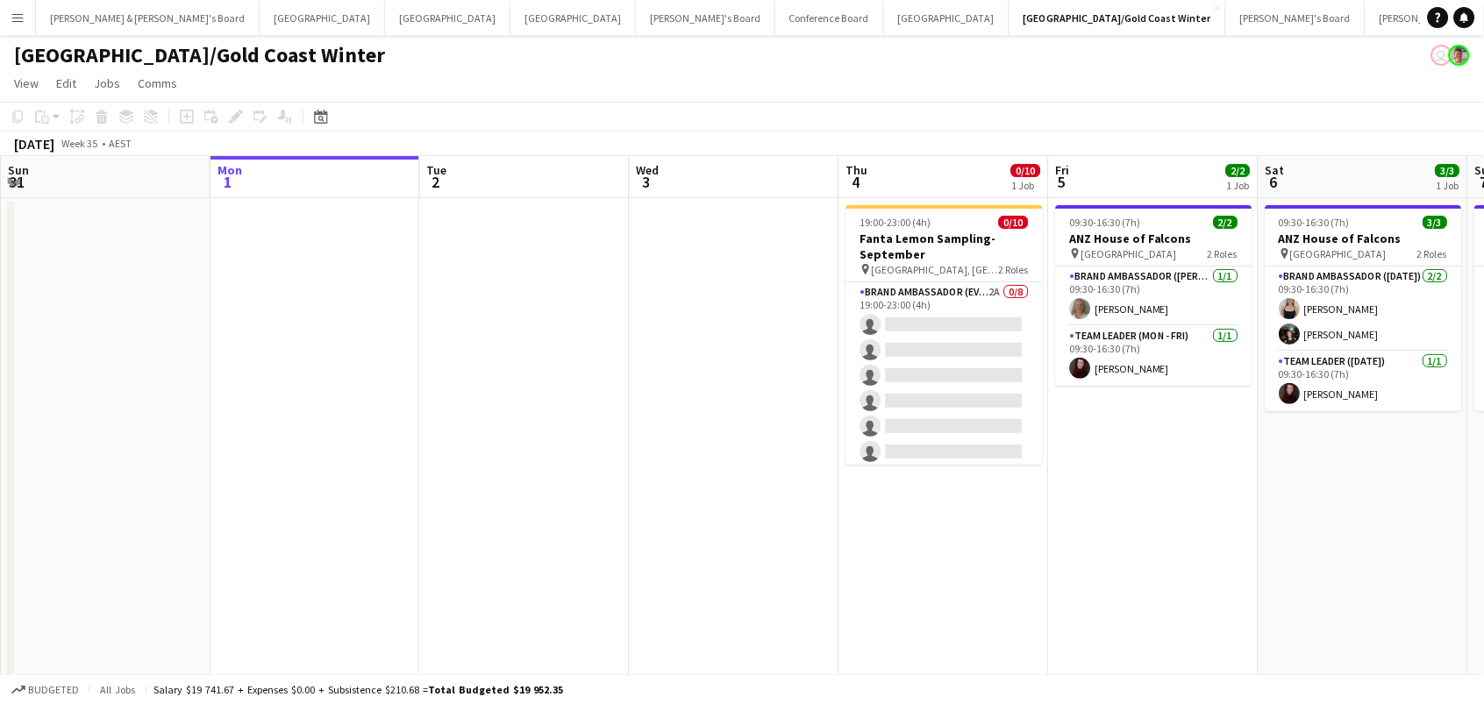
click at [18, 11] on app-icon "Menu" at bounding box center [18, 18] width 14 height 14
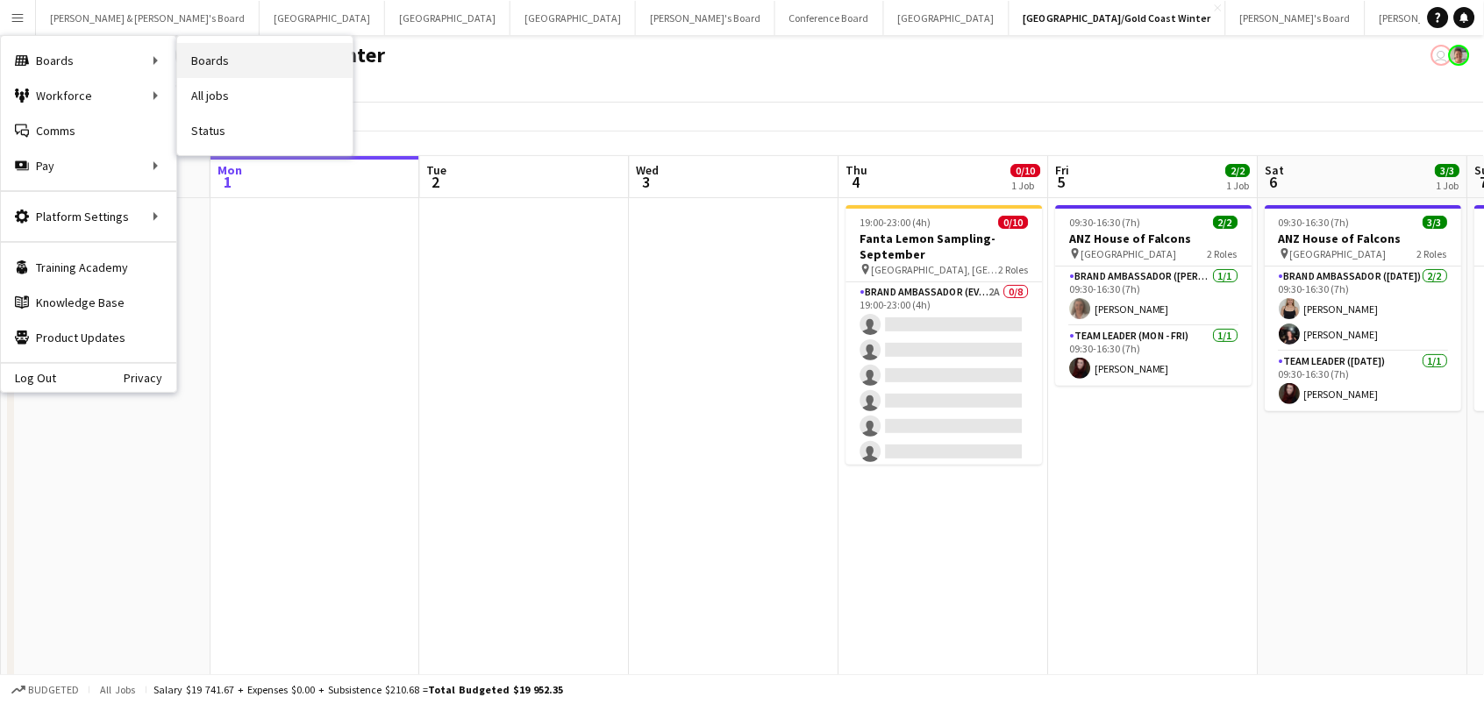
click at [235, 50] on link "Boards" at bounding box center [264, 60] width 175 height 35
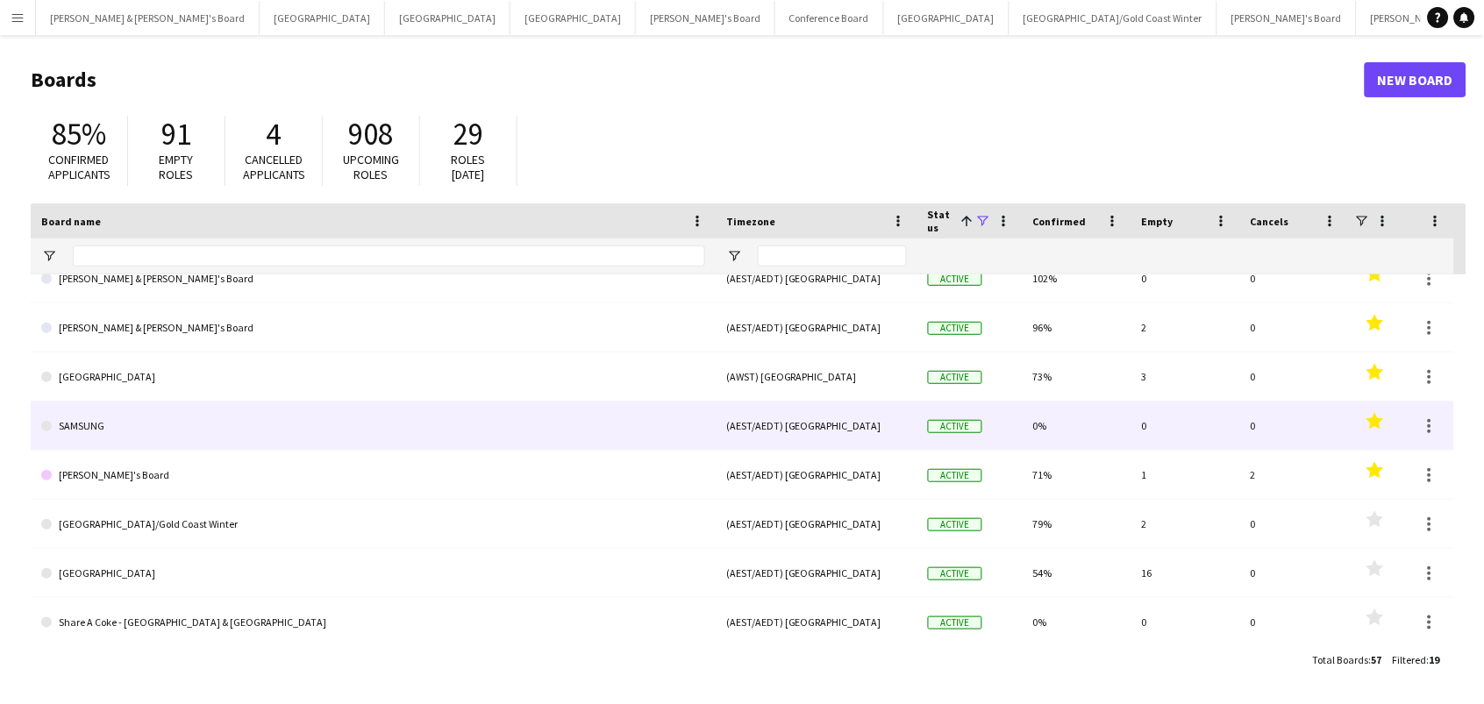
scroll to position [194, 0]
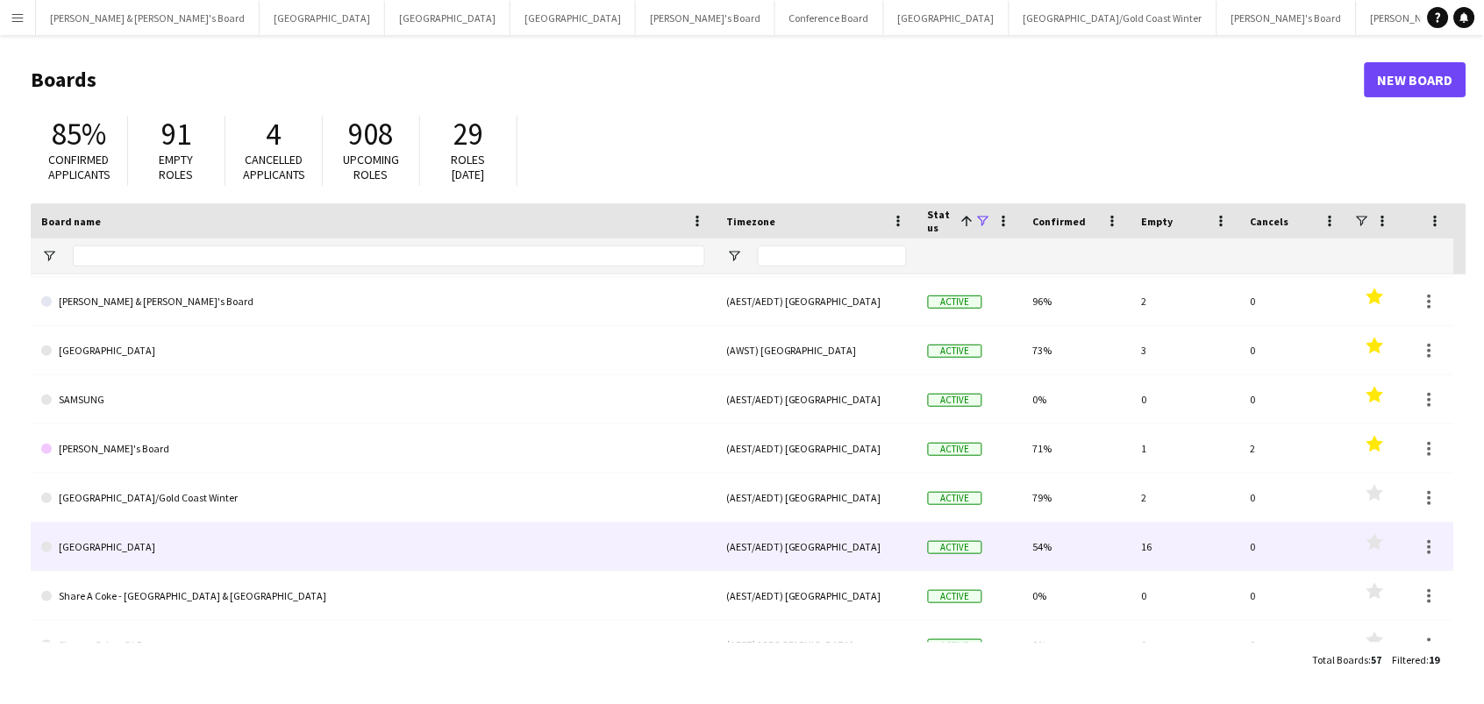
click at [318, 559] on link "[GEOGRAPHIC_DATA]" at bounding box center [373, 547] width 664 height 49
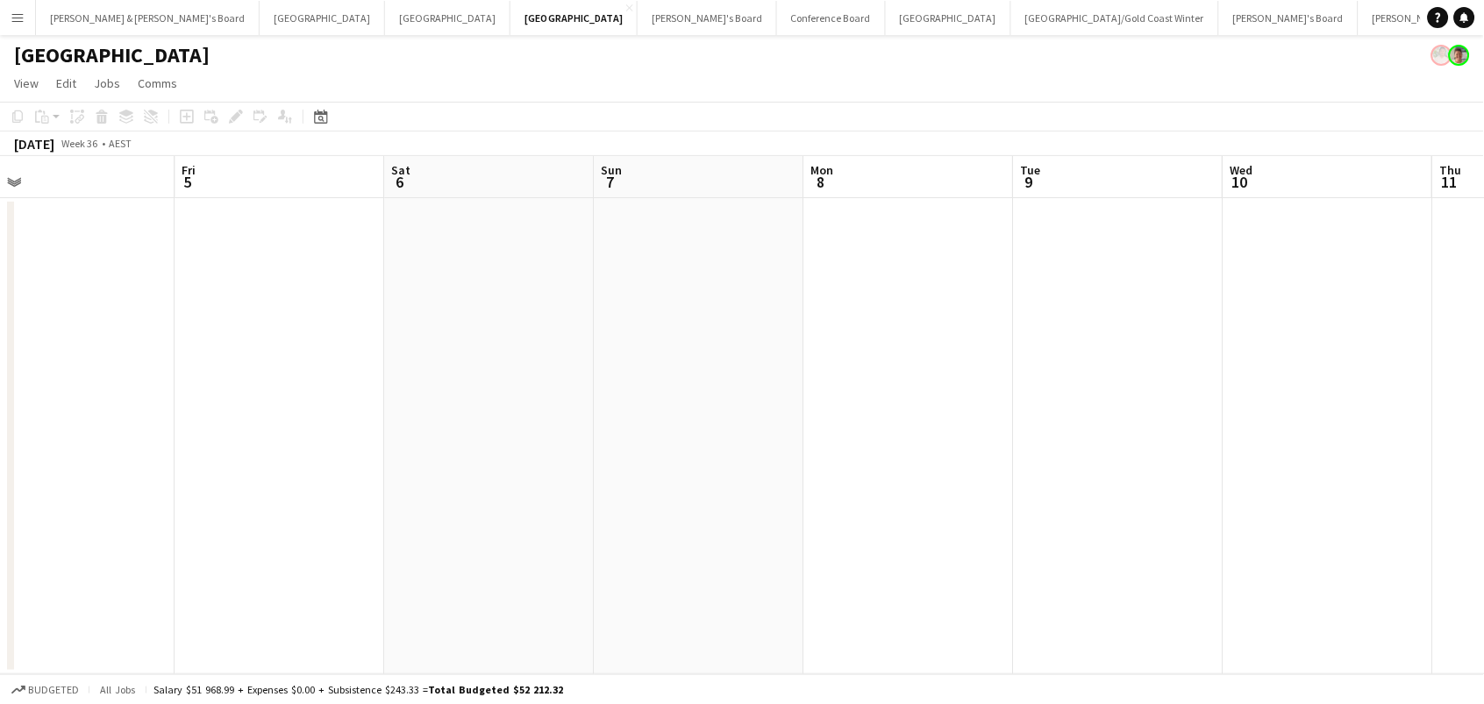
scroll to position [0, 886]
click at [1294, 322] on app-date-cell at bounding box center [1316, 436] width 210 height 476
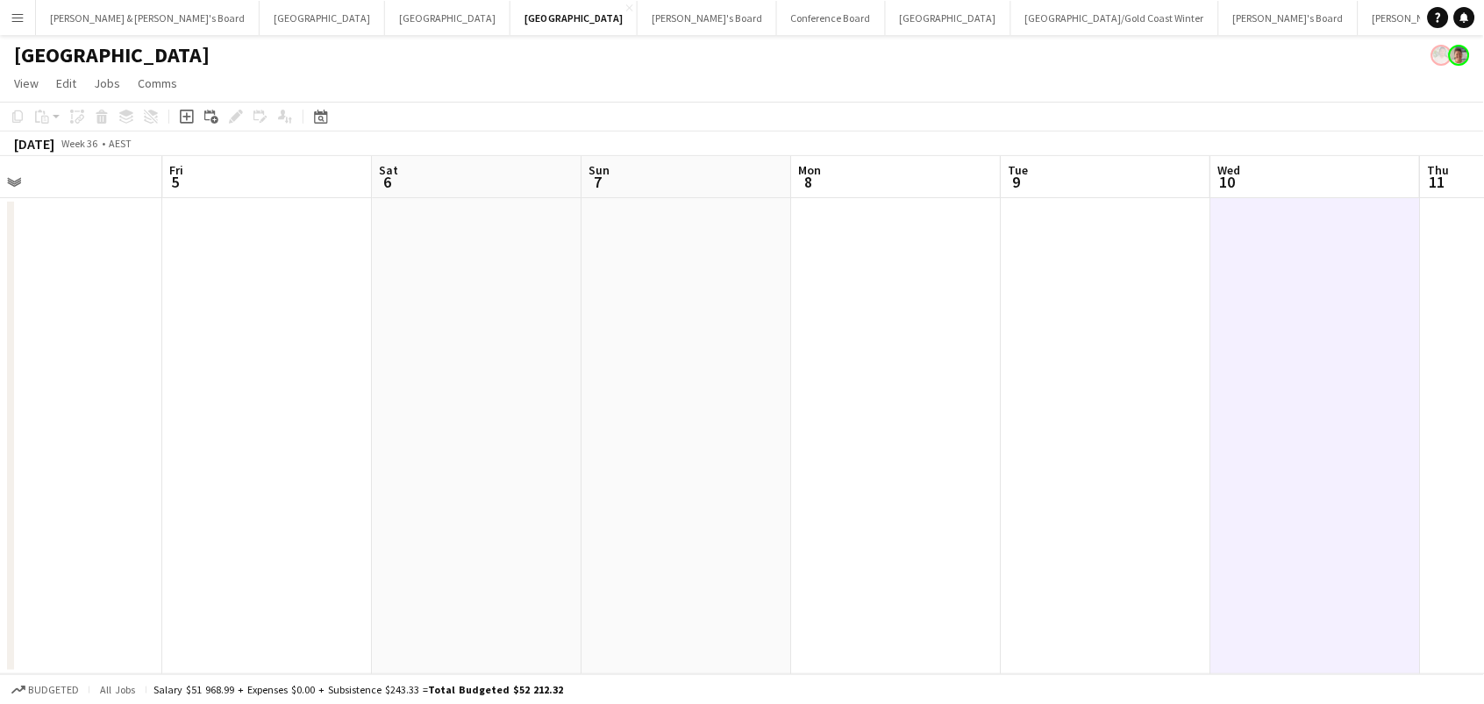
click at [1150, 250] on app-date-cell at bounding box center [1106, 436] width 210 height 476
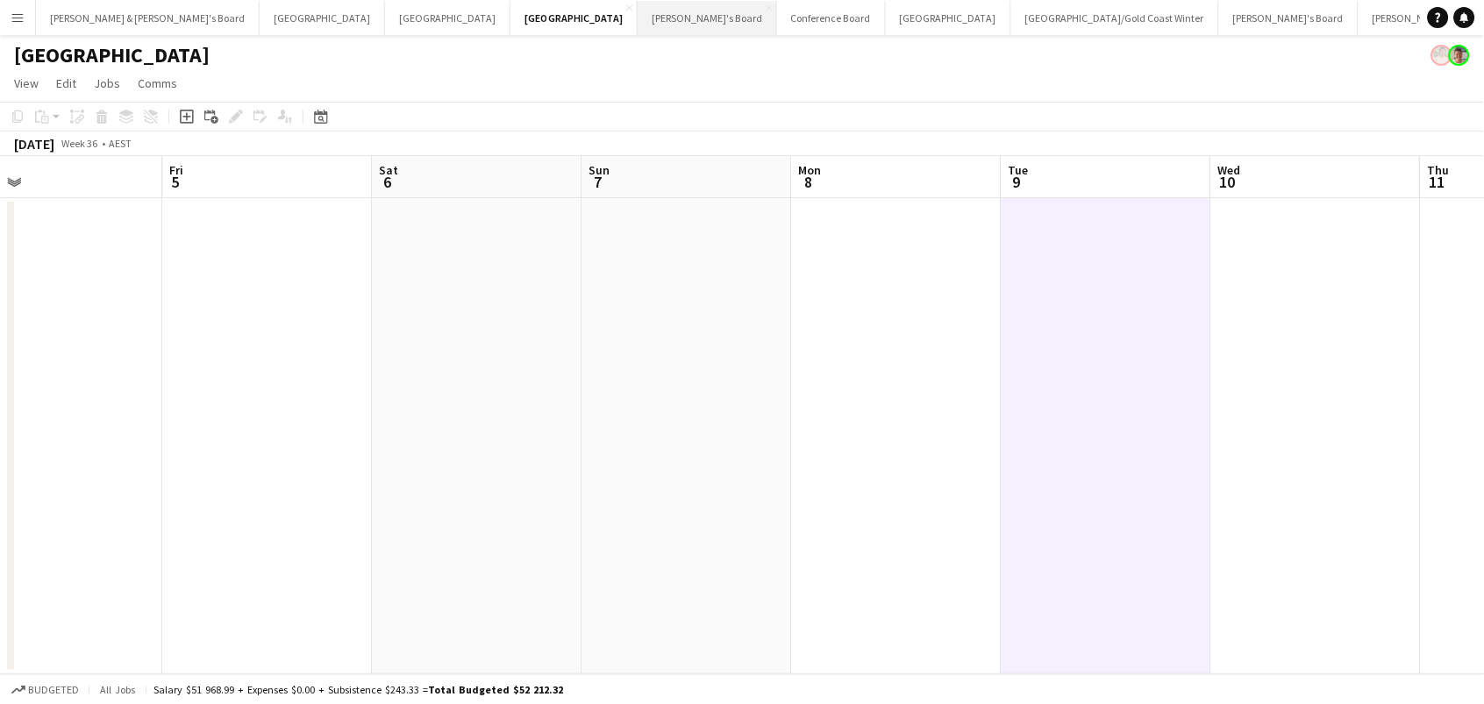
scroll to position [0, 0]
